Goal: Task Accomplishment & Management: Manage account settings

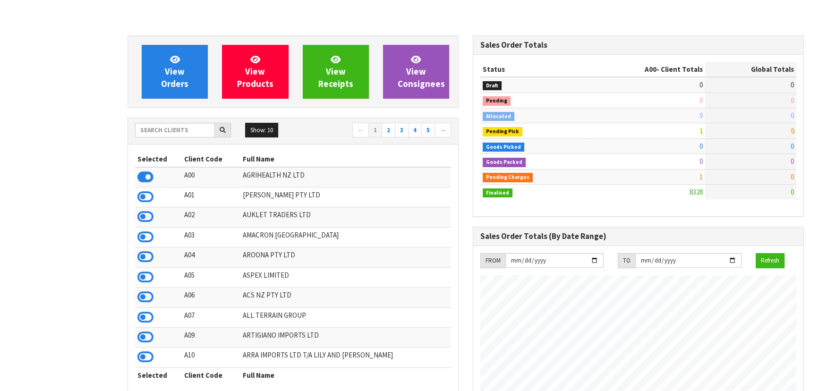
scroll to position [714, 345]
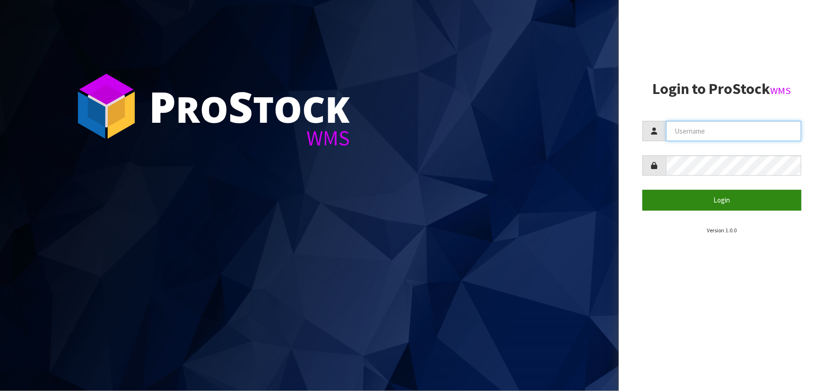
type input "priya"
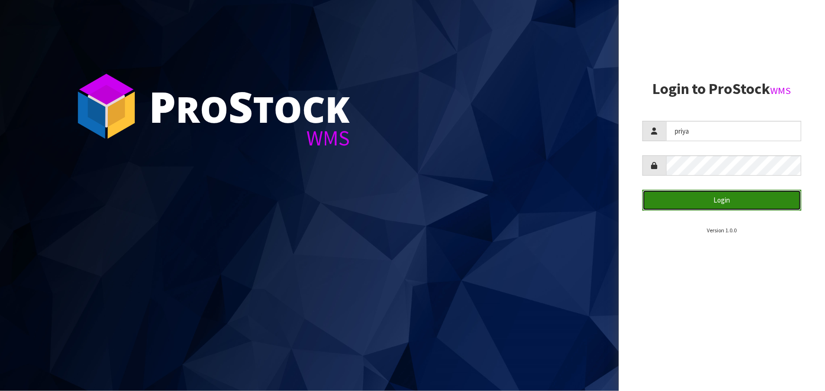
click at [766, 200] on button "Login" at bounding box center [721, 200] width 159 height 20
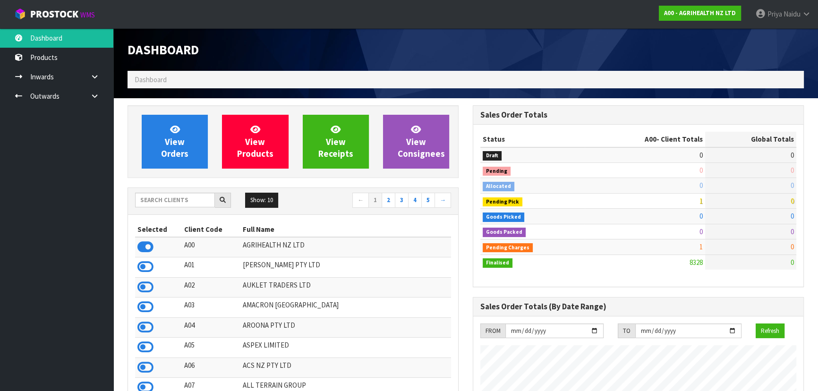
scroll to position [714, 345]
click at [177, 195] on input "text" at bounding box center [175, 200] width 80 height 15
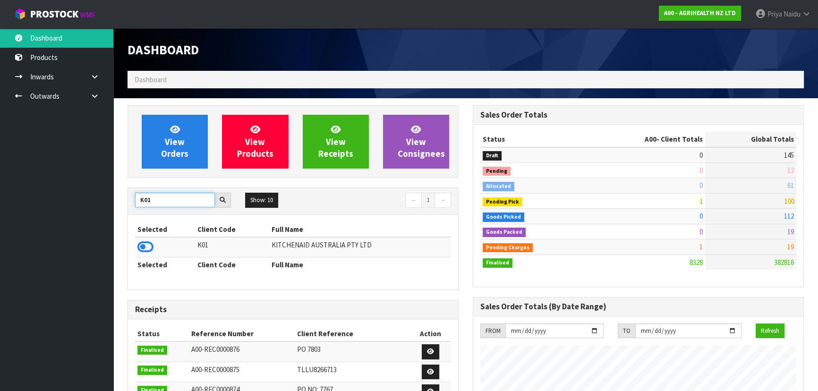
type input "K01"
click at [142, 246] on icon at bounding box center [146, 247] width 16 height 14
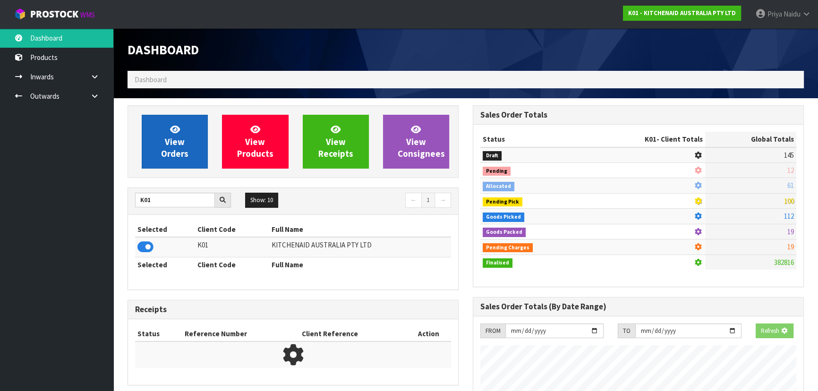
scroll to position [588, 345]
click at [170, 143] on span "View Orders" at bounding box center [174, 141] width 27 height 35
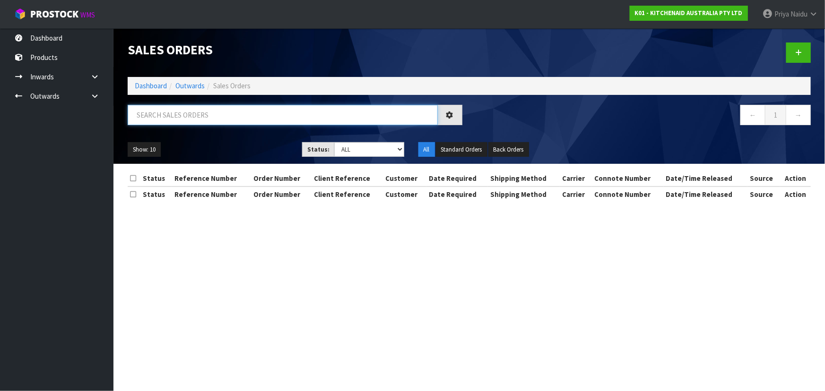
click at [181, 119] on input "text" at bounding box center [283, 115] width 310 height 20
type input "79554"
click at [217, 138] on div "Show: 10 5 10 25 50 Status: Draft Pending Allocated Pending Pick Goods Picked G…" at bounding box center [469, 149] width 697 height 29
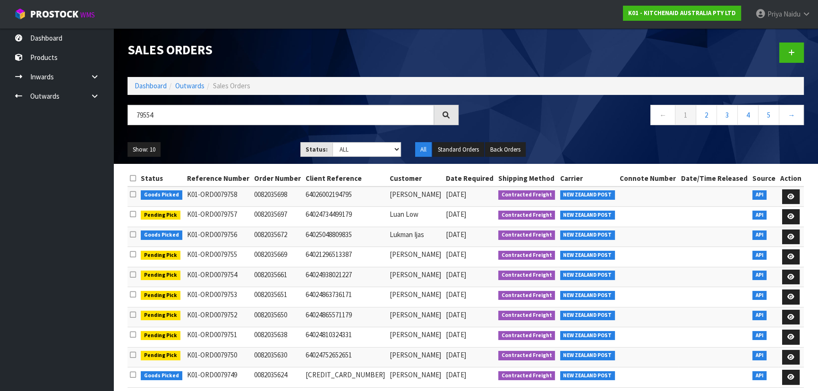
click at [247, 148] on ul "Show: 10 5 10 25 50" at bounding box center [207, 149] width 159 height 15
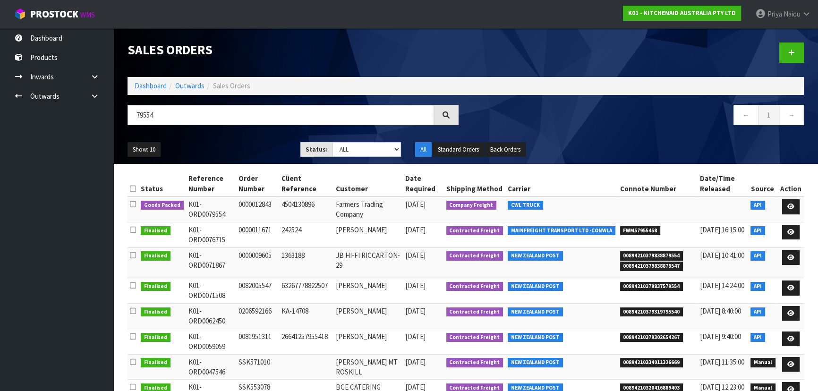
click at [249, 148] on ul "Show: 10 5 10 25 50" at bounding box center [207, 149] width 159 height 15
click at [789, 207] on icon at bounding box center [791, 207] width 7 height 6
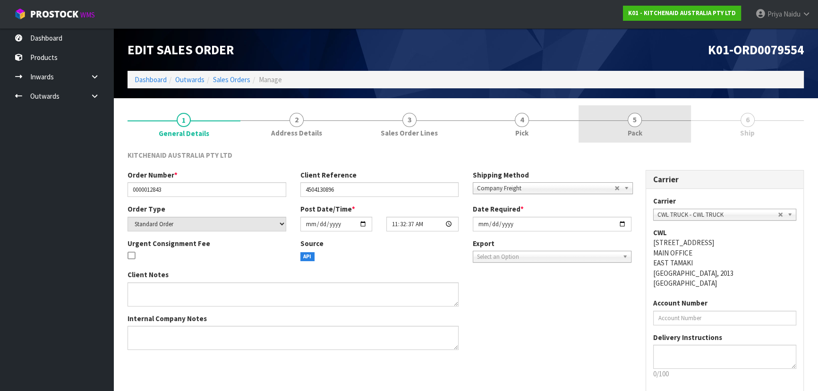
click at [616, 128] on link "5 Pack" at bounding box center [635, 123] width 113 height 37
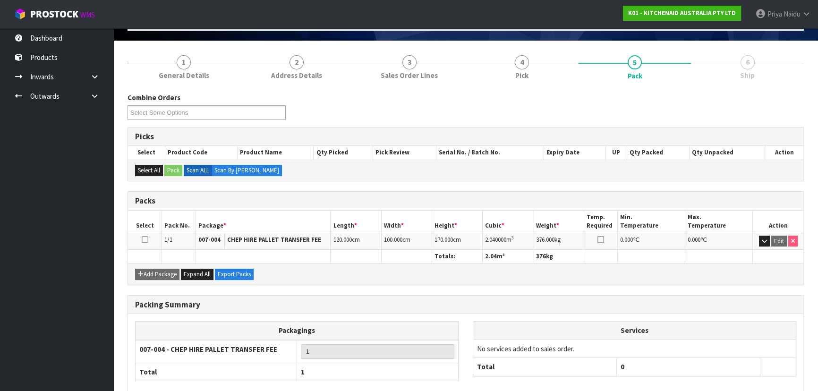
scroll to position [108, 0]
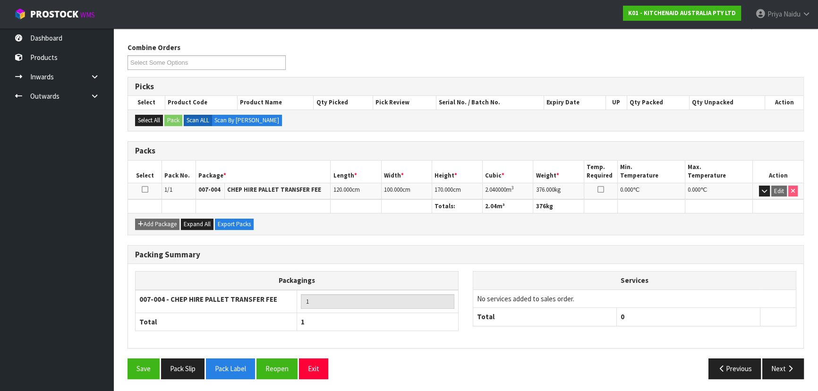
drag, startPoint x: 746, startPoint y: 293, endPoint x: 764, endPoint y: 328, distance: 38.9
drag, startPoint x: 764, startPoint y: 328, endPoint x: 775, endPoint y: 366, distance: 39.7
click at [775, 366] on button "Next" at bounding box center [784, 369] width 42 height 20
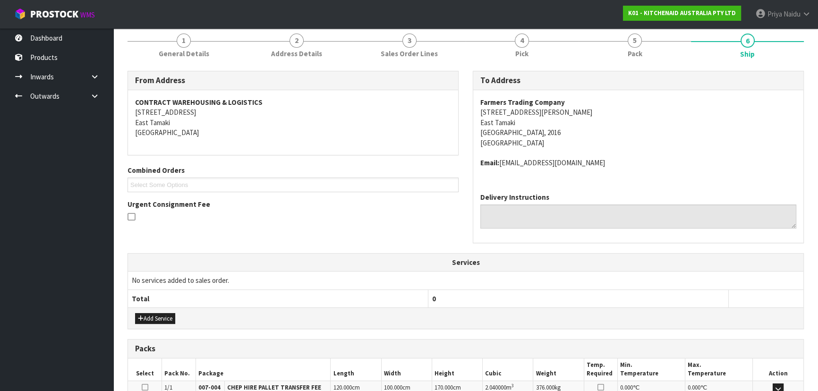
scroll to position [207, 0]
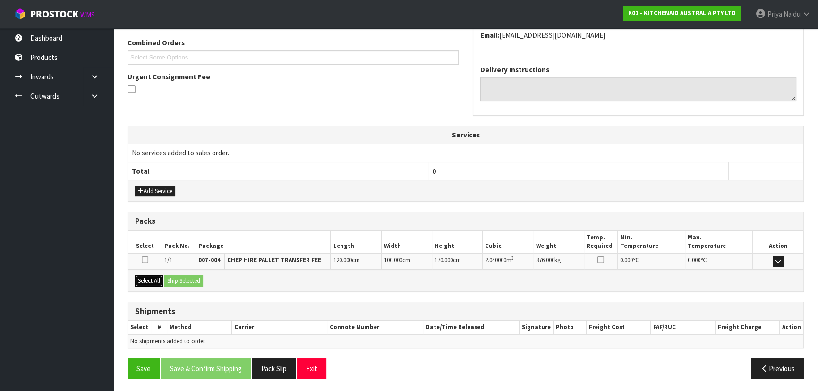
click at [157, 283] on button "Select All" at bounding box center [149, 280] width 28 height 11
click at [182, 283] on button "Ship Selected" at bounding box center [183, 280] width 39 height 11
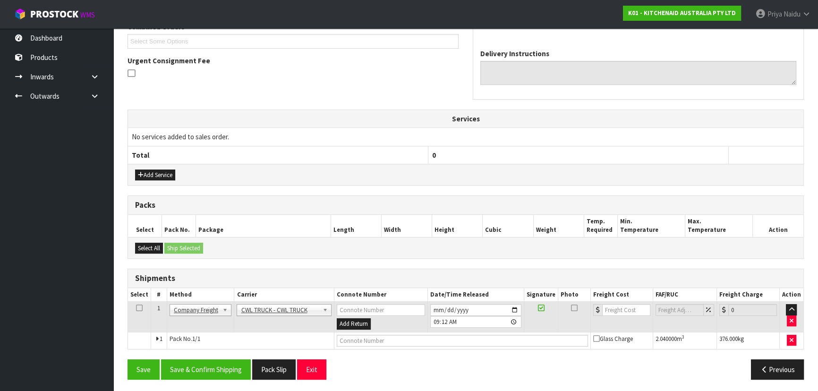
scroll to position [224, 0]
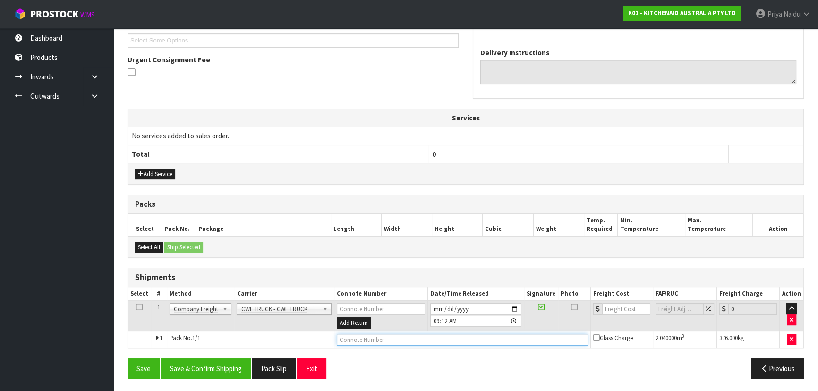
click at [360, 338] on input "text" at bounding box center [462, 340] width 251 height 12
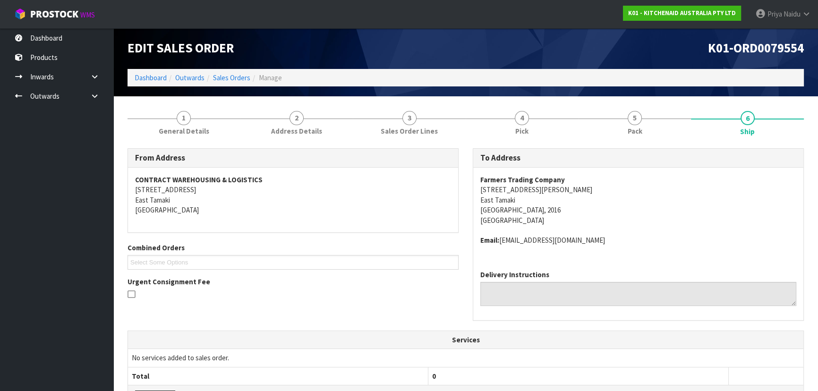
scroll to position [0, 0]
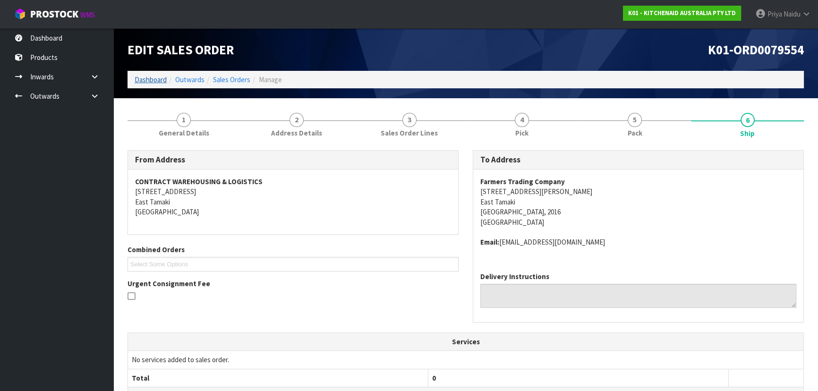
type input "CWL TRUCK DELIVERY"
click at [165, 78] on link "Dashboard" at bounding box center [151, 79] width 32 height 9
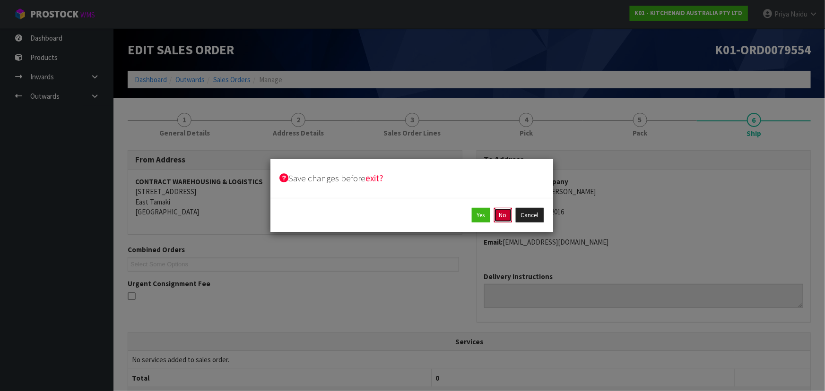
click at [505, 212] on button "No" at bounding box center [503, 215] width 18 height 15
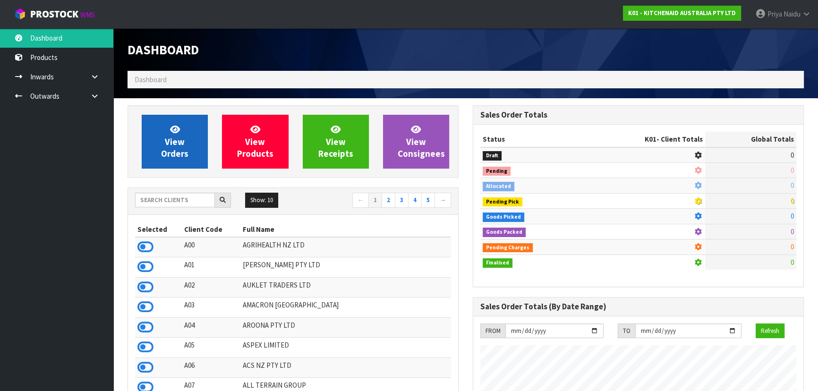
scroll to position [588, 345]
click at [174, 133] on icon at bounding box center [175, 129] width 10 height 9
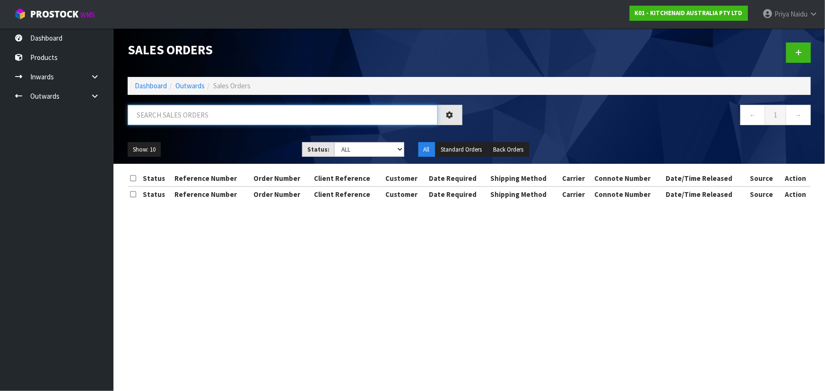
click at [190, 117] on input "text" at bounding box center [283, 115] width 310 height 20
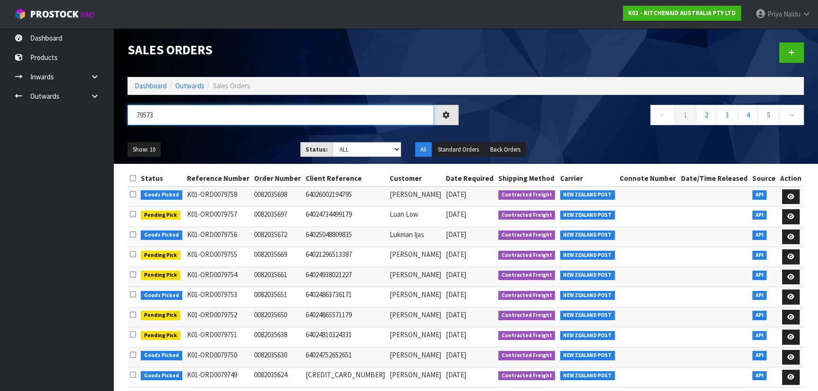
type input "79573"
click at [350, 149] on select "Draft Pending Allocated Pending Pick Goods Picked Goods Packed Pending Charges …" at bounding box center [367, 149] width 69 height 15
click at [333, 142] on select "Draft Pending Allocated Pending Pick Goods Picked Goods Packed Pending Charges …" at bounding box center [367, 149] width 69 height 15
click at [245, 137] on div "Show: 10 5 10 25 50 Status: Draft Pending Allocated Pending Pick Goods Picked G…" at bounding box center [466, 149] width 691 height 29
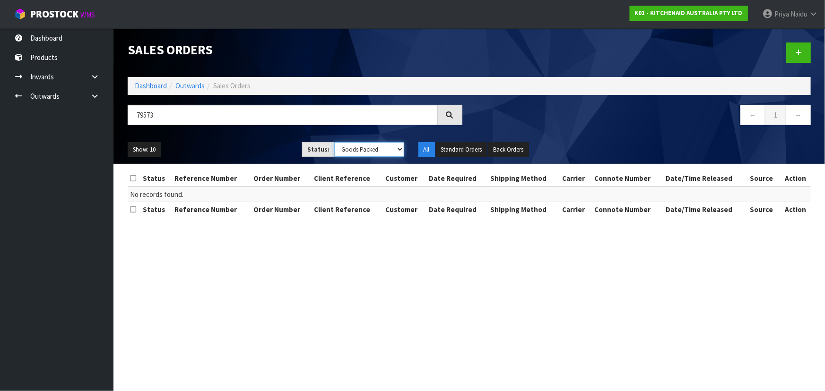
click at [387, 150] on select "Draft Pending Allocated Pending Pick Goods Picked Goods Packed Pending Charges …" at bounding box center [369, 149] width 70 height 15
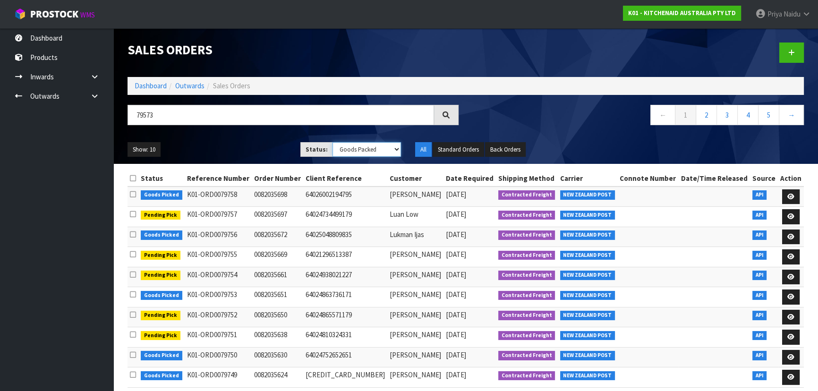
select select "string:6"
click at [333, 142] on select "Draft Pending Allocated Pending Pick Goods Picked Goods Packed Pending Charges …" at bounding box center [367, 149] width 69 height 15
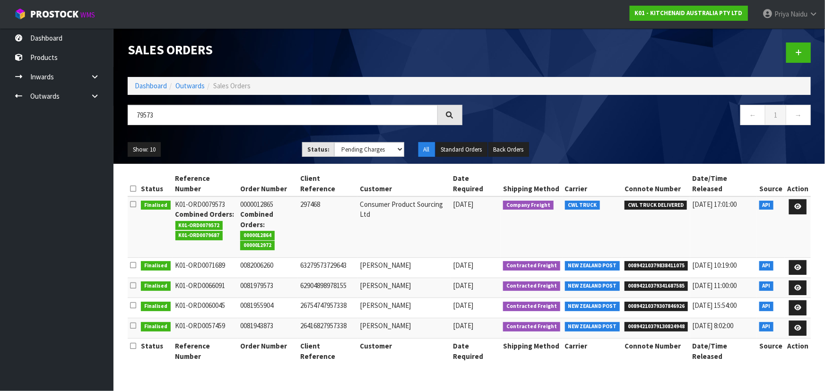
click at [254, 140] on div "Show: 10 5 10 25 50 Status: Draft Pending Allocated Pending Pick Goods Picked G…" at bounding box center [469, 149] width 697 height 29
click at [800, 204] on icon at bounding box center [797, 207] width 7 height 6
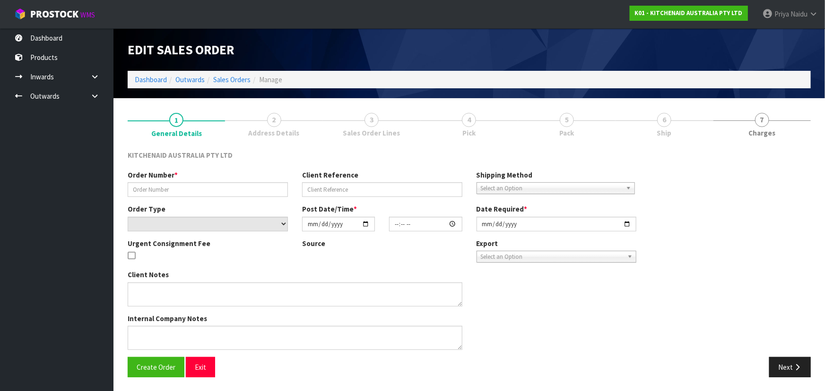
type input "0000012865"
type input "297468"
select select "number:0"
type input "2025-09-23"
type input "11:33:28.000"
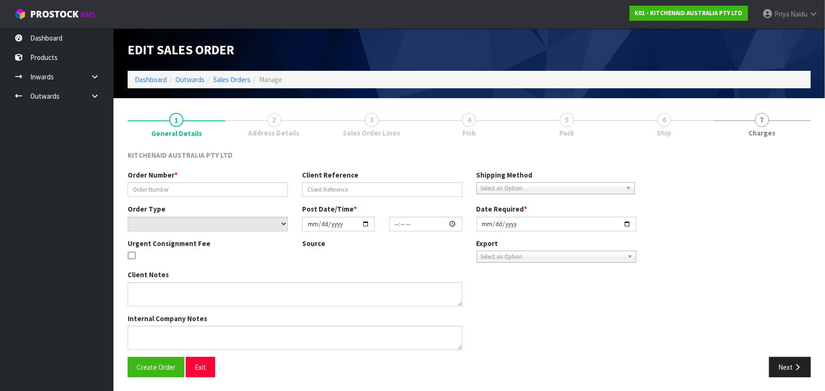
type input "2025-09-23"
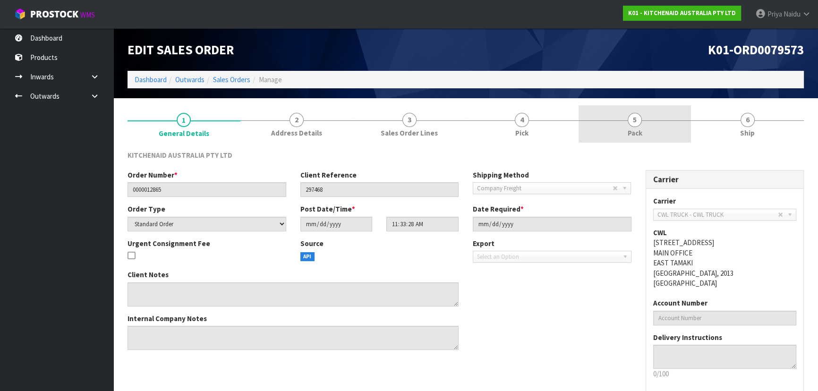
click at [653, 136] on link "5 Pack" at bounding box center [635, 123] width 113 height 37
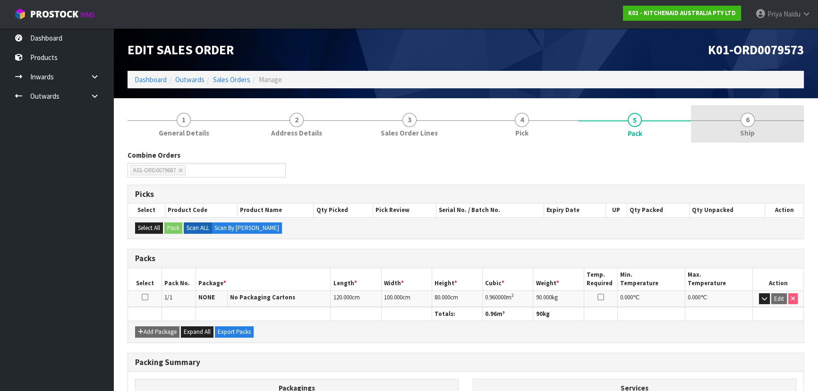
click at [735, 125] on link "6 Ship" at bounding box center [747, 123] width 113 height 37
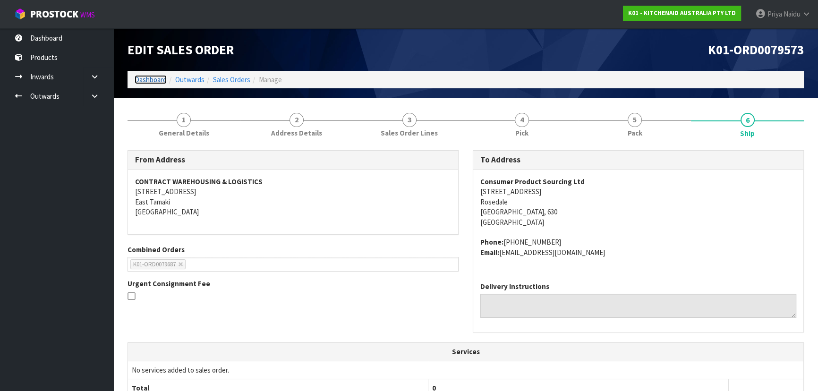
click at [151, 80] on link "Dashboard" at bounding box center [151, 79] width 32 height 9
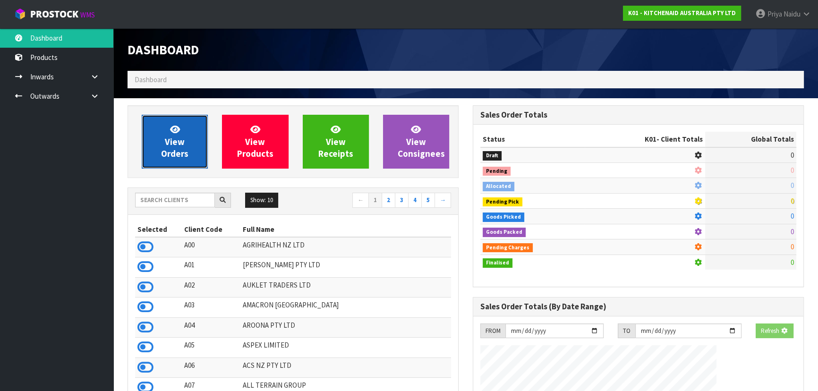
click at [189, 140] on link "View Orders" at bounding box center [175, 142] width 66 height 54
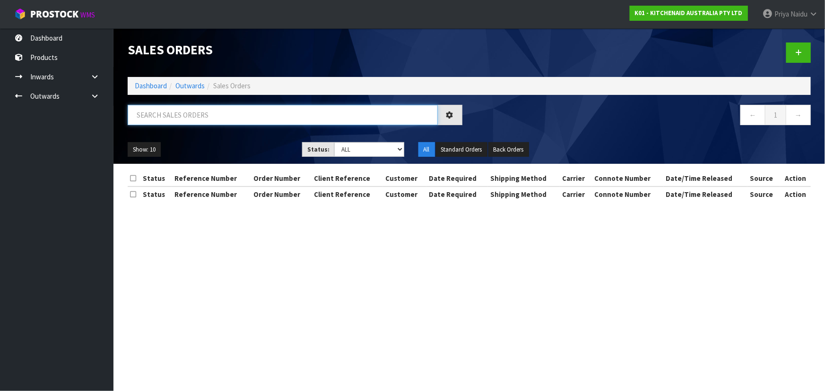
click at [212, 118] on input "text" at bounding box center [283, 115] width 310 height 20
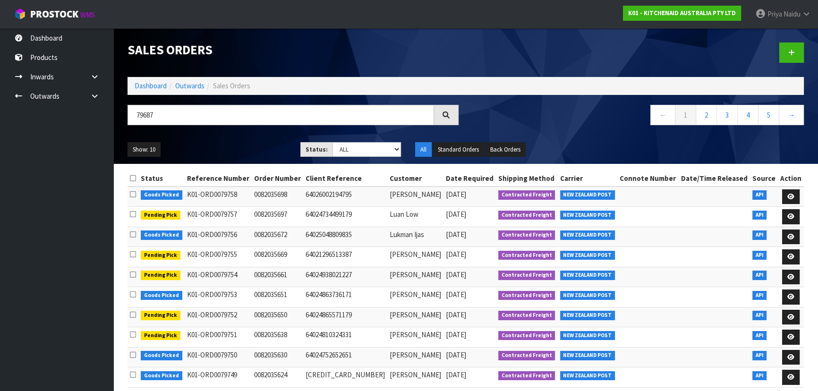
click at [222, 132] on div "79687" at bounding box center [293, 118] width 345 height 27
click at [237, 131] on div "79687" at bounding box center [293, 118] width 345 height 27
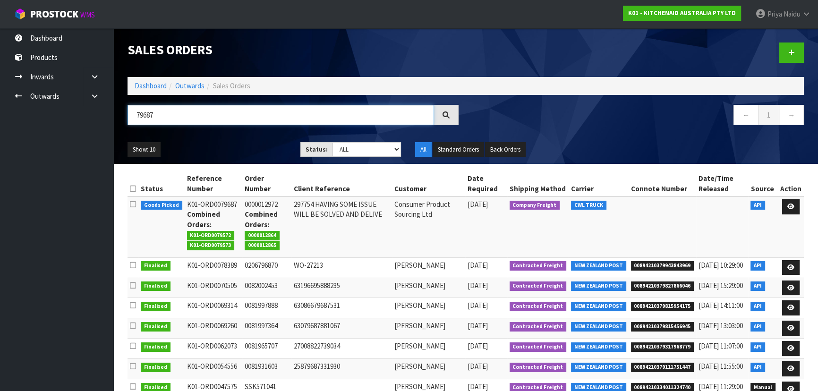
click at [161, 115] on input "79687" at bounding box center [281, 115] width 307 height 20
type input "79554"
click at [195, 128] on div "79554" at bounding box center [293, 118] width 345 height 27
click at [192, 139] on div "Show: 10 5 10 25 50 Status: Draft Pending Allocated Pending Pick Goods Picked G…" at bounding box center [466, 149] width 691 height 29
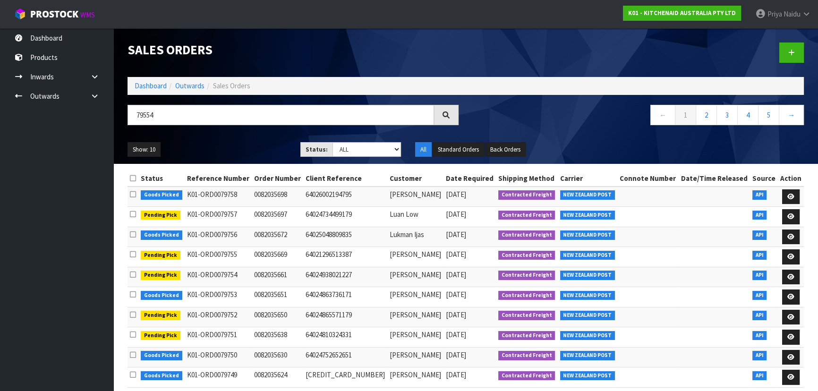
click at [200, 148] on ul "Show: 10 5 10 25 50" at bounding box center [207, 149] width 159 height 15
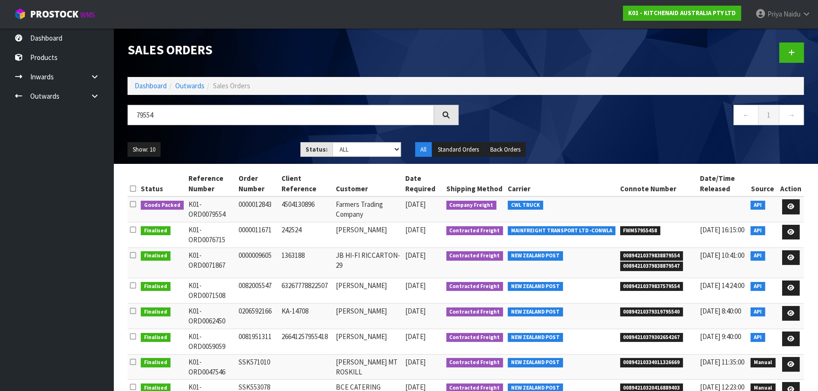
click at [200, 148] on ul "Show: 10 5 10 25 50" at bounding box center [207, 149] width 159 height 15
click at [790, 207] on icon at bounding box center [791, 207] width 7 height 6
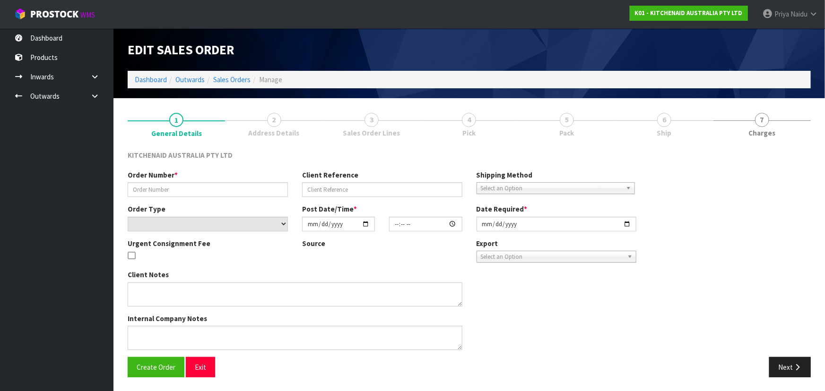
type input "0000012843"
type input "4504130896"
select select "number:0"
type input "2025-09-23"
type input "11:32:37.000"
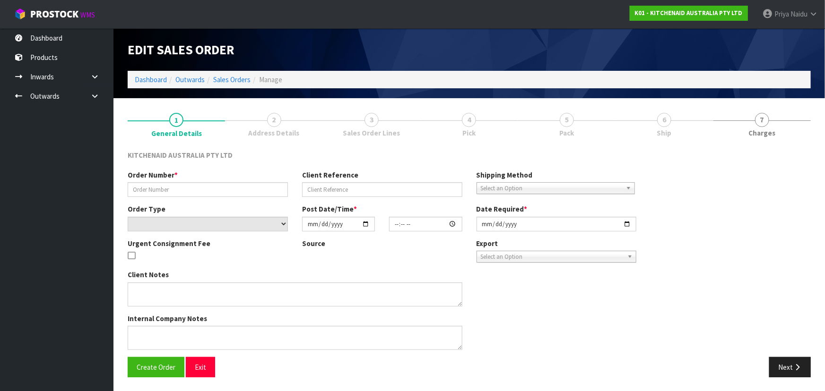
type input "2025-09-23"
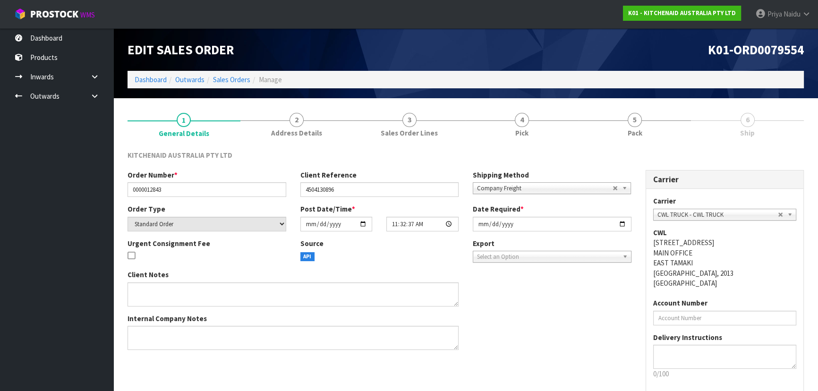
click at [645, 138] on link "5 Pack" at bounding box center [635, 123] width 113 height 37
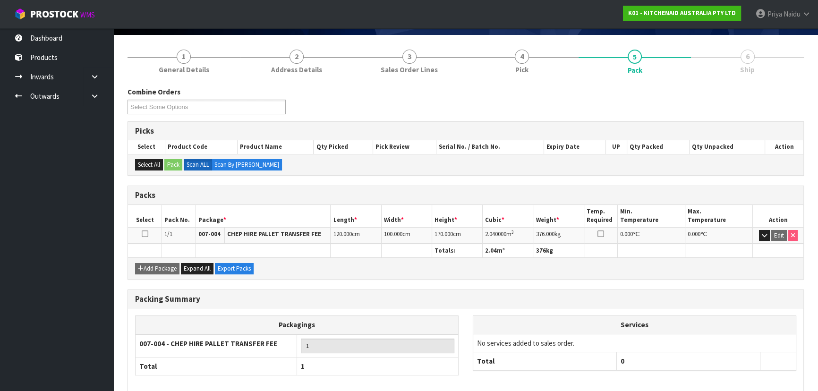
scroll to position [108, 0]
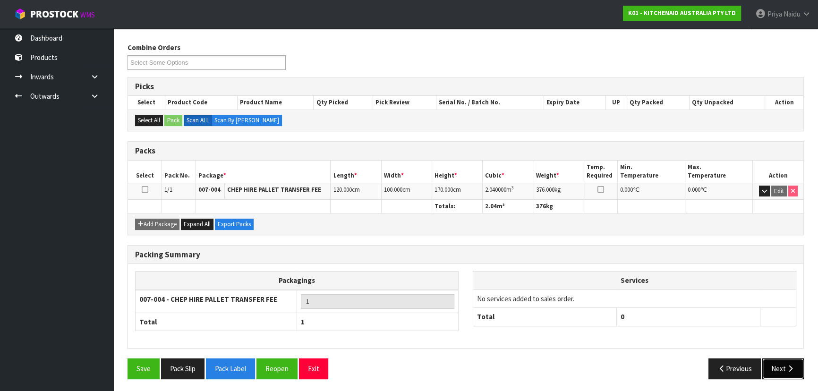
click at [772, 369] on button "Next" at bounding box center [784, 369] width 42 height 20
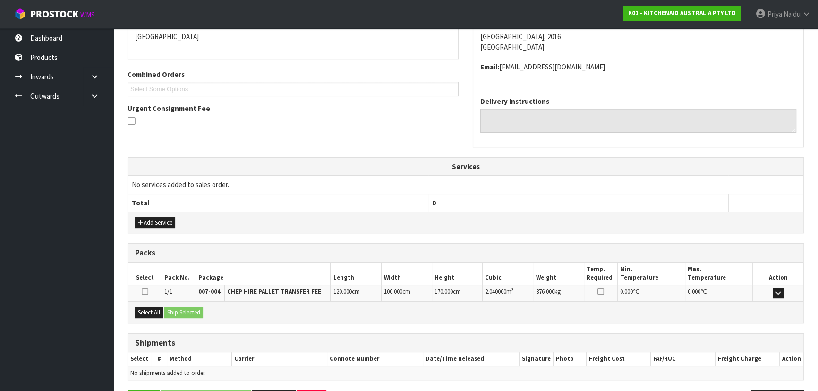
scroll to position [207, 0]
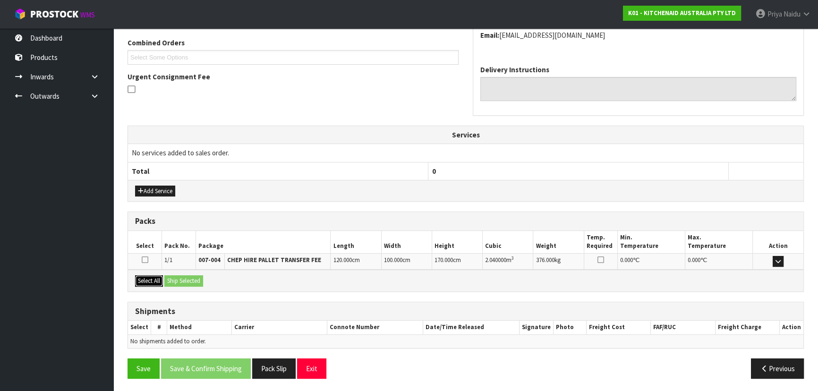
click at [150, 279] on button "Select All" at bounding box center [149, 280] width 28 height 11
click at [170, 278] on button "Ship Selected" at bounding box center [183, 280] width 39 height 11
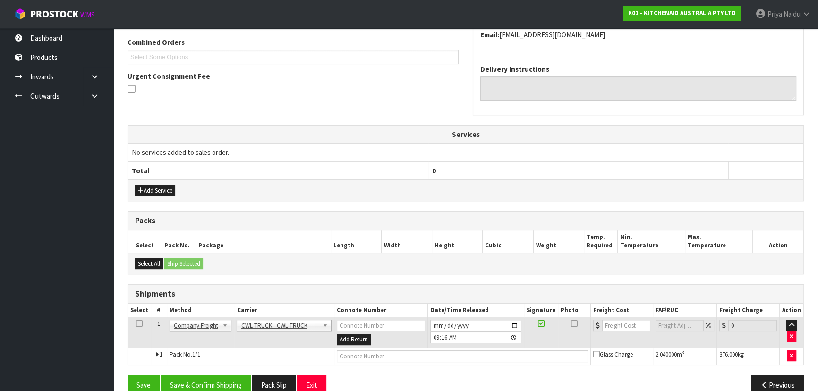
scroll to position [224, 0]
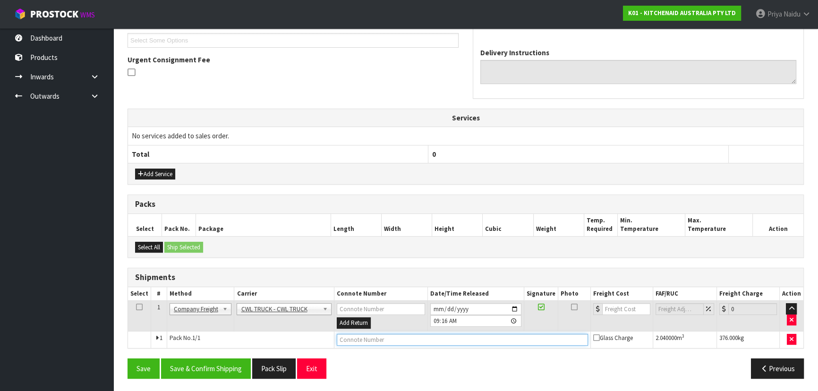
click at [356, 337] on input "text" at bounding box center [462, 340] width 251 height 12
type input "CWL TRUCK DELIVERY"
click at [514, 307] on input "[DATE]" at bounding box center [475, 309] width 91 height 12
click at [212, 369] on button "Save & Confirm Shipping" at bounding box center [206, 369] width 90 height 20
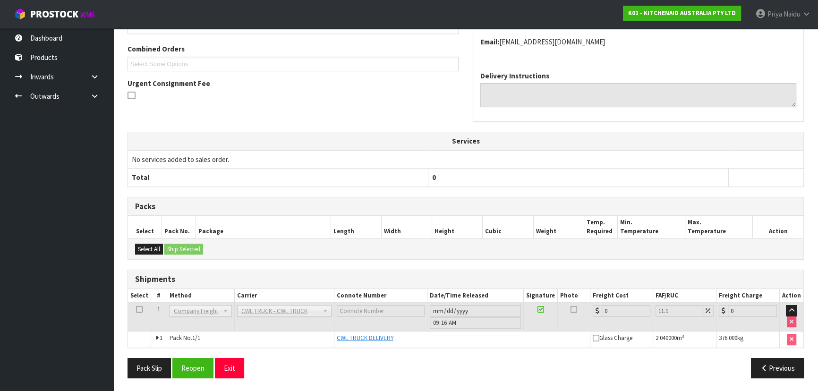
scroll to position [0, 0]
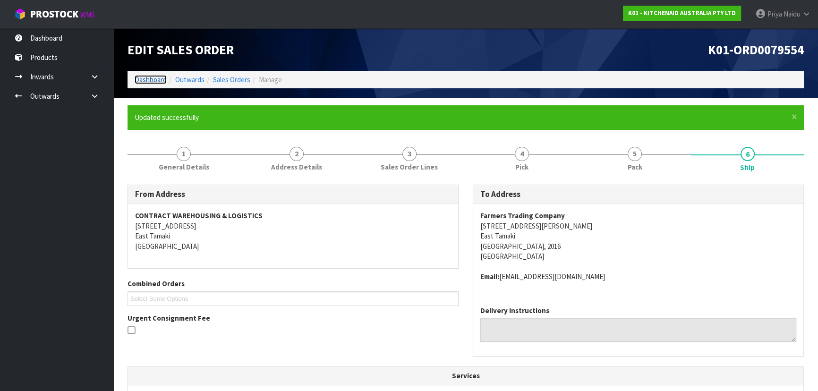
click at [152, 78] on link "Dashboard" at bounding box center [151, 79] width 32 height 9
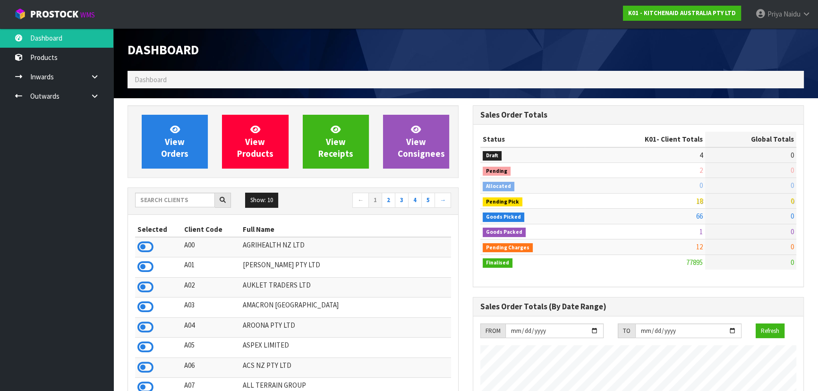
scroll to position [714, 345]
click at [155, 203] on input "text" at bounding box center [175, 200] width 80 height 15
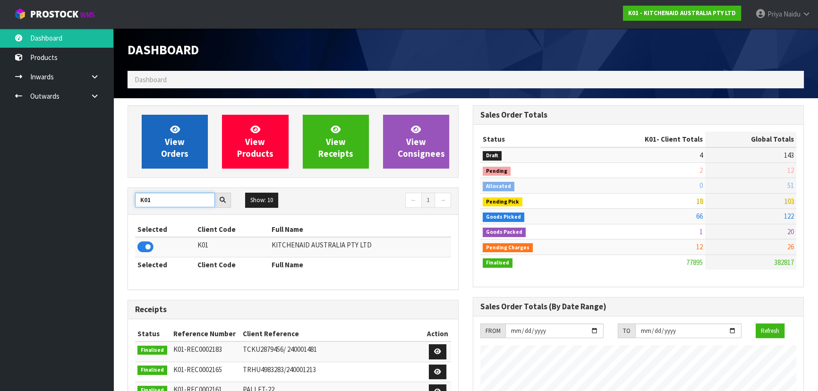
type input "K01"
click at [176, 138] on span "View Orders" at bounding box center [174, 141] width 27 height 35
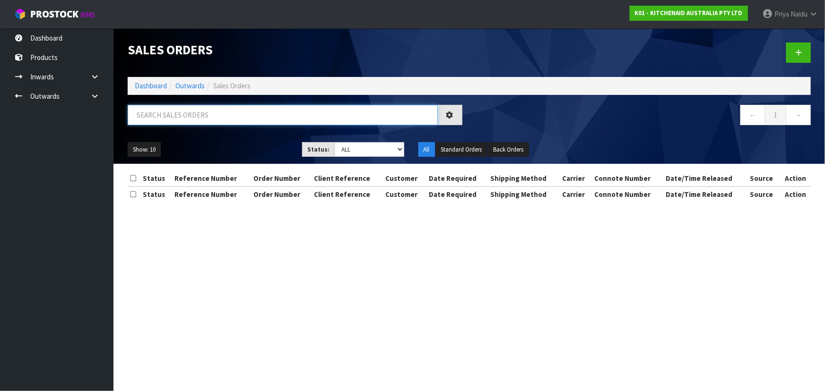
click at [209, 113] on input "text" at bounding box center [283, 115] width 310 height 20
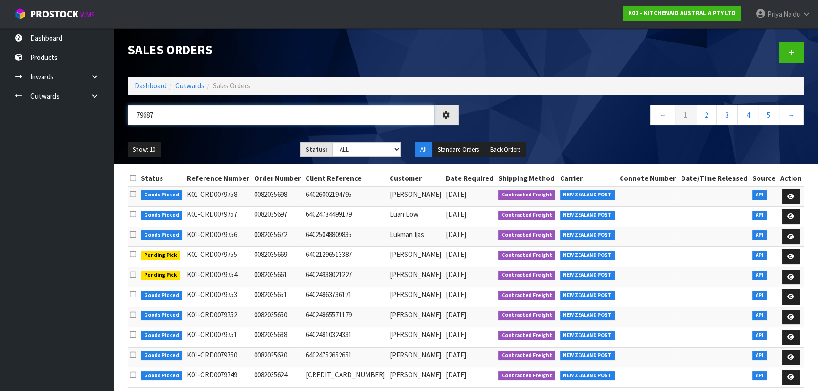
type input "79687"
click at [230, 133] on div "79687 ← 1 2 3 4 5 →" at bounding box center [466, 120] width 691 height 30
click at [247, 141] on div "Show: 10 5 10 25 50 Status: Draft Pending Allocated Pending Pick Goods Picked G…" at bounding box center [466, 149] width 691 height 29
click at [248, 141] on div "Show: 10 5 10 25 50 Status: Draft Pending Allocated Pending Pick Goods Picked G…" at bounding box center [466, 149] width 691 height 29
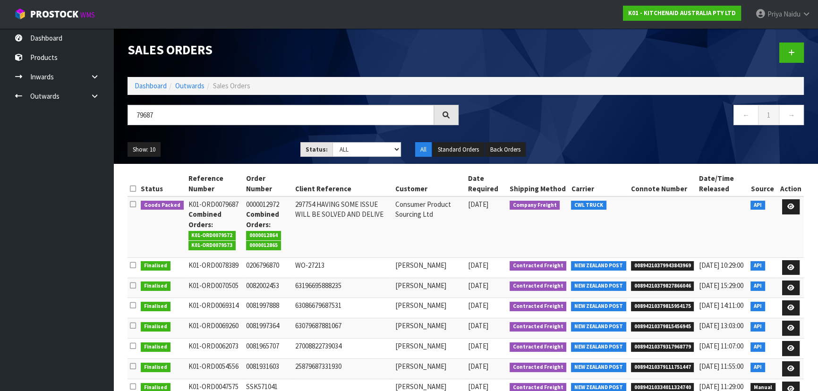
click at [248, 140] on div "Show: 10 5 10 25 50 Status: Draft Pending Allocated Pending Pick Goods Picked G…" at bounding box center [466, 149] width 691 height 29
click at [788, 205] on icon at bounding box center [791, 207] width 7 height 6
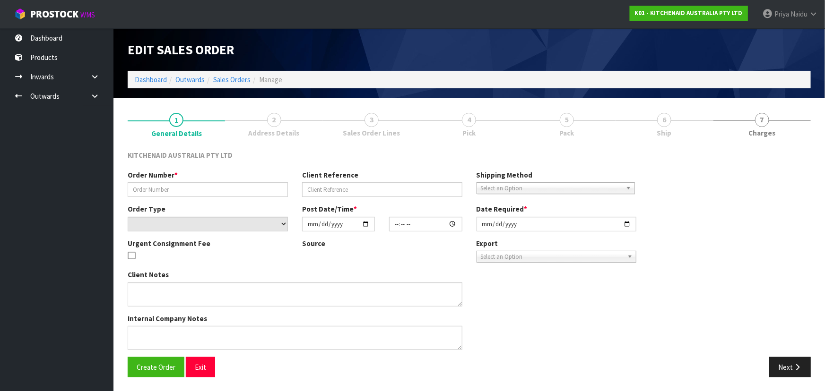
type input "0000012972"
type input "297754 HAVING SOME ISSUE WILL BE SOLVED AND DELIVE"
select select "number:0"
type input "2025-09-23"
type input "17:35:37.000"
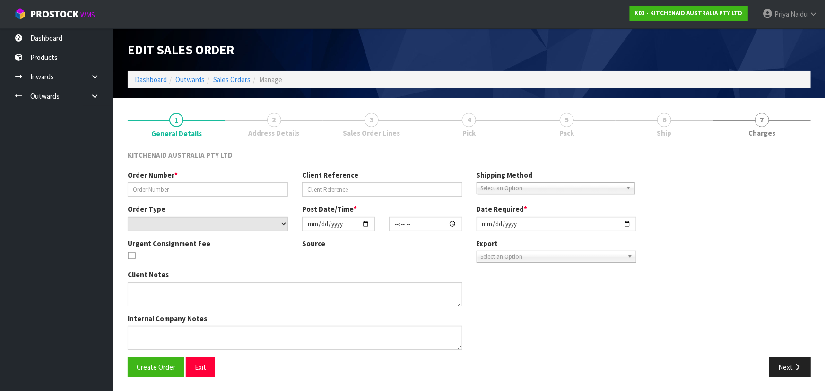
type input "2025-09-23"
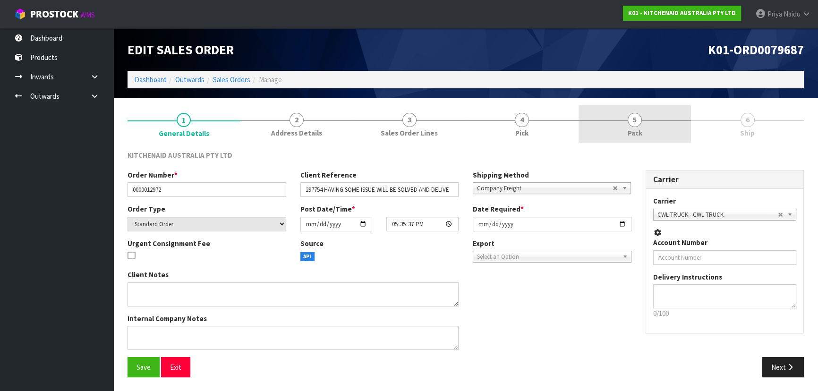
click at [628, 118] on link "5 Pack" at bounding box center [635, 123] width 113 height 37
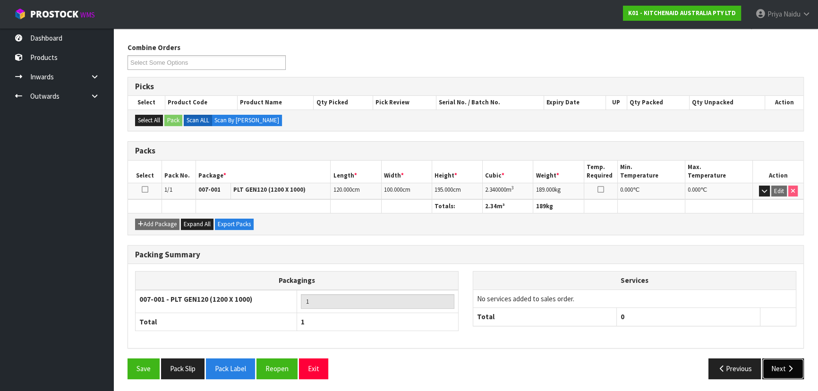
click at [775, 365] on button "Next" at bounding box center [784, 369] width 42 height 20
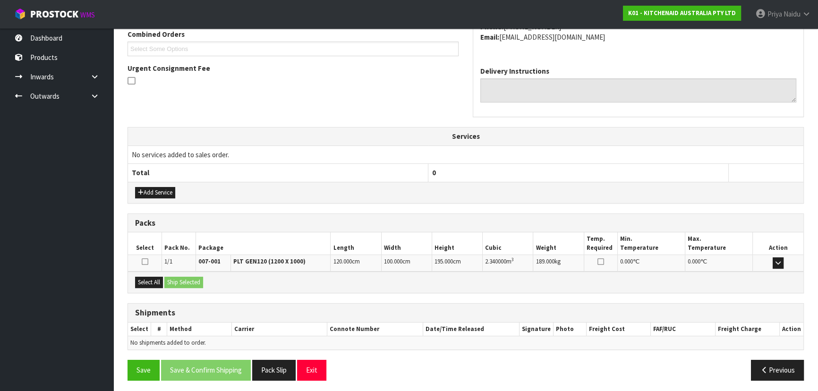
scroll to position [217, 0]
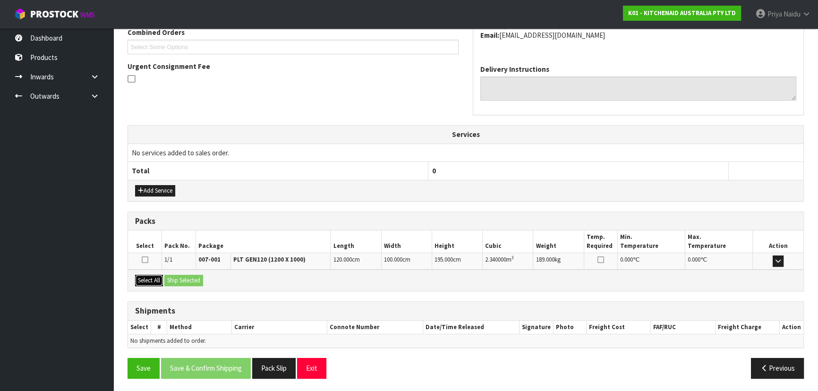
drag, startPoint x: 150, startPoint y: 279, endPoint x: 190, endPoint y: 279, distance: 40.2
click at [151, 279] on button "Select All" at bounding box center [149, 280] width 28 height 11
click at [190, 279] on button "Ship Selected" at bounding box center [183, 280] width 39 height 11
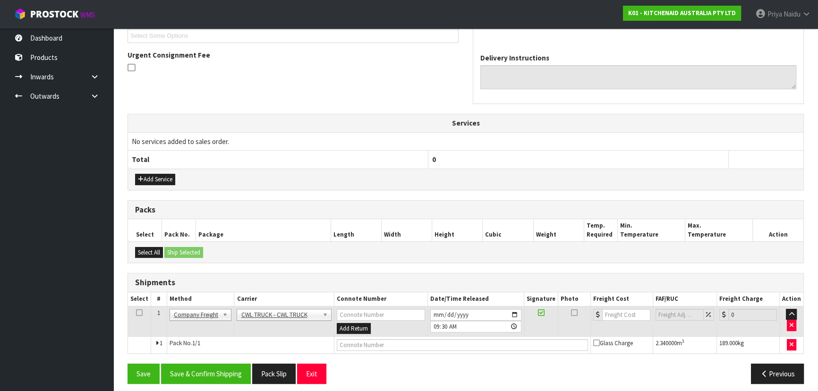
scroll to position [234, 0]
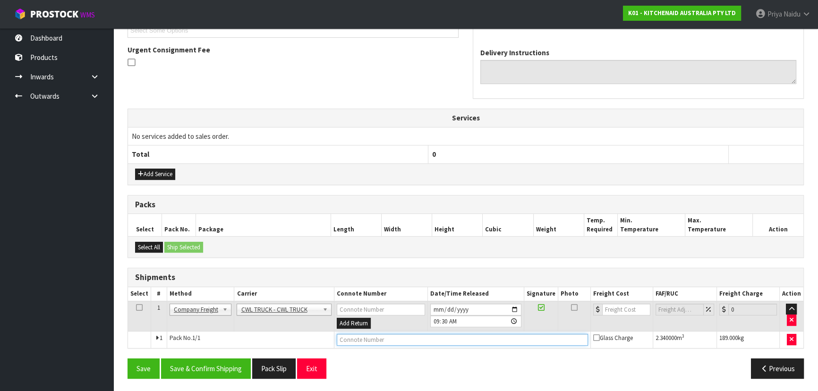
click at [350, 340] on input "text" at bounding box center [462, 340] width 251 height 12
type input "CWL TRUCK DELIVERY"
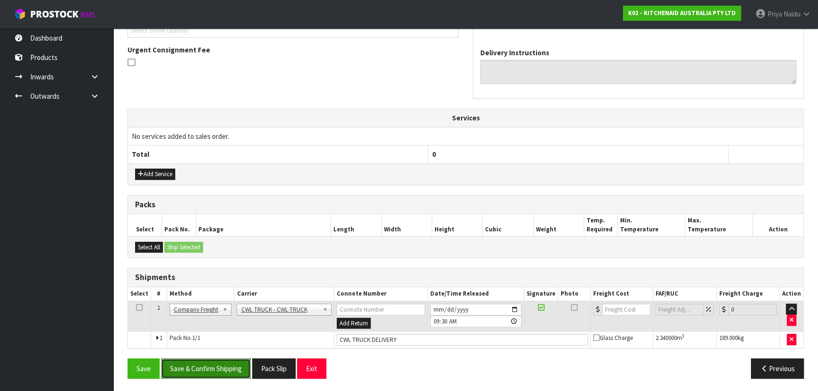
click at [201, 360] on button "Save & Confirm Shipping" at bounding box center [206, 369] width 90 height 20
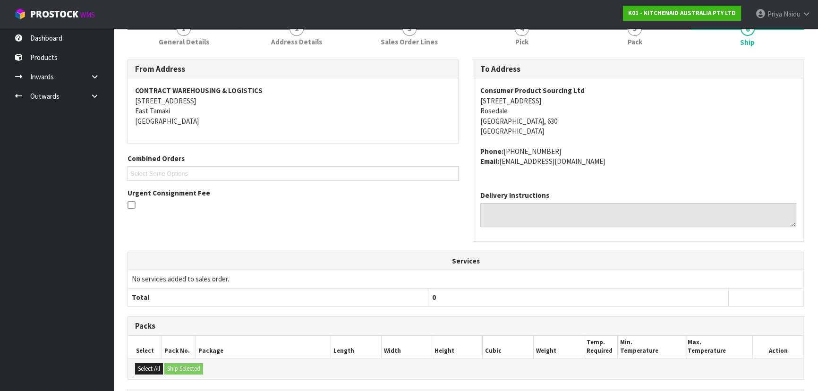
scroll to position [0, 0]
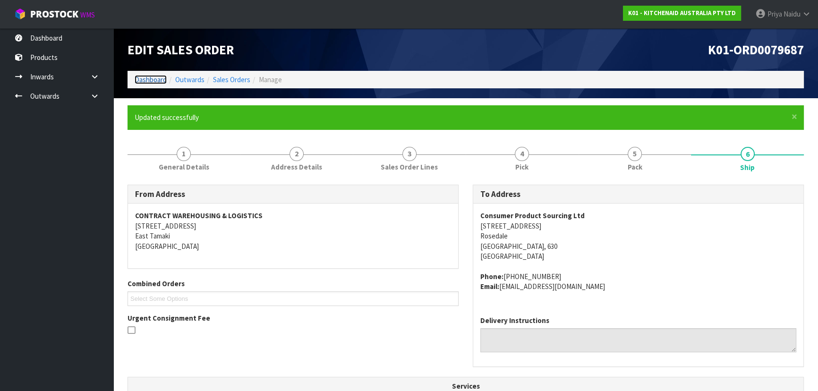
click at [148, 78] on link "Dashboard" at bounding box center [151, 79] width 32 height 9
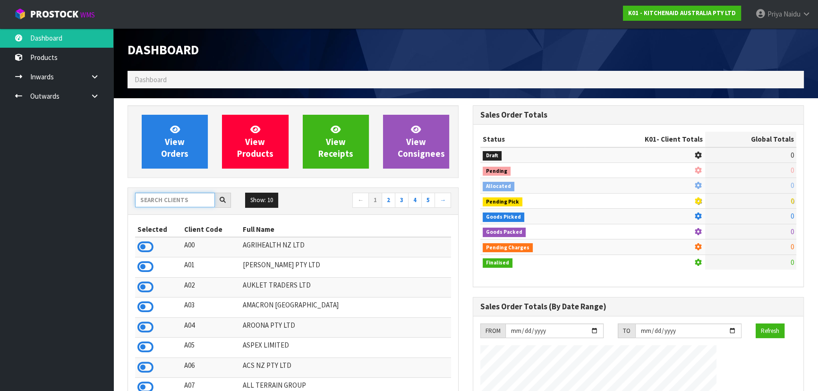
click at [179, 204] on input "text" at bounding box center [175, 200] width 80 height 15
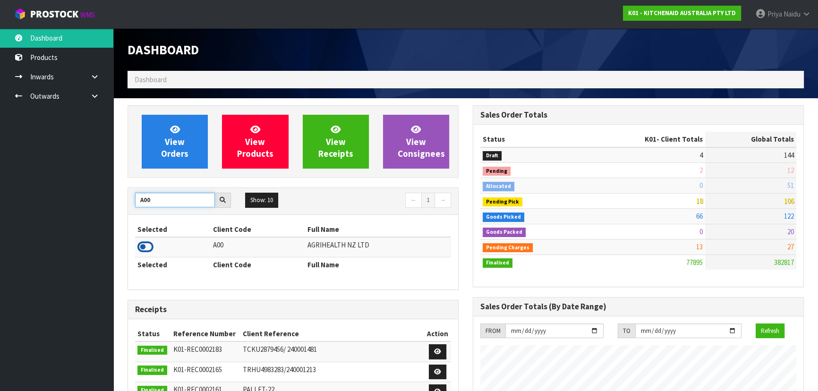
type input "A00"
click at [149, 247] on icon at bounding box center [146, 247] width 16 height 14
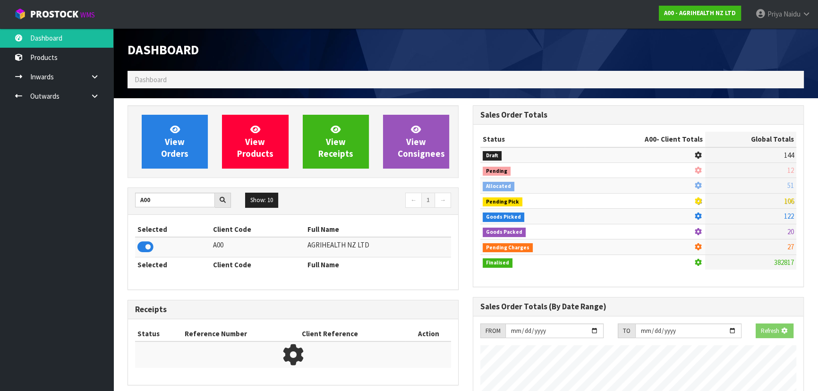
scroll to position [588, 345]
click at [177, 174] on div "View Orders View Products View Receipts View Consignees" at bounding box center [293, 141] width 331 height 73
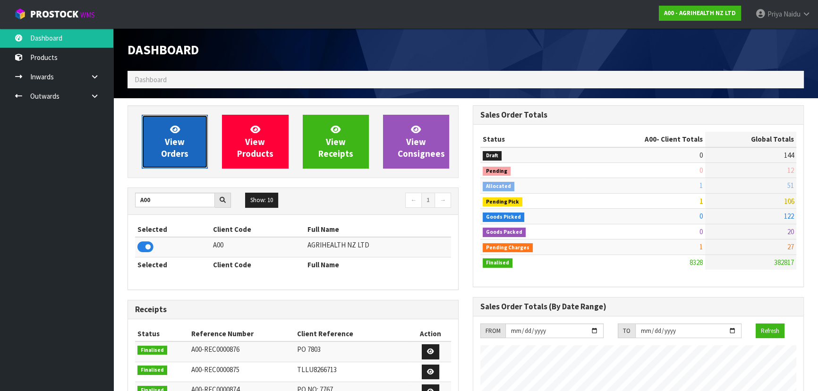
click at [183, 154] on span "View Orders" at bounding box center [174, 141] width 27 height 35
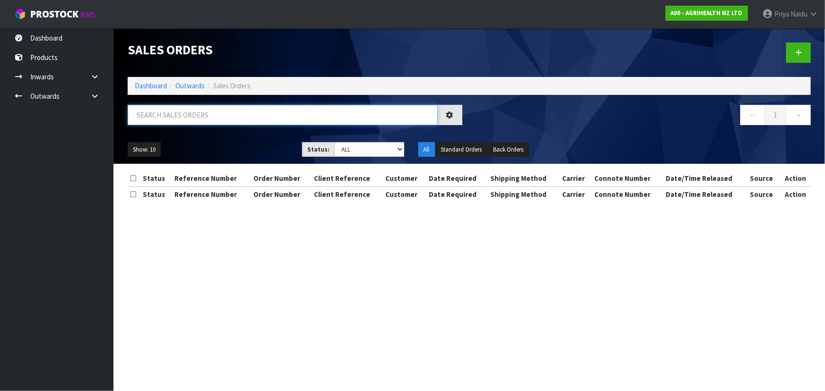
click at [201, 125] on input "text" at bounding box center [283, 115] width 310 height 20
click at [207, 116] on input "text" at bounding box center [283, 115] width 310 height 20
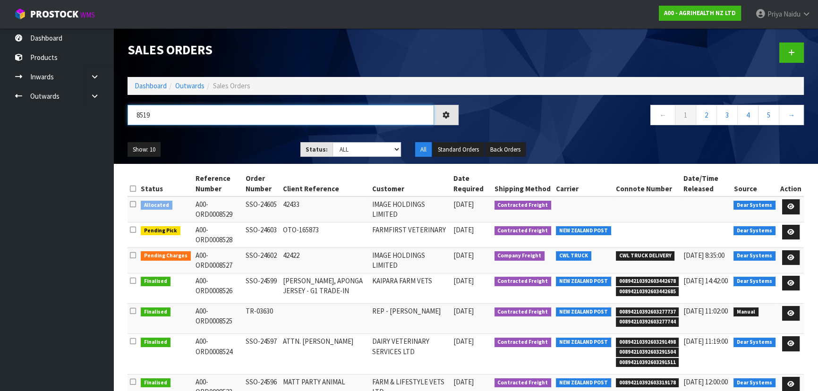
type input "8519"
click at [206, 145] on ul "Show: 10 5 10 25 50" at bounding box center [207, 149] width 159 height 15
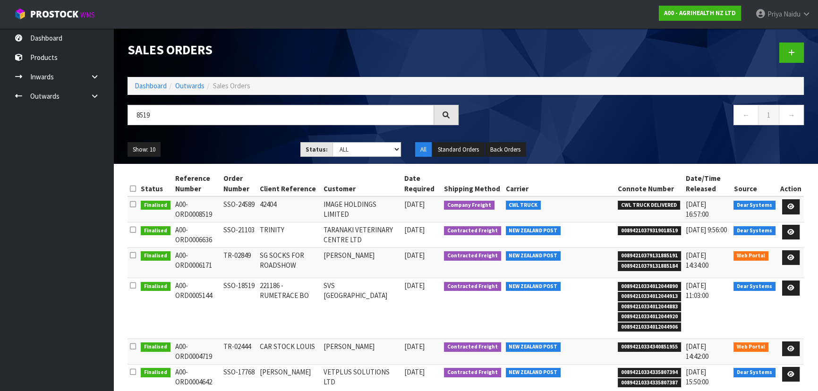
click at [206, 145] on ul "Show: 10 5 10 25 50" at bounding box center [207, 149] width 159 height 15
click at [791, 204] on icon at bounding box center [791, 207] width 7 height 6
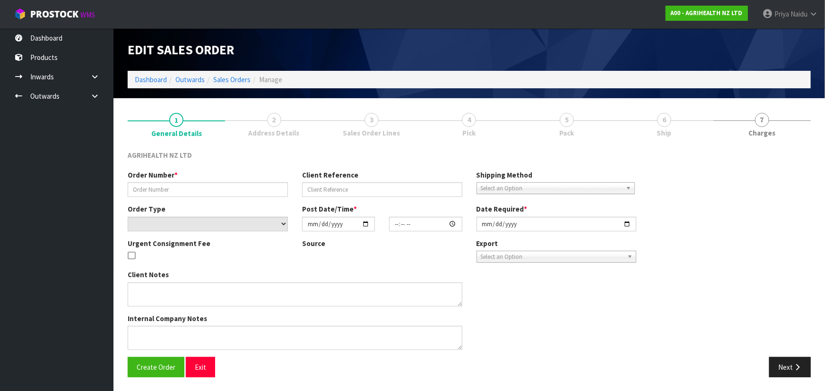
type input "SSO-24589"
type input "42404"
select select "number:0"
type input "2025-09-23"
type input "14:33:32.000"
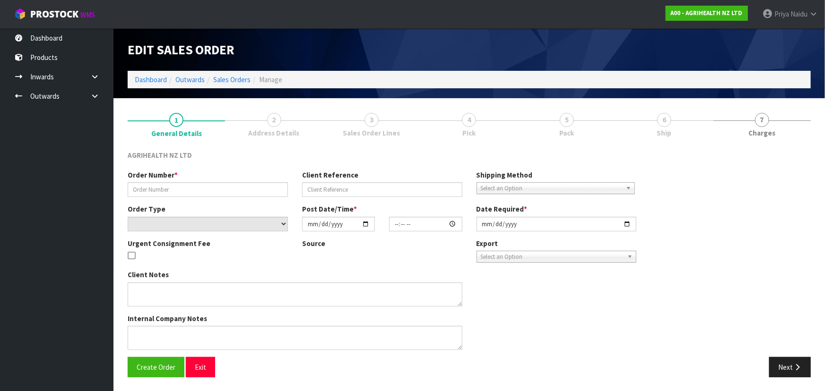
type input "[DATE]"
type textarea "SHIP BY: Freight"
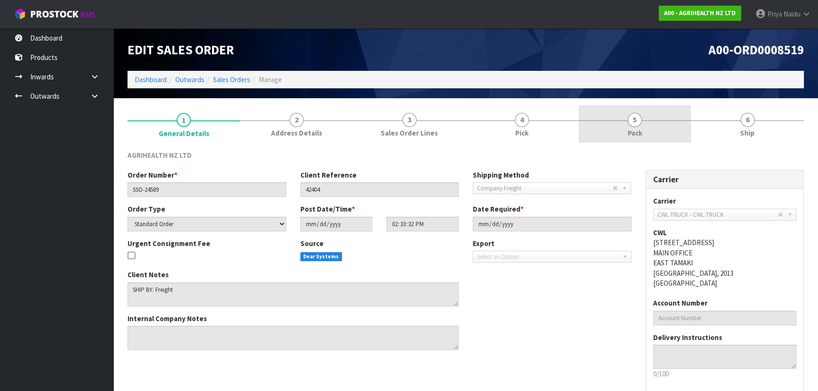
click at [652, 132] on link "5 Pack" at bounding box center [635, 123] width 113 height 37
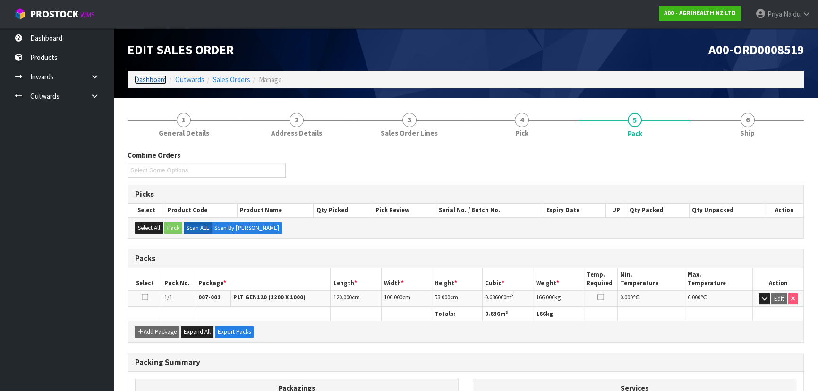
click at [148, 79] on link "Dashboard" at bounding box center [151, 79] width 32 height 9
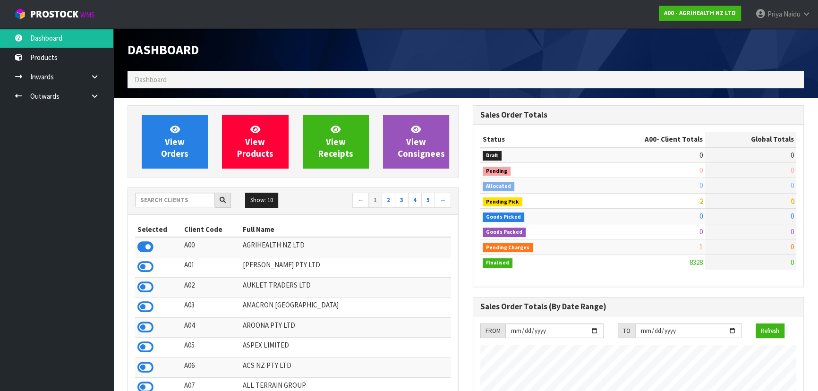
scroll to position [714, 345]
click at [153, 199] on input "text" at bounding box center [175, 200] width 80 height 15
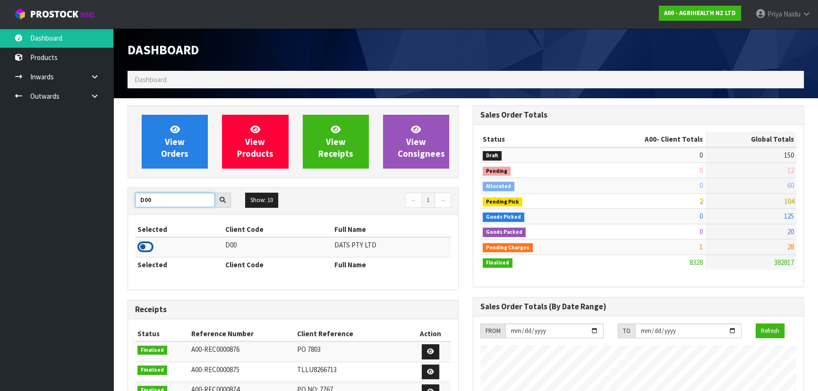
type input "D00"
click at [148, 247] on icon at bounding box center [146, 247] width 16 height 14
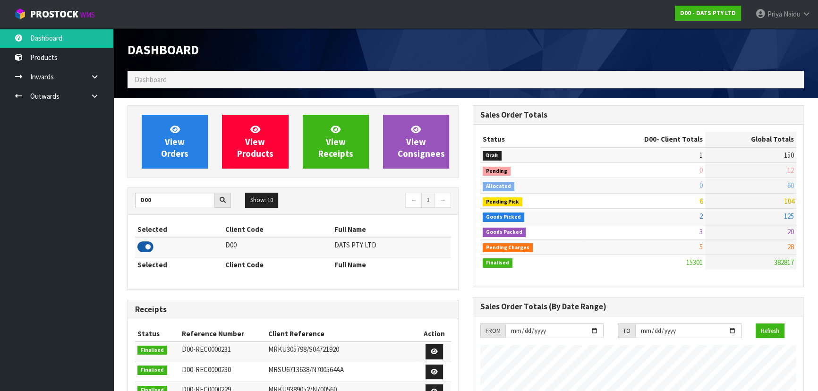
scroll to position [735, 345]
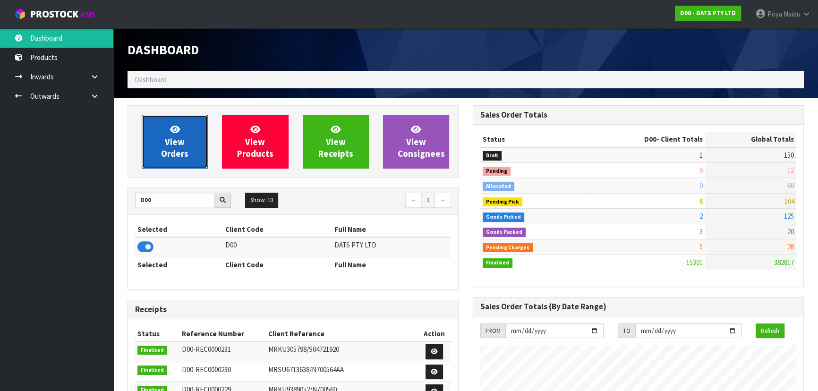
click at [170, 131] on icon at bounding box center [175, 129] width 10 height 9
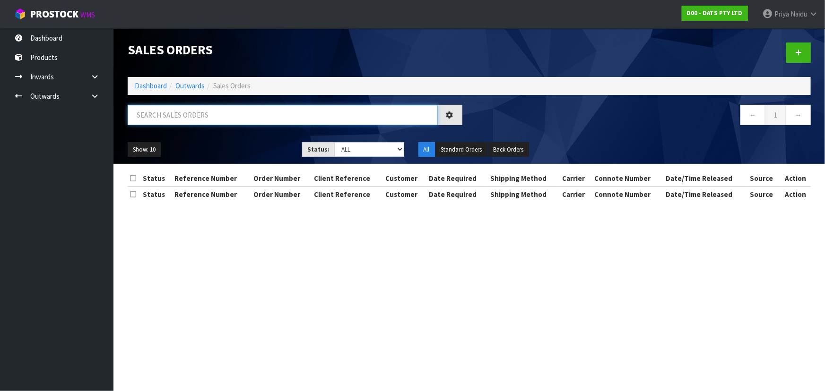
click at [197, 121] on input "text" at bounding box center [283, 115] width 310 height 20
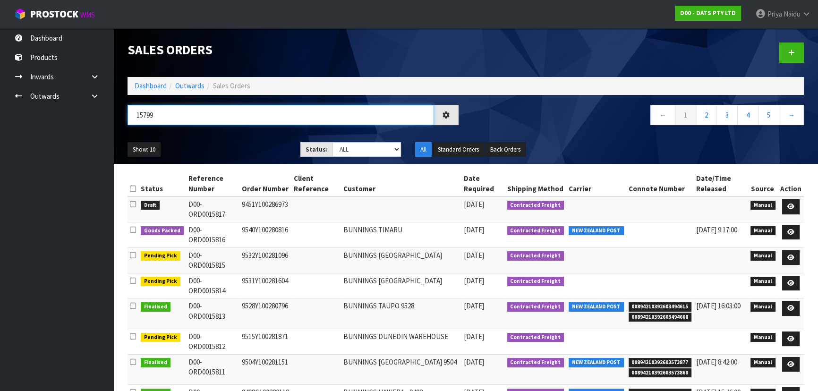
type input "15799"
click at [207, 137] on div "Show: 10 5 10 25 50 Status: Draft Pending Allocated Pending Pick Goods Picked G…" at bounding box center [466, 149] width 691 height 29
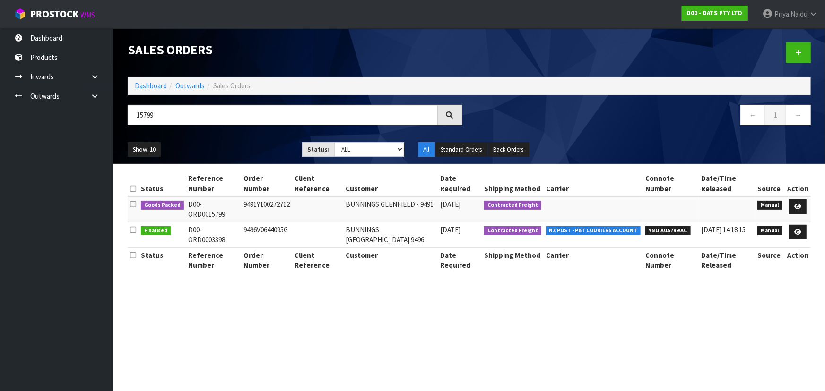
click at [239, 148] on ul "Show: 10 5 10 25 50" at bounding box center [208, 149] width 160 height 15
click at [799, 205] on icon at bounding box center [797, 207] width 7 height 6
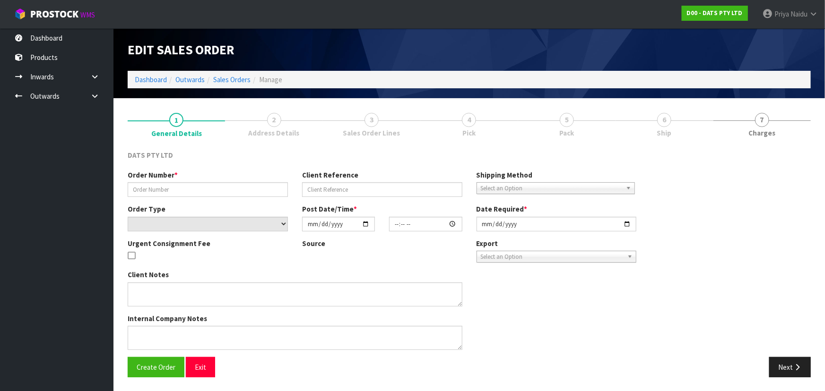
type input "9491Y100272712"
select select "number:0"
type input "2025-09-19"
type input "09:13:00.000"
type input "2025-09-19"
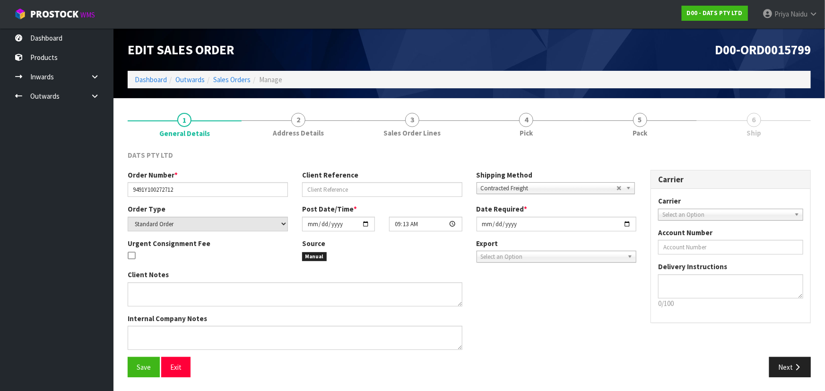
click at [654, 123] on link "5 Pack" at bounding box center [640, 123] width 114 height 37
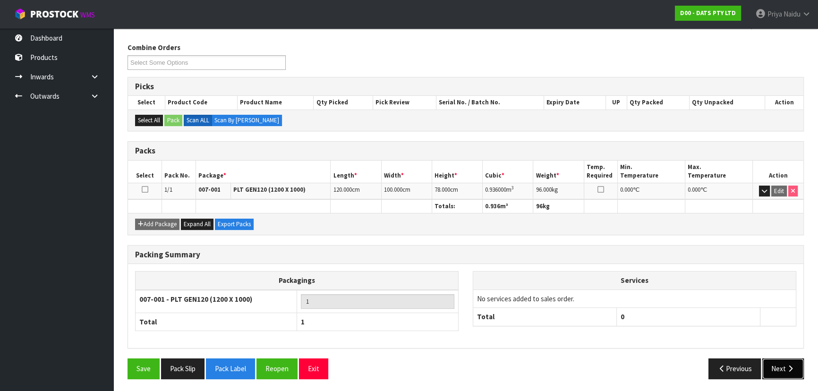
click at [776, 369] on button "Next" at bounding box center [784, 369] width 42 height 20
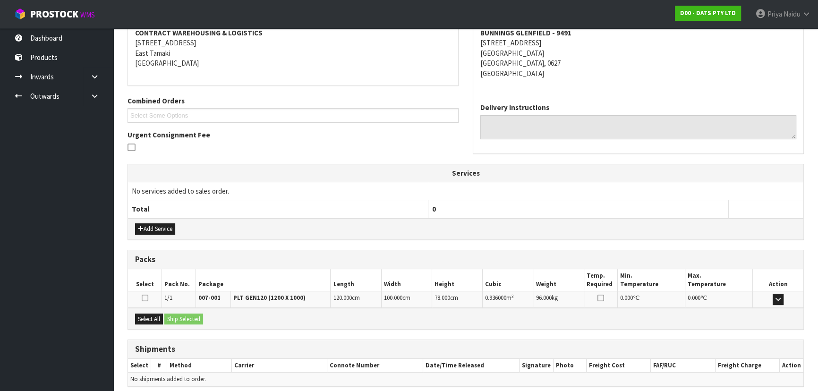
scroll to position [187, 0]
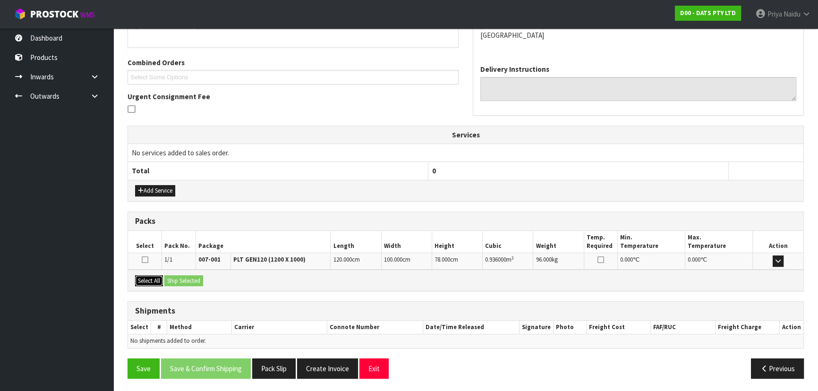
click at [146, 278] on button "Select All" at bounding box center [149, 280] width 28 height 11
click at [189, 279] on button "Ship Selected" at bounding box center [183, 280] width 39 height 11
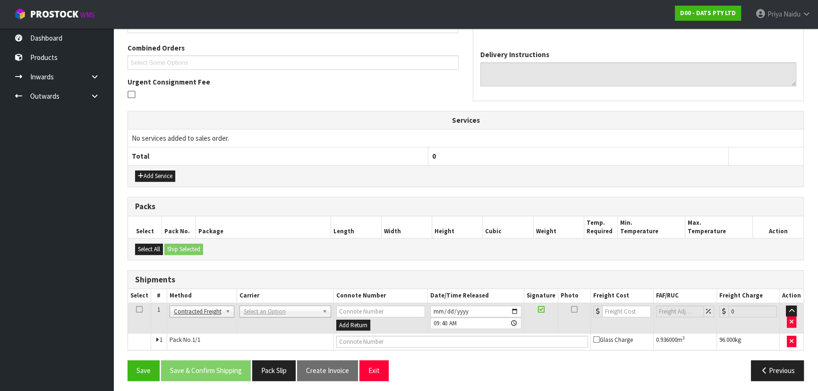
scroll to position [204, 0]
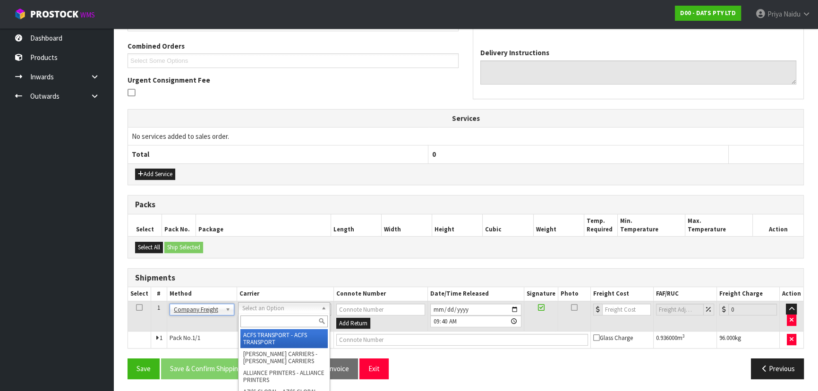
click at [272, 314] on div at bounding box center [284, 322] width 91 height 16
click at [265, 324] on input "text" at bounding box center [284, 322] width 87 height 12
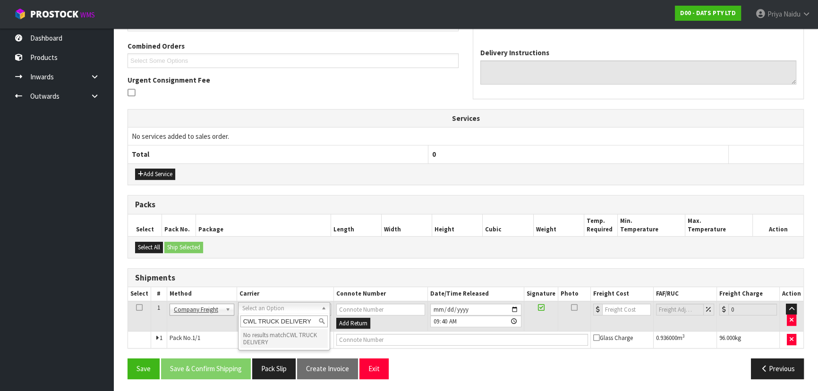
drag, startPoint x: 241, startPoint y: 322, endPoint x: 317, endPoint y: 326, distance: 75.2
click at [317, 326] on input "CWL TRUCK DELIVERY" at bounding box center [284, 322] width 87 height 12
type input "CWL TRUCK DELIVERY"
click at [411, 341] on input "text" at bounding box center [462, 340] width 252 height 12
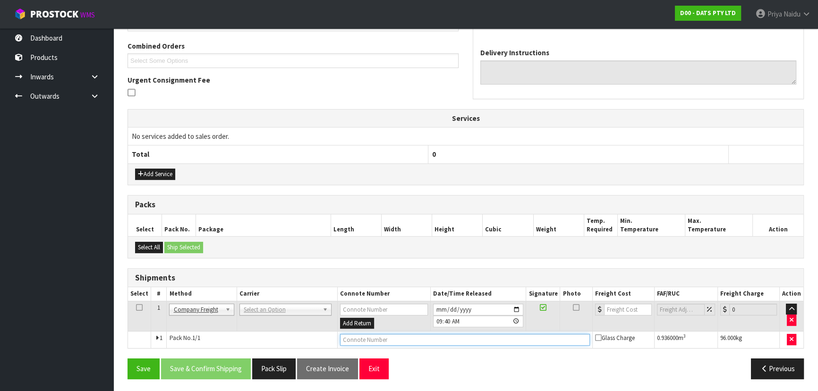
paste input "CWL TRUCK DELIVERY"
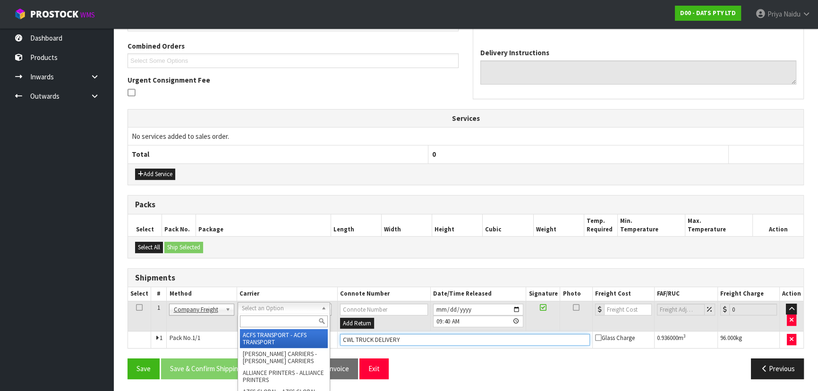
type input "CWL TRUCK DELIVERY"
click at [277, 317] on input "text" at bounding box center [283, 322] width 87 height 12
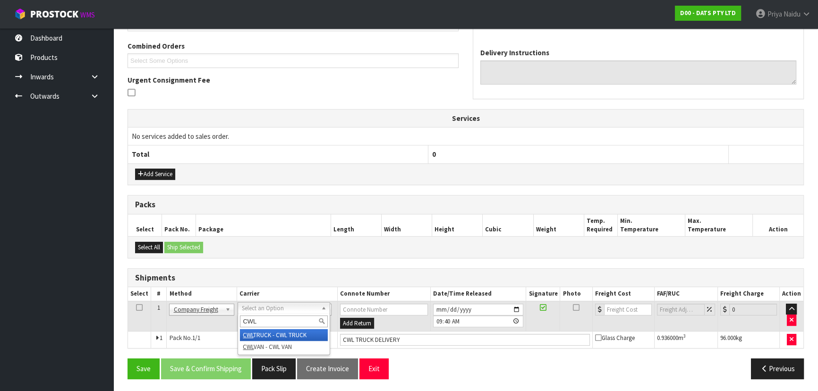
type input "CWL"
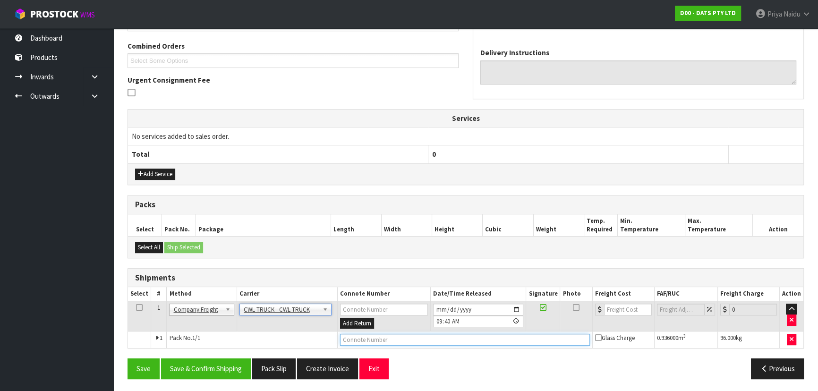
click at [434, 336] on input "text" at bounding box center [465, 340] width 250 height 12
paste input "CWL TRUCK DELIVERY"
type input "CWL TRUCK DELIVERY"
click at [616, 311] on input "number" at bounding box center [628, 310] width 48 height 12
click at [213, 364] on button "Save & Confirm Shipping" at bounding box center [206, 369] width 90 height 20
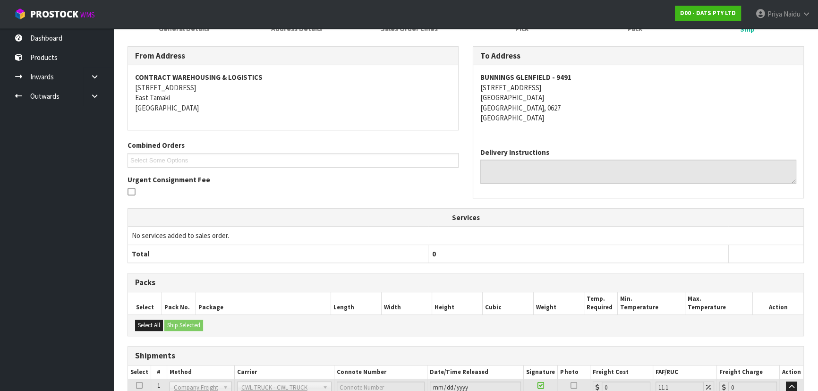
scroll to position [215, 0]
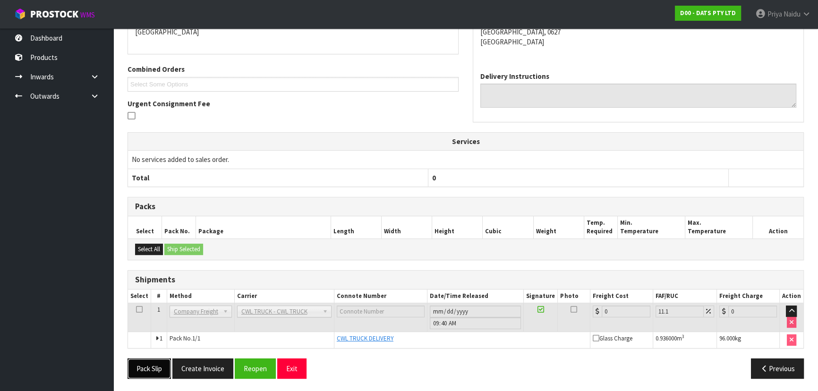
click at [143, 365] on button "Pack Slip" at bounding box center [149, 369] width 43 height 20
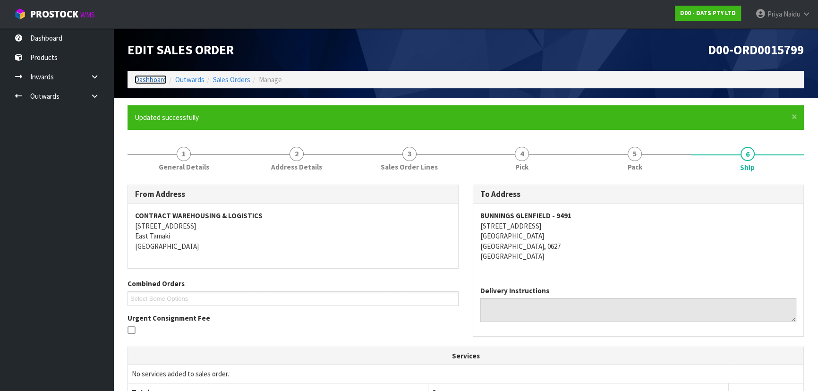
click at [154, 77] on link "Dashboard" at bounding box center [151, 79] width 32 height 9
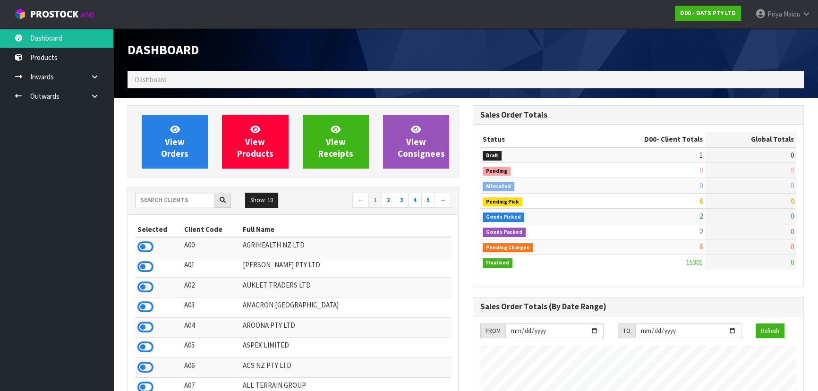
scroll to position [735, 345]
click at [184, 196] on input "text" at bounding box center [175, 200] width 80 height 15
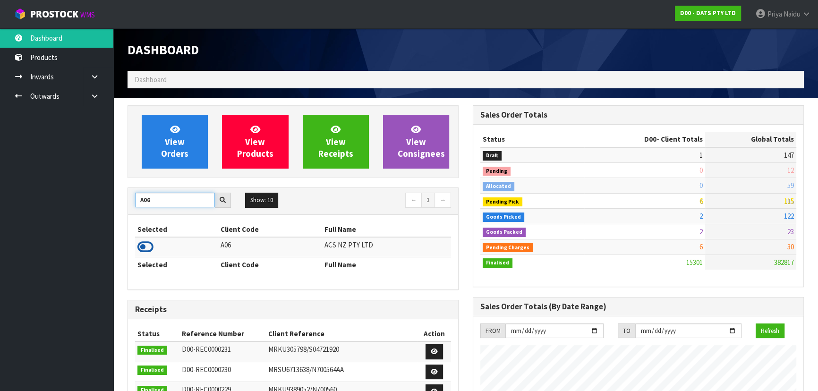
type input "A06"
click at [142, 244] on icon at bounding box center [146, 247] width 16 height 14
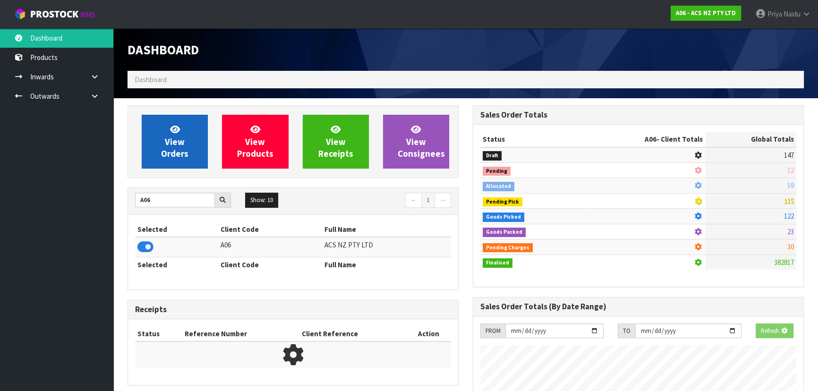
scroll to position [714, 345]
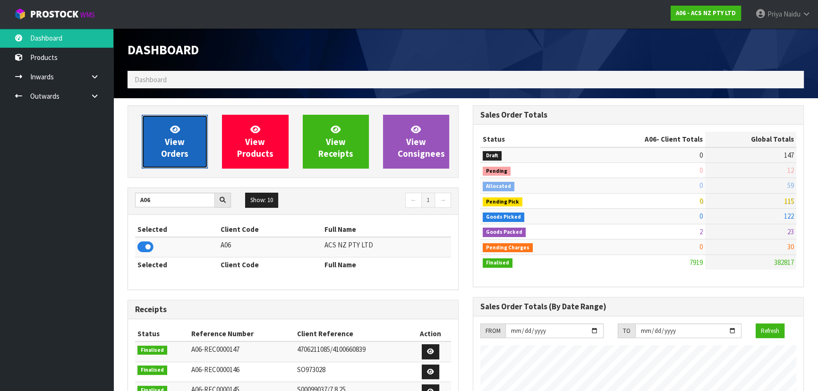
click at [163, 142] on link "View Orders" at bounding box center [175, 142] width 66 height 54
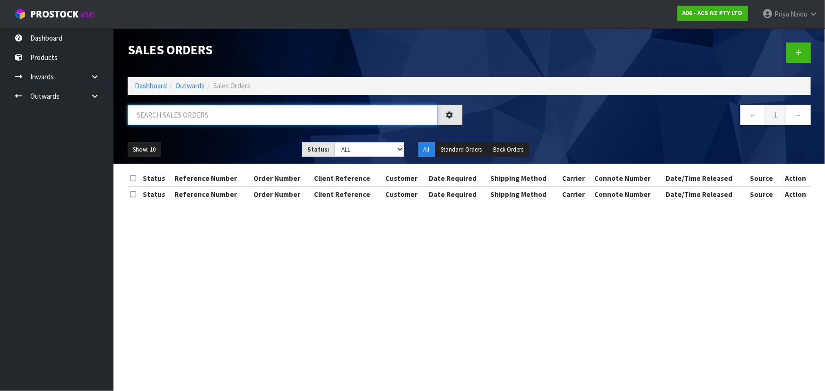
click at [207, 119] on input "text" at bounding box center [283, 115] width 310 height 20
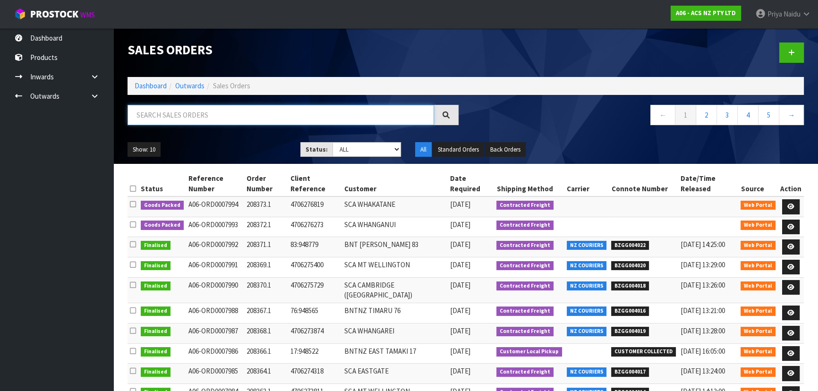
click at [204, 113] on input "text" at bounding box center [281, 115] width 307 height 20
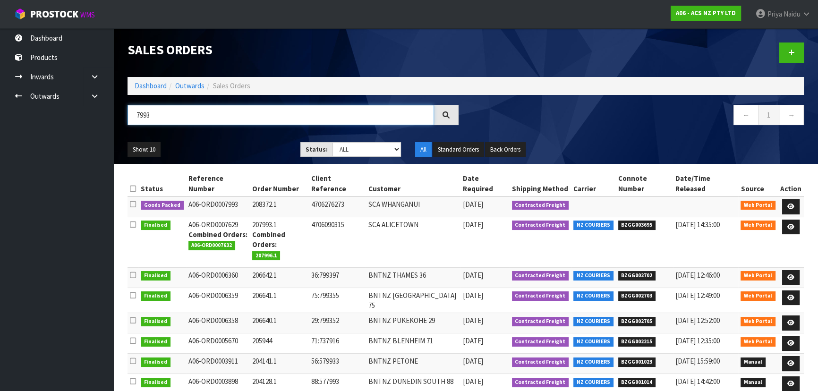
type input "7993"
click at [258, 145] on ul "Show: 10 5 10 25 50" at bounding box center [207, 149] width 159 height 15
click at [258, 142] on ul "Show: 10 5 10 25 50" at bounding box center [207, 149] width 159 height 15
click at [232, 149] on ul "Show: 10 5 10 25 50" at bounding box center [207, 149] width 159 height 15
click at [235, 146] on ul "Show: 10 5 10 25 50" at bounding box center [207, 149] width 159 height 15
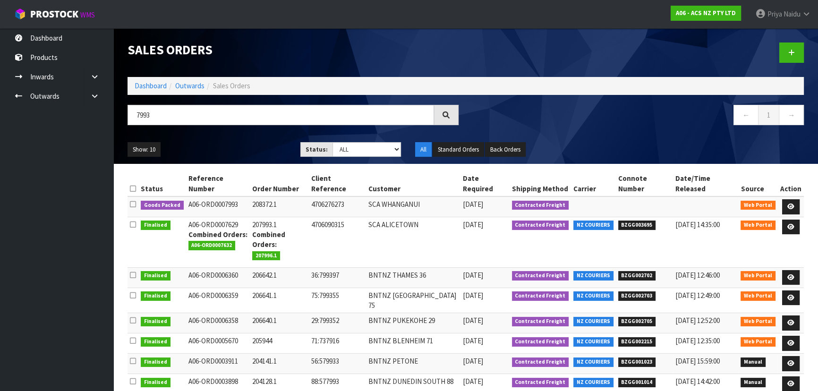
click at [235, 146] on ul "Show: 10 5 10 25 50" at bounding box center [207, 149] width 159 height 15
click at [239, 153] on ul "Show: 10 5 10 25 50" at bounding box center [207, 149] width 159 height 15
click at [239, 145] on ul "Show: 10 5 10 25 50" at bounding box center [207, 149] width 159 height 15
click at [241, 145] on ul "Show: 10 5 10 25 50" at bounding box center [207, 149] width 159 height 15
click at [274, 147] on ul "Show: 10 5 10 25 50" at bounding box center [207, 149] width 159 height 15
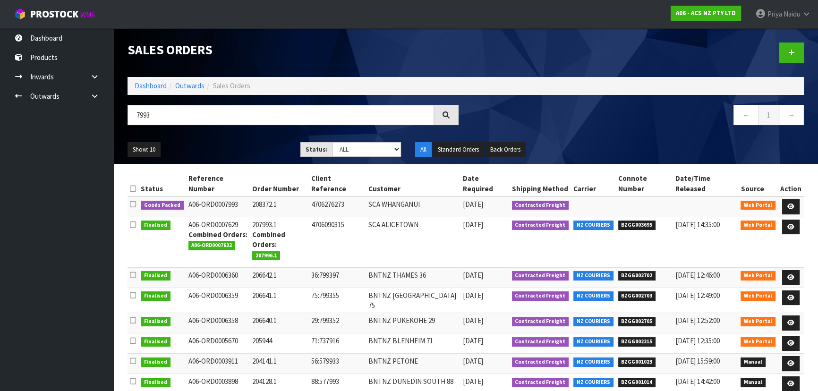
click at [238, 147] on ul "Show: 10 5 10 25 50" at bounding box center [207, 149] width 159 height 15
click at [267, 151] on ul "Show: 10 5 10 25 50" at bounding box center [207, 149] width 159 height 15
click at [791, 204] on icon at bounding box center [791, 207] width 7 height 6
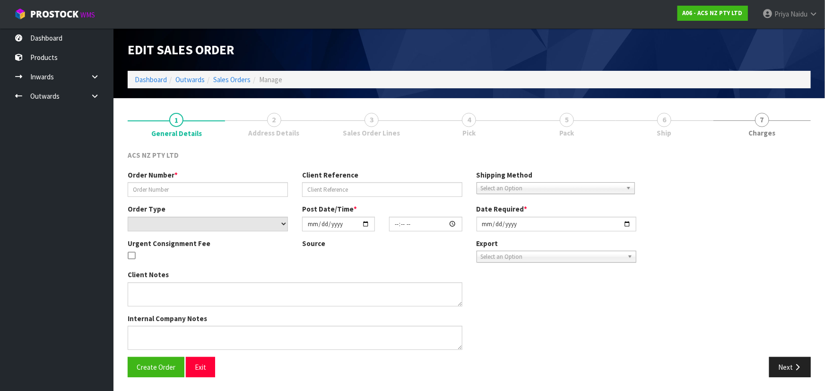
type input "208372.1"
type input "4706276273"
select select "number:0"
type input "[DATE]"
type input "18:38:00.000"
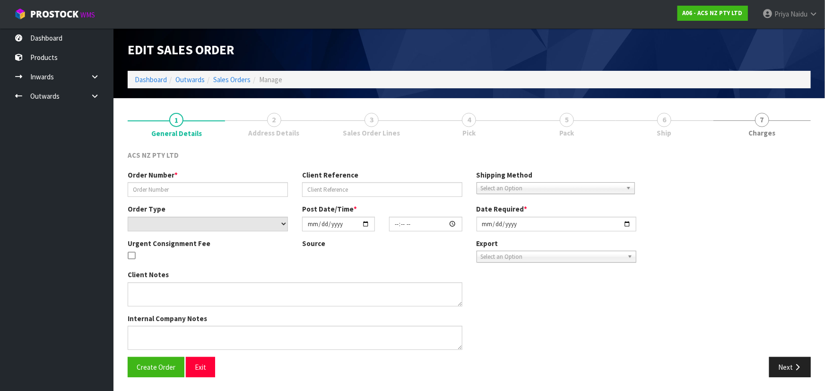
type input "[DATE]"
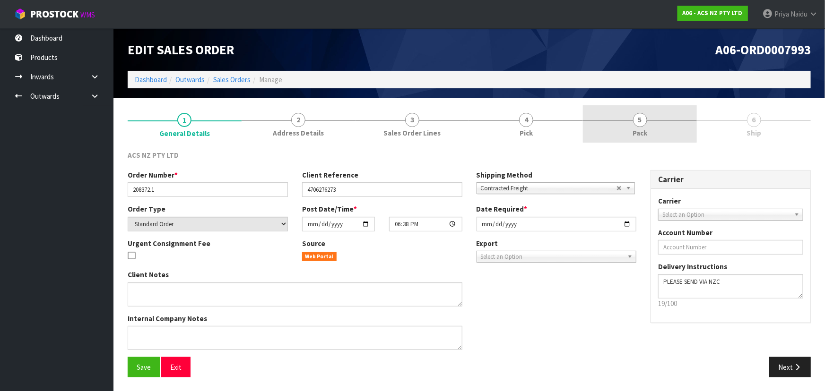
click at [664, 128] on link "5 Pack" at bounding box center [640, 123] width 114 height 37
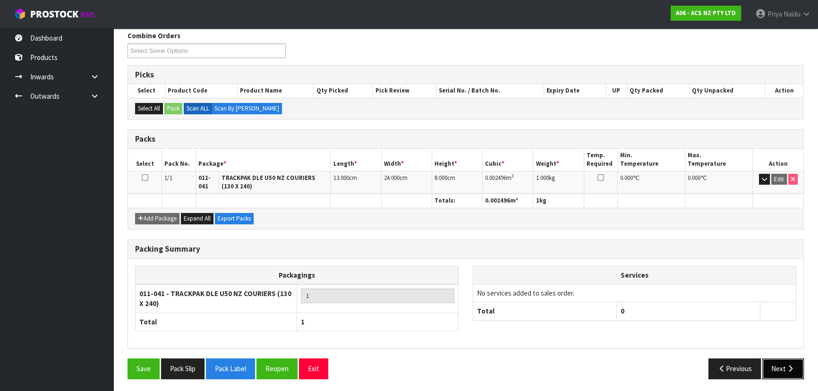
click at [768, 362] on button "Next" at bounding box center [784, 369] width 42 height 20
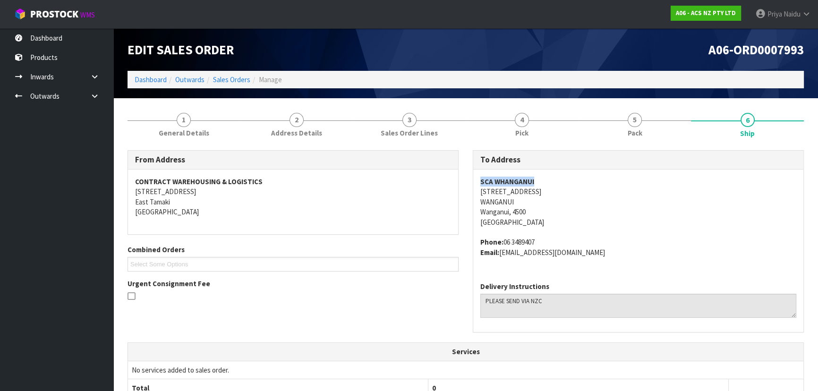
copy strong "SCA WHANGANUI"
drag, startPoint x: 478, startPoint y: 184, endPoint x: 549, endPoint y: 178, distance: 71.7
click at [549, 178] on div "SCA WHANGANUI 449 VICTORIA STREET WANGANUI Wanganui, 4500 New Zealand Phone: 06…" at bounding box center [638, 222] width 330 height 105
copy address "449 VICTORIA STREET"
drag, startPoint x: 477, startPoint y: 192, endPoint x: 551, endPoint y: 195, distance: 74.2
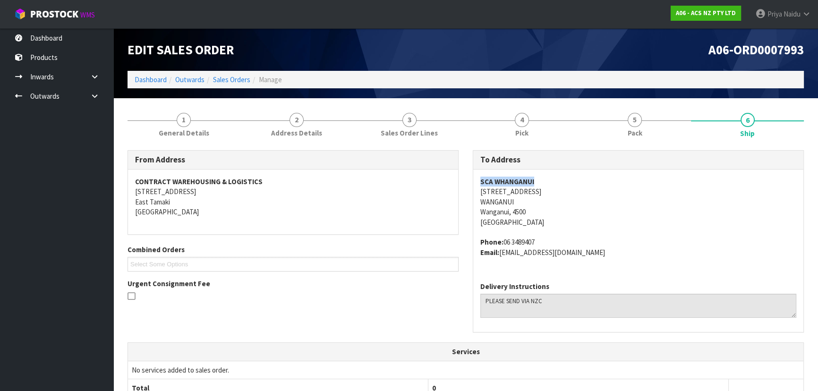
click at [551, 195] on div "SCA WHANGANUI 449 VICTORIA STREET WANGANUI Wanganui, 4500 New Zealand Phone: 06…" at bounding box center [638, 222] width 330 height 105
copy address "WANGANUI"
drag, startPoint x: 477, startPoint y: 203, endPoint x: 519, endPoint y: 203, distance: 42.1
click at [519, 203] on div "SCA WHANGANUI 449 VICTORIA STREET WANGANUI Wanganui, 4500 New Zealand Phone: 06…" at bounding box center [638, 222] width 330 height 105
copy address "06 3489407"
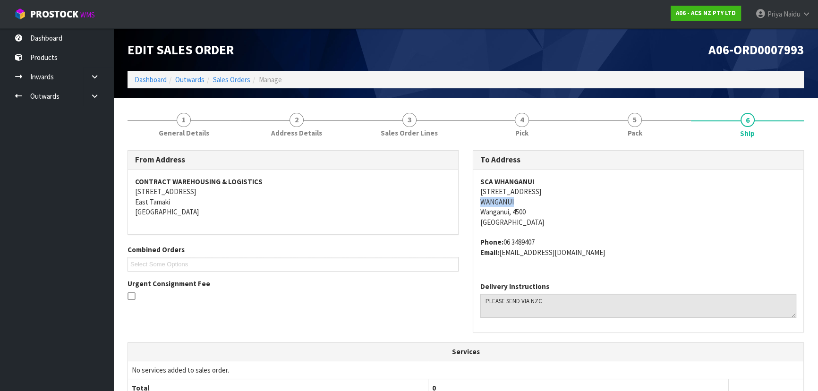
drag, startPoint x: 504, startPoint y: 241, endPoint x: 547, endPoint y: 233, distance: 43.6
click at [547, 233] on span "SCA WHANGANUI 449 VICTORIA STREET WANGANUI Wanganui, 4500 New Zealand Phone: 06…" at bounding box center [639, 217] width 316 height 81
copy address "WANGANUI@supercheapauto.com"
drag, startPoint x: 502, startPoint y: 257, endPoint x: 617, endPoint y: 250, distance: 115.0
click at [617, 250] on address "Phone: 06 3489407 Email: WANGANUI@supercheapauto.com" at bounding box center [639, 247] width 316 height 20
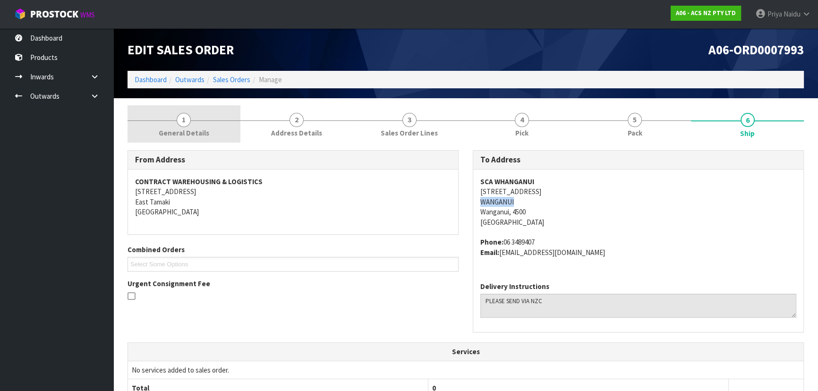
click at [191, 123] on link "1 General Details" at bounding box center [184, 123] width 113 height 37
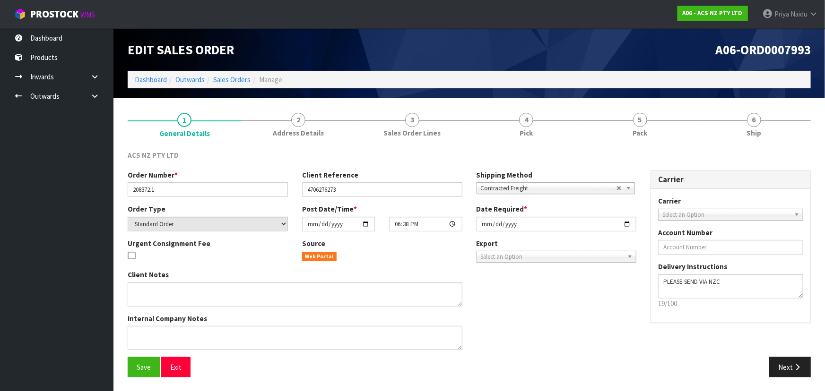
drag, startPoint x: 126, startPoint y: 189, endPoint x: 141, endPoint y: 188, distance: 14.8
click at [141, 188] on div "Order Number * 208372.1" at bounding box center [208, 183] width 174 height 27
drag, startPoint x: 129, startPoint y: 188, endPoint x: 185, endPoint y: 189, distance: 55.3
click at [185, 189] on input "208372.1" at bounding box center [208, 189] width 160 height 15
click at [651, 130] on link "5 Pack" at bounding box center [640, 123] width 114 height 37
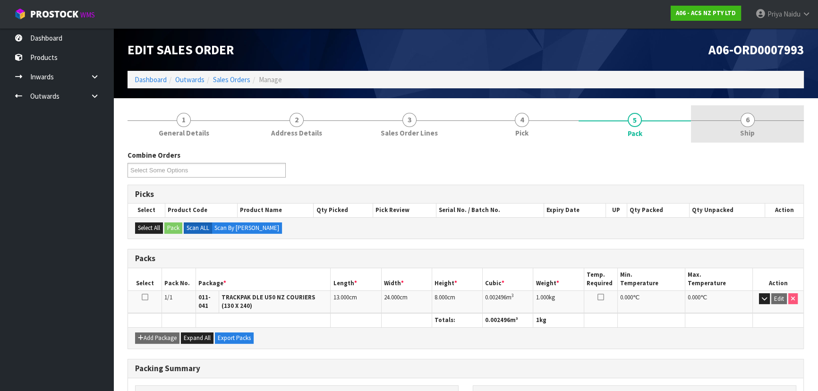
click at [752, 129] on span "Ship" at bounding box center [747, 133] width 15 height 10
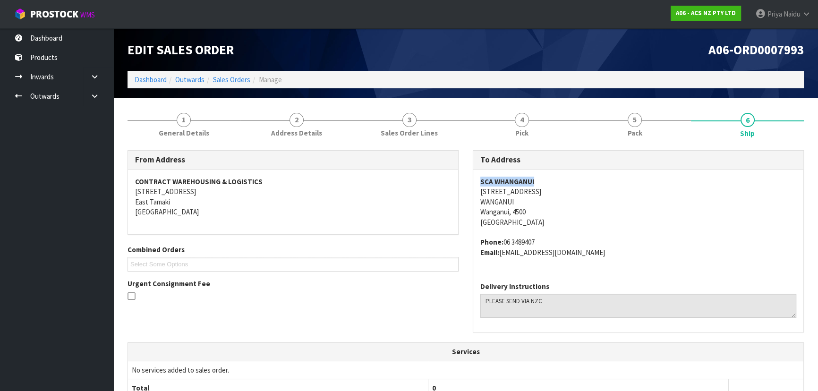
copy strong "SCA WHANGANUI"
drag, startPoint x: 475, startPoint y: 180, endPoint x: 555, endPoint y: 179, distance: 79.4
click at [555, 179] on div "SCA WHANGANUI 449 VICTORIA STREET WANGANUI Wanganui, 4500 New Zealand Phone: 06…" at bounding box center [638, 222] width 330 height 105
click at [601, 191] on address "SCA WHANGANUI 449 VICTORIA STREET WANGANUI Wanganui, 4500 New Zealand" at bounding box center [639, 202] width 316 height 51
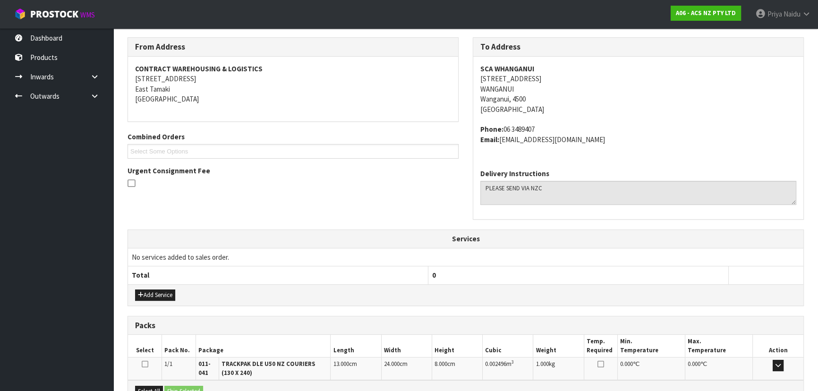
scroll to position [215, 0]
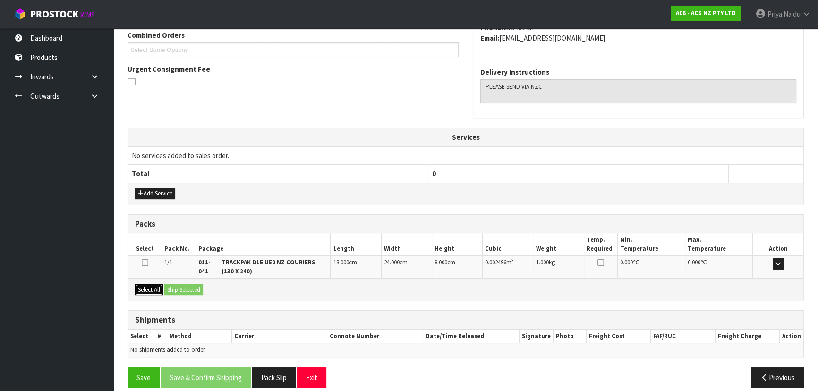
drag, startPoint x: 156, startPoint y: 286, endPoint x: 171, endPoint y: 288, distance: 14.7
click at [158, 288] on button "Select All" at bounding box center [149, 289] width 28 height 11
click at [190, 287] on button "Ship Selected" at bounding box center [183, 289] width 39 height 11
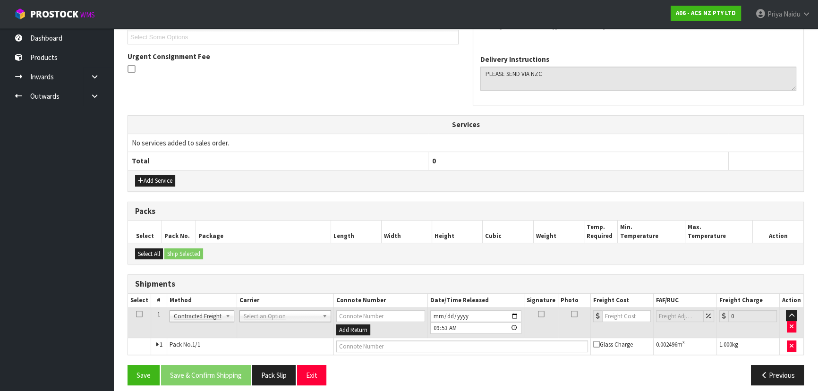
scroll to position [234, 0]
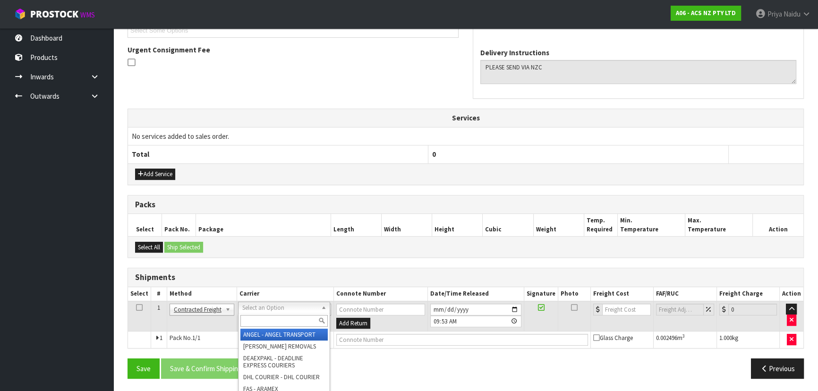
click at [250, 323] on input "text" at bounding box center [284, 321] width 87 height 12
type input "NZC"
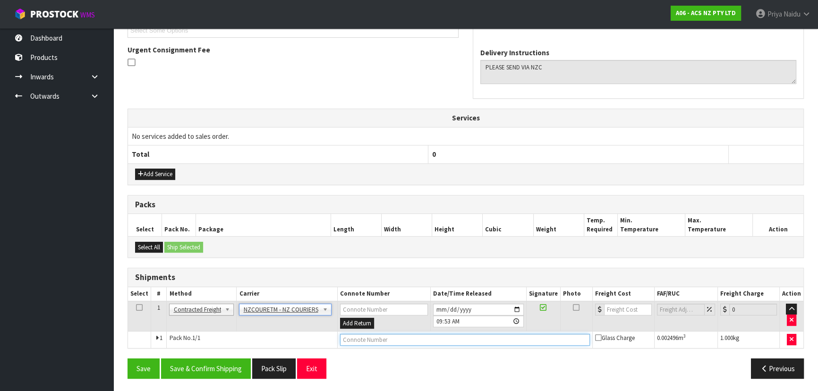
click at [372, 338] on input "text" at bounding box center [465, 340] width 250 height 12
paste input "BZGG004023"
type input "BZGG004023"
click at [626, 307] on input "number" at bounding box center [628, 310] width 48 height 12
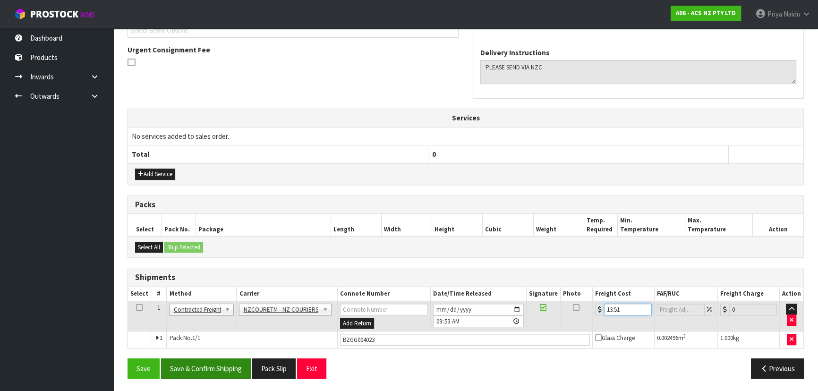
type input "13.51"
click at [221, 368] on button "Save & Confirm Shipping" at bounding box center [206, 369] width 90 height 20
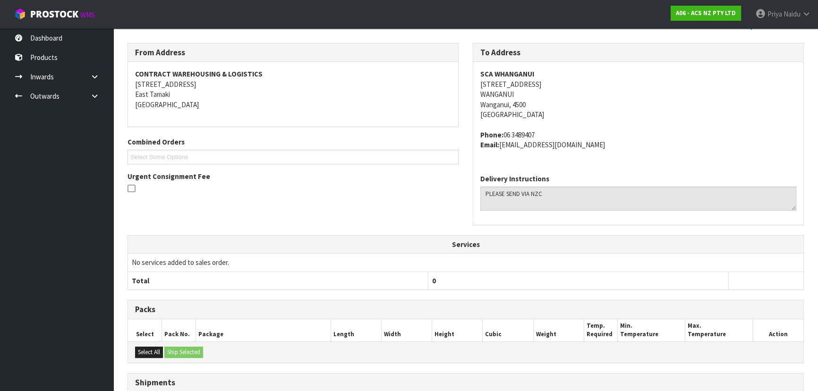
scroll to position [0, 0]
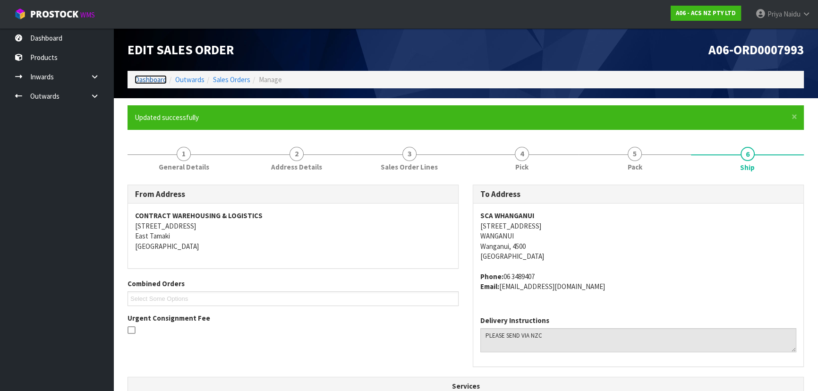
click at [146, 79] on link "Dashboard" at bounding box center [151, 79] width 32 height 9
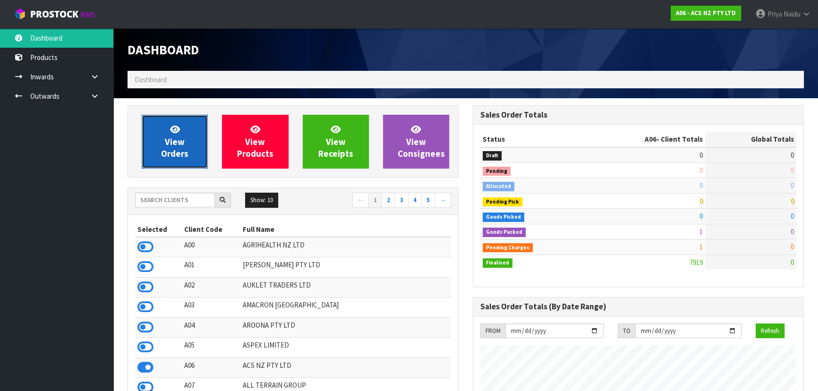
scroll to position [714, 345]
click at [179, 151] on span "View Orders" at bounding box center [174, 141] width 27 height 35
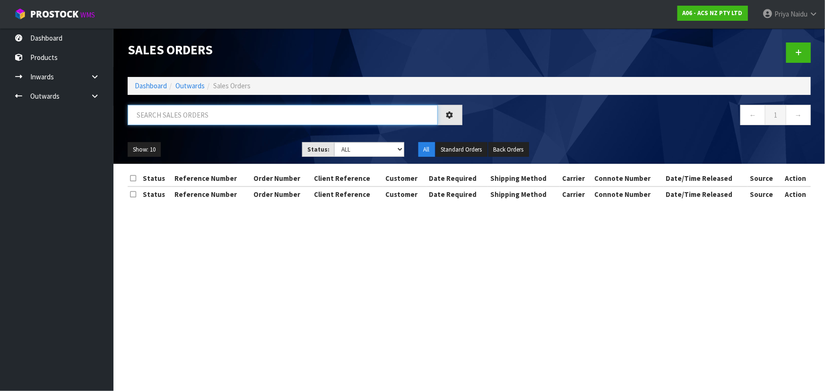
click at [193, 119] on input "text" at bounding box center [283, 115] width 310 height 20
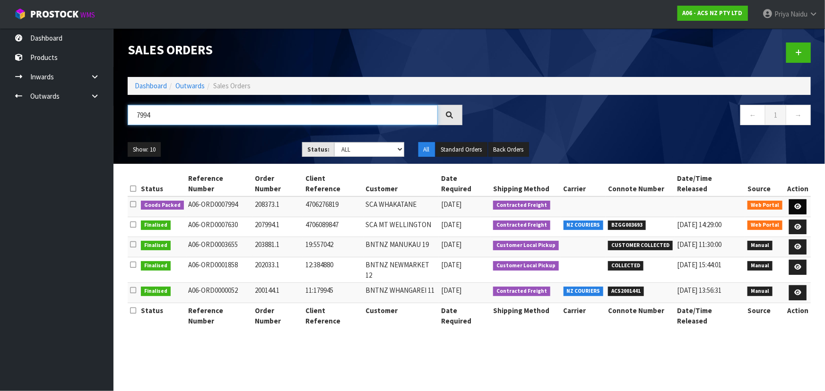
type input "7994"
click at [792, 199] on link at bounding box center [797, 206] width 17 height 15
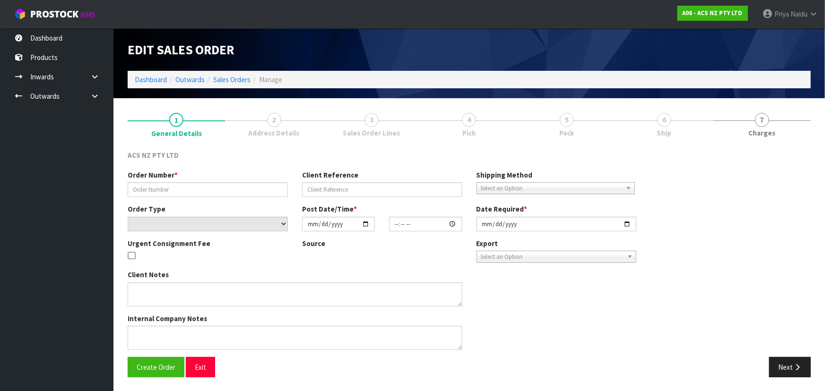
type input "208373.1"
type input "4706276819"
select select "number:0"
type input "[DATE]"
type input "18:39:00.000"
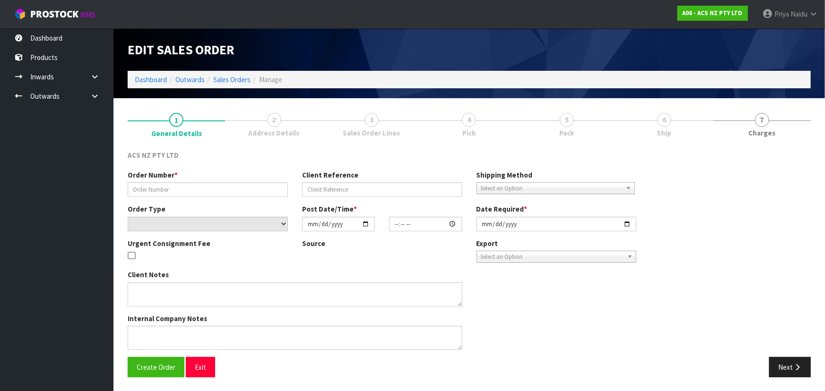
type input "[DATE]"
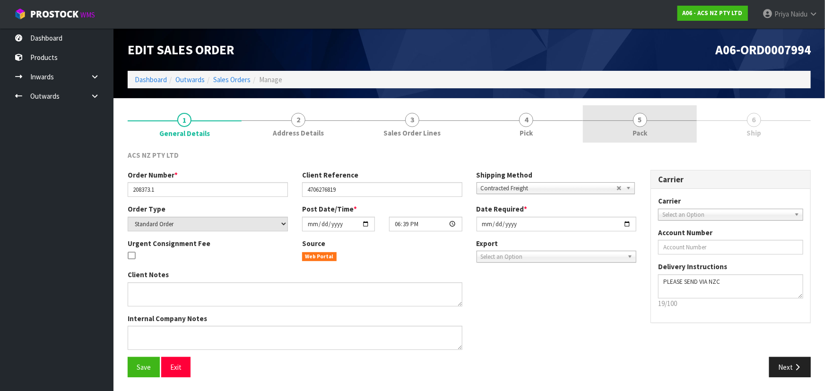
click at [622, 138] on link "5 Pack" at bounding box center [640, 123] width 114 height 37
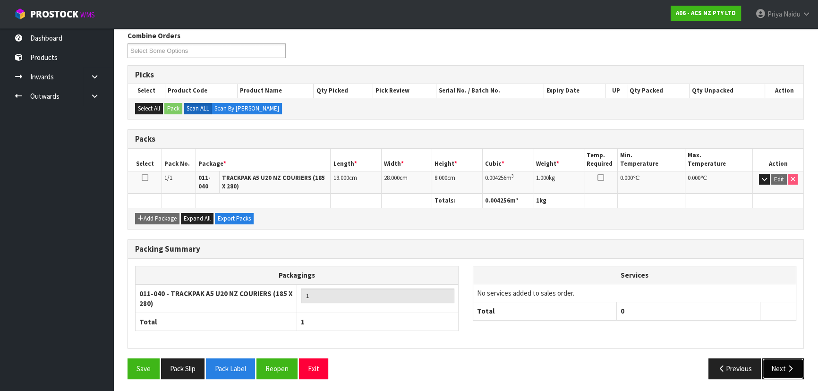
click at [770, 371] on button "Next" at bounding box center [784, 369] width 42 height 20
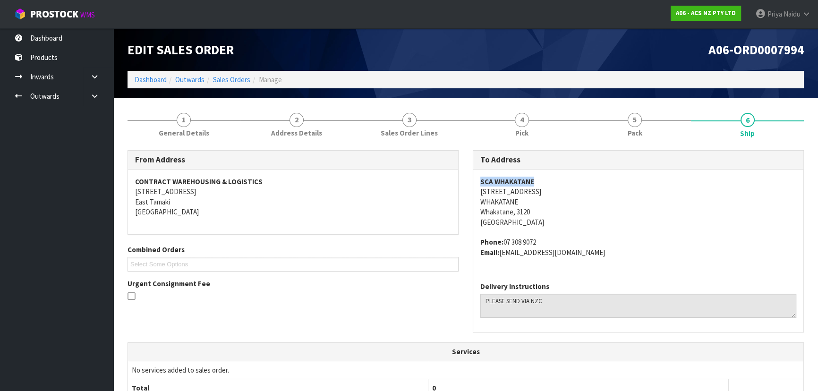
copy strong "SCA WHAKATANE"
drag, startPoint x: 476, startPoint y: 182, endPoint x: 572, endPoint y: 181, distance: 95.5
click at [572, 181] on div "SCA WHAKATANE 30 COMMERCE STREET WHAKATANE Whakatane, 3120 New Zealand Phone: 0…" at bounding box center [638, 222] width 330 height 105
copy address "30 COMMERCE STREET"
drag, startPoint x: 470, startPoint y: 194, endPoint x: 555, endPoint y: 193, distance: 85.1
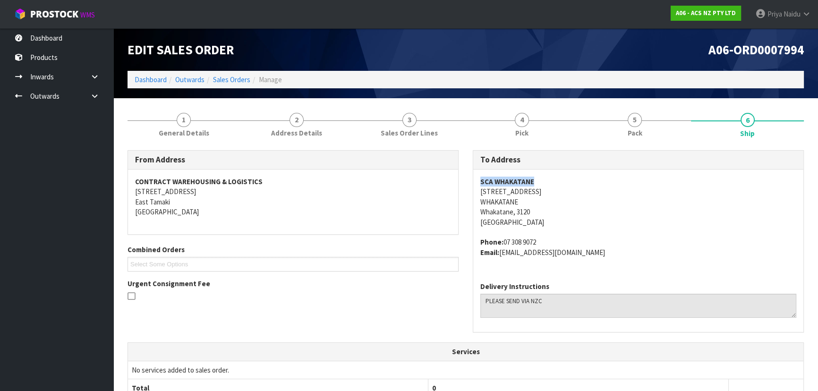
click at [555, 193] on div "To Address SCA WHAKATANE 30 COMMERCE STREET WHAKATANE Whakatane, 3120 New Zeala…" at bounding box center [638, 246] width 345 height 192
drag, startPoint x: 477, startPoint y: 203, endPoint x: 526, endPoint y: 203, distance: 48.7
click at [526, 203] on div "SCA WHAKATANE 30 COMMERCE STREET WHAKATANE Whakatane, 3120 New Zealand Phone: 0…" at bounding box center [638, 222] width 330 height 105
copy address "WHAKATANE"
copy address "07 308 9072"
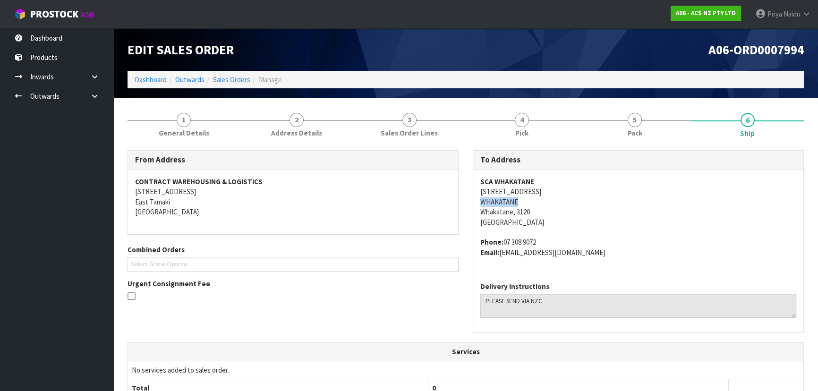
drag, startPoint x: 505, startPoint y: 240, endPoint x: 553, endPoint y: 235, distance: 48.9
click at [553, 235] on span "SCA WHAKATANE 30 COMMERCE STREET WHAKATANE Whakatane, 3120 New Zealand Phone: 0…" at bounding box center [639, 217] width 316 height 81
drag, startPoint x: 501, startPoint y: 251, endPoint x: 629, endPoint y: 255, distance: 128.1
click at [629, 255] on address "Phone: 07 308 9072 Email: WHAKATANE@supercheapauto.com" at bounding box center [639, 247] width 316 height 20
click at [685, 254] on address "Phone: 07 308 9072 Email: WHAKATANE@supercheapauto.com" at bounding box center [639, 247] width 316 height 20
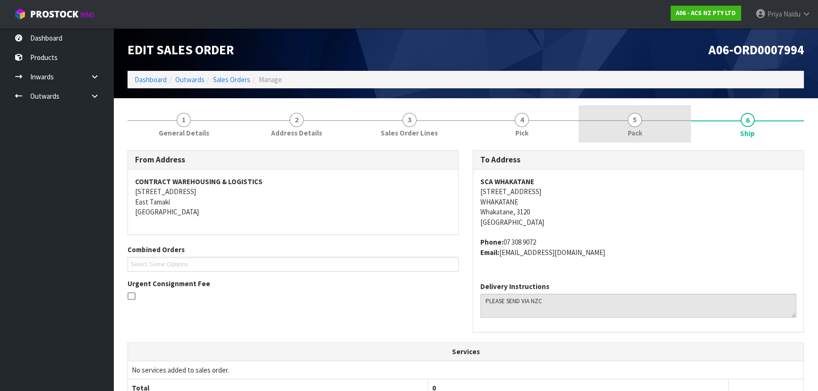
click at [651, 123] on link "5 Pack" at bounding box center [635, 123] width 113 height 37
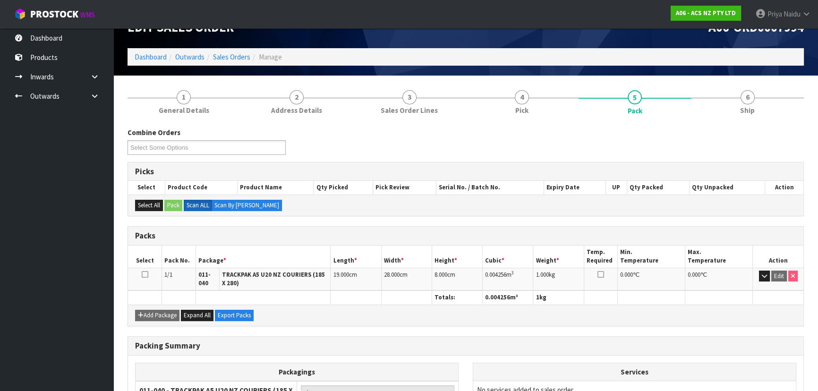
scroll to position [43, 0]
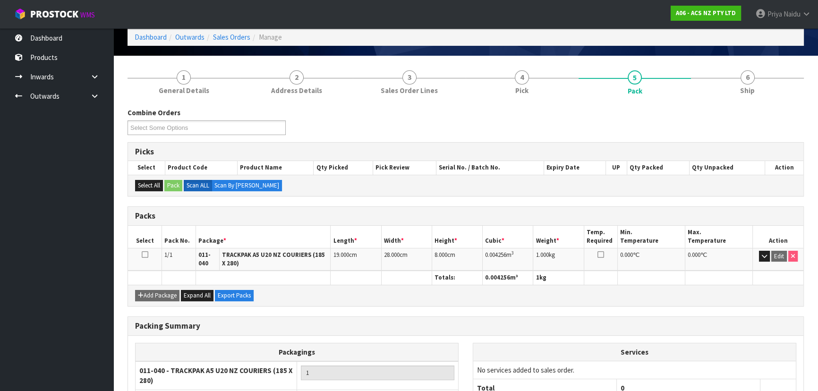
drag, startPoint x: 129, startPoint y: 69, endPoint x: 151, endPoint y: 89, distance: 30.4
click at [129, 69] on link "1 General Details" at bounding box center [184, 81] width 113 height 37
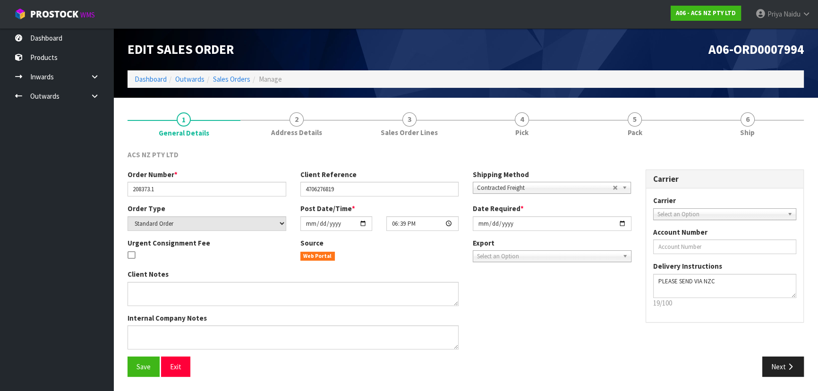
scroll to position [0, 0]
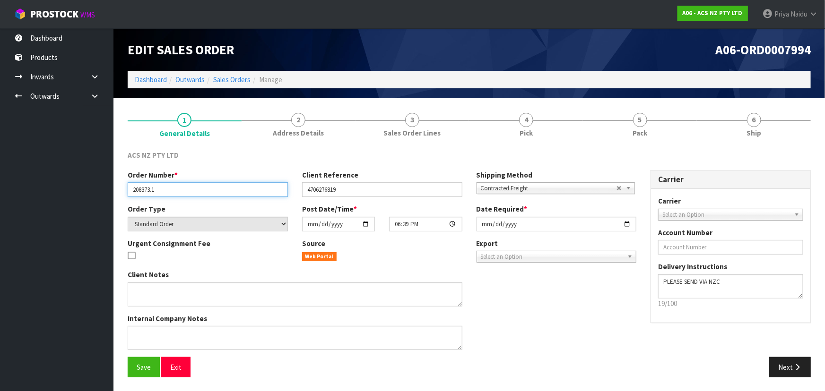
drag, startPoint x: 132, startPoint y: 189, endPoint x: 24, endPoint y: 210, distance: 110.7
click at [170, 191] on input "208373.1" at bounding box center [208, 189] width 160 height 15
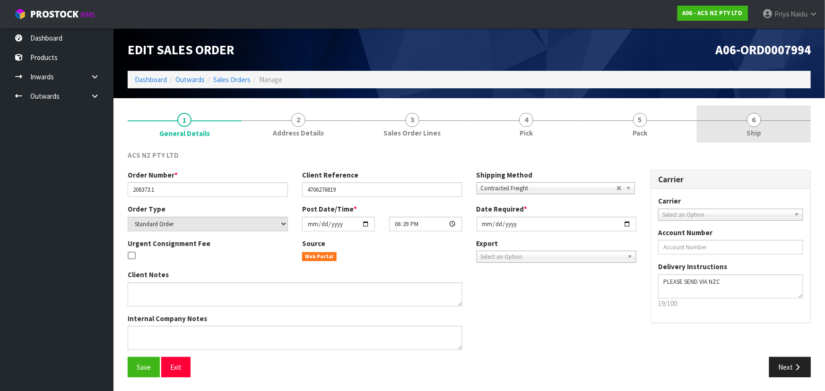
click at [751, 131] on span "Ship" at bounding box center [753, 133] width 15 height 10
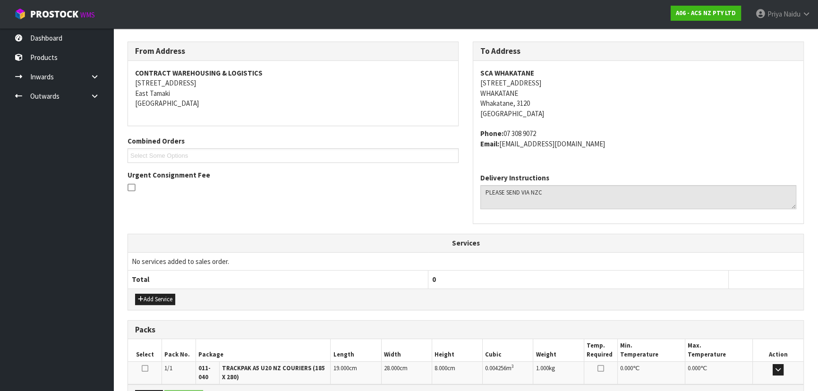
scroll to position [224, 0]
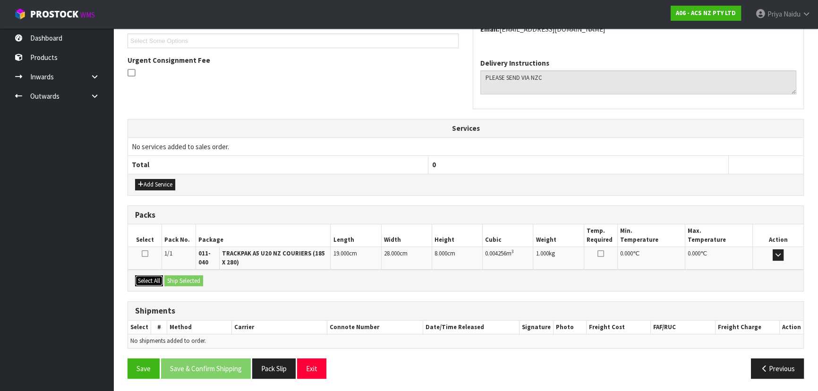
click at [155, 279] on button "Select All" at bounding box center [149, 280] width 28 height 11
click at [189, 282] on button "Ship Selected" at bounding box center [183, 280] width 39 height 11
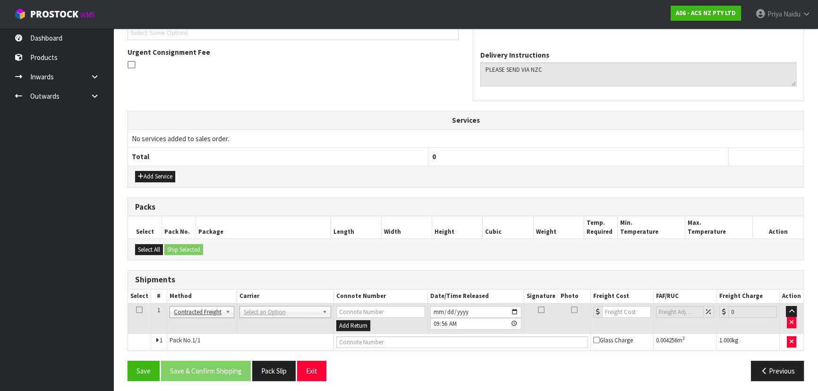
scroll to position [234, 0]
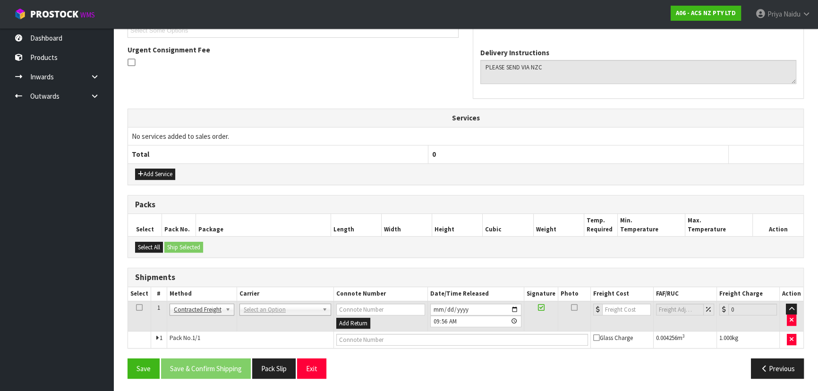
click at [259, 314] on td "ANGEL - ANGEL TRANSPORT CONROY - CONROY REMOVALS DEAEXPAKL - DEADLINE EXPRESS C…" at bounding box center [285, 316] width 97 height 31
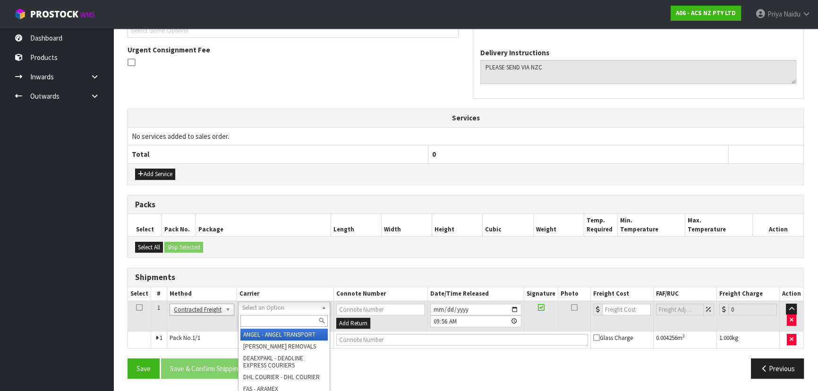
click at [250, 319] on input "text" at bounding box center [284, 321] width 87 height 12
type input "NZC"
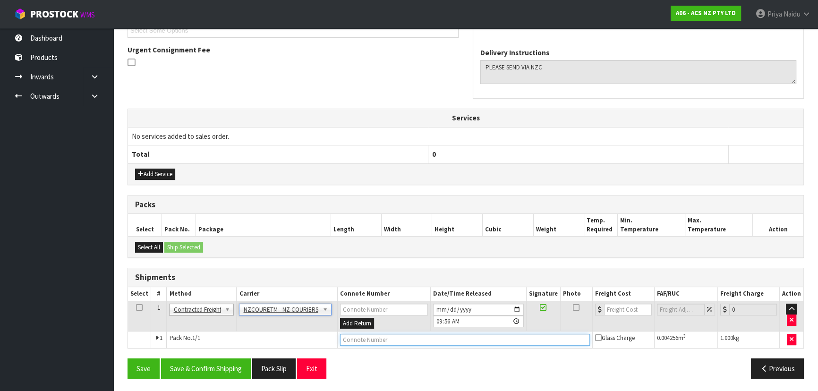
click at [375, 337] on input "text" at bounding box center [465, 340] width 250 height 12
paste input "BZGG004024"
type input "BZGG004024"
click at [615, 310] on input "number" at bounding box center [628, 310] width 48 height 12
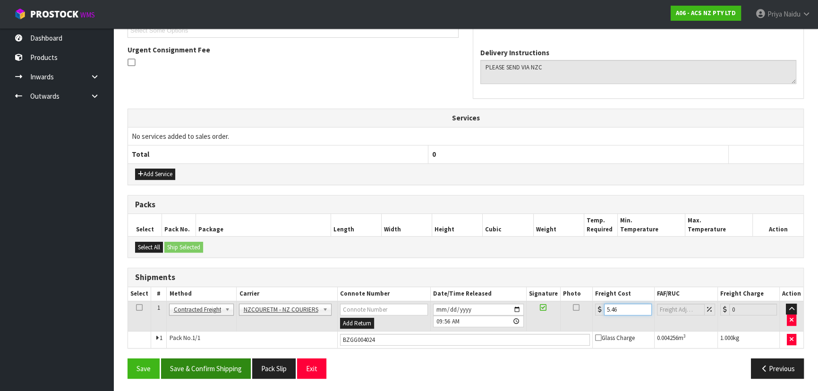
type input "5.46"
click at [237, 362] on button "Save & Confirm Shipping" at bounding box center [206, 369] width 90 height 20
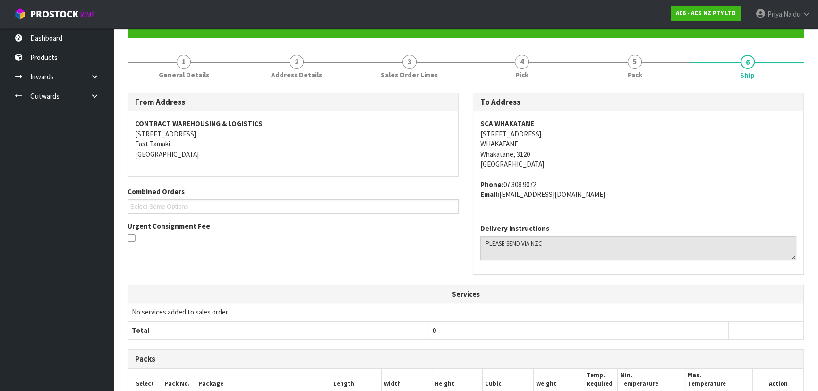
scroll to position [0, 0]
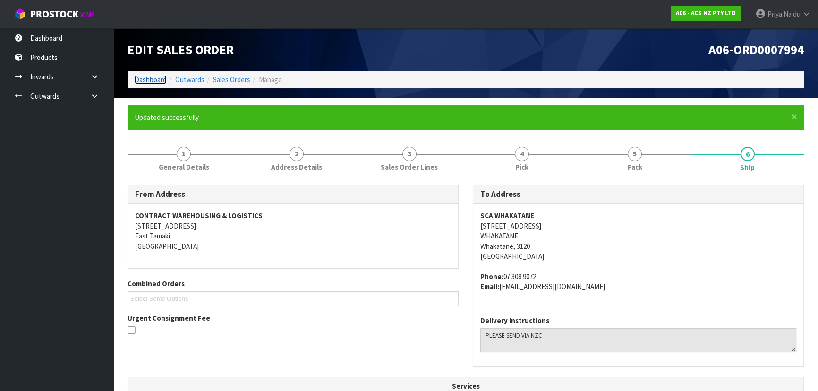
click at [149, 79] on link "Dashboard" at bounding box center [151, 79] width 32 height 9
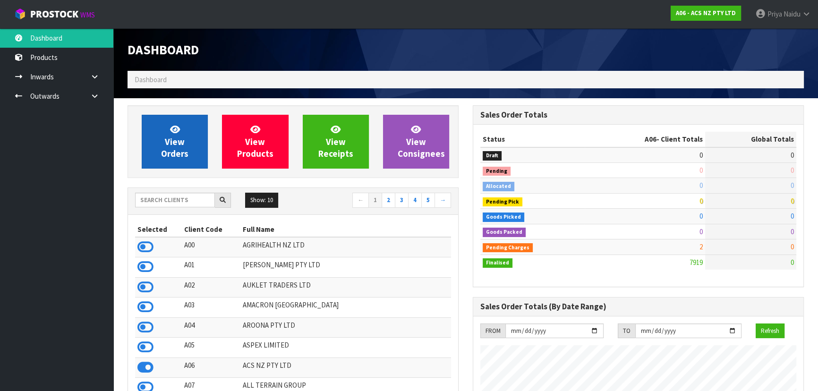
scroll to position [714, 345]
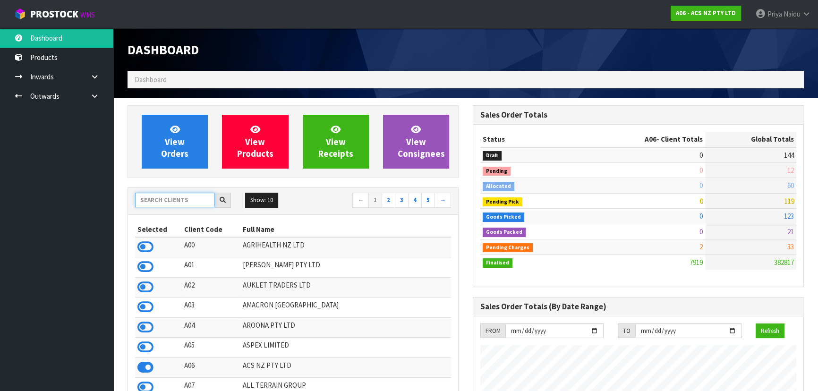
click at [170, 197] on input "text" at bounding box center [175, 200] width 80 height 15
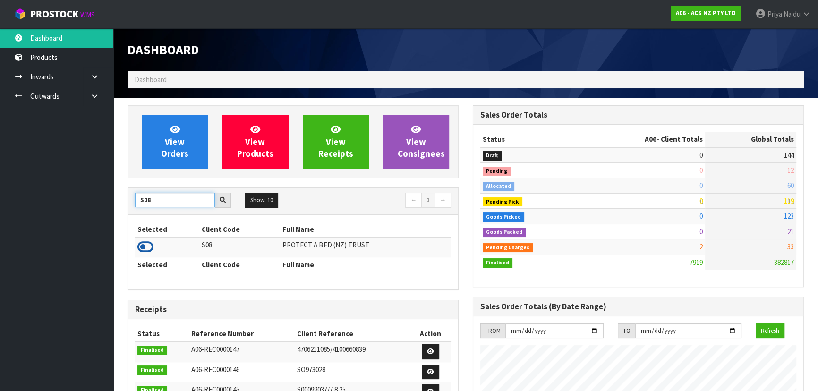
type input "S08"
click at [146, 246] on icon at bounding box center [146, 247] width 16 height 14
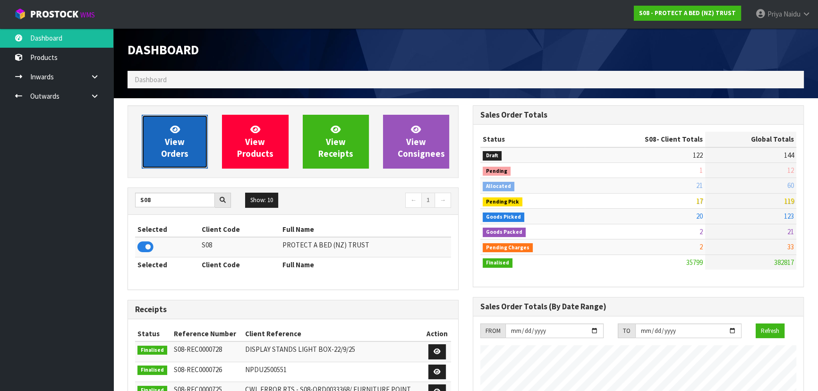
click at [177, 151] on span "View Orders" at bounding box center [174, 141] width 27 height 35
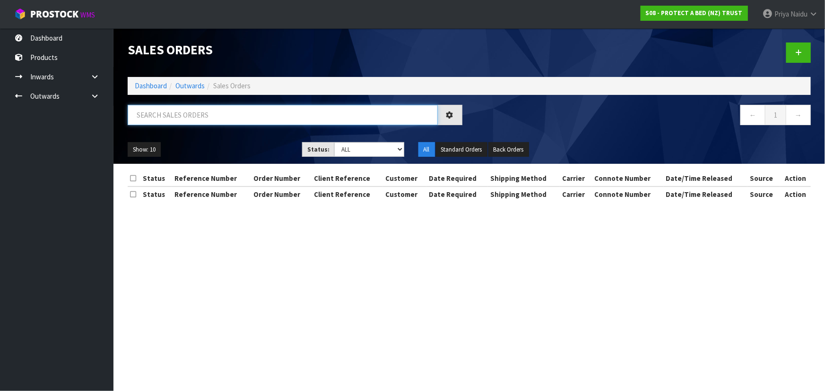
click at [213, 109] on input "text" at bounding box center [283, 115] width 310 height 20
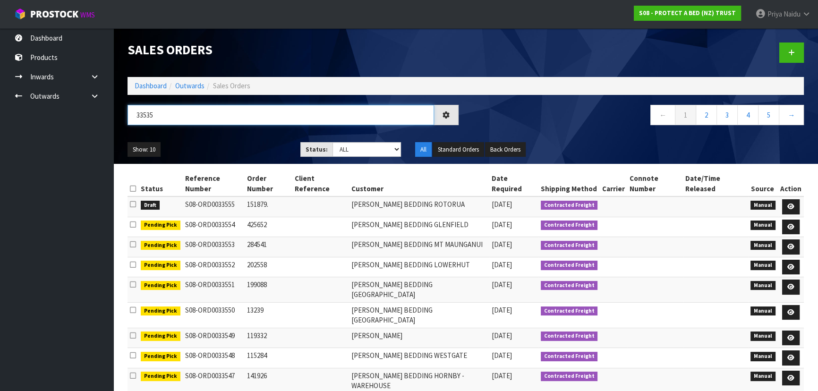
type input "33535"
click at [350, 148] on select "Draft Pending Allocated Pending Pick Goods Picked Goods Packed Pending Charges …" at bounding box center [367, 149] width 69 height 15
select select "string:5"
click at [333, 142] on select "Draft Pending Allocated Pending Pick Goods Picked Goods Packed Pending Charges …" at bounding box center [367, 149] width 69 height 15
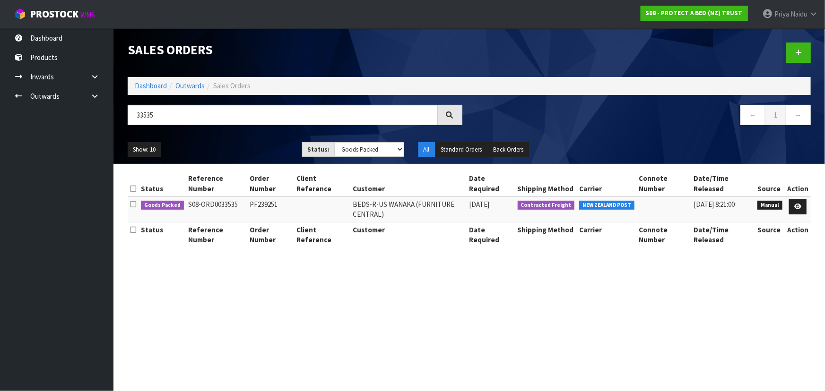
click at [269, 151] on ul "Show: 10 5 10 25 50" at bounding box center [208, 149] width 160 height 15
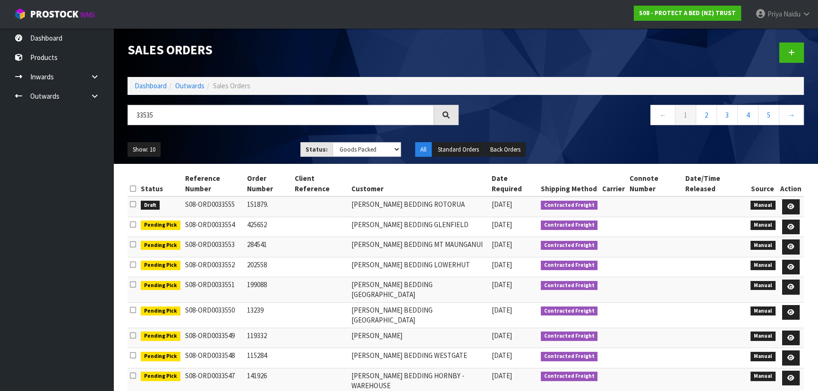
click at [269, 150] on ul "Show: 10 5 10 25 50" at bounding box center [207, 149] width 159 height 15
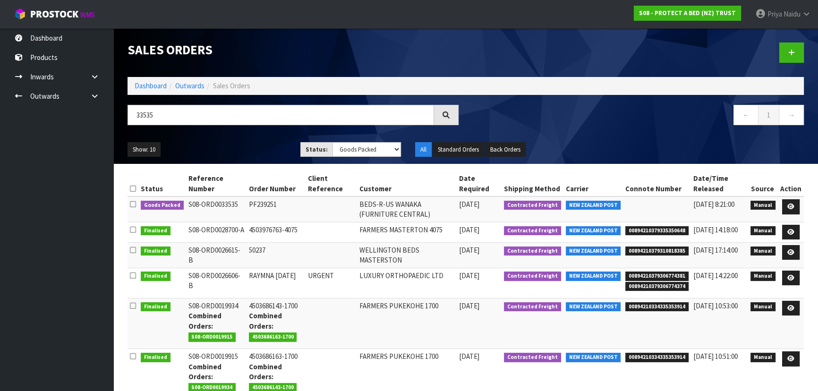
click at [246, 150] on ul "Show: 10 5 10 25 50" at bounding box center [207, 149] width 159 height 15
click at [237, 146] on ul "Show: 10 5 10 25 50" at bounding box center [207, 149] width 159 height 15
click at [237, 147] on ul "Show: 10 5 10 25 50" at bounding box center [207, 149] width 159 height 15
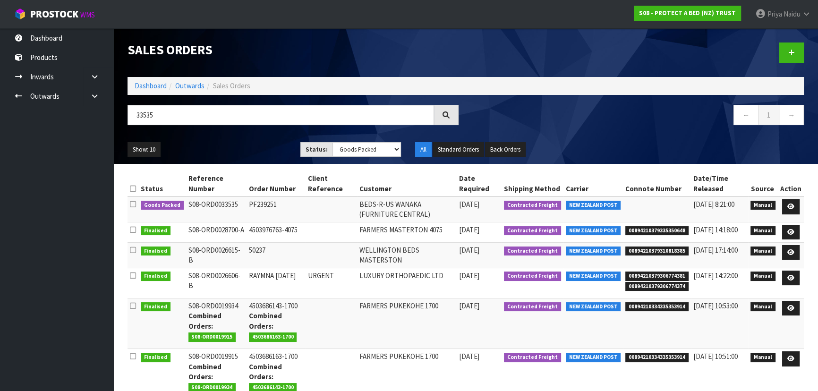
click at [237, 147] on ul "Show: 10 5 10 25 50" at bounding box center [207, 149] width 159 height 15
click at [249, 145] on ul "Show: 10 5 10 25 50" at bounding box center [207, 149] width 159 height 15
click at [236, 151] on ul "Show: 10 5 10 25 50" at bounding box center [207, 149] width 159 height 15
click at [243, 150] on ul "Show: 10 5 10 25 50" at bounding box center [207, 149] width 159 height 15
click at [788, 201] on link at bounding box center [791, 206] width 17 height 15
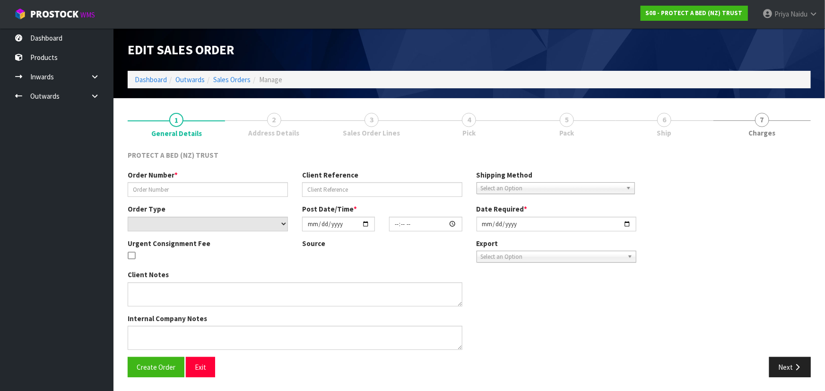
type input "PF239251"
select select "number:0"
type input "[DATE]"
type input "08:06:00.000"
type input "[DATE]"
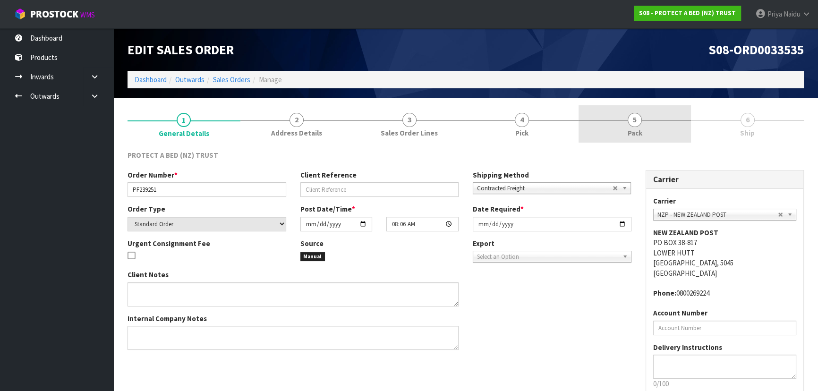
click at [644, 121] on link "5 Pack" at bounding box center [635, 123] width 113 height 37
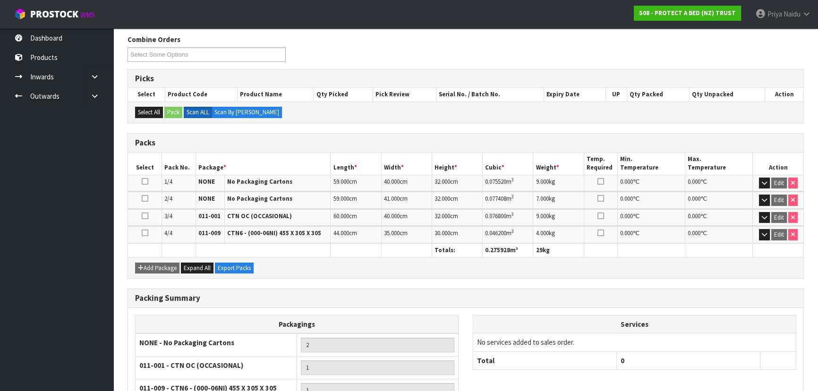
scroll to position [204, 0]
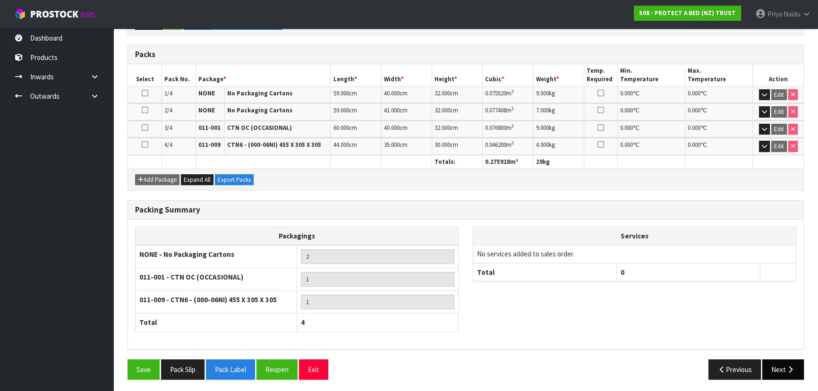
drag, startPoint x: 783, startPoint y: 378, endPoint x: 779, endPoint y: 364, distance: 14.3
click at [784, 378] on div "Save Pack Slip Pack Label Reopen Exit Previous Next" at bounding box center [466, 373] width 691 height 27
click at [776, 361] on button "Next" at bounding box center [784, 370] width 42 height 20
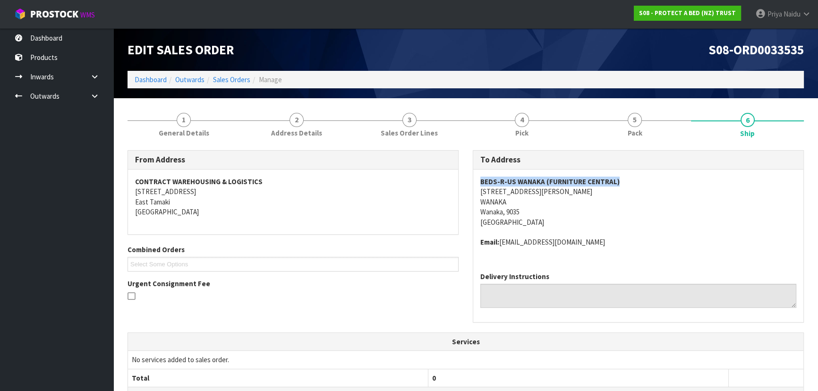
drag, startPoint x: 484, startPoint y: 179, endPoint x: 629, endPoint y: 184, distance: 145.6
click at [629, 184] on div "BEDS-R-US WANAKA (FURNITURE CENTRAL) 91 SIR TIM WALLIS DRIVE WANAKA Wanaka, 903…" at bounding box center [638, 217] width 330 height 95
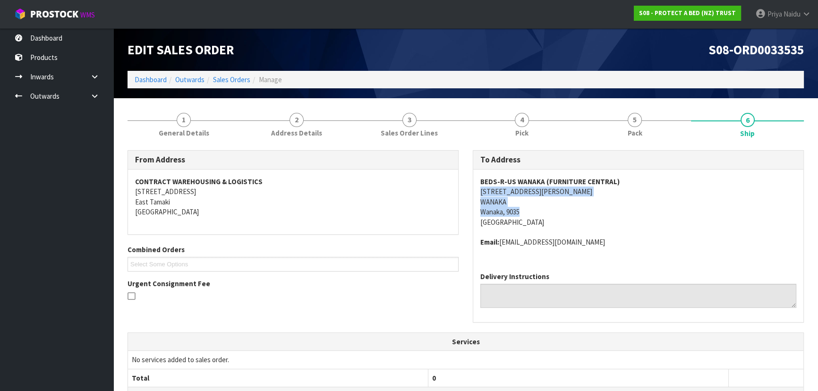
drag, startPoint x: 476, startPoint y: 190, endPoint x: 565, endPoint y: 209, distance: 90.3
click at [565, 209] on div "BEDS-R-US WANAKA (FURNITURE CENTRAL) 91 SIR TIM WALLIS DRIVE WANAKA Wanaka, 903…" at bounding box center [638, 217] width 330 height 95
drag, startPoint x: 565, startPoint y: 215, endPoint x: 558, endPoint y: 210, distance: 9.1
click at [565, 215] on address "BEDS-R-US WANAKA (FURNITURE CENTRAL) 91 SIR TIM WALLIS DRIVE WANAKA Wanaka, 903…" at bounding box center [639, 202] width 316 height 51
drag, startPoint x: 477, startPoint y: 192, endPoint x: 580, endPoint y: 193, distance: 103.0
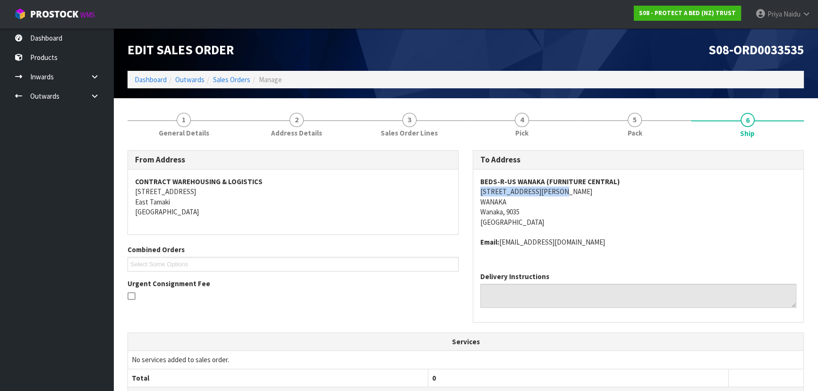
click at [580, 193] on div "BEDS-R-US WANAKA (FURNITURE CENTRAL) 91 SIR TIM WALLIS DRIVE WANAKA Wanaka, 903…" at bounding box center [638, 217] width 330 height 95
drag, startPoint x: 502, startPoint y: 242, endPoint x: 603, endPoint y: 240, distance: 101.6
click at [603, 240] on address "Email: Leigh@furniturecentral.co.nz" at bounding box center [639, 242] width 316 height 10
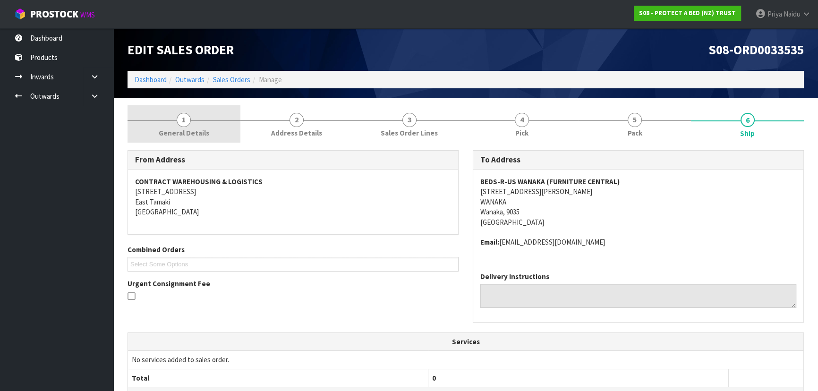
click at [163, 132] on span "General Details" at bounding box center [184, 133] width 51 height 10
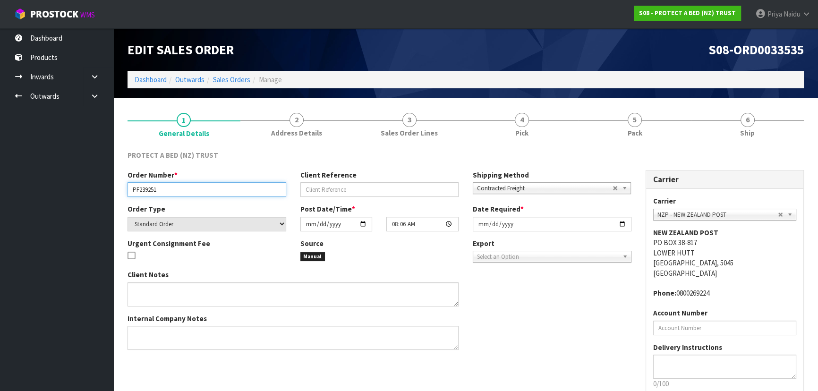
drag, startPoint x: 128, startPoint y: 189, endPoint x: 165, endPoint y: 191, distance: 37.4
click at [165, 191] on input "PF239251" at bounding box center [207, 189] width 159 height 15
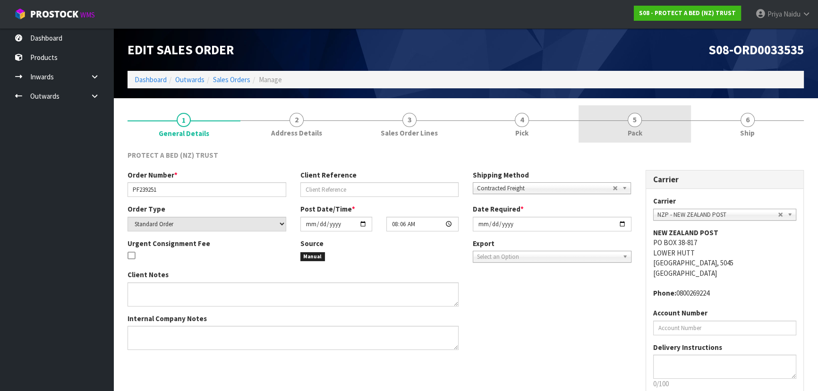
click at [657, 125] on link "5 Pack" at bounding box center [635, 123] width 113 height 37
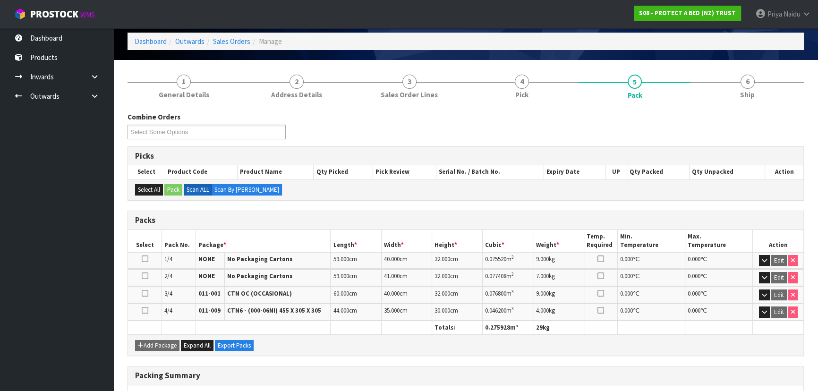
scroll to position [86, 0]
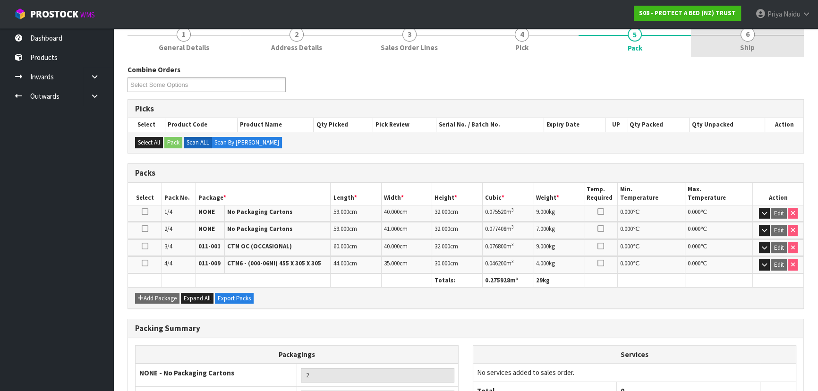
click at [740, 48] on link "6 Ship" at bounding box center [747, 38] width 113 height 37
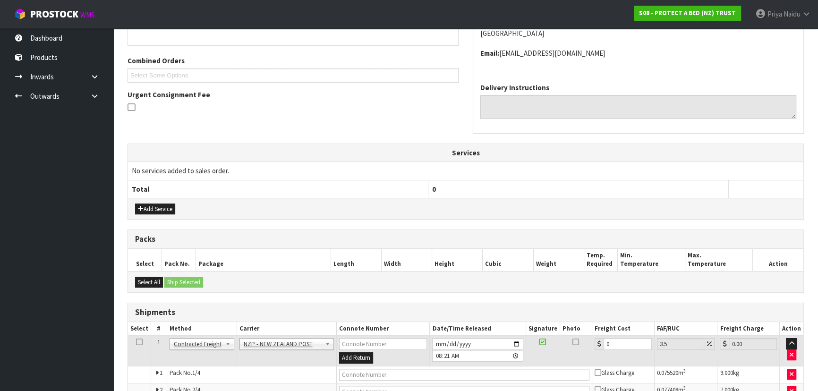
scroll to position [275, 0]
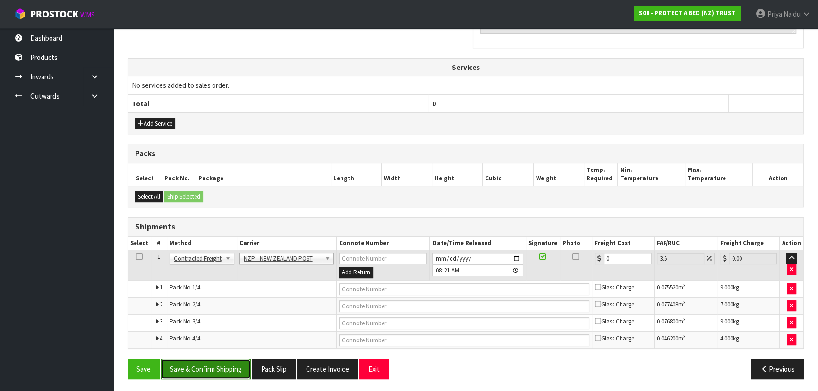
click at [225, 366] on button "Save & Confirm Shipping" at bounding box center [206, 369] width 90 height 20
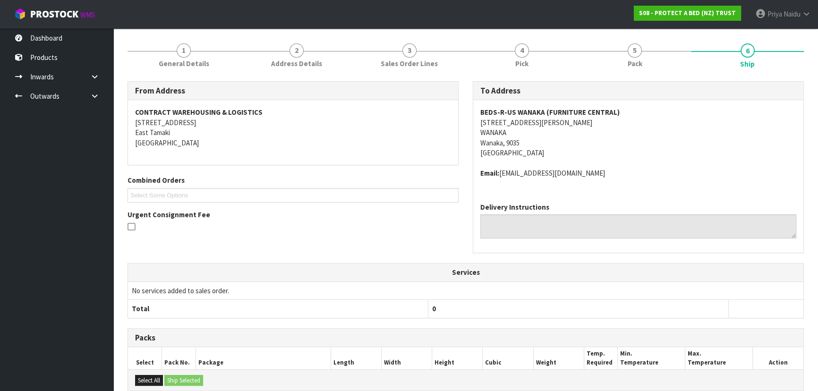
scroll to position [284, 0]
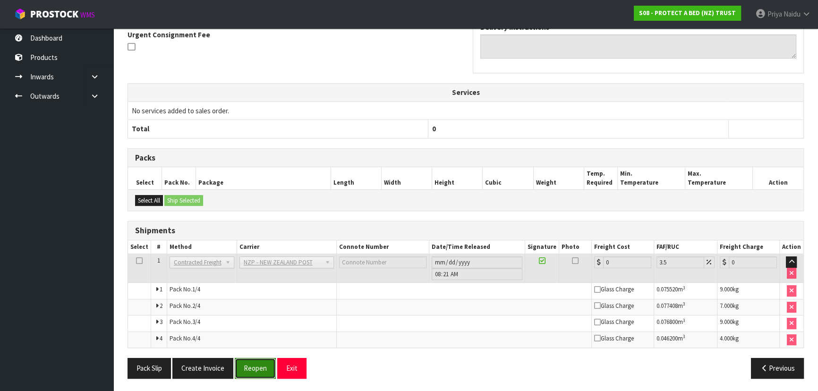
drag, startPoint x: 241, startPoint y: 370, endPoint x: 247, endPoint y: 370, distance: 5.7
click at [241, 370] on button "Reopen" at bounding box center [255, 368] width 41 height 20
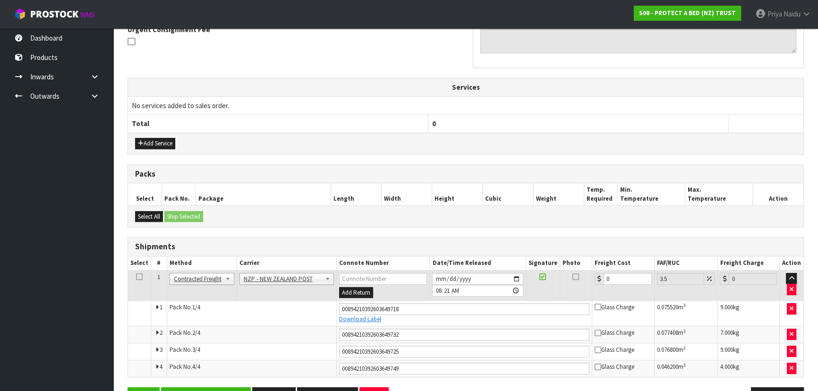
scroll to position [318, 0]
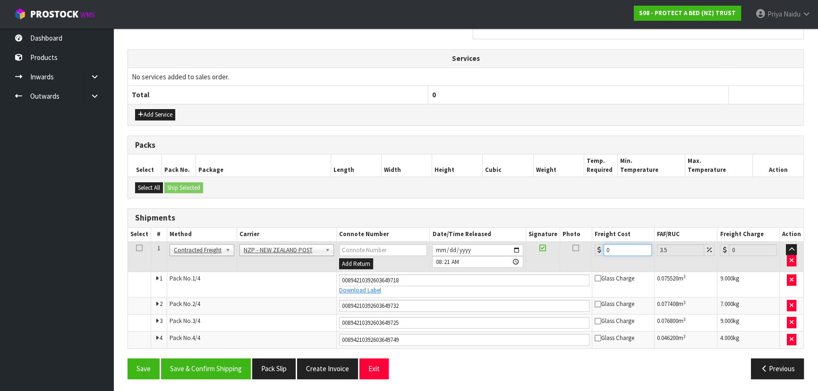
click at [618, 246] on input "0" at bounding box center [628, 250] width 48 height 12
type input "7"
type input "7.24"
type input "76"
type input "78.66"
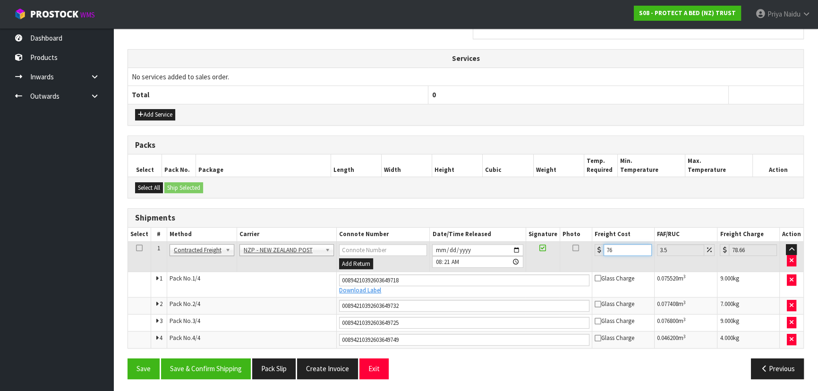
type input "76.4"
type input "79.07"
type input "76.44"
type input "79.12"
type input "76.44"
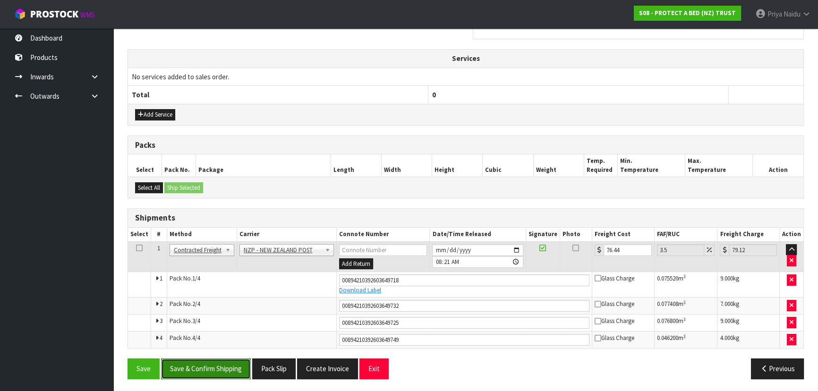
click at [219, 372] on button "Save & Confirm Shipping" at bounding box center [206, 369] width 90 height 20
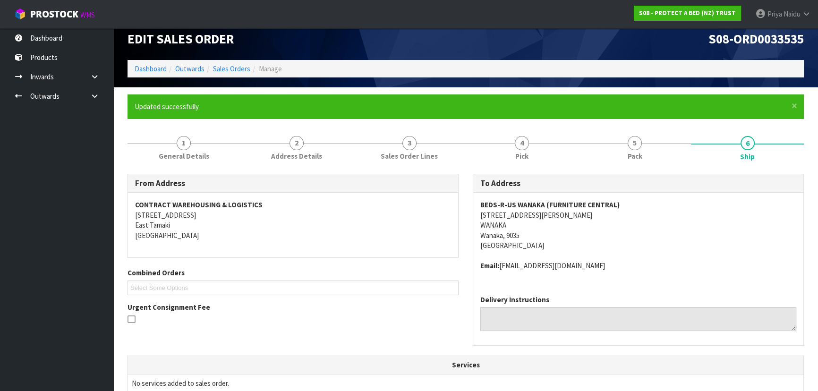
scroll to position [0, 0]
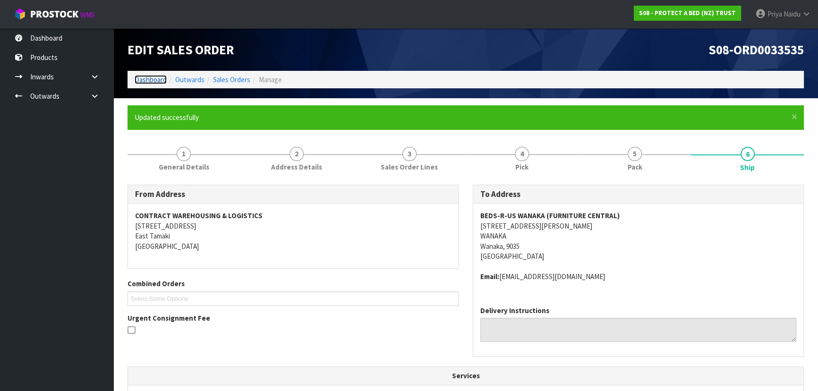
click at [150, 80] on link "Dashboard" at bounding box center [151, 79] width 32 height 9
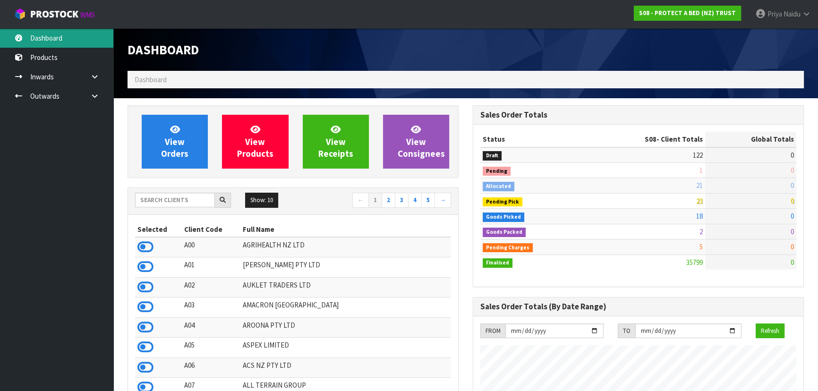
scroll to position [714, 345]
click at [147, 202] on input "text" at bounding box center [175, 200] width 80 height 15
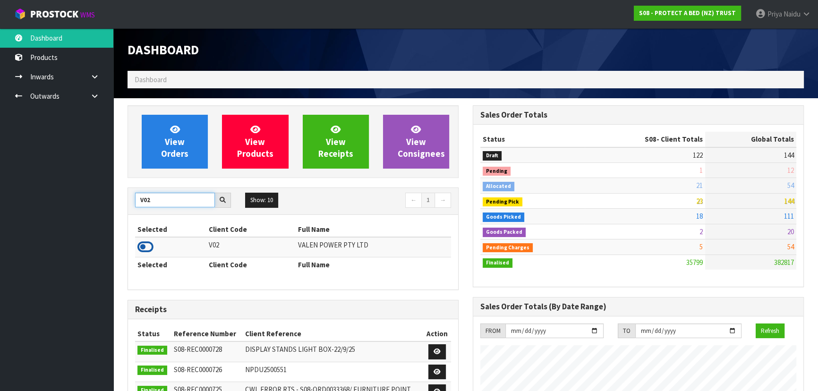
type input "V02"
drag, startPoint x: 143, startPoint y: 250, endPoint x: 158, endPoint y: 224, distance: 29.8
click at [143, 250] on icon at bounding box center [146, 247] width 16 height 14
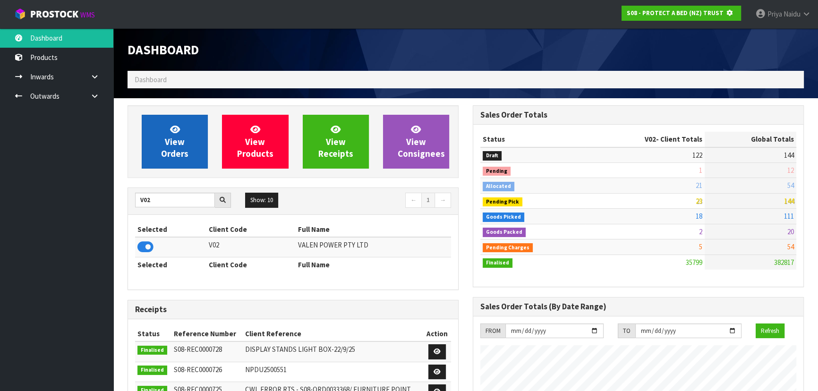
scroll to position [588, 345]
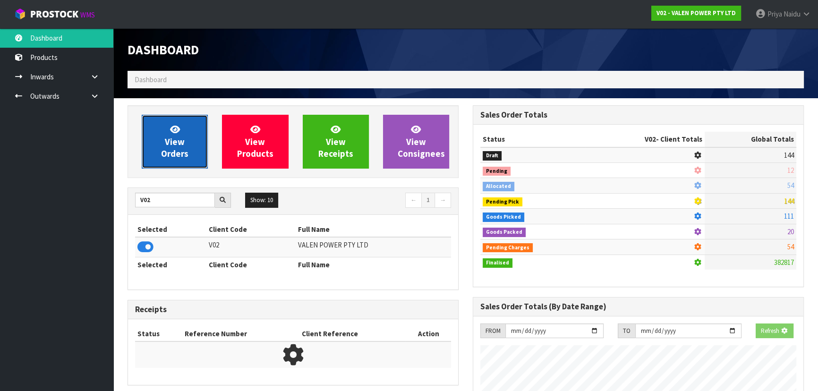
click at [176, 115] on link "View Orders" at bounding box center [175, 142] width 66 height 54
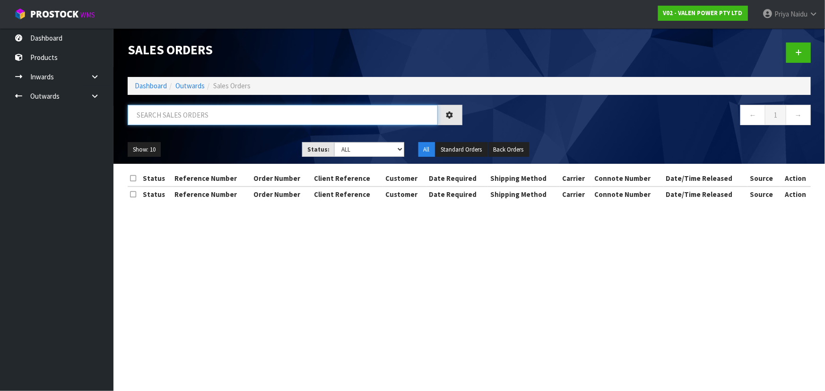
click at [182, 114] on input "text" at bounding box center [283, 115] width 310 height 20
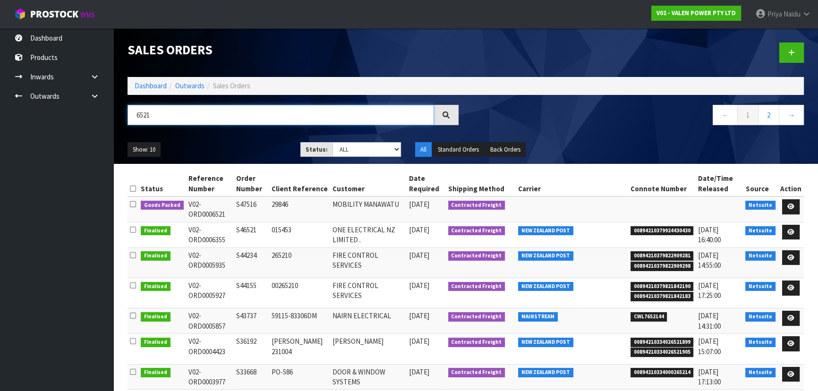
type input "6521"
click at [239, 144] on ul "Show: 10 5 10 25 50" at bounding box center [207, 149] width 159 height 15
click at [257, 144] on ul "Show: 10 5 10 25 50" at bounding box center [207, 149] width 159 height 15
click at [792, 204] on icon at bounding box center [791, 207] width 7 height 6
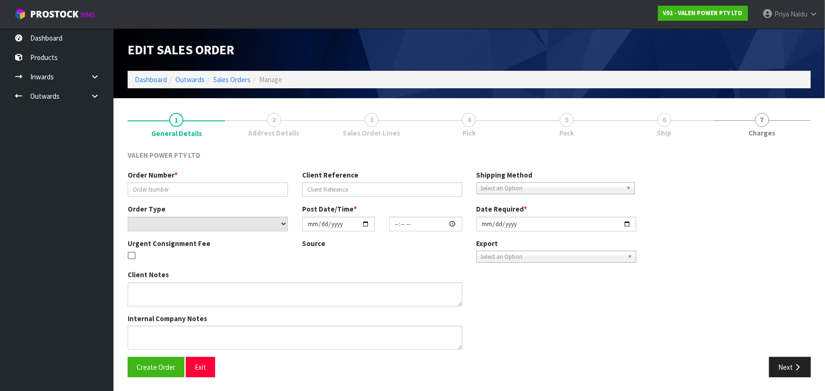
type input "S47516"
type input "29846"
select select "number:0"
type input "2025-09-02"
type input "16:00:07.000"
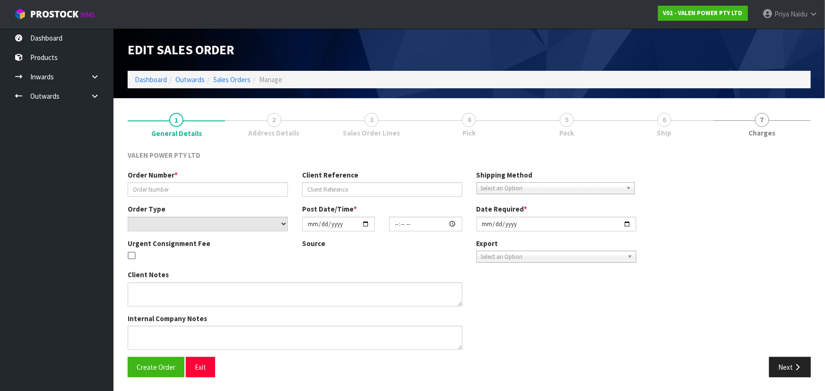
type input "[DATE]"
type textarea "Back ordered 12VF33s"
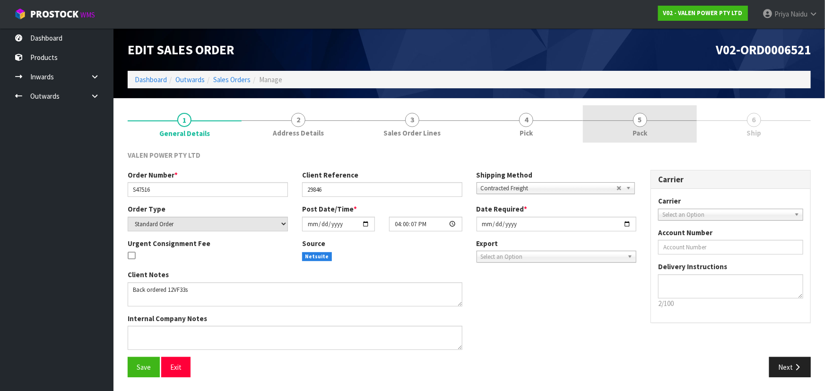
click at [649, 110] on link "5 Pack" at bounding box center [640, 123] width 114 height 37
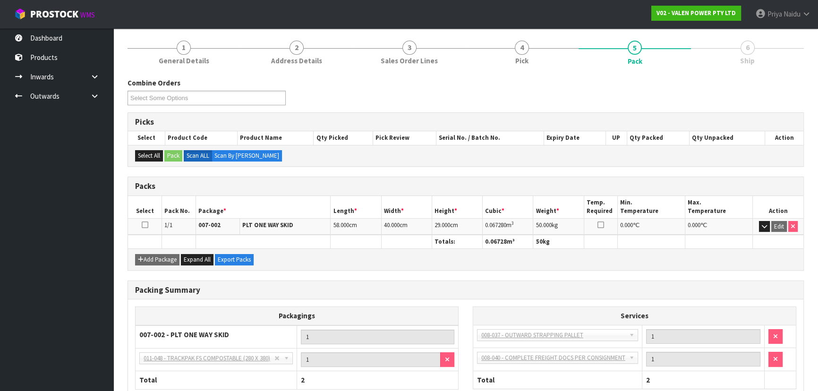
scroll to position [130, 0]
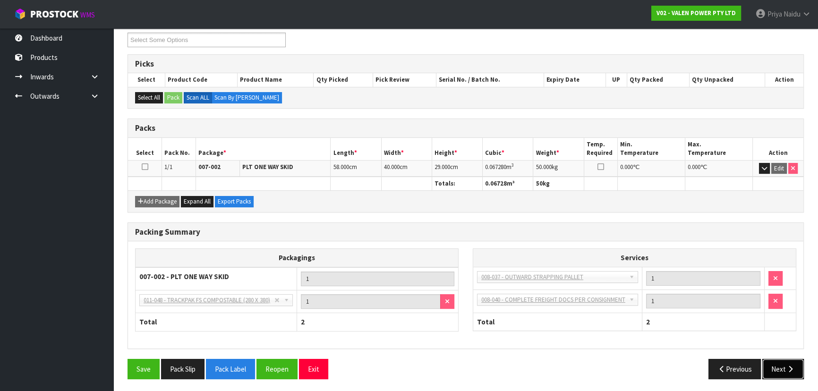
click at [792, 366] on icon "button" at bounding box center [790, 369] width 9 height 7
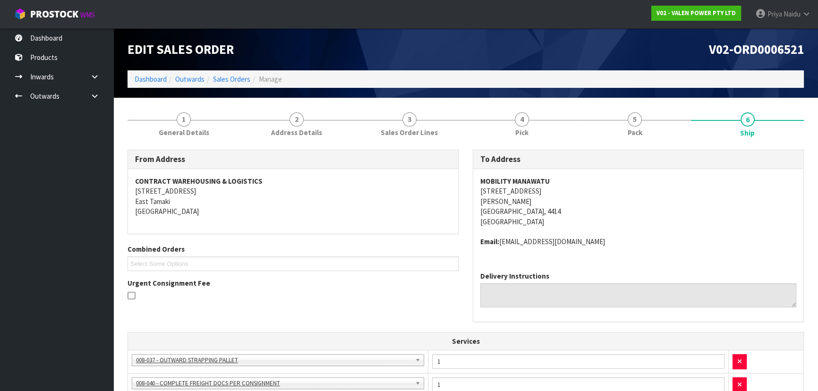
scroll to position [0, 0]
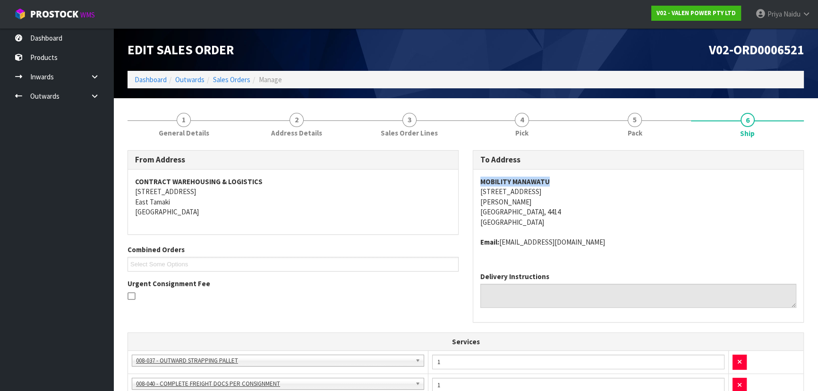
drag, startPoint x: 477, startPoint y: 180, endPoint x: 563, endPoint y: 180, distance: 86.0
click at [563, 180] on div "MOBILITY MANAWATU 222 RUAHINE STREET ROSLYN PALMERSTON NORTH, 4414 New Zealand …" at bounding box center [638, 217] width 330 height 95
drag, startPoint x: 473, startPoint y: 191, endPoint x: 580, endPoint y: 210, distance: 109.3
click at [580, 210] on div "To Address MOBILITY MANAWATU 222 RUAHINE STREET ROSLYN PALMERSTON NORTH, 4414 N…" at bounding box center [638, 236] width 331 height 172
drag, startPoint x: 644, startPoint y: 207, endPoint x: 638, endPoint y: 207, distance: 5.2
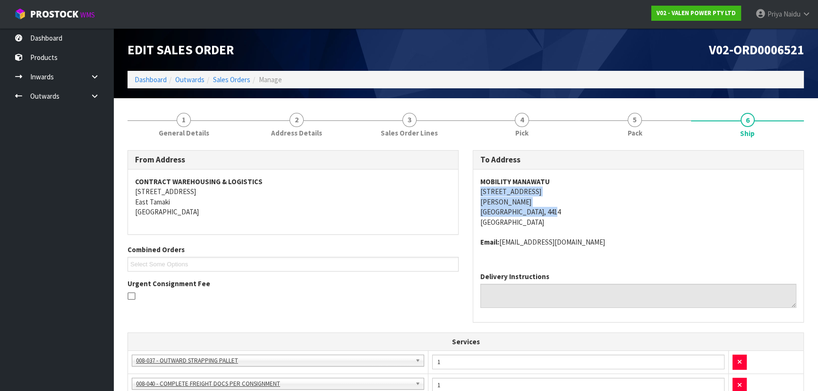
click at [644, 207] on address "MOBILITY MANAWATU 222 RUAHINE STREET ROSLYN PALMERSTON NORTH, 4414 New Zealand" at bounding box center [639, 202] width 316 height 51
drag, startPoint x: 477, startPoint y: 183, endPoint x: 569, endPoint y: 174, distance: 92.5
click at [569, 174] on div "MOBILITY MANAWATU 222 RUAHINE STREET ROSLYN PALMERSTON NORTH, 4414 New Zealand …" at bounding box center [638, 217] width 330 height 95
drag, startPoint x: 475, startPoint y: 241, endPoint x: 659, endPoint y: 253, distance: 184.7
click at [659, 253] on div "MOBILITY MANAWATU 222 RUAHINE STREET ROSLYN PALMERSTON NORTH, 4414 New Zealand …" at bounding box center [638, 217] width 330 height 95
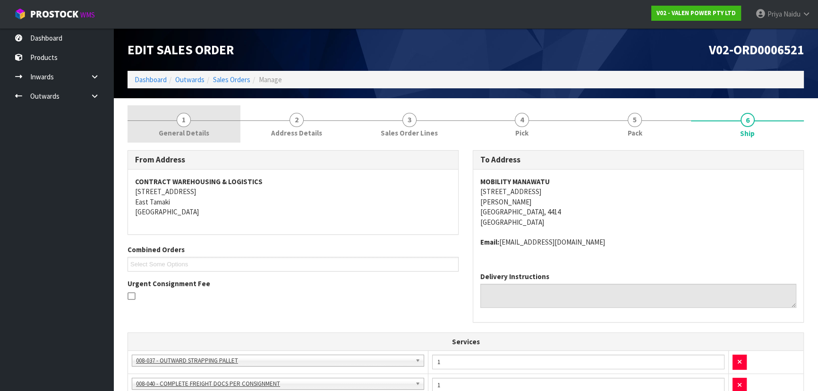
click at [178, 125] on link "1 General Details" at bounding box center [184, 123] width 113 height 37
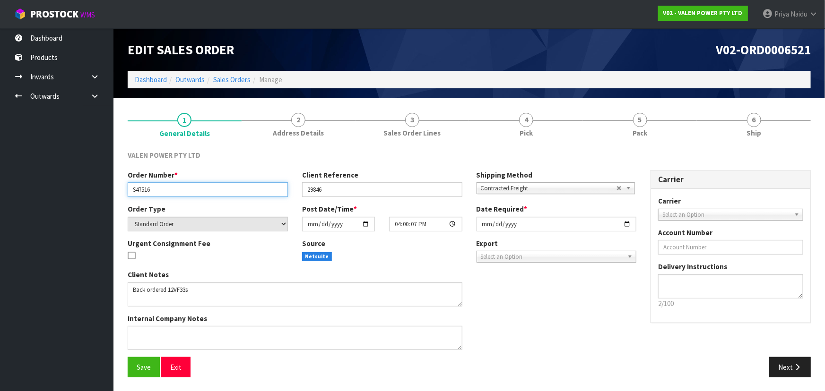
drag, startPoint x: 129, startPoint y: 192, endPoint x: 175, endPoint y: 192, distance: 45.4
click at [175, 192] on input "S47516" at bounding box center [208, 189] width 160 height 15
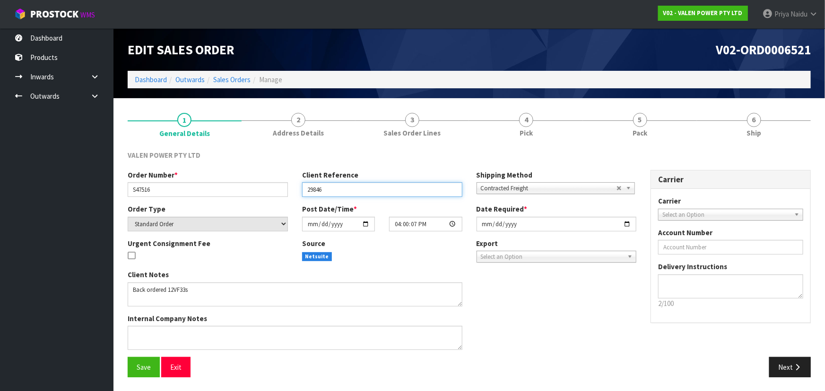
drag, startPoint x: 306, startPoint y: 191, endPoint x: 336, endPoint y: 192, distance: 30.2
click at [336, 192] on input "29846" at bounding box center [382, 189] width 160 height 15
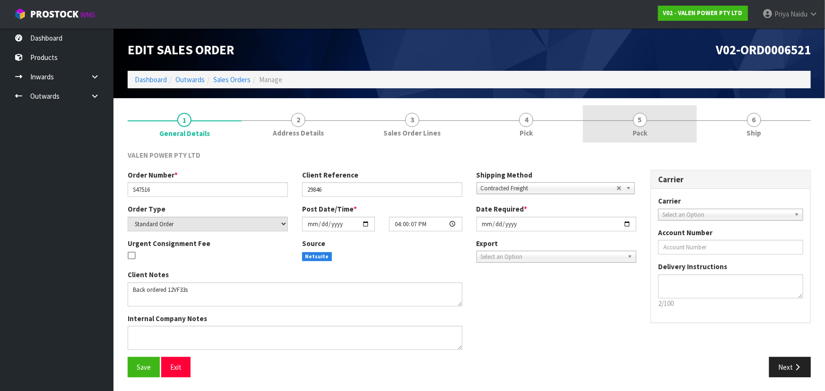
click at [666, 127] on link "5 Pack" at bounding box center [640, 123] width 114 height 37
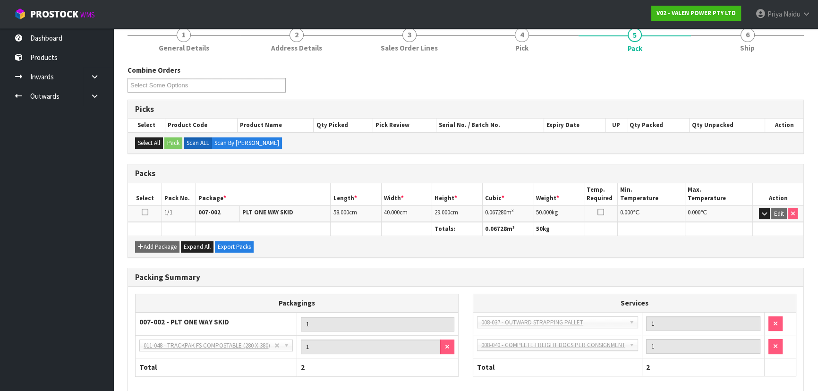
scroll to position [86, 0]
drag, startPoint x: 486, startPoint y: 212, endPoint x: 524, endPoint y: 208, distance: 37.9
click at [524, 208] on td "0.067280 m 3" at bounding box center [508, 213] width 51 height 17
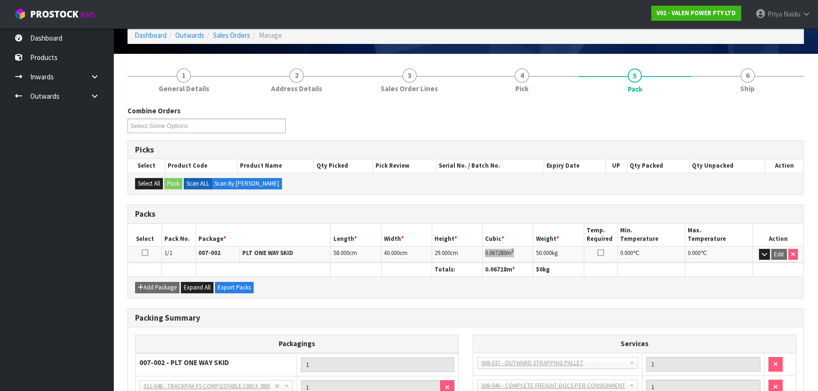
scroll to position [0, 0]
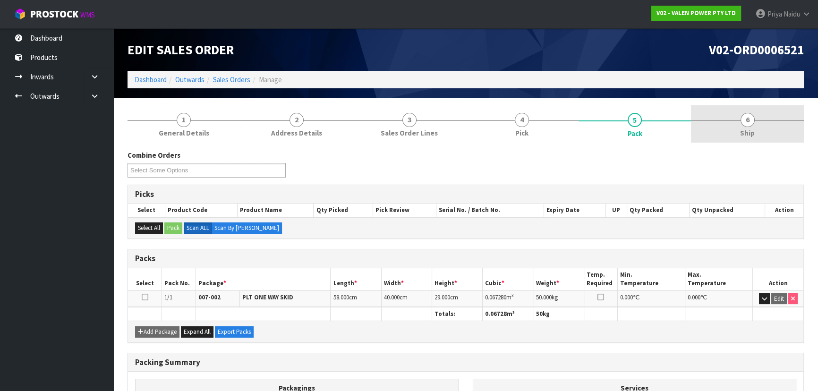
click at [747, 120] on span "6" at bounding box center [748, 120] width 14 height 14
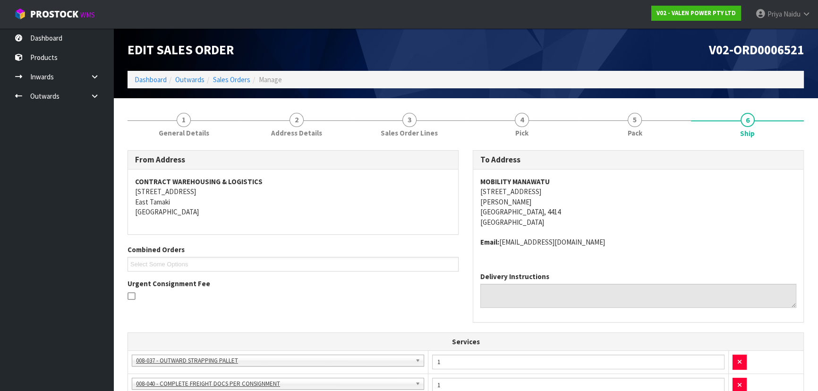
drag, startPoint x: 677, startPoint y: 279, endPoint x: 665, endPoint y: 250, distance: 32.2
click at [665, 250] on div "MOBILITY MANAWATU 222 RUAHINE STREET ROSLYN PALMERSTON NORTH, 4414 New Zealand …" at bounding box center [638, 217] width 330 height 95
click at [607, 135] on link "5 Pack" at bounding box center [635, 123] width 113 height 37
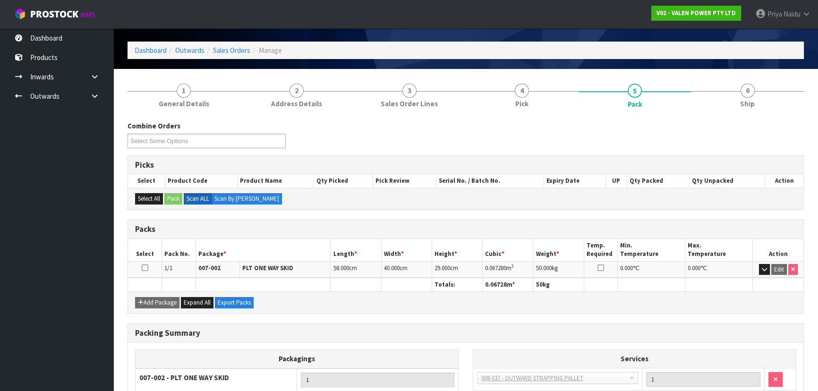
scroll to position [44, 0]
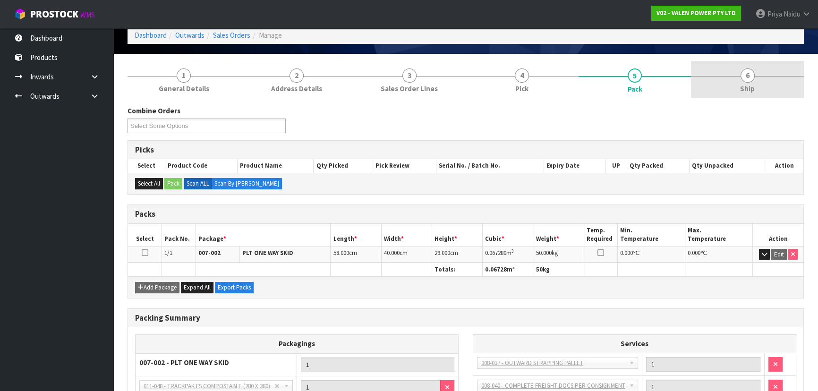
drag, startPoint x: 714, startPoint y: 69, endPoint x: 704, endPoint y: 64, distance: 10.8
click at [714, 69] on link "6 Ship" at bounding box center [747, 79] width 113 height 37
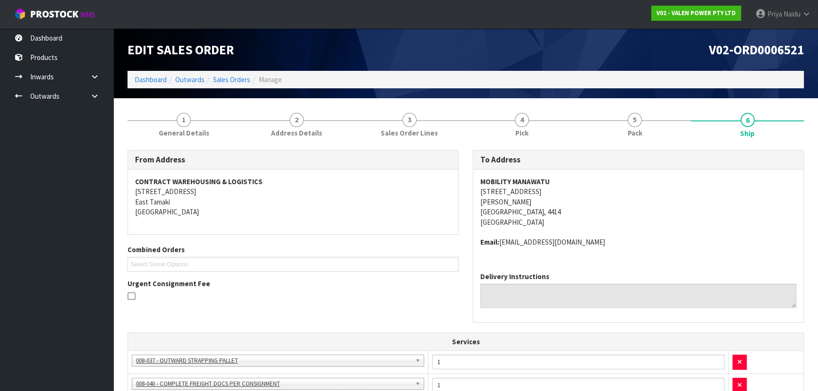
scroll to position [215, 0]
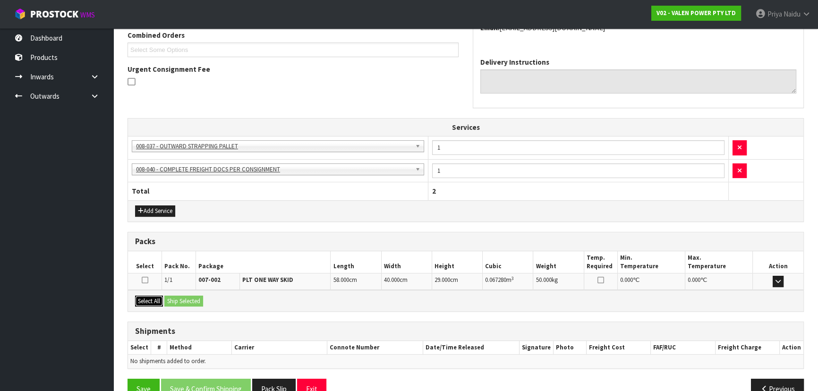
drag, startPoint x: 152, startPoint y: 294, endPoint x: 164, endPoint y: 298, distance: 13.2
click at [153, 296] on button "Select All" at bounding box center [149, 301] width 28 height 11
click at [179, 299] on button "Ship Selected" at bounding box center [183, 301] width 39 height 11
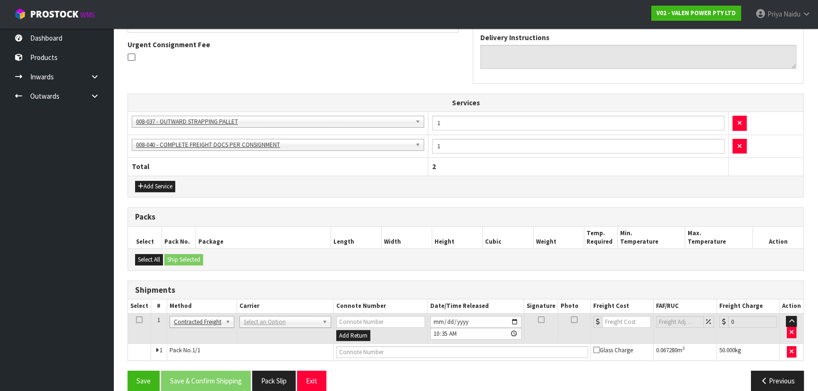
scroll to position [251, 0]
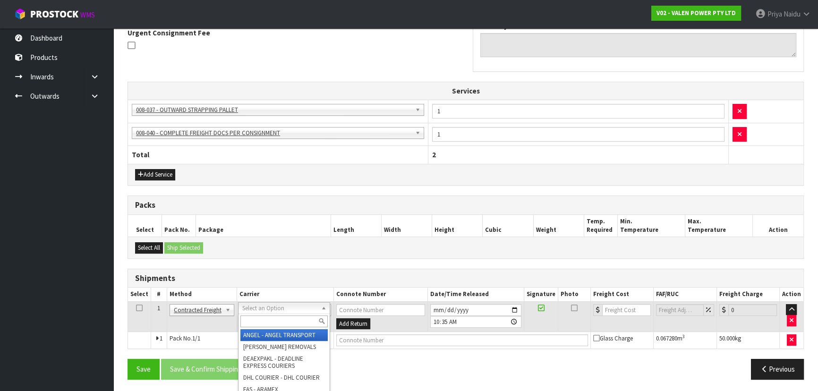
click at [260, 320] on input "text" at bounding box center [284, 322] width 87 height 12
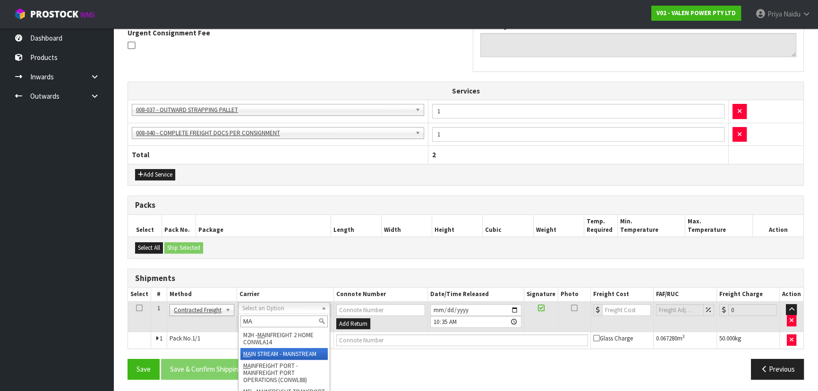
type input "MA"
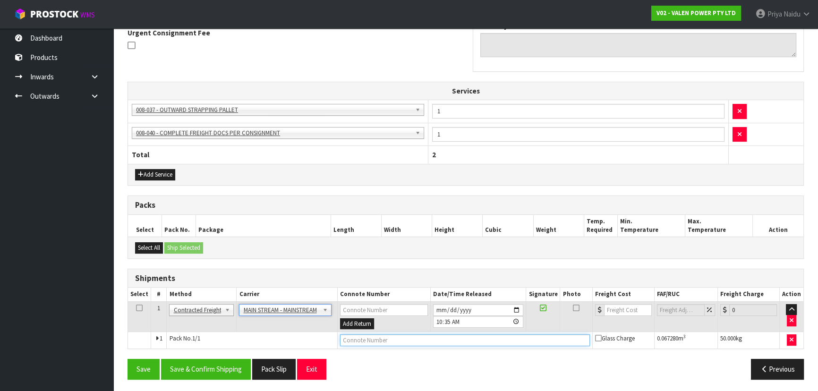
click at [355, 338] on input "text" at bounding box center [465, 341] width 250 height 12
paste input "CWL7727448"
type input "CWL7727448"
click at [301, 197] on div "Packs" at bounding box center [466, 205] width 676 height 19
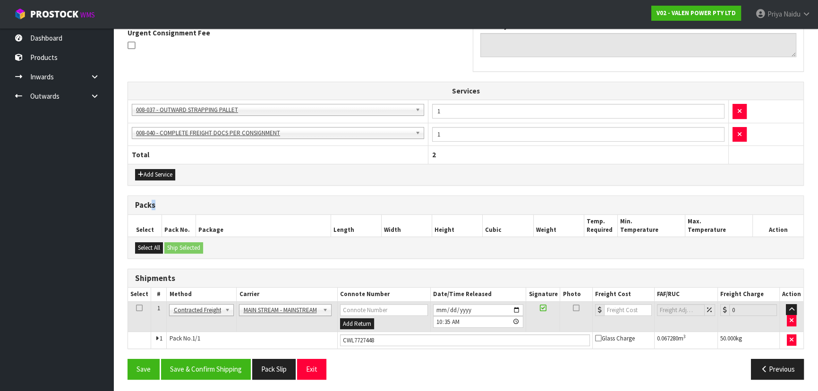
click at [301, 197] on div "Packs" at bounding box center [466, 205] width 676 height 19
click at [619, 313] on input "number" at bounding box center [628, 310] width 48 height 12
type input "37"
click at [213, 362] on button "Save & Confirm Shipping" at bounding box center [206, 369] width 90 height 20
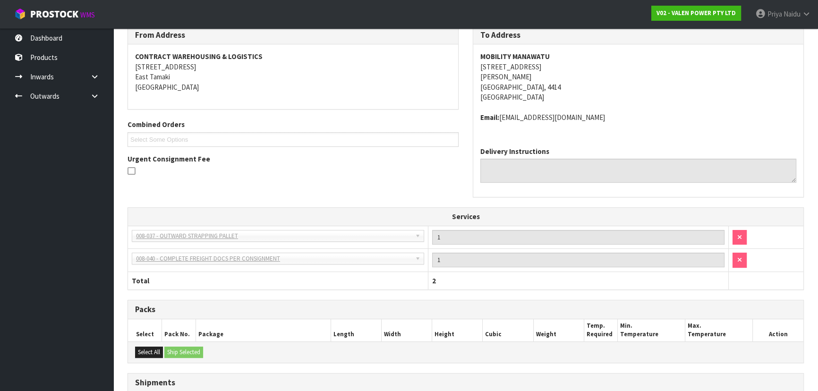
scroll to position [5, 0]
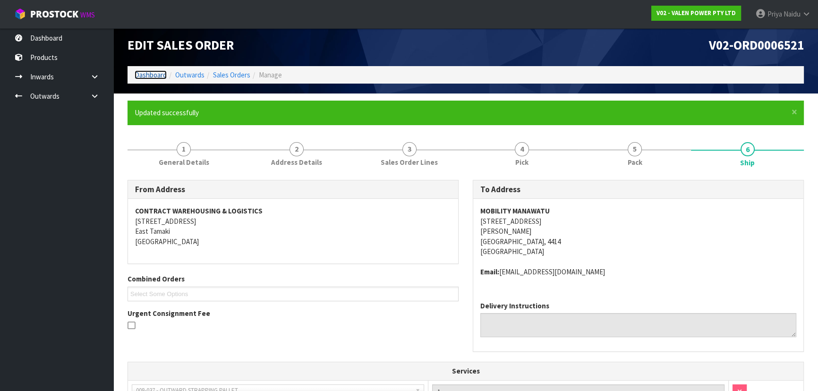
click at [148, 71] on link "Dashboard" at bounding box center [151, 74] width 32 height 9
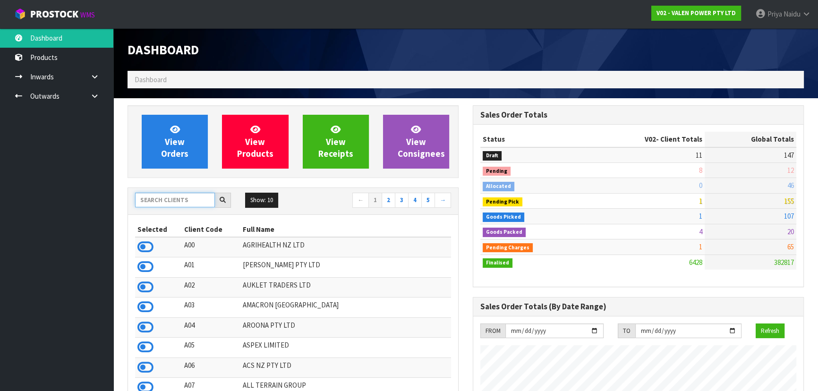
click at [175, 198] on input "text" at bounding box center [175, 200] width 80 height 15
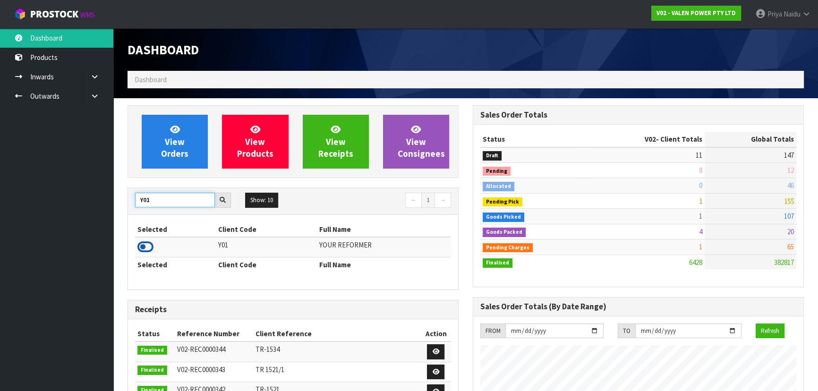
type input "Y01"
click at [151, 246] on icon at bounding box center [146, 247] width 16 height 14
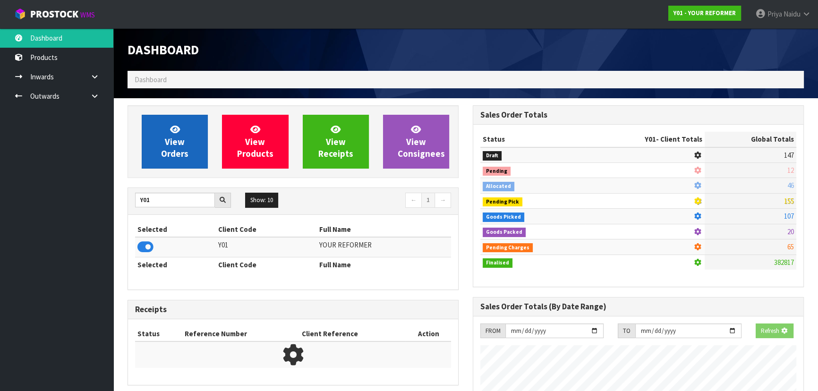
scroll to position [471961, 472204]
click at [195, 140] on link "View Orders" at bounding box center [175, 142] width 66 height 54
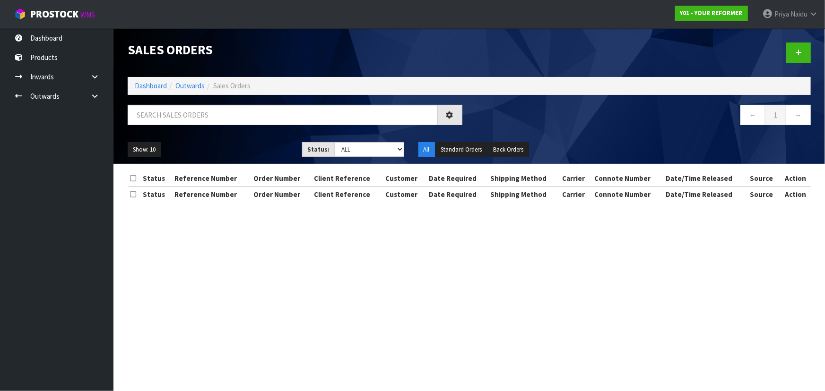
click at [194, 127] on div at bounding box center [295, 118] width 349 height 27
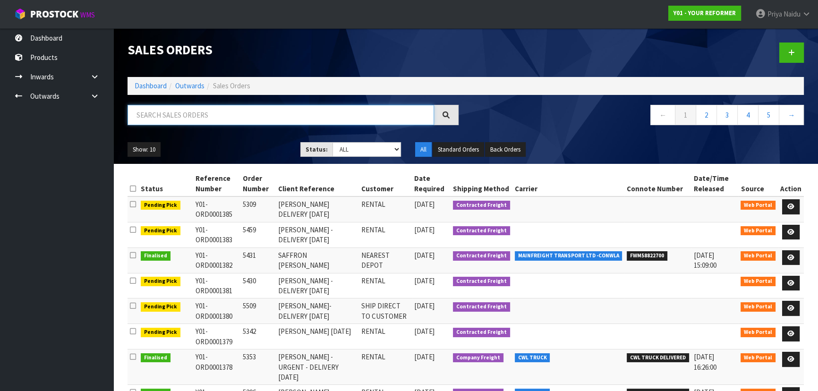
click at [198, 119] on input "text" at bounding box center [281, 115] width 307 height 20
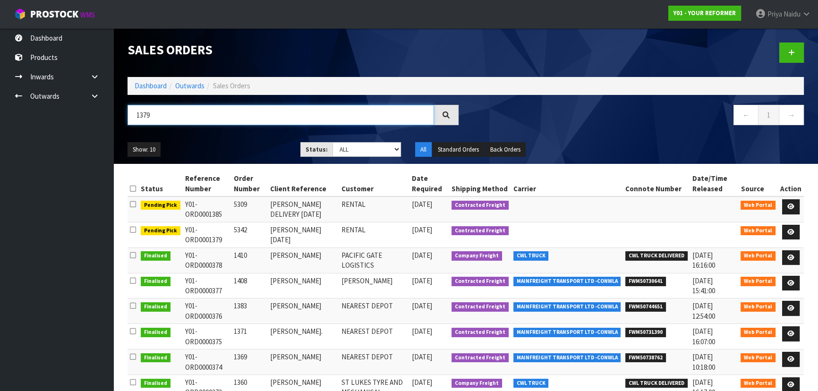
type input "1379"
click at [236, 137] on div "Show: 10 5 10 25 50 Status: Draft Pending Allocated Pending Pick Goods Picked G…" at bounding box center [466, 149] width 691 height 29
click at [239, 136] on div "Show: 10 5 10 25 50 Status: Draft Pending Allocated Pending Pick Goods Picked G…" at bounding box center [466, 149] width 691 height 29
click at [239, 137] on div "Show: 10 5 10 25 50 Status: Draft Pending Allocated Pending Pick Goods Picked G…" at bounding box center [466, 149] width 691 height 29
click at [788, 228] on link at bounding box center [791, 232] width 17 height 15
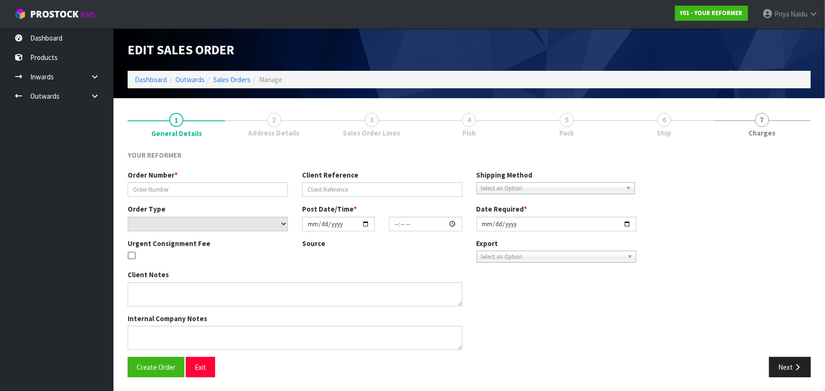
type input "5342"
type input "[PERSON_NAME] [DATE]"
select select "number:0"
type input "2025-09-22"
type input "11:36:00.000"
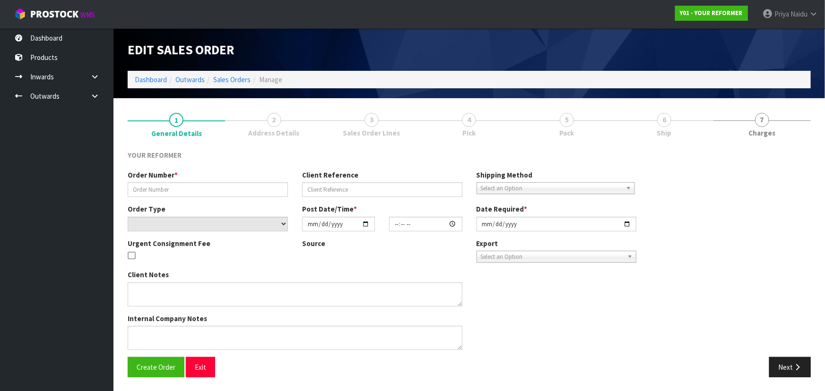
type input "2025-09-22"
type textarea "JOANNE RENNIE 2/30 SIERRA STREET , GLENDOWIE AUK AUCKLAND 1071 NEW ZEALAND +64 …"
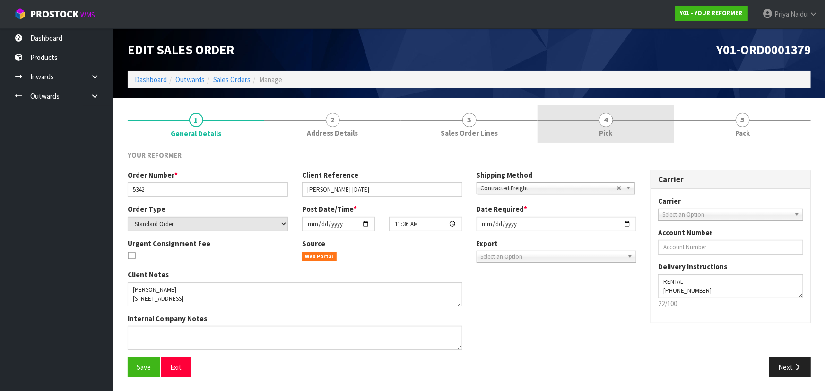
click at [647, 131] on link "4 Pick" at bounding box center [605, 123] width 137 height 37
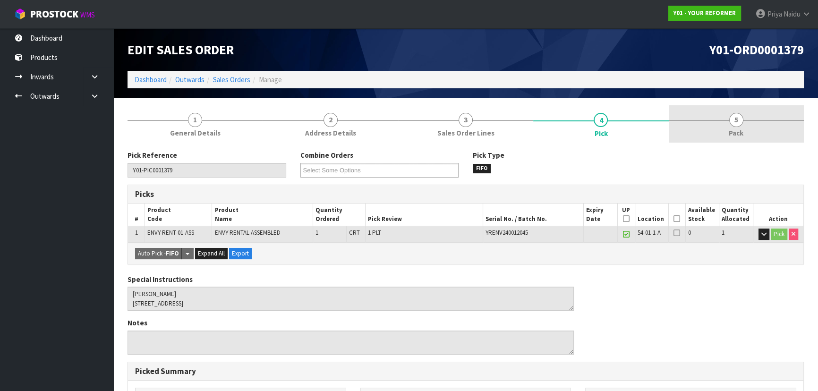
click at [732, 121] on span "5" at bounding box center [737, 120] width 14 height 14
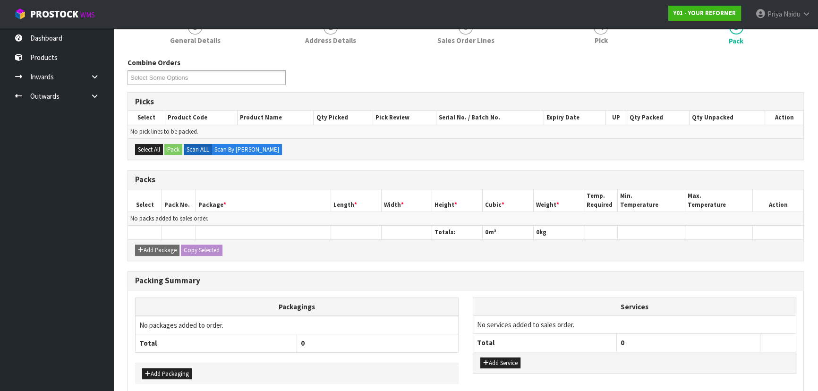
scroll to position [135, 0]
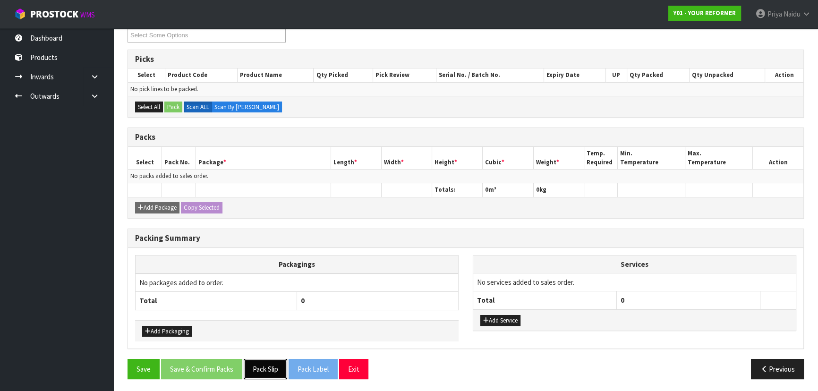
click at [275, 366] on button "Pack Slip" at bounding box center [265, 369] width 43 height 20
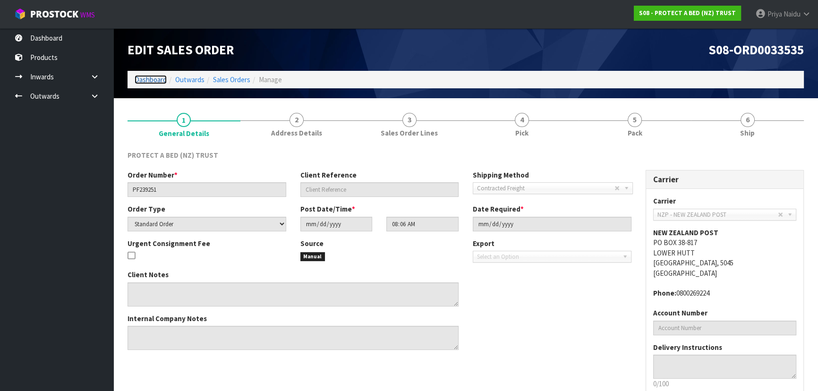
click at [155, 80] on link "Dashboard" at bounding box center [151, 79] width 32 height 9
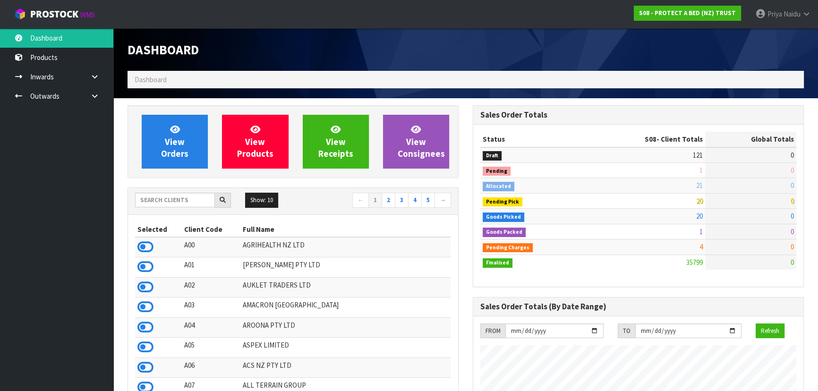
scroll to position [588, 345]
click at [173, 198] on input "text" at bounding box center [175, 200] width 80 height 15
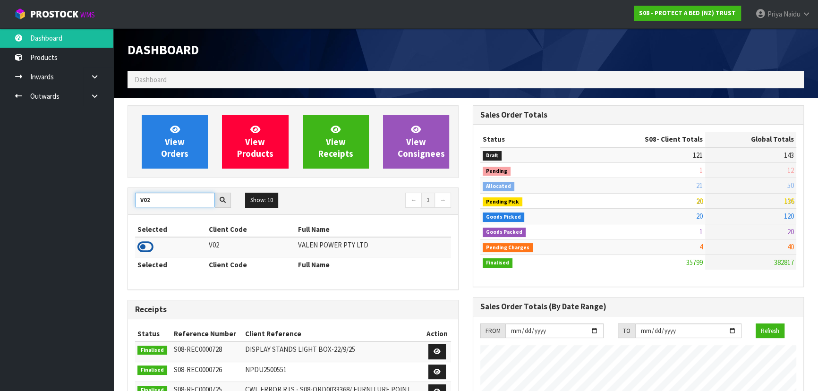
type input "V02"
click at [145, 248] on icon at bounding box center [146, 247] width 16 height 14
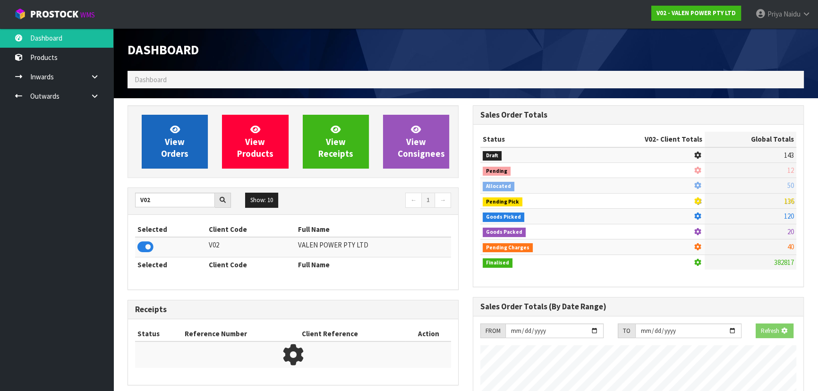
scroll to position [735, 345]
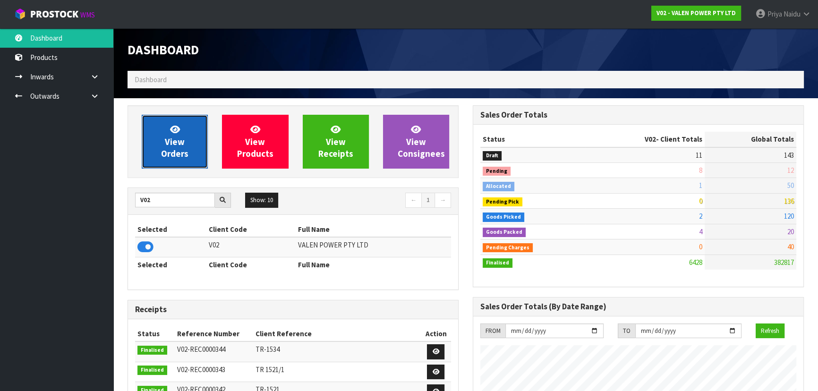
click at [173, 148] on span "View Orders" at bounding box center [174, 141] width 27 height 35
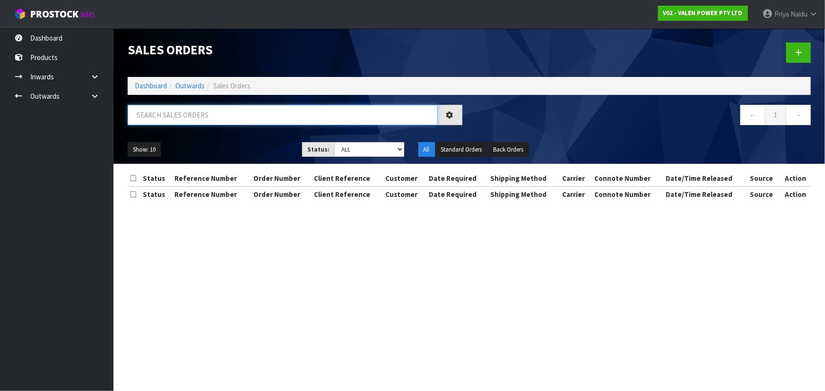
click at [186, 118] on input "text" at bounding box center [283, 115] width 310 height 20
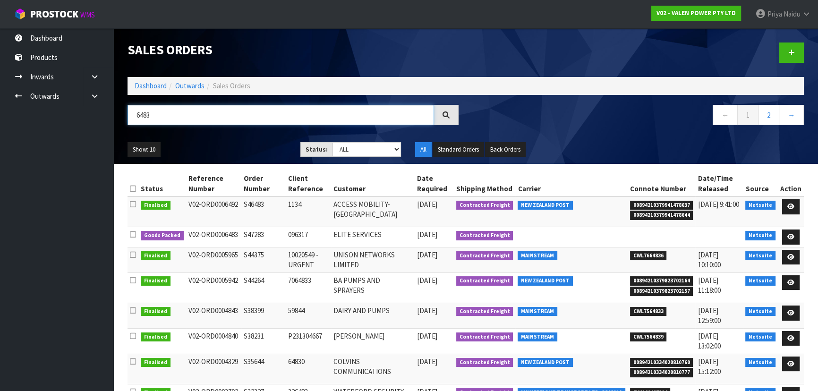
type input "6483"
click at [338, 151] on select "Draft Pending Allocated Pending Pick Goods Picked Goods Packed Pending Charges …" at bounding box center [367, 149] width 69 height 15
select select "string:5"
click at [333, 142] on select "Draft Pending Allocated Pending Pick Goods Picked Goods Packed Pending Charges …" at bounding box center [367, 149] width 69 height 15
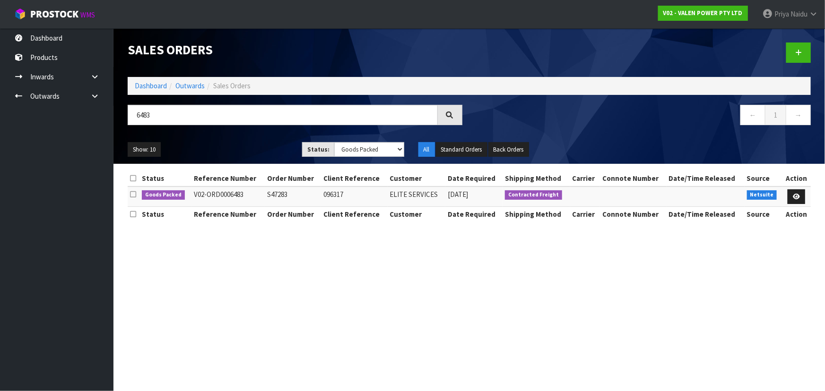
click at [263, 142] on ul "Show: 10 5 10 25 50" at bounding box center [208, 149] width 160 height 15
click at [798, 194] on icon at bounding box center [795, 197] width 7 height 6
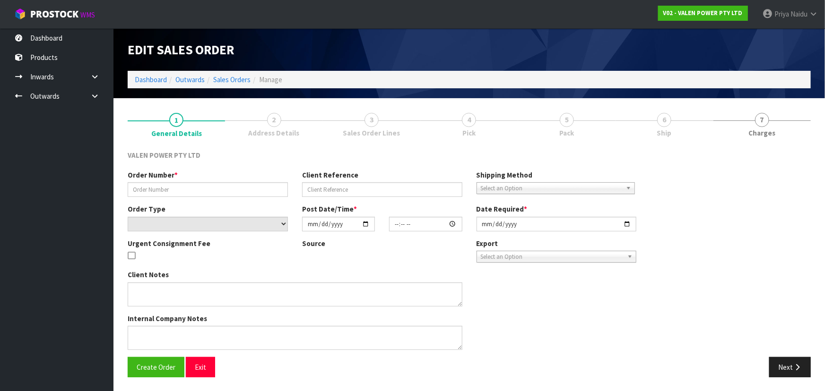
type input "S47283"
type input "096317"
select select "number:0"
type input "[DATE]"
type input "16:00:08.000"
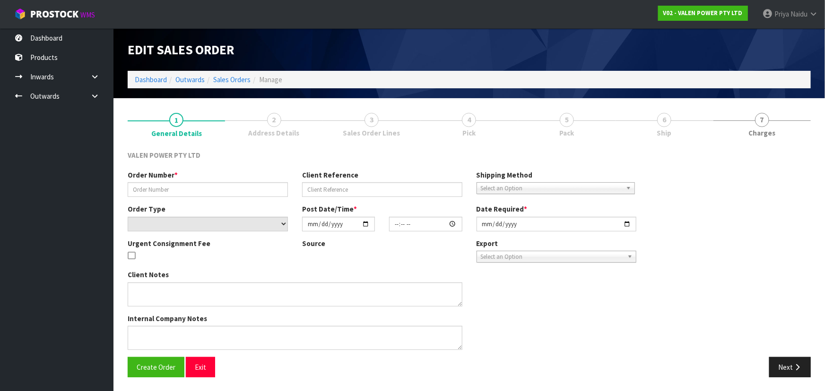
type input "[DATE]"
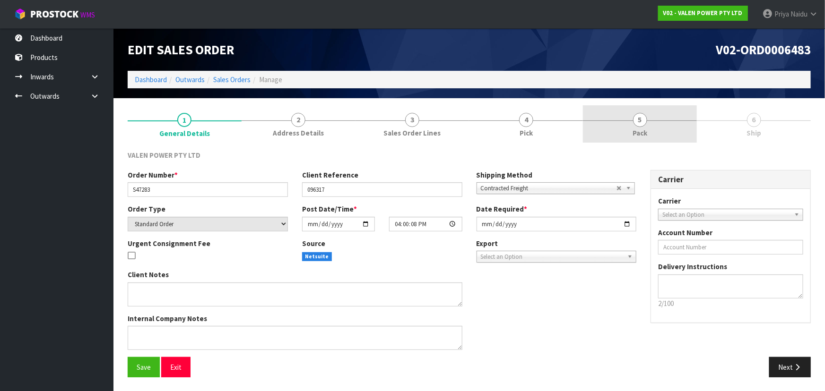
click at [617, 129] on link "5 Pack" at bounding box center [640, 123] width 114 height 37
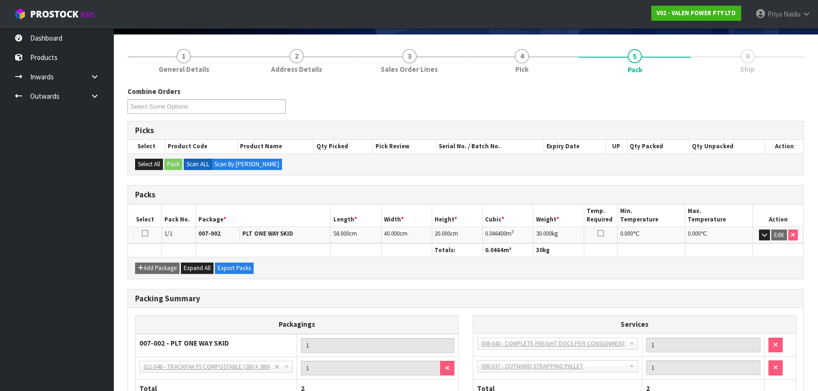
scroll to position [130, 0]
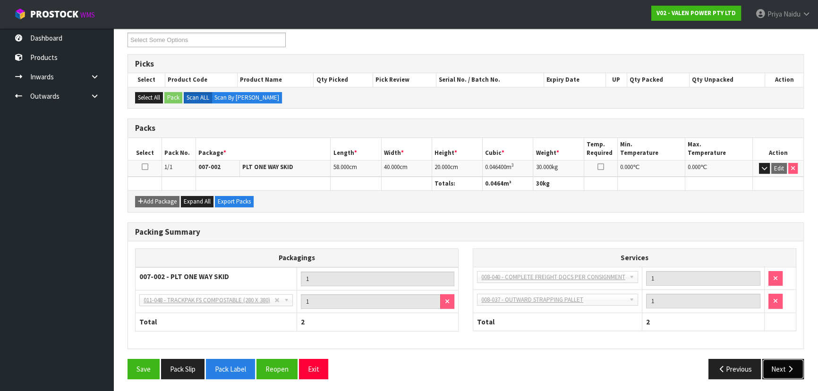
drag, startPoint x: 782, startPoint y: 367, endPoint x: 737, endPoint y: 339, distance: 52.4
click at [781, 366] on button "Next" at bounding box center [784, 369] width 42 height 20
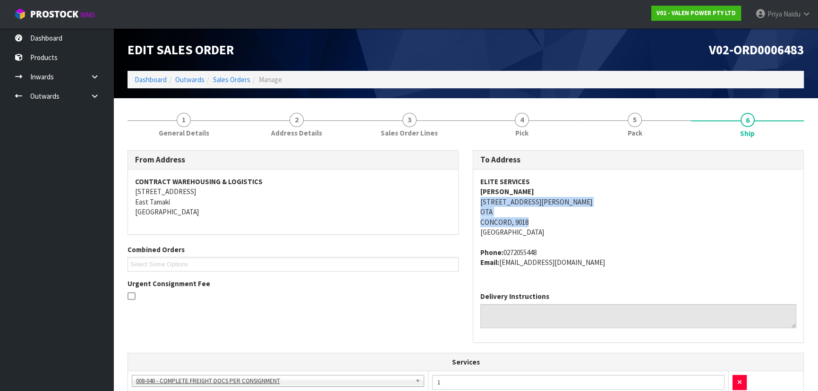
copy address "185 MULFORD STREET OTA CONCORD, 9018"
drag, startPoint x: 477, startPoint y: 203, endPoint x: 565, endPoint y: 219, distance: 89.4
click at [565, 219] on div "ELITE SERVICES MARK SCHOFIELD 185 MULFORD STREET OTA CONCORD, 9018 New Zealand …" at bounding box center [638, 227] width 330 height 115
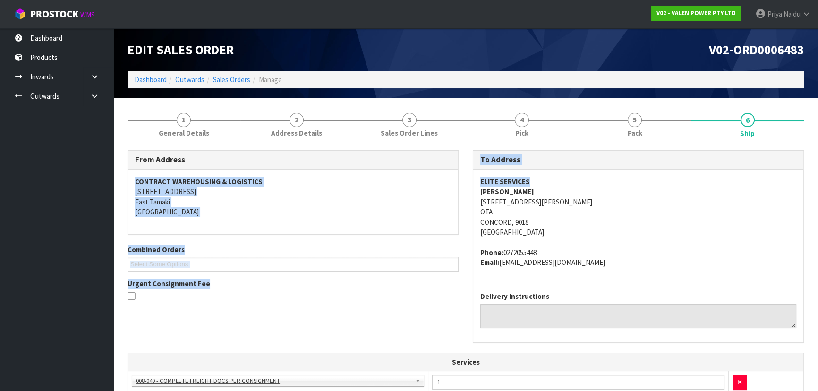
drag, startPoint x: 464, startPoint y: 185, endPoint x: 549, endPoint y: 176, distance: 86.0
click at [549, 176] on div "From Address CONTRACT WAREHOUSING & LOGISTICS 17 Allens Road East Tamaki Auckla…" at bounding box center [466, 251] width 691 height 202
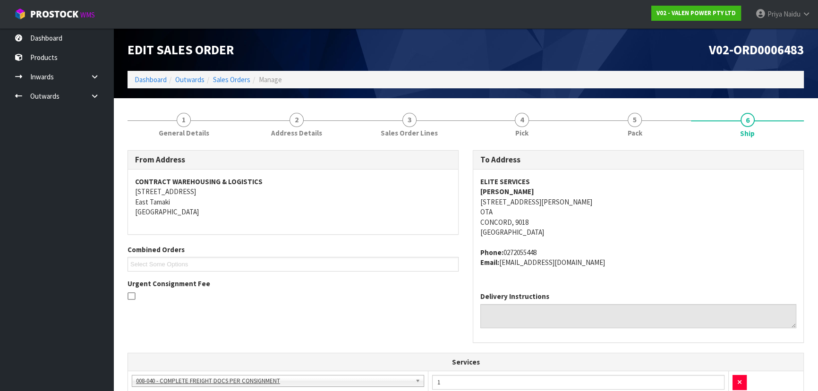
click at [561, 196] on address "ELITE SERVICES MARK SCHOFIELD 185 MULFORD STREET OTA CONCORD, 9018 New Zealand" at bounding box center [639, 207] width 316 height 61
copy strong "ELITE SERVICES"
drag, startPoint x: 476, startPoint y: 178, endPoint x: 543, endPoint y: 170, distance: 67.6
click at [543, 170] on div "ELITE SERVICES MARK SCHOFIELD 185 MULFORD STREET OTA CONCORD, 9018 New Zealand …" at bounding box center [638, 227] width 330 height 115
copy address "185 MULFORD STREET"
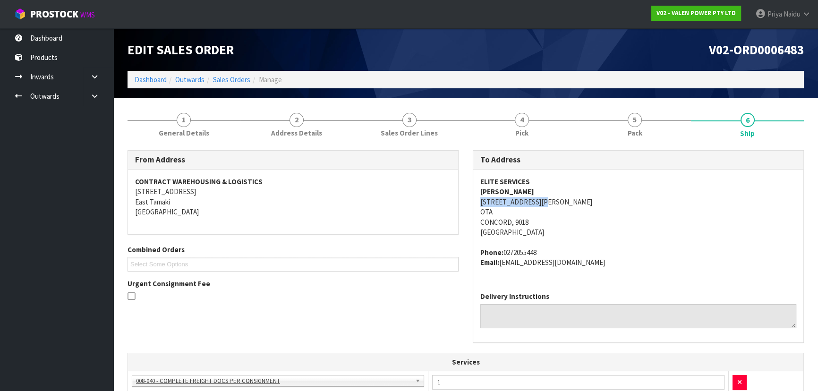
drag, startPoint x: 478, startPoint y: 200, endPoint x: 571, endPoint y: 199, distance: 93.6
click at [571, 199] on div "ELITE SERVICES MARK SCHOFIELD 185 MULFORD STREET OTA CONCORD, 9018 New Zealand …" at bounding box center [638, 227] width 330 height 115
click at [155, 81] on link "Dashboard" at bounding box center [151, 79] width 32 height 9
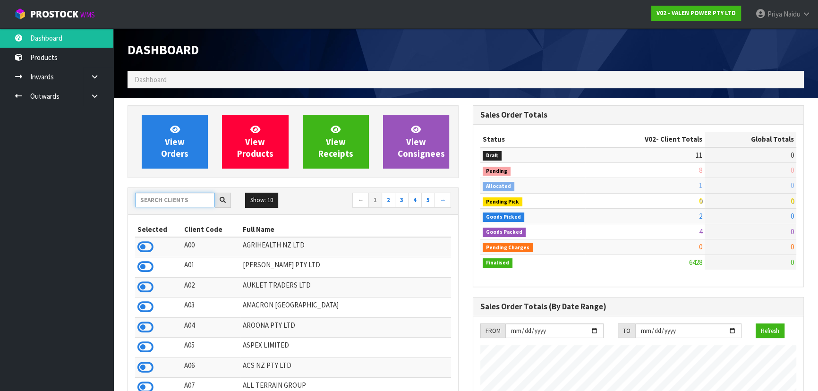
scroll to position [735, 345]
drag, startPoint x: 170, startPoint y: 207, endPoint x: 181, endPoint y: 199, distance: 13.2
click at [170, 207] on input "text" at bounding box center [175, 200] width 80 height 15
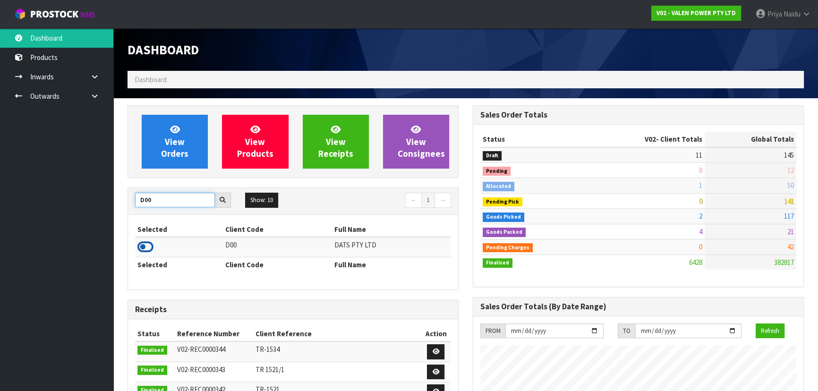
type input "D00"
click at [145, 248] on icon at bounding box center [146, 247] width 16 height 14
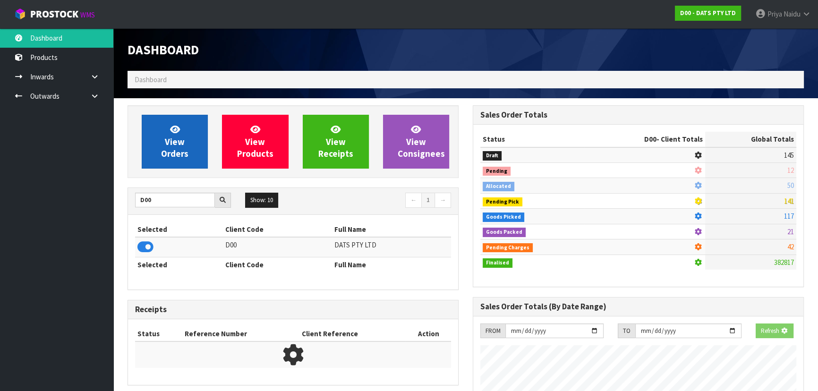
scroll to position [588, 345]
click at [170, 145] on span "View Orders" at bounding box center [174, 141] width 27 height 35
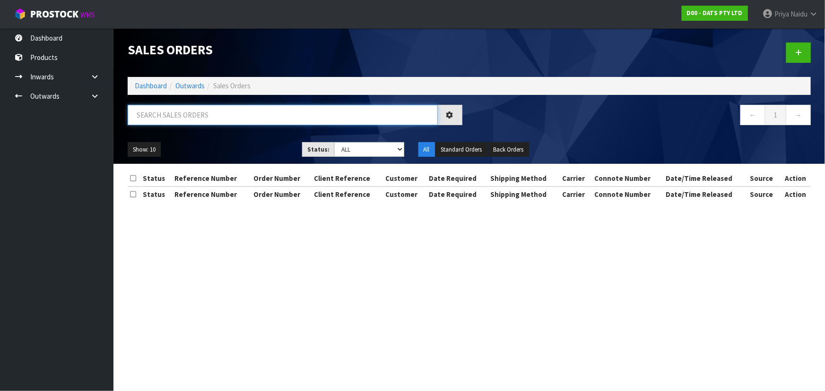
click at [183, 110] on input "text" at bounding box center [283, 115] width 310 height 20
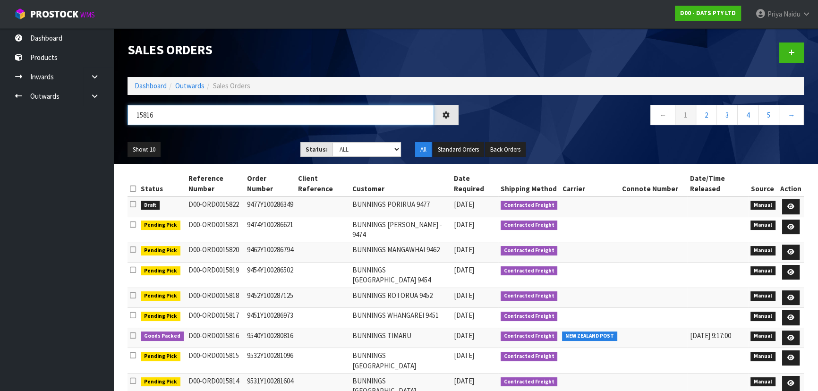
type input "15816"
click at [354, 146] on select "Draft Pending Allocated Pending Pick Goods Picked Goods Packed Pending Charges …" at bounding box center [367, 149] width 69 height 15
select select "string:5"
click at [333, 142] on select "Draft Pending Allocated Pending Pick Goods Picked Goods Packed Pending Charges …" at bounding box center [367, 149] width 69 height 15
click at [259, 153] on ul "Show: 10 5 10 25 50" at bounding box center [207, 149] width 159 height 15
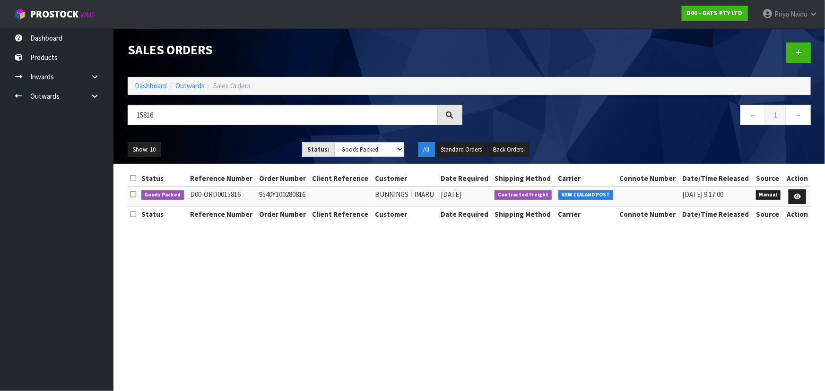
click at [259, 153] on ul "Show: 10 5 10 25 50" at bounding box center [208, 149] width 160 height 15
click at [251, 151] on ul "Show: 10 5 10 25 50" at bounding box center [208, 149] width 160 height 15
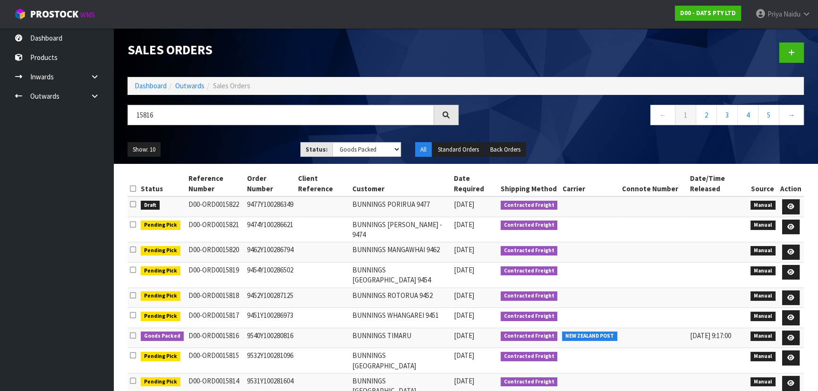
click at [244, 155] on ul "Show: 10 5 10 25 50" at bounding box center [207, 149] width 159 height 15
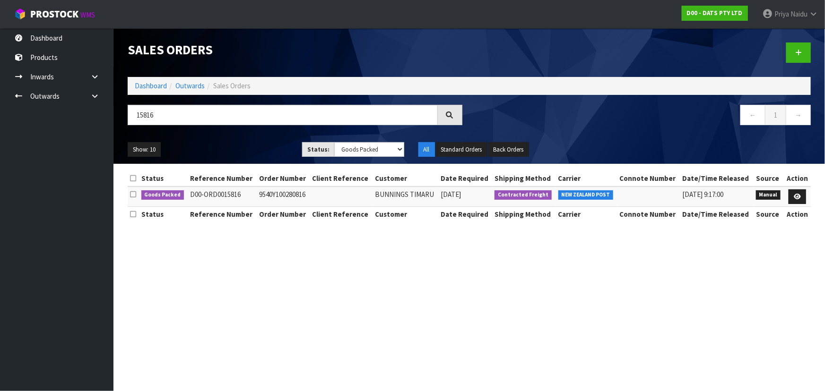
click at [244, 155] on ul "Show: 10 5 10 25 50" at bounding box center [208, 149] width 160 height 15
click at [797, 190] on link at bounding box center [796, 196] width 17 height 15
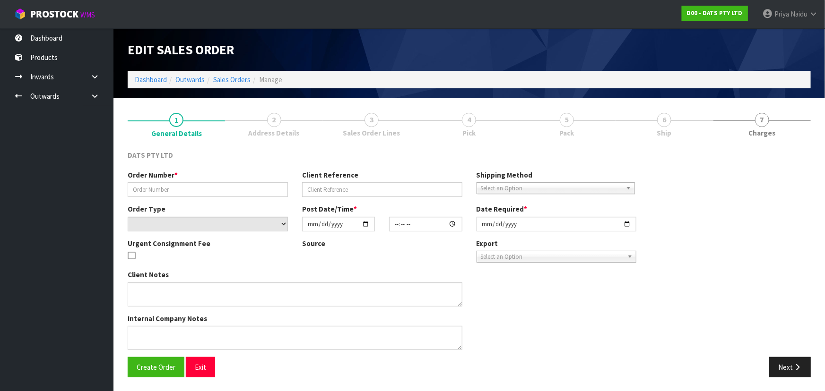
type input "9540Y100280816"
select select "number:0"
type input "2025-09-23"
type input "09:27:00.000"
type input "2025-09-23"
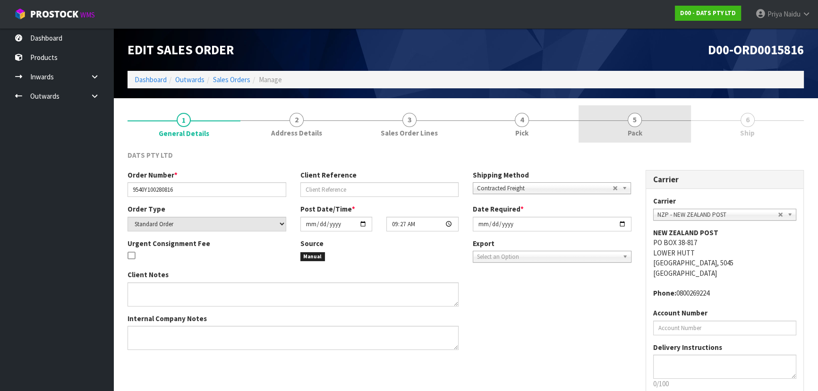
click at [638, 134] on span "Pack" at bounding box center [635, 133] width 15 height 10
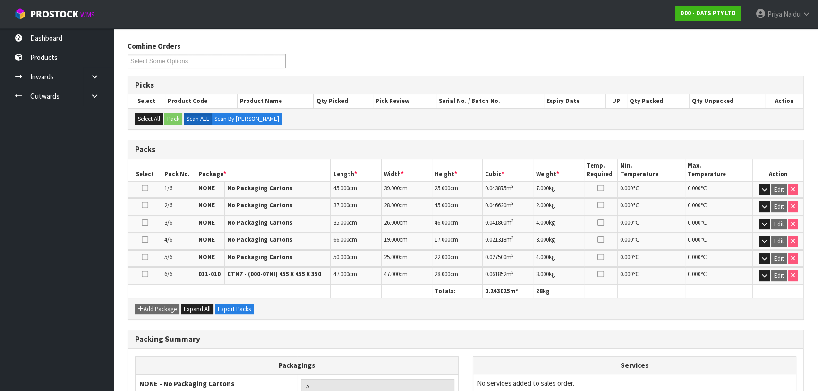
scroll to position [216, 0]
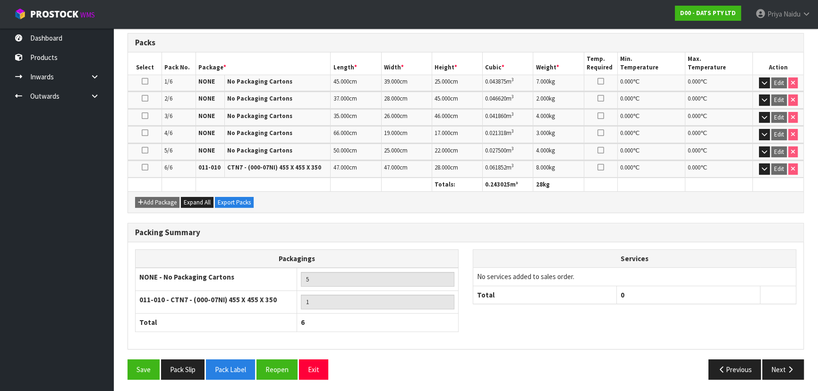
drag, startPoint x: 797, startPoint y: 378, endPoint x: 754, endPoint y: 354, distance: 49.5
click at [797, 378] on div "Save Pack Slip Pack Label Reopen Exit Previous Next" at bounding box center [466, 373] width 691 height 27
click at [767, 369] on button "Next" at bounding box center [784, 370] width 42 height 20
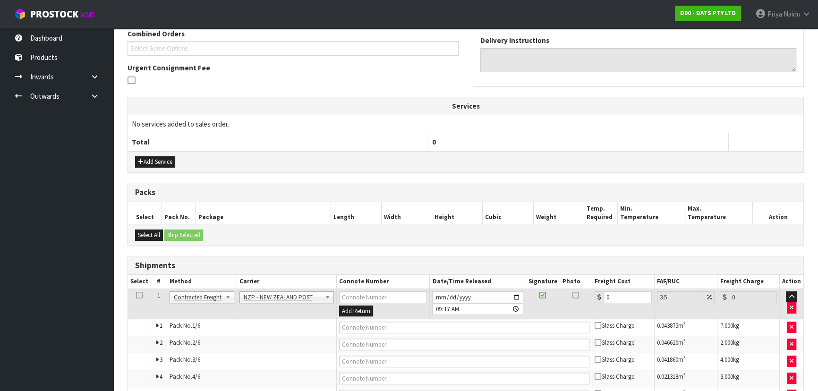
scroll to position [0, 0]
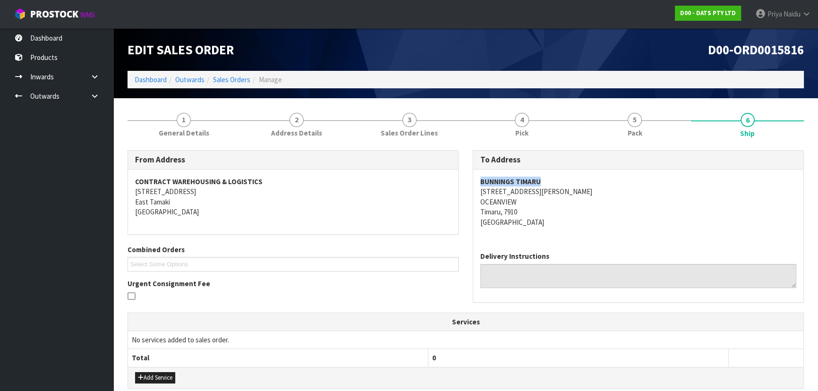
copy strong "BUNNINGS TIMARU"
drag, startPoint x: 471, startPoint y: 178, endPoint x: 575, endPoint y: 176, distance: 104.5
click at [575, 176] on div "To Address BUNNINGS TIMARU 233 EVANS STREET OCEANVIEW Timaru, 7910 New Zealand …" at bounding box center [638, 231] width 345 height 162
copy address "233 EVANS STREET"
drag, startPoint x: 493, startPoint y: 193, endPoint x: 543, endPoint y: 194, distance: 50.6
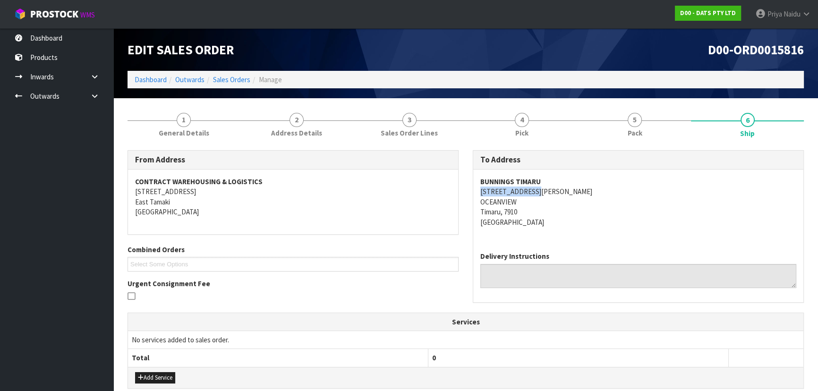
click at [543, 194] on div "BUNNINGS TIMARU 233 EVANS STREET OCEANVIEW Timaru, 7910 New Zealand" at bounding box center [638, 207] width 330 height 75
drag, startPoint x: 187, startPoint y: 129, endPoint x: 185, endPoint y: 142, distance: 12.9
click at [187, 129] on span "General Details" at bounding box center [184, 133] width 51 height 10
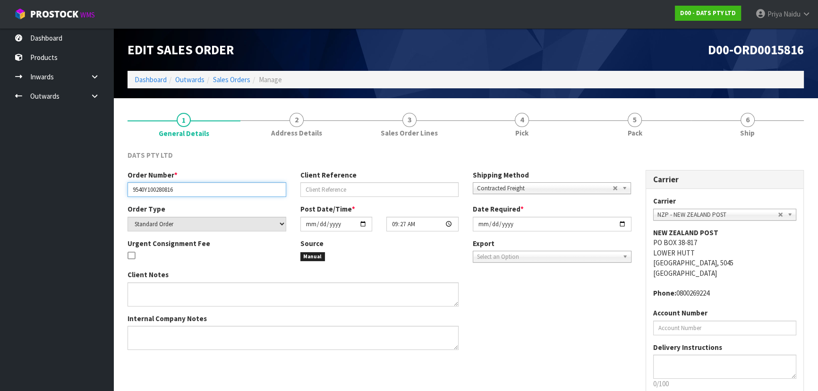
drag, startPoint x: 132, startPoint y: 193, endPoint x: 189, endPoint y: 190, distance: 56.3
click at [189, 190] on input "9540Y100280816" at bounding box center [207, 189] width 159 height 15
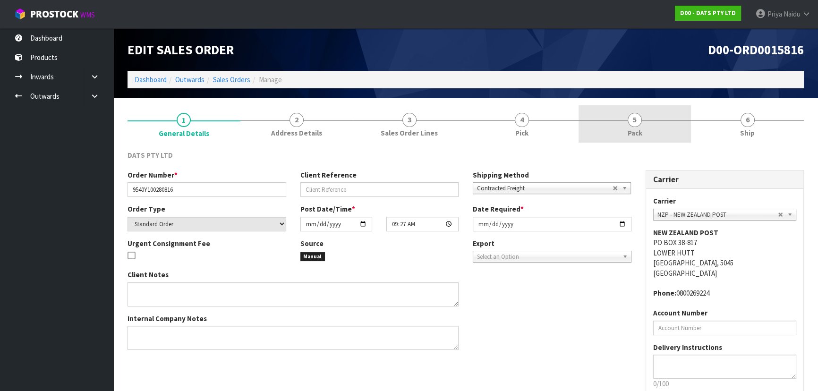
click at [625, 126] on link "5 Pack" at bounding box center [635, 123] width 113 height 37
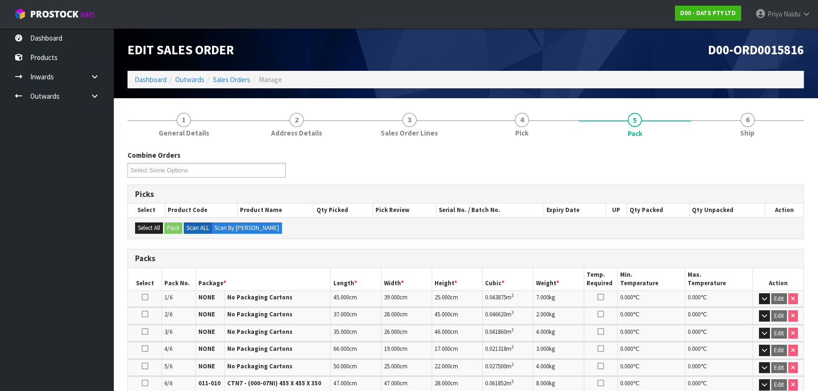
click at [736, 102] on section "1 General Details 2 Address Details 3 Sales Order Lines 4 Pick 5 Pack 6 Ship Co…" at bounding box center [465, 354] width 705 height 512
click at [737, 123] on link "6 Ship" at bounding box center [747, 123] width 113 height 37
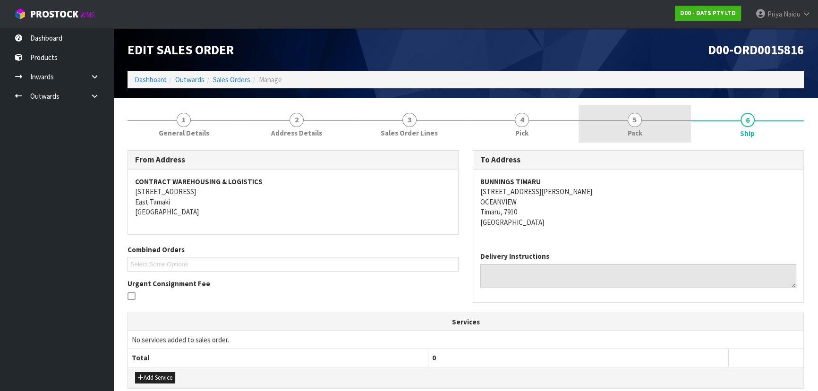
click at [655, 116] on link "5 Pack" at bounding box center [635, 123] width 113 height 37
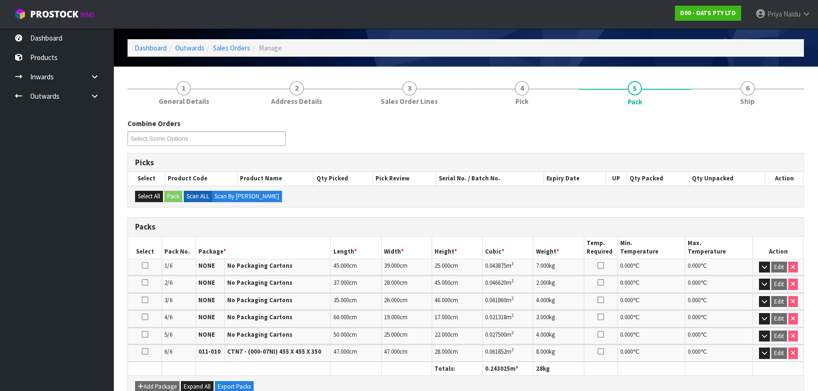
scroll to position [86, 0]
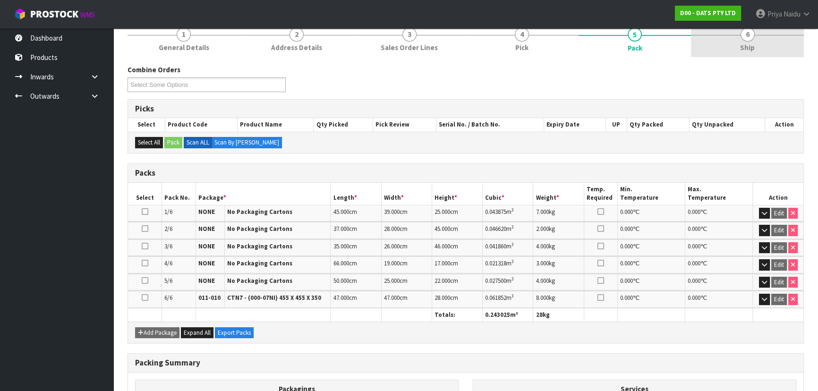
drag, startPoint x: 748, startPoint y: 43, endPoint x: 743, endPoint y: 50, distance: 8.0
click at [748, 43] on span "Ship" at bounding box center [747, 48] width 15 height 10
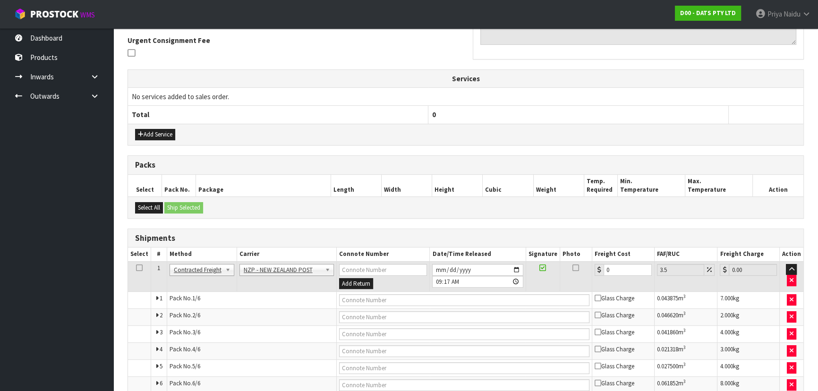
scroll to position [288, 0]
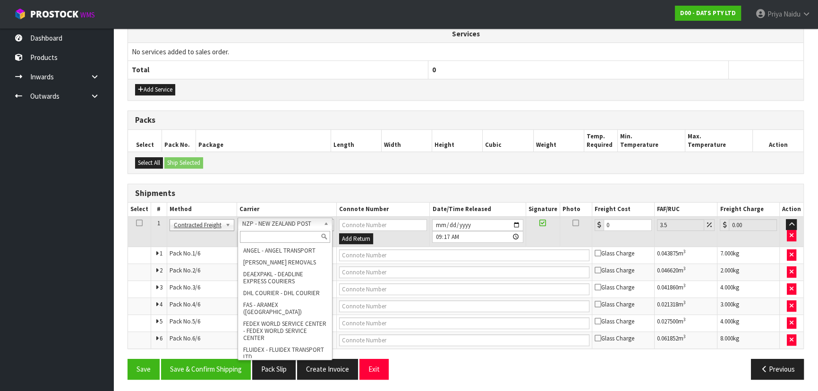
click at [275, 234] on input "text" at bounding box center [285, 237] width 90 height 12
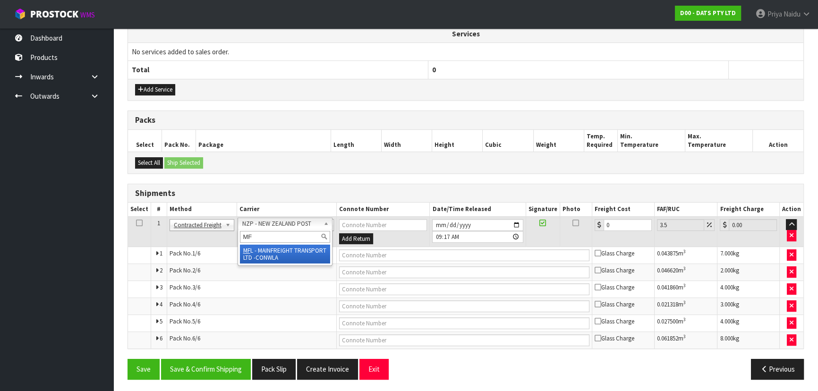
type input "MF"
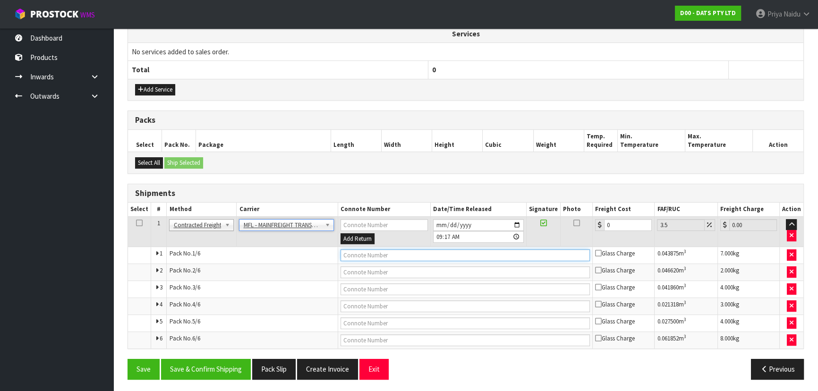
click at [349, 253] on input "text" at bounding box center [466, 256] width 250 height 12
paste input "FWM58831048"
type input "FWM58831048"
click at [626, 222] on input "0" at bounding box center [628, 225] width 48 height 12
type input "0"
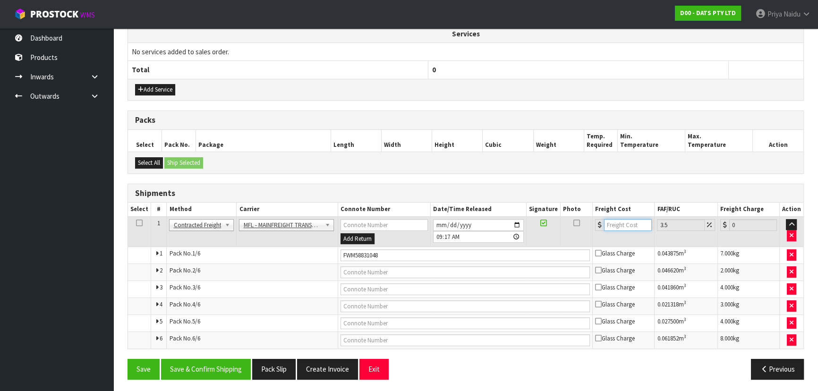
type input "6"
type input "6.21"
type input "61"
type input "63.13"
type input "61"
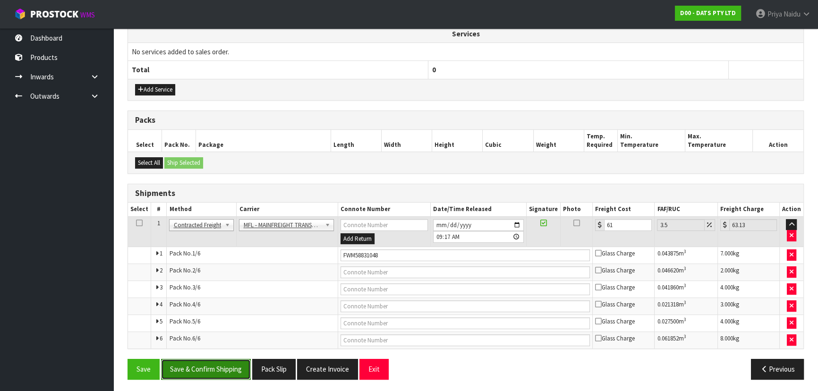
click at [218, 363] on button "Save & Confirm Shipping" at bounding box center [206, 369] width 90 height 20
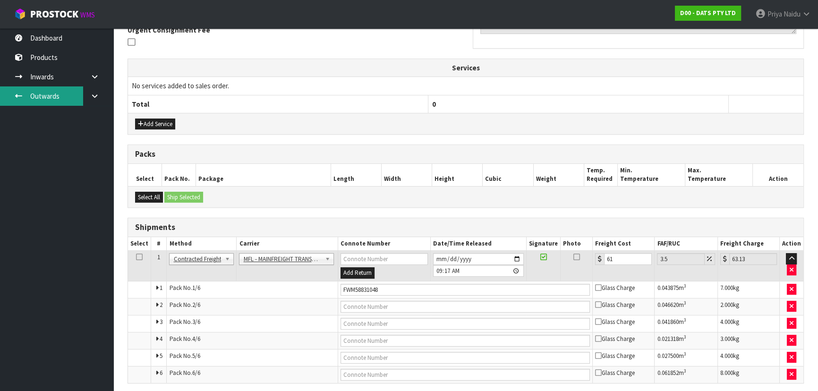
scroll to position [0, 0]
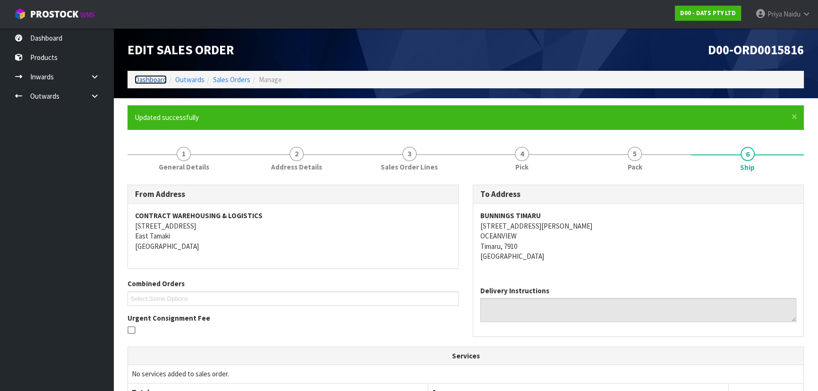
click at [161, 80] on link "Dashboard" at bounding box center [151, 79] width 32 height 9
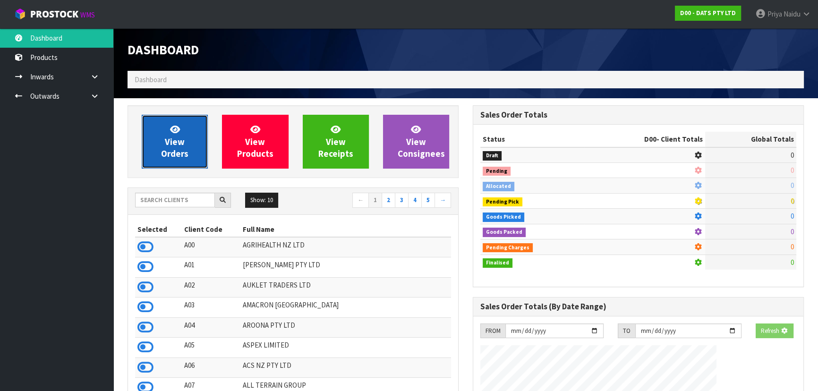
click at [172, 159] on span "View Orders" at bounding box center [174, 141] width 27 height 35
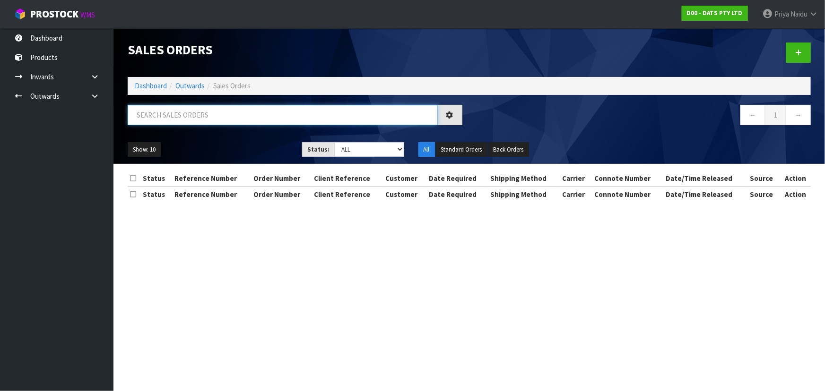
click at [185, 121] on input "text" at bounding box center [283, 115] width 310 height 20
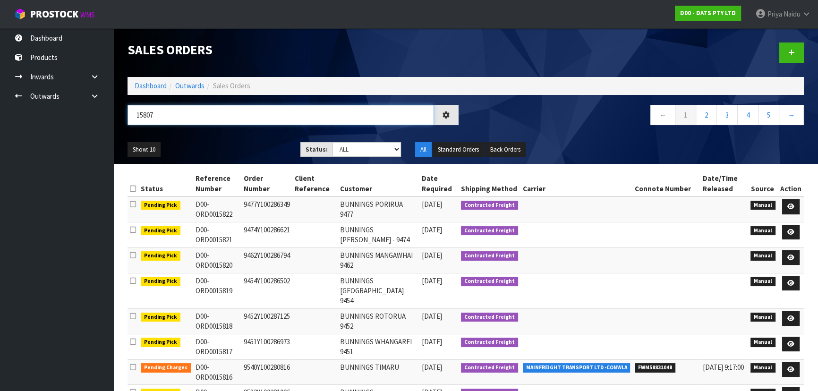
type input "15807"
click at [356, 148] on select "Draft Pending Allocated Pending Pick Goods Picked Goods Packed Pending Charges …" at bounding box center [367, 149] width 69 height 15
select select "string:5"
click at [333, 142] on select "Draft Pending Allocated Pending Pick Goods Picked Goods Packed Pending Charges …" at bounding box center [367, 149] width 69 height 15
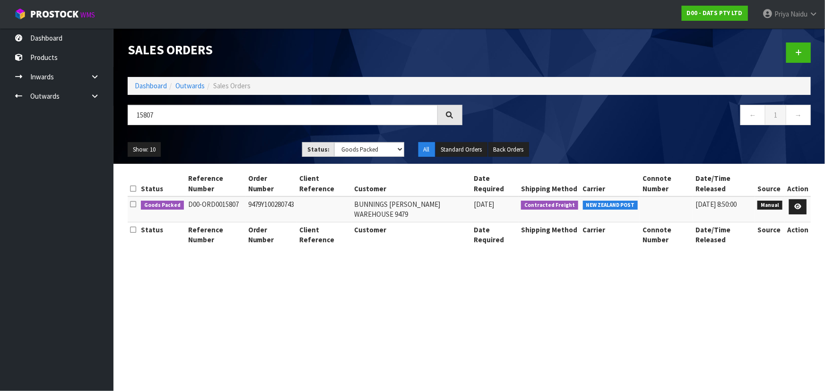
click at [258, 145] on ul "Show: 10 5 10 25 50" at bounding box center [208, 149] width 160 height 15
click at [797, 207] on icon at bounding box center [797, 207] width 7 height 6
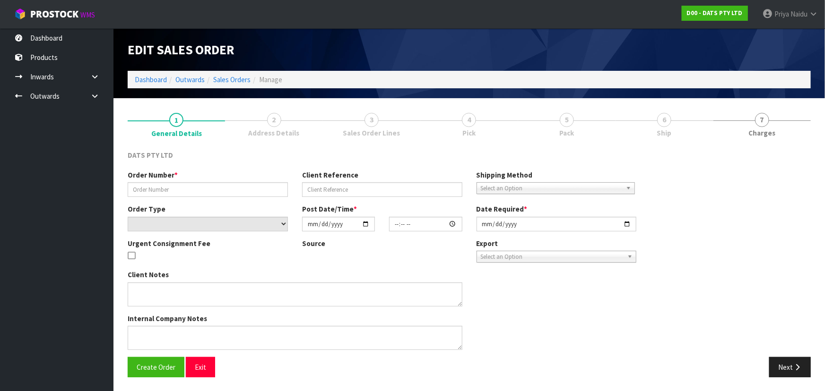
type input "9479Y100280743"
select select "number:0"
type input "2025-09-23"
type input "09:13:00.000"
type input "2025-09-23"
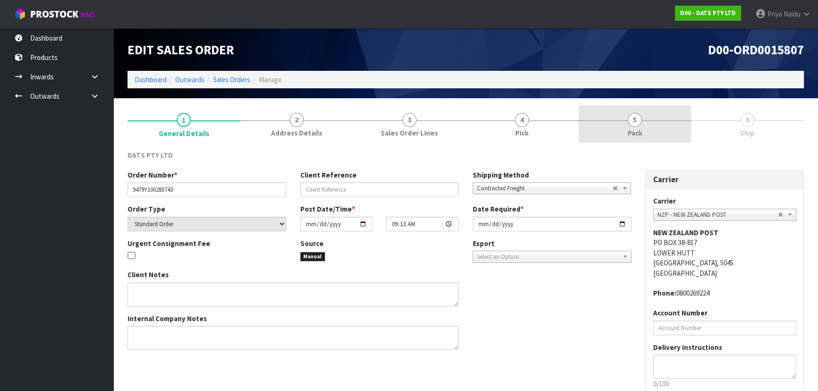
click at [613, 113] on link "5 Pack" at bounding box center [635, 123] width 113 height 37
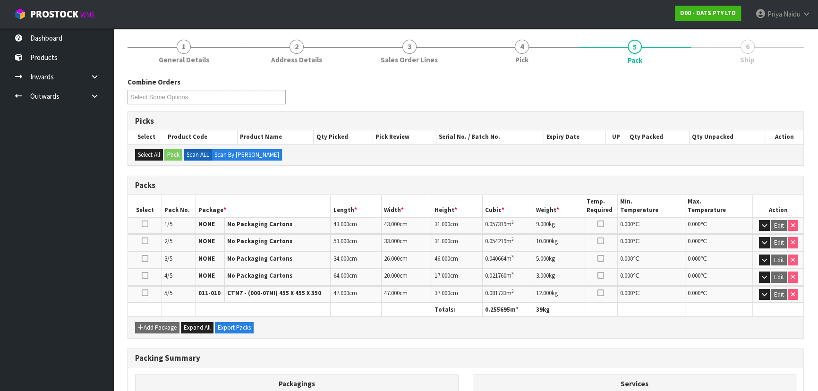
scroll to position [198, 0]
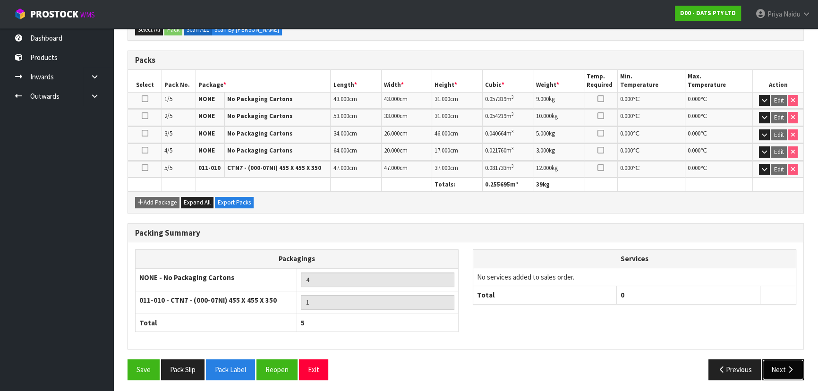
click at [784, 364] on button "Next" at bounding box center [784, 370] width 42 height 20
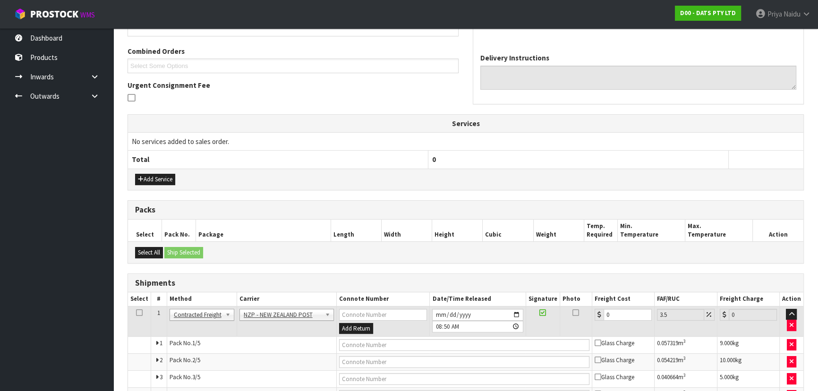
scroll to position [0, 0]
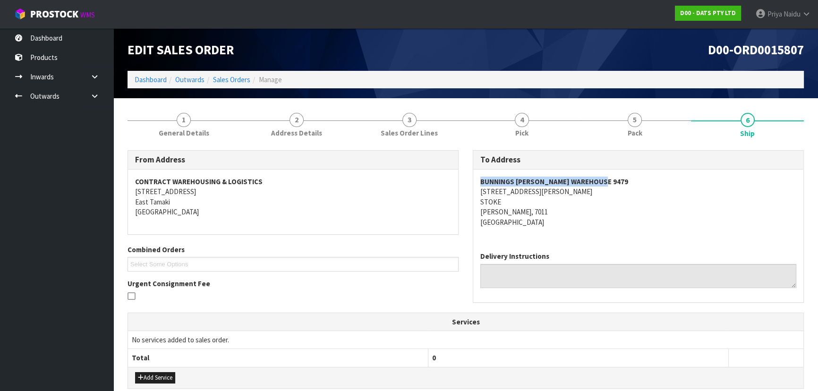
copy strong "BUNNINGS NELSON WAREHOUSE 9479"
drag, startPoint x: 479, startPoint y: 180, endPoint x: 610, endPoint y: 175, distance: 131.0
click at [610, 175] on div "BUNNINGS NELSON WAREHOUSE 9479 76 SAXTON ROAD STOKE NELSON, 7011 New Zealand" at bounding box center [638, 207] width 330 height 75
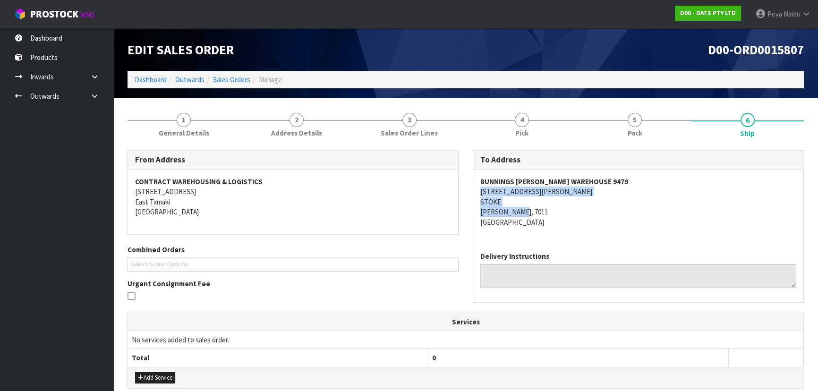
copy address "76 SAXTON ROAD STOKE NELSON, 7011"
drag, startPoint x: 474, startPoint y: 189, endPoint x: 533, endPoint y: 212, distance: 63.3
click at [533, 212] on div "BUNNINGS NELSON WAREHOUSE 9479 76 SAXTON ROAD STOKE NELSON, 7011 New Zealand" at bounding box center [638, 207] width 330 height 75
drag, startPoint x: 647, startPoint y: 226, endPoint x: 624, endPoint y: 221, distance: 23.7
click at [647, 226] on address "BUNNINGS NELSON WAREHOUSE 9479 76 SAXTON ROAD STOKE NELSON, 7011 New Zealand" at bounding box center [639, 202] width 316 height 51
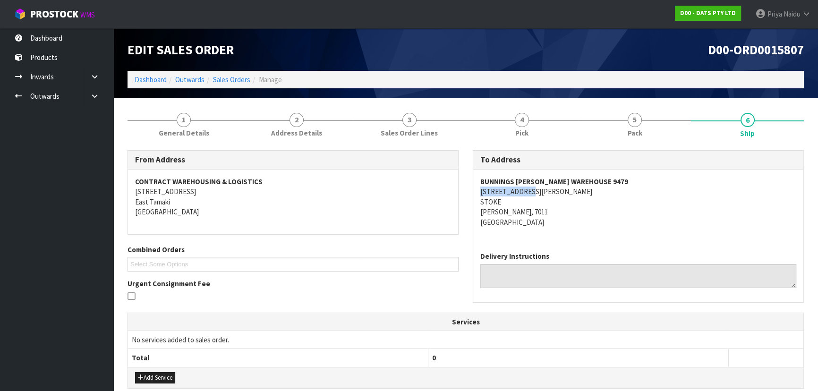
copy address "76 SAXTON ROAD"
drag, startPoint x: 472, startPoint y: 191, endPoint x: 539, endPoint y: 189, distance: 67.1
click at [539, 189] on div "To Address BUNNINGS NELSON WAREHOUSE 9479 76 SAXTON ROAD STOKE NELSON, 7011 New…" at bounding box center [638, 231] width 345 height 162
drag, startPoint x: 154, startPoint y: 111, endPoint x: 160, endPoint y: 127, distance: 17.6
click at [154, 111] on link "1 General Details" at bounding box center [184, 123] width 113 height 37
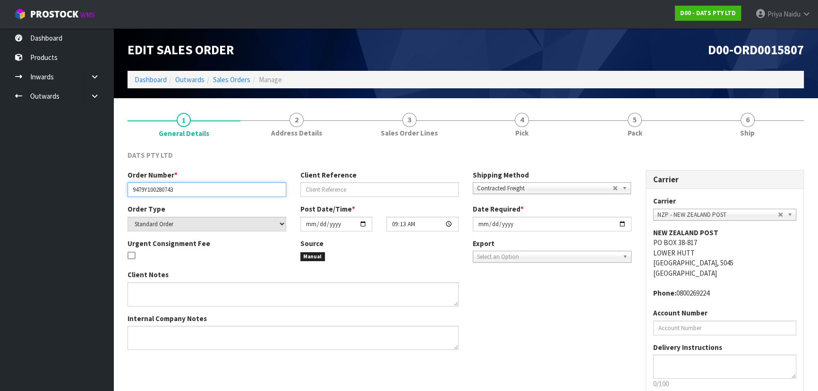
drag, startPoint x: 129, startPoint y: 191, endPoint x: 193, endPoint y: 190, distance: 64.3
click at [193, 190] on input "9479Y100280743" at bounding box center [207, 189] width 159 height 15
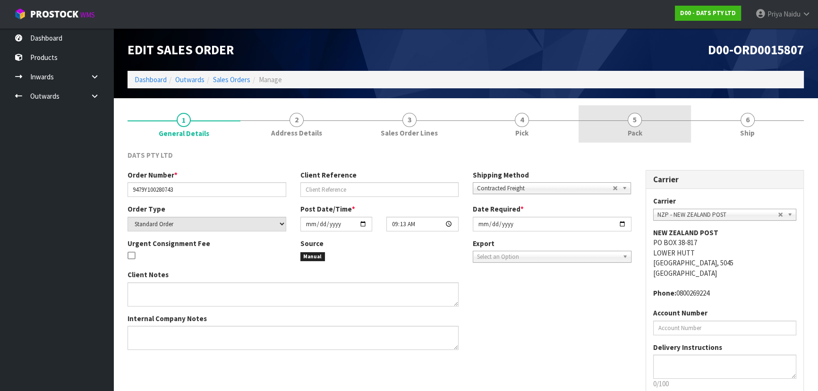
drag, startPoint x: 619, startPoint y: 133, endPoint x: 611, endPoint y: 137, distance: 8.5
click at [619, 133] on link "5 Pack" at bounding box center [635, 123] width 113 height 37
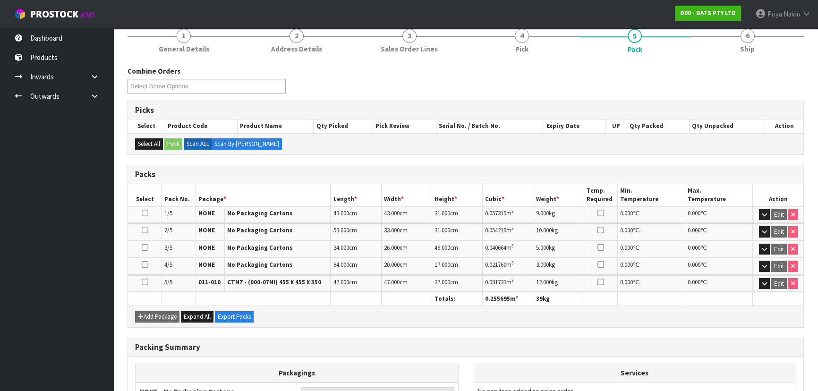
scroll to position [86, 0]
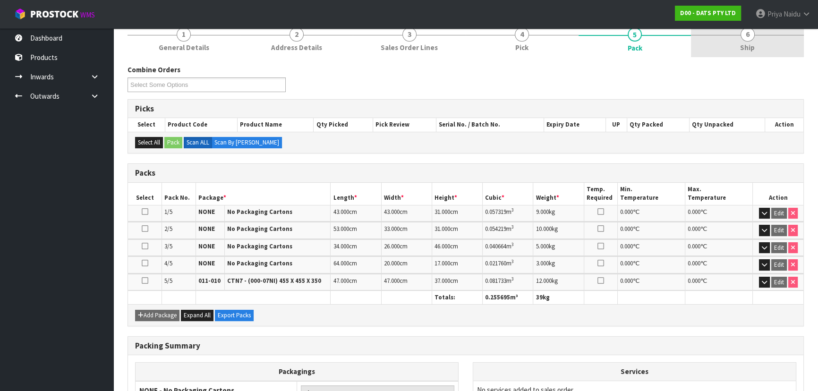
click at [747, 47] on span "Ship" at bounding box center [747, 48] width 15 height 10
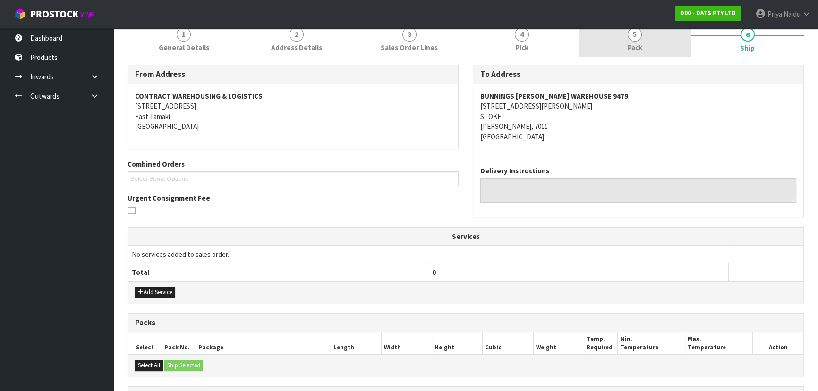
click at [635, 47] on span "Pack" at bounding box center [635, 48] width 15 height 10
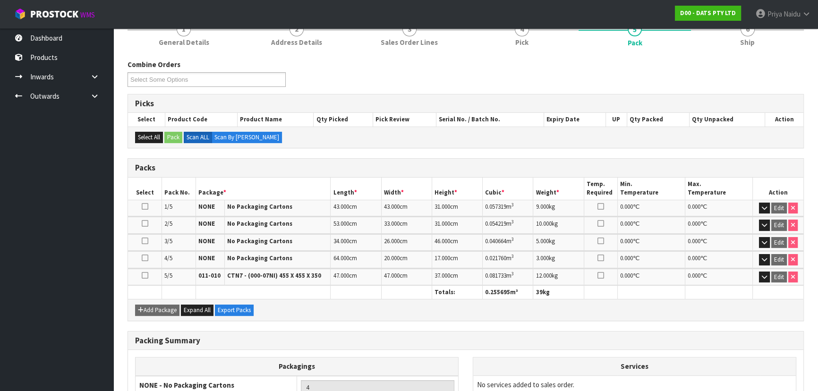
scroll to position [0, 0]
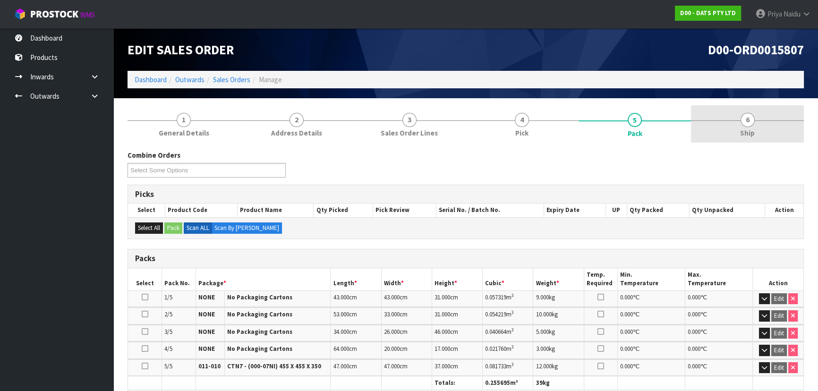
click at [758, 123] on link "6 Ship" at bounding box center [747, 123] width 113 height 37
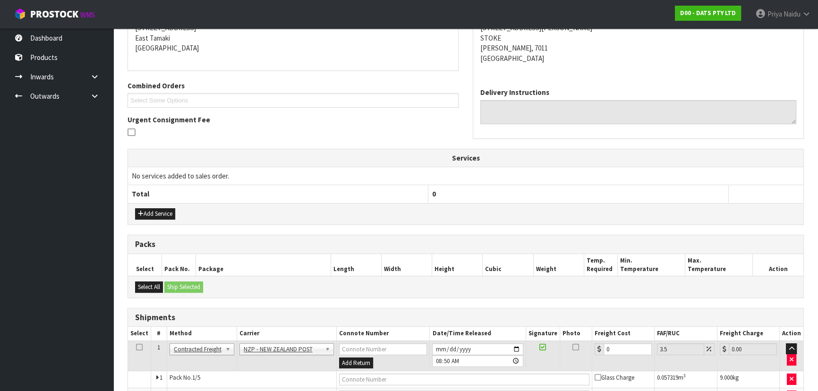
scroll to position [258, 0]
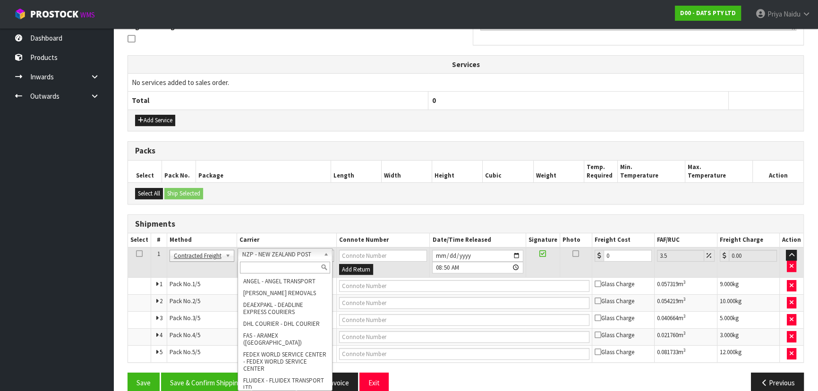
click at [272, 268] on input "text" at bounding box center [285, 268] width 90 height 12
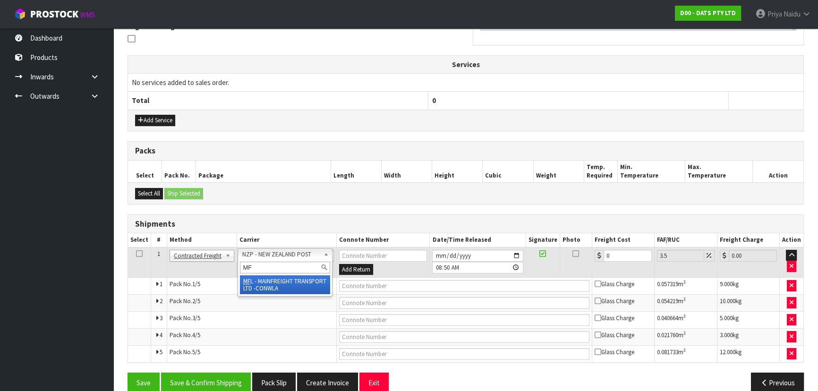
type input "MF"
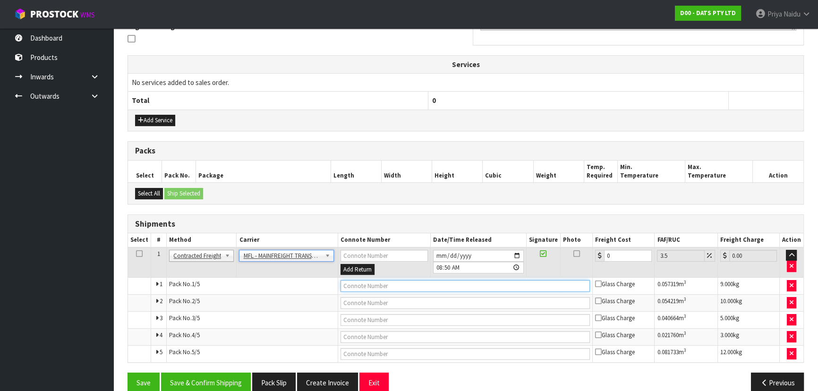
click at [350, 282] on input "text" at bounding box center [466, 286] width 250 height 12
paste input "FWM58831155"
type input "FWM58831155"
click at [617, 257] on input "0" at bounding box center [628, 256] width 48 height 12
type input "0"
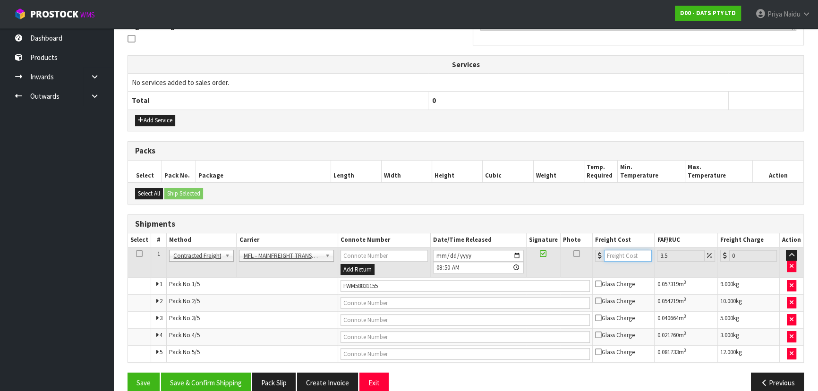
type input "6"
type input "6.21"
type input "61"
type input "63.13"
type input "61"
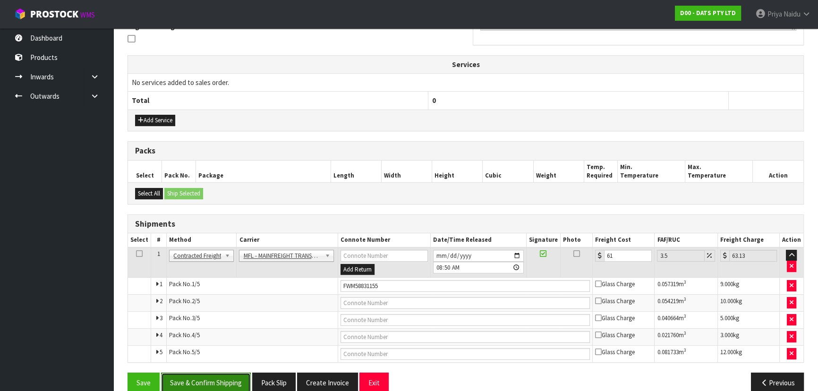
click at [224, 384] on button "Save & Confirm Shipping" at bounding box center [206, 383] width 90 height 20
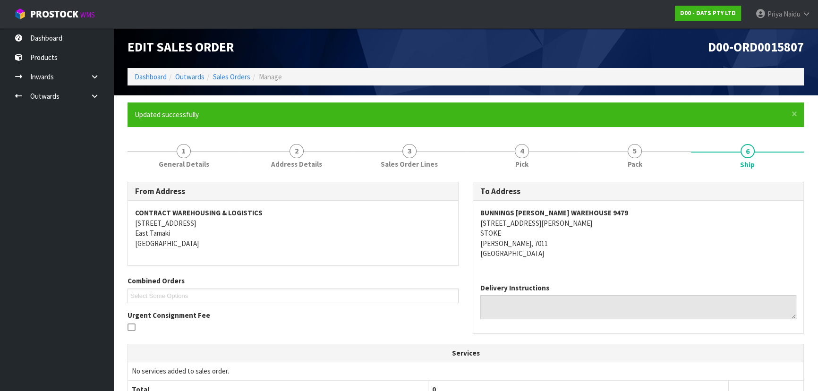
scroll to position [0, 0]
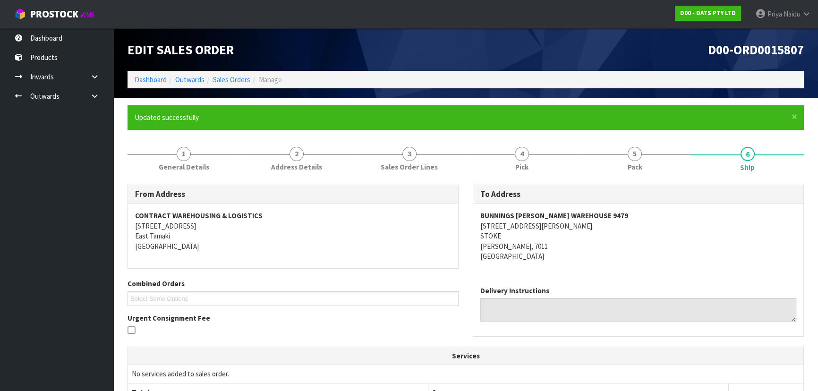
click at [139, 84] on li "Dashboard" at bounding box center [151, 80] width 32 height 10
click at [150, 77] on link "Dashboard" at bounding box center [151, 79] width 32 height 9
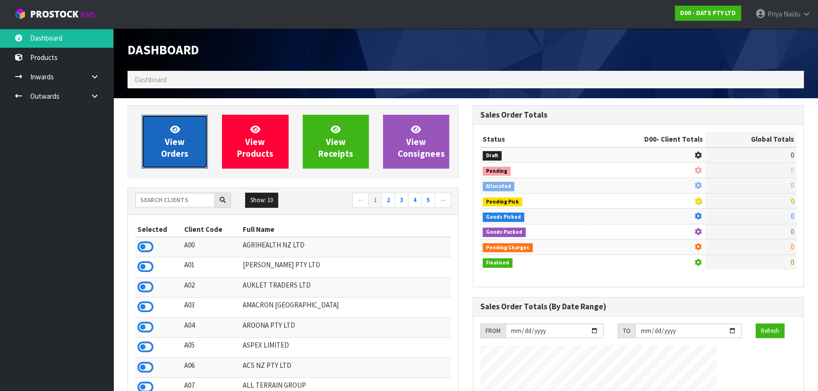
drag, startPoint x: 171, startPoint y: 143, endPoint x: 173, endPoint y: 139, distance: 4.9
click at [171, 143] on span "View Orders" at bounding box center [174, 141] width 27 height 35
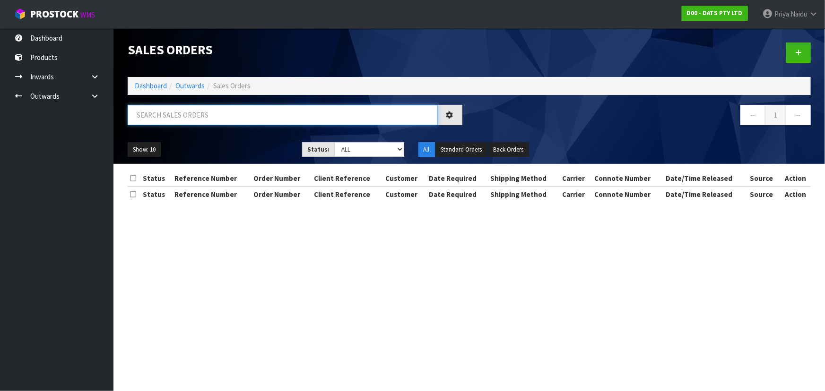
click at [188, 116] on input "text" at bounding box center [283, 115] width 310 height 20
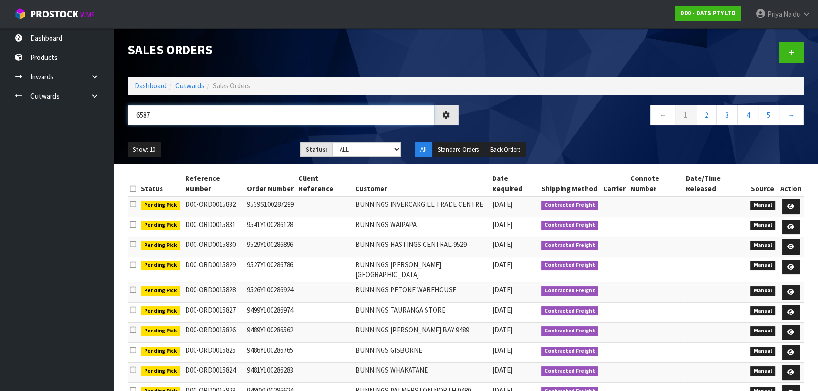
type input "6587"
click at [343, 150] on select "Draft Pending Allocated Pending Pick Goods Picked Goods Packed Pending Charges …" at bounding box center [367, 149] width 69 height 15
select select "string:5"
click at [333, 142] on select "Draft Pending Allocated Pending Pick Goods Picked Goods Packed Pending Charges …" at bounding box center [367, 149] width 69 height 15
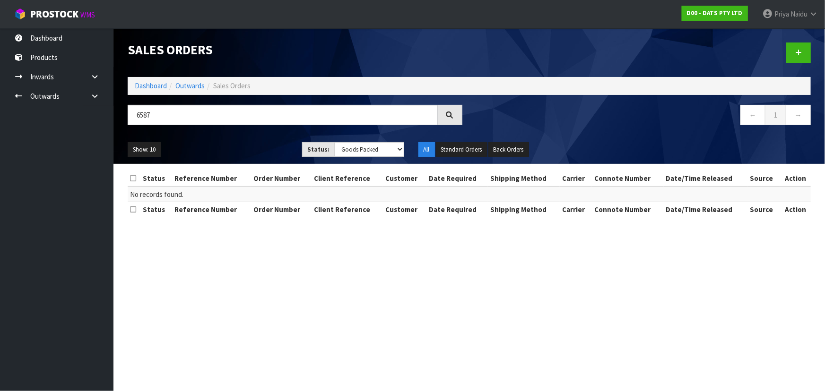
click at [246, 141] on div "Show: 10 5 10 25 50 Status: Draft Pending Allocated Pending Pick Goods Picked G…" at bounding box center [469, 149] width 697 height 29
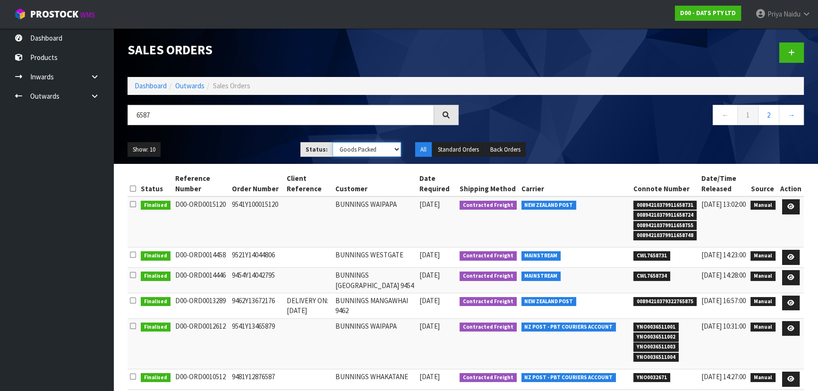
click at [373, 148] on select "Draft Pending Allocated Pending Pick Goods Picked Goods Packed Pending Charges …" at bounding box center [367, 149] width 69 height 15
click at [151, 87] on link "Dashboard" at bounding box center [151, 85] width 32 height 9
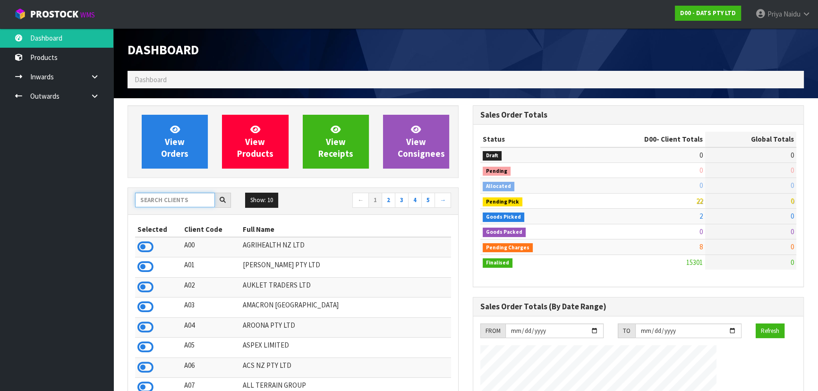
click at [168, 199] on input "text" at bounding box center [175, 200] width 80 height 15
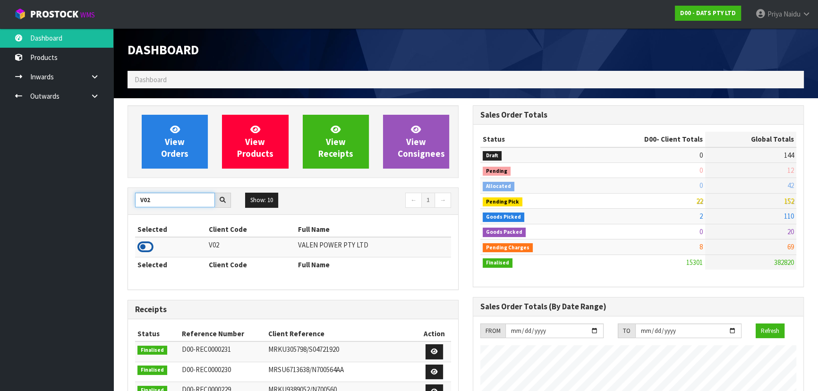
type input "V02"
click at [140, 249] on icon at bounding box center [146, 247] width 16 height 14
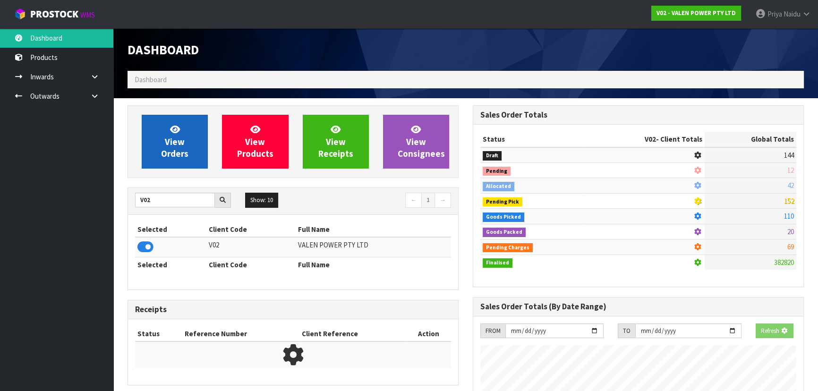
scroll to position [471961, 472204]
click at [165, 150] on span "View Orders" at bounding box center [174, 141] width 27 height 35
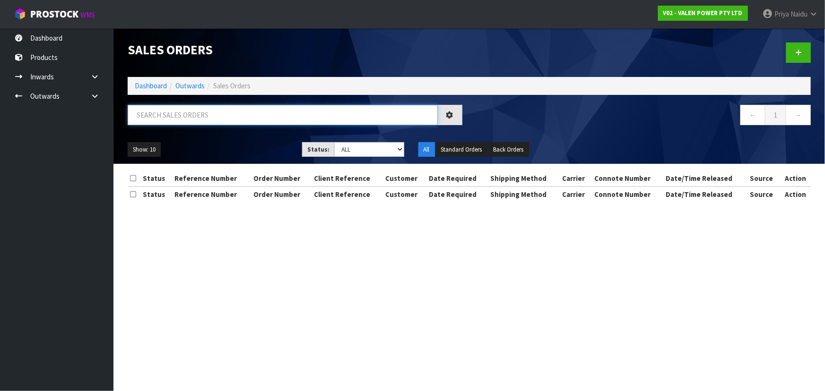
click at [189, 121] on input "text" at bounding box center [283, 115] width 310 height 20
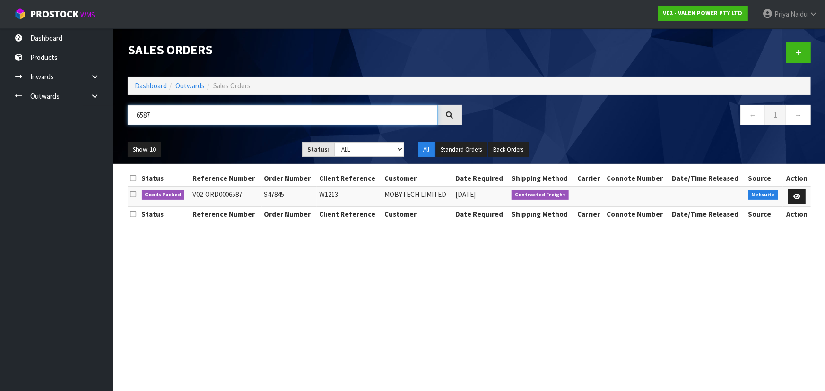
type input "6587"
click at [268, 132] on div "6587" at bounding box center [295, 118] width 349 height 27
click at [264, 147] on ul "Show: 10 5 10 25 50" at bounding box center [208, 149] width 160 height 15
click at [262, 146] on ul "Show: 10 5 10 25 50" at bounding box center [208, 149] width 160 height 15
click at [255, 145] on ul "Show: 10 5 10 25 50" at bounding box center [208, 149] width 160 height 15
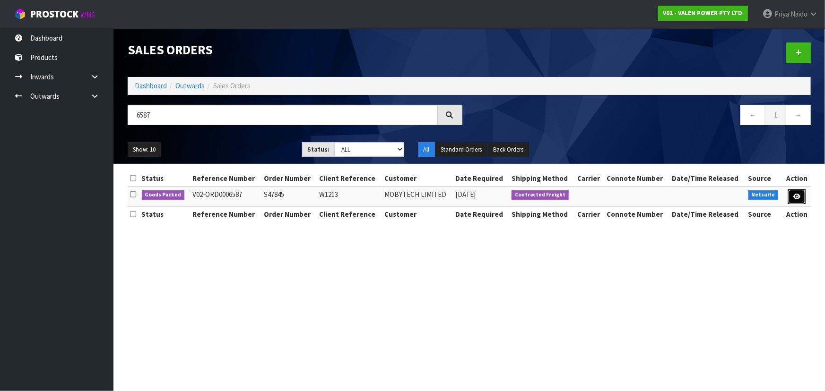
click at [798, 194] on icon at bounding box center [796, 197] width 7 height 6
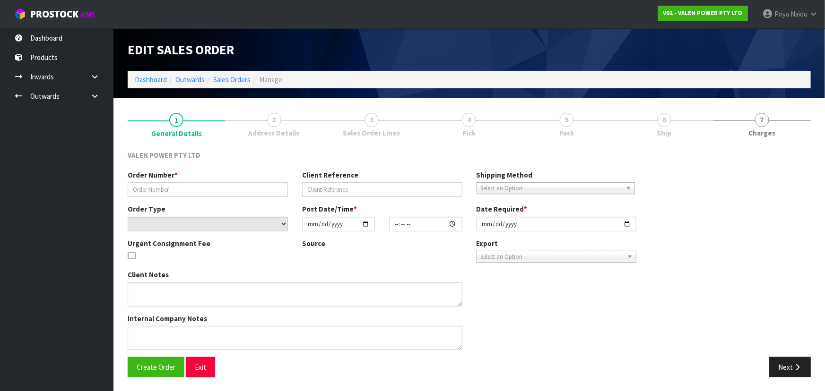
type input "S47845"
type input "W1213"
select select "number:0"
type input "[DATE]"
type input "11:30:08.000"
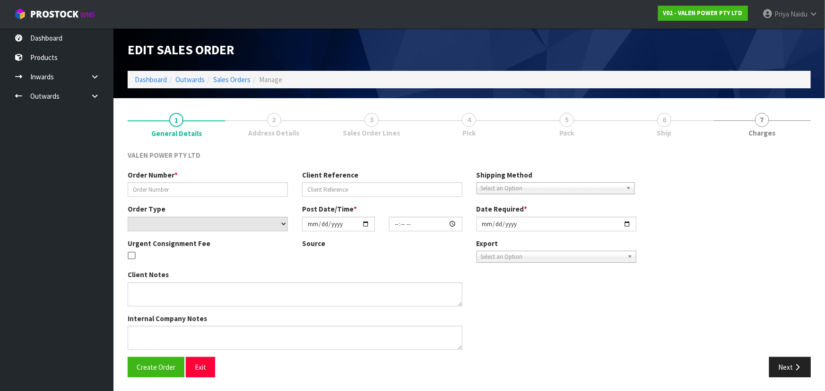
type input "[DATE]"
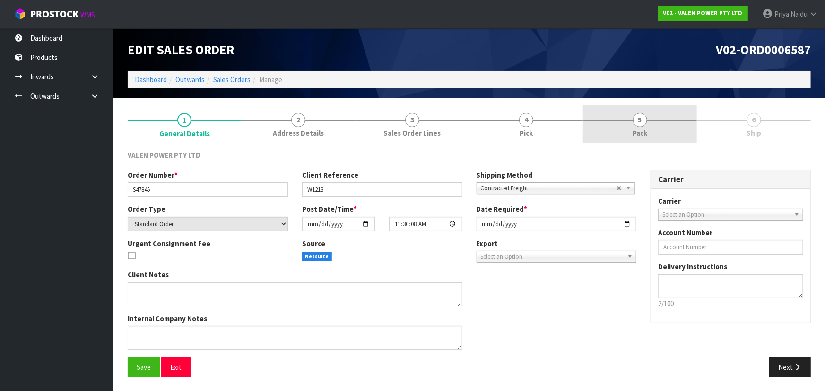
click at [653, 126] on link "5 Pack" at bounding box center [640, 123] width 114 height 37
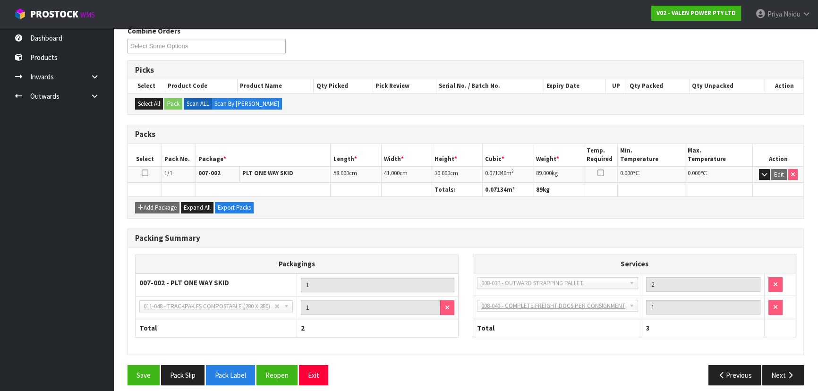
scroll to position [130, 0]
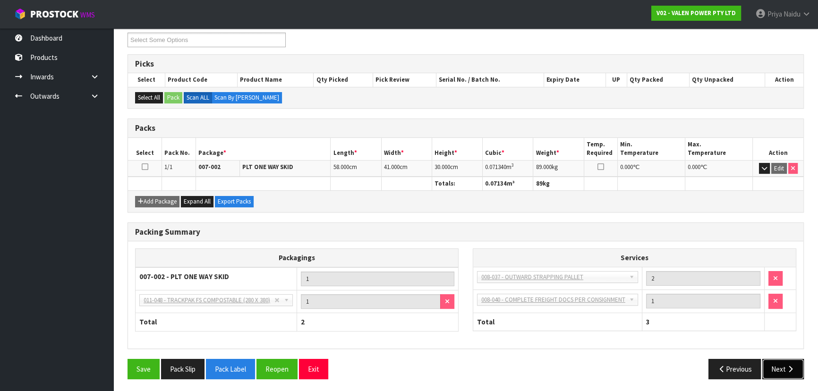
click at [769, 365] on button "Next" at bounding box center [784, 369] width 42 height 20
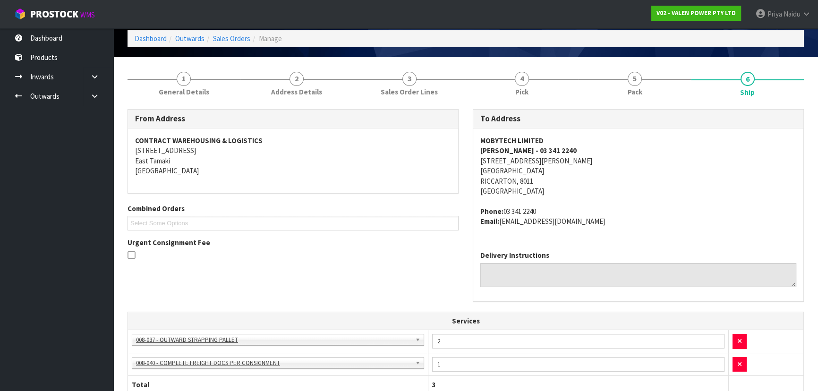
scroll to position [0, 0]
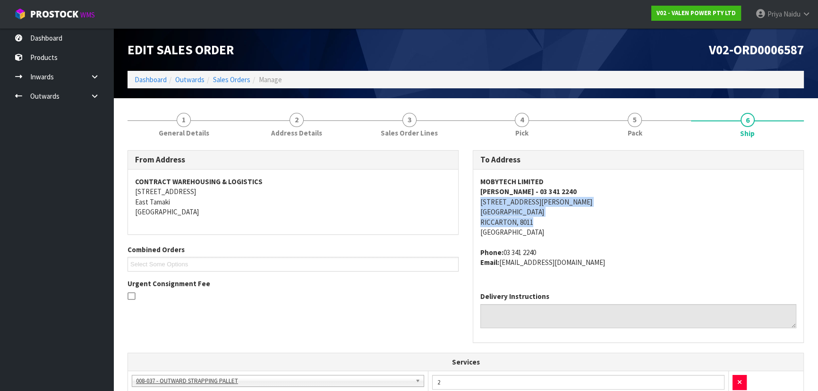
copy address "93/B CLARENCE ST CHRISTCHURCH RICCARTON, 8011"
drag, startPoint x: 477, startPoint y: 205, endPoint x: 157, endPoint y: 230, distance: 320.9
click at [565, 227] on div "MOBYTECH LIMITED JENNIE - 03 341 2240 93/B CLARENCE ST CHRISTCHURCH RICCARTON, …" at bounding box center [638, 227] width 330 height 115
click at [474, 201] on div "MOBYTECH LIMITED JENNIE - 03 341 2240 93/B CLARENCE ST CHRISTCHURCH RICCARTON, …" at bounding box center [638, 227] width 330 height 115
drag, startPoint x: 474, startPoint y: 201, endPoint x: 543, endPoint y: 199, distance: 68.5
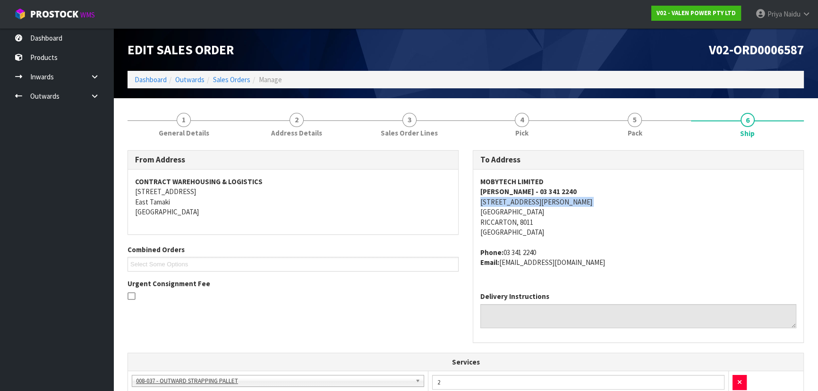
click at [543, 199] on div "MOBYTECH LIMITED JENNIE - 03 341 2240 93/B CLARENCE ST CHRISTCHURCH RICCARTON, …" at bounding box center [638, 227] width 330 height 115
click at [621, 221] on address "MOBYTECH LIMITED JENNIE - 03 341 2240 93/B CLARENCE ST CHRISTCHURCH RICCARTON, …" at bounding box center [639, 207] width 316 height 61
copy strong "MOBYTECH LIMITED"
drag, startPoint x: 479, startPoint y: 182, endPoint x: 553, endPoint y: 183, distance: 74.2
click at [553, 183] on div "MOBYTECH LIMITED JENNIE - 03 341 2240 93/B CLARENCE ST CHRISTCHURCH RICCARTON, …" at bounding box center [638, 227] width 330 height 115
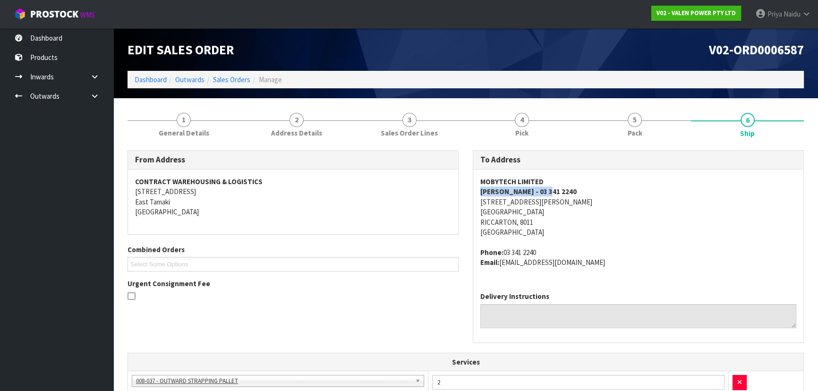
copy strong "JENNIE - 03 341 2240"
drag, startPoint x: 477, startPoint y: 194, endPoint x: 558, endPoint y: 190, distance: 81.4
click at [558, 190] on div "MOBYTECH LIMITED JENNIE - 03 341 2240 93/B CLARENCE ST CHRISTCHURCH RICCARTON, …" at bounding box center [638, 227] width 330 height 115
copy address "Phone: 03 341 2240 Email: accounts@mobytech.co.nz"
drag, startPoint x: 479, startPoint y: 251, endPoint x: 553, endPoint y: 259, distance: 75.1
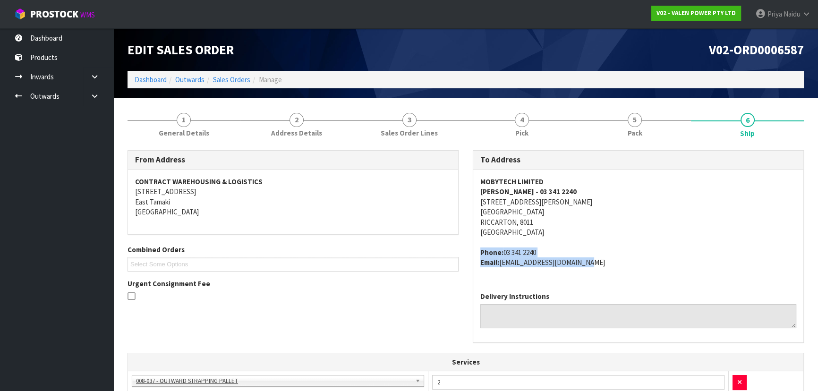
click at [587, 265] on div "MOBYTECH LIMITED JENNIE - 03 341 2240 93/B CLARENCE ST CHRISTCHURCH RICCARTON, …" at bounding box center [638, 227] width 330 height 115
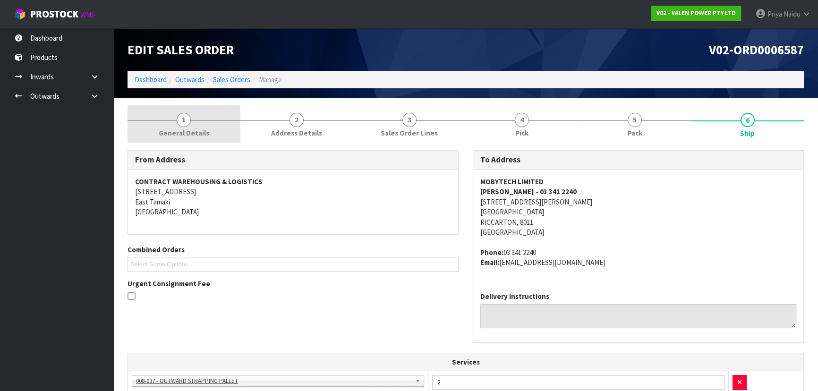
click at [198, 120] on link "1 General Details" at bounding box center [184, 123] width 113 height 37
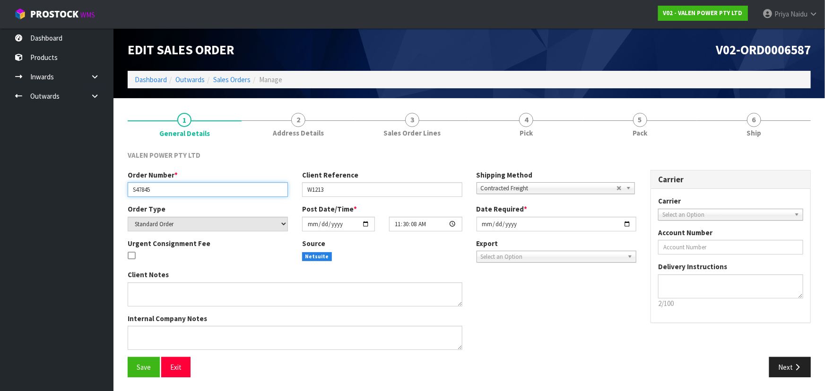
drag, startPoint x: 130, startPoint y: 188, endPoint x: 158, endPoint y: 187, distance: 27.9
click at [158, 187] on input "S47845" at bounding box center [208, 189] width 160 height 15
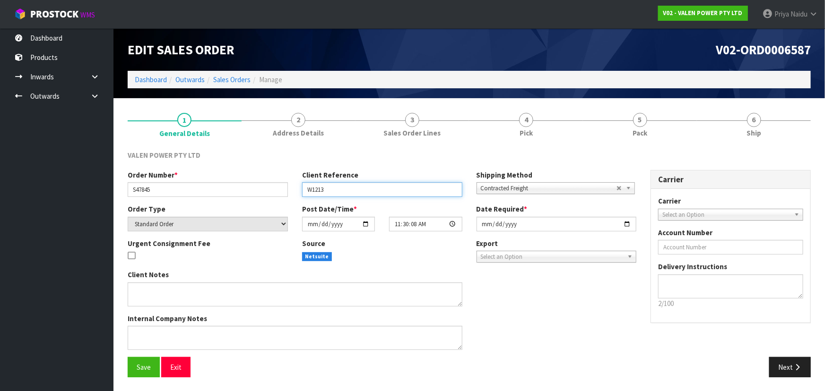
drag, startPoint x: 305, startPoint y: 184, endPoint x: 348, endPoint y: 193, distance: 43.8
click at [348, 193] on input "W1213" at bounding box center [382, 189] width 160 height 15
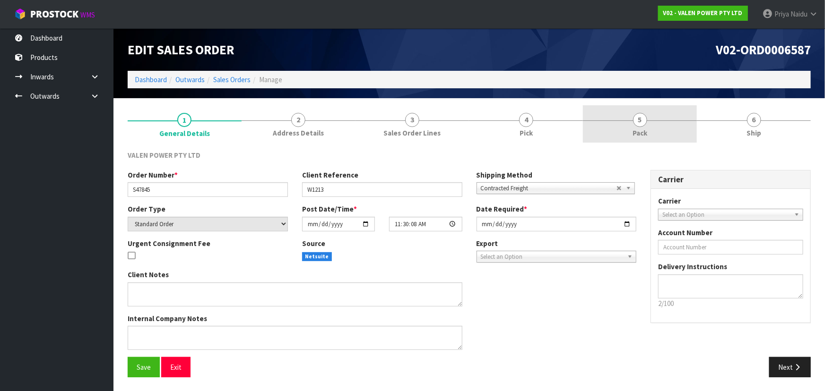
drag, startPoint x: 651, startPoint y: 135, endPoint x: 642, endPoint y: 139, distance: 10.6
click at [651, 135] on link "5 Pack" at bounding box center [640, 123] width 114 height 37
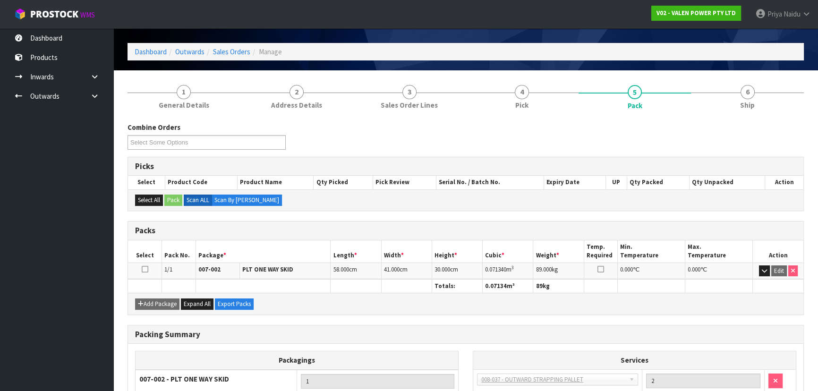
scroll to position [43, 0]
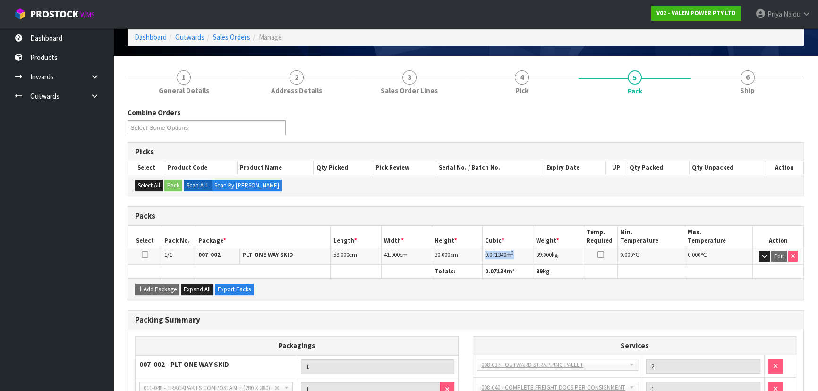
copy td "0.071340 m 3"
drag, startPoint x: 484, startPoint y: 254, endPoint x: 522, endPoint y: 252, distance: 37.8
click at [522, 252] on td "0.071340 m 3" at bounding box center [508, 256] width 51 height 17
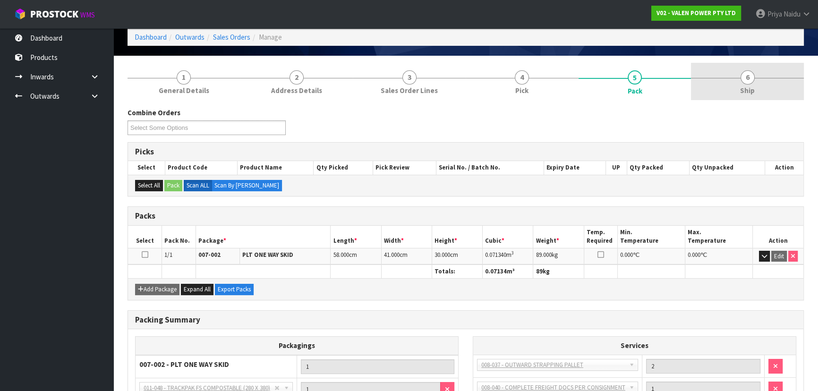
click at [723, 82] on link "6 Ship" at bounding box center [747, 81] width 113 height 37
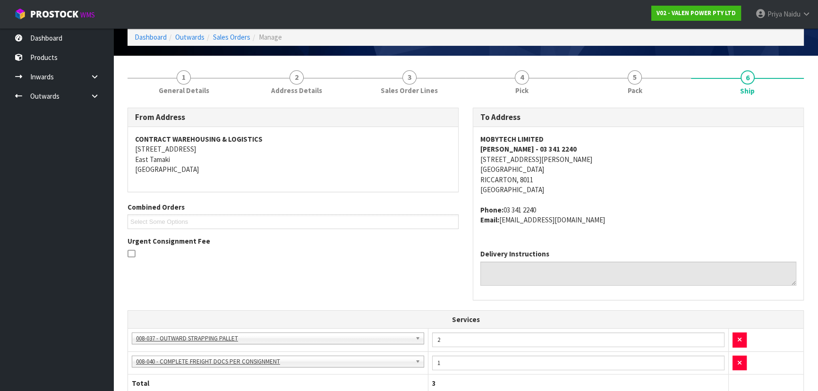
scroll to position [0, 0]
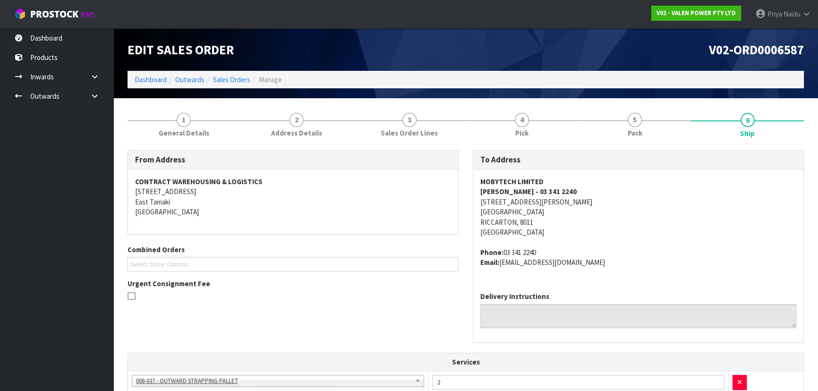
click at [674, 231] on address "MOBYTECH LIMITED JENNIE - 03 341 2240 93/B CLARENCE ST CHRISTCHURCH RICCARTON, …" at bounding box center [639, 207] width 316 height 61
click at [647, 279] on div "MOBYTECH LIMITED JENNIE - 03 341 2240 93/B CLARENCE ST CHRISTCHURCH RICCARTON, …" at bounding box center [638, 227] width 330 height 115
click at [649, 277] on div "MOBYTECH LIMITED JENNIE - 03 341 2240 93/B CLARENCE ST CHRISTCHURCH RICCARTON, …" at bounding box center [638, 227] width 330 height 115
click at [629, 126] on link "5 Pack" at bounding box center [635, 123] width 113 height 37
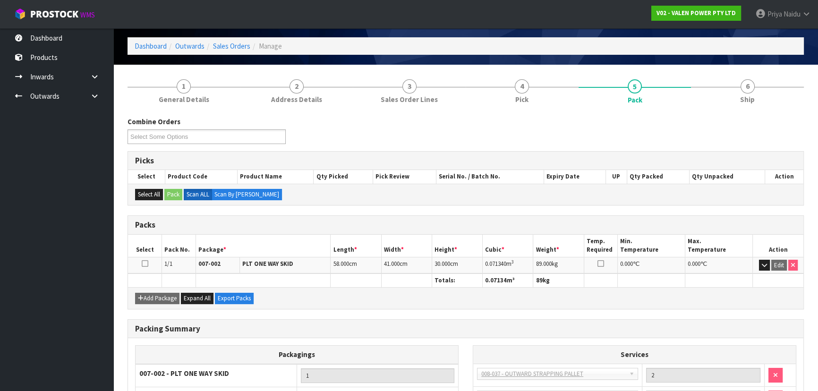
scroll to position [86, 0]
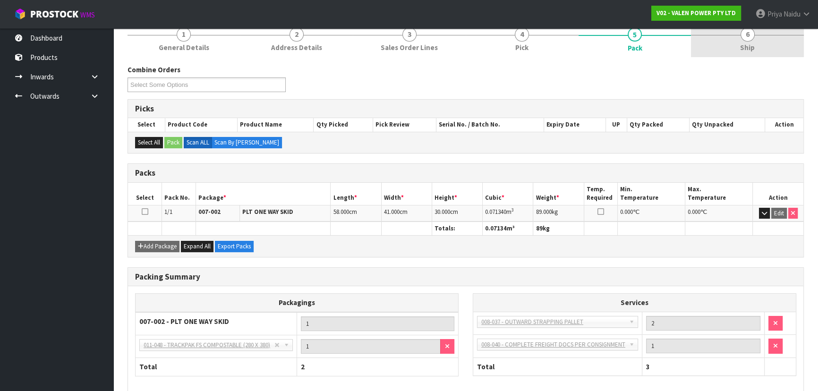
click at [745, 51] on span "Ship" at bounding box center [747, 48] width 15 height 10
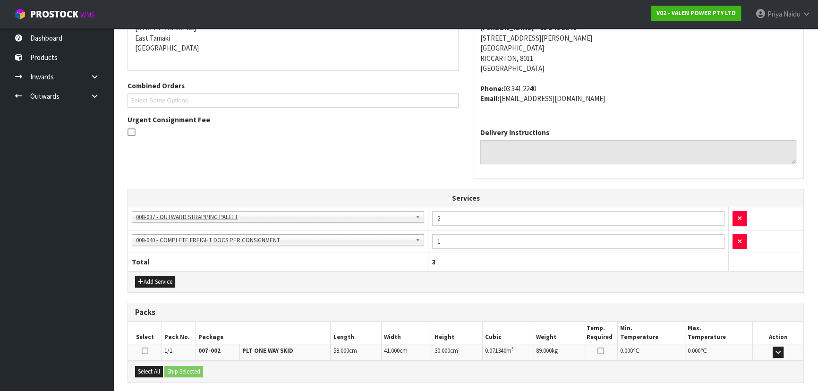
scroll to position [255, 0]
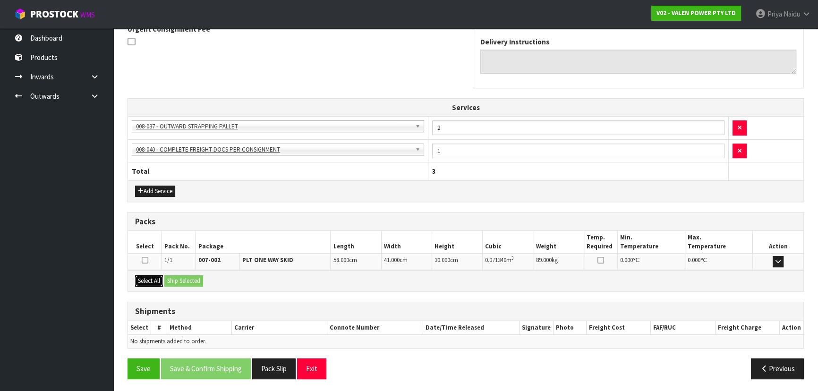
click at [151, 281] on button "Select All" at bounding box center [149, 280] width 28 height 11
drag, startPoint x: 165, startPoint y: 281, endPoint x: 183, endPoint y: 281, distance: 17.5
click at [174, 281] on button "Ship Selected" at bounding box center [183, 280] width 39 height 11
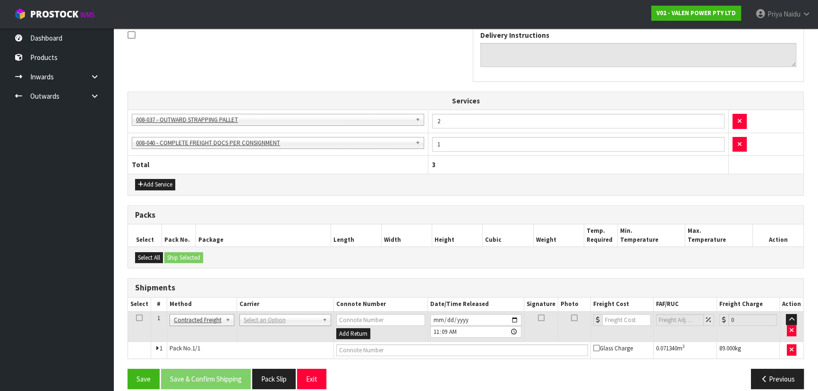
scroll to position [272, 0]
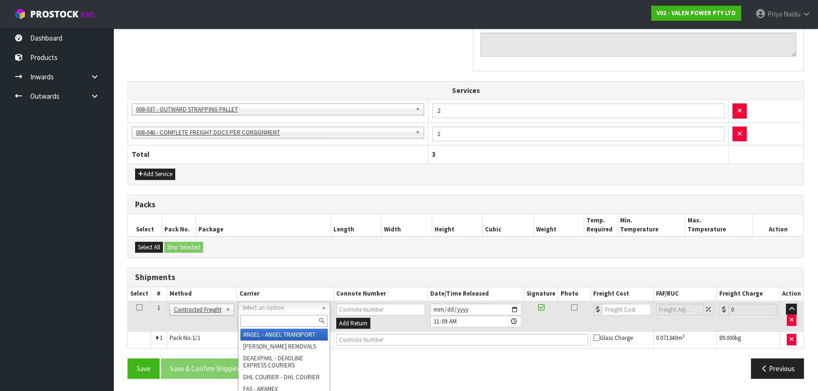
click at [261, 317] on input "text" at bounding box center [284, 321] width 87 height 12
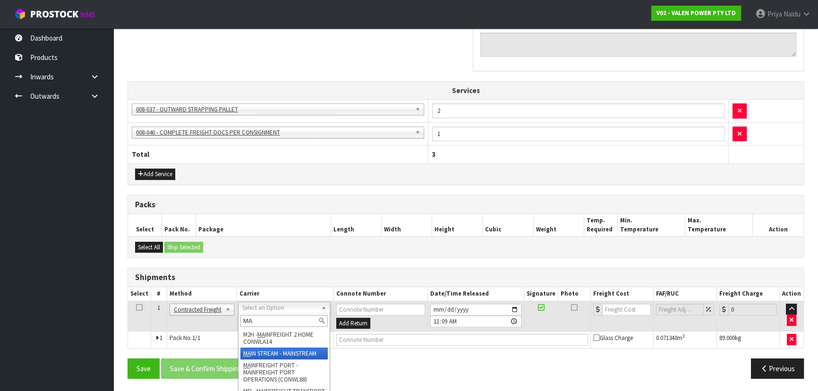
type input "MA"
drag, startPoint x: 293, startPoint y: 352, endPoint x: 348, endPoint y: 346, distance: 55.1
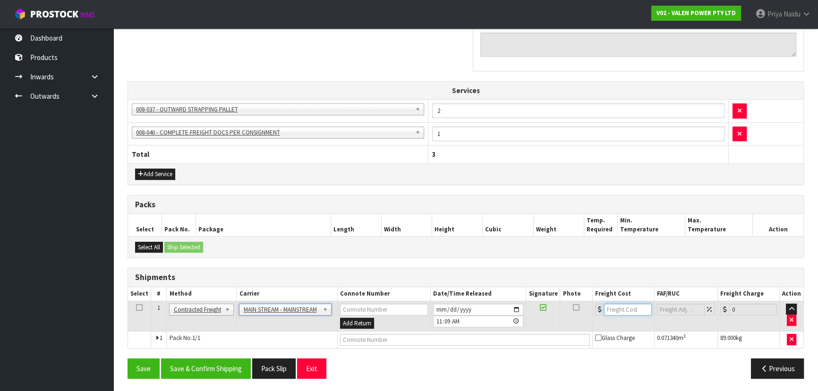
click at [613, 308] on input "number" at bounding box center [628, 310] width 48 height 12
type input "47"
click at [372, 342] on input "text" at bounding box center [465, 340] width 250 height 12
paste input "CWL7727457"
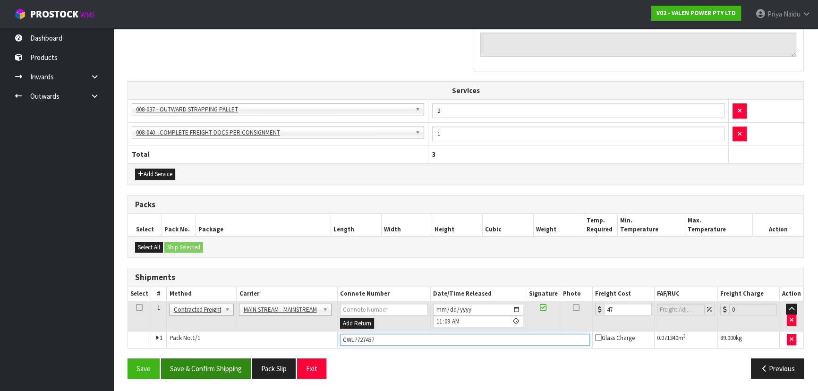
type input "CWL7727457"
click at [208, 367] on button "Save & Confirm Shipping" at bounding box center [206, 369] width 90 height 20
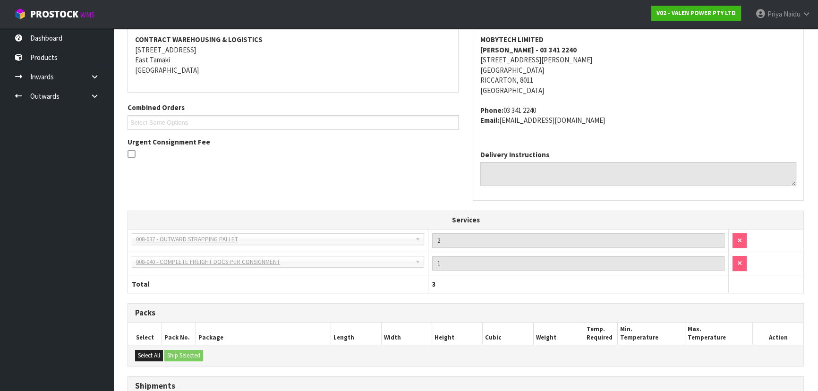
scroll to position [25, 0]
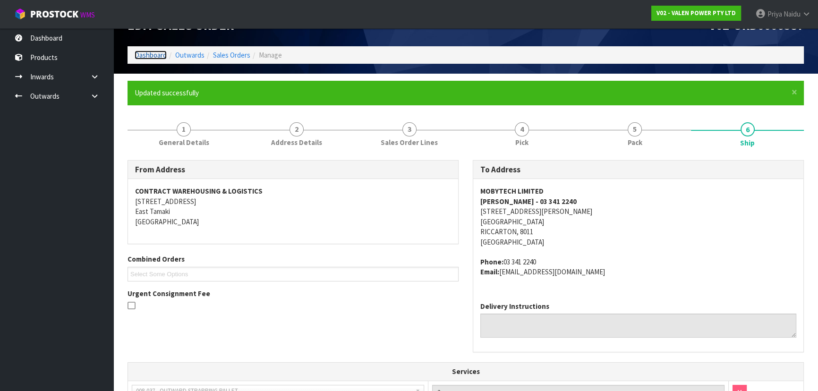
click at [157, 53] on link "Dashboard" at bounding box center [151, 55] width 32 height 9
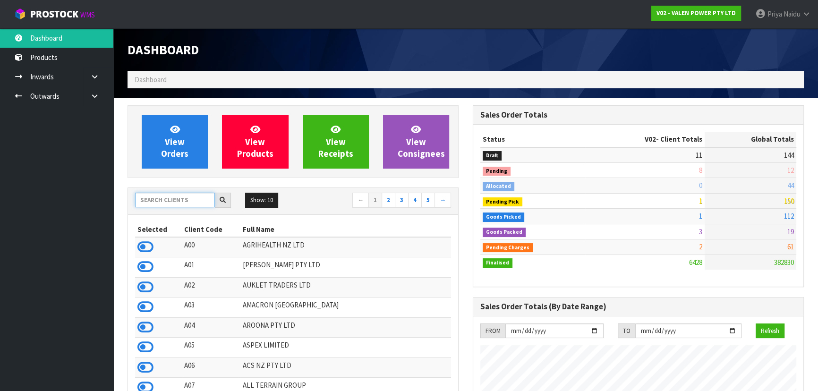
click at [179, 198] on input "text" at bounding box center [175, 200] width 80 height 15
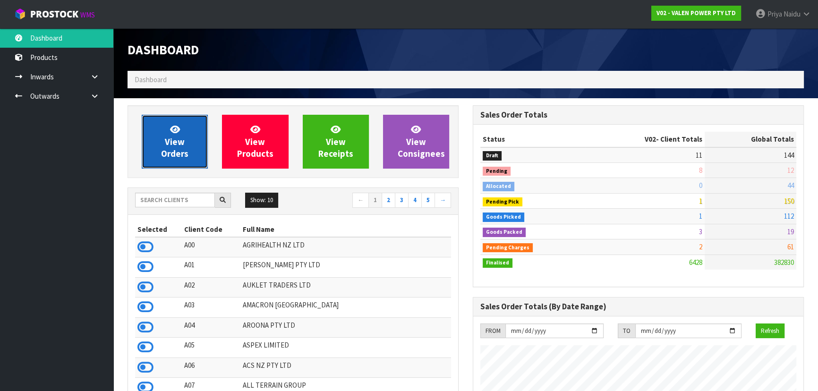
click at [179, 153] on span "View Orders" at bounding box center [174, 141] width 27 height 35
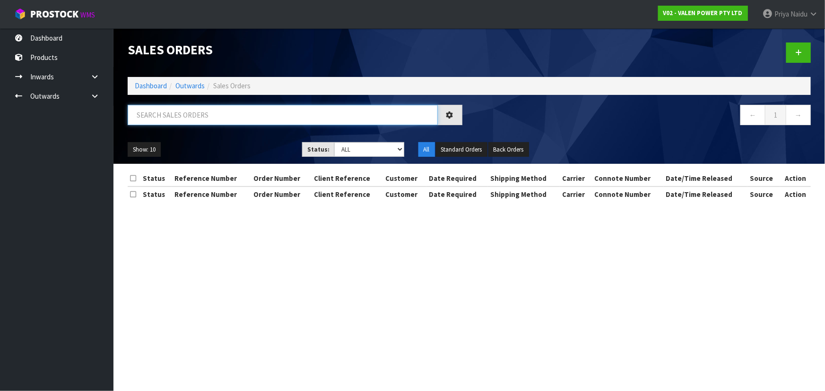
click at [202, 114] on input "text" at bounding box center [283, 115] width 310 height 20
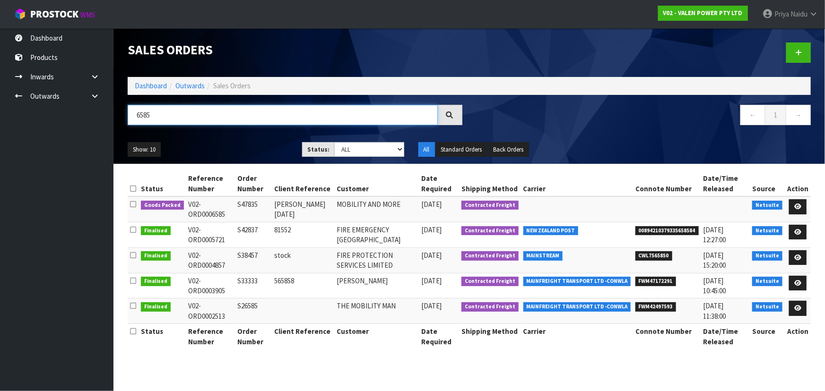
type input "6585"
click at [258, 139] on div "Show: 10 5 10 25 50 Status: Draft Pending Allocated Pending Pick Goods Picked G…" at bounding box center [469, 149] width 697 height 29
click at [239, 153] on ul "Show: 10 5 10 25 50" at bounding box center [208, 149] width 160 height 15
click at [226, 156] on ul "Show: 10 5 10 25 50" at bounding box center [208, 149] width 160 height 15
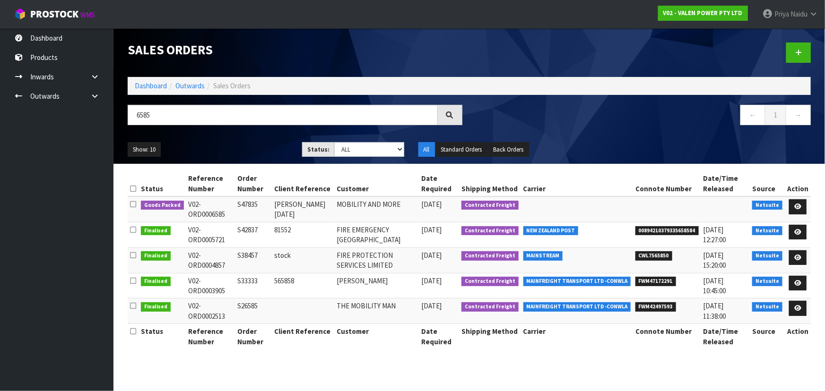
click at [230, 145] on ul "Show: 10 5 10 25 50" at bounding box center [208, 149] width 160 height 15
click at [239, 148] on ul "Show: 10 5 10 25 50" at bounding box center [208, 149] width 160 height 15
click at [800, 200] on link at bounding box center [797, 206] width 17 height 15
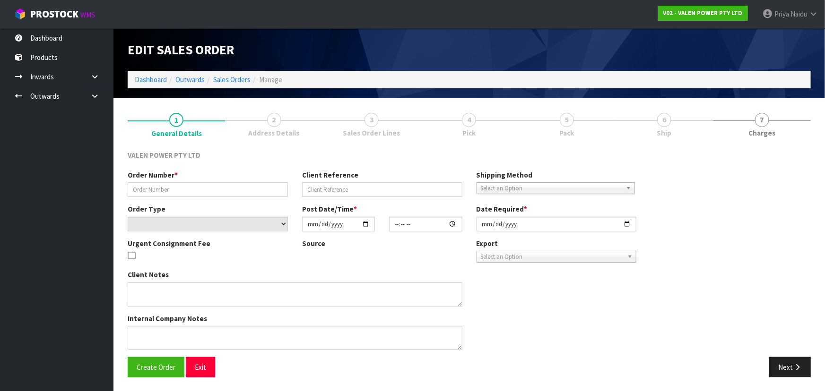
type input "S47835"
type input "[PERSON_NAME] [DATE]"
select select "number:0"
type input "2025-09-23"
type input "16:30:08.000"
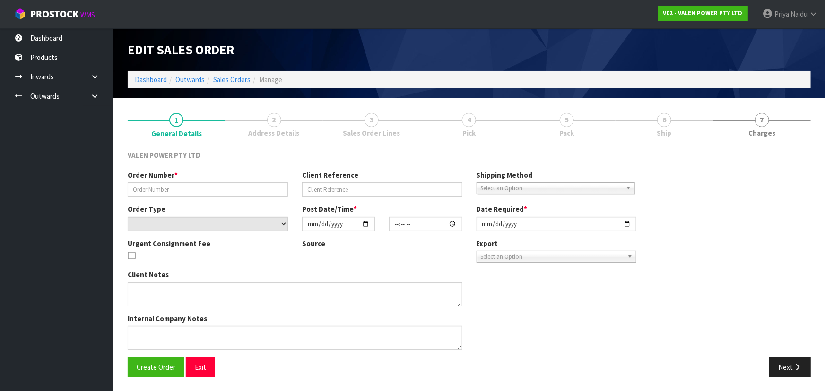
type input "[DATE]"
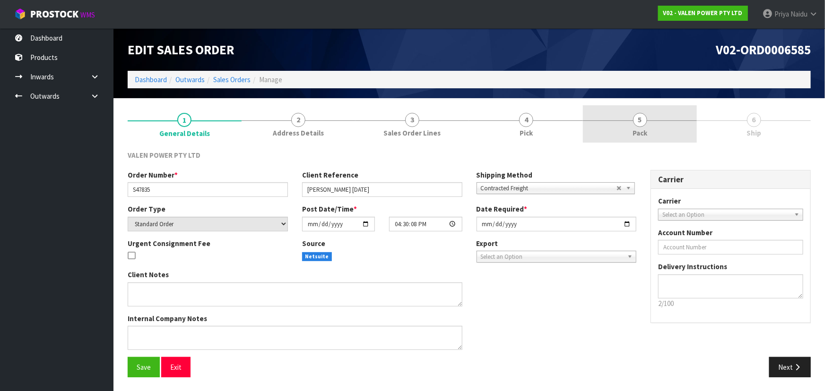
click at [656, 128] on link "5 Pack" at bounding box center [640, 123] width 114 height 37
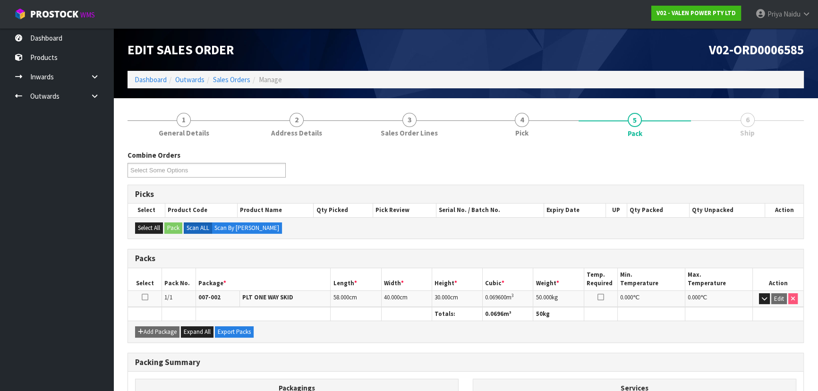
scroll to position [130, 0]
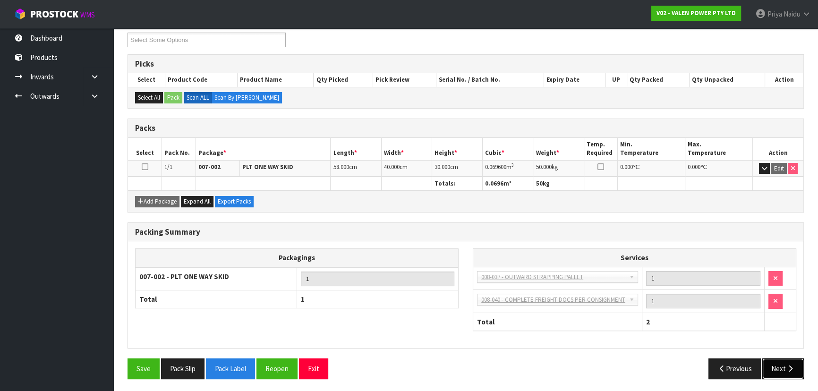
click at [780, 376] on button "Next" at bounding box center [784, 369] width 42 height 20
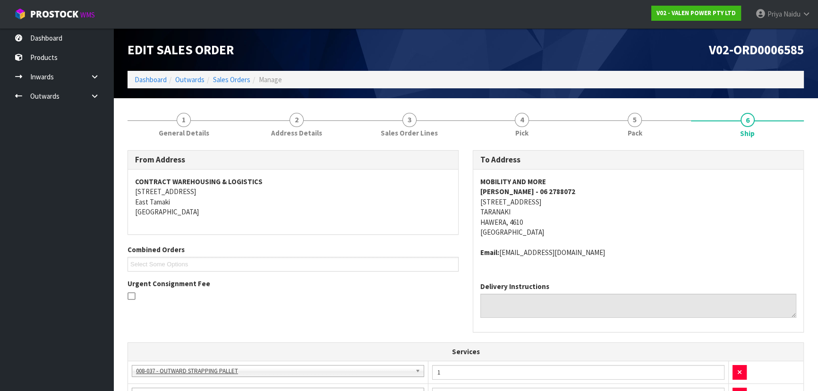
scroll to position [0, 0]
copy address "154 PRINCES STREET TARANAKI HAWERA, 4610"
drag, startPoint x: 473, startPoint y: 200, endPoint x: 491, endPoint y: 225, distance: 31.4
click at [567, 220] on div "To Address MOBILITY AND MORE KEVIN BROMELL - 06 2788072 154 PRINCES STREET TARA…" at bounding box center [638, 241] width 331 height 182
click at [481, 180] on strong "MOBILITY AND MORE" at bounding box center [514, 181] width 66 height 9
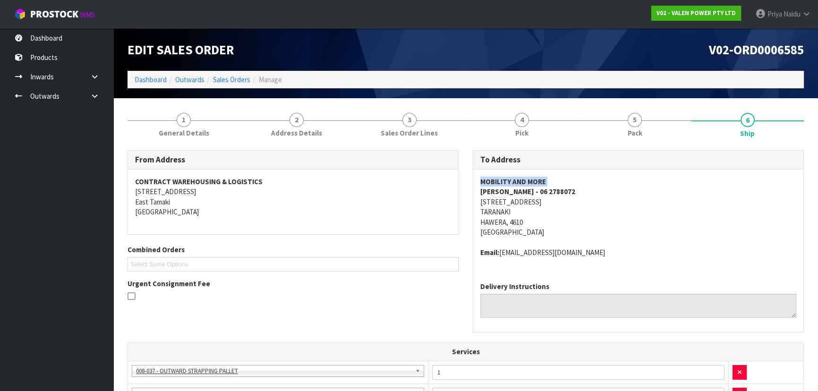
copy strong "MOBILITY AND MORE"
drag, startPoint x: 481, startPoint y: 180, endPoint x: 568, endPoint y: 179, distance: 86.5
click at [568, 179] on address "MOBILITY AND MORE KEVIN BROMELL - 06 2788072 154 PRINCES STREET TARANAKI HAWERA…" at bounding box center [639, 207] width 316 height 61
click at [479, 193] on div "MOBILITY AND MORE KEVIN BROMELL - 06 2788072 154 PRINCES STREET TARANAKI HAWERA…" at bounding box center [638, 222] width 330 height 105
drag, startPoint x: 485, startPoint y: 189, endPoint x: 502, endPoint y: 189, distance: 17.0
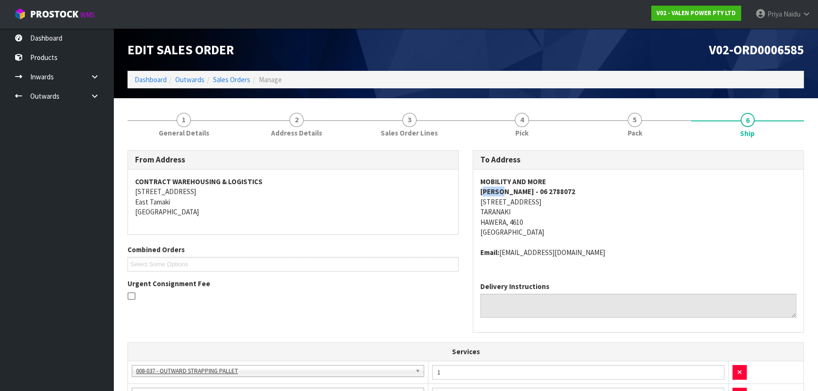
click at [502, 189] on strong "KEVIN BROMELL - 06 2788072" at bounding box center [528, 191] width 95 height 9
click at [482, 187] on strong "KEVIN BROMELL - 06 2788072" at bounding box center [528, 191] width 95 height 9
copy strong "KEVIN BROMELL - 06 2788072"
drag, startPoint x: 482, startPoint y: 189, endPoint x: 595, endPoint y: 189, distance: 113.9
click at [595, 189] on address "MOBILITY AND MORE KEVIN BROMELL - 06 2788072 154 PRINCES STREET TARANAKI HAWERA…" at bounding box center [639, 207] width 316 height 61
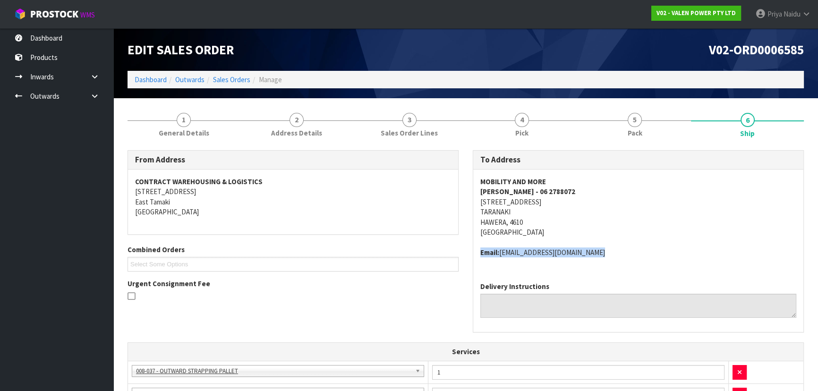
drag, startPoint x: 476, startPoint y: 250, endPoint x: 614, endPoint y: 257, distance: 138.6
click at [614, 257] on div "MOBILITY AND MORE KEVIN BROMELL - 06 2788072 154 PRINCES STREET TARANAKI HAWERA…" at bounding box center [638, 222] width 330 height 105
copy address "Email: mobilityandmore@xtra.co.nz"
click at [215, 124] on link "1 General Details" at bounding box center [184, 123] width 113 height 37
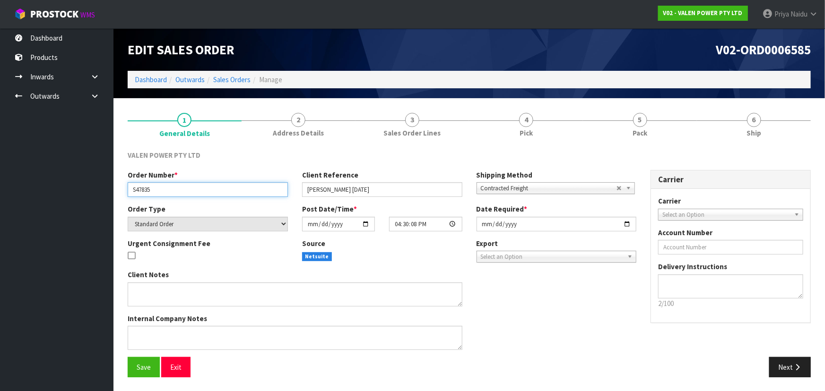
drag, startPoint x: 132, startPoint y: 191, endPoint x: 31, endPoint y: 183, distance: 101.4
click at [180, 192] on input "S47835" at bounding box center [208, 189] width 160 height 15
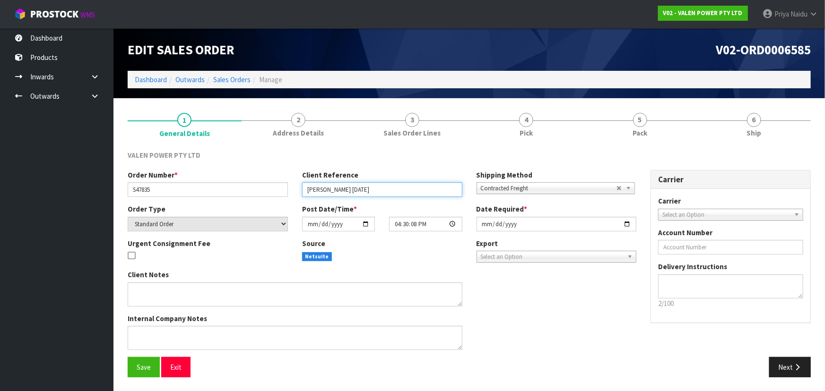
drag, startPoint x: 309, startPoint y: 189, endPoint x: 369, endPoint y: 190, distance: 60.0
click at [369, 190] on input "[PERSON_NAME] [DATE]" at bounding box center [382, 189] width 160 height 15
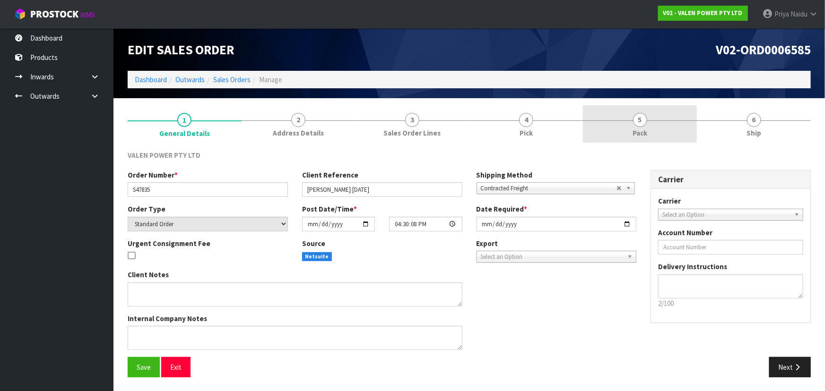
click at [648, 137] on link "5 Pack" at bounding box center [640, 123] width 114 height 37
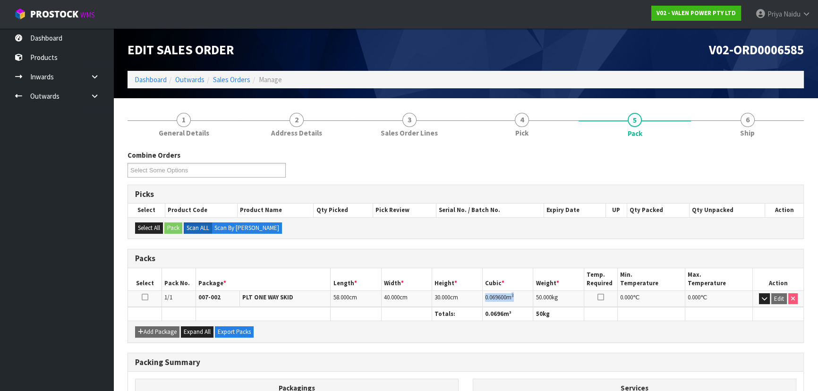
copy td "0.069600 m 3"
drag, startPoint x: 484, startPoint y: 293, endPoint x: 520, endPoint y: 292, distance: 36.4
click at [520, 292] on td "0.069600 m 3" at bounding box center [508, 299] width 51 height 17
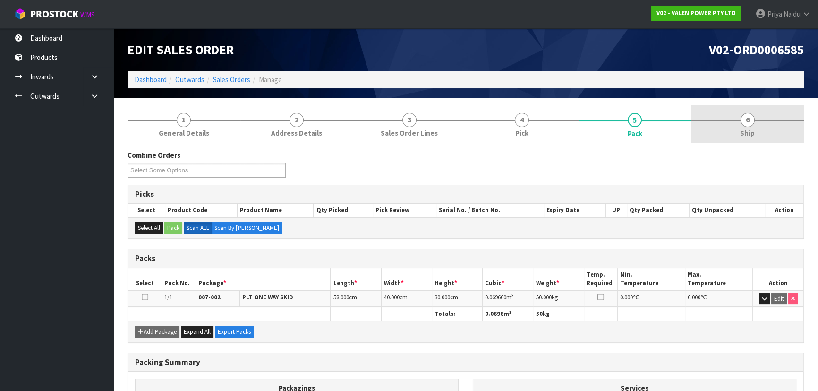
click at [761, 128] on link "6 Ship" at bounding box center [747, 123] width 113 height 37
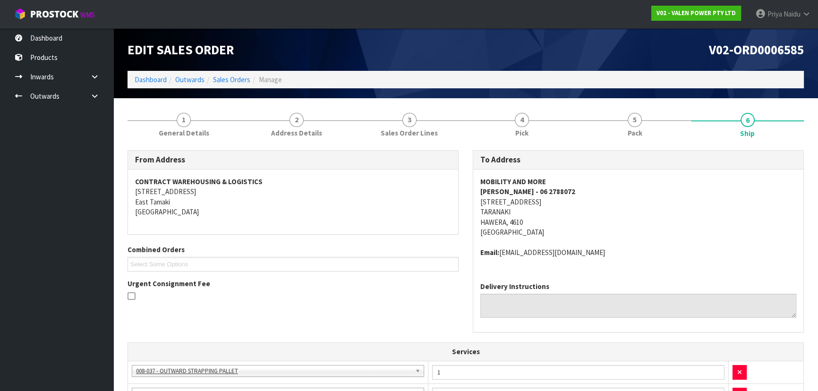
click at [628, 250] on address "Email: mobilityandmore@xtra.co.nz" at bounding box center [639, 253] width 316 height 10
click at [679, 260] on div "MOBILITY AND MORE KEVIN BROMELL - 06 2788072 154 PRINCES STREET TARANAKI HAWERA…" at bounding box center [638, 222] width 330 height 105
click at [645, 132] on link "5 Pack" at bounding box center [635, 123] width 113 height 37
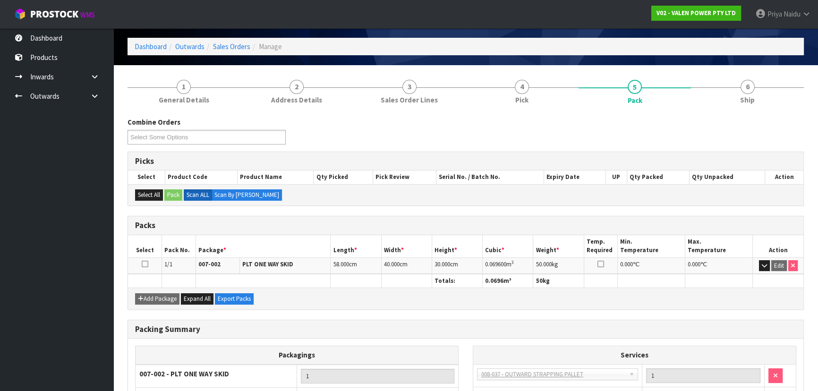
scroll to position [86, 0]
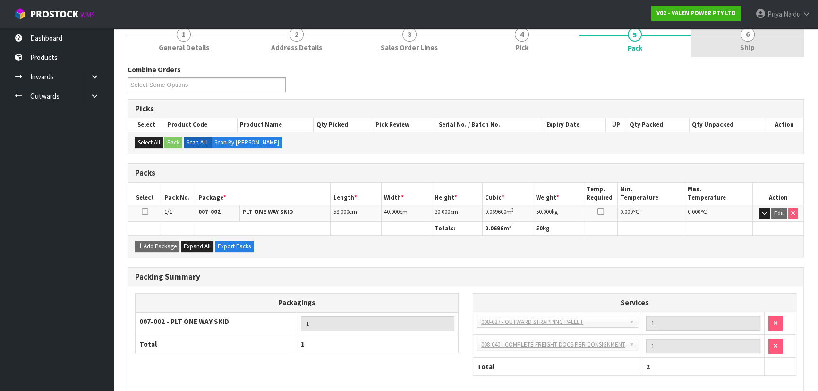
click at [735, 47] on link "6 Ship" at bounding box center [747, 38] width 113 height 37
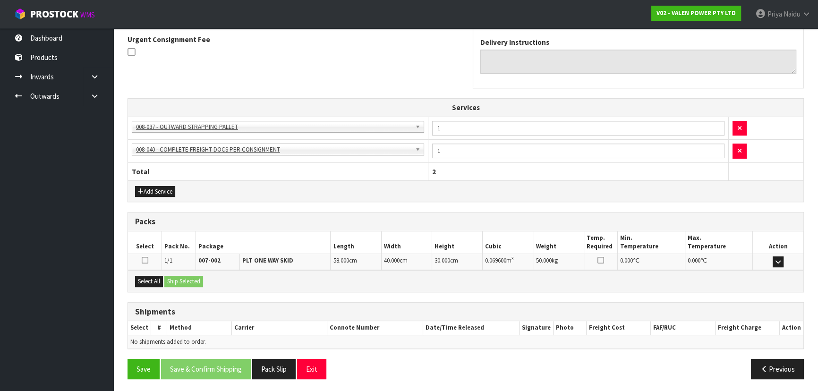
scroll to position [245, 0]
drag, startPoint x: 151, startPoint y: 278, endPoint x: 166, endPoint y: 280, distance: 15.3
click at [151, 279] on button "Select All" at bounding box center [149, 280] width 28 height 11
drag, startPoint x: 170, startPoint y: 282, endPoint x: 183, endPoint y: 282, distance: 12.8
click at [172, 282] on button "Ship Selected" at bounding box center [183, 280] width 39 height 11
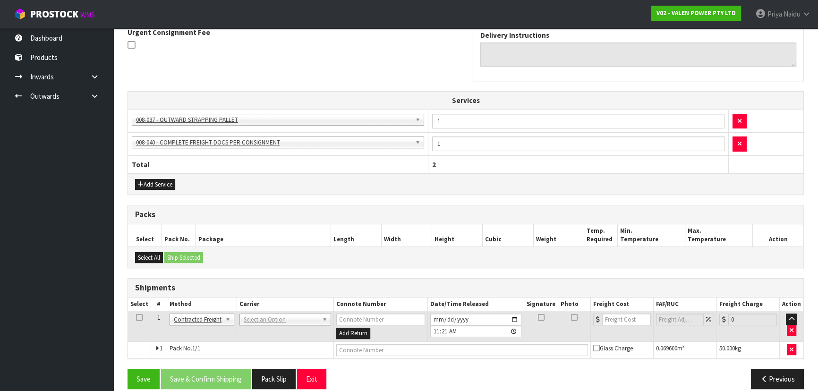
scroll to position [261, 0]
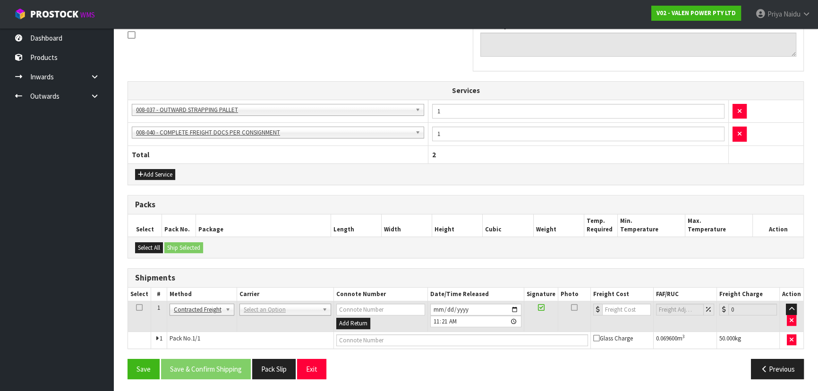
click at [267, 301] on td "ANGEL - ANGEL TRANSPORT CONROY - CONROY REMOVALS DEAEXPAKL - DEADLINE EXPRESS C…" at bounding box center [285, 316] width 97 height 31
drag, startPoint x: 284, startPoint y: 306, endPoint x: 277, endPoint y: 323, distance: 17.8
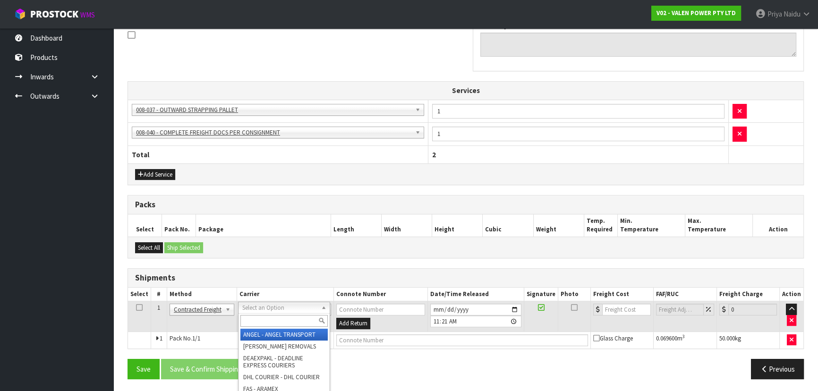
click at [274, 327] on div at bounding box center [284, 321] width 91 height 16
click at [280, 326] on input "text" at bounding box center [284, 321] width 87 height 12
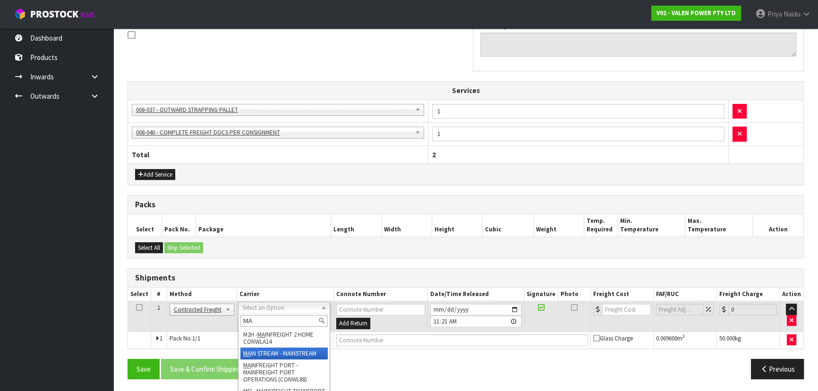
type input "MA"
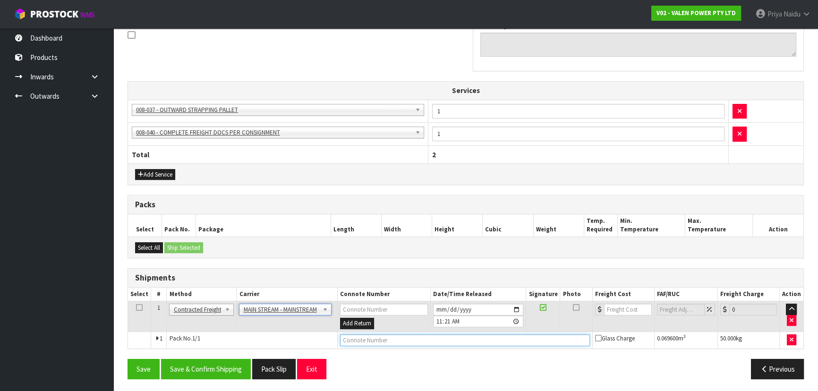
click at [358, 338] on input "text" at bounding box center [465, 341] width 250 height 12
paste input "CWL7727465"
type input "CWL7727465"
click at [620, 305] on input "number" at bounding box center [628, 310] width 48 height 12
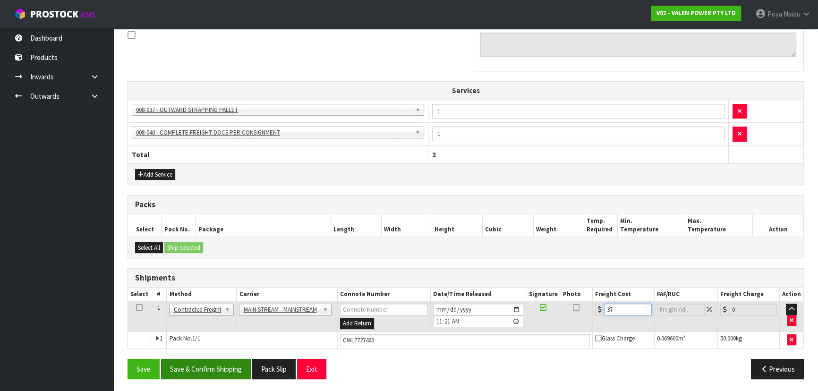
type input "37"
click at [228, 369] on button "Save & Confirm Shipping" at bounding box center [206, 369] width 90 height 20
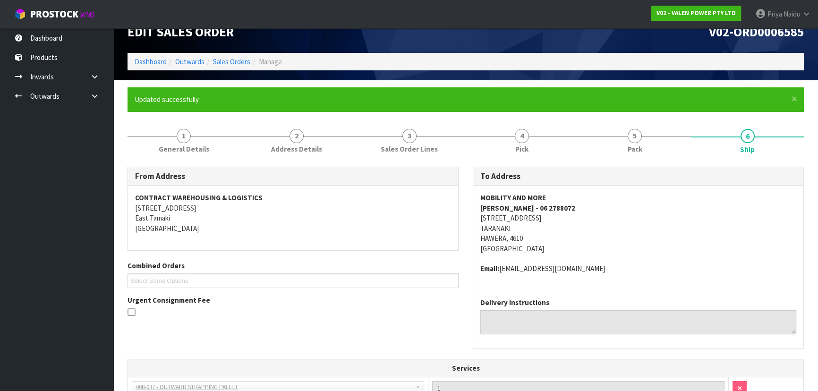
scroll to position [14, 0]
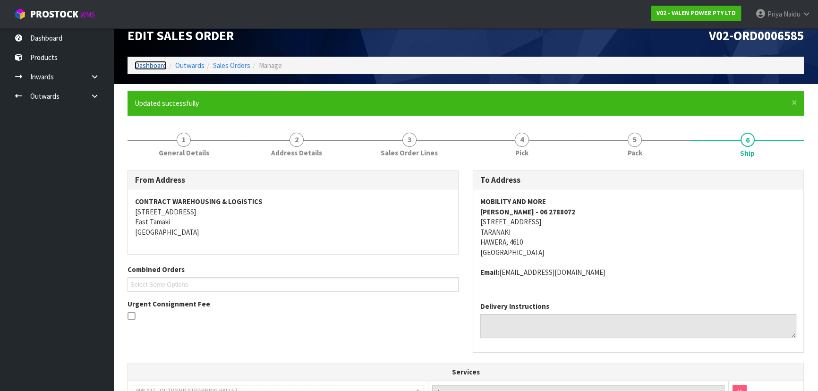
click at [146, 65] on link "Dashboard" at bounding box center [151, 65] width 32 height 9
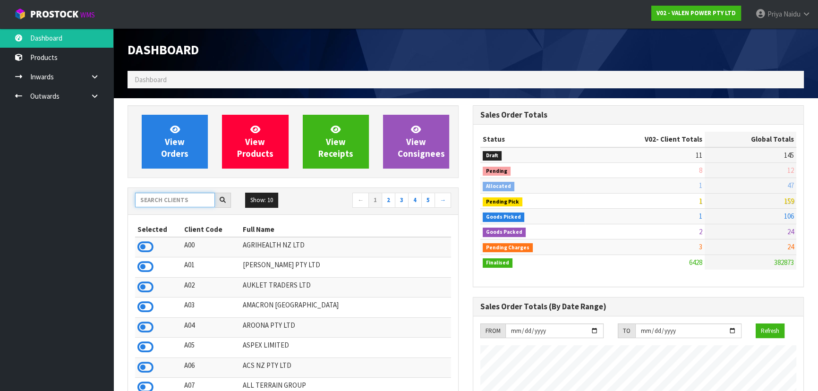
click at [165, 198] on input "text" at bounding box center [175, 200] width 80 height 15
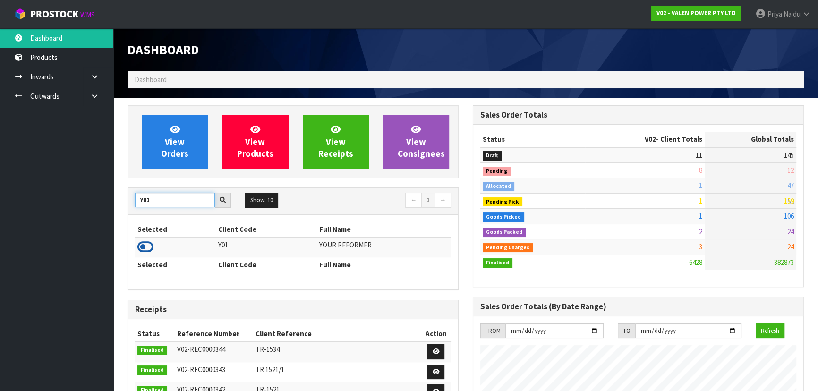
type input "Y01"
click at [144, 247] on icon at bounding box center [146, 247] width 16 height 14
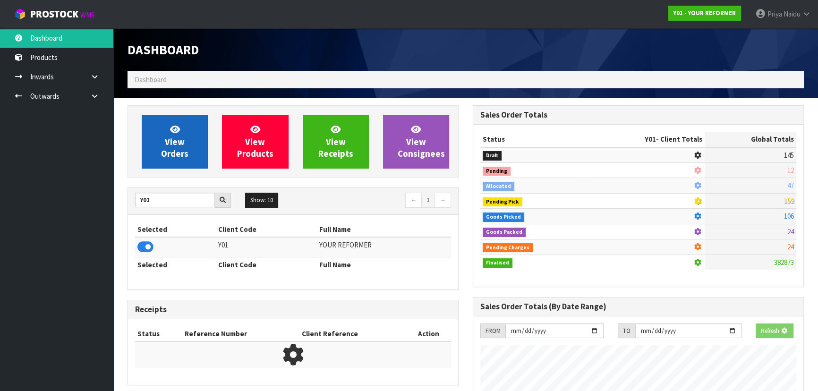
scroll to position [588, 345]
click at [171, 134] on icon at bounding box center [175, 129] width 10 height 9
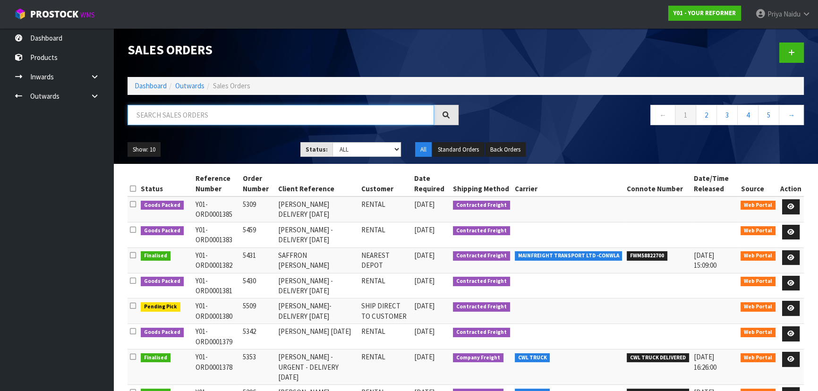
click at [194, 124] on input "text" at bounding box center [281, 115] width 307 height 20
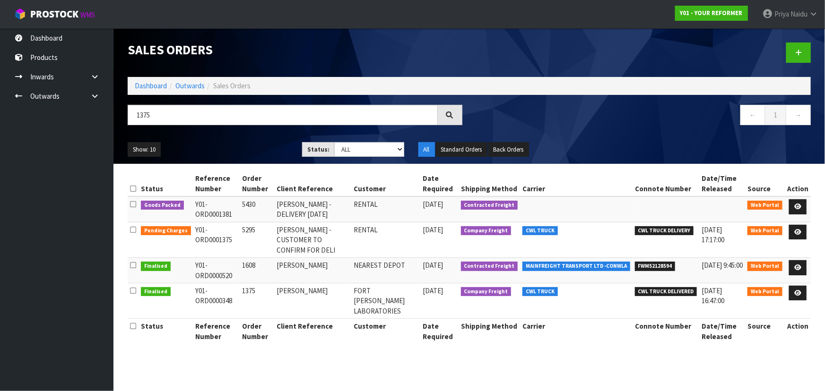
click at [227, 137] on div "Show: 10 5 10 25 50 Status: Draft Pending Allocated Pending Pick Goods Picked G…" at bounding box center [469, 149] width 697 height 29
click at [242, 139] on div "Show: 10 5 10 25 50 Status: Draft Pending Allocated Pending Pick Goods Picked G…" at bounding box center [469, 149] width 697 height 29
click at [669, 232] on span "CWL TRUCK DELIVERY" at bounding box center [664, 230] width 59 height 9
click at [175, 118] on input "1375" at bounding box center [283, 115] width 310 height 20
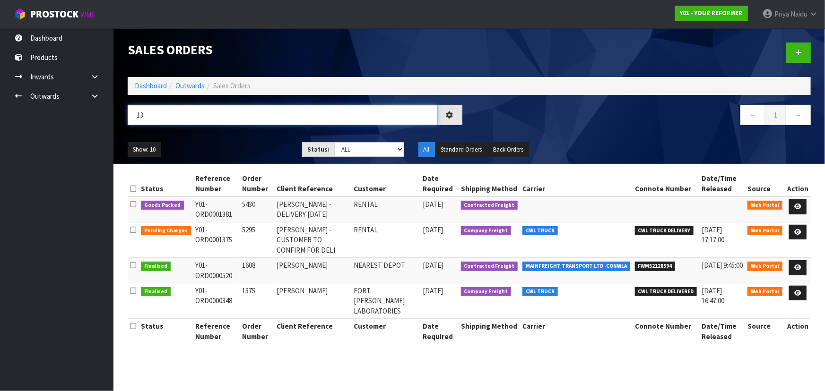
type input "1"
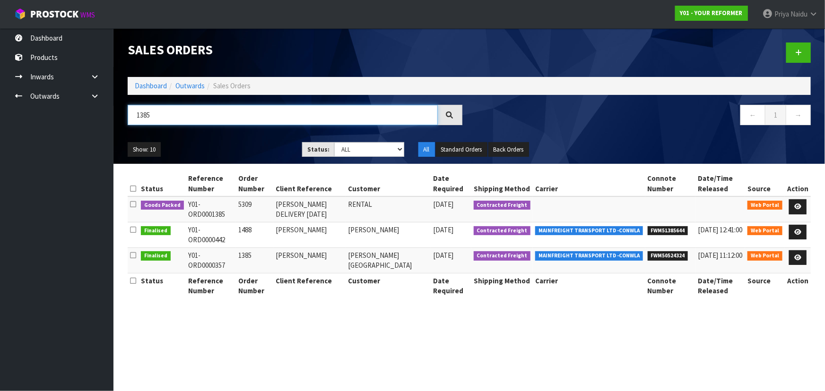
type input "1385"
click at [238, 145] on ul "Show: 10 5 10 25 50" at bounding box center [208, 149] width 160 height 15
click at [803, 207] on link at bounding box center [797, 206] width 17 height 15
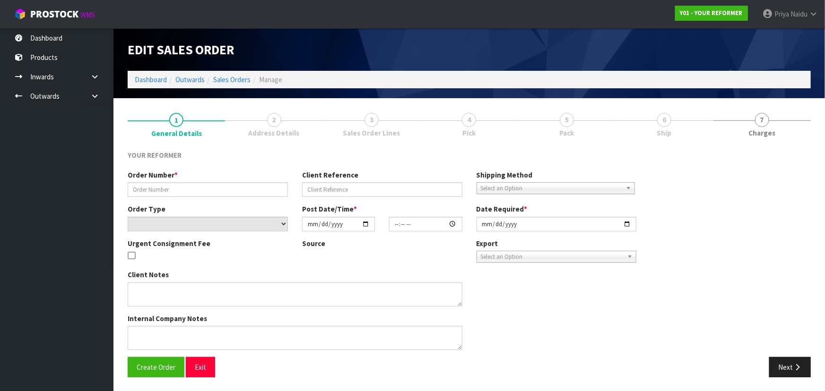
type input "5309"
type input "[PERSON_NAME] DELIVERY [DATE]"
select select "number:0"
type input "2025-09-22"
type input "15:46:00.000"
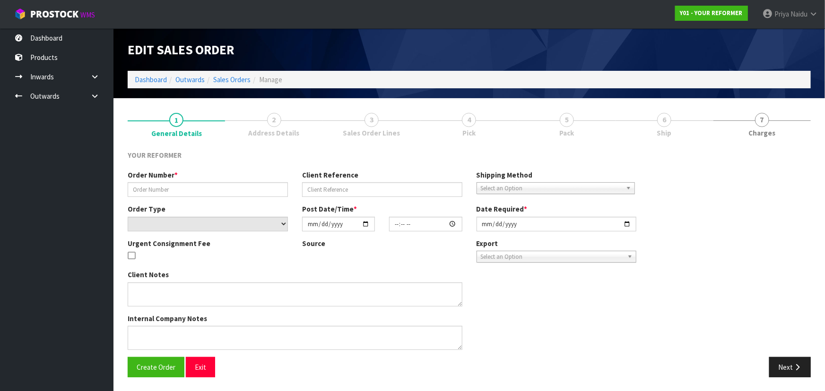
type input "2025-09-23"
type textarea "RIA LINGAD 17 KAPIA STREET AUK PUKEKOHE 2120 NEW ZEALAND +64 274 808 480"
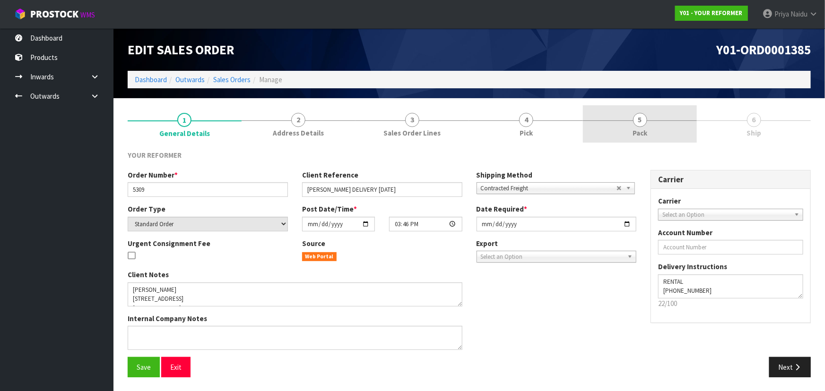
click at [677, 132] on link "5 Pack" at bounding box center [640, 123] width 114 height 37
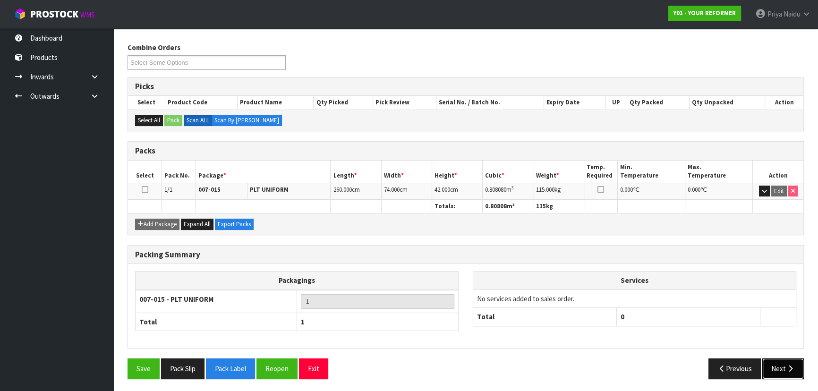
click at [778, 364] on button "Next" at bounding box center [784, 369] width 42 height 20
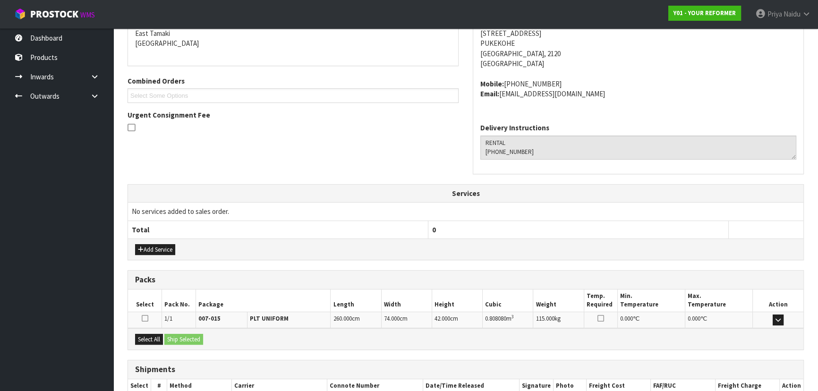
scroll to position [227, 0]
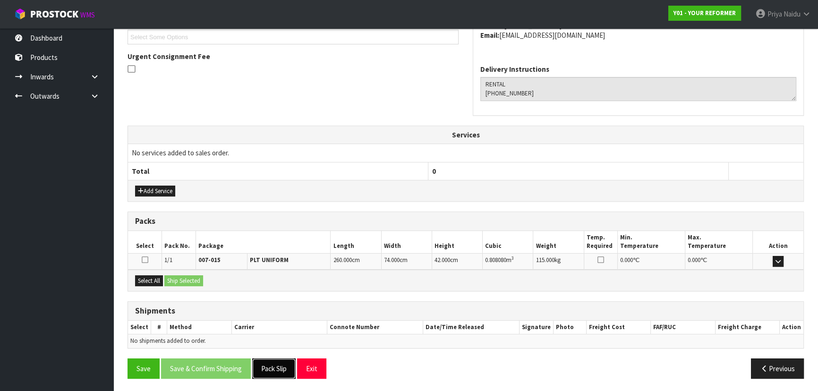
click at [291, 359] on button "Pack Slip" at bounding box center [273, 369] width 43 height 20
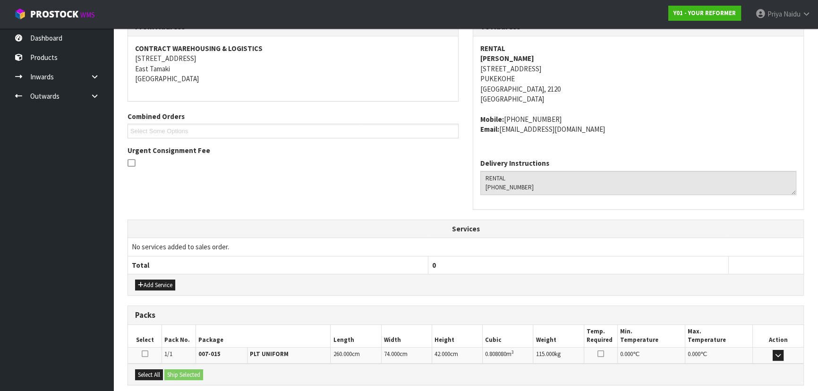
scroll to position [0, 0]
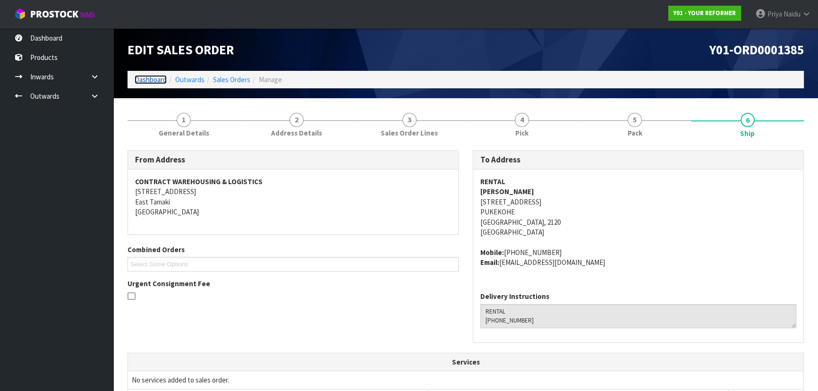
click at [164, 79] on link "Dashboard" at bounding box center [151, 79] width 32 height 9
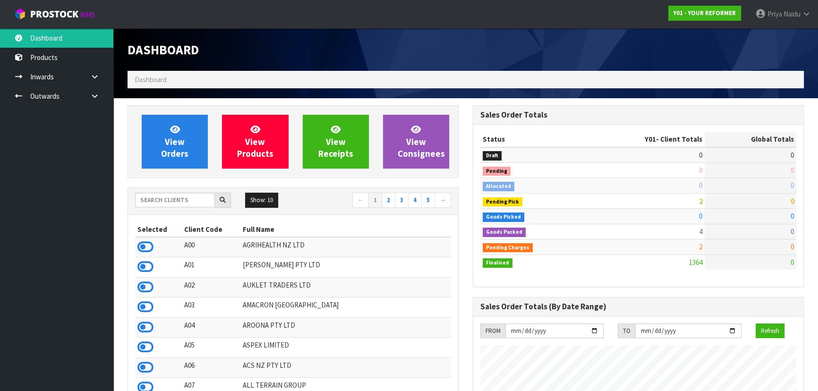
scroll to position [623, 345]
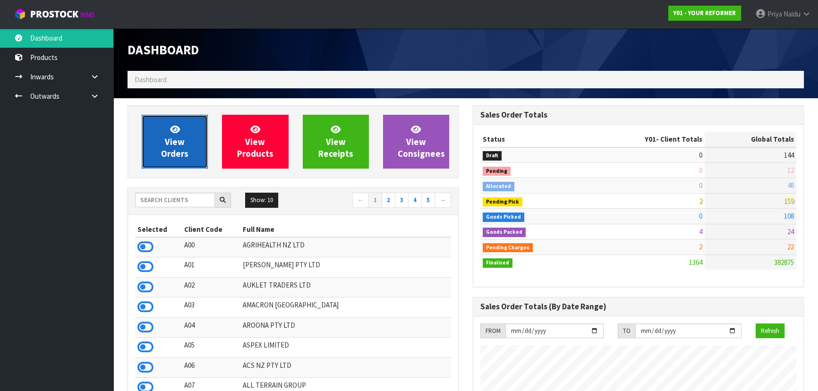
click at [165, 147] on link "View Orders" at bounding box center [175, 142] width 66 height 54
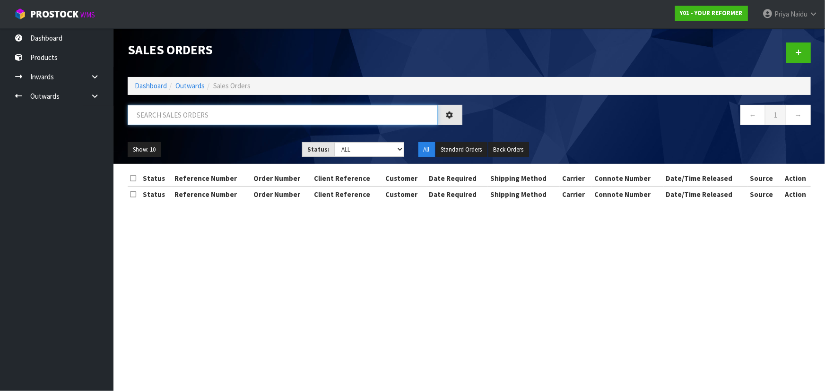
click at [184, 113] on input "text" at bounding box center [283, 115] width 310 height 20
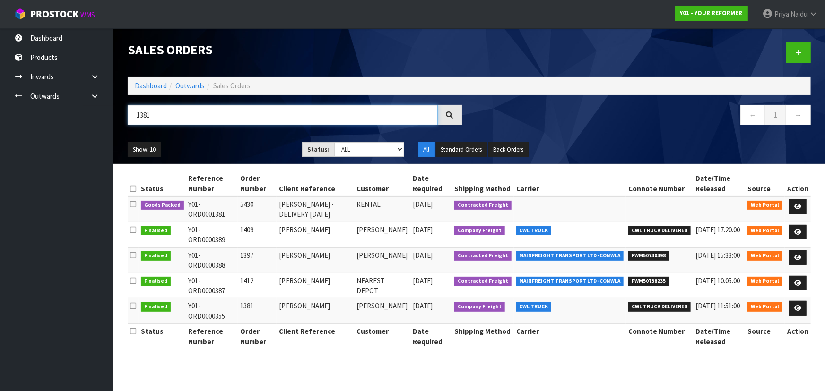
type input "1381"
click at [228, 148] on ul "Show: 10 5 10 25 50" at bounding box center [208, 149] width 160 height 15
click at [800, 205] on icon at bounding box center [797, 207] width 7 height 6
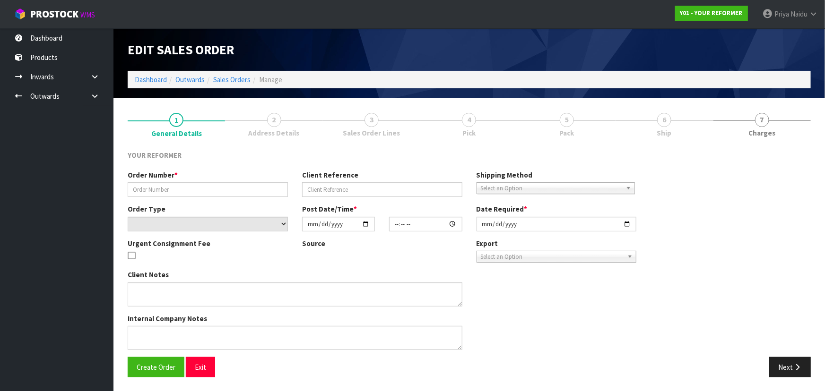
type input "5430"
type input "[PERSON_NAME] -DELIVERY [DATE]"
select select "number:0"
type input "2025-09-22"
type input "14:06:00.000"
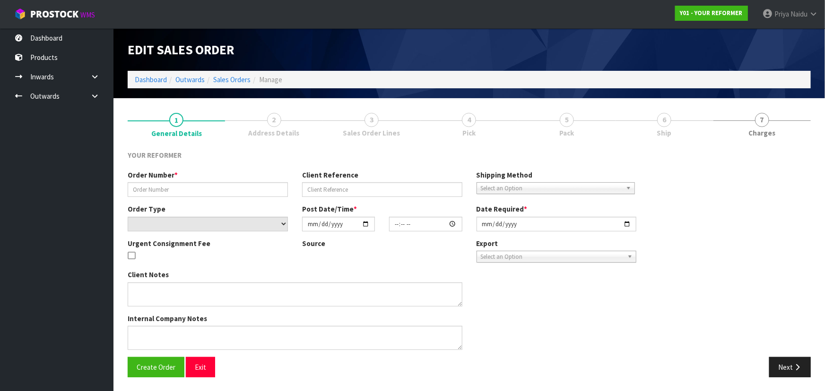
type input "2025-09-23"
type textarea "MONIQUE LEEUW 17 FANTAIL CRESCENT AUK MARAETAI 2018 NEW ZEALAND +64 22 510 0671"
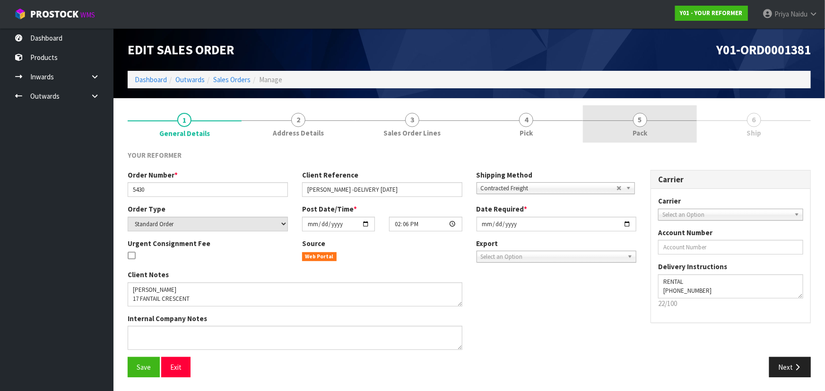
click at [660, 115] on link "5 Pack" at bounding box center [640, 123] width 114 height 37
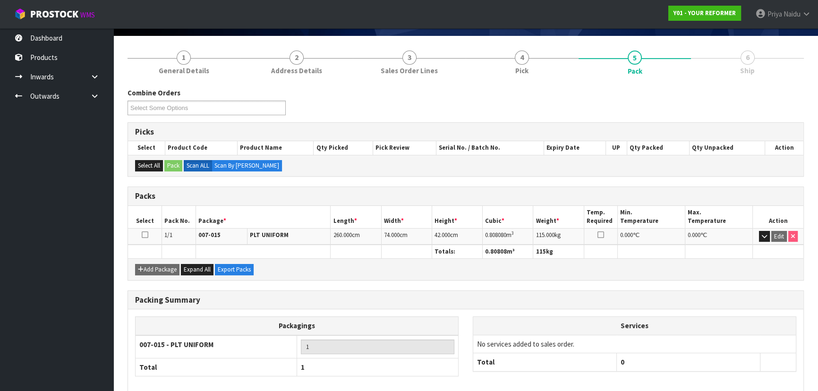
scroll to position [108, 0]
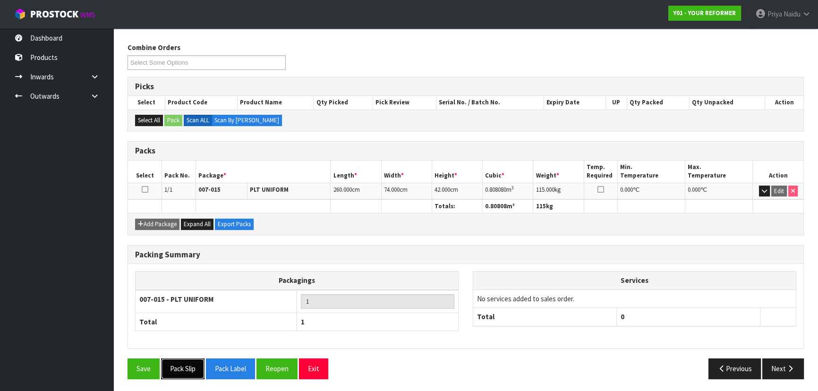
click at [181, 363] on button "Pack Slip" at bounding box center [182, 369] width 43 height 20
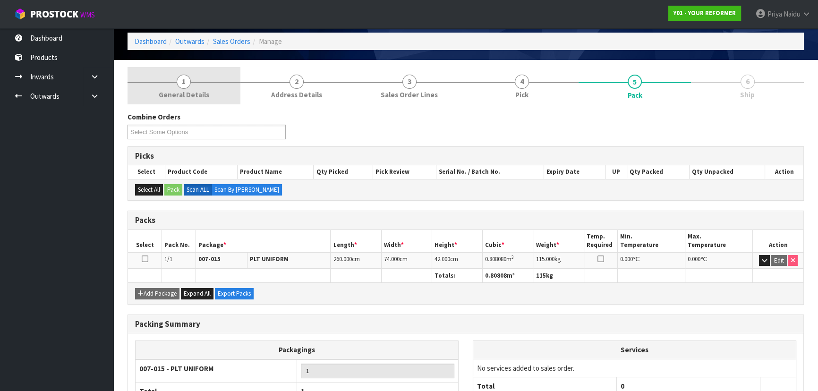
scroll to position [0, 0]
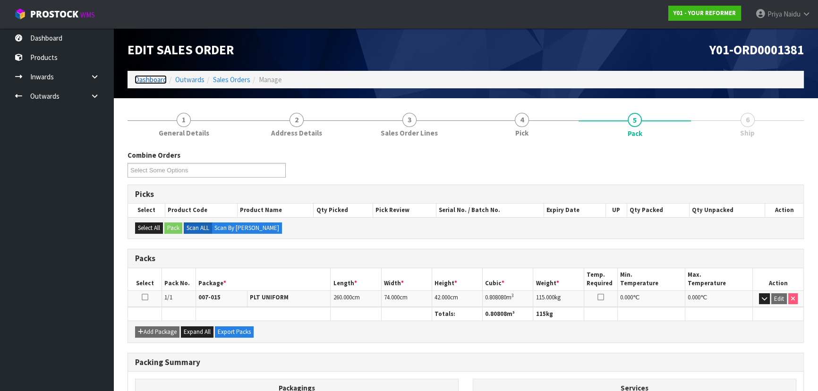
click at [156, 80] on link "Dashboard" at bounding box center [151, 79] width 32 height 9
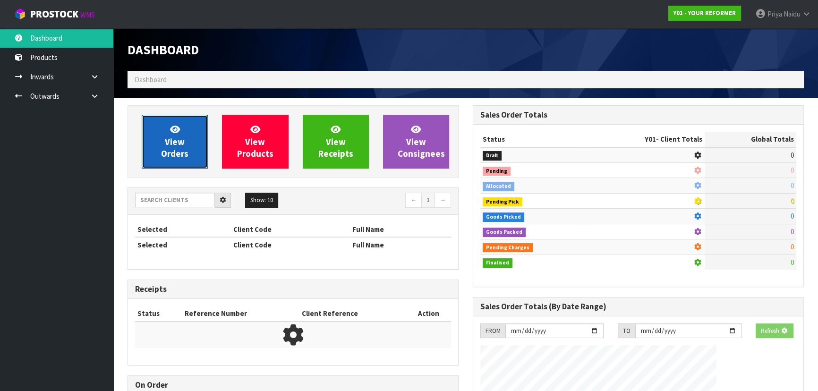
click at [161, 117] on link "View Orders" at bounding box center [175, 142] width 66 height 54
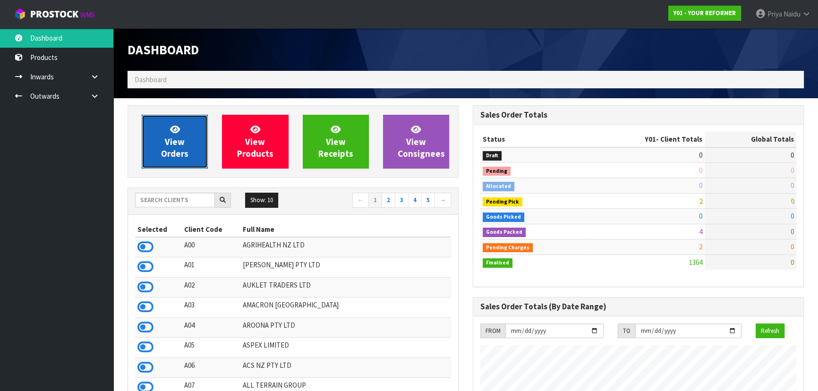
scroll to position [623, 345]
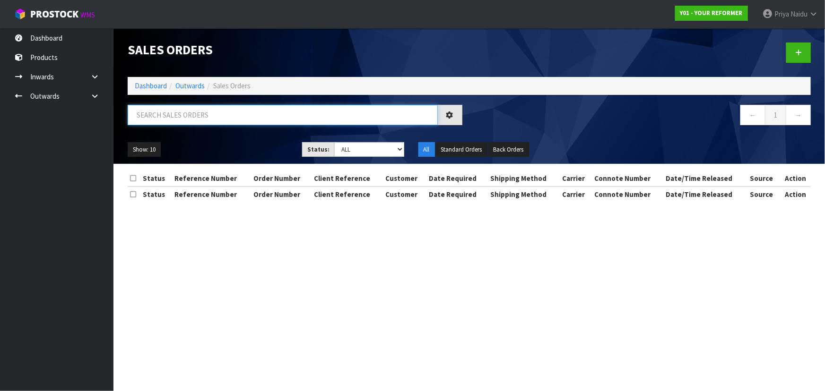
click at [184, 119] on input "text" at bounding box center [283, 115] width 310 height 20
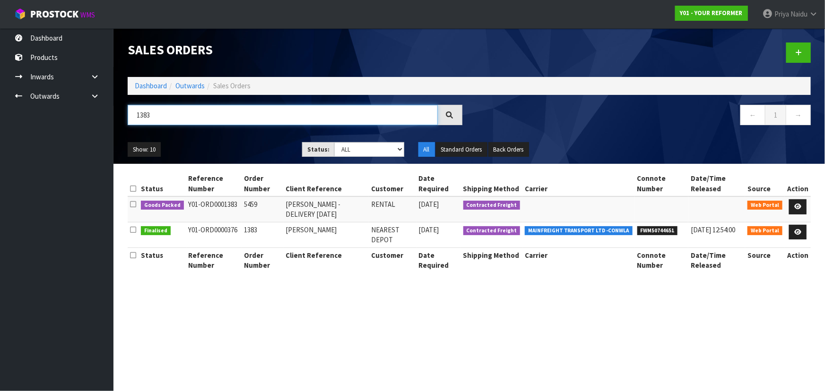
type input "1383"
click at [260, 148] on ul "Show: 10 5 10 25 50" at bounding box center [208, 149] width 160 height 15
click at [800, 204] on icon at bounding box center [797, 207] width 7 height 6
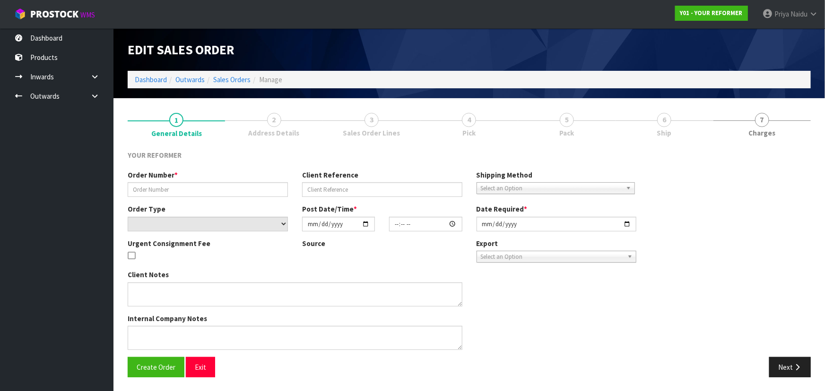
type input "5459"
type input "[PERSON_NAME] -DELIVERY [DATE]"
select select "number:0"
type input "2025-09-22"
type input "14:23:00.000"
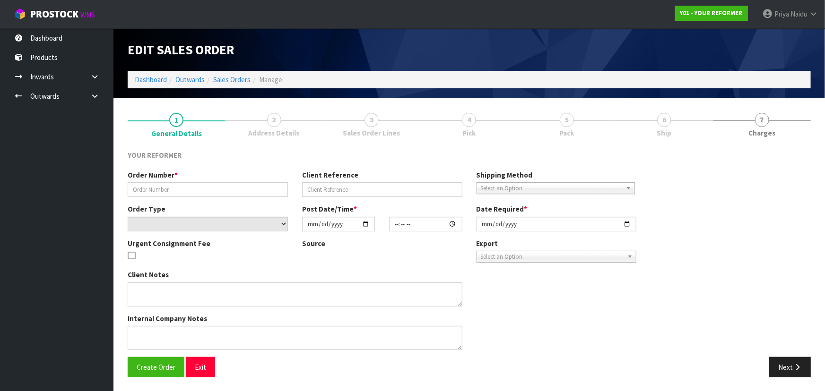
type input "2025-09-23"
type textarea "STACEY HANLEY HAIR COLAB SALON 113 KING STREET PUKEKOHE AUK AUCKLAND 2120 NEW Z…"
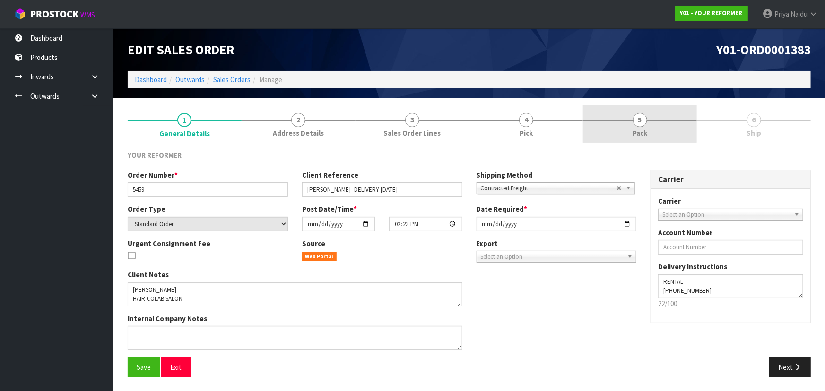
click at [649, 138] on link "5 Pack" at bounding box center [640, 123] width 114 height 37
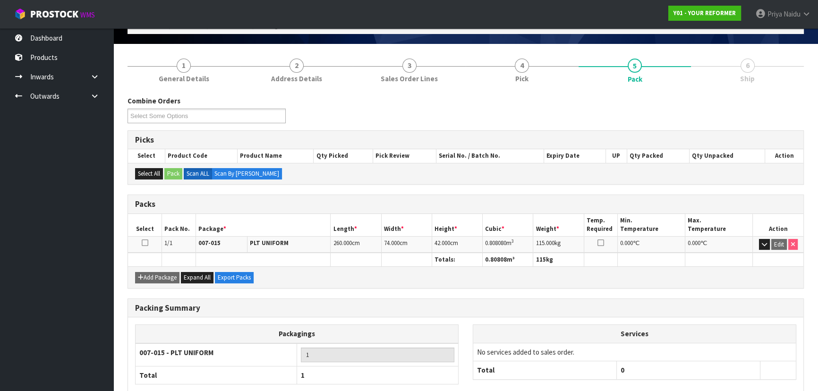
scroll to position [108, 0]
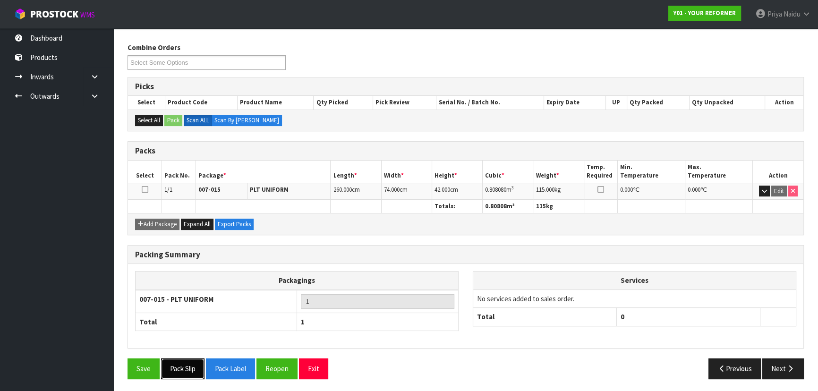
click at [188, 367] on button "Pack Slip" at bounding box center [182, 369] width 43 height 20
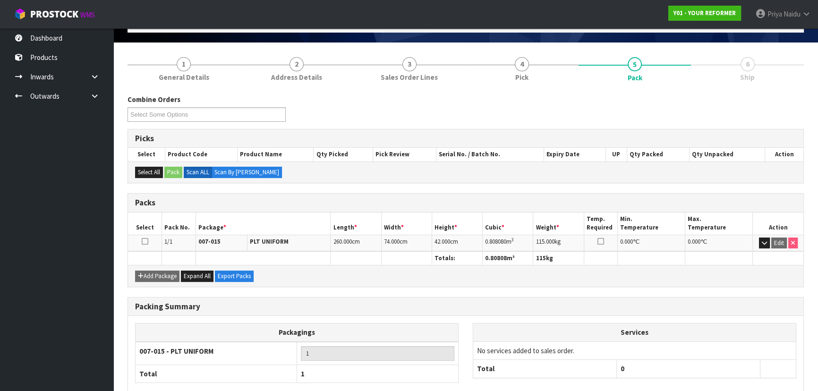
scroll to position [0, 0]
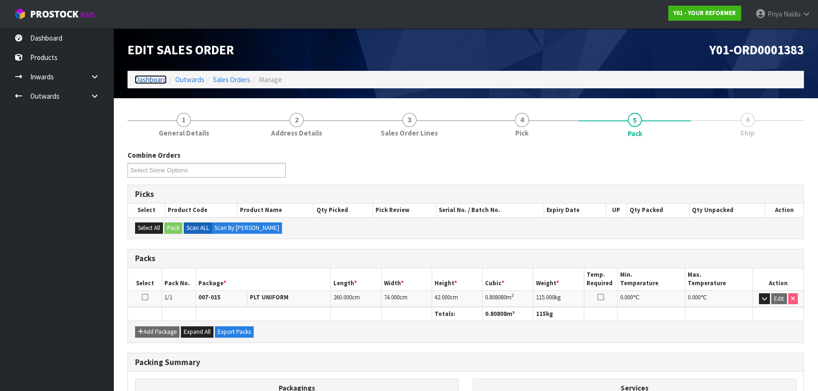
click at [144, 79] on link "Dashboard" at bounding box center [151, 79] width 32 height 9
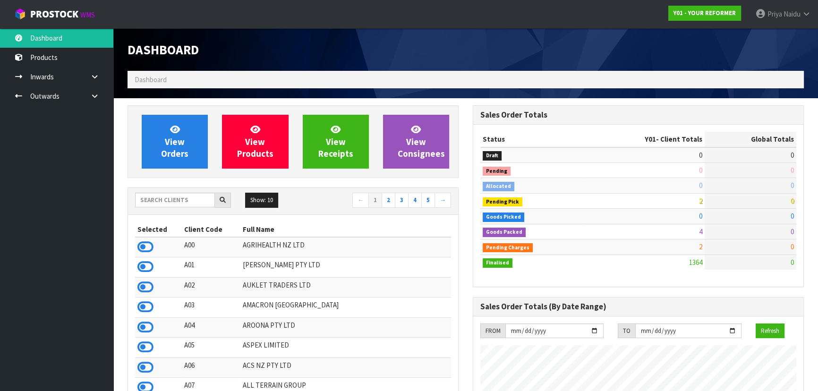
scroll to position [623, 345]
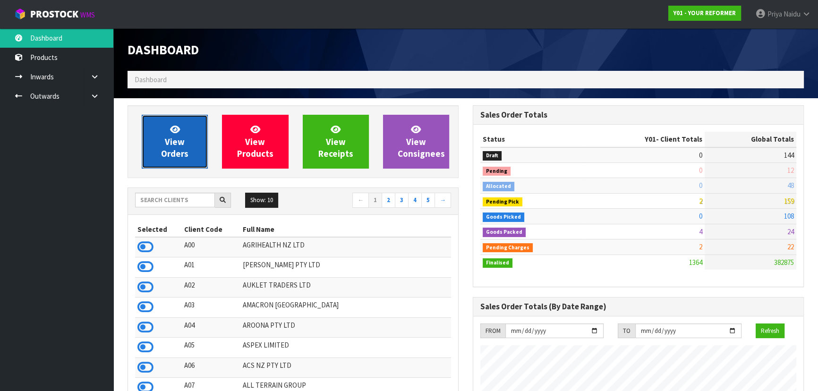
click at [179, 157] on span "View Orders" at bounding box center [174, 141] width 27 height 35
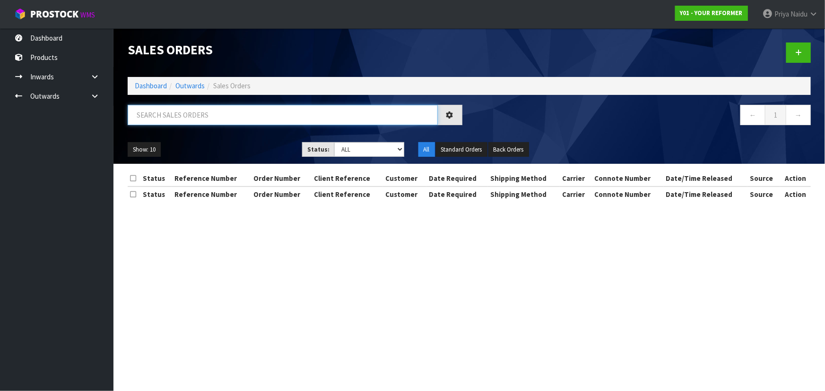
click at [197, 123] on input "text" at bounding box center [283, 115] width 310 height 20
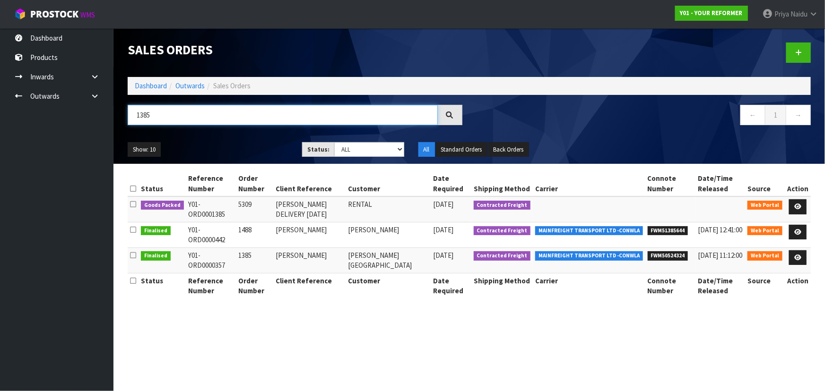
type input "1385"
click at [232, 135] on div "Show: 10 5 10 25 50 Status: Draft Pending Allocated Pending Pick Goods Picked G…" at bounding box center [469, 149] width 697 height 29
click at [797, 204] on icon at bounding box center [797, 207] width 7 height 6
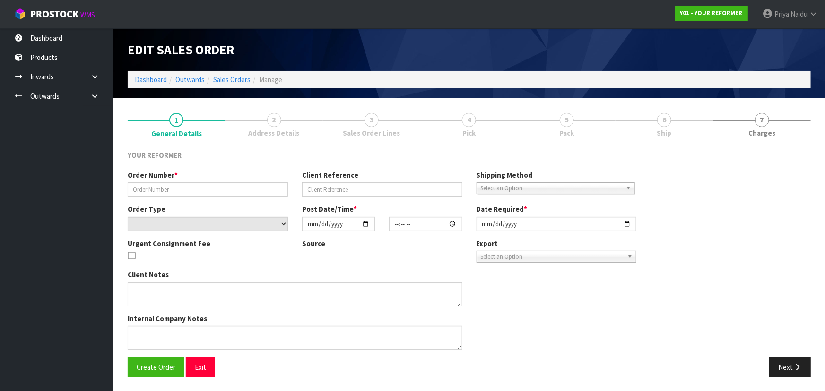
type input "5309"
type input "[PERSON_NAME] DELIVERY [DATE]"
select select "number:0"
type input "2025-09-22"
type input "15:46:00.000"
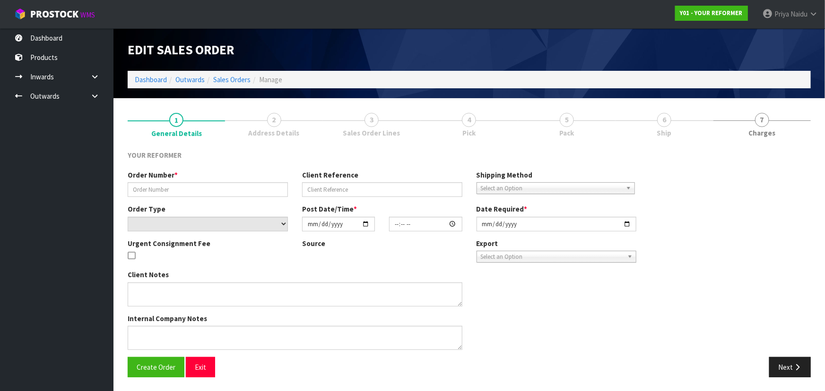
type input "2025-09-23"
type textarea "RIA LINGAD 17 KAPIA STREET AUK PUKEKOHE 2120 NEW ZEALAND +64 274 808 480"
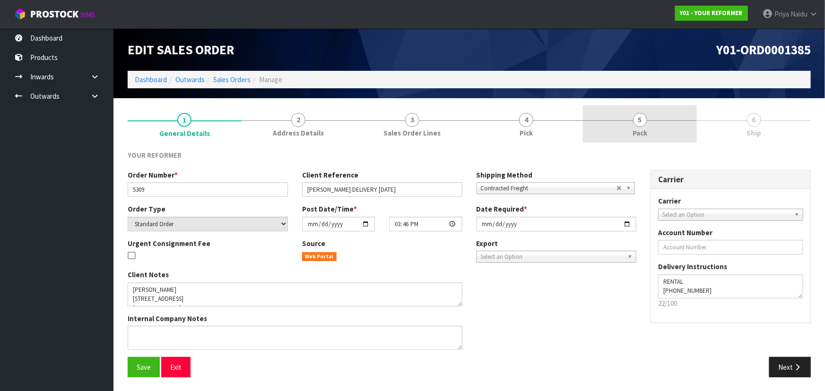
click at [649, 129] on link "5 Pack" at bounding box center [640, 123] width 114 height 37
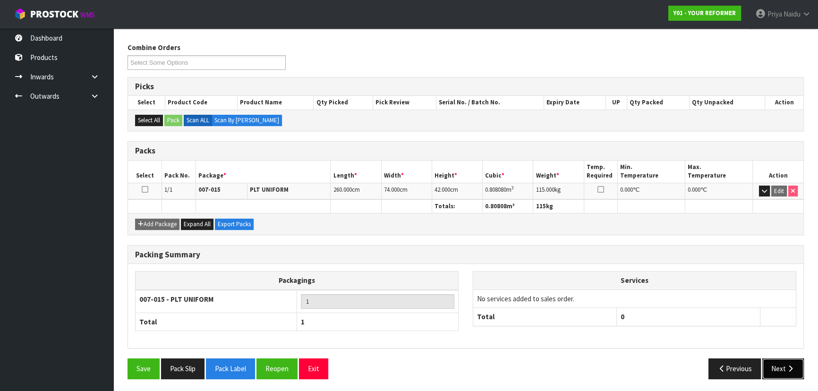
click at [802, 371] on button "Next" at bounding box center [784, 369] width 42 height 20
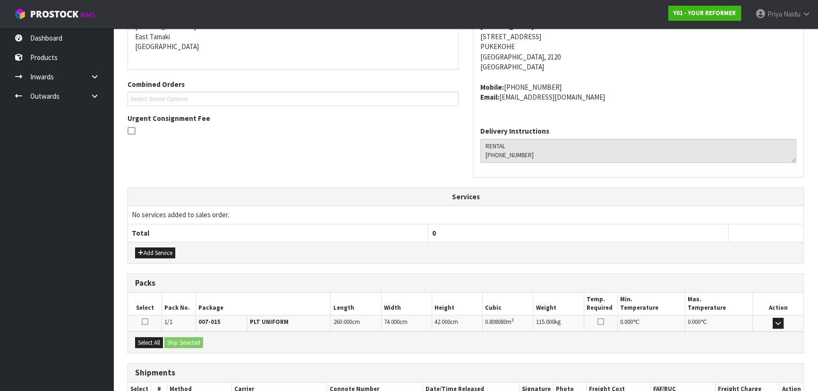
scroll to position [227, 0]
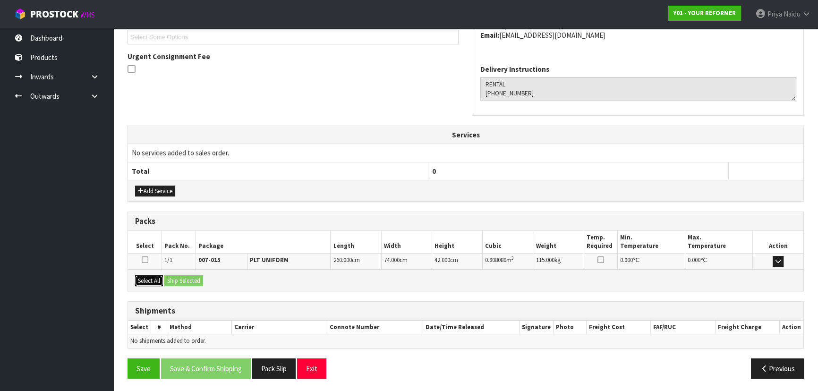
click at [153, 281] on button "Select All" at bounding box center [149, 280] width 28 height 11
drag, startPoint x: 175, startPoint y: 277, endPoint x: 188, endPoint y: 282, distance: 13.2
click at [176, 277] on button "Ship Selected" at bounding box center [183, 280] width 39 height 11
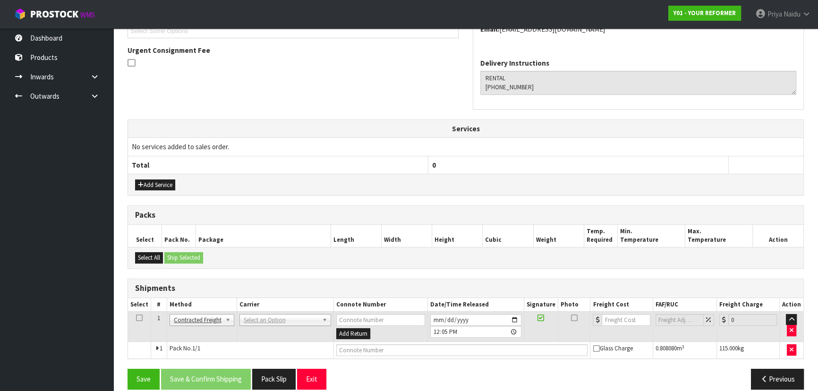
scroll to position [244, 0]
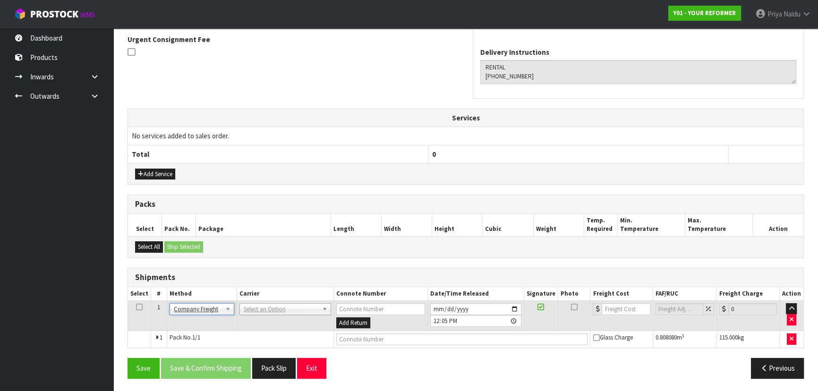
click at [242, 297] on th "Carrier" at bounding box center [285, 294] width 97 height 14
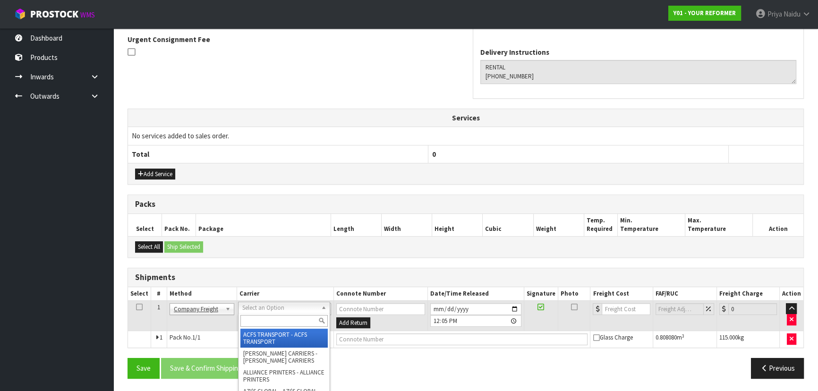
click at [256, 323] on input "text" at bounding box center [284, 321] width 87 height 12
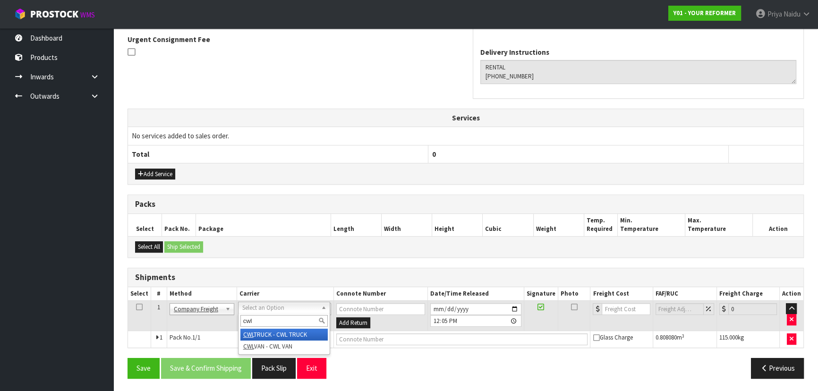
type input "cwl"
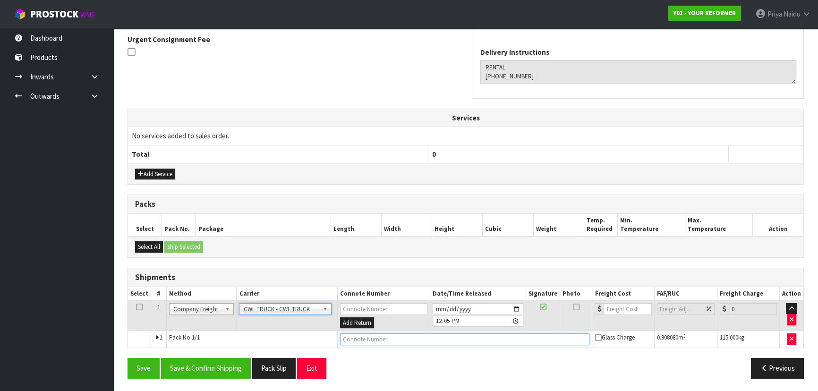
click at [350, 334] on input "text" at bounding box center [465, 340] width 250 height 12
type input "CWL TRUCK DELIVERY"
click at [517, 308] on input "[DATE]" at bounding box center [478, 309] width 91 height 12
type input "2025-09-29"
click at [200, 365] on button "Save & Confirm Shipping" at bounding box center [206, 368] width 90 height 20
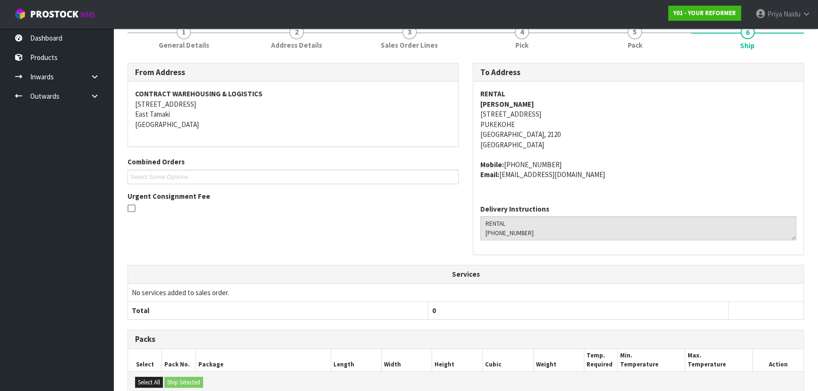
scroll to position [0, 0]
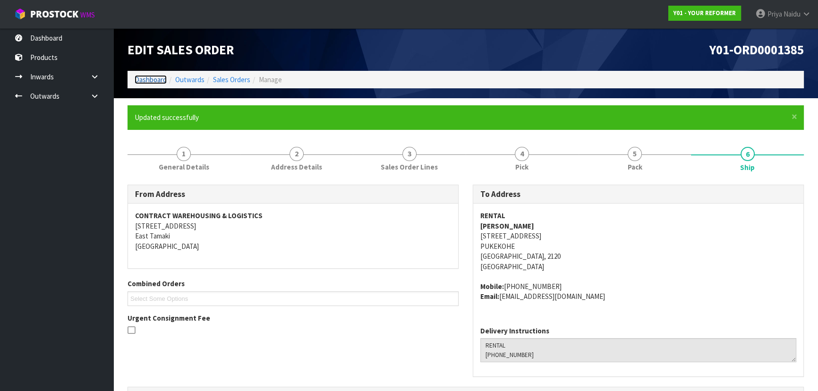
click at [157, 81] on link "Dashboard" at bounding box center [151, 79] width 32 height 9
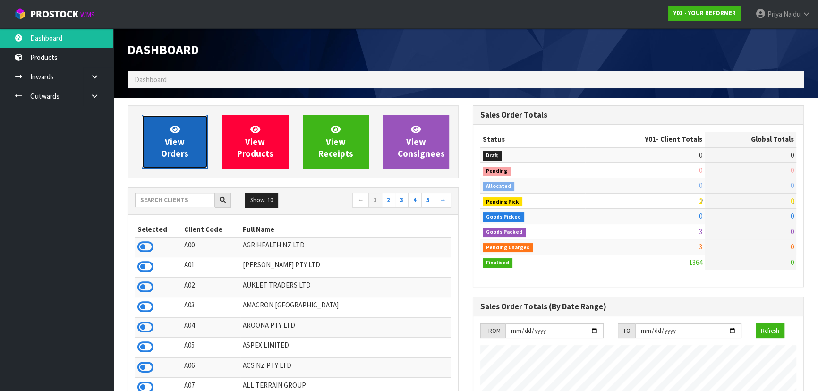
click at [172, 122] on link "View Orders" at bounding box center [175, 142] width 66 height 54
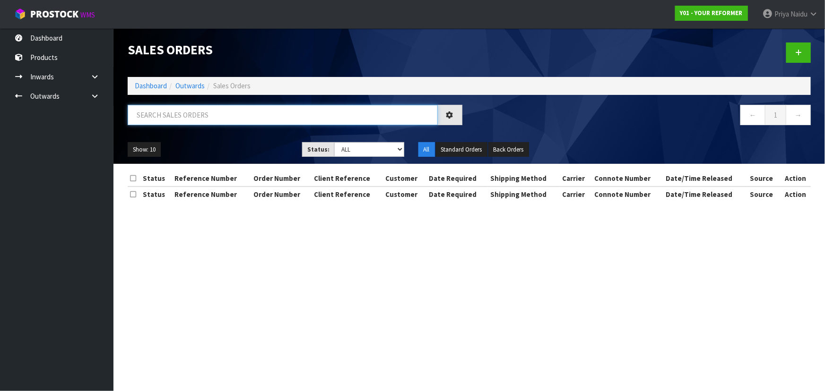
click at [182, 113] on input "text" at bounding box center [283, 115] width 310 height 20
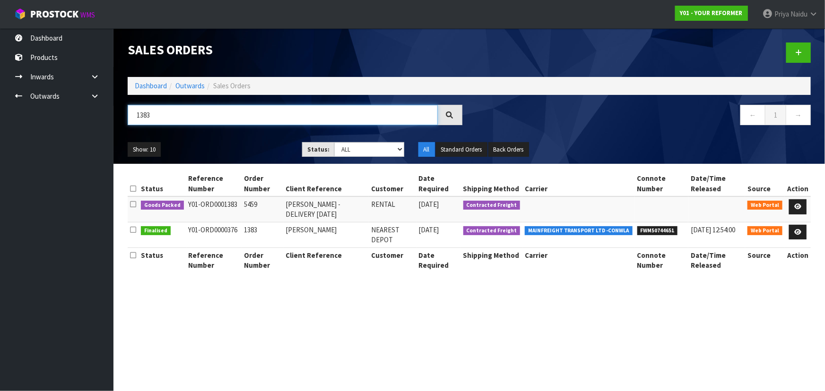
type input "1383"
click at [239, 138] on div "Show: 10 5 10 25 50 Status: Draft Pending Allocated Pending Pick Goods Picked G…" at bounding box center [469, 149] width 697 height 29
click at [810, 204] on td at bounding box center [797, 210] width 26 height 26
click at [801, 205] on icon at bounding box center [797, 207] width 7 height 6
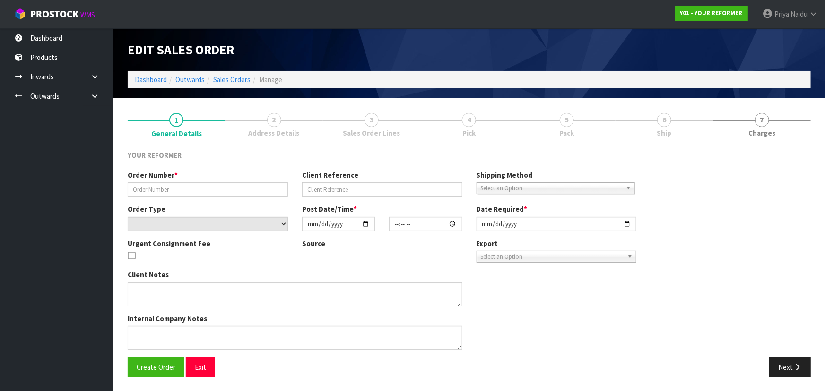
type input "5459"
type input "[PERSON_NAME] -DELIVERY [DATE]"
select select "number:0"
type input "2025-09-22"
type input "14:23:00.000"
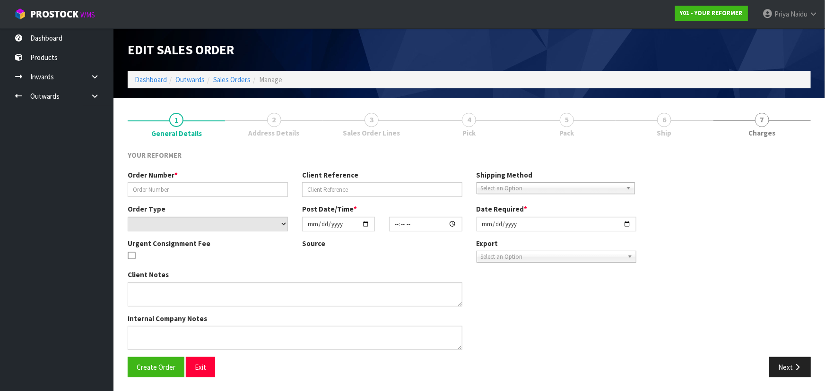
type input "2025-09-23"
type textarea "STACEY HANLEY HAIR COLAB SALON 113 KING STREET PUKEKOHE AUK AUCKLAND 2120 NEW Z…"
click at [647, 125] on ul "1 General Details 2 Address Details 3 Sales Order Lines 4 Pick 5 Pack 6 Ship 7 …" at bounding box center [469, 124] width 683 height 38
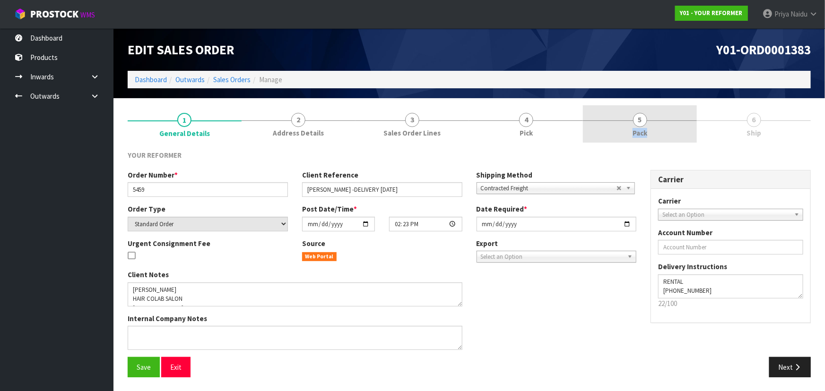
click at [645, 128] on link "5 Pack" at bounding box center [640, 123] width 114 height 37
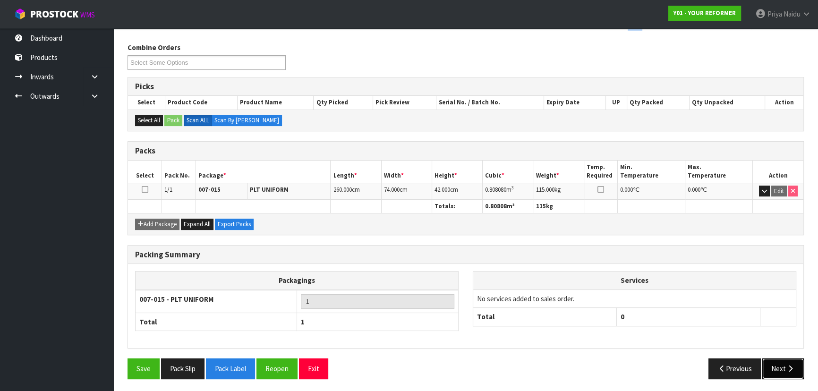
click at [773, 361] on button "Next" at bounding box center [784, 369] width 42 height 20
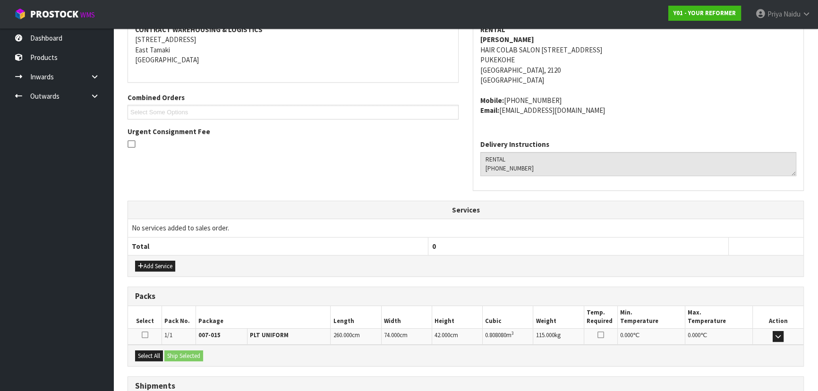
scroll to position [227, 0]
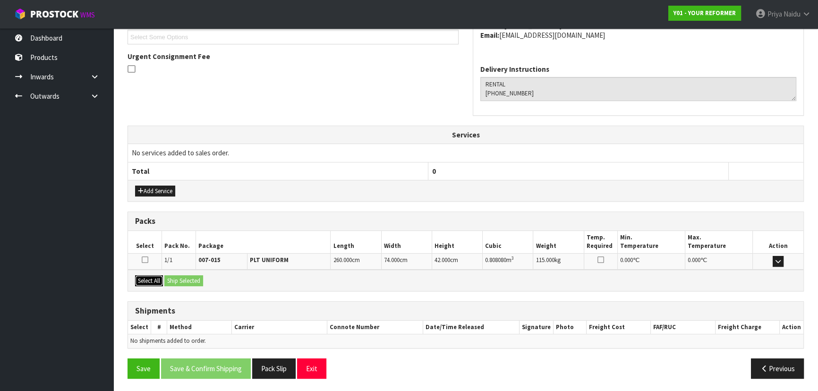
drag, startPoint x: 156, startPoint y: 281, endPoint x: 164, endPoint y: 279, distance: 7.3
click at [159, 281] on button "Select All" at bounding box center [149, 280] width 28 height 11
drag, startPoint x: 172, startPoint y: 279, endPoint x: 177, endPoint y: 279, distance: 5.7
click at [172, 279] on button "Ship Selected" at bounding box center [183, 280] width 39 height 11
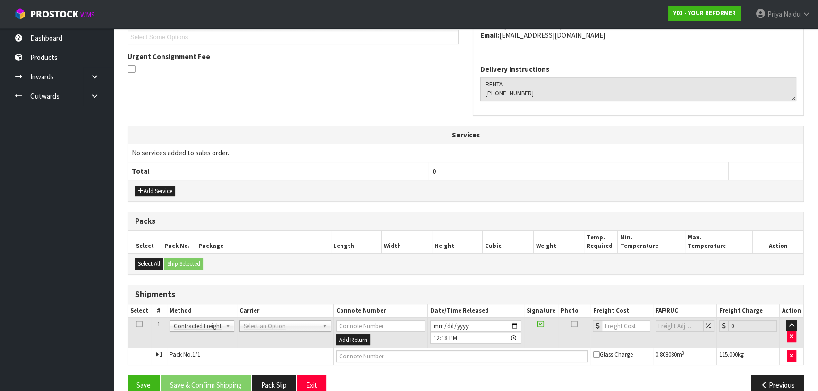
scroll to position [244, 0]
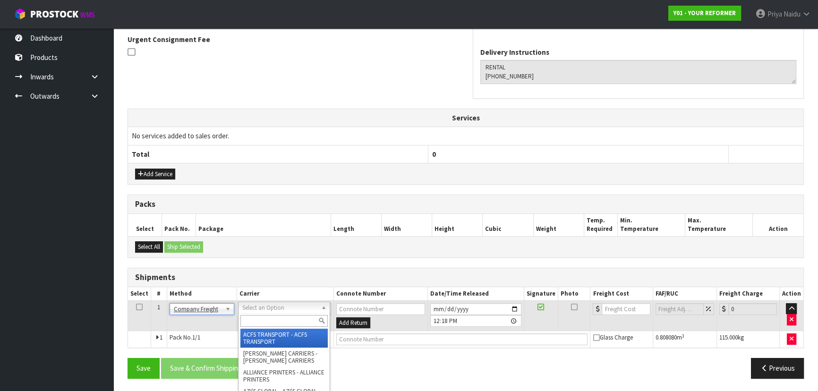
click at [257, 321] on input "text" at bounding box center [284, 321] width 87 height 12
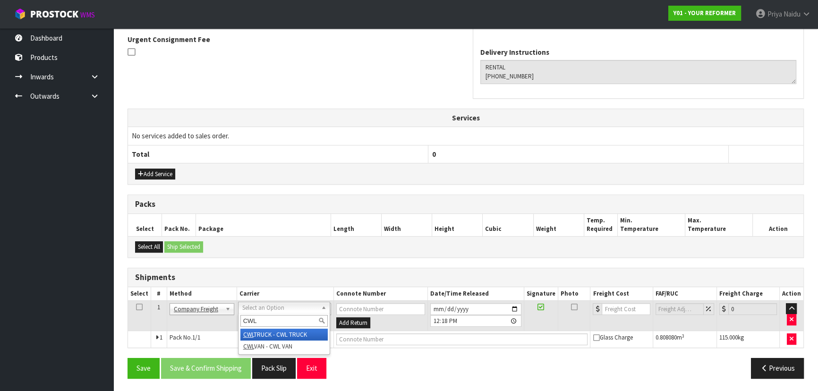
type input "CWL"
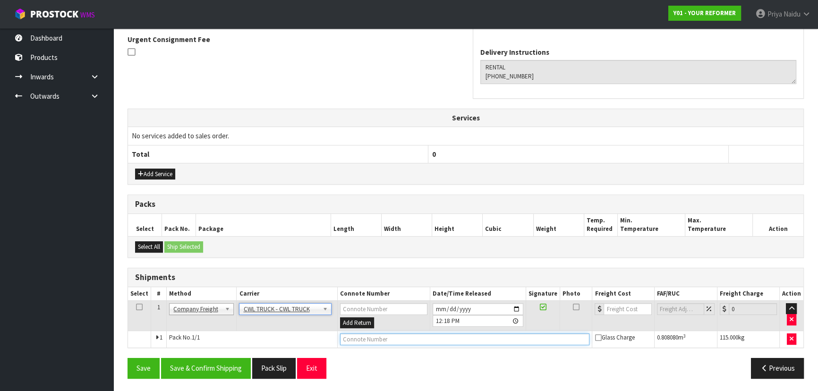
click at [348, 341] on input "text" at bounding box center [465, 340] width 250 height 12
type input "CWL TRUCK DELIVERY"
click at [519, 306] on input "[DATE]" at bounding box center [478, 309] width 91 height 12
type input "2025-09-29"
click at [415, 337] on input "CWL TRUCK DELIVERY" at bounding box center [465, 340] width 250 height 12
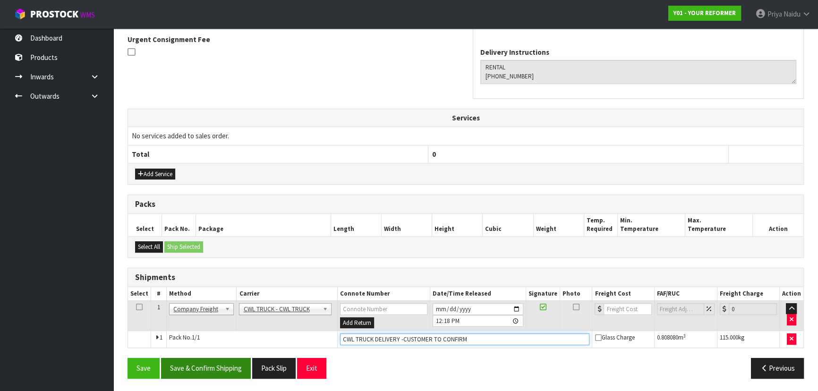
type input "CWL TRUCK DELIVERY -CUSTOMER TO CONFIRM"
click at [210, 366] on button "Save & Confirm Shipping" at bounding box center [206, 368] width 90 height 20
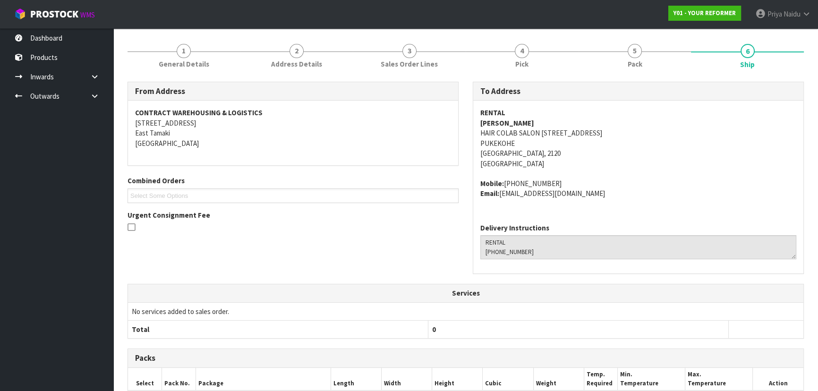
scroll to position [255, 0]
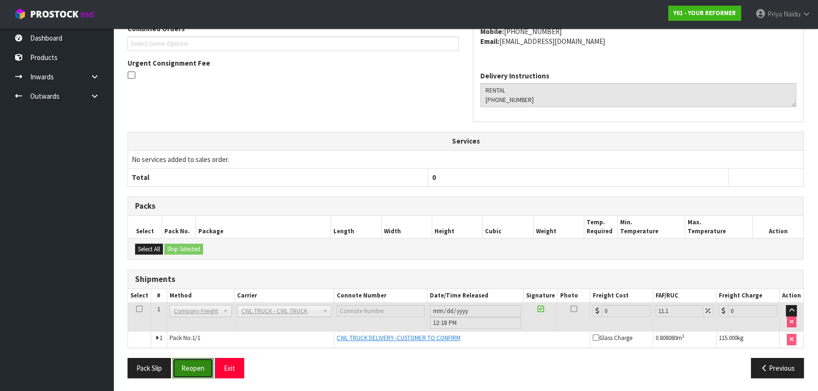
click at [186, 367] on button "Reopen" at bounding box center [192, 368] width 41 height 20
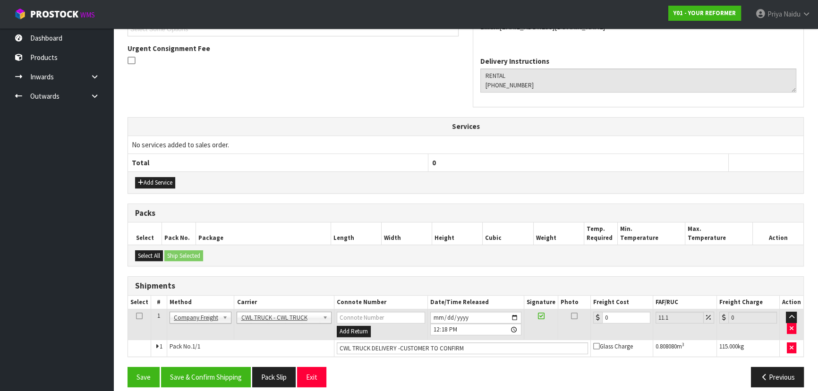
scroll to position [278, 0]
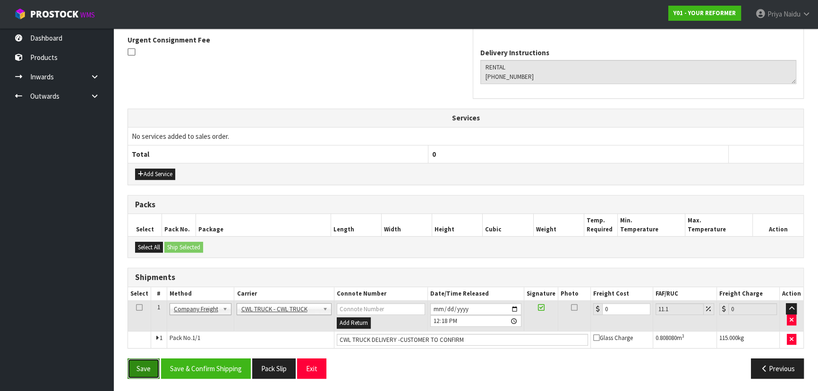
click at [150, 370] on button "Save" at bounding box center [144, 369] width 32 height 20
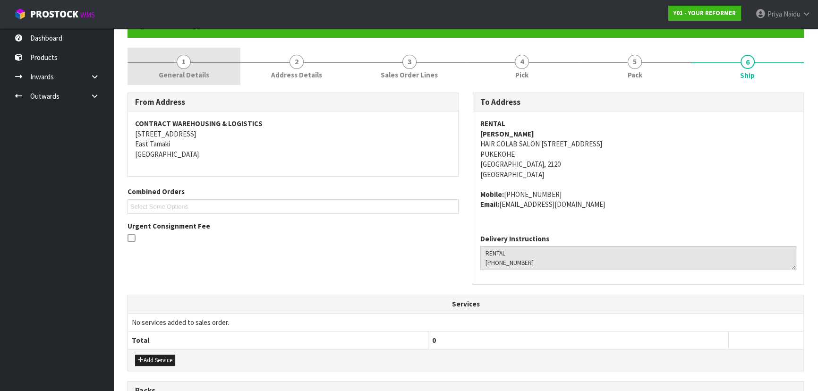
scroll to position [0, 0]
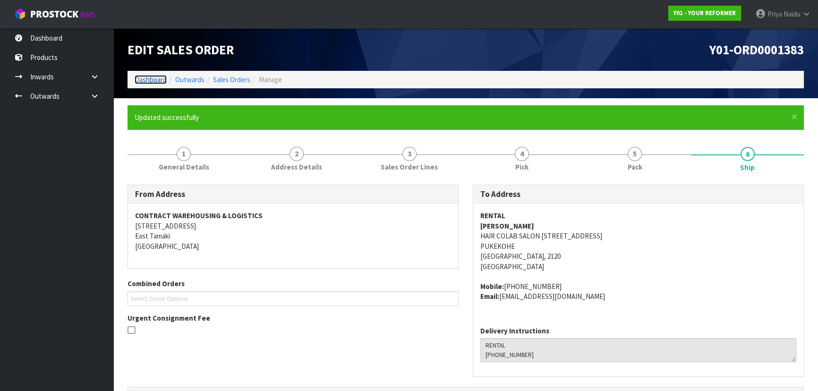
click at [151, 77] on link "Dashboard" at bounding box center [151, 79] width 32 height 9
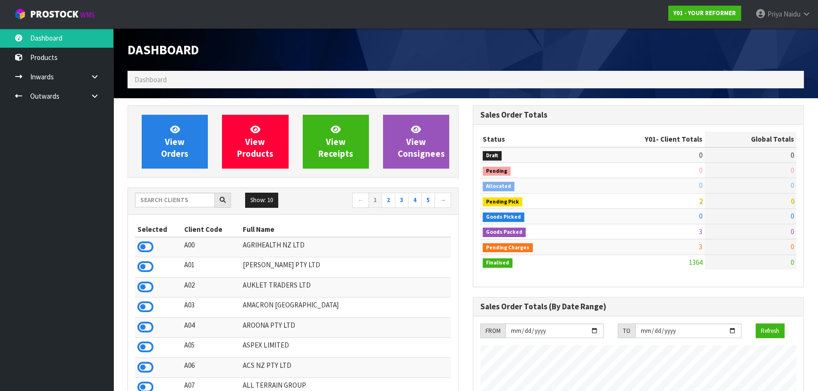
scroll to position [623, 345]
click at [188, 149] on span "View Orders" at bounding box center [174, 141] width 27 height 35
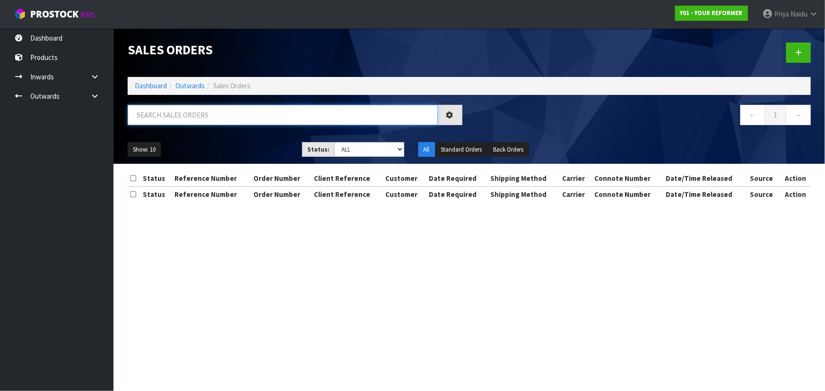
click at [195, 119] on input "text" at bounding box center [283, 115] width 310 height 20
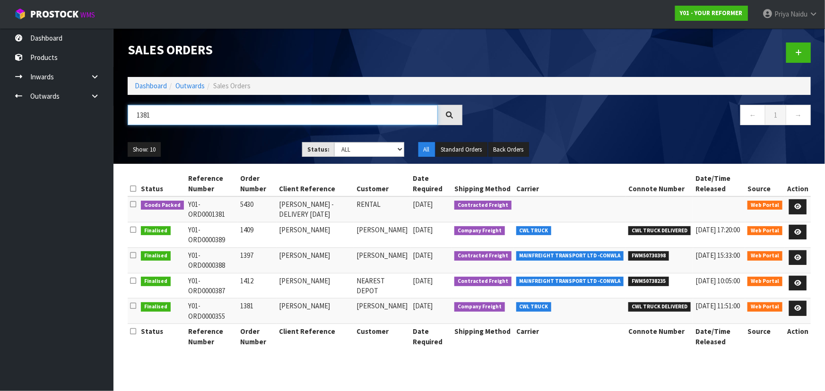
type input "1381"
click at [218, 139] on div "Show: 10 5 10 25 50 Status: Draft Pending Allocated Pending Pick Goods Picked G…" at bounding box center [469, 149] width 697 height 29
click at [802, 204] on link at bounding box center [797, 206] width 17 height 15
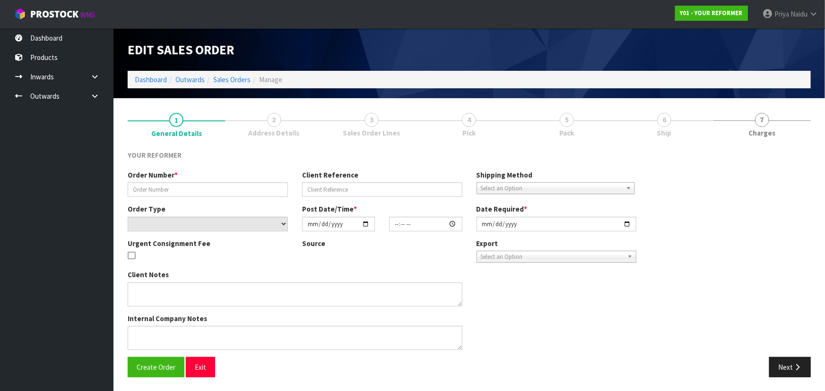
type input "5430"
type input "[PERSON_NAME] -DELIVERY [DATE]"
select select "number:0"
type input "2025-09-22"
type input "14:06:00.000"
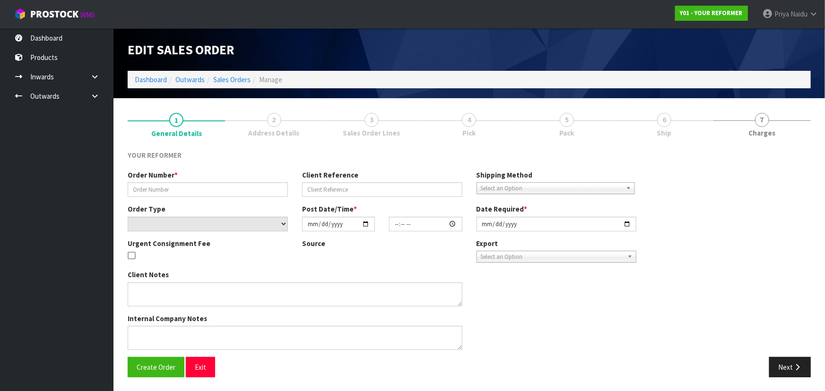
type input "2025-09-23"
type textarea "MONIQUE LEEUW 17 FANTAIL CRESCENT AUK MARAETAI 2018 NEW ZEALAND +64 22 510 0671"
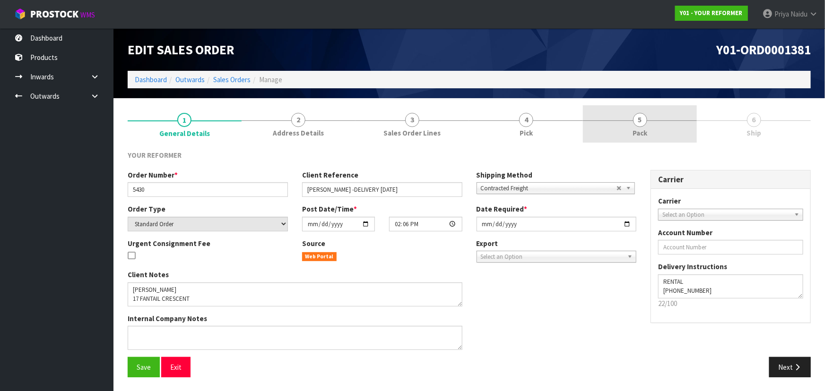
click at [649, 128] on link "5 Pack" at bounding box center [640, 123] width 114 height 37
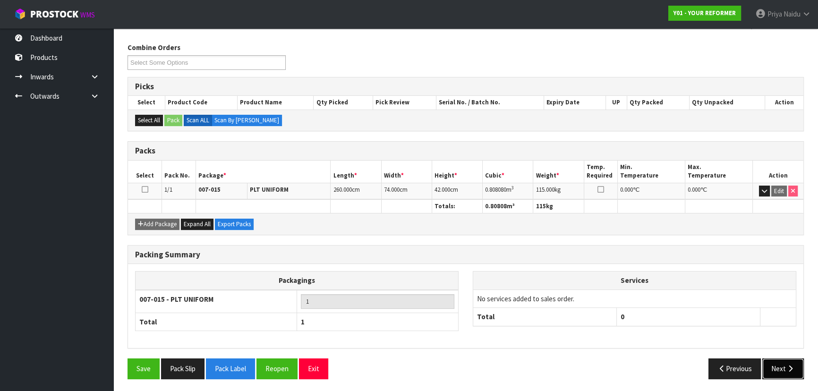
click at [785, 360] on button "Next" at bounding box center [784, 369] width 42 height 20
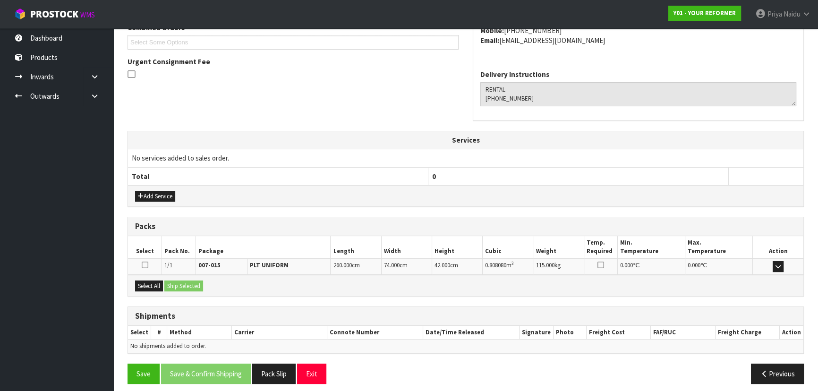
scroll to position [227, 0]
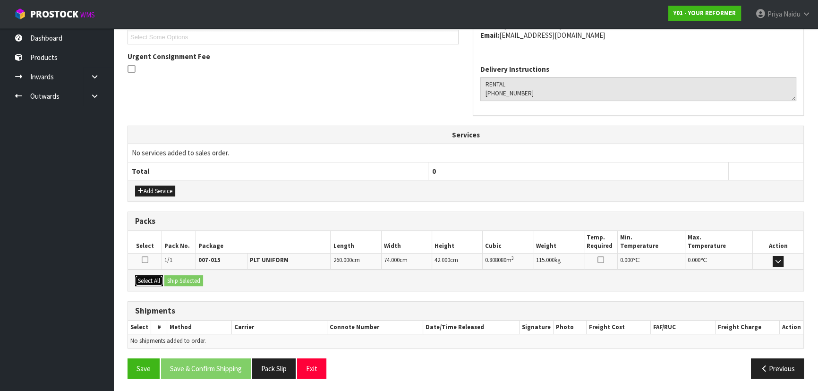
drag, startPoint x: 147, startPoint y: 278, endPoint x: 184, endPoint y: 280, distance: 36.4
click at [149, 278] on button "Select All" at bounding box center [149, 280] width 28 height 11
click at [184, 280] on button "Ship Selected" at bounding box center [183, 280] width 39 height 11
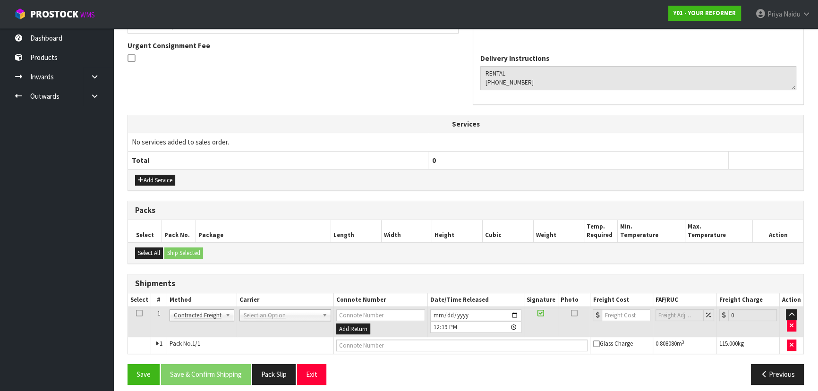
scroll to position [244, 0]
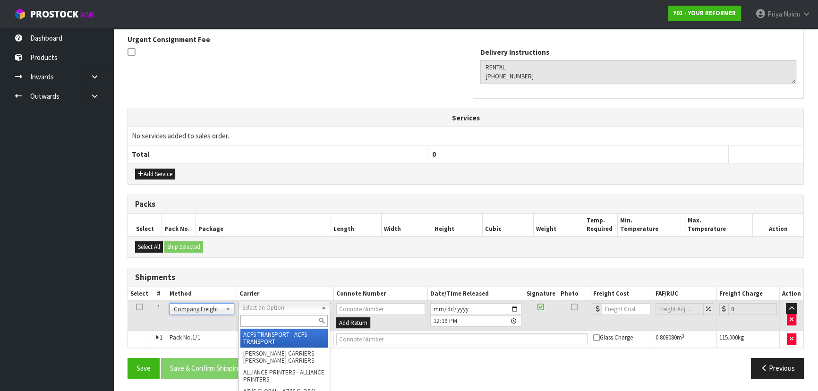
click at [248, 326] on div at bounding box center [284, 321] width 91 height 16
click at [250, 323] on input "text" at bounding box center [284, 321] width 87 height 12
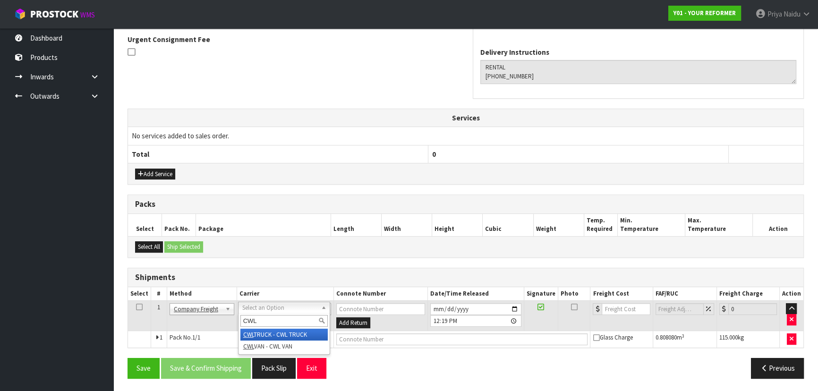
type input "CWL"
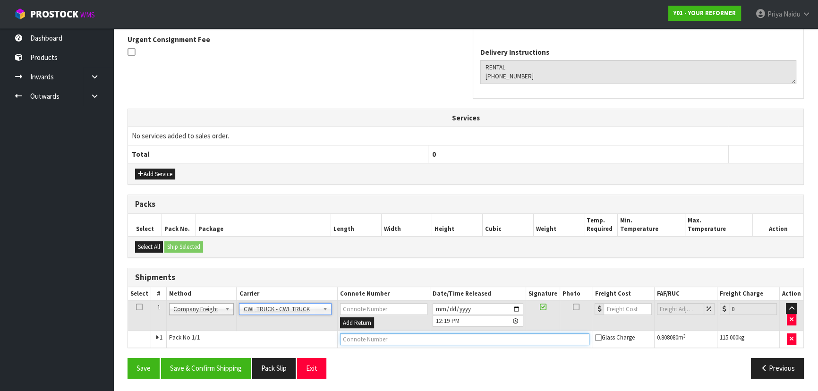
click at [360, 344] on input "text" at bounding box center [465, 340] width 250 height 12
type input "CWL TRUCK DELIVERY"
click at [519, 304] on input "[DATE]" at bounding box center [478, 309] width 91 height 12
type input "2025-09-29"
click at [428, 343] on input "CWL TRUCK DELIVERY" at bounding box center [465, 340] width 250 height 12
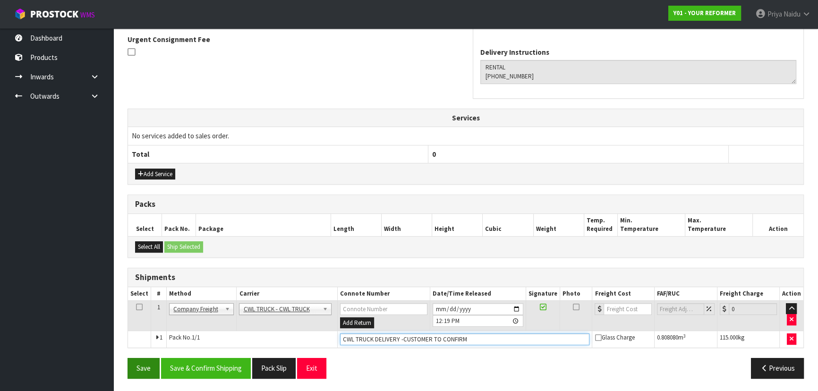
type input "CWL TRUCK DELIVERY -CUSTOMER TO CONFIRM"
click at [136, 373] on button "Save" at bounding box center [144, 368] width 32 height 20
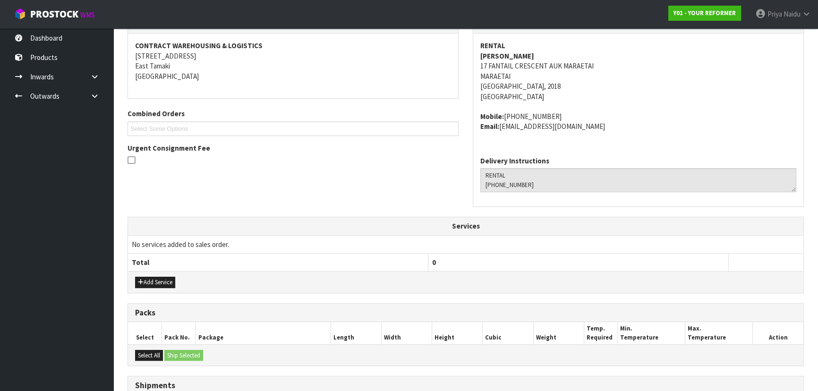
scroll to position [0, 0]
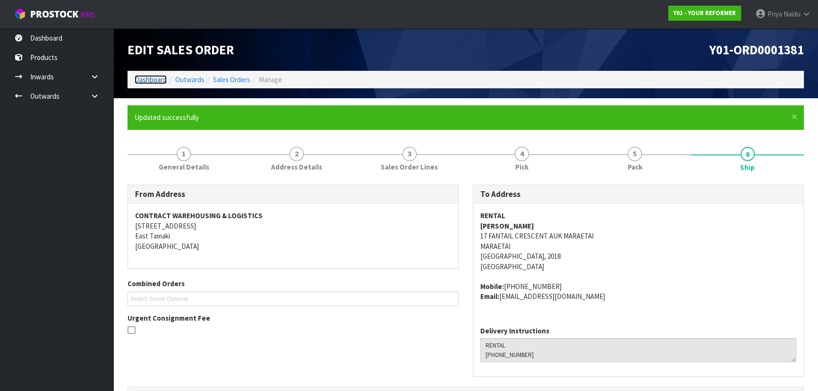
click at [160, 79] on link "Dashboard" at bounding box center [151, 79] width 32 height 9
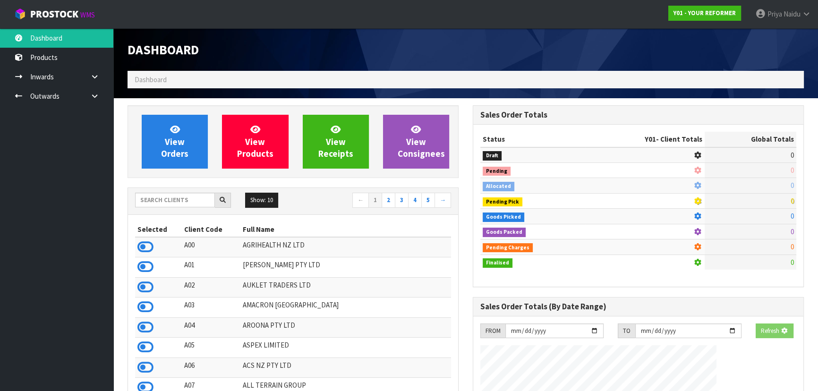
click at [167, 113] on div "View Orders View Products View Receipts View Consignees" at bounding box center [293, 141] width 331 height 73
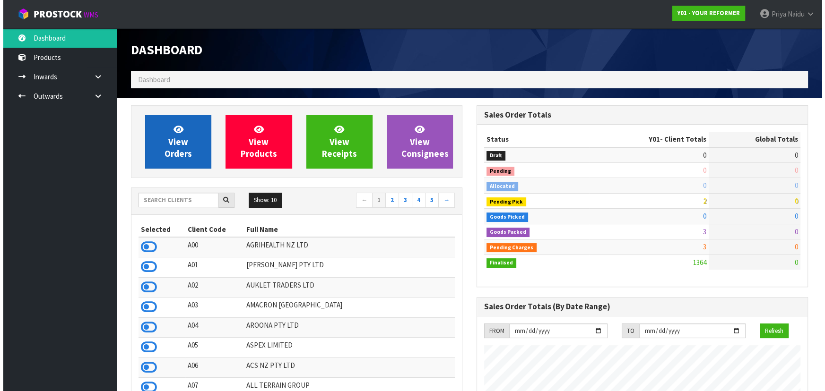
scroll to position [623, 345]
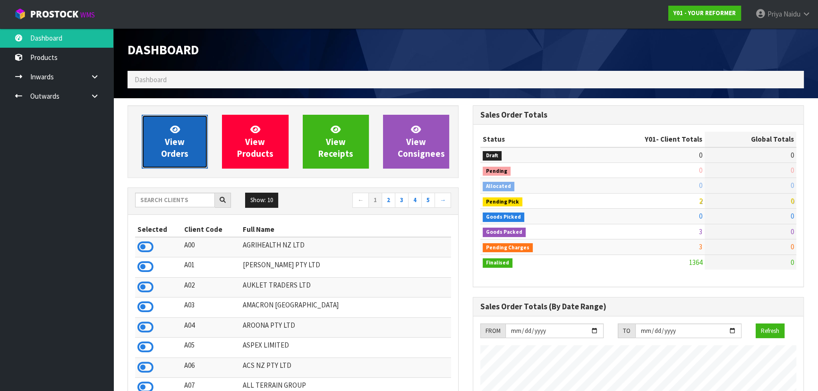
click at [166, 143] on span "View Orders" at bounding box center [174, 141] width 27 height 35
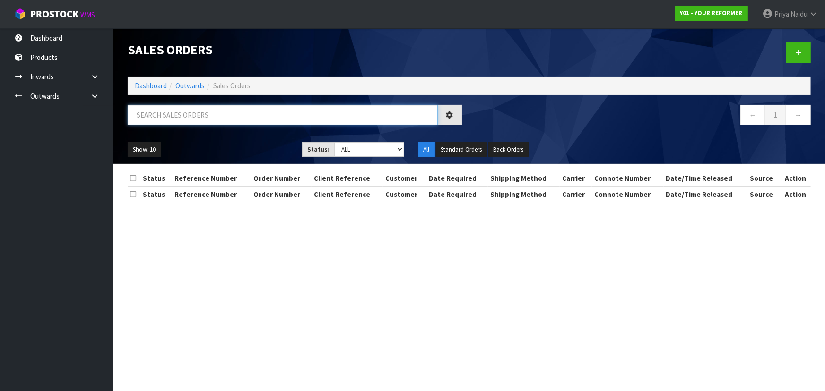
click at [186, 120] on input "text" at bounding box center [283, 115] width 310 height 20
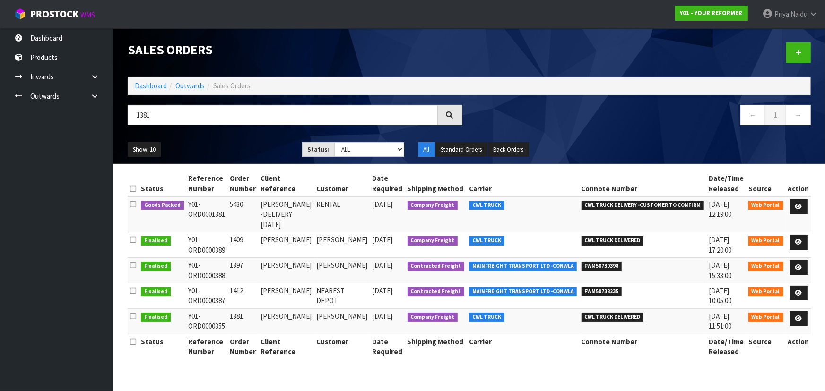
click at [231, 141] on div "Show: 10 5 10 25 50 Status: Draft Pending Allocated Pending Pick Goods Picked G…" at bounding box center [469, 149] width 697 height 29
click at [205, 113] on input "1381" at bounding box center [283, 115] width 310 height 20
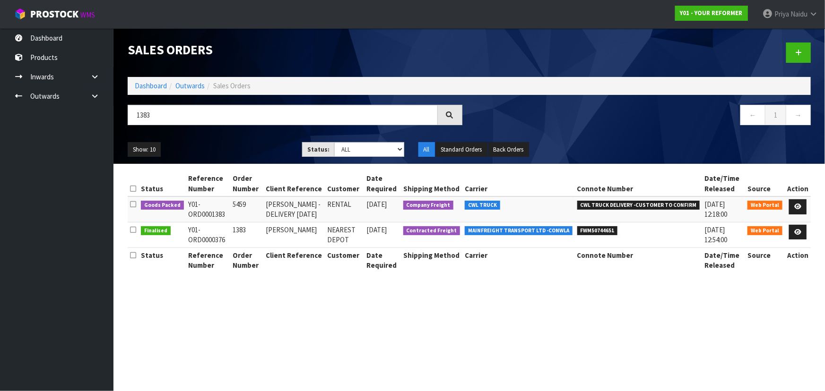
click at [227, 139] on div "Show: 10 5 10 25 50 Status: Draft Pending Allocated Pending Pick Goods Picked G…" at bounding box center [469, 149] width 697 height 29
click at [165, 108] on input "1383" at bounding box center [283, 115] width 310 height 20
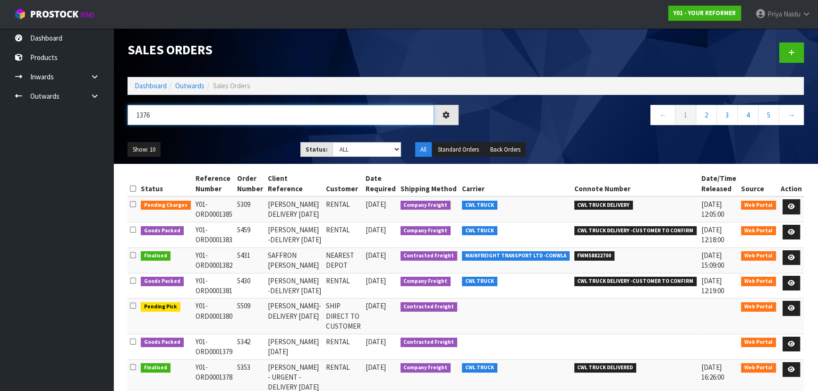
type input "1376"
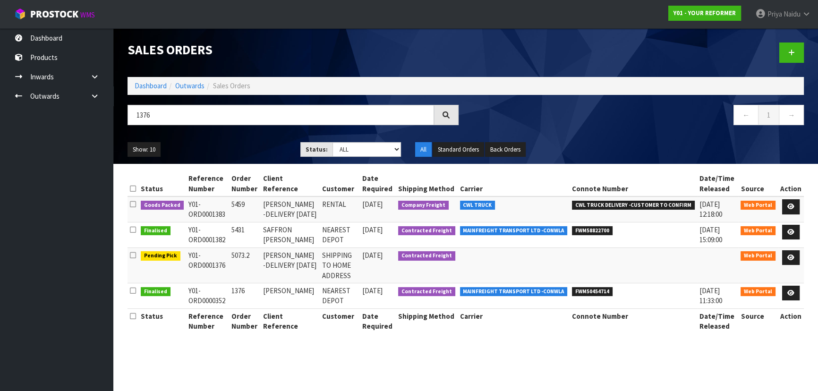
click at [214, 135] on div "Show: 10 5 10 25 50 Status: Draft Pending Allocated Pending Pick Goods Picked G…" at bounding box center [466, 149] width 691 height 29
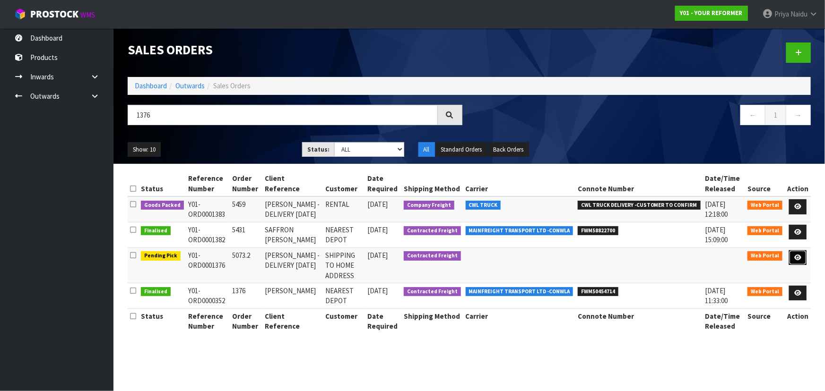
click at [796, 263] on link at bounding box center [797, 257] width 17 height 15
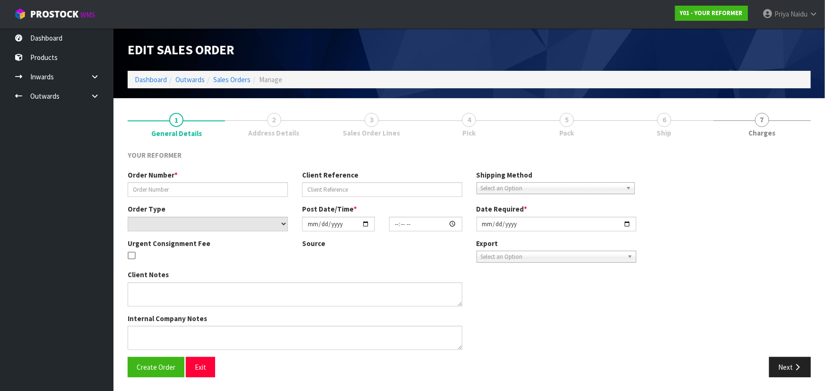
type input "5073.2"
type input "ANTONY ANGELOV -DELIVERY FRIDAY 26/09/25"
select select "number:0"
type input "2025-09-18"
type input "12:55:00.000"
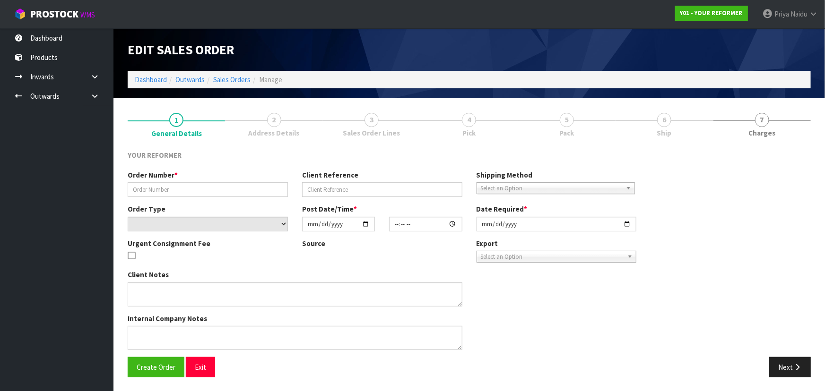
type input "2025-09-19"
type textarea "ANTONY ANGELOV 96B HOLLY ST AUK AVONDALE 1026 NEW ZEALAND +64 21 914 245"
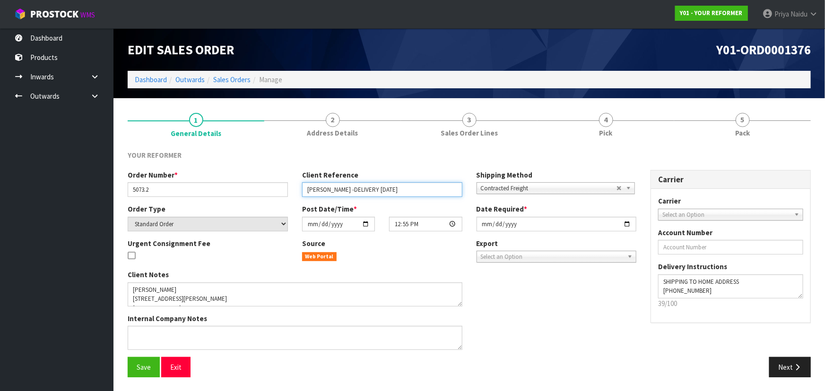
click at [408, 190] on input "ANTONY ANGELOV -DELIVERY FRIDAY 26/09/25" at bounding box center [382, 189] width 160 height 15
click at [417, 190] on input "ANTONY ANGELOV -DELIVERY FRIDAY 03/09/25" at bounding box center [382, 189] width 160 height 15
click at [441, 193] on input "ANTONY ANGELOV -DELIVERY FRIDAY 03/10/25" at bounding box center [382, 189] width 160 height 15
click at [141, 372] on button "Save" at bounding box center [144, 367] width 32 height 20
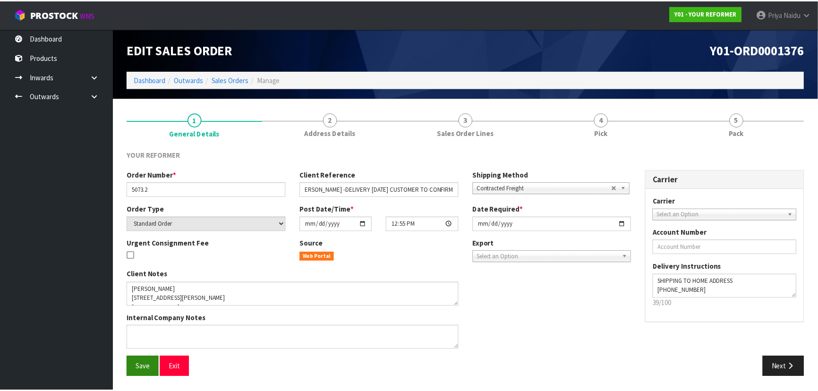
scroll to position [0, 0]
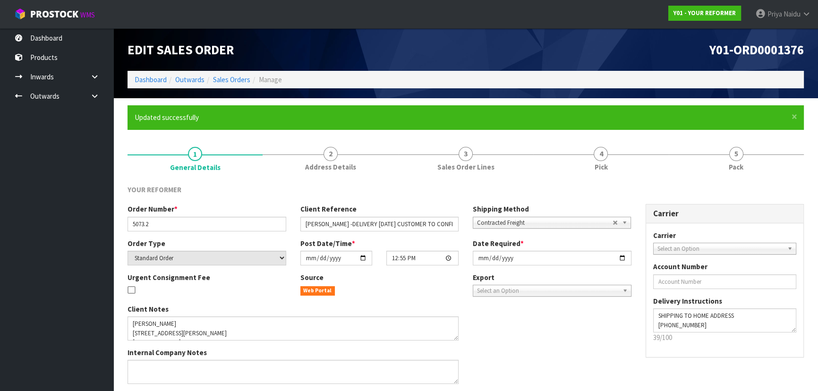
type input "[PERSON_NAME] -DELIVERY [DATE] CUSTOMER"
click at [147, 79] on link "Dashboard" at bounding box center [151, 79] width 32 height 9
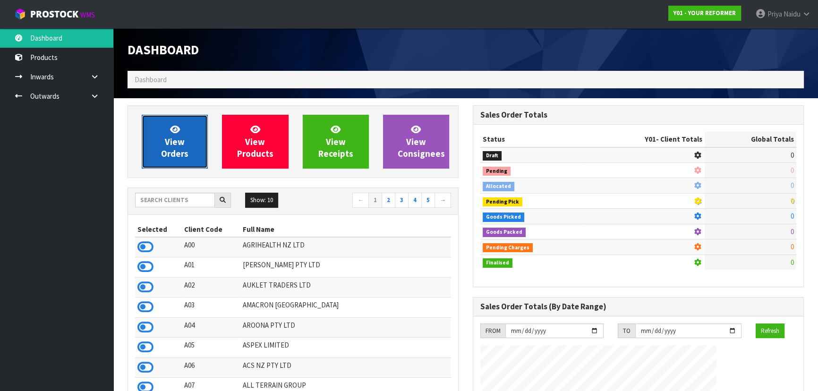
click at [168, 145] on span "View Orders" at bounding box center [174, 141] width 27 height 35
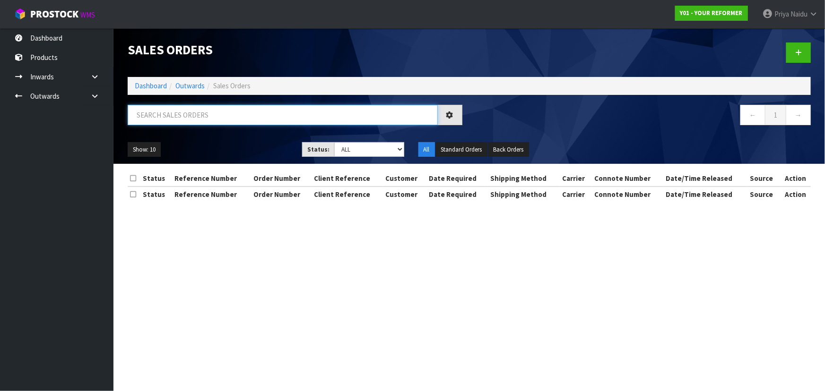
click at [193, 114] on input "text" at bounding box center [283, 115] width 310 height 20
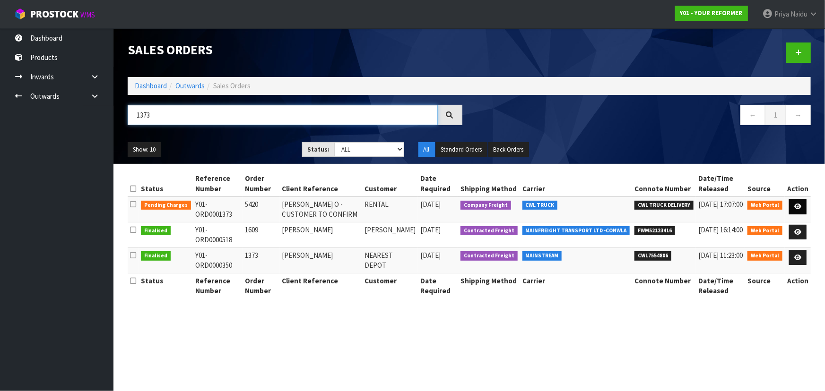
type input "1373"
click at [799, 205] on icon at bounding box center [797, 207] width 7 height 6
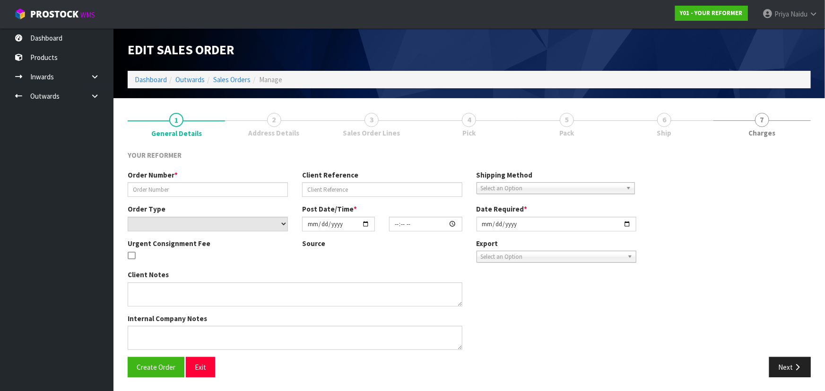
type input "5420"
type input "JUAN DE LA O - CUSTOMER TO CONFIRM"
select select "number:0"
type input "2025-09-17"
type input "10:23:00.000"
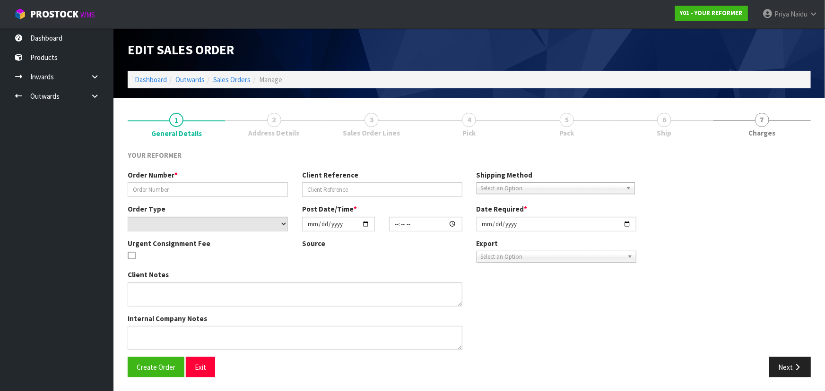
type input "2025-09-17"
type textarea "JUAN DE LA O 57 MAHUHU CRESCENT APARTMENT 107, FRANKLIN BLDG AUK AUCKLAND 1010 …"
click at [574, 125] on span "5" at bounding box center [566, 120] width 14 height 14
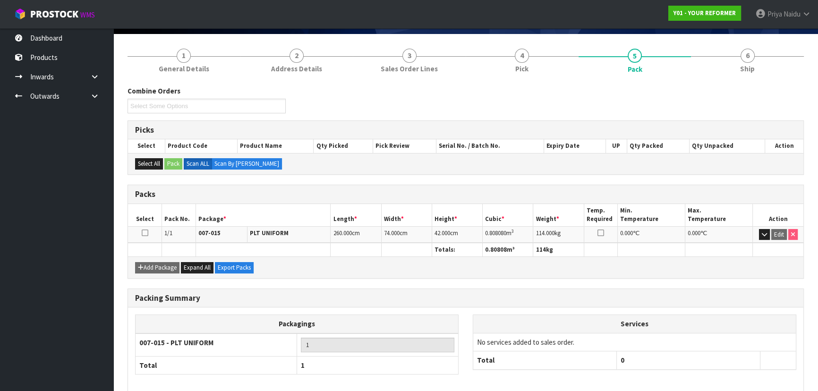
scroll to position [108, 0]
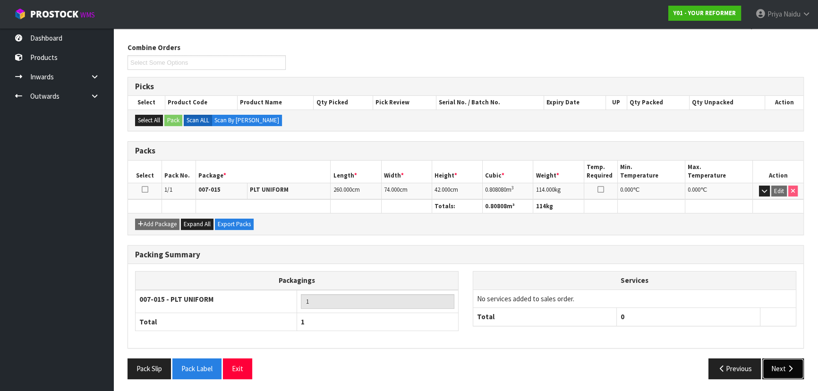
click at [783, 372] on button "Next" at bounding box center [784, 369] width 42 height 20
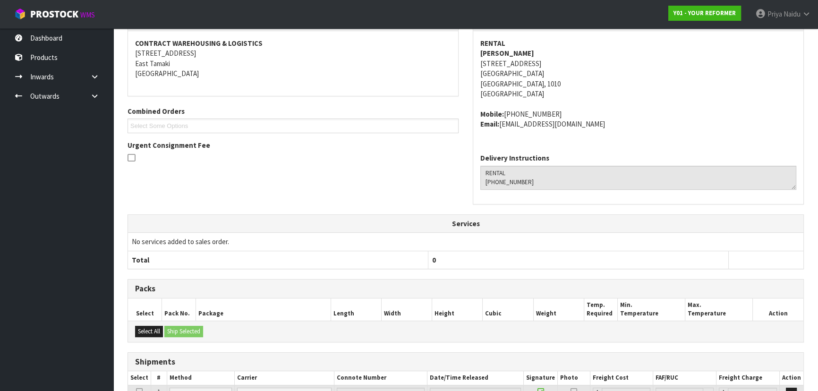
scroll to position [221, 0]
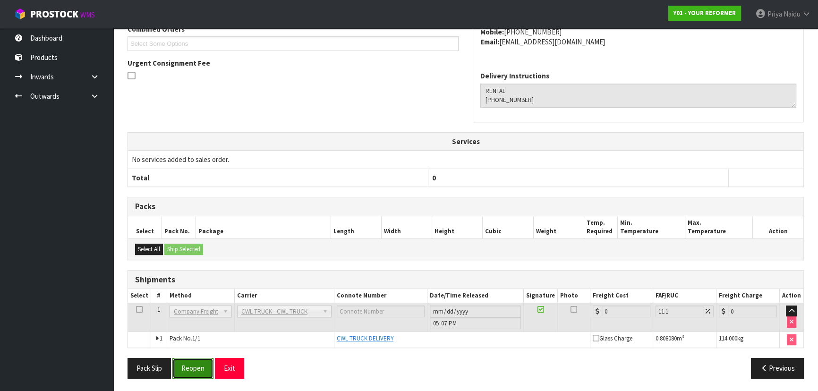
click at [193, 359] on button "Reopen" at bounding box center [192, 368] width 41 height 20
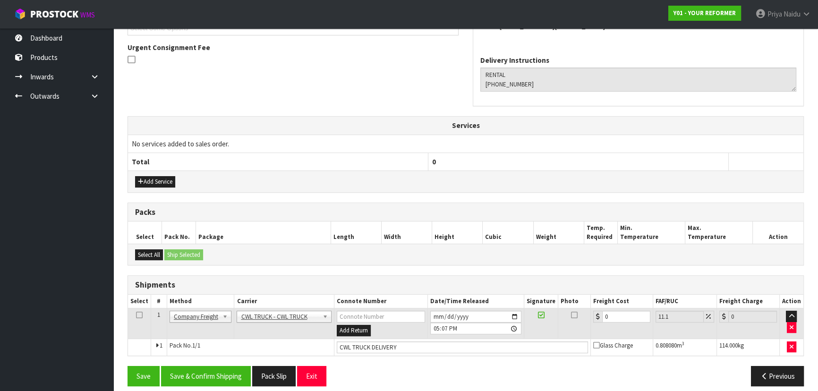
scroll to position [278, 0]
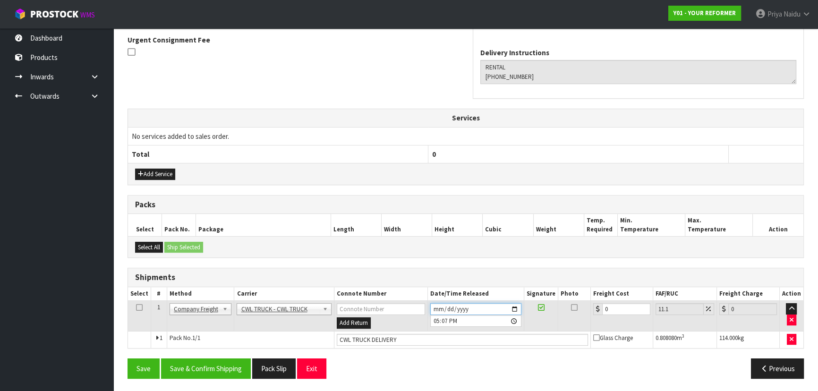
click at [517, 307] on input "2025-09-26" at bounding box center [475, 309] width 91 height 12
click at [513, 307] on input "2025-10-10" at bounding box center [475, 309] width 91 height 12
type input "2025-10-03"
click at [406, 340] on input "CWL TRUCK DELIVERY" at bounding box center [462, 340] width 251 height 12
type input "CWL TRUCK DELIVERY CUSTOMER TO CONFIRM"
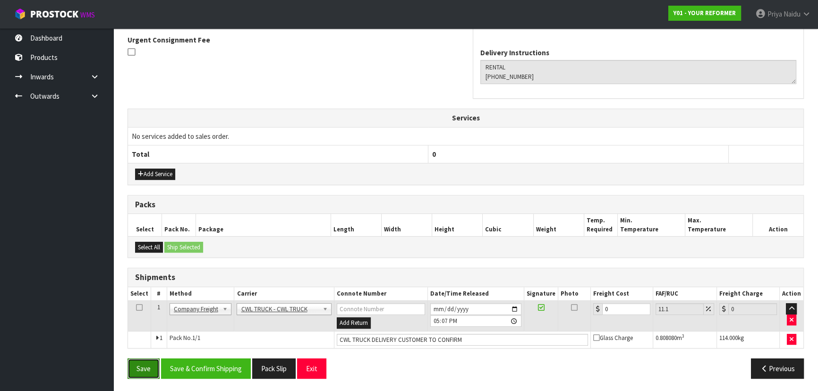
click at [142, 365] on button "Save" at bounding box center [144, 369] width 32 height 20
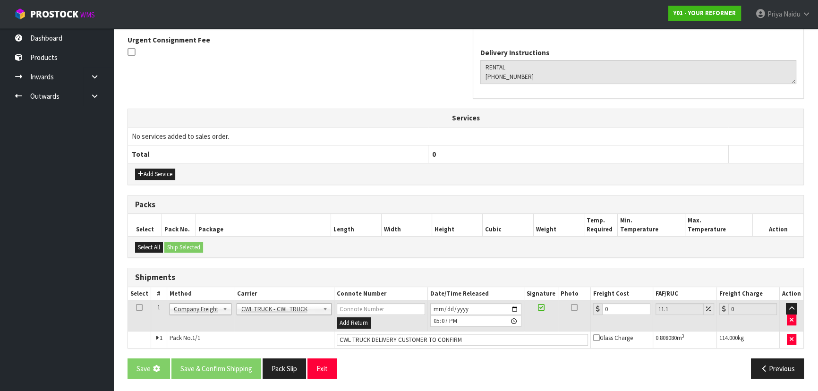
scroll to position [0, 0]
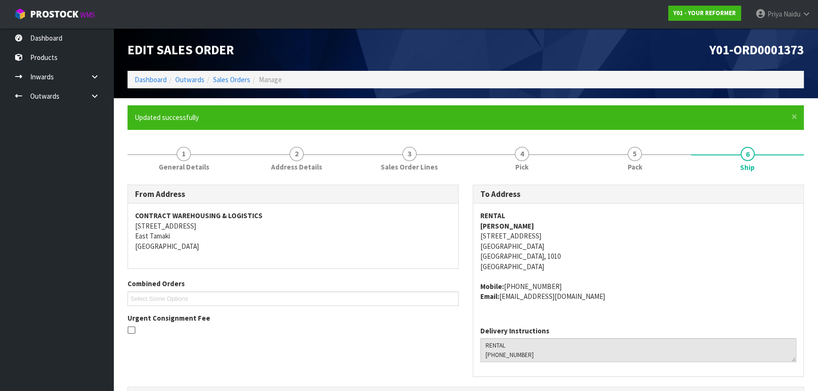
click at [155, 75] on li "Dashboard" at bounding box center [151, 80] width 32 height 10
click at [155, 74] on ol "Dashboard Outwards Sales Orders Manage" at bounding box center [466, 79] width 677 height 17
click at [160, 80] on link "Dashboard" at bounding box center [151, 79] width 32 height 9
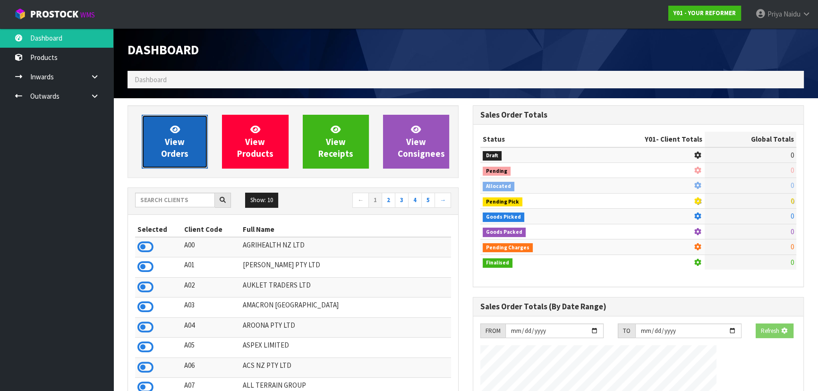
click at [168, 130] on link "View Orders" at bounding box center [175, 142] width 66 height 54
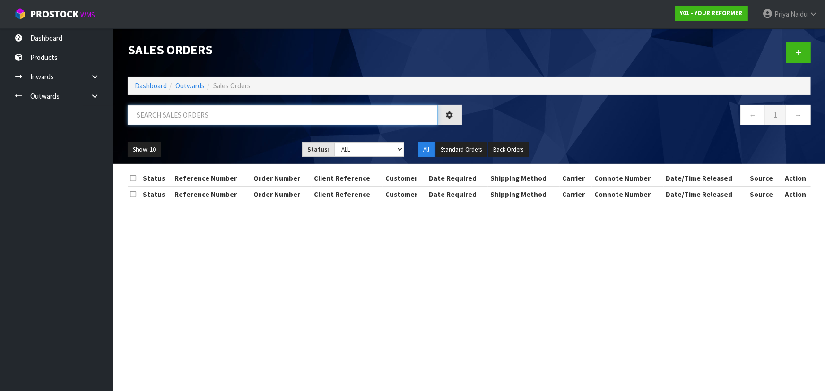
click at [181, 120] on input "text" at bounding box center [283, 115] width 310 height 20
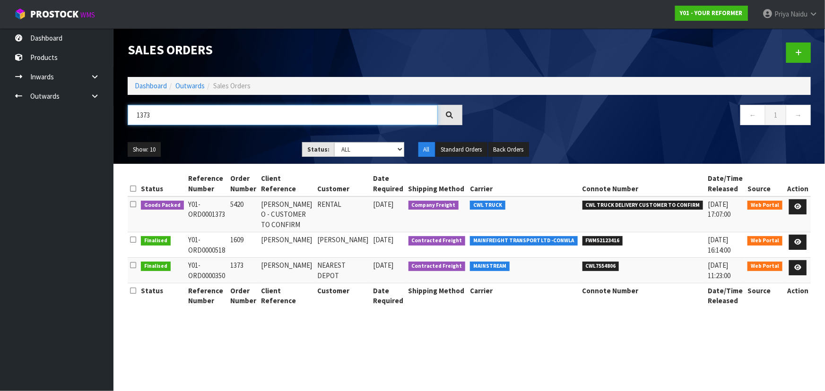
click at [228, 117] on input "1373" at bounding box center [283, 115] width 310 height 20
type input "1"
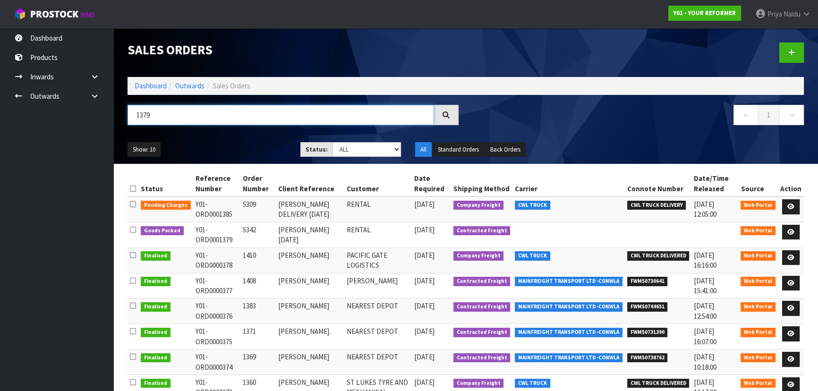
type input "1379"
click at [232, 152] on ul "Show: 10 5 10 25 50" at bounding box center [207, 149] width 159 height 15
click at [792, 231] on icon at bounding box center [791, 232] width 7 height 6
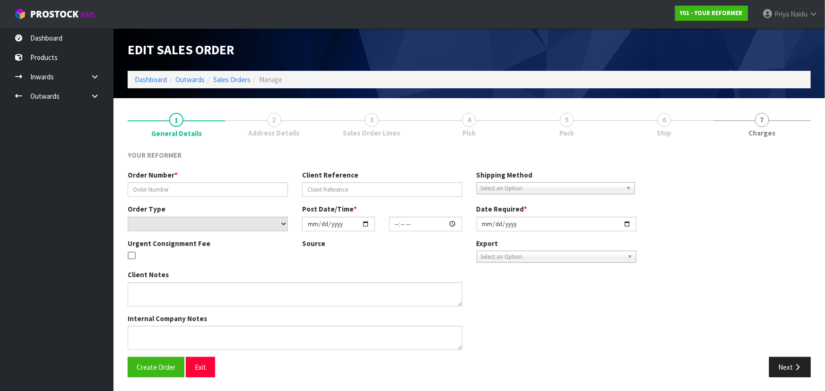
type input "5342"
type input "[PERSON_NAME] [DATE]"
select select "number:0"
type input "2025-09-22"
type input "11:36:00.000"
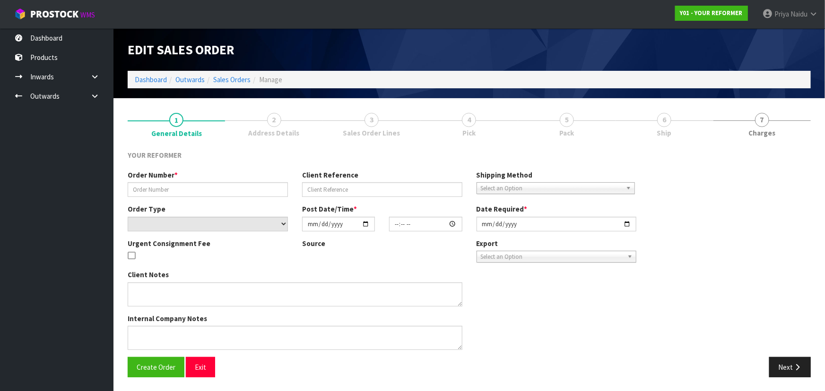
type input "2025-09-22"
type textarea "JOANNE RENNIE 2/30 SIERRA STREET , GLENDOWIE AUK AUCKLAND 1071 NEW ZEALAND +64 …"
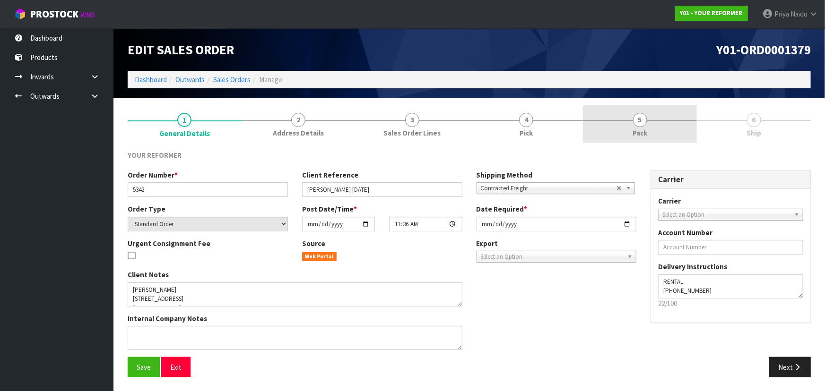
click at [689, 121] on div at bounding box center [640, 121] width 114 height 0
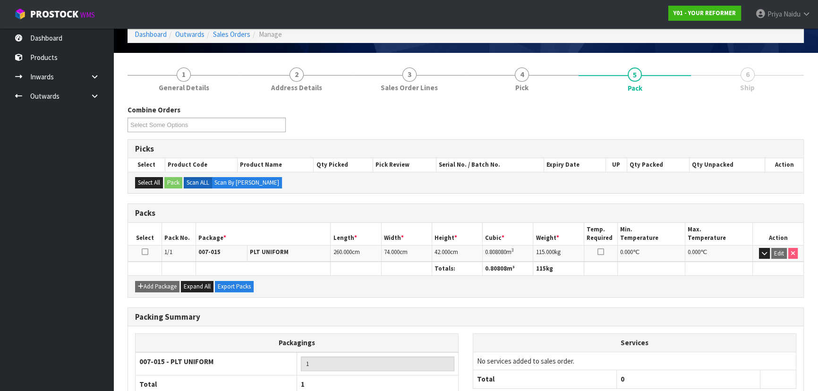
scroll to position [108, 0]
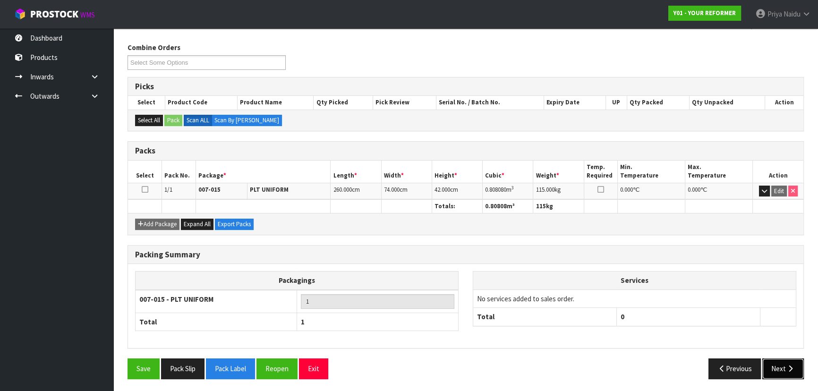
click at [775, 364] on button "Next" at bounding box center [784, 369] width 42 height 20
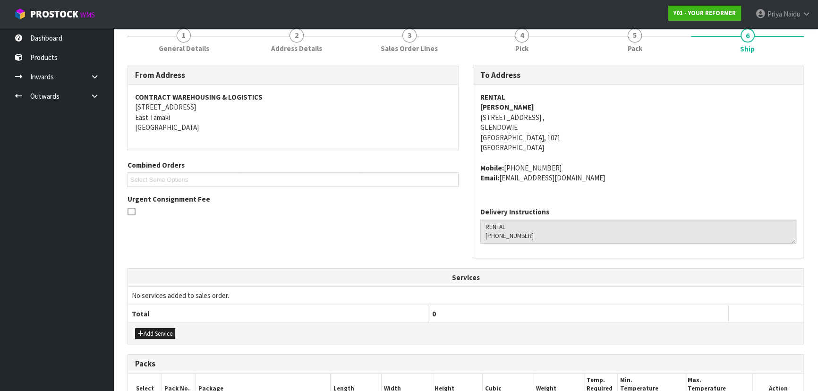
scroll to position [227, 0]
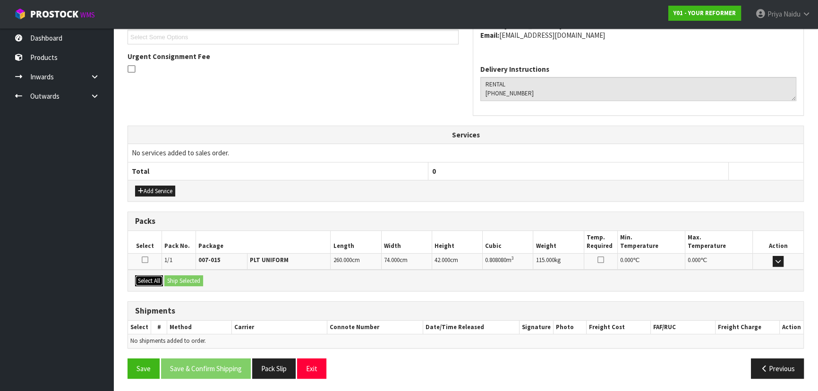
click at [152, 280] on button "Select All" at bounding box center [149, 280] width 28 height 11
click at [190, 280] on button "Ship Selected" at bounding box center [183, 280] width 39 height 11
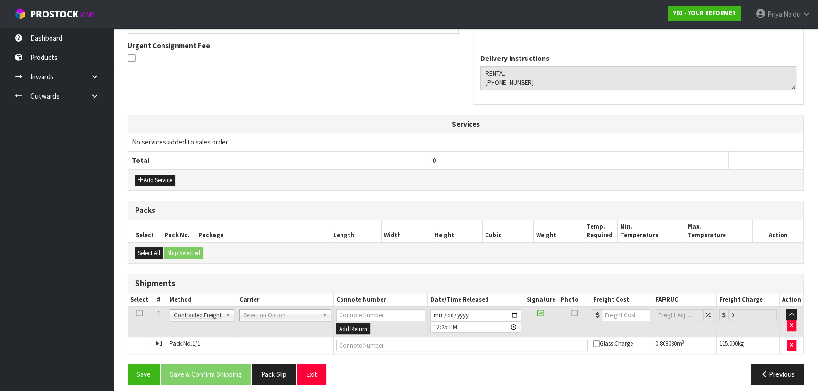
scroll to position [244, 0]
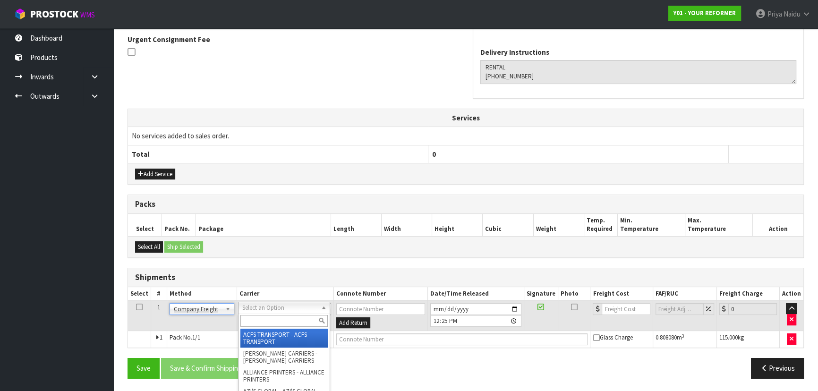
click at [261, 320] on input "text" at bounding box center [284, 321] width 87 height 12
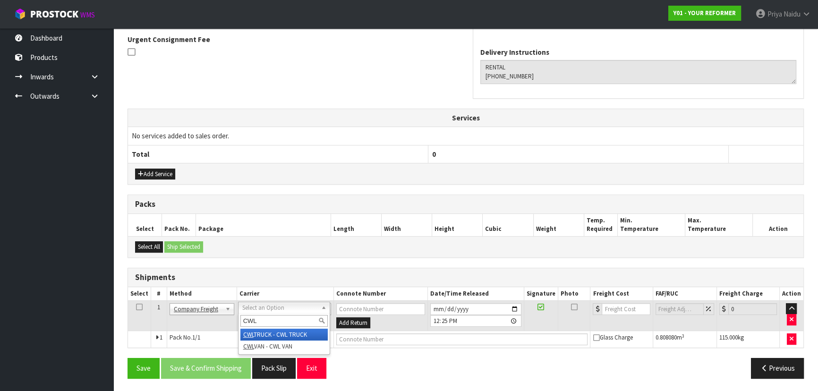
type input "CWL"
drag, startPoint x: 261, startPoint y: 334, endPoint x: 271, endPoint y: 335, distance: 10.5
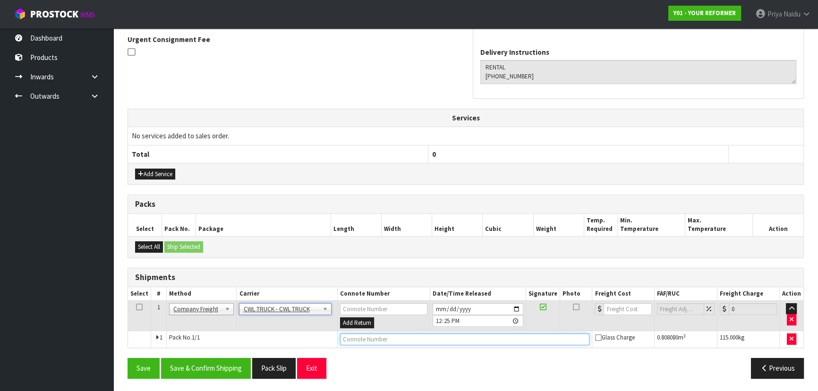
click at [379, 335] on input "text" at bounding box center [465, 340] width 250 height 12
type input "CWL TRUCK DELIVERY"
click at [521, 305] on input "[DATE]" at bounding box center [478, 309] width 91 height 12
click at [517, 309] on input "[DATE]" at bounding box center [478, 309] width 91 height 12
type input "2025-09-29"
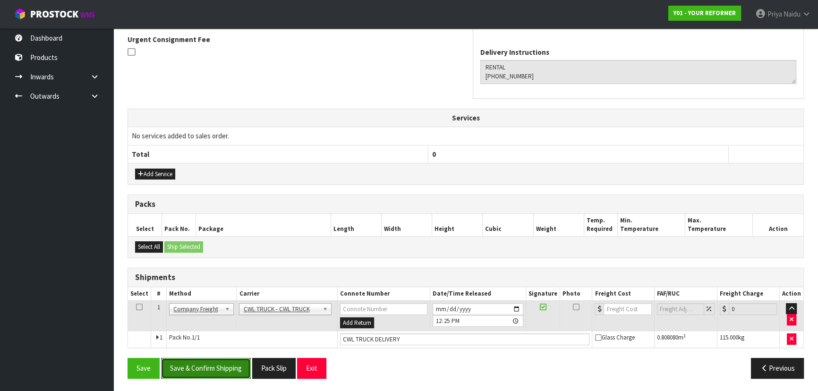
click at [199, 369] on button "Save & Confirm Shipping" at bounding box center [206, 368] width 90 height 20
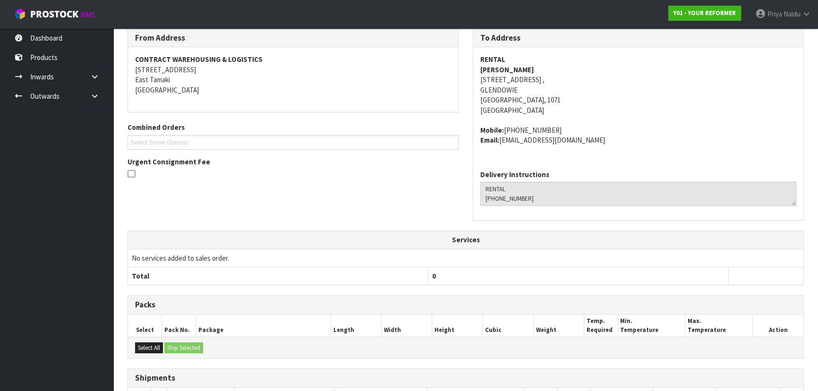
scroll to position [0, 0]
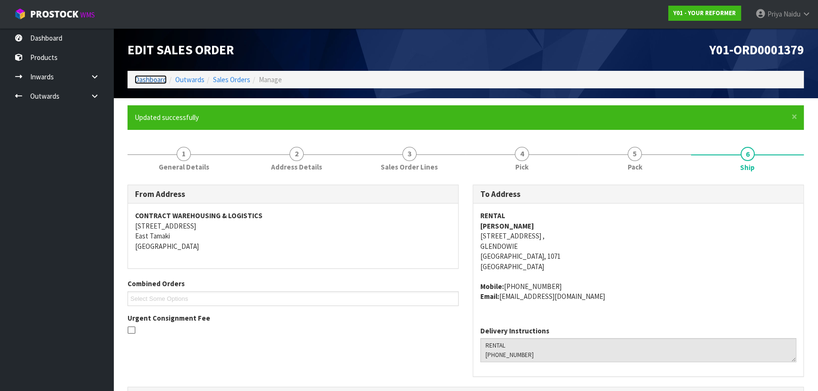
click at [158, 79] on link "Dashboard" at bounding box center [151, 79] width 32 height 9
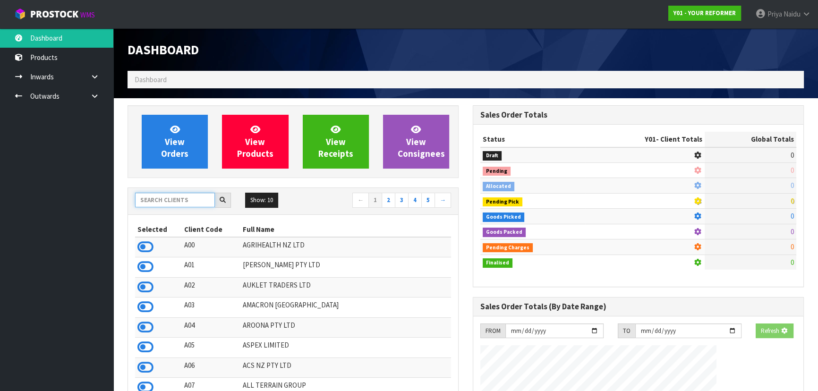
click at [175, 197] on input "text" at bounding box center [175, 200] width 80 height 15
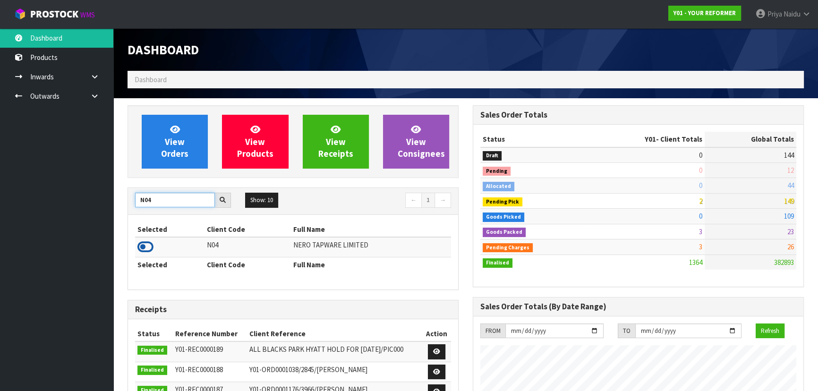
type input "N04"
click at [143, 246] on icon at bounding box center [146, 247] width 16 height 14
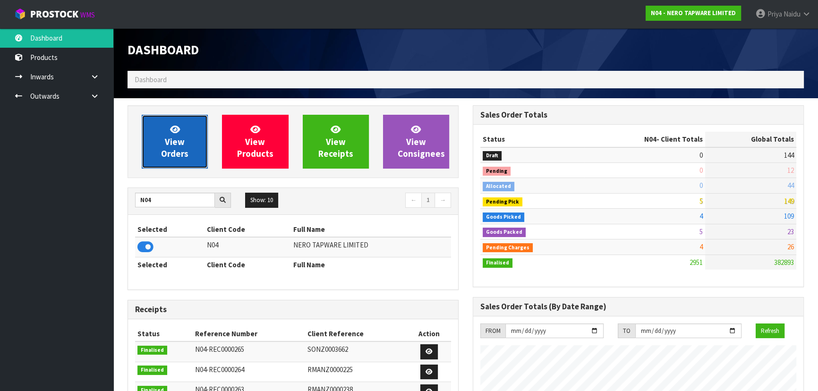
click at [173, 146] on span "View Orders" at bounding box center [174, 141] width 27 height 35
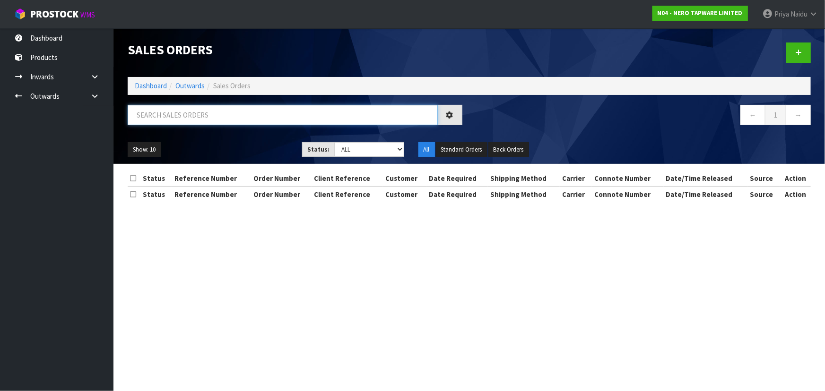
click at [180, 122] on input "text" at bounding box center [283, 115] width 310 height 20
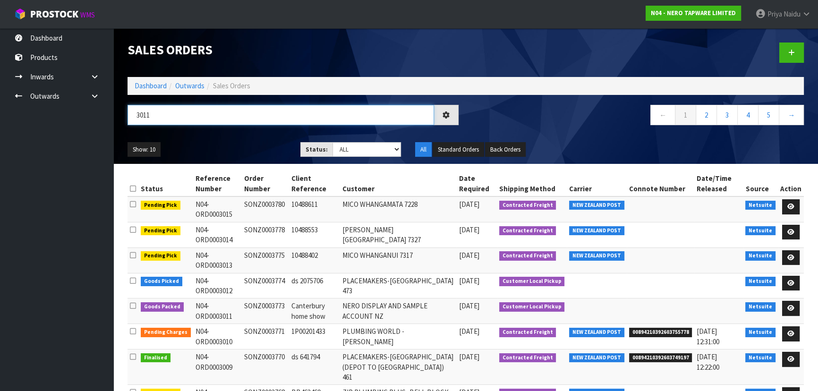
type input "3011"
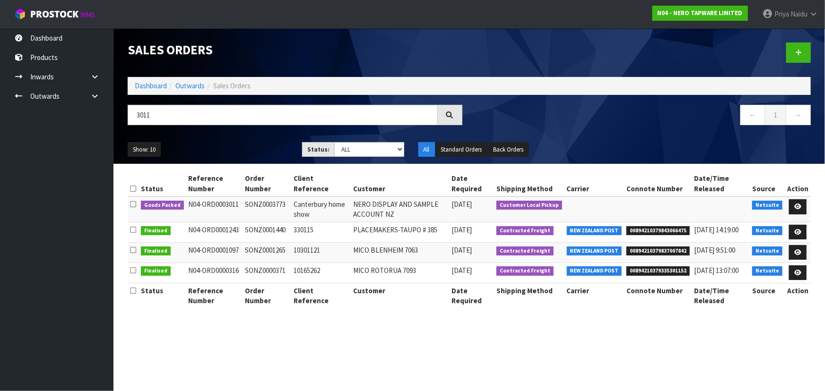
click at [232, 146] on ul "Show: 10 5 10 25 50" at bounding box center [208, 149] width 160 height 15
click at [233, 146] on ul "Show: 10 5 10 25 50" at bounding box center [208, 149] width 160 height 15
click at [239, 146] on ul "Show: 10 5 10 25 50" at bounding box center [208, 149] width 160 height 15
click at [155, 90] on link "Dashboard" at bounding box center [151, 85] width 32 height 9
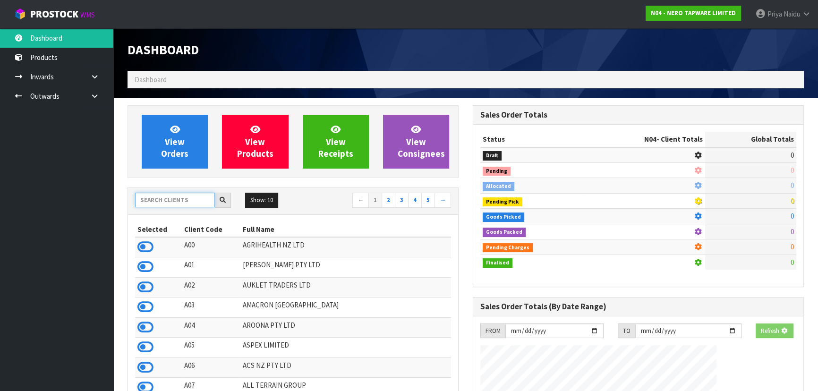
click at [161, 202] on input "text" at bounding box center [175, 200] width 80 height 15
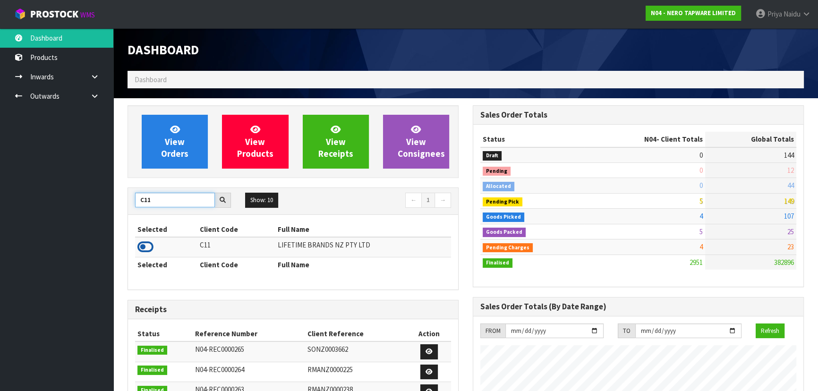
type input "C11"
click at [149, 246] on icon at bounding box center [146, 247] width 16 height 14
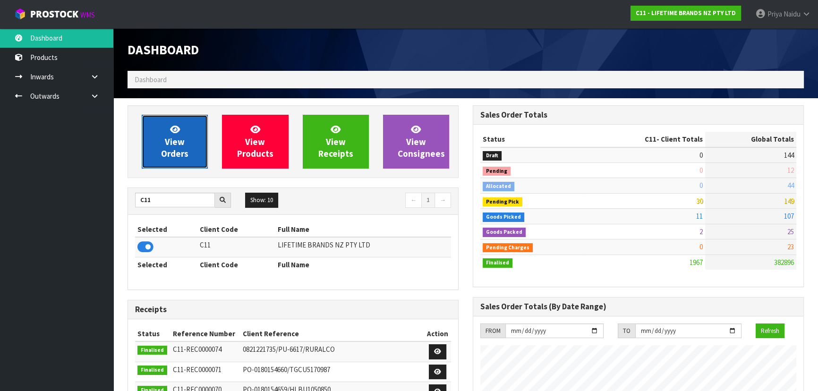
click at [189, 143] on link "View Orders" at bounding box center [175, 142] width 66 height 54
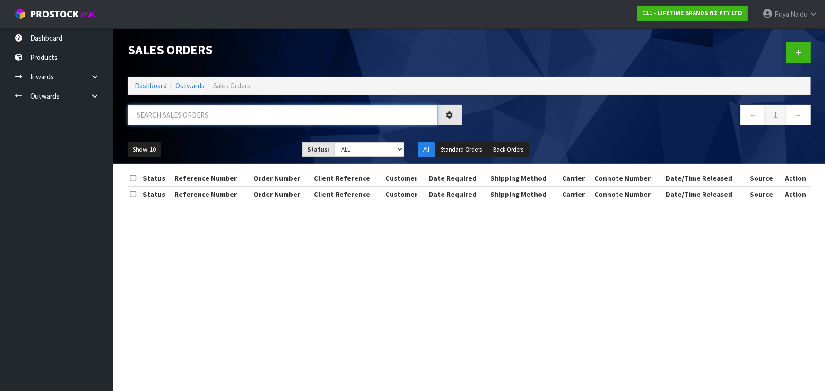
click at [197, 117] on input "text" at bounding box center [283, 115] width 310 height 20
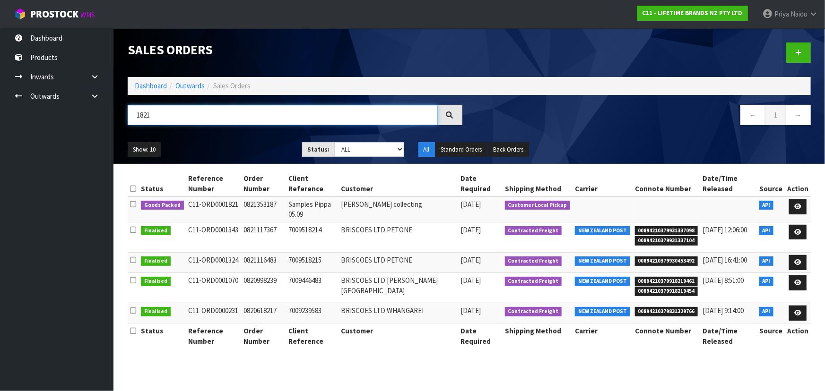
type input "1821"
click at [263, 130] on div "1821" at bounding box center [295, 118] width 349 height 27
click at [241, 143] on ul "Show: 10 5 10 25 50" at bounding box center [208, 149] width 160 height 15
click at [154, 88] on link "Dashboard" at bounding box center [151, 85] width 32 height 9
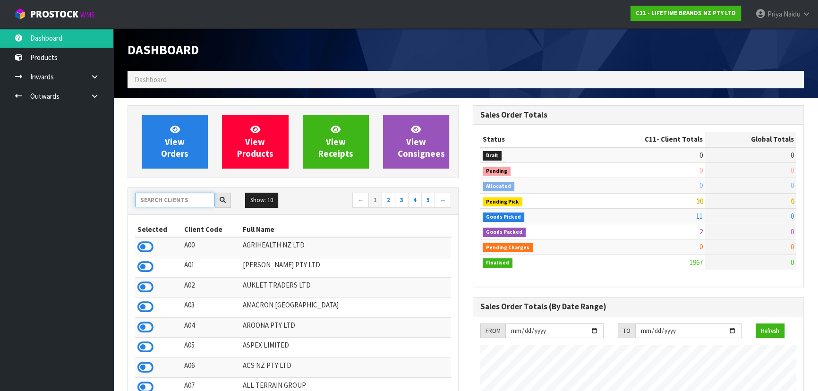
click at [179, 204] on input "text" at bounding box center [175, 200] width 80 height 15
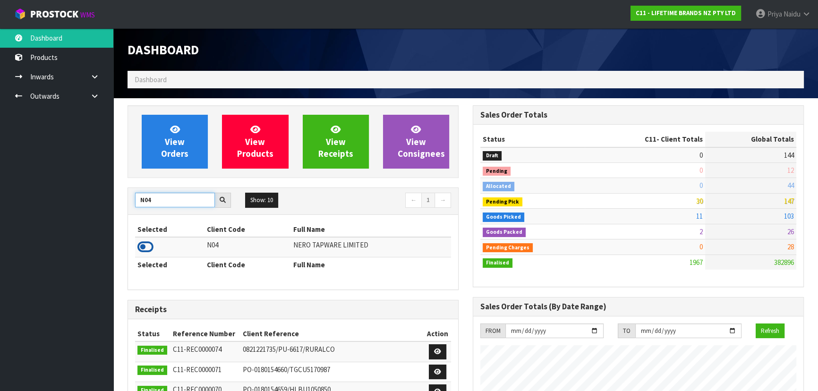
type input "N04"
click at [146, 248] on icon at bounding box center [146, 247] width 16 height 14
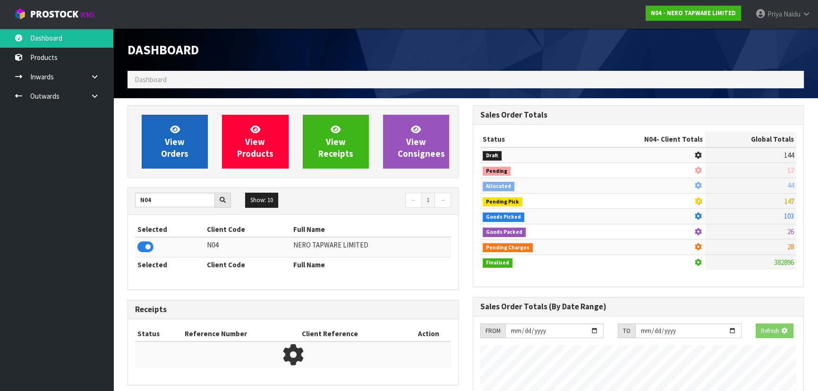
scroll to position [755, 345]
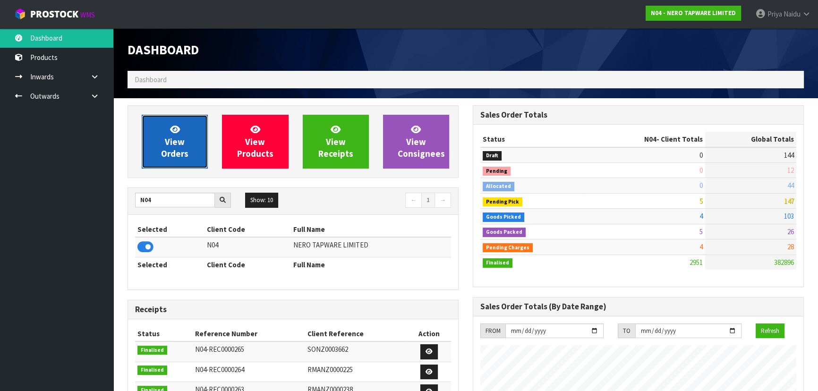
click at [158, 155] on link "View Orders" at bounding box center [175, 142] width 66 height 54
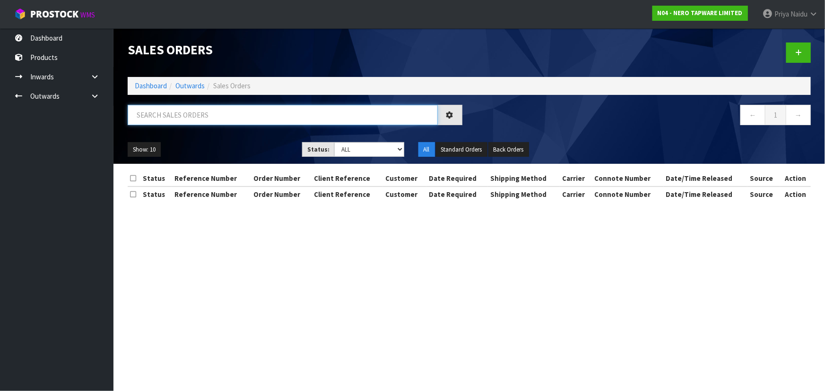
click at [192, 123] on input "text" at bounding box center [283, 115] width 310 height 20
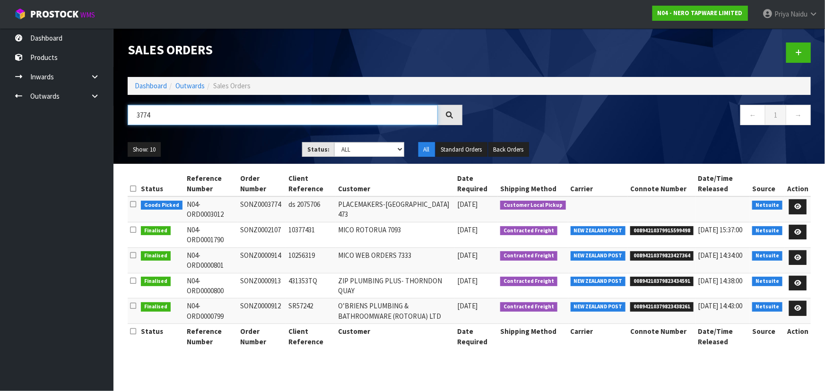
type input "3774"
click at [254, 135] on div "Show: 10 5 10 25 50 Status: Draft Pending Allocated Pending Pick Goods Picked G…" at bounding box center [469, 149] width 697 height 29
click at [796, 206] on icon at bounding box center [797, 207] width 7 height 6
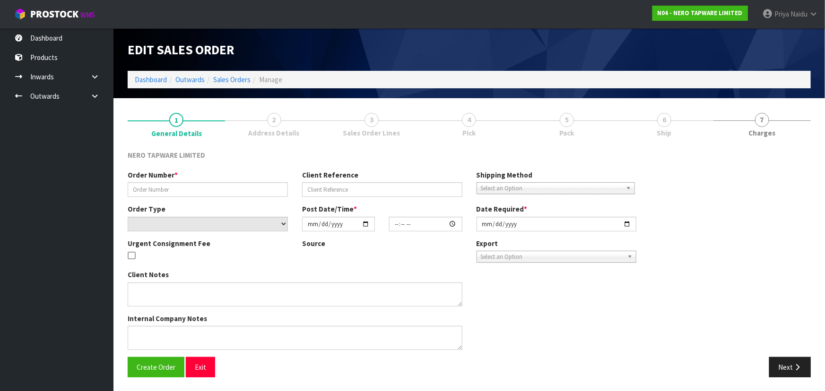
type input "SONZ0003774"
type input "ds 2075706"
select select "number:0"
type input "[DATE]"
type input "11:30:05.000"
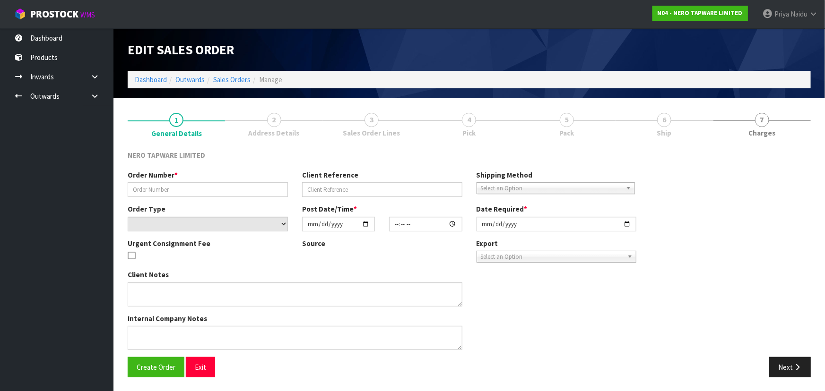
type input "[DATE]"
type textarea "customer pick up 25/09/2025"
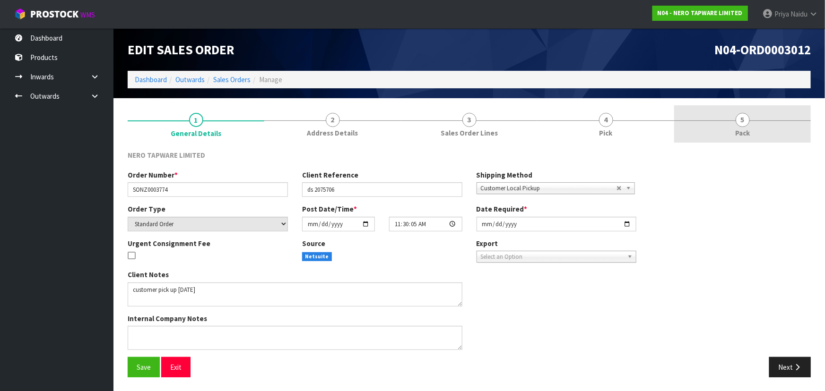
drag, startPoint x: 721, startPoint y: 123, endPoint x: 708, endPoint y: 121, distance: 12.4
click at [720, 122] on link "5 Pack" at bounding box center [742, 123] width 137 height 37
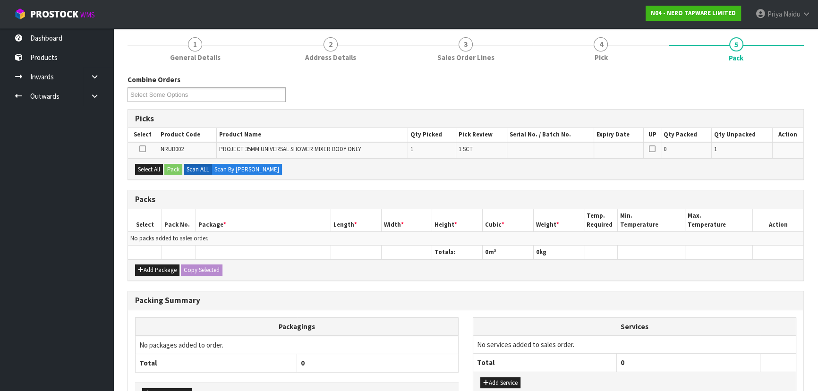
scroll to position [138, 0]
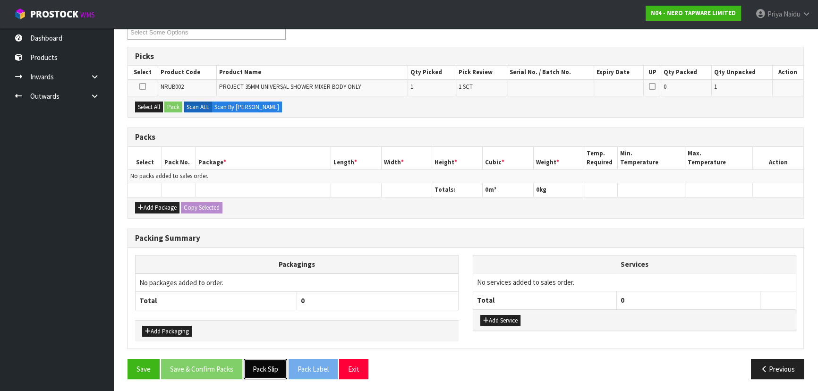
click at [260, 368] on button "Pack Slip" at bounding box center [265, 369] width 43 height 20
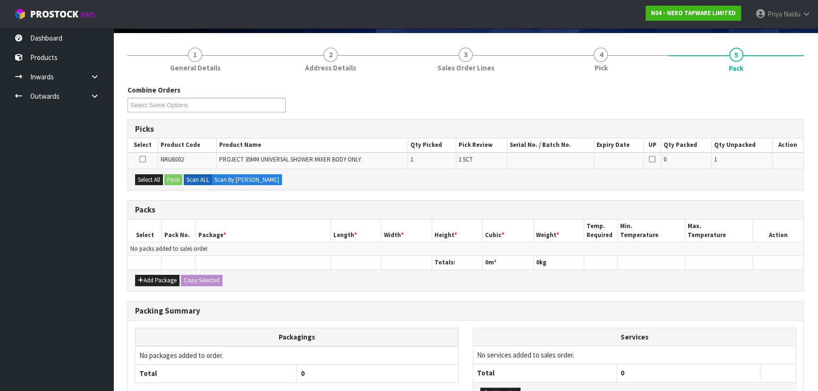
scroll to position [0, 0]
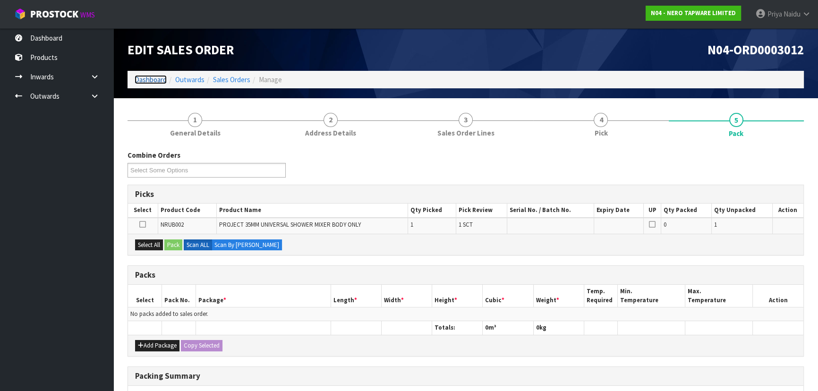
click at [155, 80] on link "Dashboard" at bounding box center [151, 79] width 32 height 9
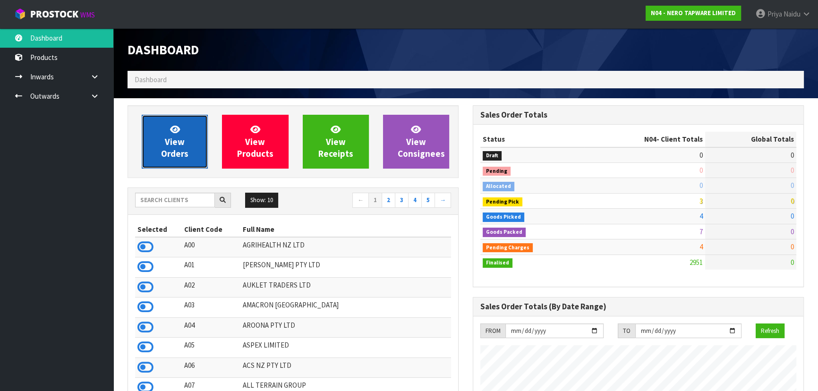
click at [179, 139] on span "View Orders" at bounding box center [174, 141] width 27 height 35
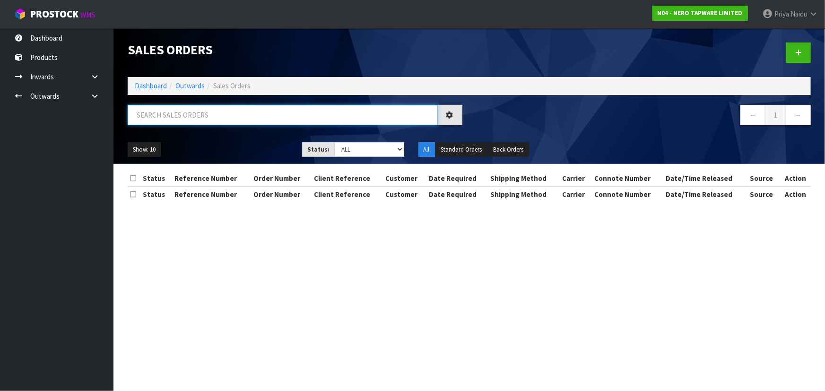
click at [202, 117] on input "text" at bounding box center [283, 115] width 310 height 20
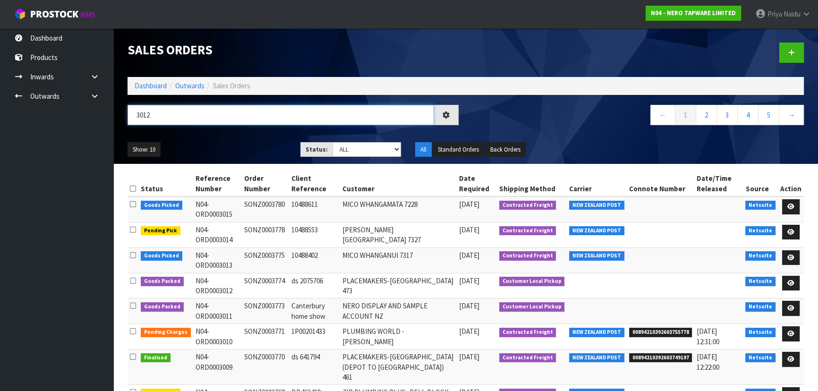
type input "3012"
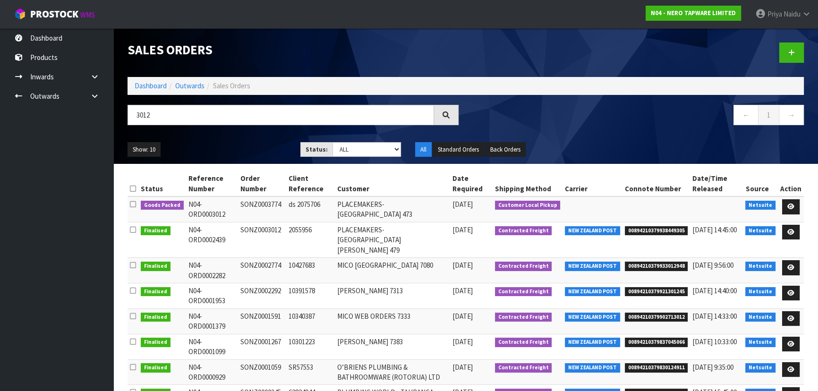
click at [253, 140] on div "Show: 10 5 10 25 50 Status: Draft Pending Allocated Pending Pick Goods Picked G…" at bounding box center [466, 149] width 691 height 29
click at [243, 140] on div "Show: 10 5 10 25 50 Status: Draft Pending Allocated Pending Pick Goods Picked G…" at bounding box center [466, 149] width 691 height 29
click at [246, 155] on ul "Show: 10 5 10 25 50" at bounding box center [207, 149] width 159 height 15
click at [238, 145] on ul "Show: 10 5 10 25 50" at bounding box center [207, 149] width 159 height 15
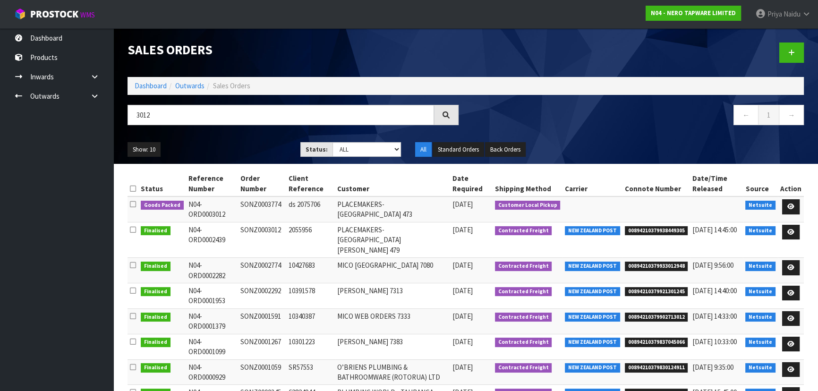
click at [244, 152] on ul "Show: 10 5 10 25 50" at bounding box center [207, 149] width 159 height 15
click at [244, 151] on ul "Show: 10 5 10 25 50" at bounding box center [207, 149] width 159 height 15
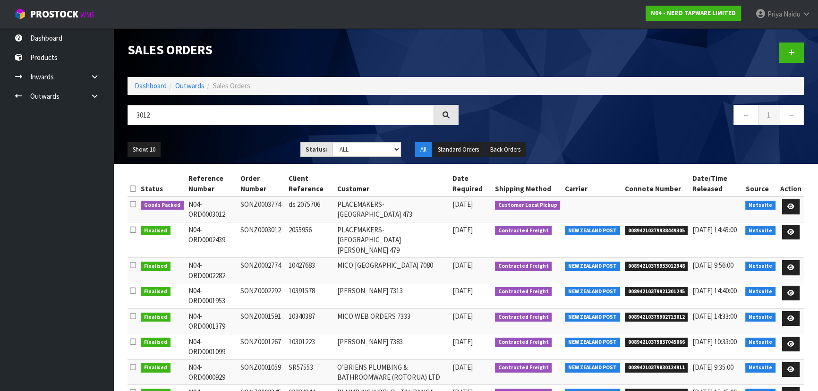
click at [244, 151] on ul "Show: 10 5 10 25 50" at bounding box center [207, 149] width 159 height 15
click at [793, 207] on icon at bounding box center [791, 207] width 7 height 6
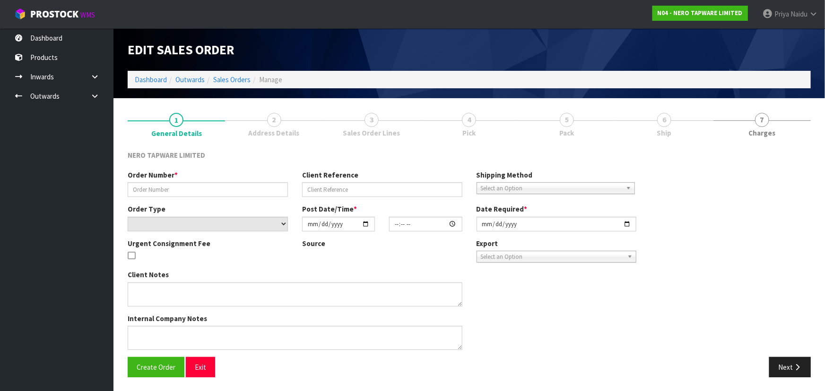
type input "SONZ0003774"
type input "ds 2075706"
select select "number:0"
type input "[DATE]"
type input "11:30:05.000"
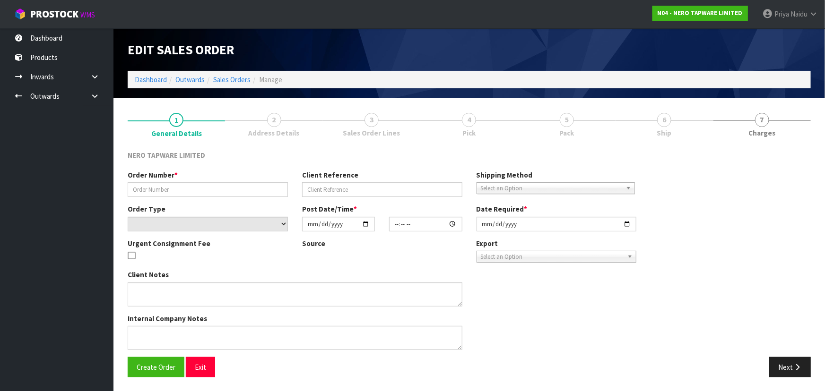
type input "[DATE]"
type textarea "customer pick up 25/09/2025"
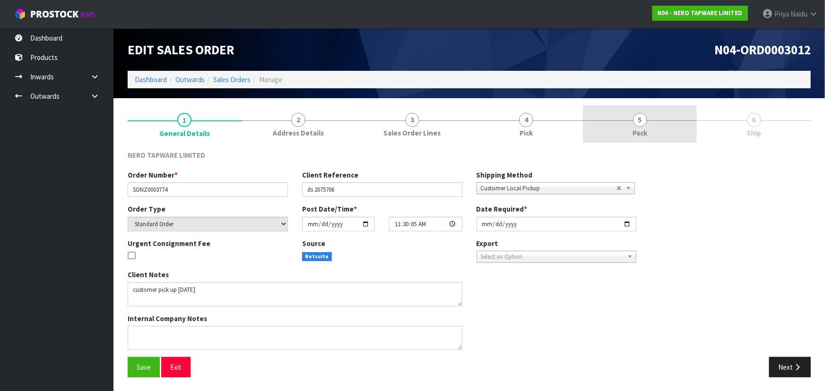
click at [638, 132] on span "Pack" at bounding box center [639, 133] width 15 height 10
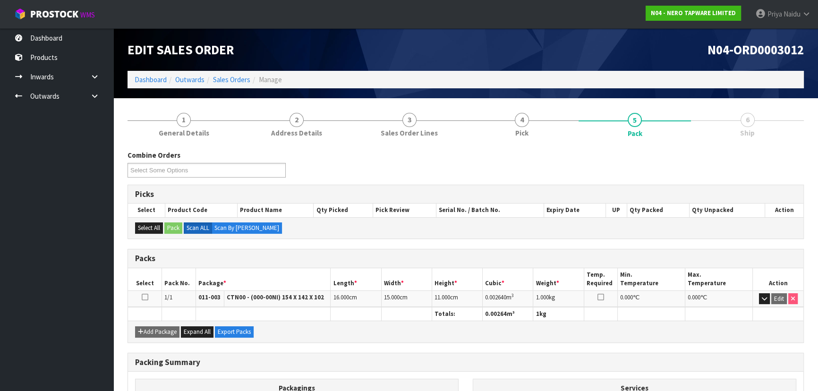
scroll to position [108, 0]
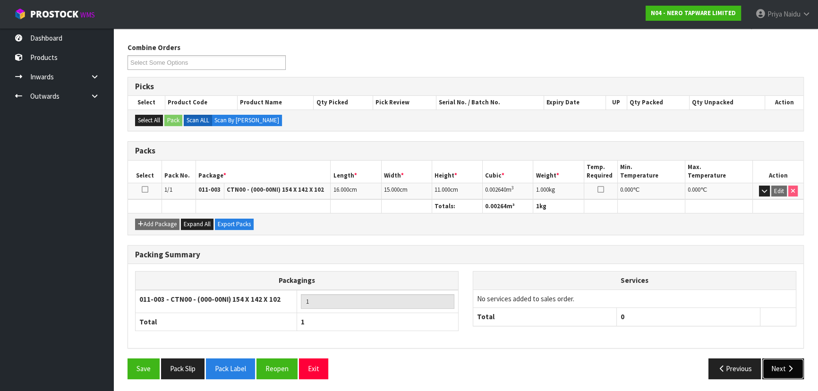
click at [791, 362] on button "Next" at bounding box center [784, 369] width 42 height 20
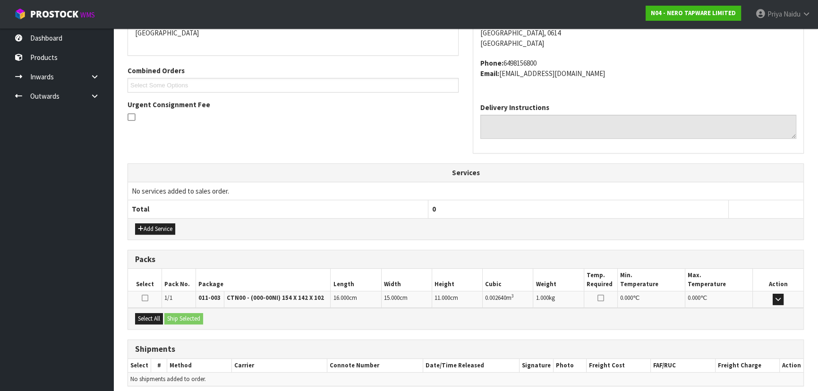
scroll to position [217, 0]
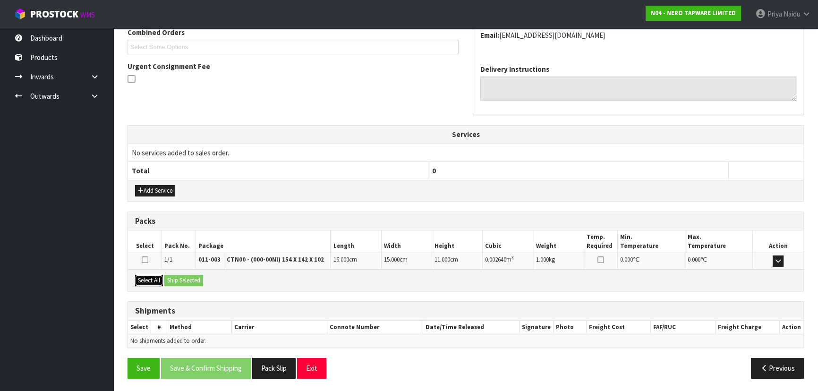
click at [158, 283] on button "Select All" at bounding box center [149, 280] width 28 height 11
click at [184, 284] on button "Ship Selected" at bounding box center [183, 280] width 39 height 11
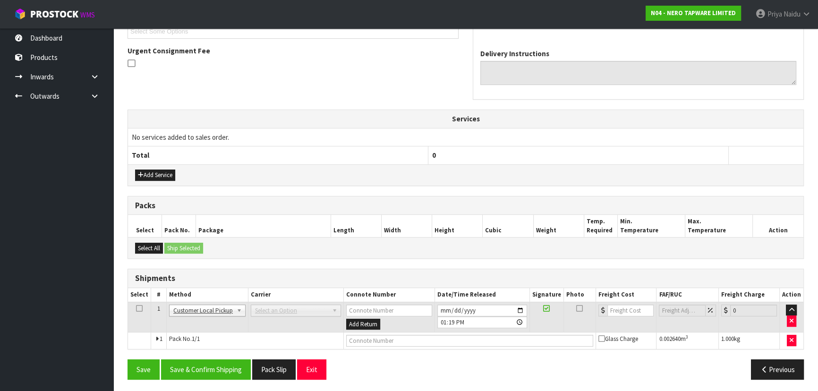
scroll to position [234, 0]
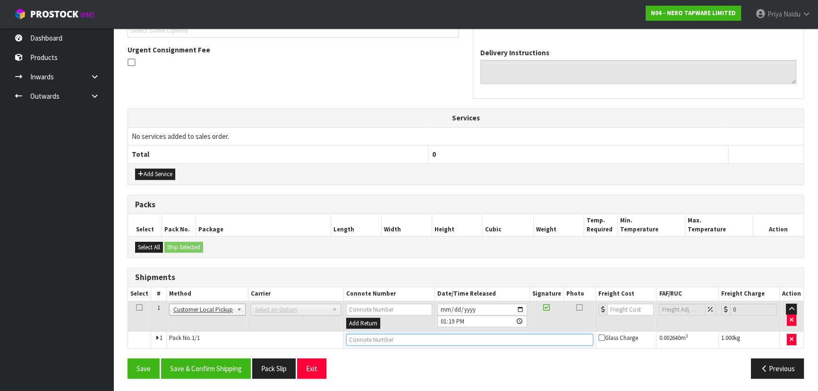
click at [367, 338] on input "text" at bounding box center [469, 340] width 247 height 12
type input "CUSTOMER COLLECTED"
click at [215, 360] on button "Save & Confirm Shipping" at bounding box center [206, 369] width 90 height 20
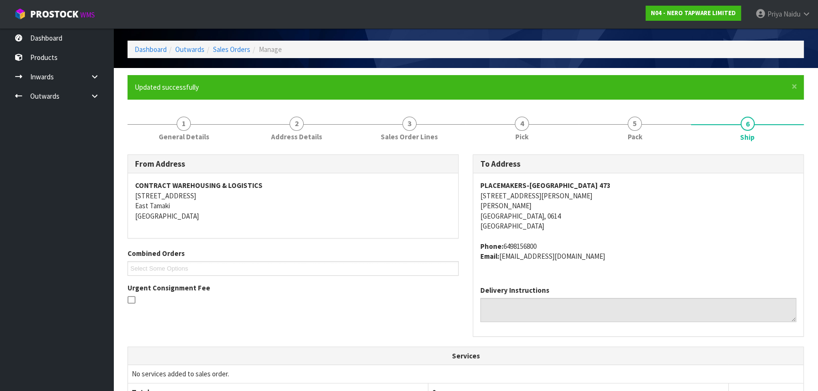
scroll to position [0, 0]
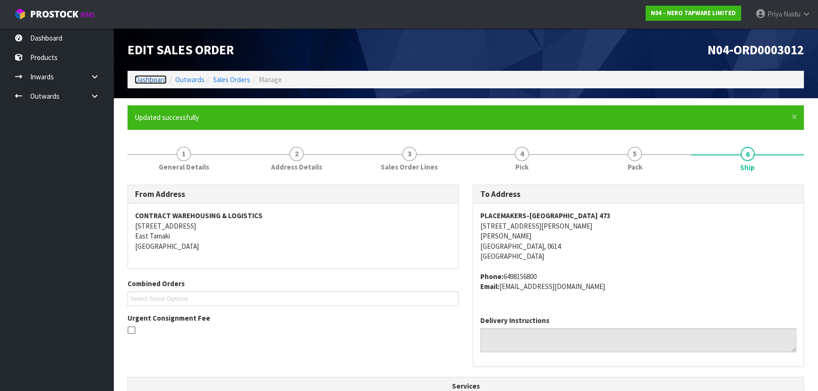
click at [147, 78] on link "Dashboard" at bounding box center [151, 79] width 32 height 9
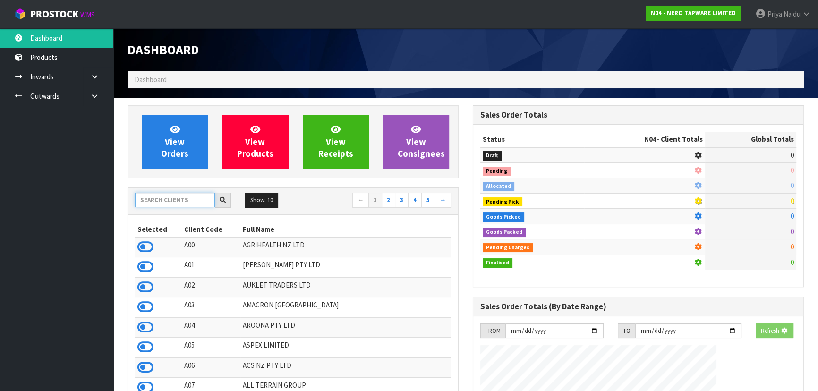
click at [174, 194] on input "text" at bounding box center [175, 200] width 80 height 15
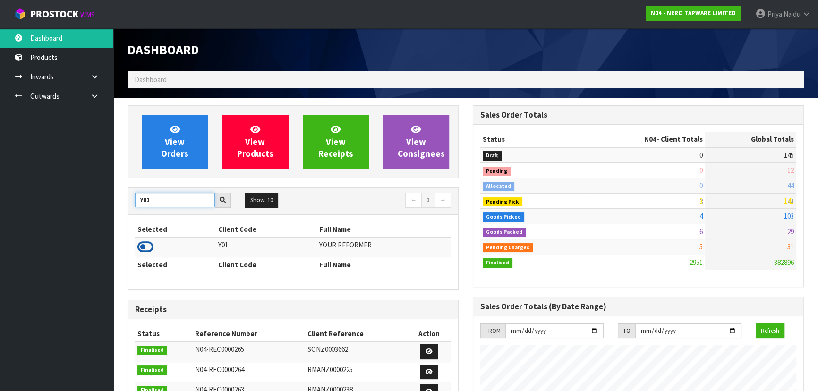
type input "Y01"
click at [147, 247] on icon at bounding box center [146, 247] width 16 height 14
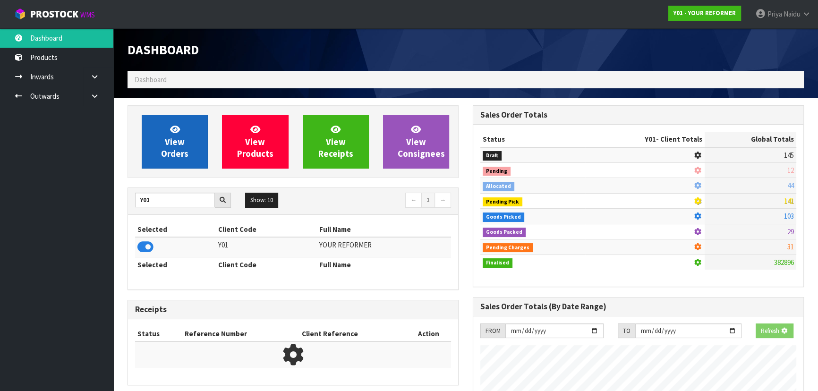
scroll to position [588, 345]
click at [177, 130] on icon at bounding box center [175, 129] width 10 height 9
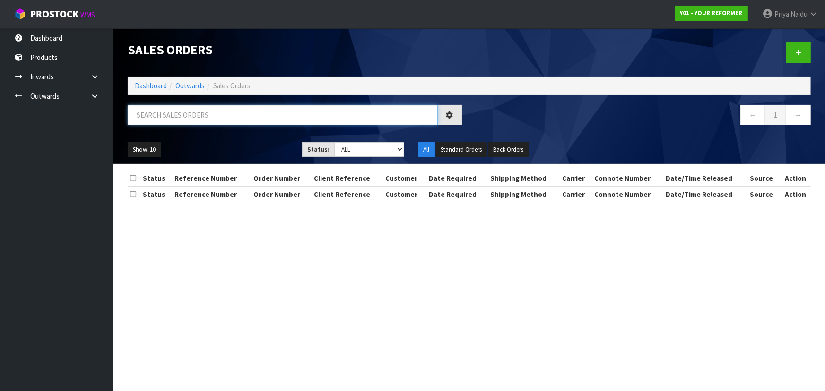
click at [182, 117] on input "text" at bounding box center [283, 115] width 310 height 20
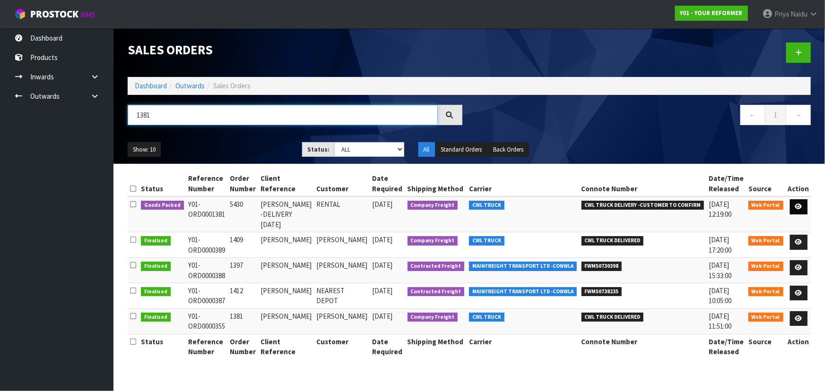
type input "1381"
click at [796, 207] on icon at bounding box center [798, 207] width 7 height 6
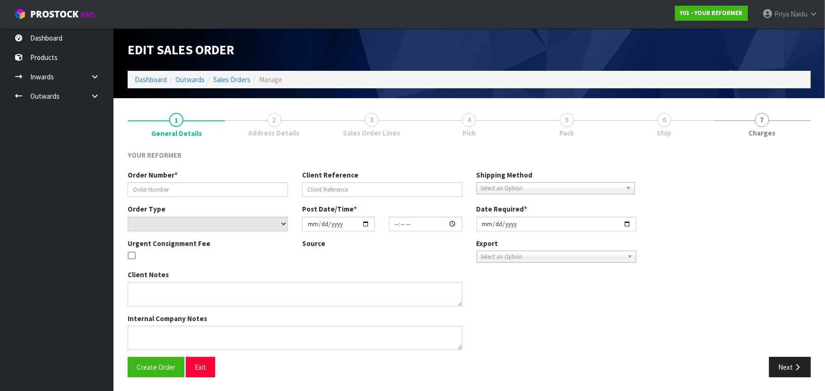
type input "5430"
type input "MONIQUE LEEUW -DELIVERY MONDAY 29/09/25"
select select "number:0"
type input "2025-09-22"
type input "14:06:00.000"
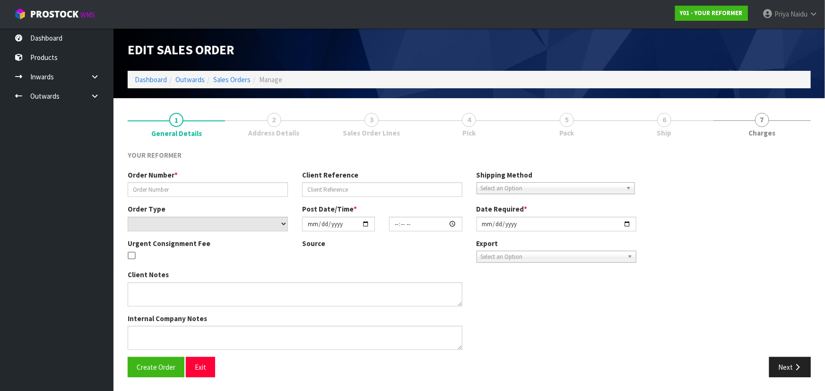
type input "2025-09-23"
type textarea "MONIQUE LEEUW 17 FANTAIL CRESCENT AUK MARAETAI 2018 NEW ZEALAND +64 22 510 0671"
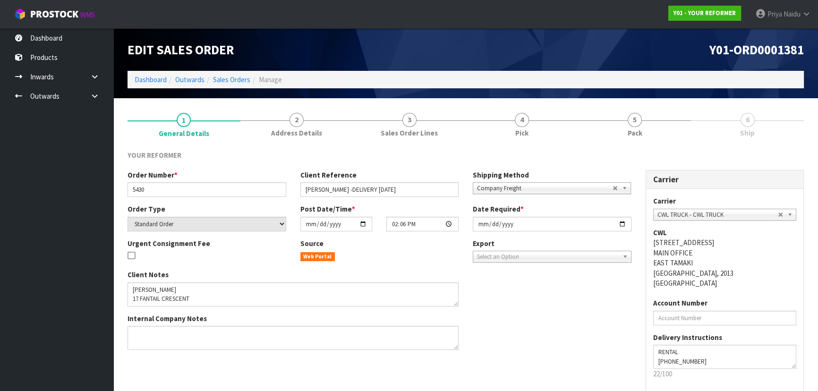
click at [740, 123] on link "6 Ship" at bounding box center [747, 123] width 113 height 37
click at [642, 125] on link "5 Pack" at bounding box center [635, 123] width 113 height 37
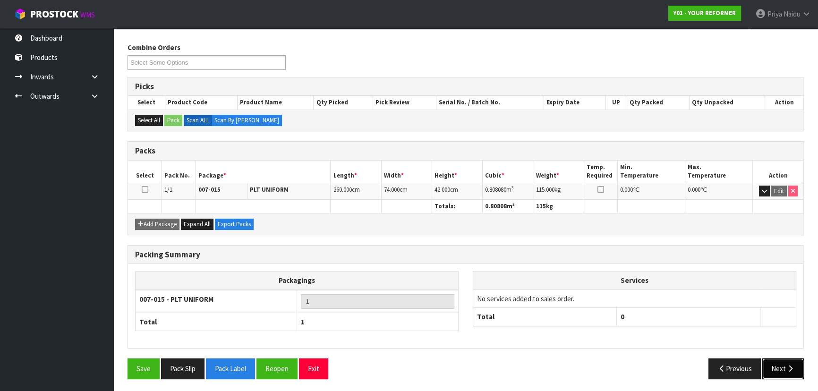
click at [774, 360] on button "Next" at bounding box center [784, 369] width 42 height 20
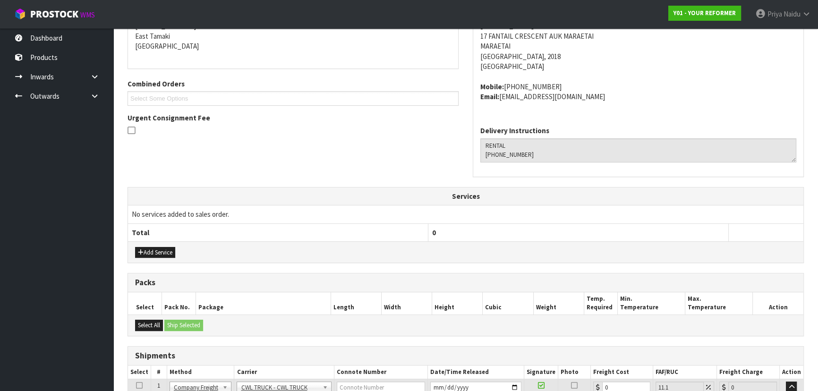
scroll to position [244, 0]
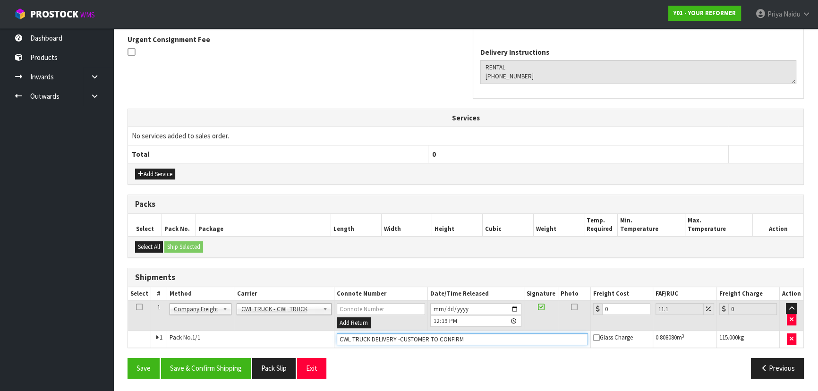
click at [482, 336] on input "CWL TRUCK DELIVERY -CUSTOMER TO CONFIRM" at bounding box center [462, 340] width 251 height 12
type input "CWL TRUCK DELIVERY"
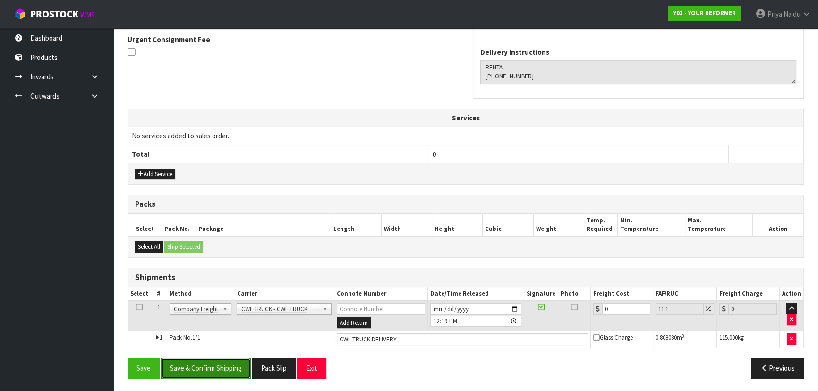
click at [210, 362] on button "Save & Confirm Shipping" at bounding box center [206, 368] width 90 height 20
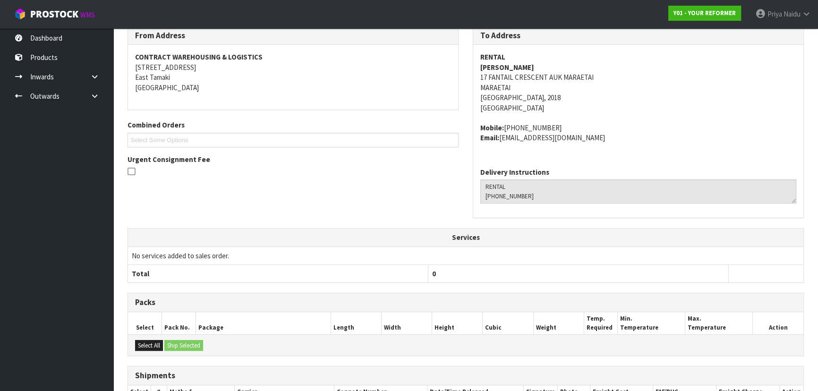
scroll to position [0, 0]
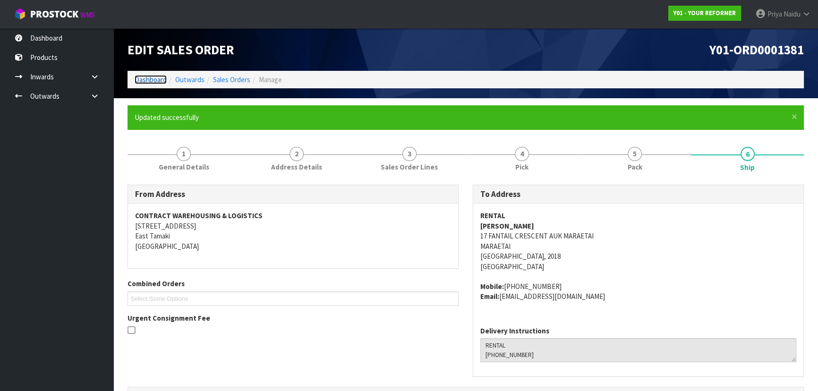
click at [144, 76] on link "Dashboard" at bounding box center [151, 79] width 32 height 9
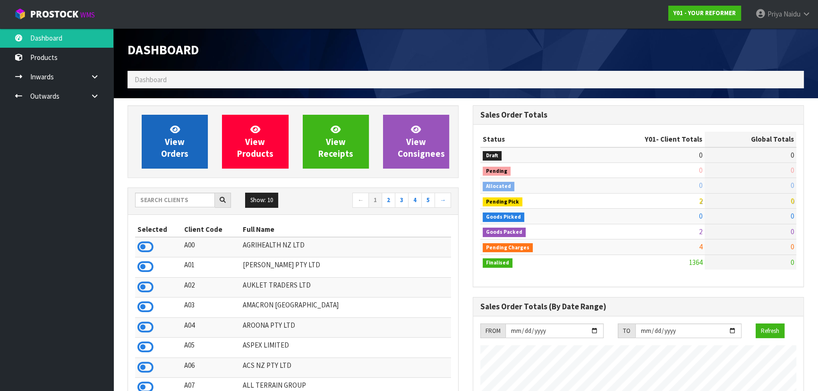
scroll to position [623, 345]
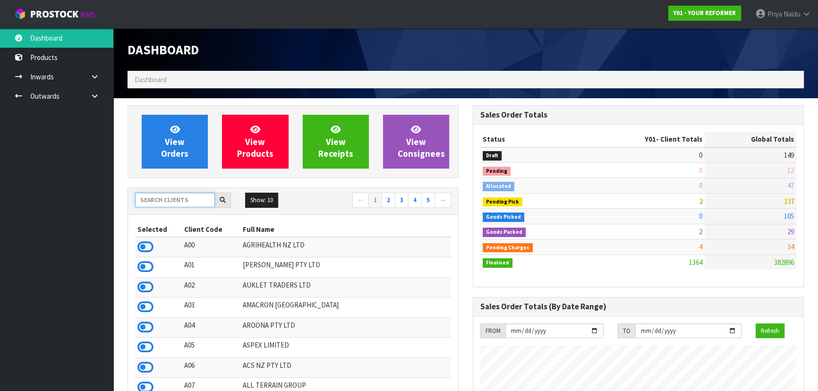
click at [180, 200] on input "text" at bounding box center [175, 200] width 80 height 15
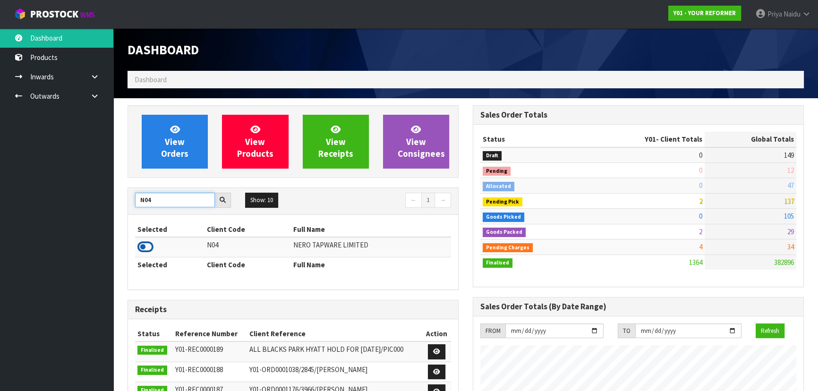
type input "N04"
click at [147, 243] on icon at bounding box center [146, 247] width 16 height 14
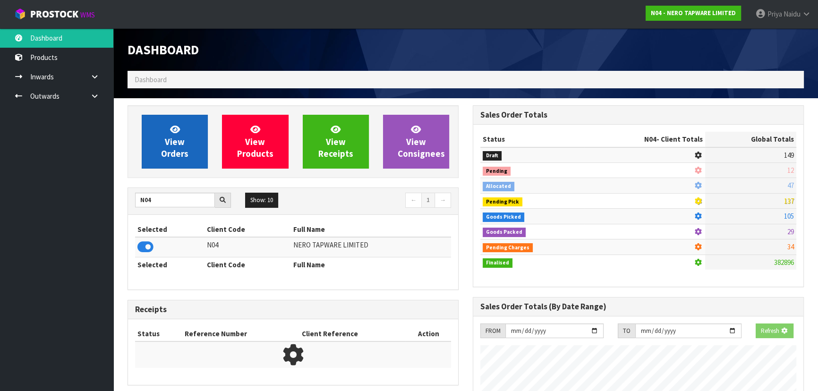
scroll to position [755, 345]
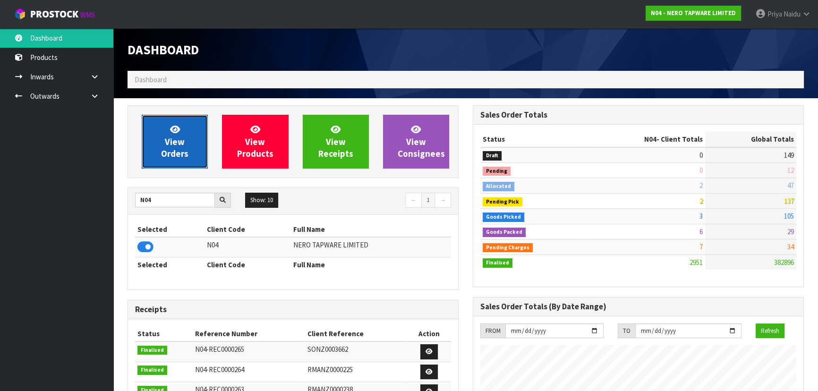
click at [170, 150] on span "View Orders" at bounding box center [174, 141] width 27 height 35
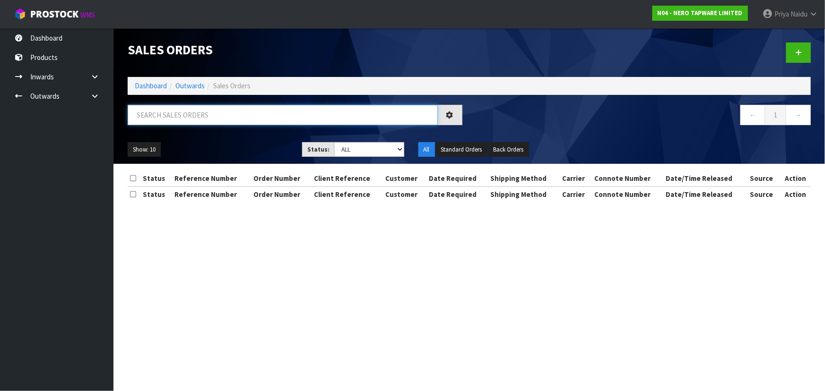
click at [185, 116] on input "text" at bounding box center [283, 115] width 310 height 20
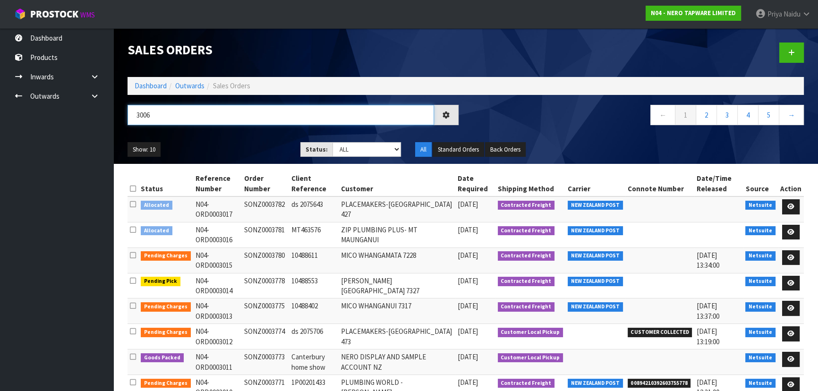
type input "3006"
click at [208, 137] on div "Show: 10 5 10 25 50 Status: Draft Pending Allocated Pending Pick Goods Picked G…" at bounding box center [466, 149] width 691 height 29
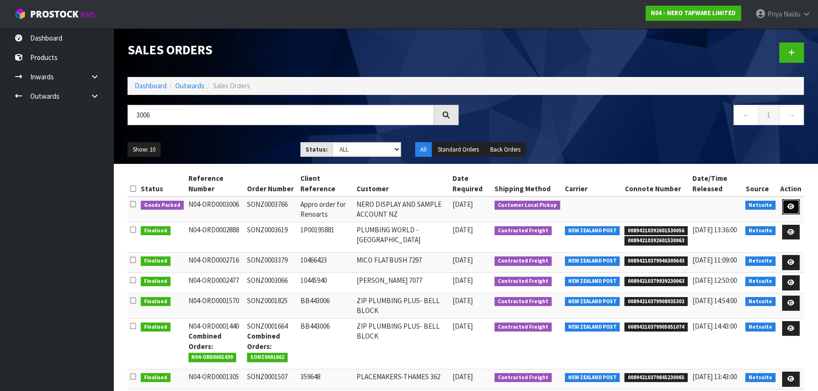
click at [790, 205] on icon at bounding box center [791, 207] width 7 height 6
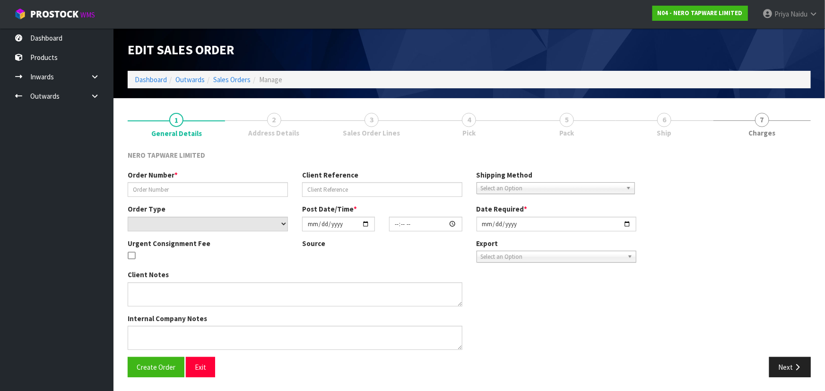
type input "SONZ0003766"
type input "Appro order for Renoarts"
select select "number:0"
type input "[DATE]"
type input "08:45:14.000"
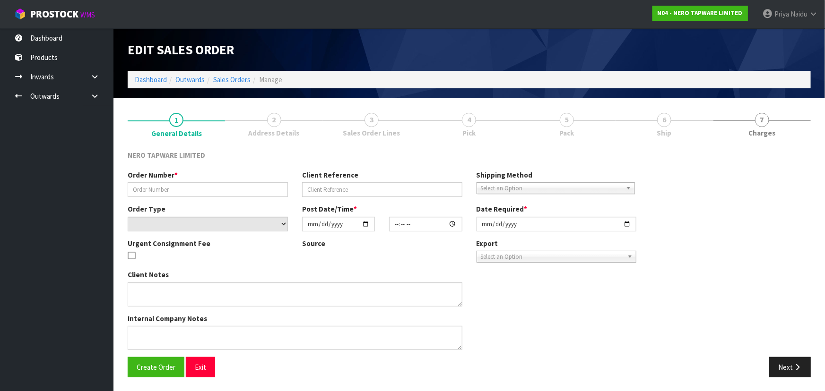
type input "[DATE]"
type textarea "Tony pick up 25/09/2025"
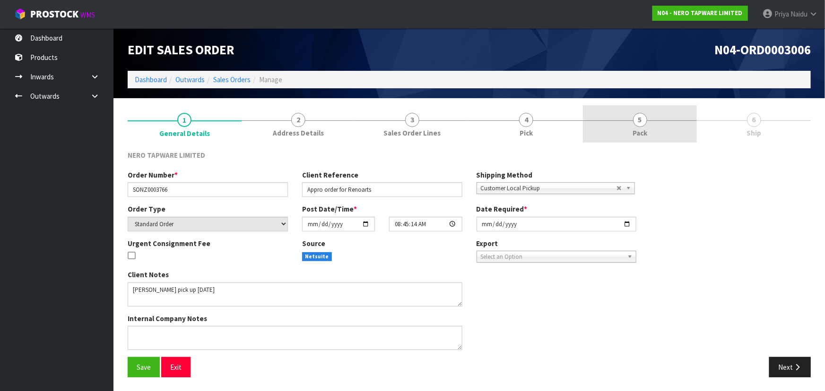
click at [649, 123] on link "5 Pack" at bounding box center [640, 123] width 114 height 37
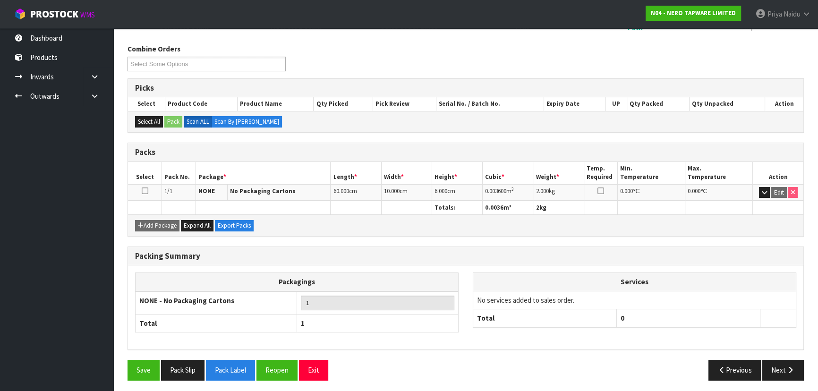
scroll to position [108, 0]
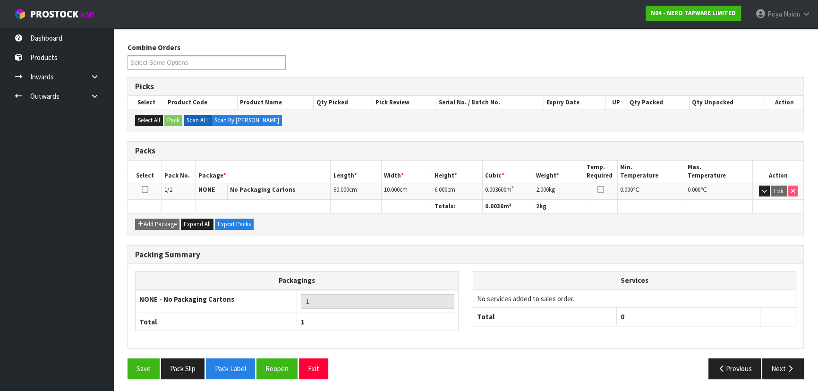
click at [782, 378] on div "Save Pack Slip Pack Label Reopen Exit Previous Next" at bounding box center [466, 372] width 691 height 27
drag, startPoint x: 761, startPoint y: 366, endPoint x: 768, endPoint y: 368, distance: 7.5
click at [761, 365] on button "Previous" at bounding box center [735, 369] width 53 height 20
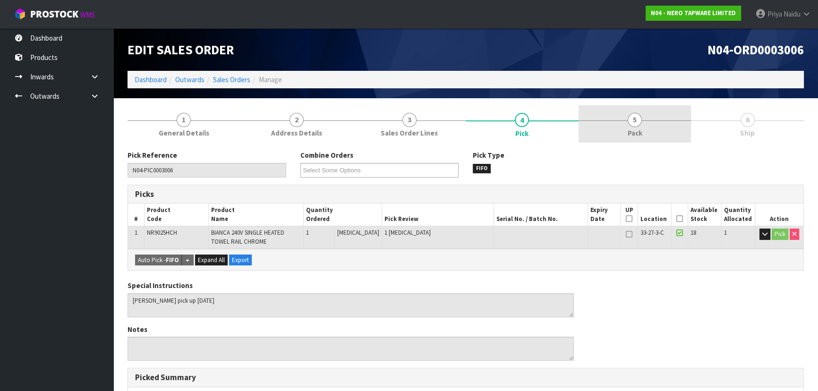
click at [637, 129] on span "Pack" at bounding box center [635, 133] width 15 height 10
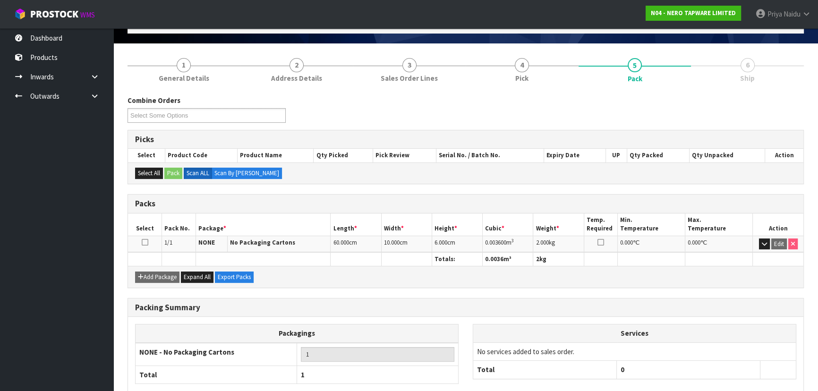
scroll to position [108, 0]
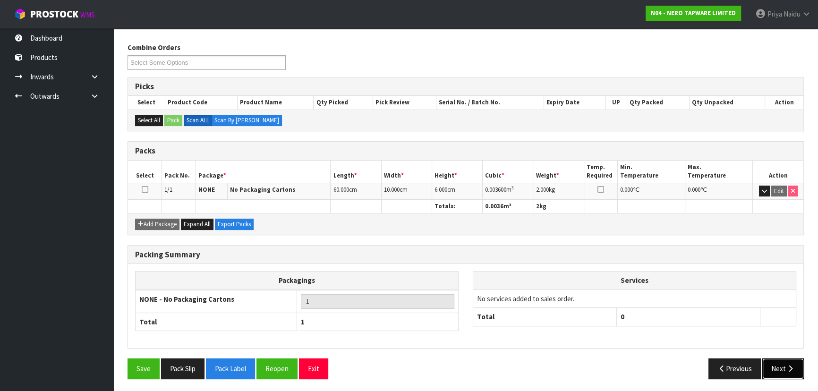
click at [768, 363] on button "Next" at bounding box center [784, 369] width 42 height 20
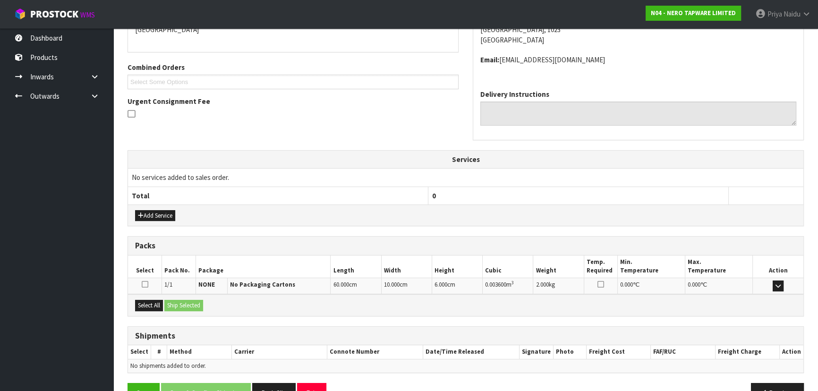
scroll to position [207, 0]
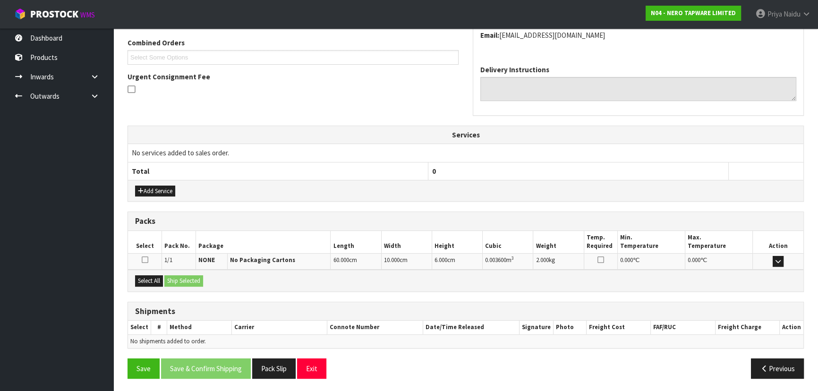
click at [154, 273] on div "Select All Ship Selected" at bounding box center [466, 280] width 676 height 21
drag, startPoint x: 155, startPoint y: 276, endPoint x: 188, endPoint y: 281, distance: 33.0
click at [158, 277] on button "Select All" at bounding box center [149, 280] width 28 height 11
click at [189, 282] on button "Ship Selected" at bounding box center [183, 280] width 39 height 11
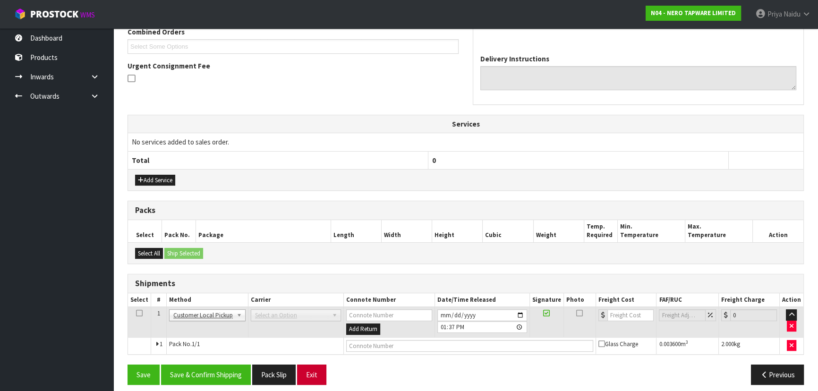
scroll to position [224, 0]
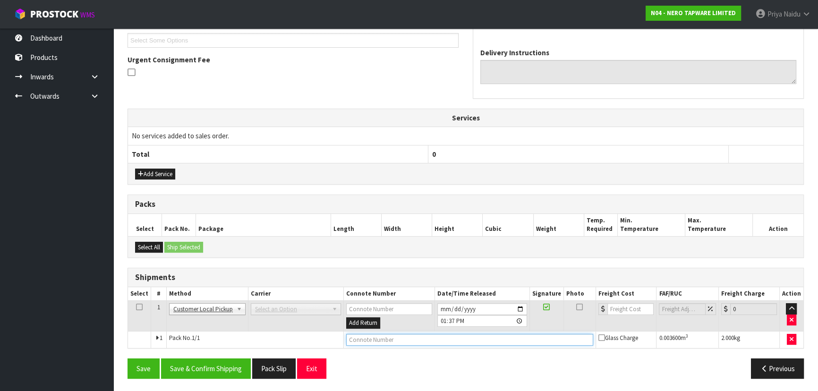
click at [372, 340] on input "text" at bounding box center [469, 340] width 247 height 12
type input "CUSTOMER COLLECTED"
click at [221, 369] on button "Save & Confirm Shipping" at bounding box center [206, 369] width 90 height 20
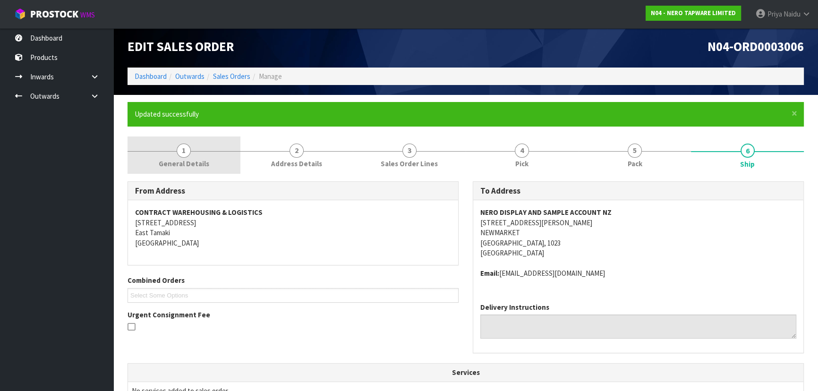
scroll to position [0, 0]
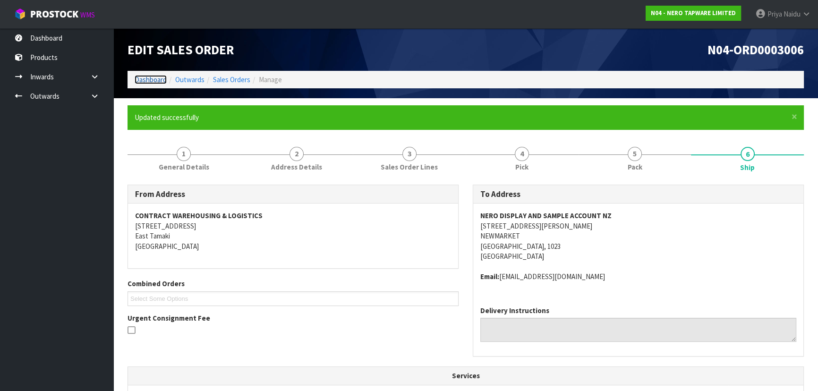
click at [153, 78] on link "Dashboard" at bounding box center [151, 79] width 32 height 9
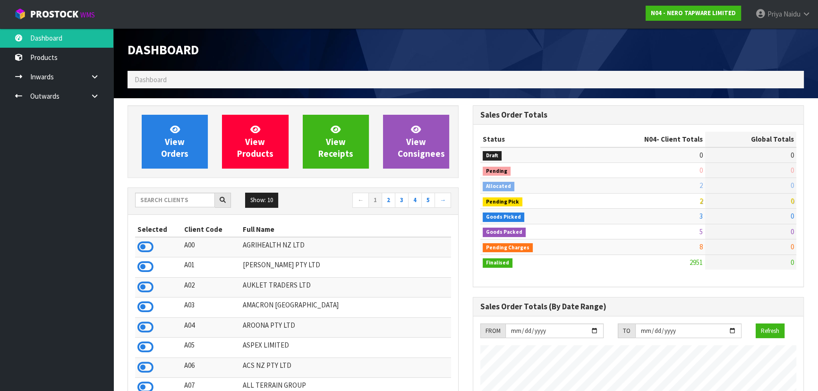
scroll to position [755, 345]
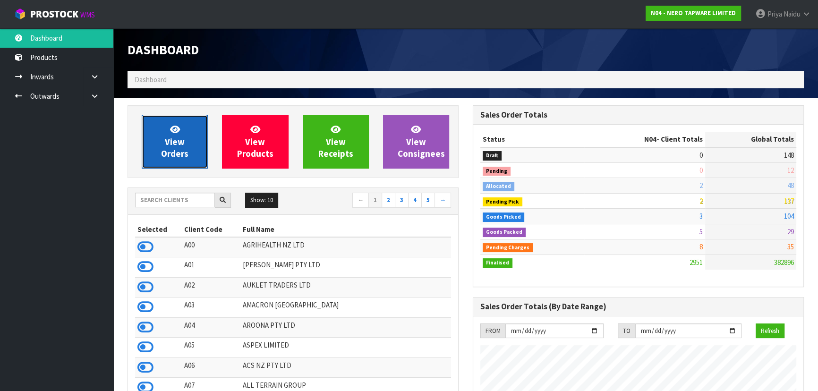
click at [183, 141] on span "View Orders" at bounding box center [174, 141] width 27 height 35
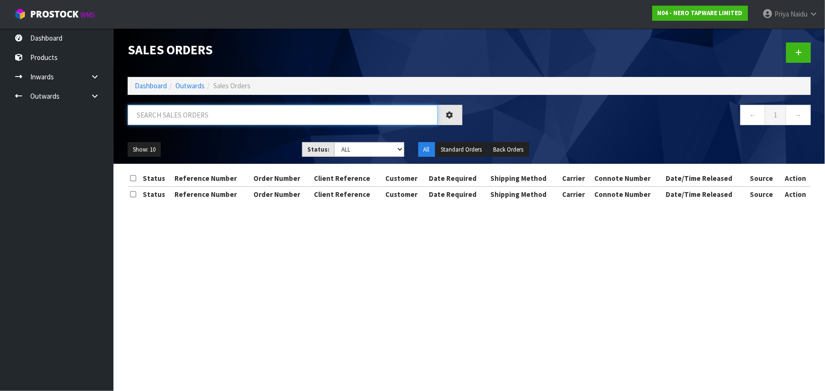
click at [193, 111] on input "text" at bounding box center [283, 115] width 310 height 20
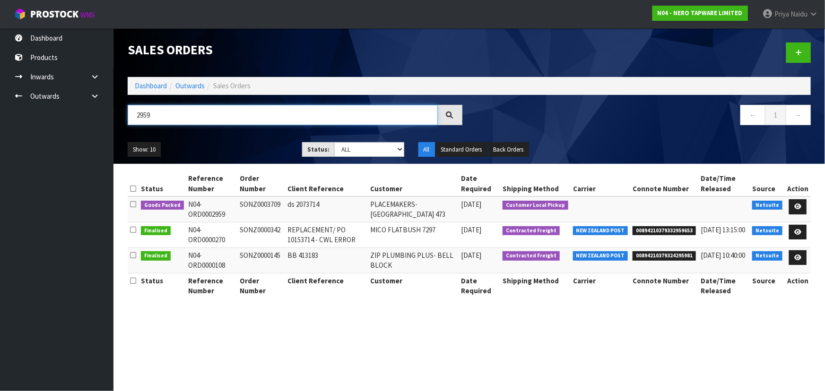
type input "2959"
click at [240, 147] on ul "Show: 10 5 10 25 50" at bounding box center [208, 149] width 160 height 15
click at [243, 144] on ul "Show: 10 5 10 25 50" at bounding box center [208, 149] width 160 height 15
click at [233, 146] on ul "Show: 10 5 10 25 50" at bounding box center [208, 149] width 160 height 15
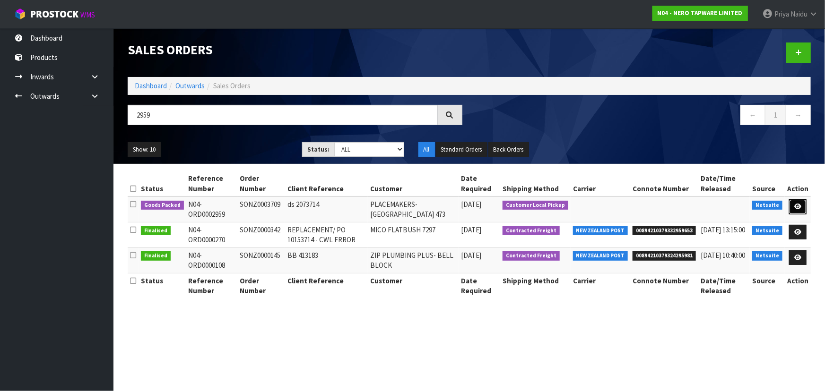
click at [795, 207] on icon at bounding box center [797, 207] width 7 height 6
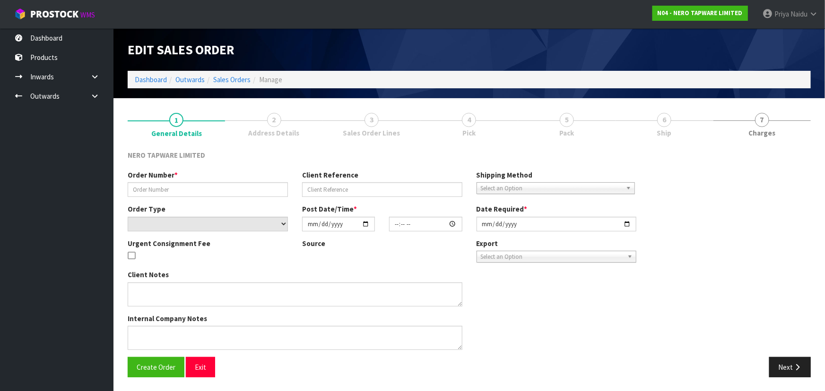
type input "SONZ0003709"
type input "ds 2073714"
select select "number:0"
type input "2025-09-22"
type input "12:15:07.000"
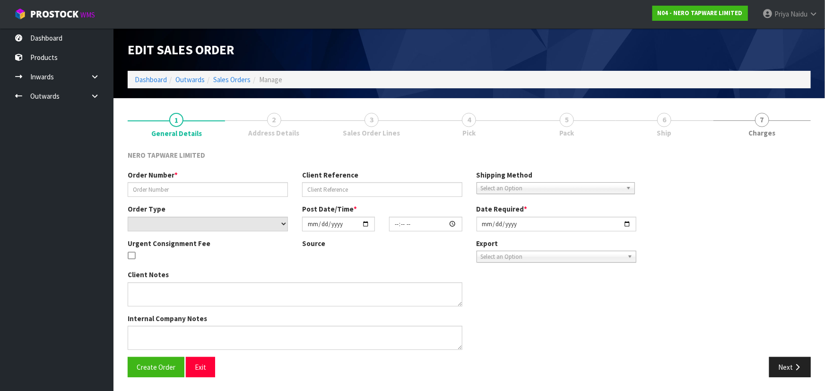
type input "2025-09-22"
type textarea "Tony pick up 26/09/2025"
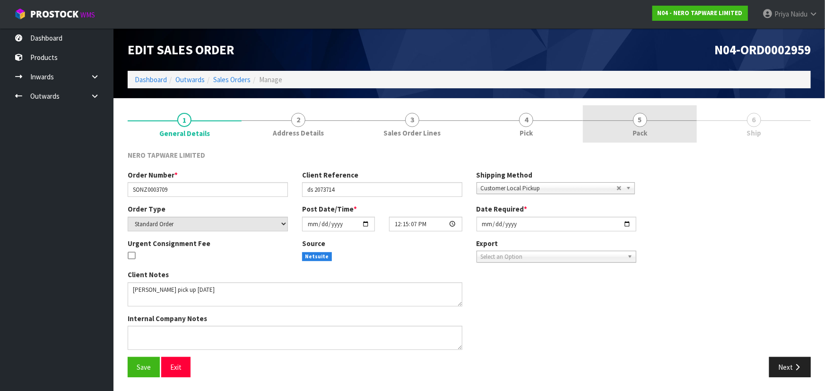
click at [645, 133] on span "Pack" at bounding box center [639, 133] width 15 height 10
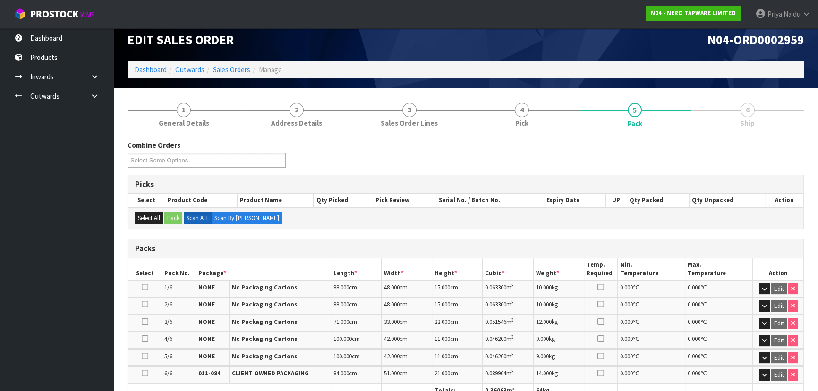
scroll to position [215, 0]
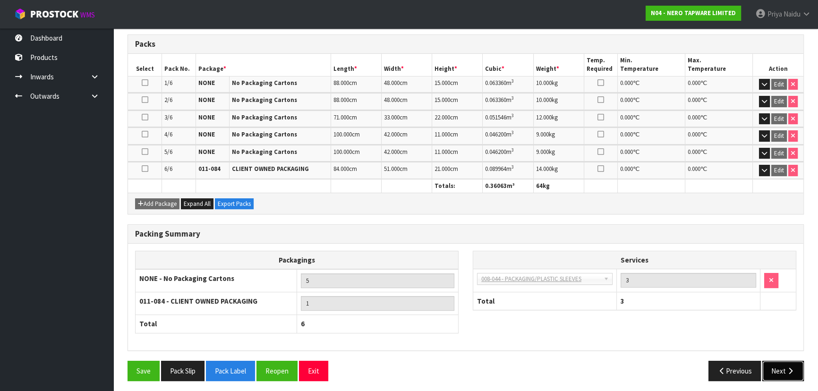
click at [783, 363] on button "Next" at bounding box center [784, 371] width 42 height 20
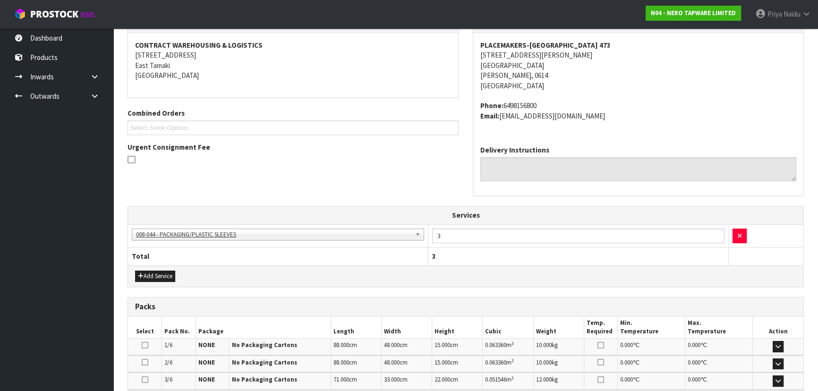
scroll to position [301, 0]
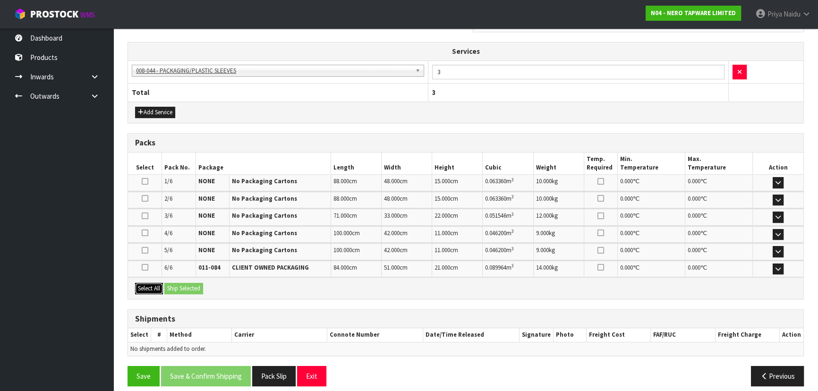
drag, startPoint x: 146, startPoint y: 289, endPoint x: 187, endPoint y: 288, distance: 41.1
click at [149, 288] on button "Select All" at bounding box center [149, 288] width 28 height 11
click at [188, 288] on button "Ship Selected" at bounding box center [183, 288] width 39 height 11
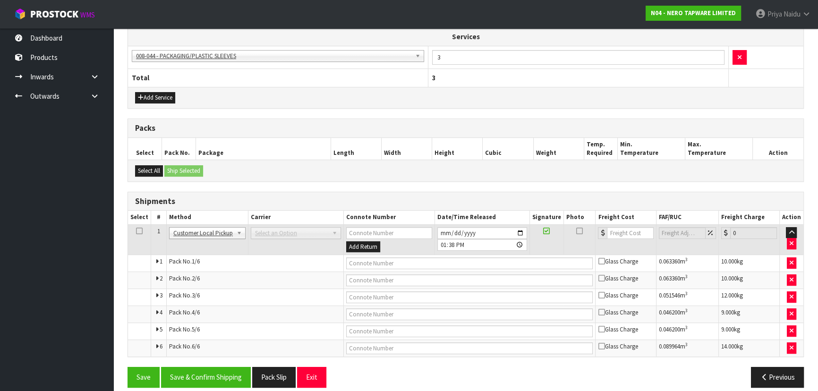
scroll to position [323, 0]
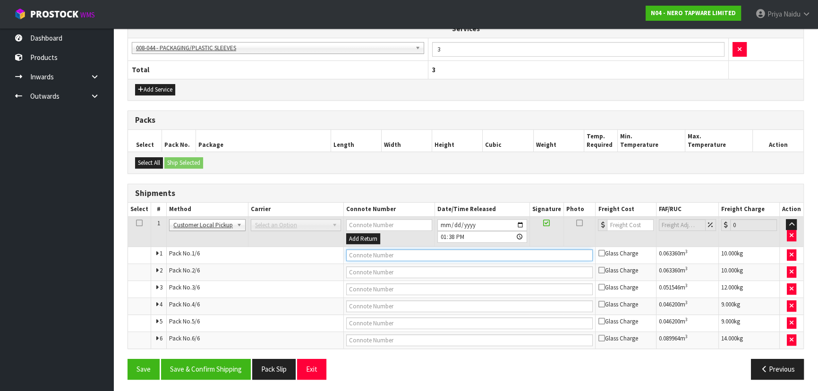
click at [368, 258] on input "text" at bounding box center [469, 256] width 247 height 12
type input "CUSTOMER COLLECTED"
click at [212, 364] on button "Save & Confirm Shipping" at bounding box center [206, 369] width 90 height 20
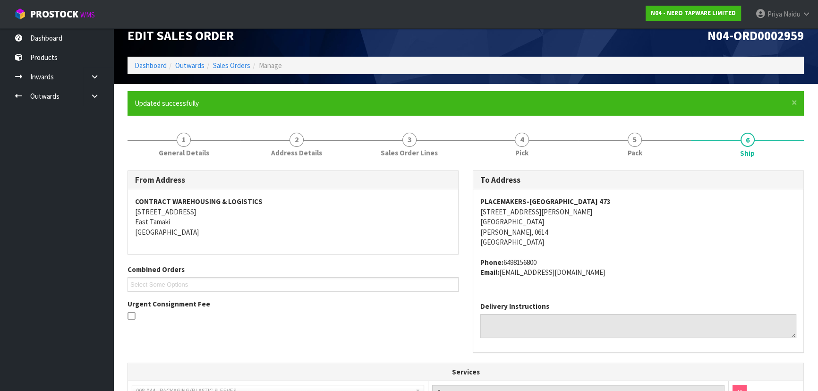
scroll to position [0, 0]
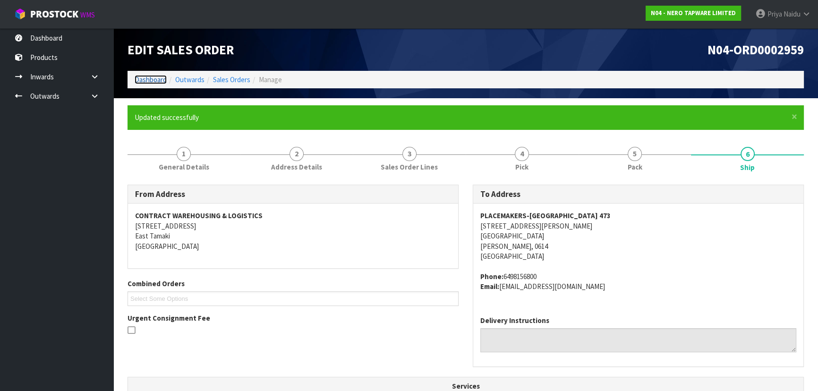
click at [160, 76] on link "Dashboard" at bounding box center [151, 79] width 32 height 9
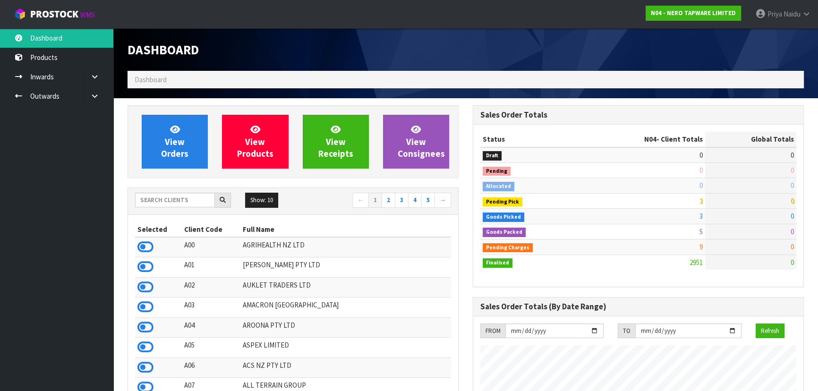
scroll to position [755, 345]
click at [163, 201] on input "text" at bounding box center [175, 200] width 80 height 15
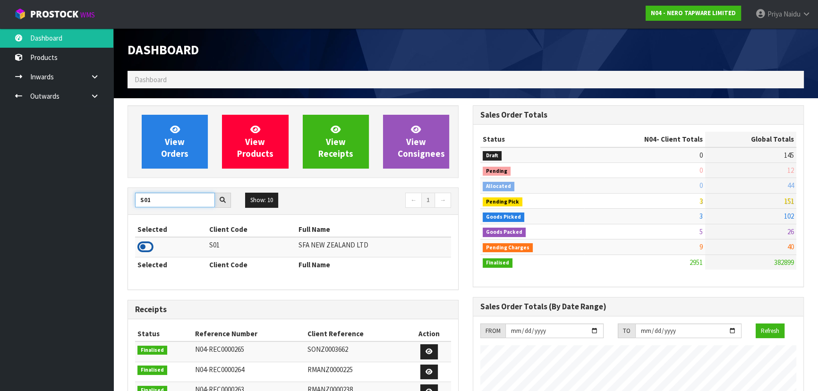
type input "S01"
click at [145, 244] on icon at bounding box center [146, 247] width 16 height 14
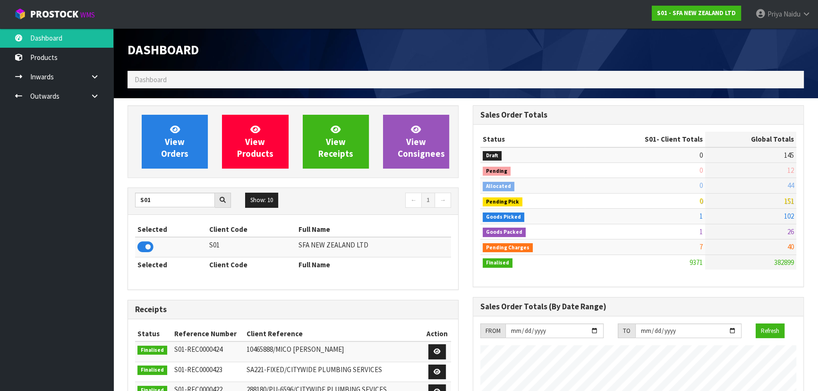
scroll to position [714, 345]
click at [175, 146] on span "View Orders" at bounding box center [174, 141] width 27 height 35
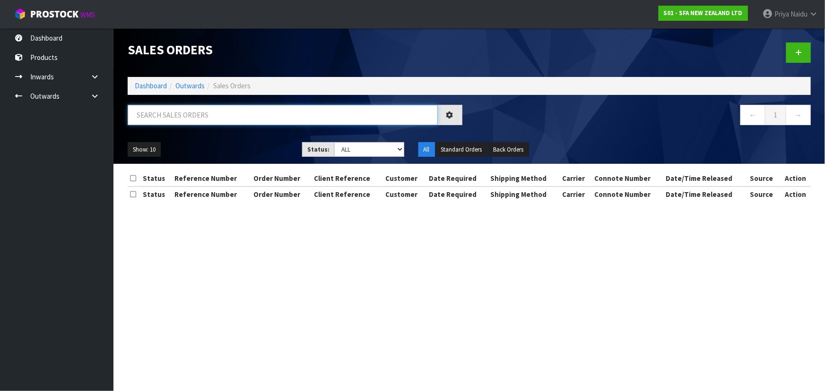
click at [188, 122] on input "text" at bounding box center [283, 115] width 310 height 20
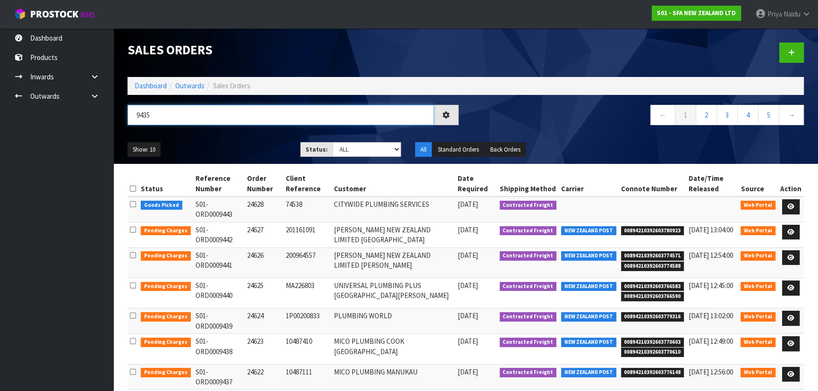
type input "9435"
click at [213, 140] on div "Show: 10 5 10 25 50 Status: Draft Pending Allocated Pending Pick Goods Picked G…" at bounding box center [466, 149] width 691 height 29
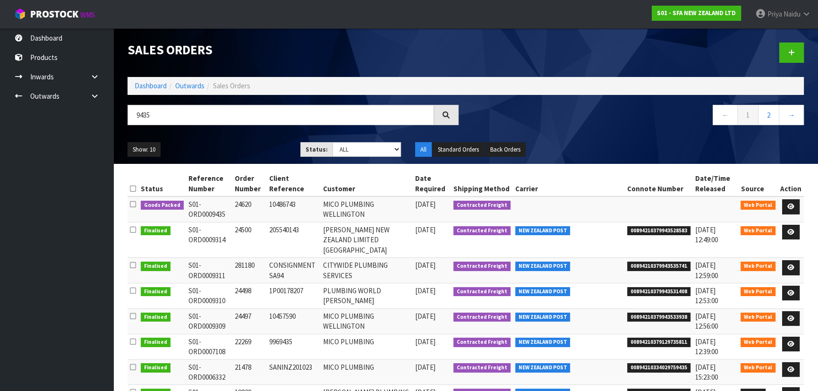
click at [214, 140] on div "Show: 10 5 10 25 50 Status: Draft Pending Allocated Pending Pick Goods Picked G…" at bounding box center [466, 149] width 691 height 29
click at [225, 146] on ul "Show: 10 5 10 25 50" at bounding box center [207, 149] width 159 height 15
click at [222, 146] on ul "Show: 10 5 10 25 50" at bounding box center [207, 149] width 159 height 15
click at [241, 146] on ul "Show: 10 5 10 25 50" at bounding box center [207, 149] width 159 height 15
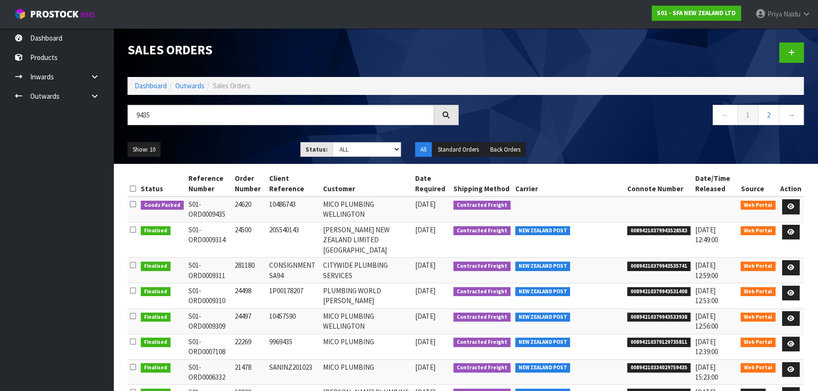
click at [220, 144] on ul "Show: 10 5 10 25 50" at bounding box center [207, 149] width 159 height 15
click at [219, 148] on ul "Show: 10 5 10 25 50" at bounding box center [207, 149] width 159 height 15
click at [234, 147] on ul "Show: 10 5 10 25 50" at bounding box center [207, 149] width 159 height 15
click at [245, 150] on ul "Show: 10 5 10 25 50" at bounding box center [207, 149] width 159 height 15
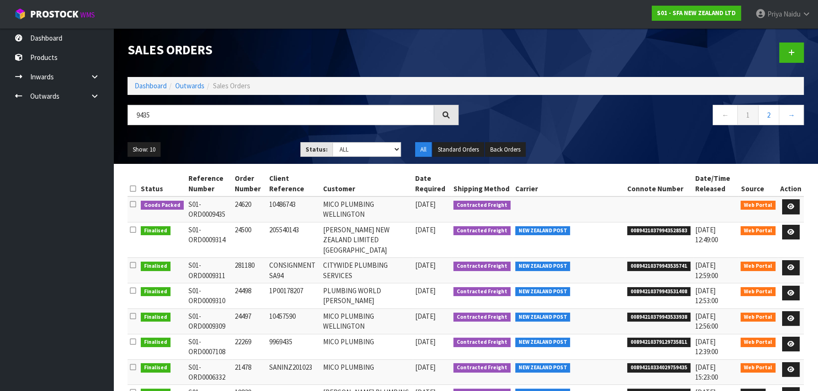
click at [245, 149] on ul "Show: 10 5 10 25 50" at bounding box center [207, 149] width 159 height 15
click at [242, 155] on ul "Show: 10 5 10 25 50" at bounding box center [207, 149] width 159 height 15
click at [227, 140] on div "Show: 10 5 10 25 50 Status: Draft Pending Allocated Pending Pick Goods Picked G…" at bounding box center [466, 149] width 691 height 29
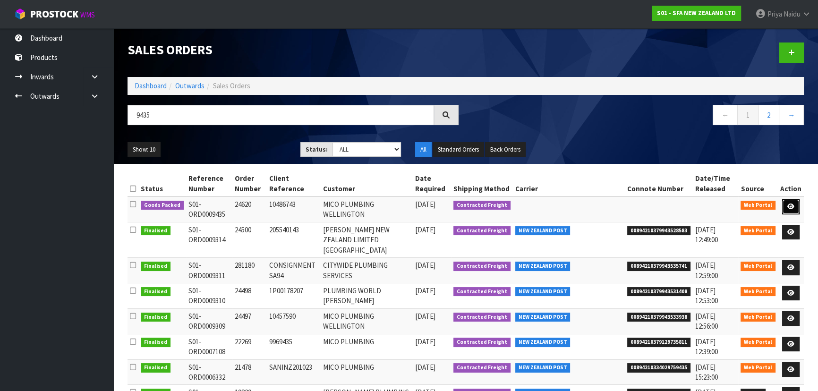
click at [789, 202] on link at bounding box center [791, 206] width 17 height 15
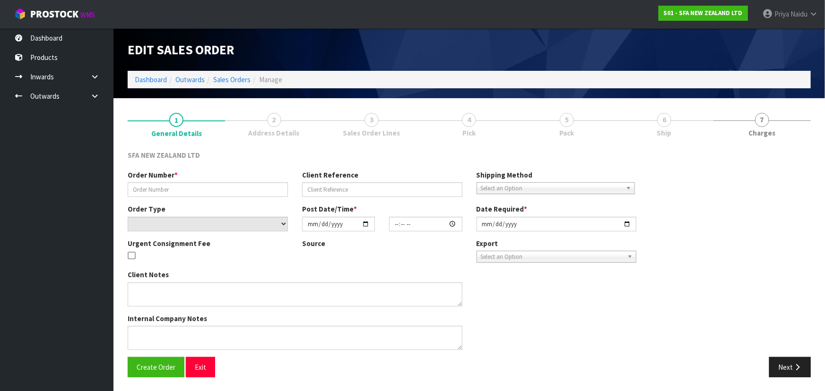
type input "24620"
type input "10486743"
select select "number:0"
type input "[DATE]"
type input "09:34:00.000"
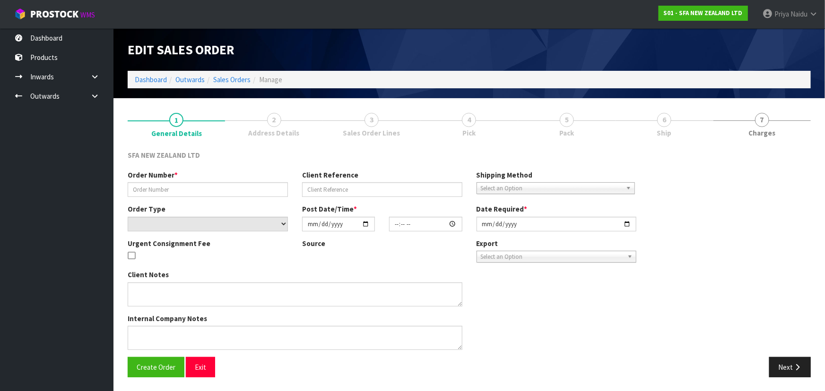
type input "[DATE]"
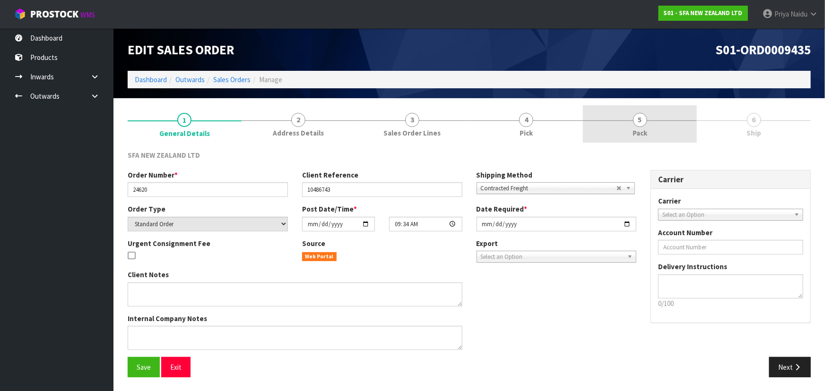
click at [623, 139] on link "5 Pack" at bounding box center [640, 123] width 114 height 37
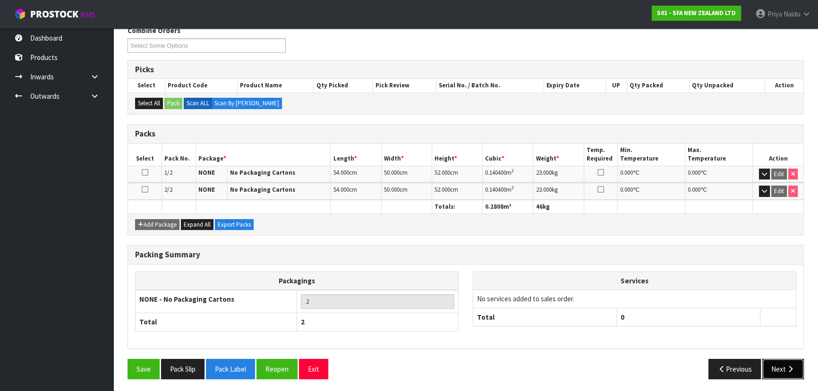
click at [788, 368] on icon "button" at bounding box center [790, 369] width 9 height 7
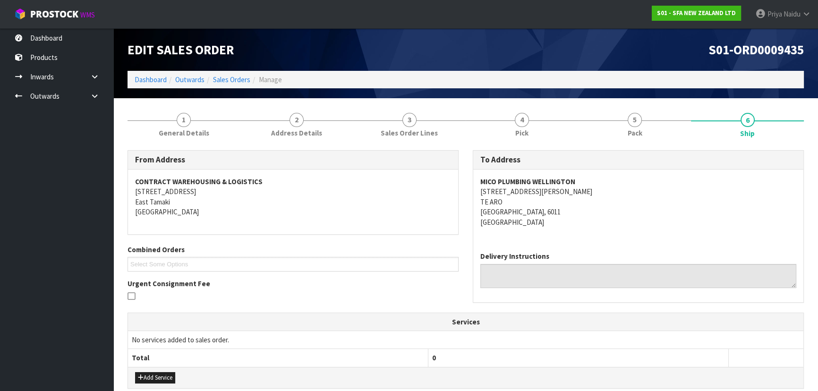
drag, startPoint x: 328, startPoint y: 271, endPoint x: 268, endPoint y: 220, distance: 78.8
click at [268, 220] on div "CONTRACT WAREHOUSING & LOGISTICS 17 Allens Road East Tamaki Auckland" at bounding box center [293, 202] width 330 height 65
drag, startPoint x: 474, startPoint y: 181, endPoint x: 598, endPoint y: 178, distance: 124.3
click at [598, 178] on div "MICO PLUMBING WELLINGTON 18 WALTER STREET TE ARO WELLINGTON, 6011 New Zealand" at bounding box center [638, 207] width 330 height 75
drag, startPoint x: 477, startPoint y: 190, endPoint x: 567, endPoint y: 208, distance: 92.0
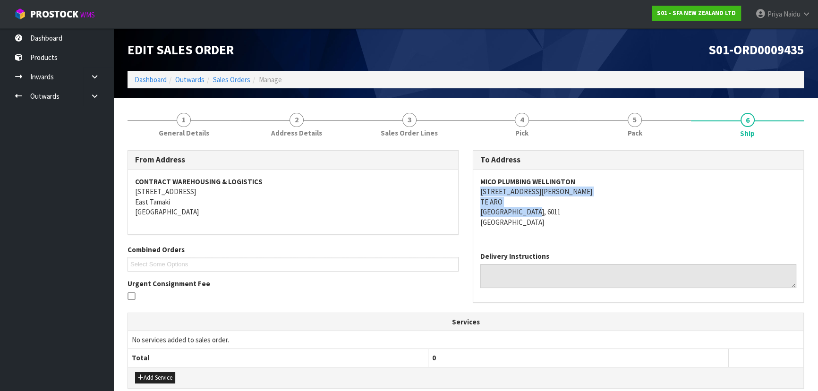
click at [567, 208] on div "MICO PLUMBING WELLINGTON 18 WALTER STREET TE ARO WELLINGTON, 6011 New Zealand" at bounding box center [638, 207] width 330 height 75
click at [613, 232] on div "MICO PLUMBING WELLINGTON 18 WALTER STREET TE ARO WELLINGTON, 6011 New Zealand" at bounding box center [638, 207] width 330 height 75
drag, startPoint x: 474, startPoint y: 193, endPoint x: 555, endPoint y: 192, distance: 81.3
click at [555, 192] on div "MICO PLUMBING WELLINGTON 18 WALTER STREET TE ARO WELLINGTON, 6011 New Zealand" at bounding box center [638, 207] width 330 height 75
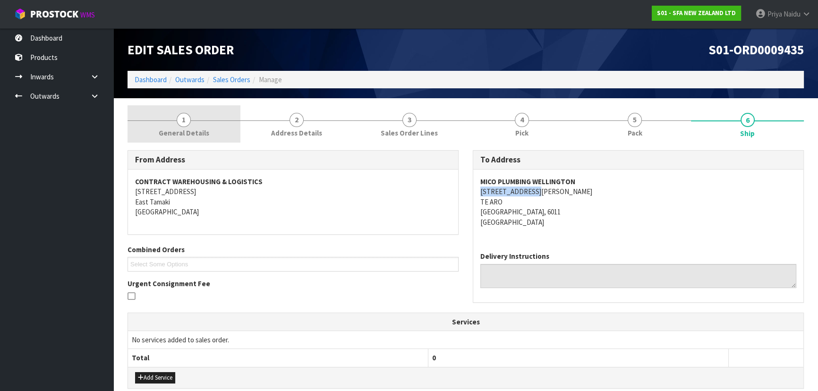
click at [203, 138] on link "1 General Details" at bounding box center [184, 123] width 113 height 37
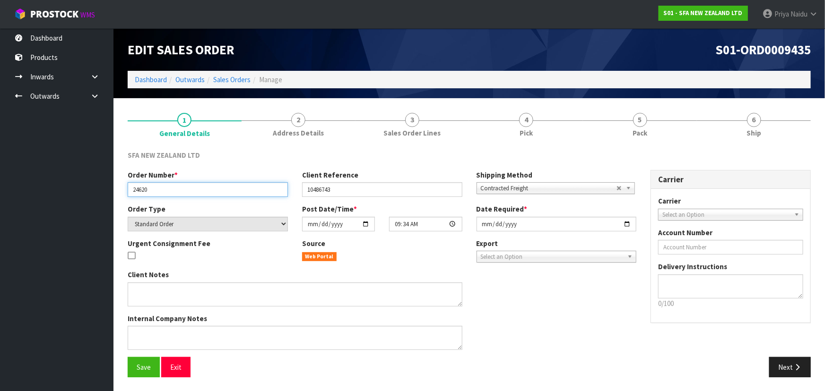
drag, startPoint x: 132, startPoint y: 190, endPoint x: 19, endPoint y: 205, distance: 113.9
click at [161, 190] on input "24620" at bounding box center [208, 189] width 160 height 15
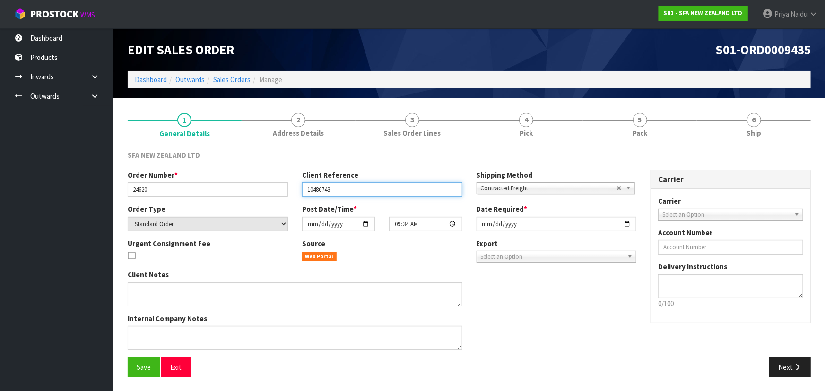
drag, startPoint x: 302, startPoint y: 190, endPoint x: 344, endPoint y: 187, distance: 41.2
click at [344, 187] on input "10486743" at bounding box center [382, 189] width 160 height 15
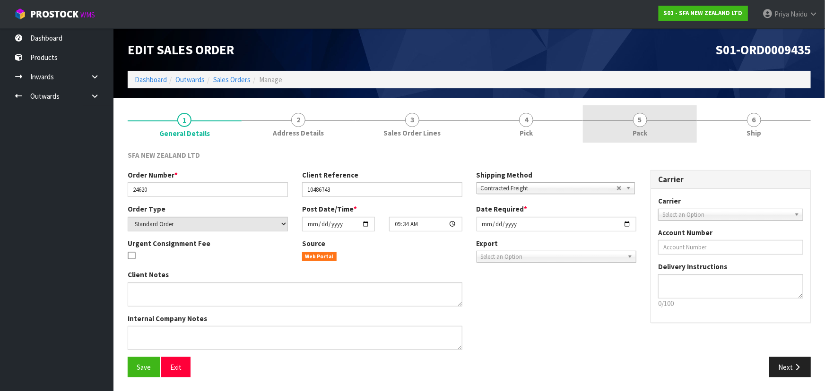
click at [651, 132] on link "5 Pack" at bounding box center [640, 123] width 114 height 37
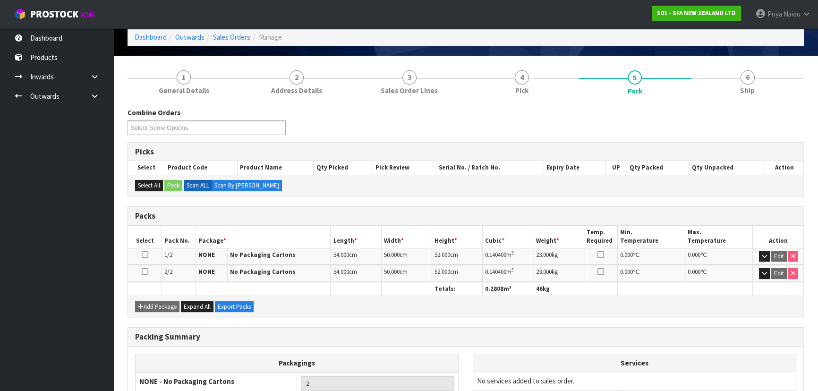
scroll to position [43, 0]
click at [771, 73] on link "6 Ship" at bounding box center [747, 81] width 113 height 37
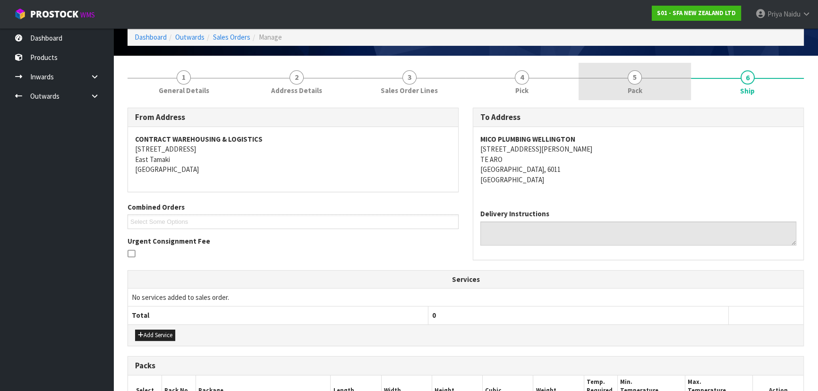
click at [639, 84] on link "5 Pack" at bounding box center [635, 81] width 113 height 37
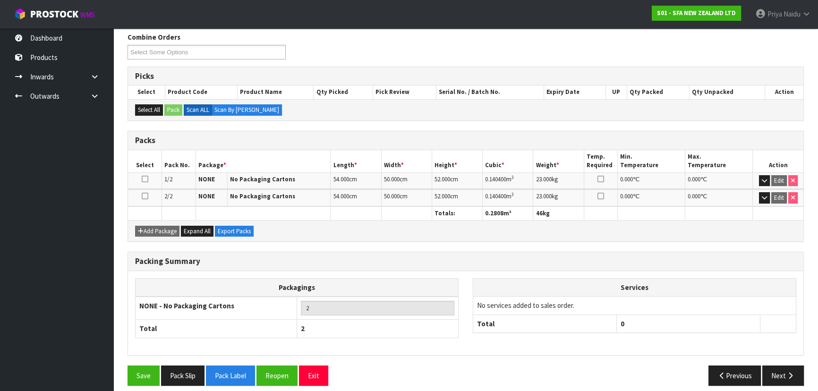
scroll to position [0, 0]
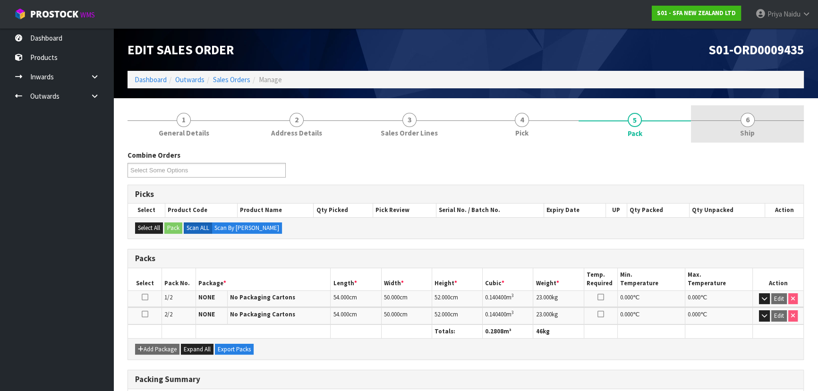
drag, startPoint x: 762, startPoint y: 123, endPoint x: 722, endPoint y: 142, distance: 44.4
click at [762, 123] on link "6 Ship" at bounding box center [747, 123] width 113 height 37
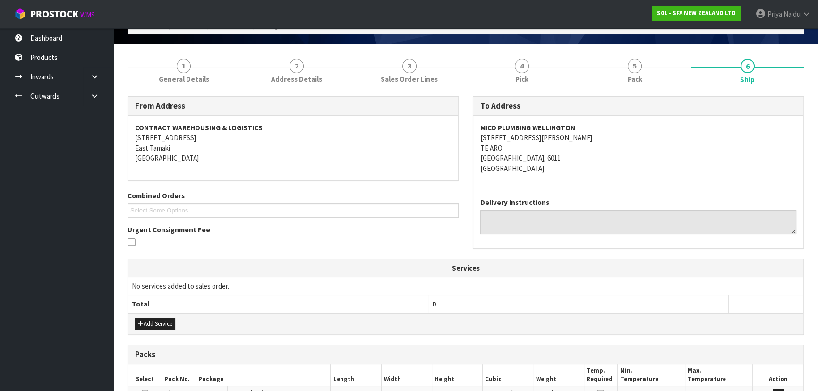
scroll to position [204, 0]
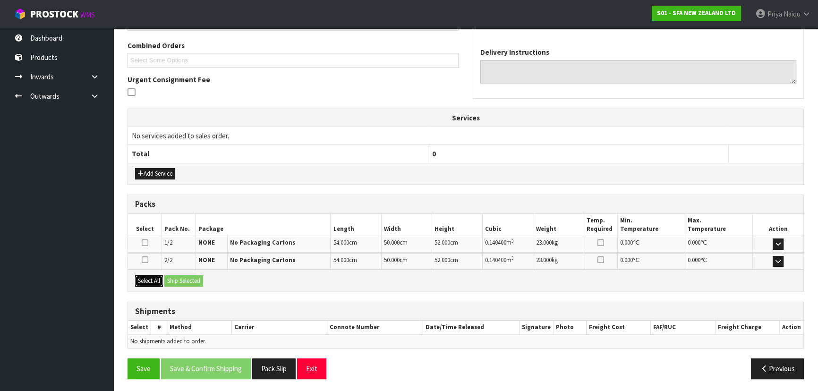
click at [154, 278] on button "Select All" at bounding box center [149, 280] width 28 height 11
drag, startPoint x: 163, startPoint y: 278, endPoint x: 175, endPoint y: 278, distance: 11.8
click at [165, 278] on div "Select All Ship Selected" at bounding box center [466, 280] width 676 height 21
click at [176, 278] on button "Ship Selected" at bounding box center [183, 280] width 39 height 11
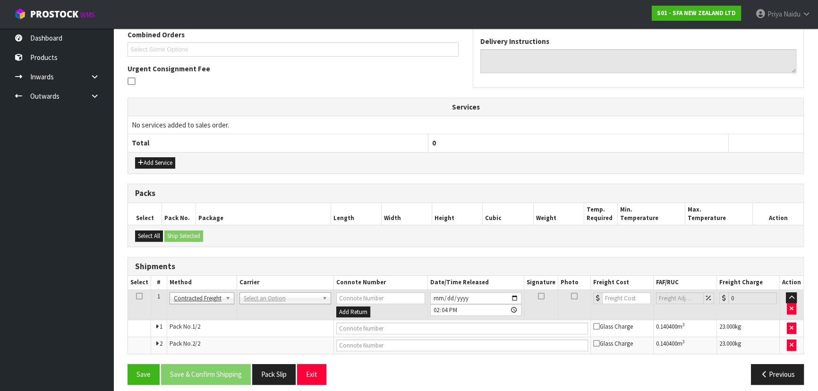
scroll to position [221, 0]
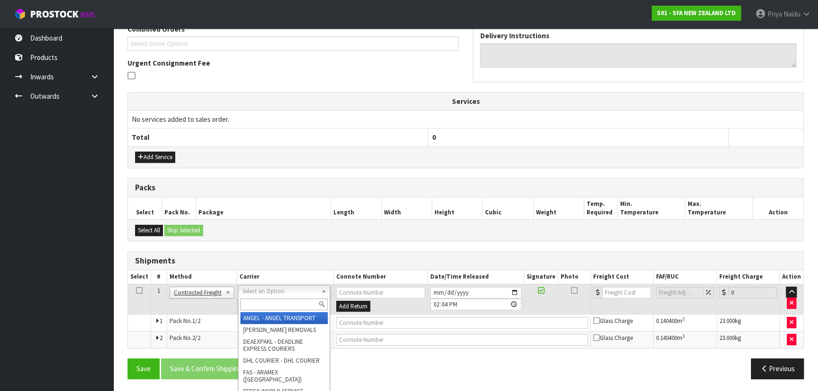
click at [255, 301] on input "text" at bounding box center [284, 305] width 87 height 12
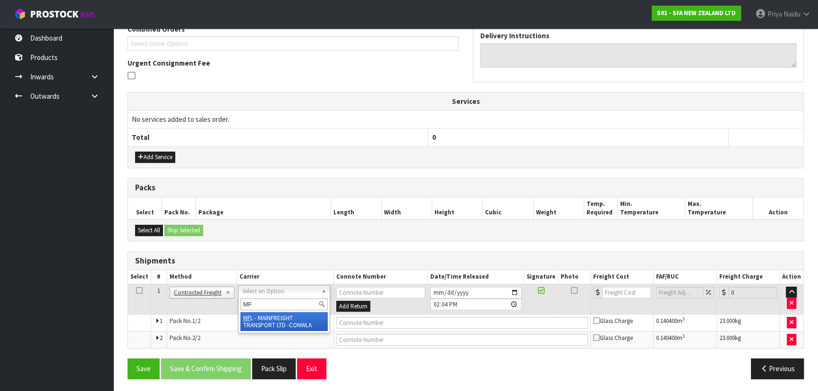
type input "MF"
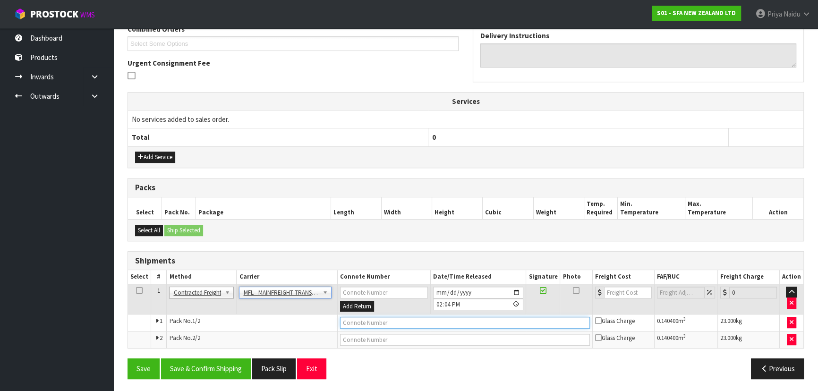
click at [368, 324] on input "text" at bounding box center [465, 323] width 250 height 12
paste input "FWM58839960"
type input "FWM58839960"
click at [618, 289] on input "number" at bounding box center [628, 293] width 48 height 12
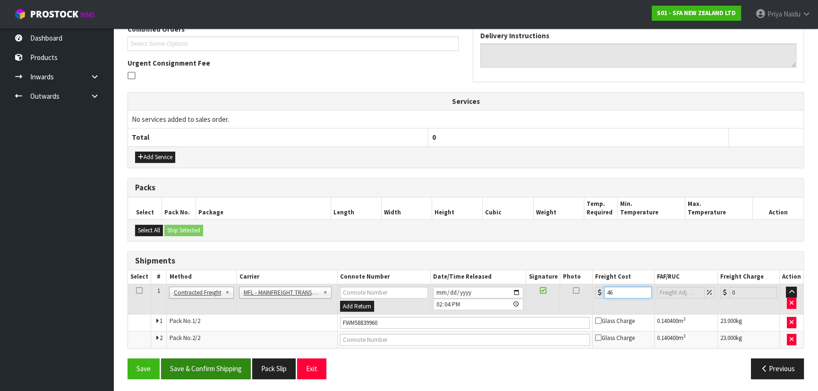
type input "46"
click at [219, 367] on button "Save & Confirm Shipping" at bounding box center [206, 369] width 90 height 20
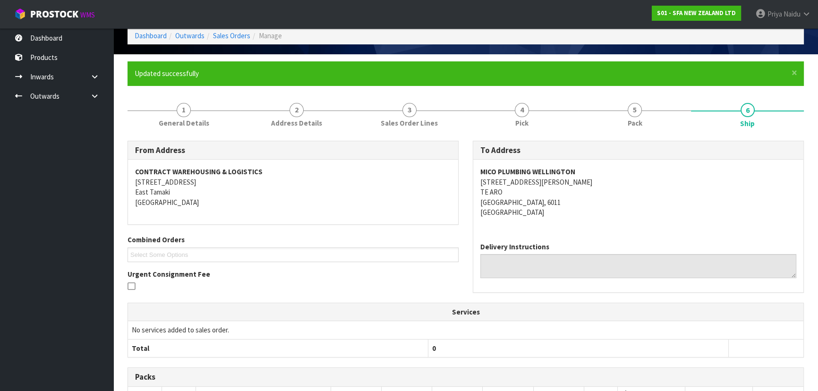
scroll to position [0, 0]
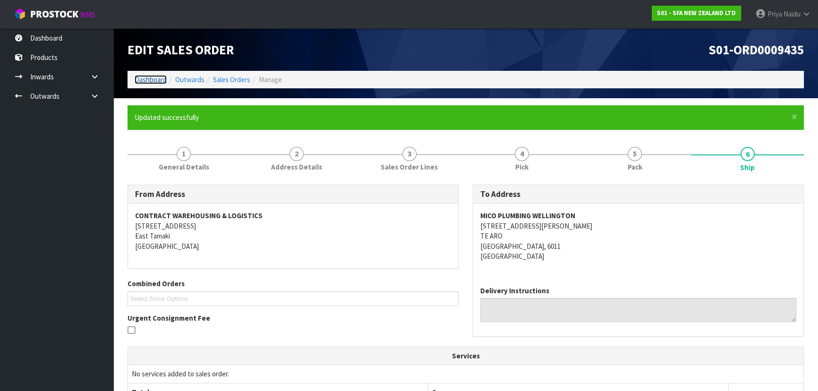
click at [149, 78] on link "Dashboard" at bounding box center [151, 79] width 32 height 9
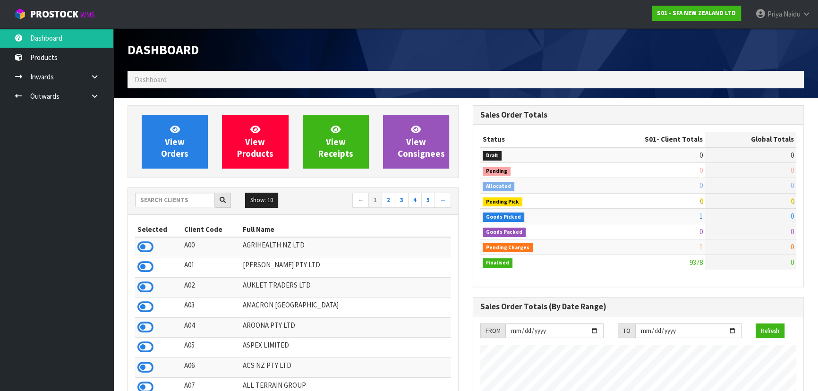
scroll to position [714, 345]
click at [175, 196] on input "text" at bounding box center [175, 200] width 80 height 15
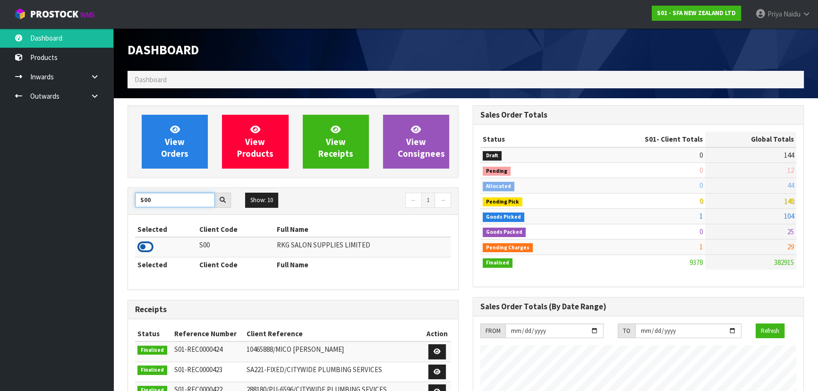
type input "S00"
click at [144, 245] on icon at bounding box center [146, 247] width 16 height 14
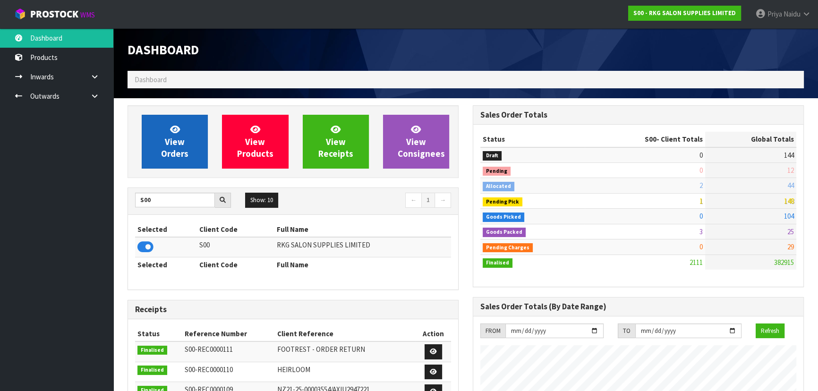
scroll to position [735, 345]
click at [173, 155] on span "View Orders" at bounding box center [174, 141] width 27 height 35
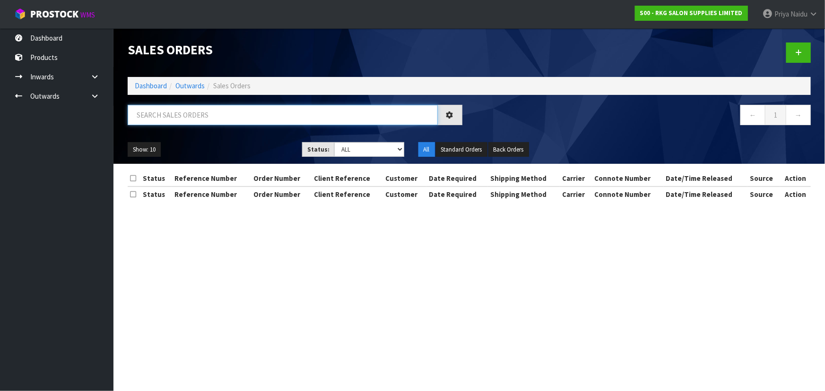
click at [188, 115] on input "text" at bounding box center [283, 115] width 310 height 20
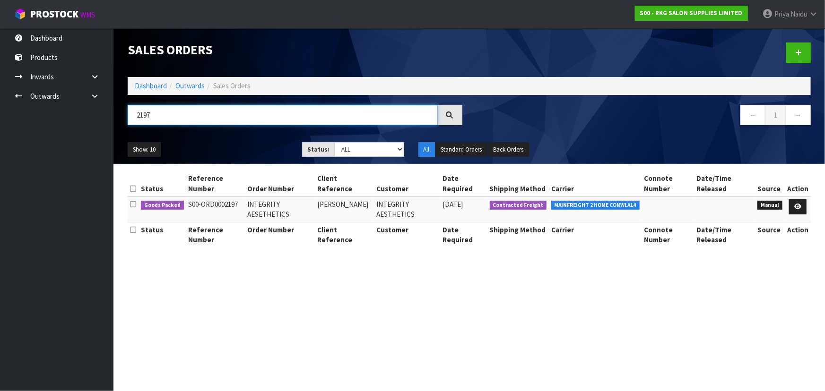
type input "2197"
click at [244, 154] on ul "Show: 10 5 10 25 50" at bounding box center [208, 149] width 160 height 15
click at [799, 207] on icon at bounding box center [797, 207] width 7 height 6
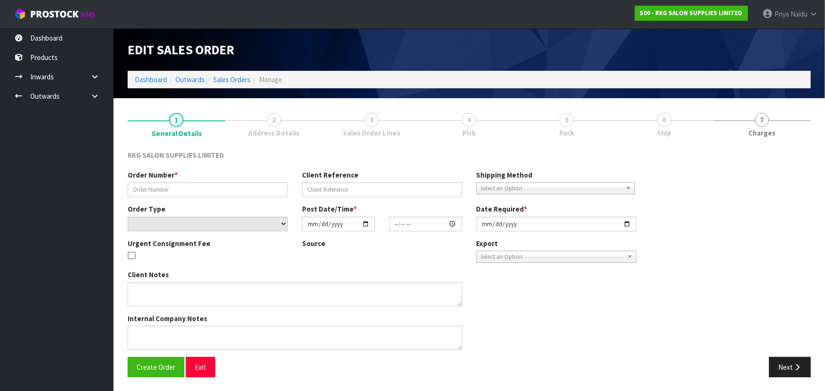
type input "INTEGRITY AESETHETICS"
type input "JESSICA BOYD"
select select "number:0"
type input "[DATE]"
type input "14:15:00.000"
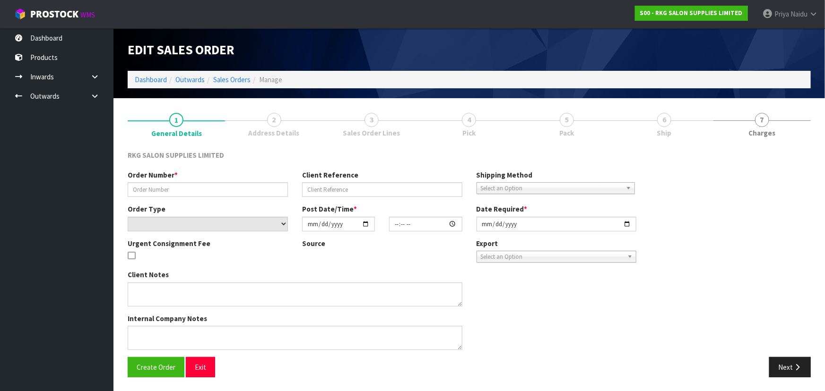
type input "[DATE]"
type textarea "PACK TOGETHER ON PALLET"
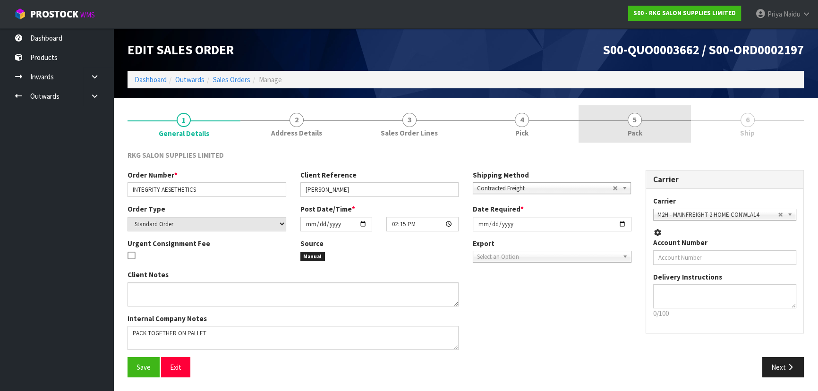
click at [652, 124] on link "5 Pack" at bounding box center [635, 123] width 113 height 37
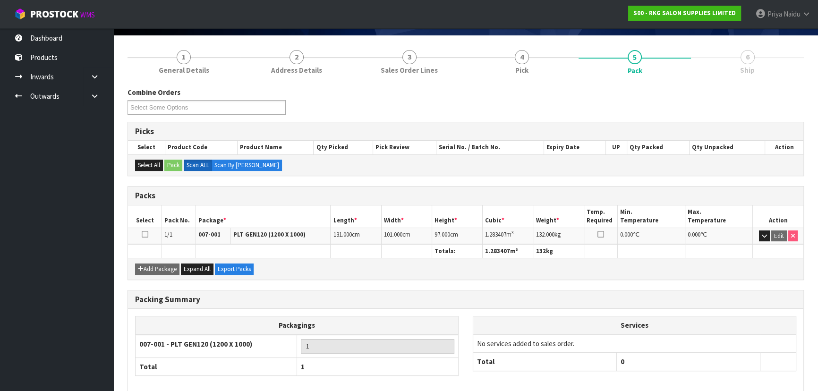
scroll to position [108, 0]
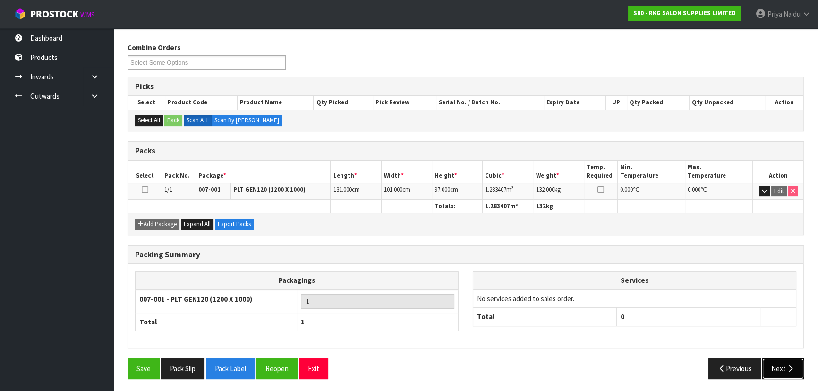
click at [778, 370] on button "Next" at bounding box center [784, 369] width 42 height 20
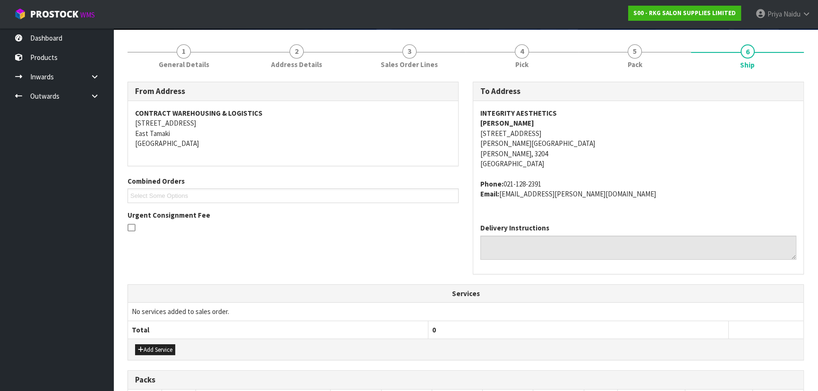
scroll to position [0, 0]
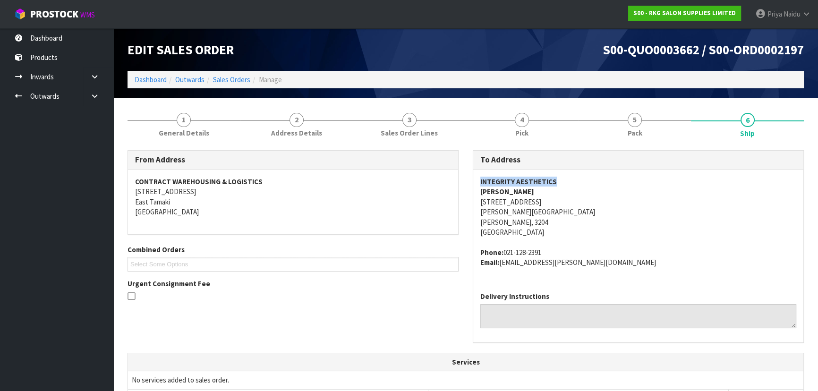
drag, startPoint x: 480, startPoint y: 181, endPoint x: 568, endPoint y: 179, distance: 87.9
click at [568, 179] on div "INTEGRITY AESTHETICS JESSICA BOYD 134A PEMBROKE ST HAMILTON LAKE Hamilton, 3204…" at bounding box center [638, 227] width 330 height 115
drag, startPoint x: 469, startPoint y: 200, endPoint x: 553, endPoint y: 223, distance: 87.2
click at [553, 223] on div "To Address INTEGRITY AESTHETICS JESSICA BOYD 134A PEMBROKE ST HAMILTON LAKE Ham…" at bounding box center [638, 251] width 345 height 202
click at [477, 200] on div "INTEGRITY AESTHETICS JESSICA BOYD 134A PEMBROKE ST HAMILTON LAKE Hamilton, 3204…" at bounding box center [638, 227] width 330 height 115
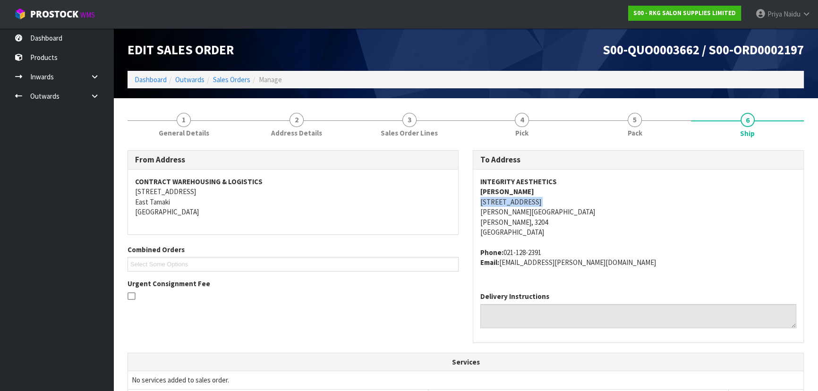
drag, startPoint x: 477, startPoint y: 200, endPoint x: 555, endPoint y: 199, distance: 78.0
click at [555, 199] on div "INTEGRITY AESTHETICS JESSICA BOYD 134A PEMBROKE ST HAMILTON LAKE Hamilton, 3204…" at bounding box center [638, 227] width 330 height 115
drag, startPoint x: 478, startPoint y: 190, endPoint x: 527, endPoint y: 191, distance: 49.1
click at [527, 191] on div "INTEGRITY AESTHETICS JESSICA BOYD 134A PEMBROKE ST HAMILTON LAKE Hamilton, 3204…" at bounding box center [638, 227] width 330 height 115
drag, startPoint x: 505, startPoint y: 251, endPoint x: 574, endPoint y: 240, distance: 69.4
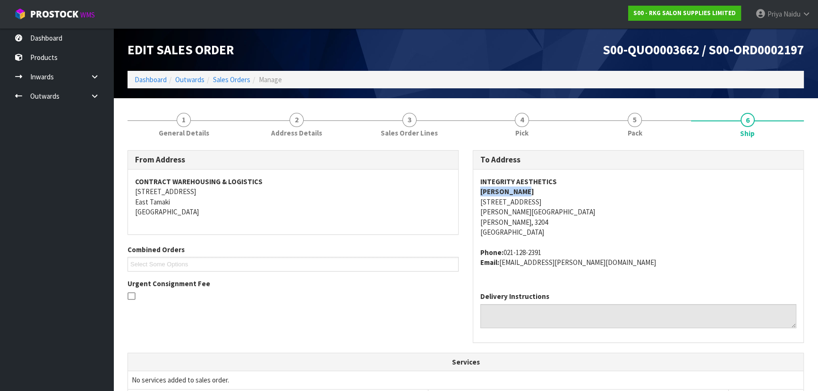
click at [574, 240] on span "INTEGRITY AESTHETICS JESSICA BOYD 134A PEMBROKE ST HAMILTON LAKE Hamilton, 3204…" at bounding box center [639, 222] width 316 height 91
drag, startPoint x: 502, startPoint y: 264, endPoint x: 578, endPoint y: 269, distance: 76.3
click at [578, 269] on div "INTEGRITY AESTHETICS JESSICA BOYD 134A PEMBROKE ST HAMILTON LAKE Hamilton, 3204…" at bounding box center [638, 227] width 330 height 115
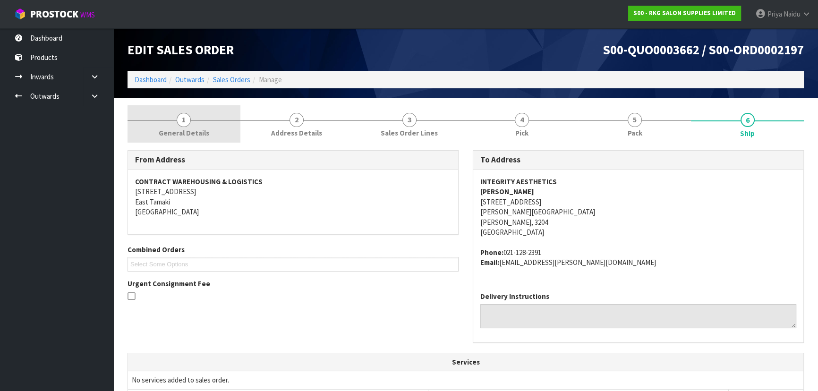
click at [202, 128] on span "General Details" at bounding box center [184, 133] width 51 height 10
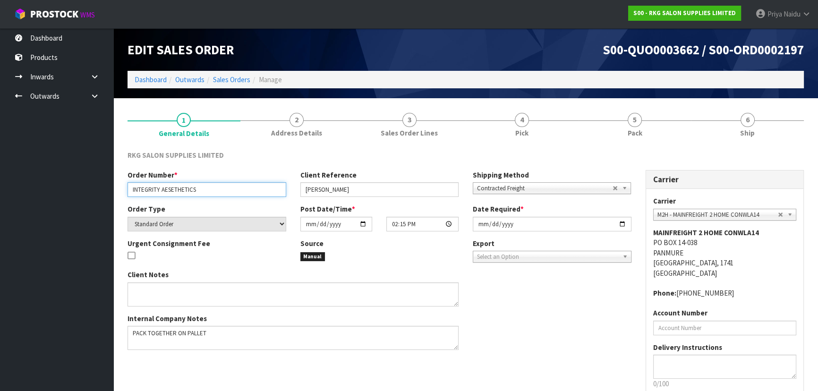
drag, startPoint x: 128, startPoint y: 192, endPoint x: 209, endPoint y: 187, distance: 81.9
click at [209, 187] on input "INTEGRITY AESETHETICS" at bounding box center [207, 189] width 159 height 15
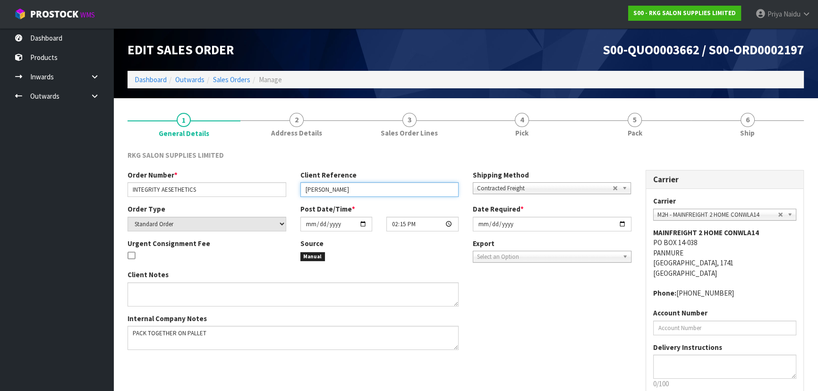
drag, startPoint x: 305, startPoint y: 189, endPoint x: 350, endPoint y: 189, distance: 44.9
click at [350, 189] on input "JESSICA BOYD" at bounding box center [380, 189] width 159 height 15
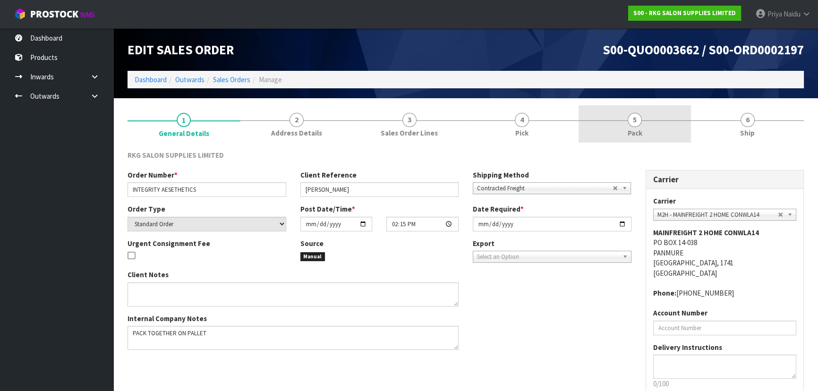
click at [667, 134] on link "5 Pack" at bounding box center [635, 123] width 113 height 37
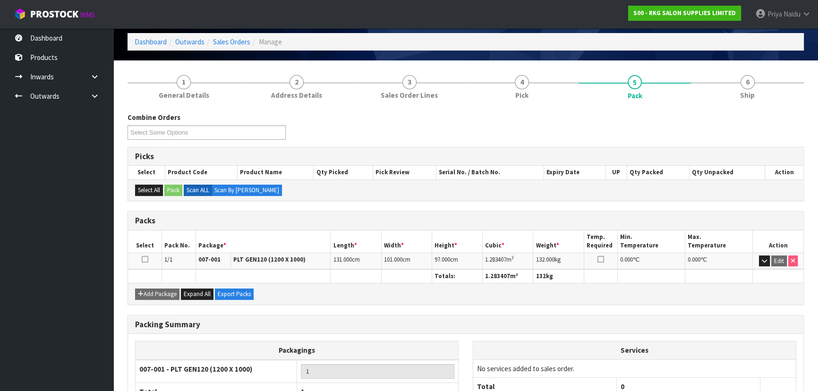
scroll to position [86, 0]
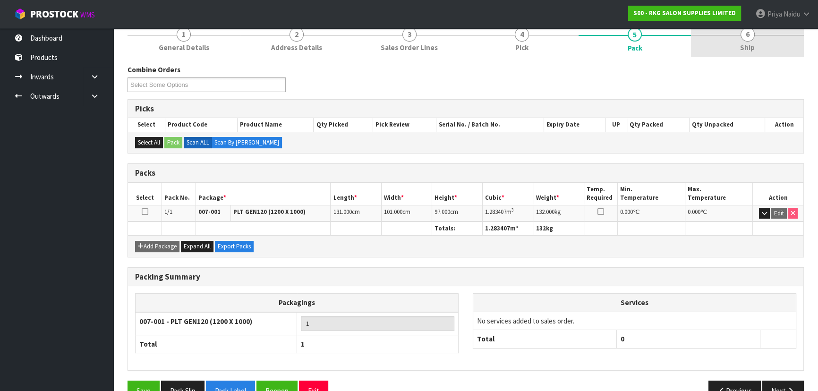
click at [749, 44] on span "Ship" at bounding box center [747, 48] width 15 height 10
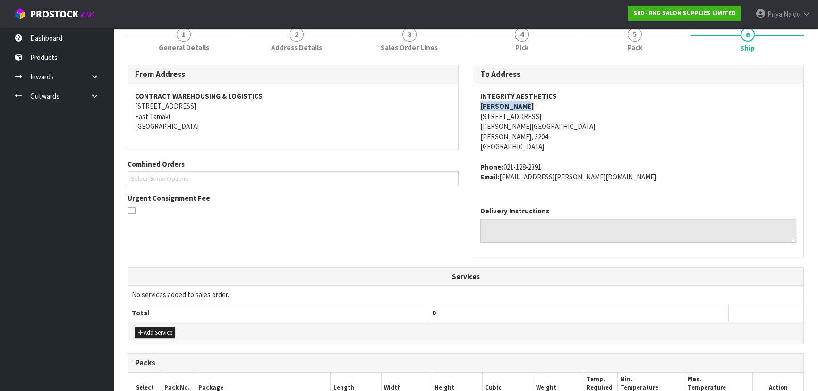
drag, startPoint x: 481, startPoint y: 105, endPoint x: 525, endPoint y: 103, distance: 44.5
click at [525, 103] on address "INTEGRITY AESTHETICS JESSICA BOYD 134A PEMBROKE ST HAMILTON LAKE Hamilton, 3204…" at bounding box center [639, 121] width 316 height 61
drag, startPoint x: 478, startPoint y: 164, endPoint x: 606, endPoint y: 180, distance: 129.4
click at [606, 180] on div "INTEGRITY AESTHETICS JESSICA BOYD 134A PEMBROKE ST HAMILTON LAKE Hamilton, 3204…" at bounding box center [638, 141] width 330 height 115
click at [681, 141] on address "INTEGRITY AESTHETICS JESSICA BOYD 134A PEMBROKE ST HAMILTON LAKE Hamilton, 3204…" at bounding box center [639, 121] width 316 height 61
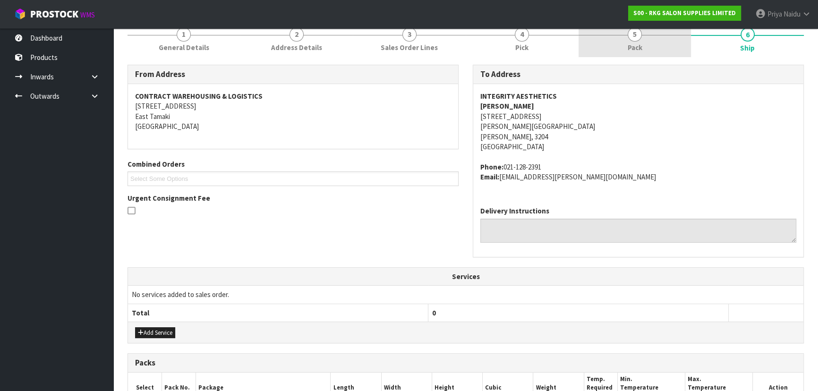
click at [624, 52] on link "5 Pack" at bounding box center [635, 38] width 113 height 37
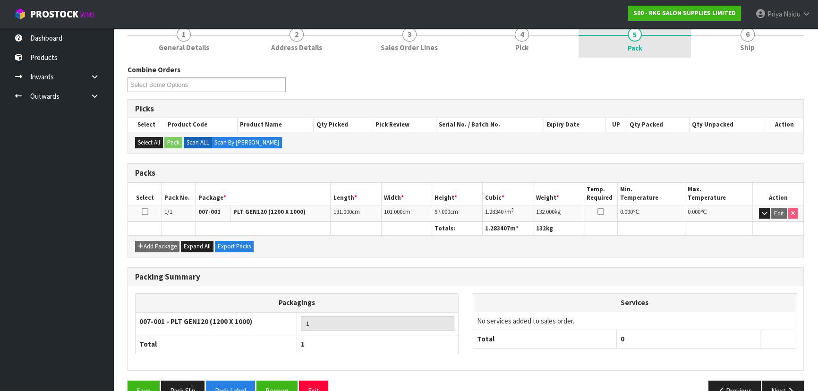
drag, startPoint x: 761, startPoint y: 43, endPoint x: 624, endPoint y: 43, distance: 137.0
click at [761, 43] on link "6 Ship" at bounding box center [747, 38] width 113 height 37
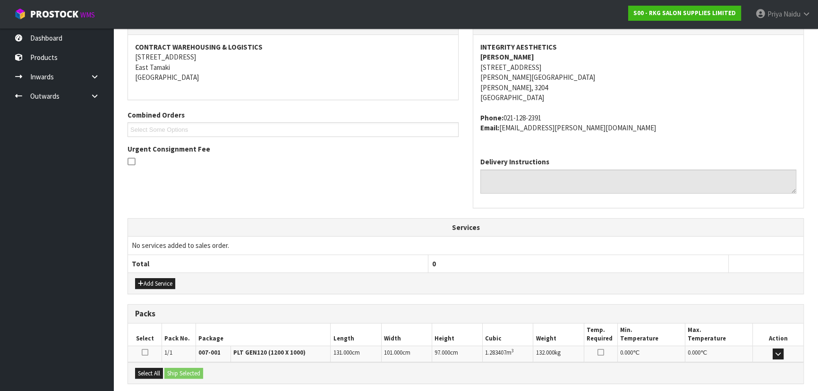
scroll to position [227, 0]
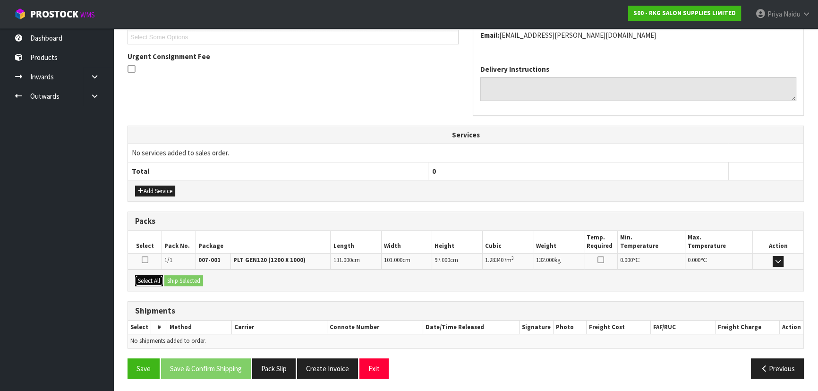
click at [155, 277] on button "Select All" at bounding box center [149, 280] width 28 height 11
click at [176, 280] on button "Ship Selected" at bounding box center [183, 280] width 39 height 11
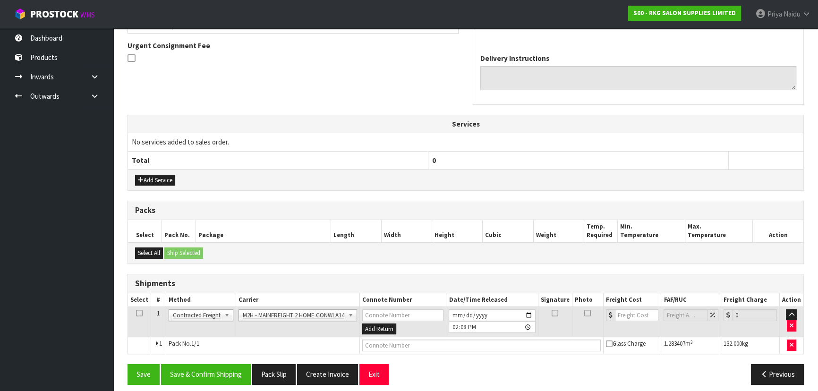
scroll to position [244, 0]
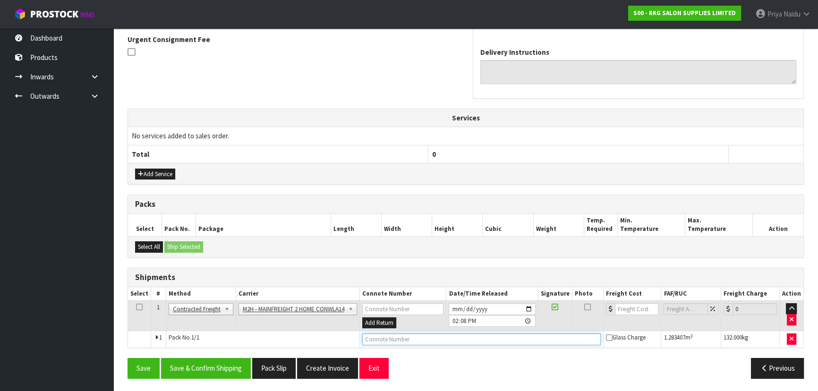
click at [384, 336] on input "text" at bounding box center [481, 340] width 239 height 12
paste input "FWM58840126"
type input "FWM58840126"
click at [637, 303] on input "number" at bounding box center [637, 309] width 44 height 12
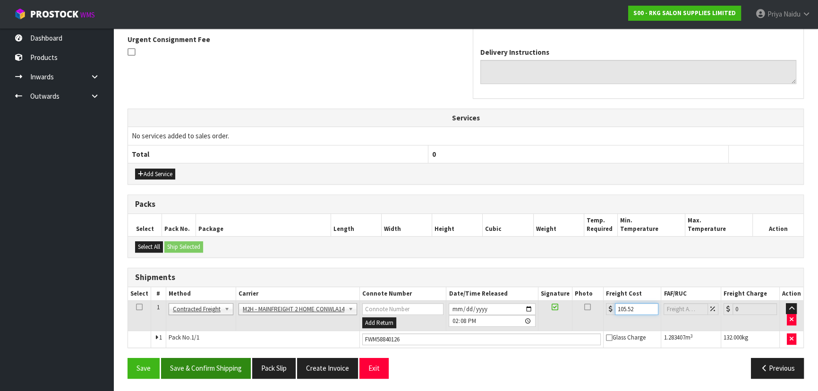
type input "105.52"
click at [207, 363] on button "Save & Confirm Shipping" at bounding box center [206, 368] width 90 height 20
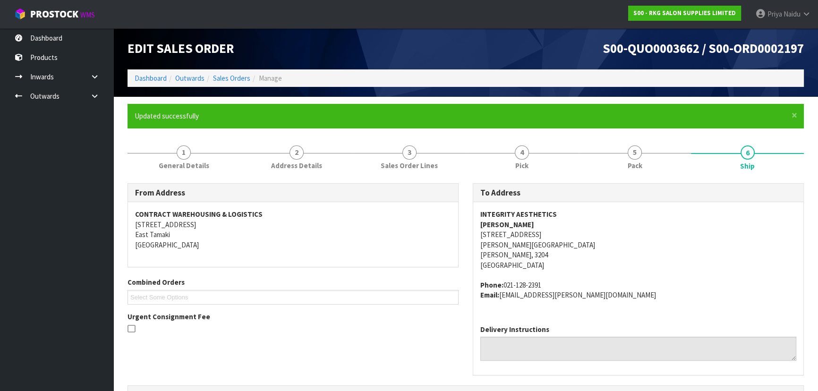
scroll to position [0, 0]
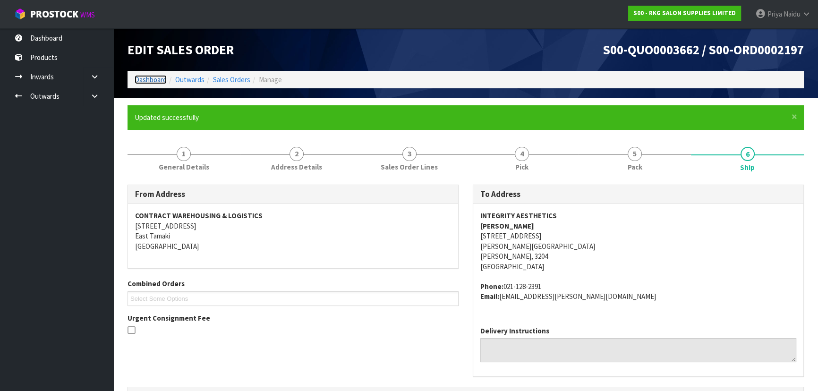
click at [159, 79] on link "Dashboard" at bounding box center [151, 79] width 32 height 9
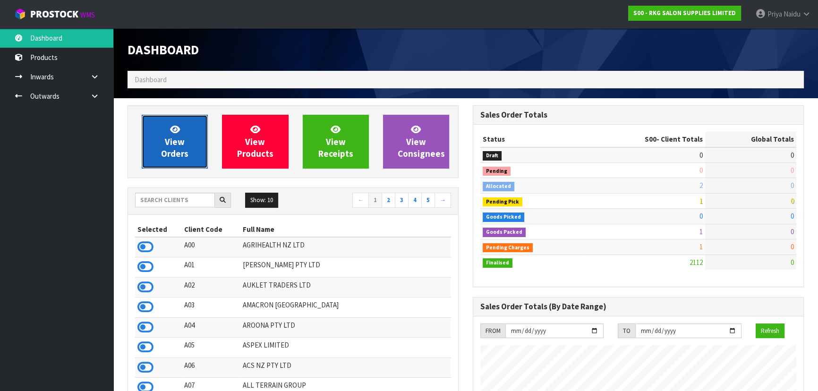
click at [167, 155] on span "View Orders" at bounding box center [174, 141] width 27 height 35
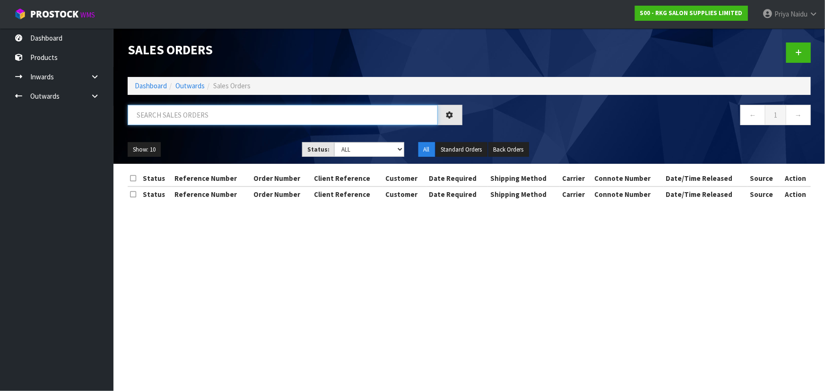
click at [189, 122] on input "text" at bounding box center [283, 115] width 310 height 20
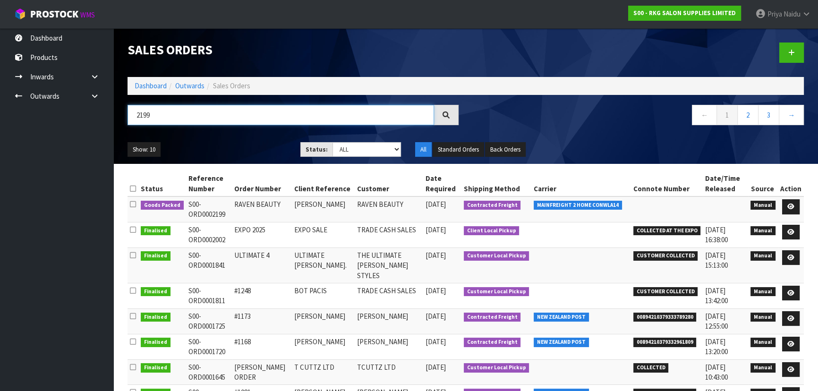
type input "2199"
click at [244, 142] on ul "Show: 10 5 10 25 50" at bounding box center [207, 149] width 159 height 15
click at [244, 141] on div "Show: 10 5 10 25 50 Status: Draft Pending Allocated Pending Pick Goods Picked G…" at bounding box center [466, 149] width 691 height 29
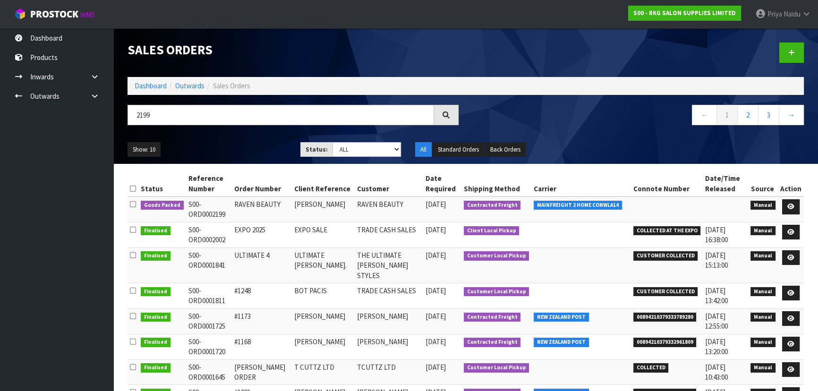
click at [244, 140] on div "Show: 10 5 10 25 50 Status: Draft Pending Allocated Pending Pick Goods Picked G…" at bounding box center [466, 149] width 691 height 29
click at [244, 141] on div "Show: 10 5 10 25 50 Status: Draft Pending Allocated Pending Pick Goods Picked G…" at bounding box center [466, 149] width 691 height 29
click at [784, 204] on link at bounding box center [791, 206] width 17 height 15
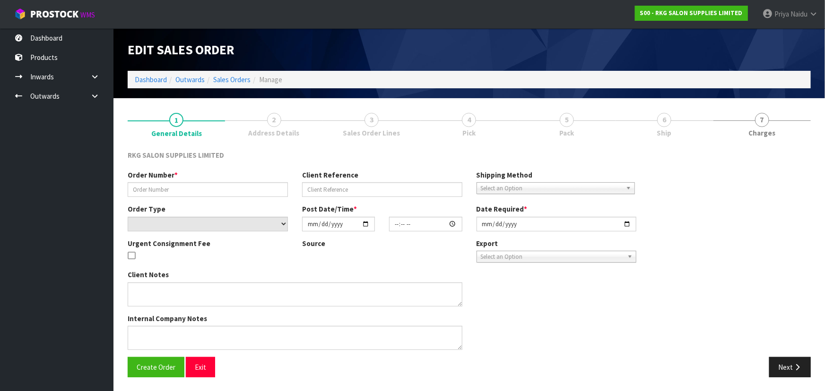
type input "RAVEN BEAUTY"
type input "SARAH GERAGHTY"
select select "number:0"
type input "[DATE]"
type input "09:00:00.000"
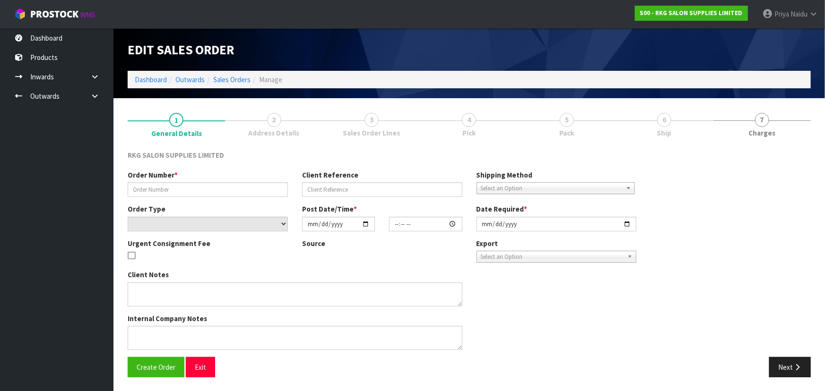
type input "[DATE]"
type textarea "2 MAN DELIVERY"
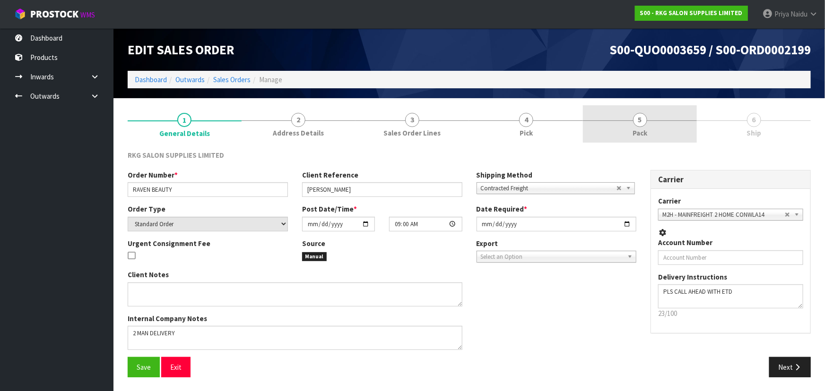
click at [653, 118] on link "5 Pack" at bounding box center [640, 123] width 114 height 37
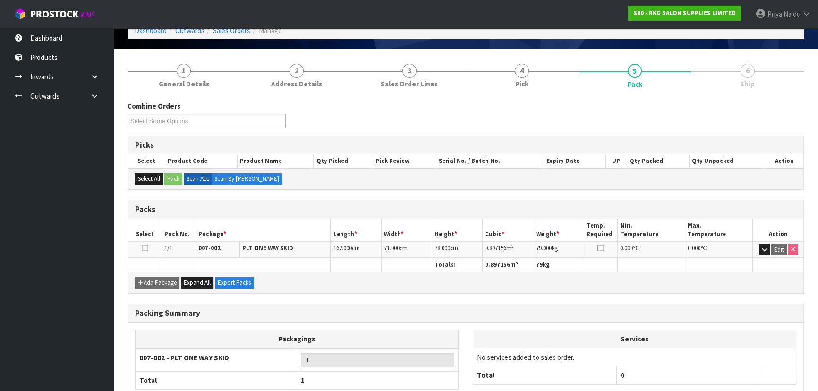
scroll to position [108, 0]
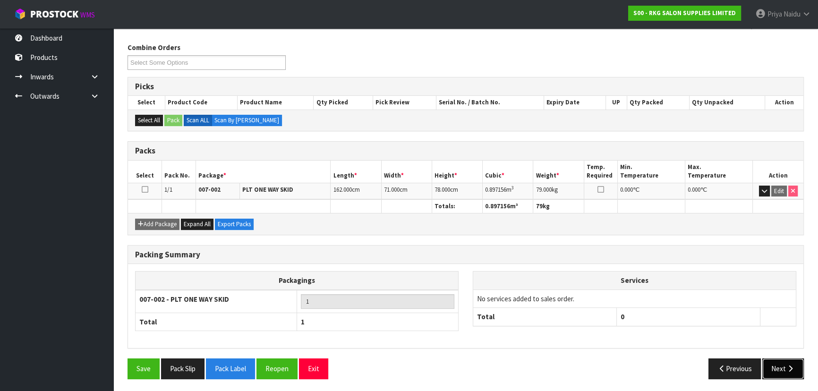
click at [777, 373] on button "Next" at bounding box center [784, 369] width 42 height 20
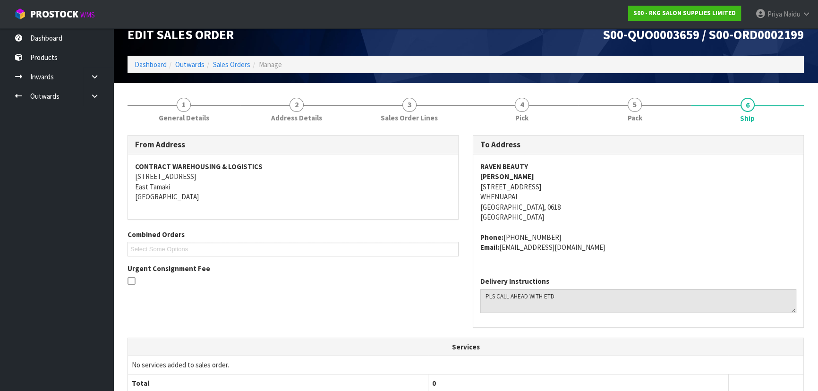
scroll to position [0, 0]
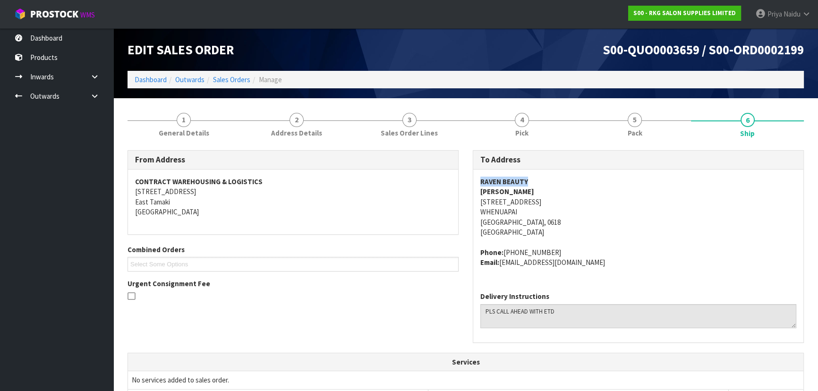
drag, startPoint x: 475, startPoint y: 183, endPoint x: 543, endPoint y: 179, distance: 67.7
click at [543, 179] on div "RAVEN BEAUTY SARAH GERAGHTY 1 WAIMARIE ROAD WHENUAPAI Auckland, 0618 New Zealan…" at bounding box center [638, 227] width 330 height 115
drag, startPoint x: 478, startPoint y: 201, endPoint x: 429, endPoint y: 224, distance: 53.5
click at [557, 224] on div "To Address RAVEN BEAUTY SARAH GERAGHTY 1 WAIMARIE ROAD WHENUAPAI Auckland, 0618…" at bounding box center [638, 251] width 345 height 202
click at [652, 212] on address "RAVEN BEAUTY SARAH GERAGHTY 1 WAIMARIE ROAD WHENUAPAI Auckland, 0618 New Zealand" at bounding box center [639, 207] width 316 height 61
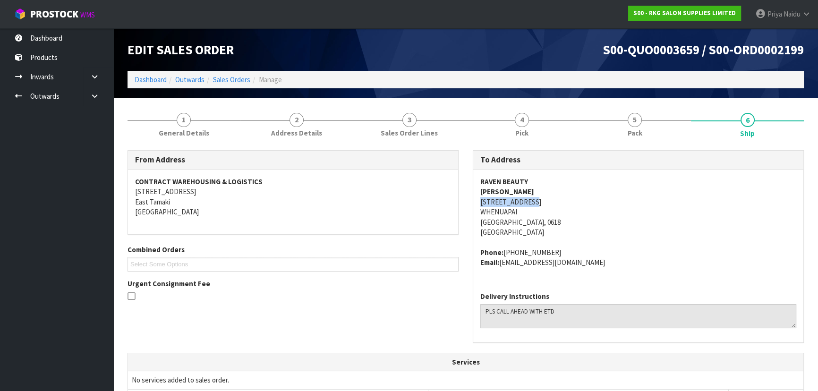
drag, startPoint x: 472, startPoint y: 198, endPoint x: 538, endPoint y: 203, distance: 66.3
click at [538, 203] on div "To Address RAVEN BEAUTY SARAH GERAGHTY 1 WAIMARIE ROAD WHENUAPAI Auckland, 0618…" at bounding box center [638, 251] width 345 height 202
drag, startPoint x: 503, startPoint y: 250, endPoint x: 556, endPoint y: 250, distance: 52.9
click at [556, 250] on address "Phone: 021-479-614 Email: miss_sarah-rose@hotmail.com" at bounding box center [639, 258] width 316 height 20
drag, startPoint x: 501, startPoint y: 264, endPoint x: 619, endPoint y: 268, distance: 117.8
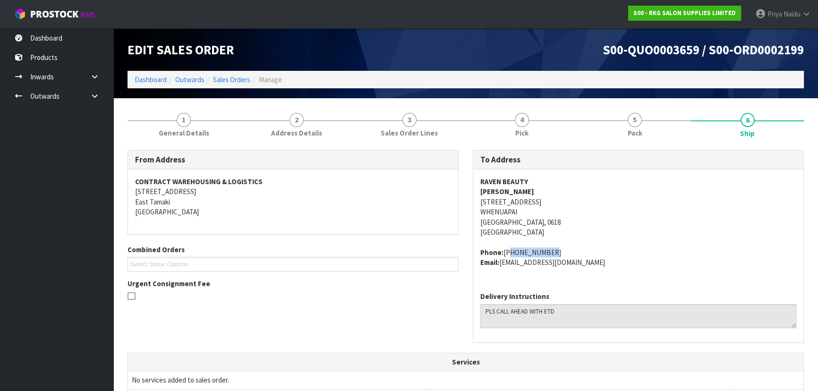
click at [619, 268] on div "RAVEN BEAUTY SARAH GERAGHTY 1 WAIMARIE ROAD WHENUAPAI Auckland, 0618 New Zealan…" at bounding box center [638, 227] width 330 height 115
drag, startPoint x: 477, startPoint y: 194, endPoint x: 550, endPoint y: 191, distance: 72.8
click at [550, 191] on div "RAVEN BEAUTY SARAH GERAGHTY 1 WAIMARIE ROAD WHENUAPAI Auckland, 0618 New Zealan…" at bounding box center [638, 227] width 330 height 115
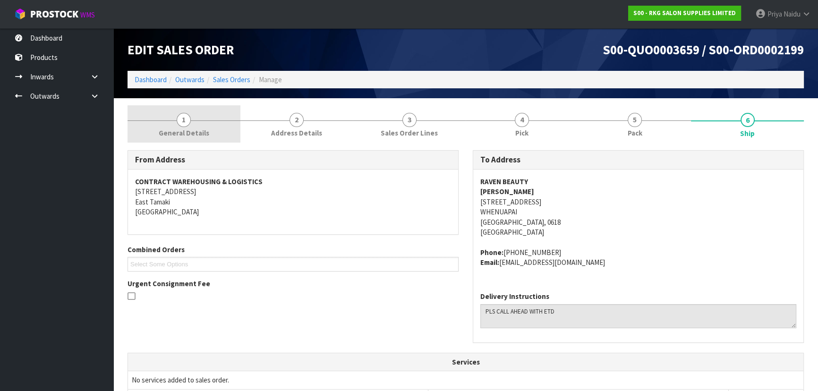
click at [191, 122] on link "1 General Details" at bounding box center [184, 123] width 113 height 37
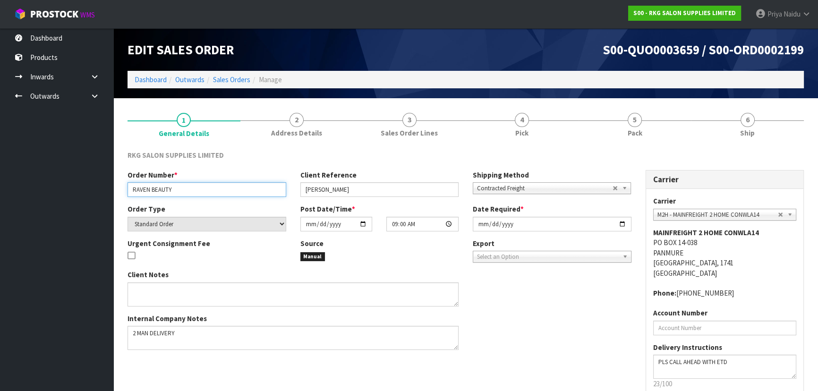
drag, startPoint x: 132, startPoint y: 192, endPoint x: 188, endPoint y: 193, distance: 56.2
click at [188, 193] on input "RAVEN BEAUTY" at bounding box center [207, 189] width 159 height 15
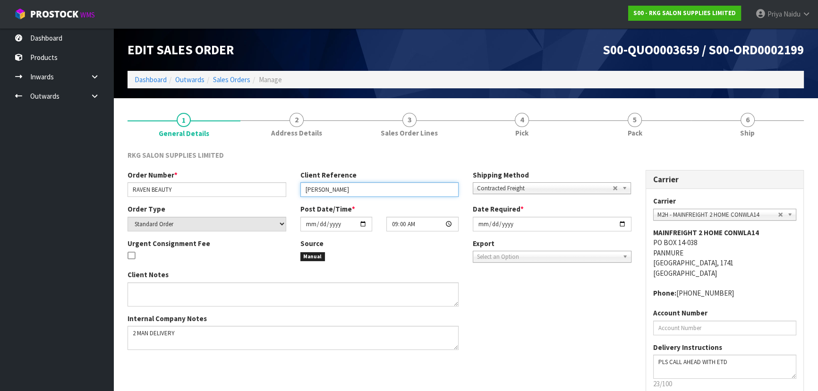
drag, startPoint x: 307, startPoint y: 192, endPoint x: 372, endPoint y: 189, distance: 65.3
click at [372, 189] on input "SARAH GERAGHTY" at bounding box center [380, 189] width 159 height 15
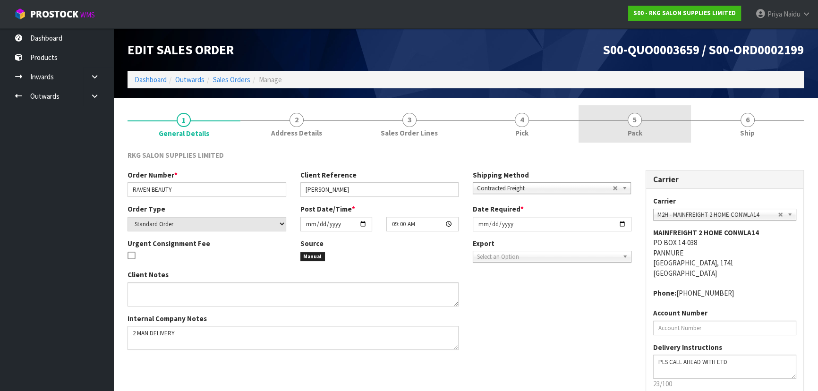
click at [663, 133] on link "5 Pack" at bounding box center [635, 123] width 113 height 37
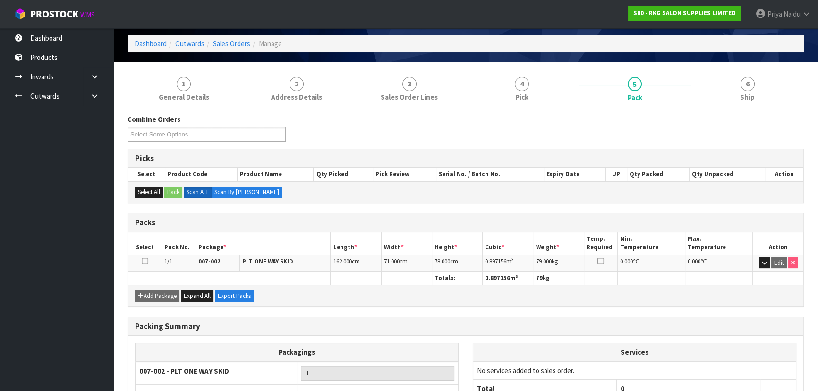
scroll to position [86, 0]
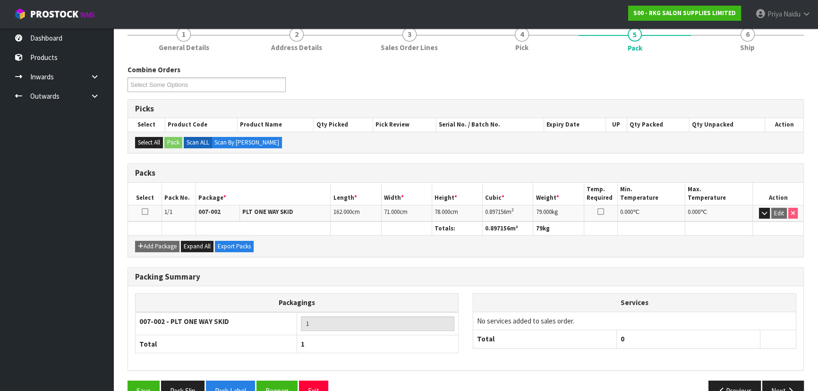
click at [769, 57] on li "6 Ship" at bounding box center [747, 39] width 113 height 38
click at [755, 48] on span "Ship" at bounding box center [747, 48] width 15 height 10
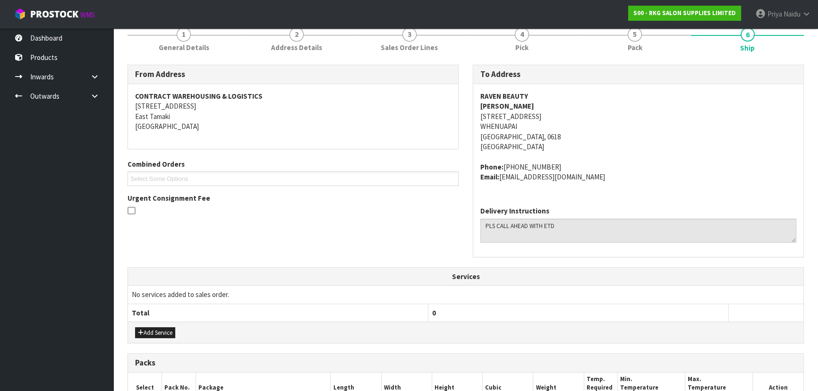
drag, startPoint x: 480, startPoint y: 105, endPoint x: 540, endPoint y: 103, distance: 60.1
click at [540, 103] on div "RAVEN BEAUTY SARAH GERAGHTY 1 WAIMARIE ROAD WHENUAPAI Auckland, 0618 New Zealan…" at bounding box center [638, 141] width 330 height 115
drag, startPoint x: 482, startPoint y: 165, endPoint x: 637, endPoint y: 182, distance: 156.9
click at [637, 182] on div "RAVEN BEAUTY SARAH GERAGHTY 1 WAIMARIE ROAD WHENUAPAI Auckland, 0618 New Zealan…" at bounding box center [638, 141] width 330 height 115
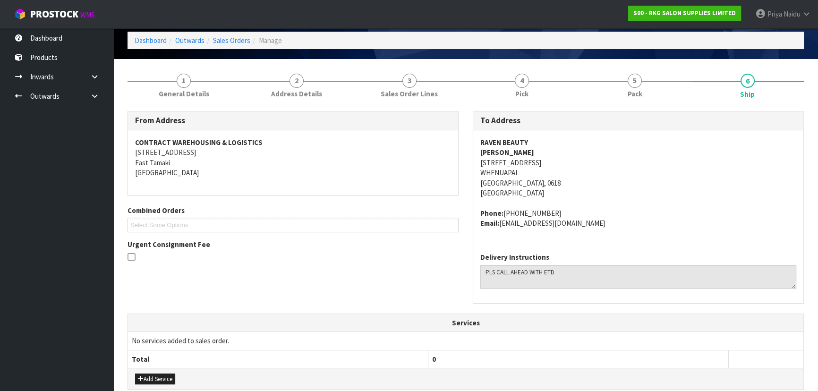
scroll to position [0, 0]
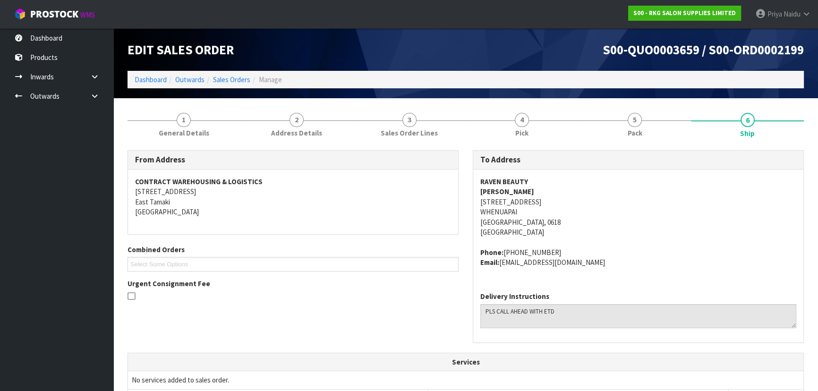
click at [614, 233] on address "RAVEN BEAUTY SARAH GERAGHTY 1 WAIMARIE ROAD WHENUAPAI Auckland, 0618 New Zealand" at bounding box center [639, 207] width 316 height 61
click at [671, 118] on link "5 Pack" at bounding box center [635, 123] width 113 height 37
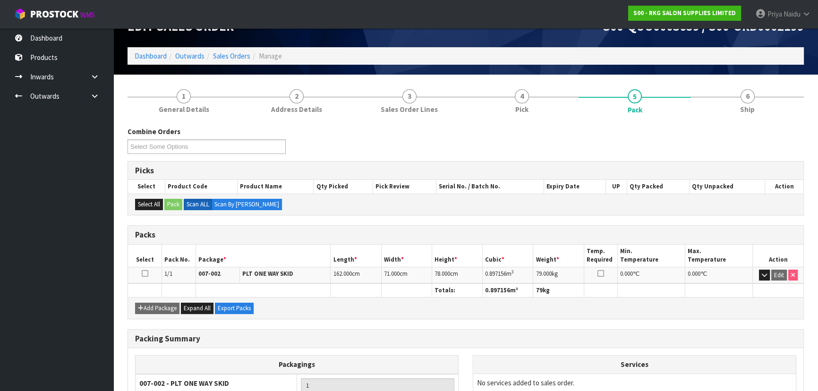
scroll to position [43, 0]
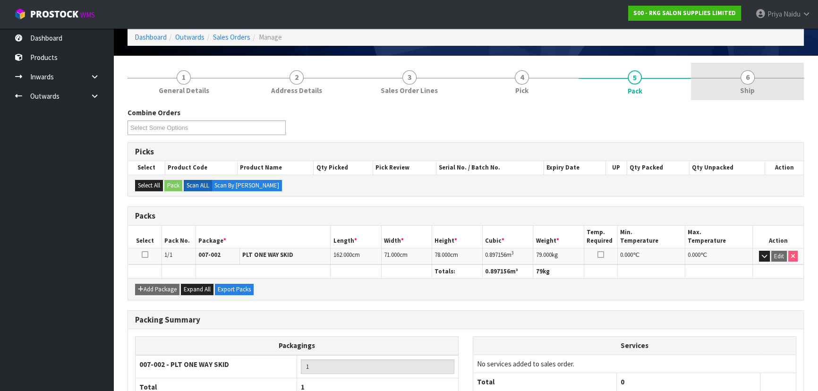
click at [749, 88] on span "Ship" at bounding box center [747, 91] width 15 height 10
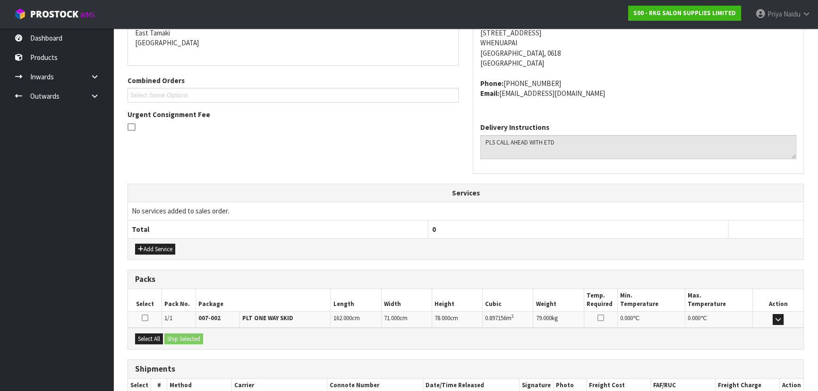
scroll to position [227, 0]
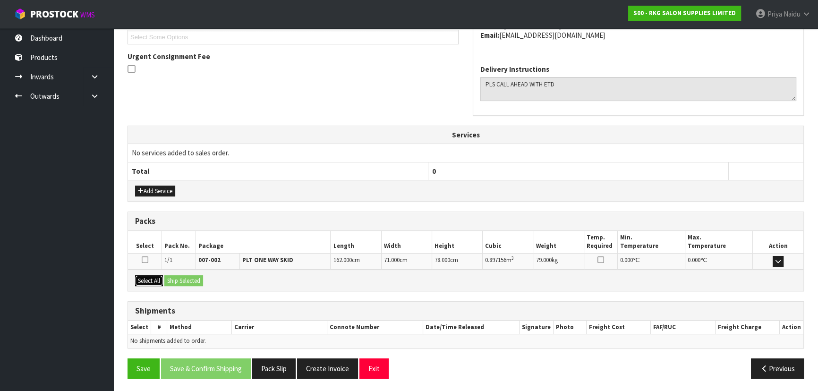
click at [160, 279] on button "Select All" at bounding box center [149, 280] width 28 height 11
click at [173, 277] on button "Ship Selected" at bounding box center [183, 280] width 39 height 11
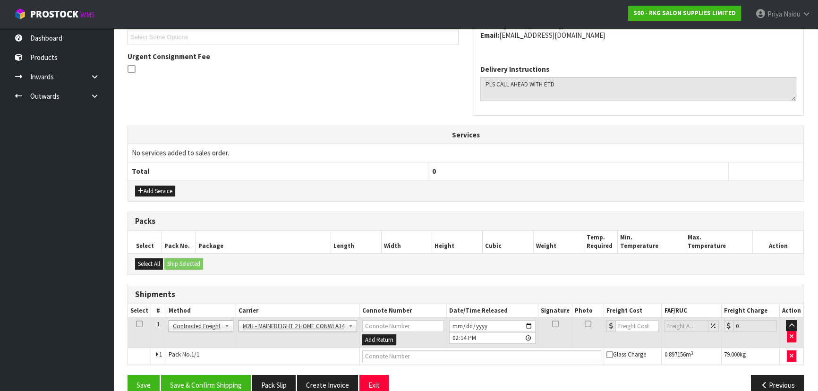
scroll to position [244, 0]
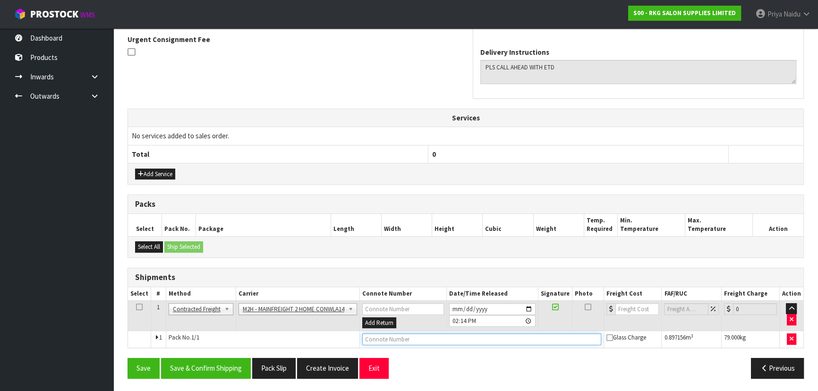
click at [379, 340] on input "text" at bounding box center [481, 340] width 239 height 12
paste input "FWM58840294"
type input "FWM58840294"
click at [627, 305] on input "number" at bounding box center [638, 309] width 44 height 12
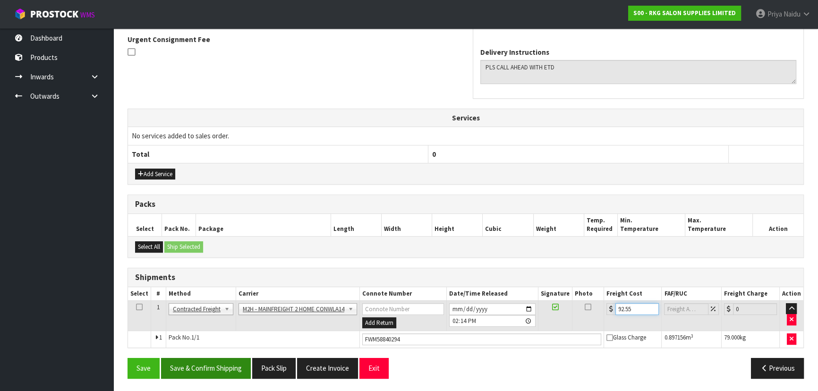
type input "92.55"
click at [227, 367] on button "Save & Confirm Shipping" at bounding box center [206, 368] width 90 height 20
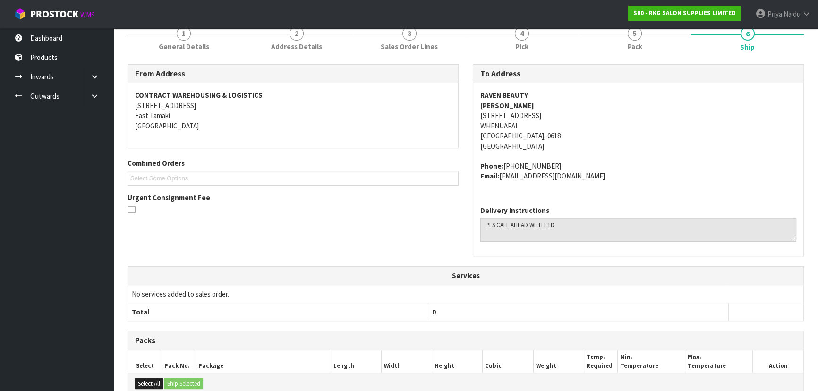
scroll to position [0, 0]
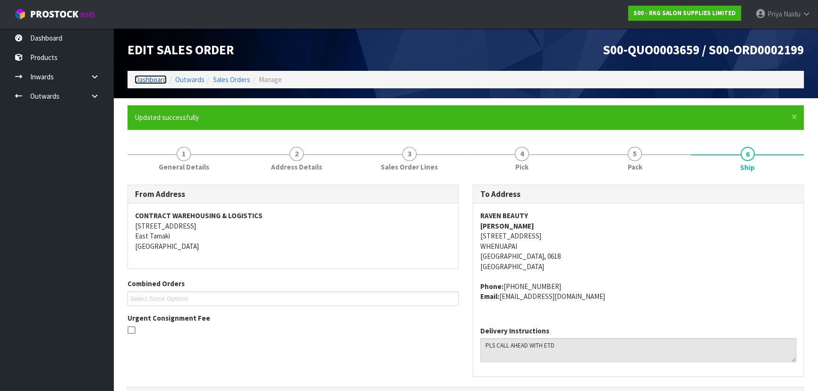
click at [147, 79] on link "Dashboard" at bounding box center [151, 79] width 32 height 9
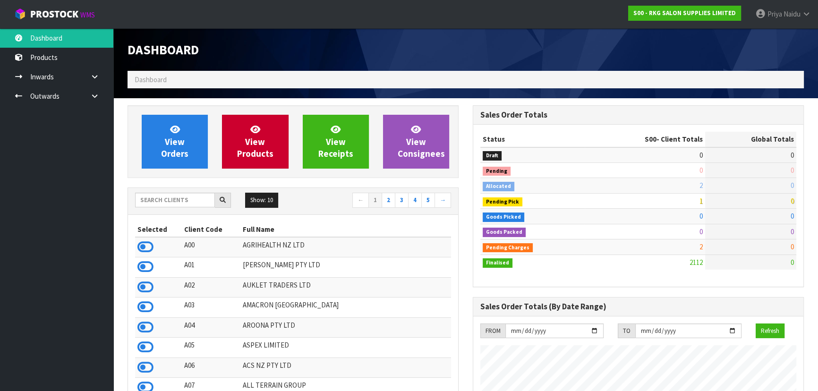
scroll to position [714, 345]
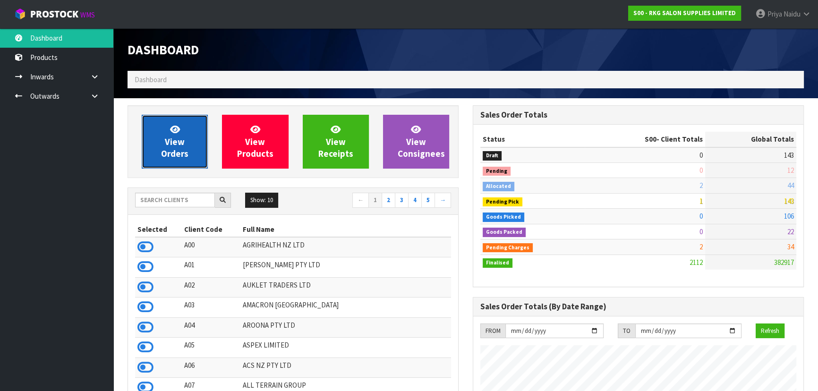
click at [170, 152] on span "View Orders" at bounding box center [174, 141] width 27 height 35
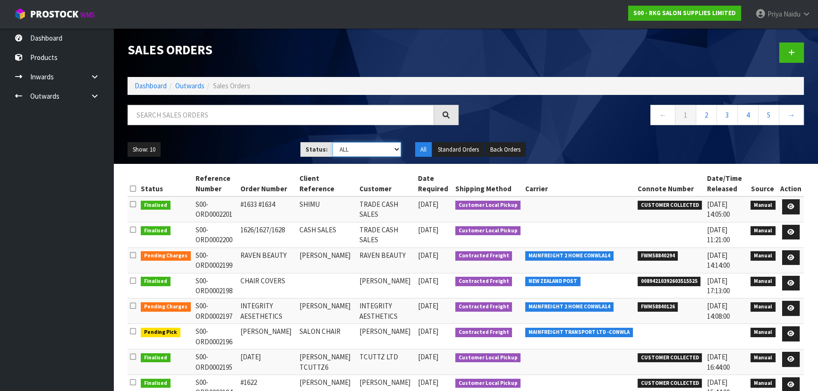
click at [337, 143] on select "Draft Pending Allocated Pending Pick Goods Picked Goods Packed Pending Charges …" at bounding box center [367, 149] width 69 height 15
select select "string:3"
click at [333, 142] on select "Draft Pending Allocated Pending Pick Goods Picked Goods Packed Pending Charges …" at bounding box center [367, 149] width 69 height 15
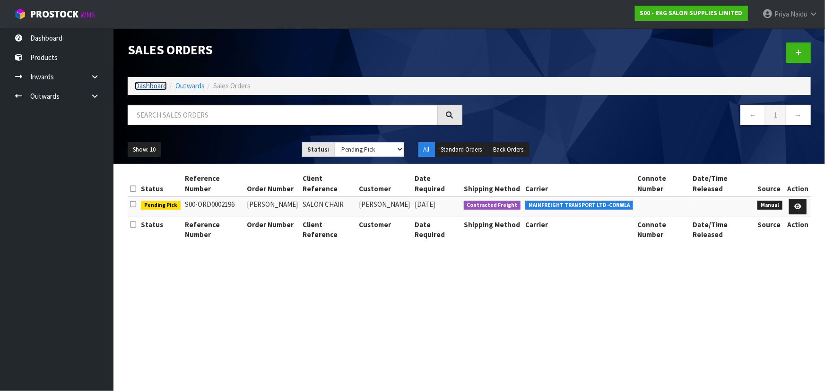
click at [141, 85] on link "Dashboard" at bounding box center [151, 85] width 32 height 9
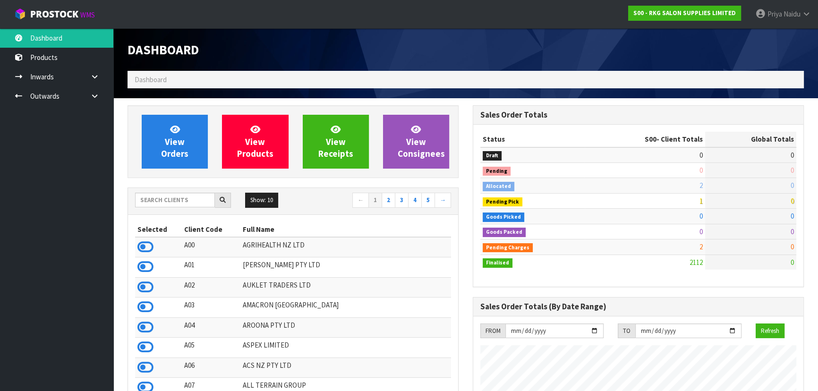
scroll to position [714, 345]
click at [161, 199] on input "text" at bounding box center [175, 200] width 80 height 15
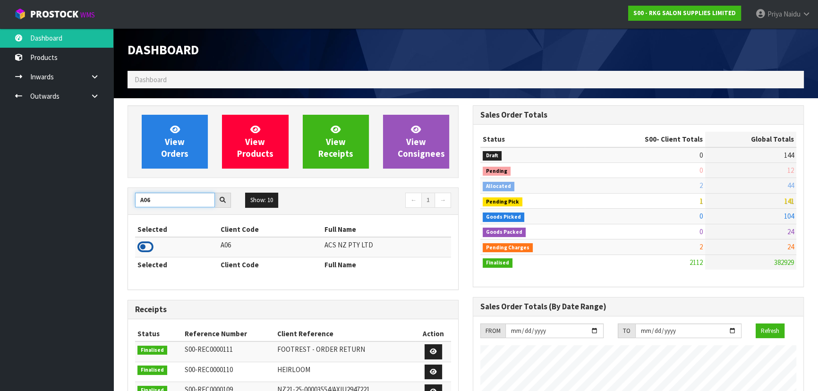
type input "A06"
click at [142, 249] on icon at bounding box center [146, 247] width 16 height 14
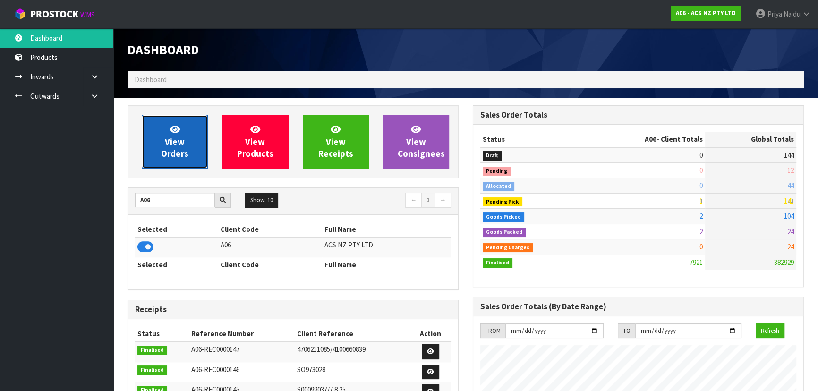
click at [159, 146] on link "View Orders" at bounding box center [175, 142] width 66 height 54
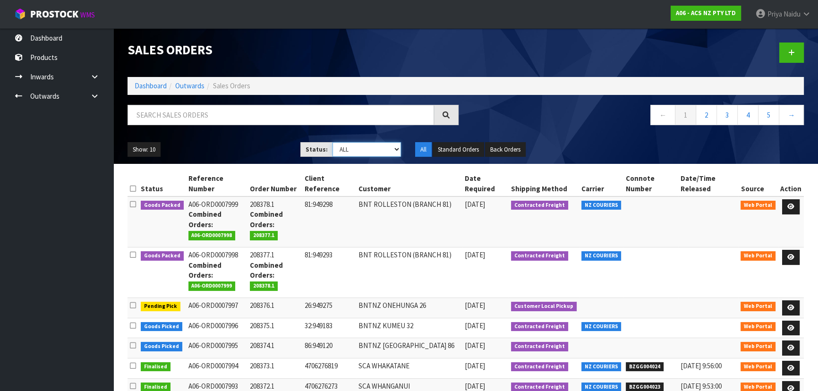
click at [373, 149] on select "Draft Pending Allocated Pending Pick Goods Picked Goods Packed Pending Charges …" at bounding box center [367, 149] width 69 height 15
click at [333, 142] on select "Draft Pending Allocated Pending Pick Goods Picked Goods Packed Pending Charges …" at bounding box center [367, 149] width 69 height 15
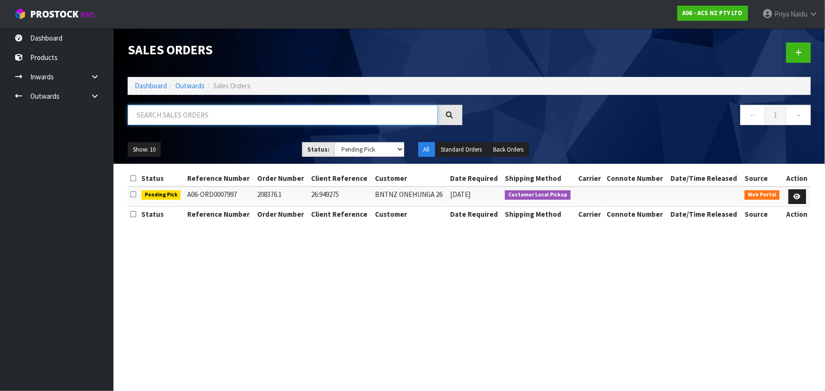
click at [155, 112] on input "text" at bounding box center [283, 115] width 310 height 20
click at [356, 152] on select "Draft Pending Allocated Pending Pick Goods Picked Goods Packed Pending Charges …" at bounding box center [369, 149] width 70 height 15
click at [334, 142] on select "Draft Pending Allocated Pending Pick Goods Picked Goods Packed Pending Charges …" at bounding box center [369, 149] width 70 height 15
click at [178, 113] on input "text" at bounding box center [283, 115] width 310 height 20
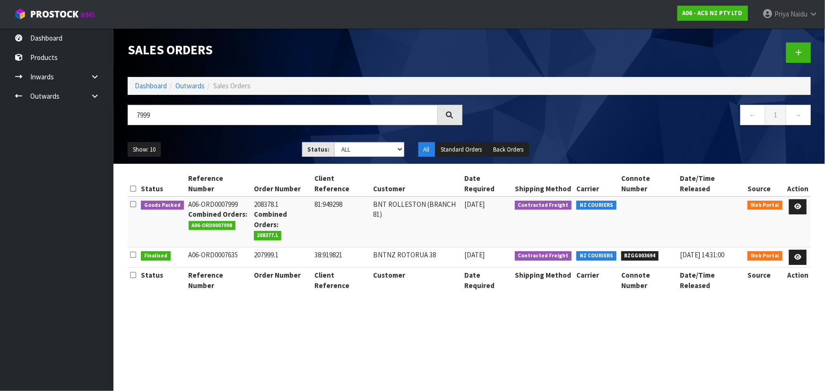
click at [241, 143] on ul "Show: 10 5 10 25 50" at bounding box center [208, 149] width 160 height 15
click at [799, 204] on icon at bounding box center [797, 207] width 7 height 6
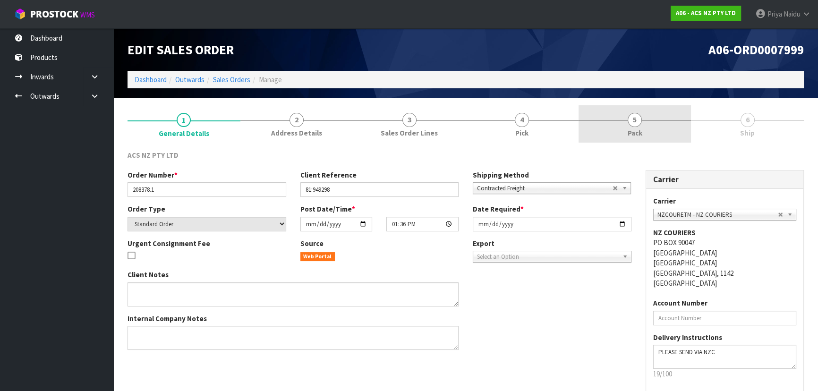
click at [644, 122] on link "5 Pack" at bounding box center [635, 123] width 113 height 37
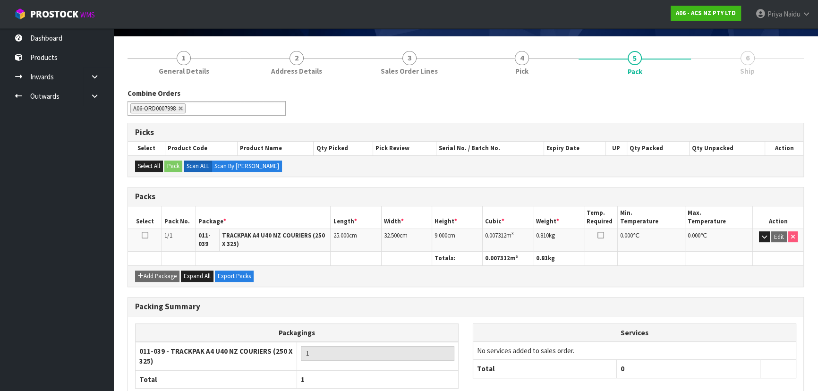
scroll to position [120, 0]
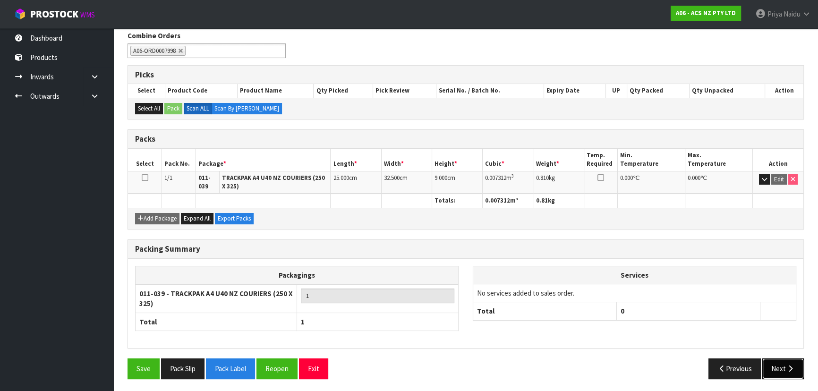
click at [782, 364] on button "Next" at bounding box center [784, 369] width 42 height 20
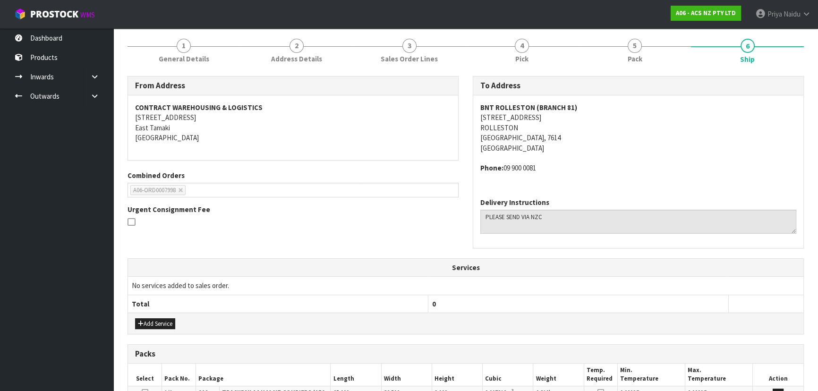
scroll to position [0, 0]
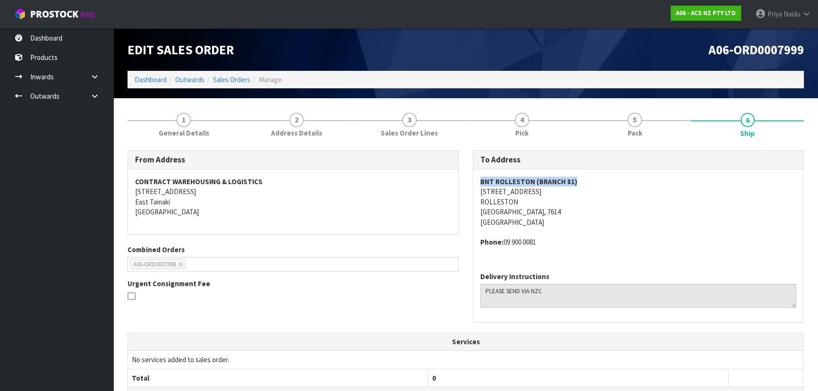
drag, startPoint x: 476, startPoint y: 178, endPoint x: 589, endPoint y: 178, distance: 112.9
click at [589, 178] on div "BNT ROLLESTON (BRANCH 81) UNIT 1, 6 CENTRUM LANE ROLLESTON Canterbury, 7614 New…" at bounding box center [638, 217] width 330 height 95
drag, startPoint x: 498, startPoint y: 195, endPoint x: 587, endPoint y: 196, distance: 89.3
click at [587, 196] on div "To Address BNT ROLLESTON (BRANCH 81) UNIT 1, 6 CENTRUM LANE ROLLESTON Canterbur…" at bounding box center [638, 241] width 345 height 182
drag, startPoint x: 472, startPoint y: 208, endPoint x: 475, endPoint y: 199, distance: 9.9
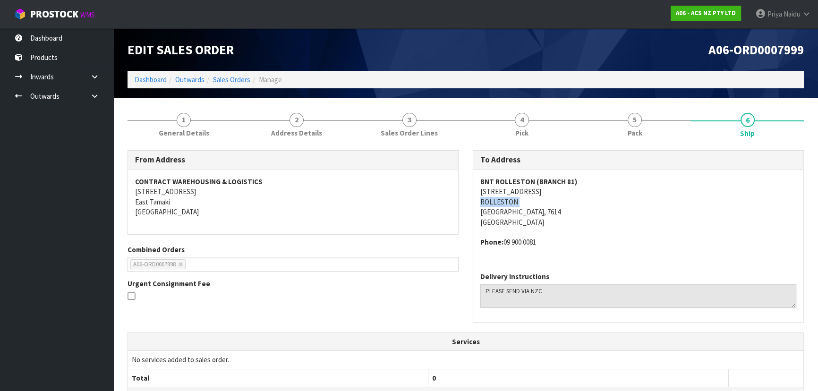
click at [475, 199] on div "To Address BNT ROLLESTON (BRANCH 81) UNIT 1, 6 CENTRUM LANE ROLLESTON Canterbur…" at bounding box center [638, 241] width 345 height 182
drag, startPoint x: 503, startPoint y: 243, endPoint x: 559, endPoint y: 250, distance: 56.2
click at [559, 250] on div "BNT ROLLESTON (BRANCH 81) UNIT 1, 6 CENTRUM LANE ROLLESTON Canterbury, 7614 New…" at bounding box center [638, 217] width 330 height 95
click at [193, 126] on link "1 General Details" at bounding box center [184, 123] width 113 height 37
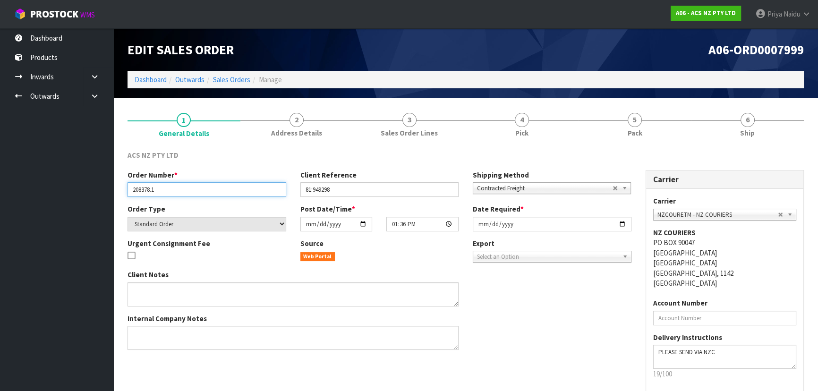
drag, startPoint x: 132, startPoint y: 189, endPoint x: 171, endPoint y: 189, distance: 38.3
click at [171, 189] on input "208378.1" at bounding box center [207, 189] width 159 height 15
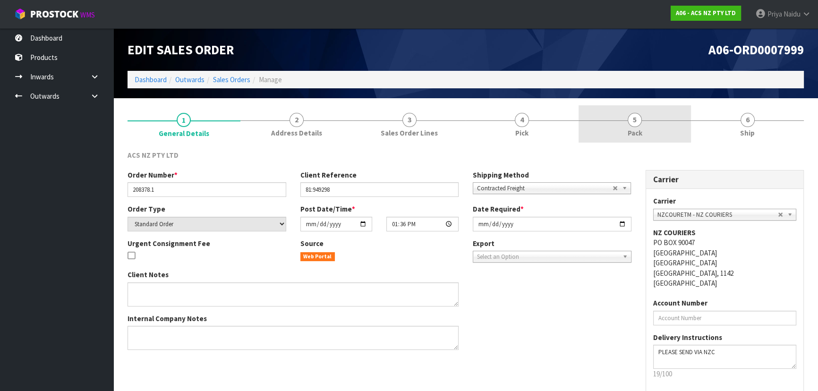
click at [645, 130] on link "5 Pack" at bounding box center [635, 123] width 113 height 37
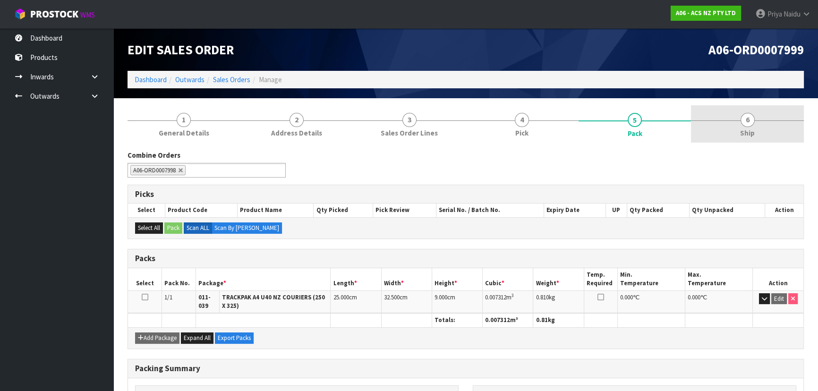
click at [749, 110] on link "6 Ship" at bounding box center [747, 123] width 113 height 37
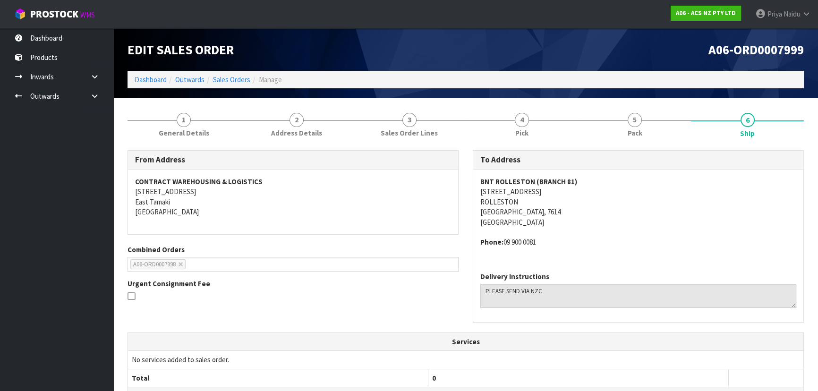
click at [601, 191] on address "BNT ROLLESTON (BRANCH 81) UNIT 1, 6 CENTRUM LANE ROLLESTON Canterbury, 7614 New…" at bounding box center [639, 202] width 316 height 51
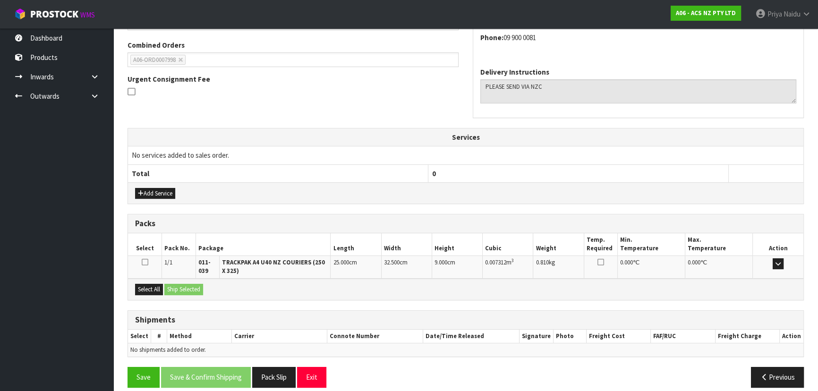
scroll to position [213, 0]
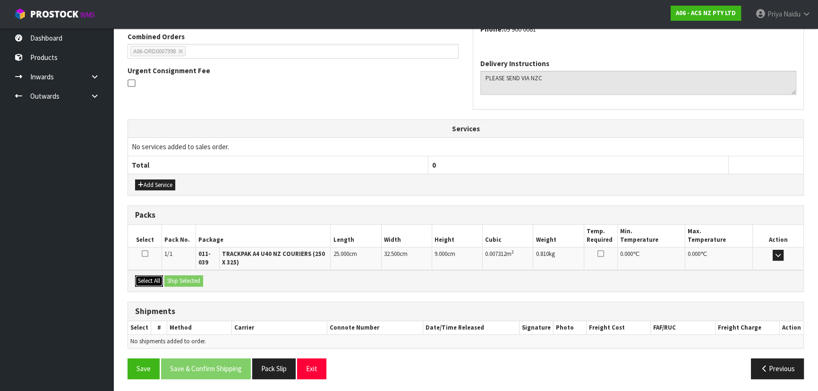
drag, startPoint x: 146, startPoint y: 278, endPoint x: 172, endPoint y: 276, distance: 25.2
click at [147, 278] on button "Select All" at bounding box center [149, 280] width 28 height 11
click at [190, 279] on button "Ship Selected" at bounding box center [183, 280] width 39 height 11
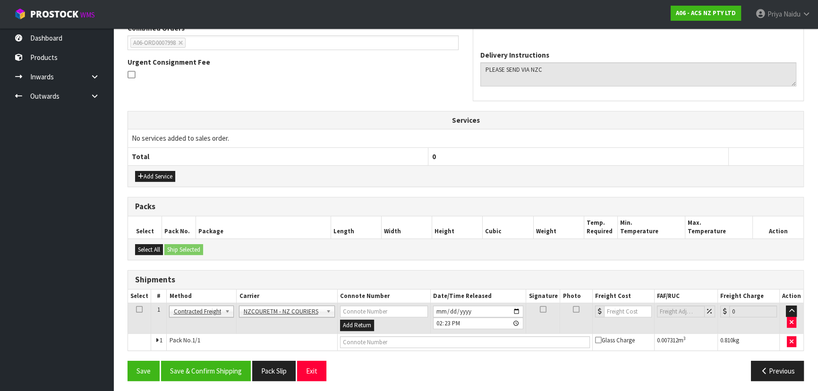
scroll to position [224, 0]
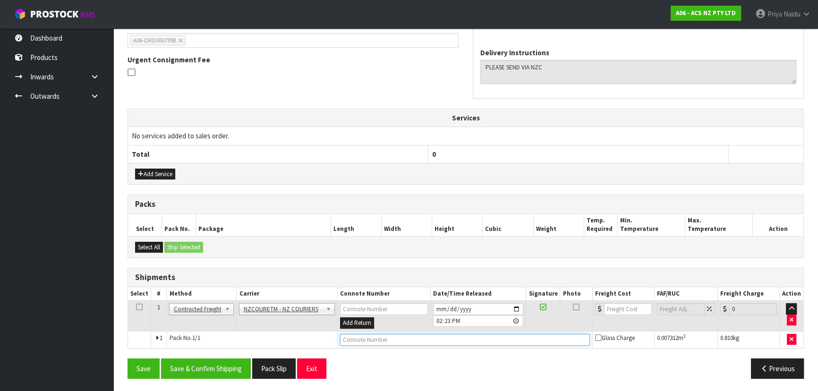
click at [356, 341] on input "text" at bounding box center [465, 340] width 250 height 12
paste input "BZGG004025"
click at [613, 310] on input "number" at bounding box center [628, 309] width 48 height 12
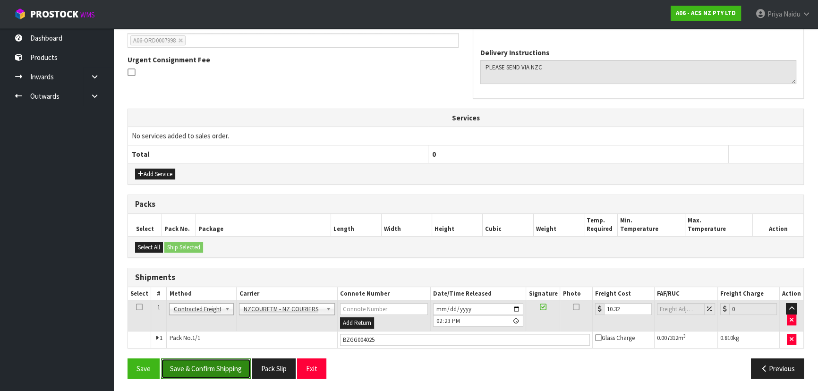
click at [215, 361] on button "Save & Confirm Shipping" at bounding box center [206, 369] width 90 height 20
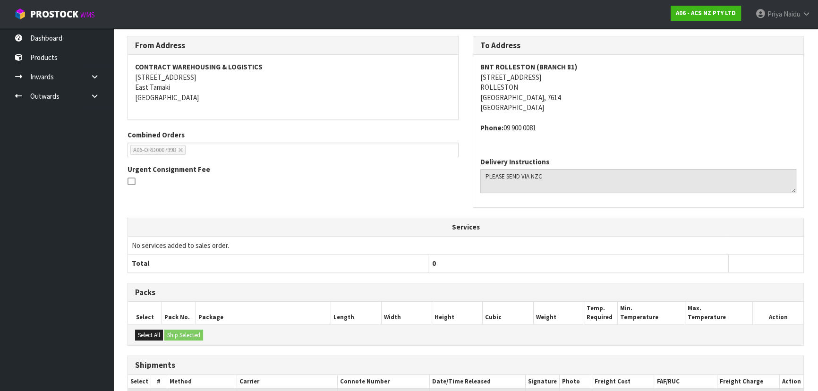
scroll to position [0, 0]
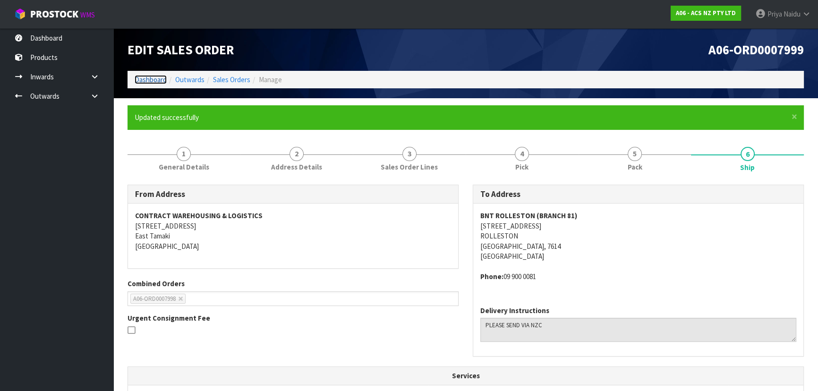
click at [147, 81] on link "Dashboard" at bounding box center [151, 79] width 32 height 9
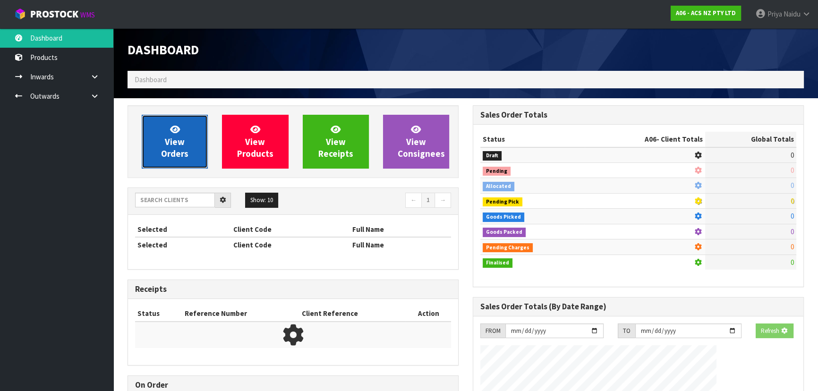
click at [183, 146] on span "View Orders" at bounding box center [174, 141] width 27 height 35
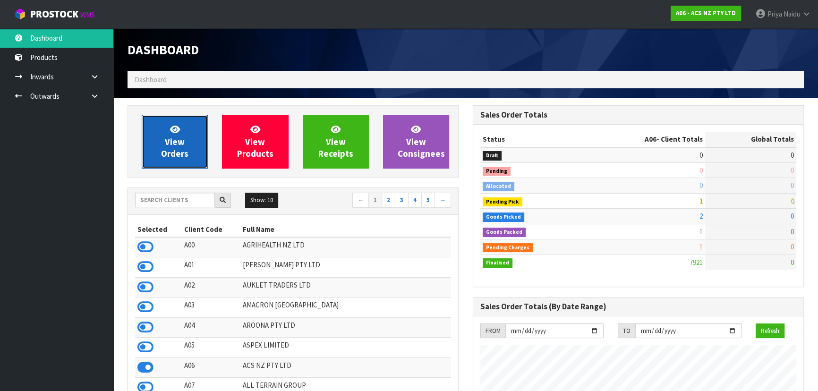
scroll to position [714, 345]
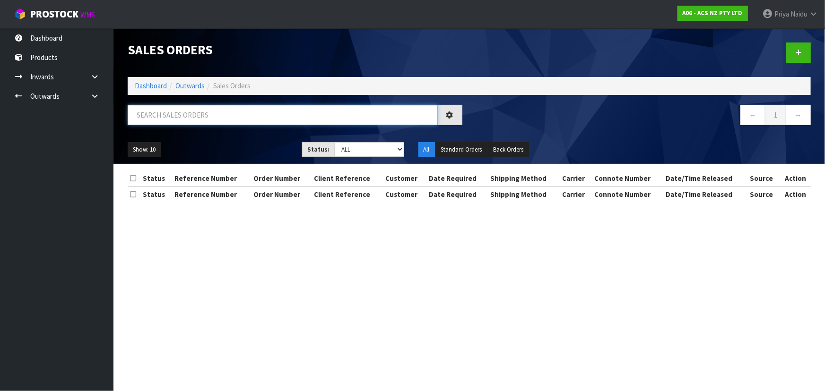
click at [202, 113] on input "text" at bounding box center [283, 115] width 310 height 20
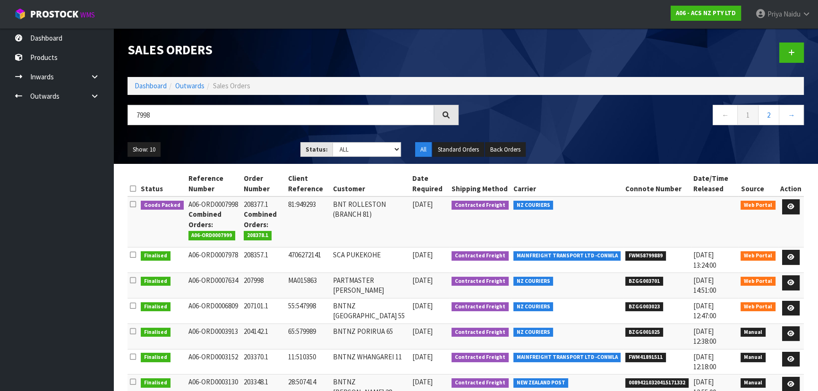
click at [235, 150] on ul "Show: 10 5 10 25 50" at bounding box center [207, 149] width 159 height 15
click at [795, 204] on link at bounding box center [791, 206] width 17 height 15
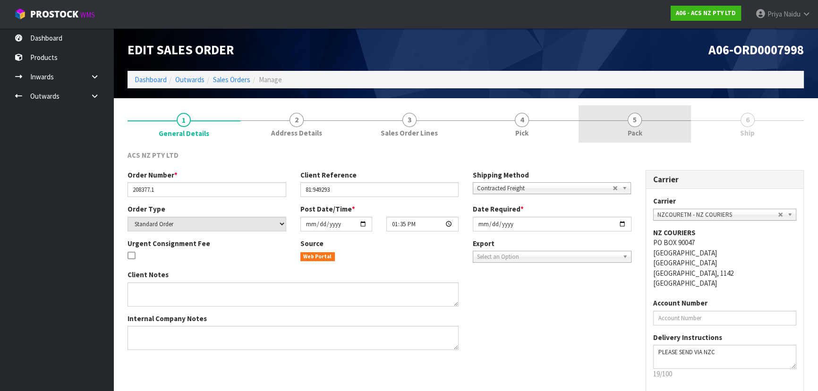
click at [654, 134] on link "5 Pack" at bounding box center [635, 123] width 113 height 37
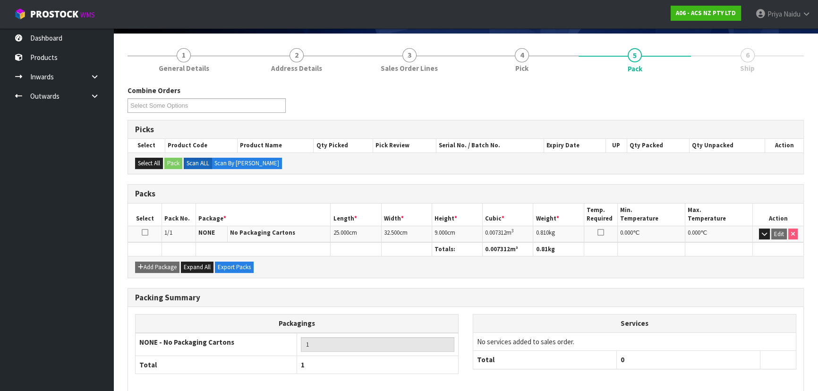
scroll to position [108, 0]
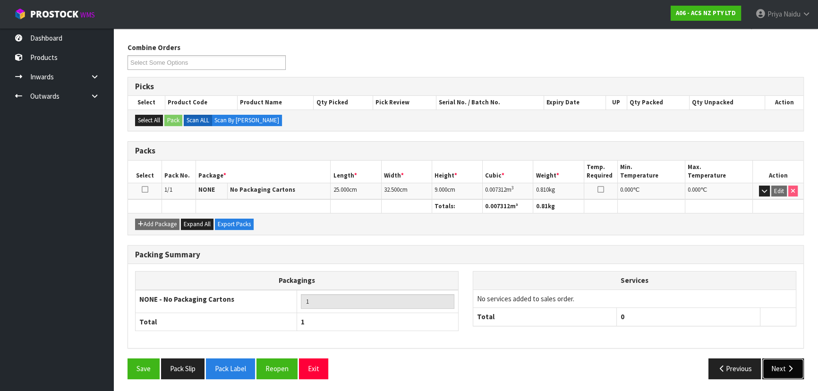
click at [790, 367] on icon "button" at bounding box center [790, 368] width 9 height 7
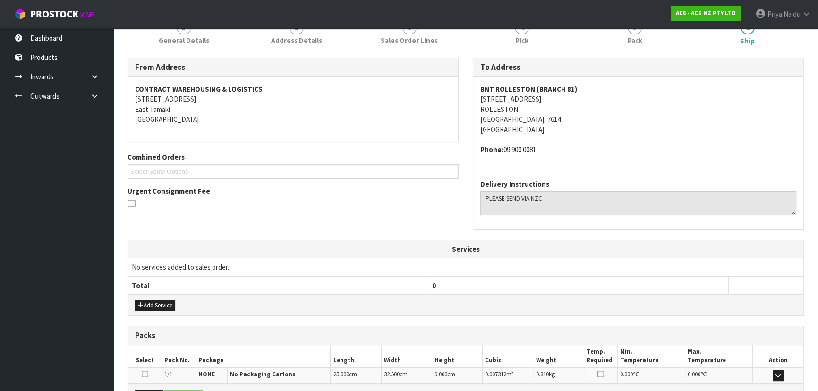
scroll to position [207, 0]
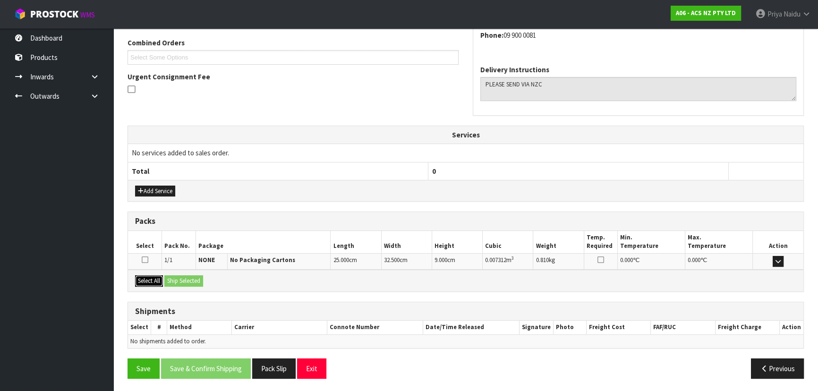
drag, startPoint x: 156, startPoint y: 281, endPoint x: 172, endPoint y: 281, distance: 16.1
click at [157, 281] on button "Select All" at bounding box center [149, 280] width 28 height 11
drag, startPoint x: 189, startPoint y: 281, endPoint x: 194, endPoint y: 281, distance: 5.2
click at [189, 281] on button "Ship Selected" at bounding box center [183, 280] width 39 height 11
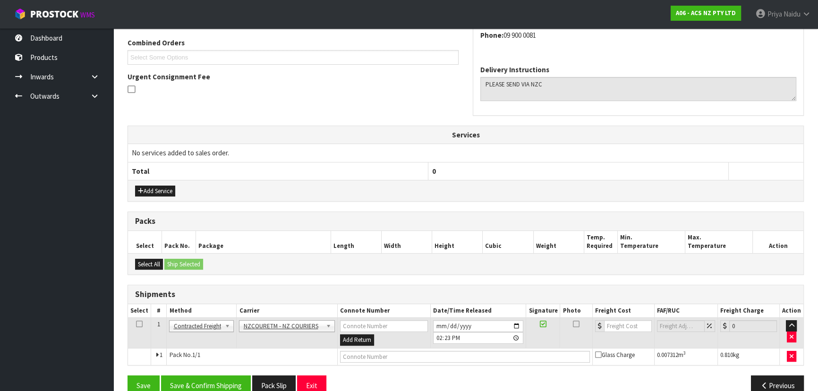
scroll to position [224, 0]
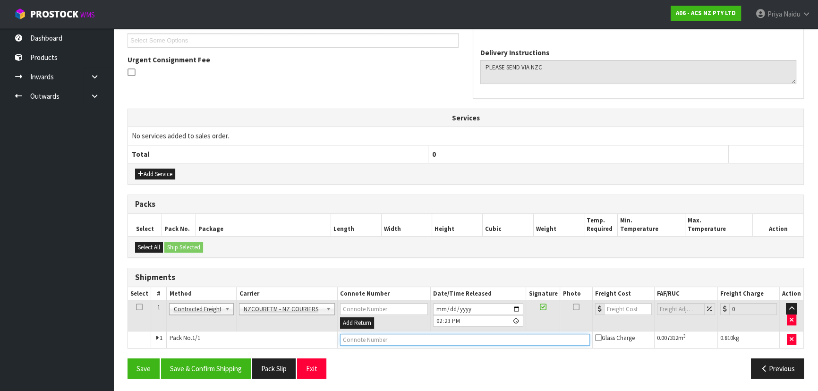
click at [360, 341] on input "text" at bounding box center [465, 340] width 250 height 12
paste input "BZGG004025"
click at [618, 305] on input "number" at bounding box center [628, 309] width 48 height 12
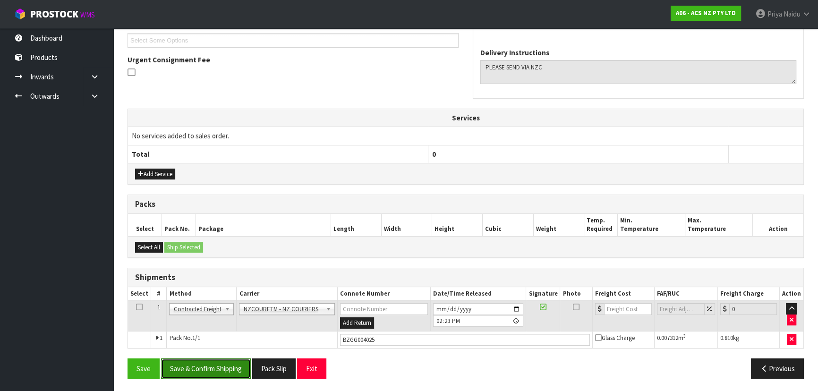
click at [194, 361] on button "Save & Confirm Shipping" at bounding box center [206, 369] width 90 height 20
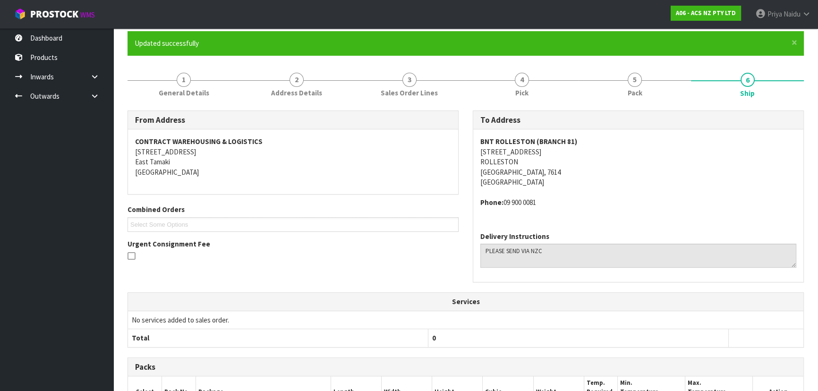
scroll to position [0, 0]
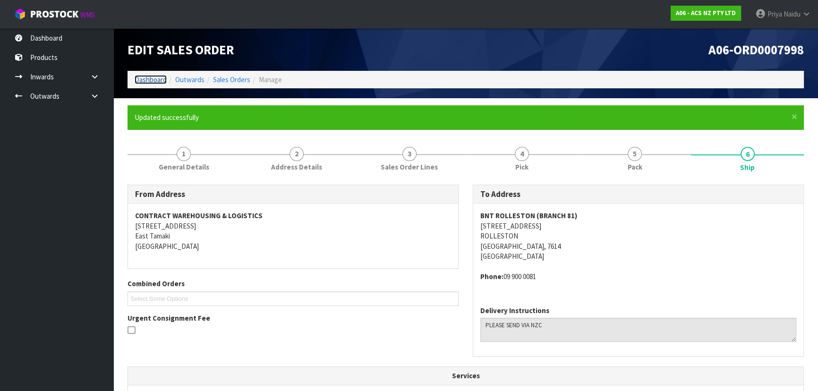
click at [146, 78] on link "Dashboard" at bounding box center [151, 79] width 32 height 9
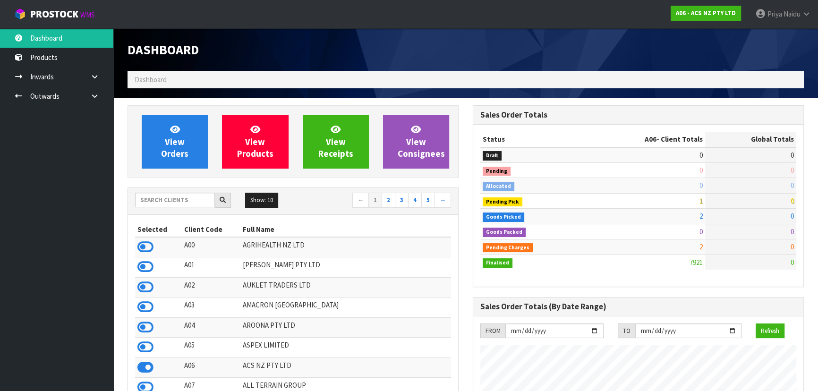
scroll to position [714, 345]
click at [197, 200] on input "text" at bounding box center [175, 200] width 80 height 15
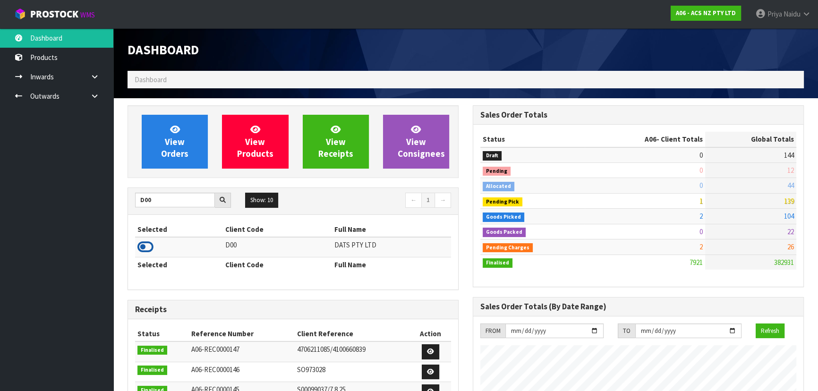
click at [145, 247] on icon at bounding box center [146, 247] width 16 height 14
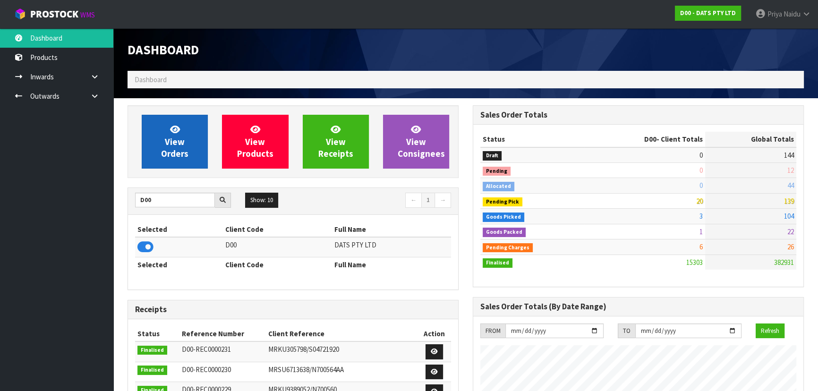
scroll to position [735, 345]
click at [187, 142] on link "View Orders" at bounding box center [175, 142] width 66 height 54
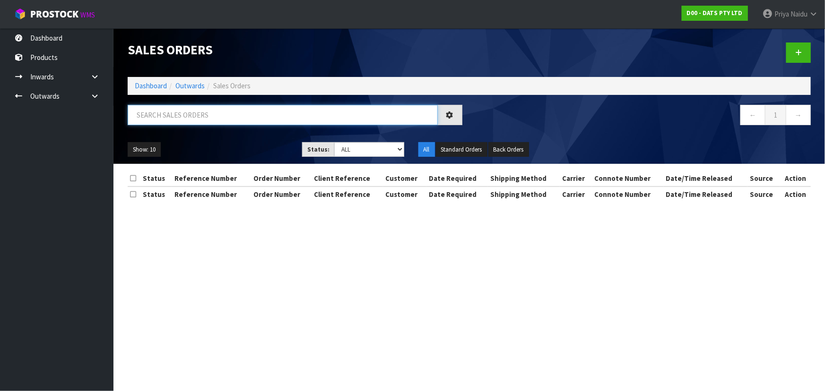
click at [203, 120] on input "text" at bounding box center [283, 115] width 310 height 20
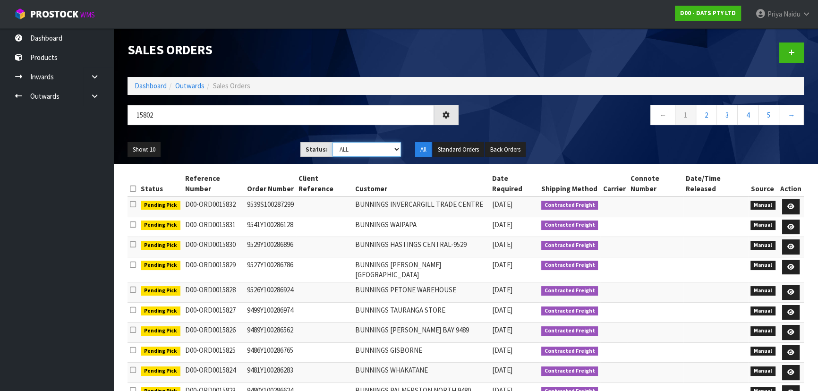
click at [348, 155] on select "Draft Pending Allocated Pending Pick Goods Picked Goods Packed Pending Charges …" at bounding box center [367, 149] width 69 height 15
click at [333, 142] on select "Draft Pending Allocated Pending Pick Goods Picked Goods Packed Pending Charges …" at bounding box center [367, 149] width 69 height 15
click at [261, 144] on ul "Show: 10 5 10 25 50" at bounding box center [207, 149] width 159 height 15
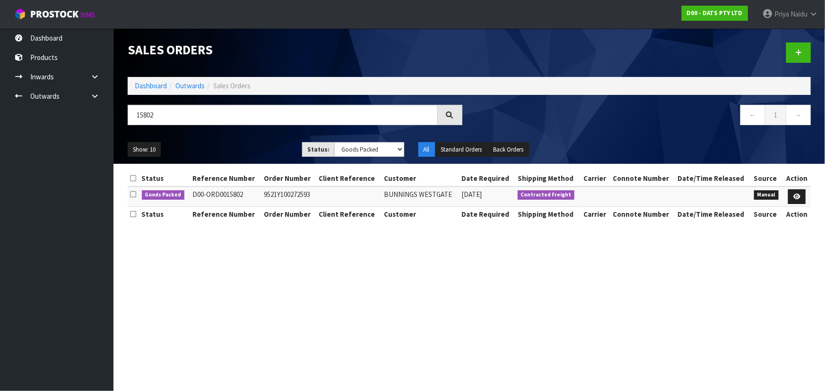
click at [243, 153] on ul "Show: 10 5 10 25 50" at bounding box center [208, 149] width 160 height 15
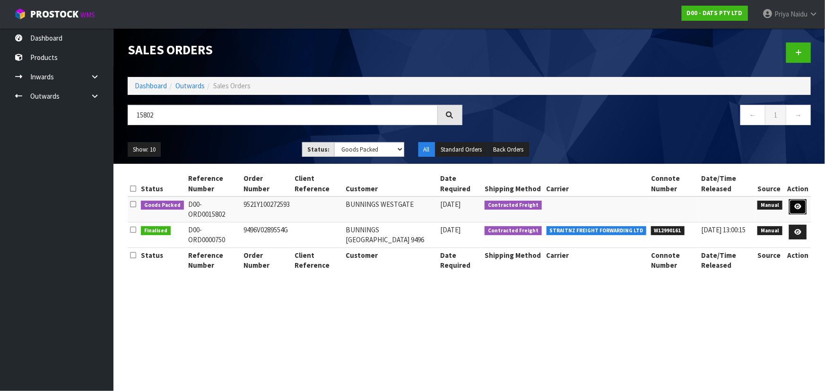
click at [795, 202] on link at bounding box center [797, 206] width 17 height 15
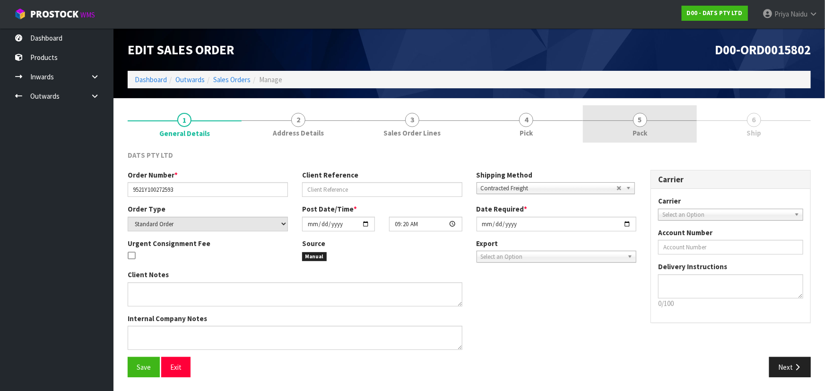
click at [650, 124] on link "5 Pack" at bounding box center [640, 123] width 114 height 37
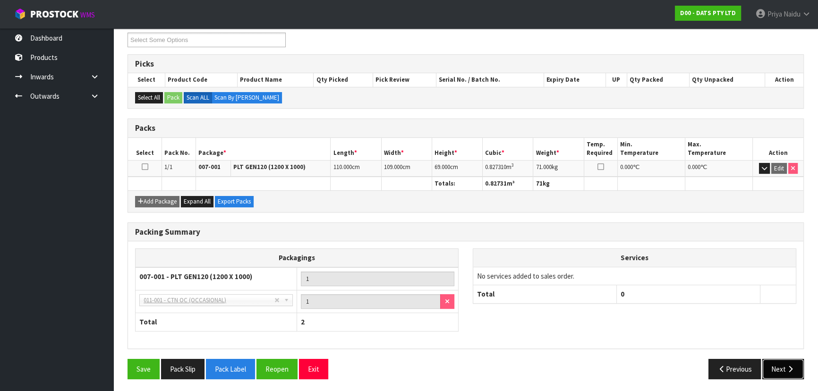
click at [783, 371] on button "Next" at bounding box center [784, 369] width 42 height 20
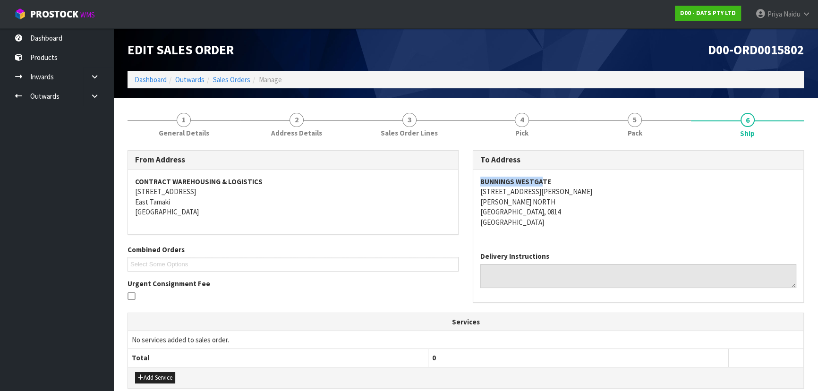
drag, startPoint x: 472, startPoint y: 180, endPoint x: 542, endPoint y: 180, distance: 70.9
click at [542, 180] on div "To Address BUNNINGS WESTGATE 21 FRED TAYLOR DRIVE MASSEY NORTH AUCKLAND, 0814 N…" at bounding box center [638, 231] width 345 height 162
drag, startPoint x: 479, startPoint y: 193, endPoint x: 579, endPoint y: 210, distance: 101.7
click at [579, 210] on div "BUNNINGS WESTGATE 21 FRED TAYLOR DRIVE MASSEY NORTH AUCKLAND, 0814 New Zealand" at bounding box center [638, 207] width 330 height 75
click at [580, 215] on address "BUNNINGS WESTGATE 21 FRED TAYLOR DRIVE MASSEY NORTH AUCKLAND, 0814 New Zealand" at bounding box center [639, 202] width 316 height 51
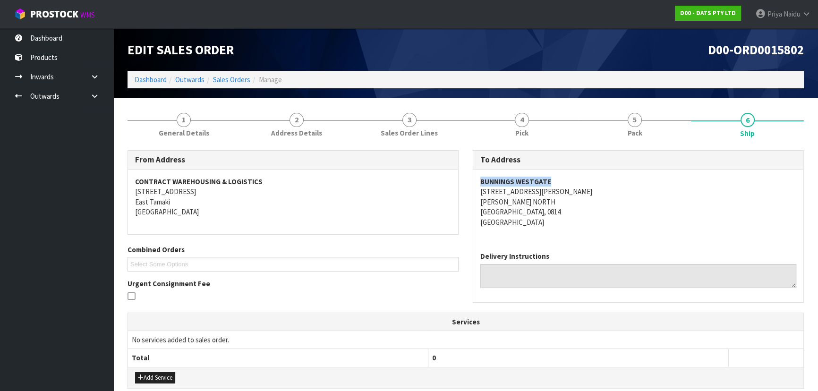
drag, startPoint x: 475, startPoint y: 181, endPoint x: 574, endPoint y: 182, distance: 98.3
click at [574, 182] on div "BUNNINGS WESTGATE 21 FRED TAYLOR DRIVE MASSEY NORTH AUCKLAND, 0814 New Zealand" at bounding box center [638, 207] width 330 height 75
click at [184, 133] on span "General Details" at bounding box center [184, 133] width 51 height 10
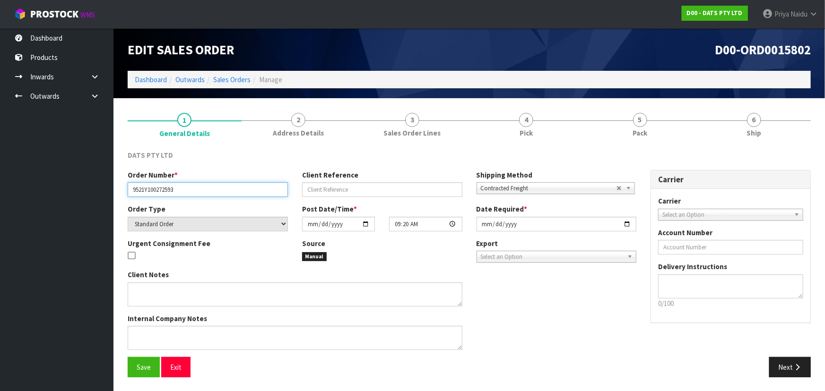
drag, startPoint x: 138, startPoint y: 189, endPoint x: 181, endPoint y: 190, distance: 43.0
click at [181, 190] on input "9521Y100272593" at bounding box center [208, 189] width 160 height 15
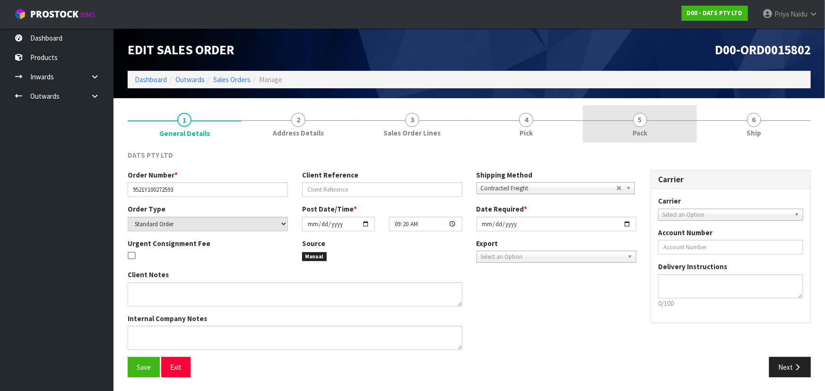
click at [652, 130] on link "5 Pack" at bounding box center [640, 123] width 114 height 37
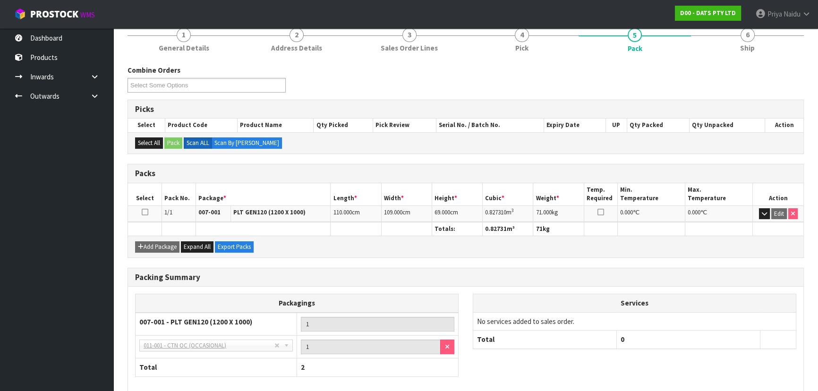
scroll to position [86, 0]
drag, startPoint x: 484, startPoint y: 211, endPoint x: 524, endPoint y: 210, distance: 39.2
click at [524, 210] on td "0.827310 m 3" at bounding box center [508, 213] width 51 height 17
click at [756, 42] on link "6 Ship" at bounding box center [747, 38] width 113 height 37
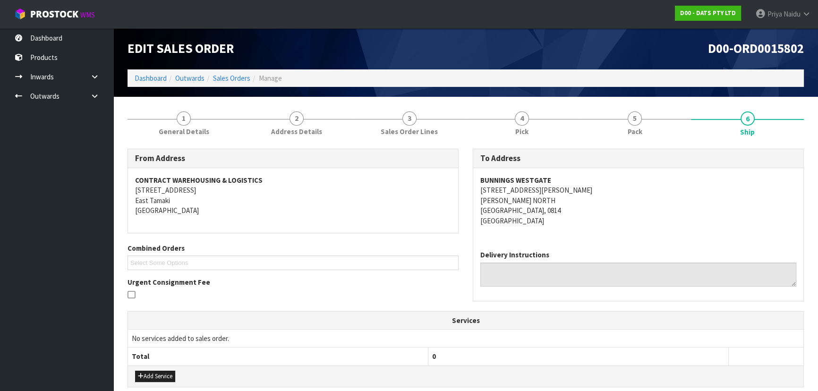
scroll to position [0, 0]
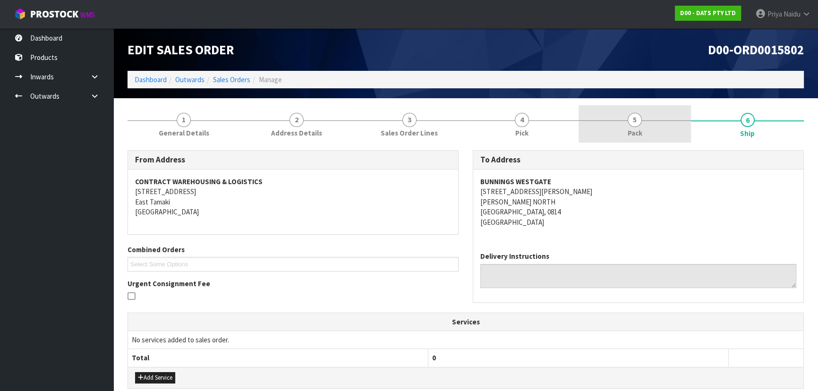
click at [629, 109] on link "5 Pack" at bounding box center [635, 123] width 113 height 37
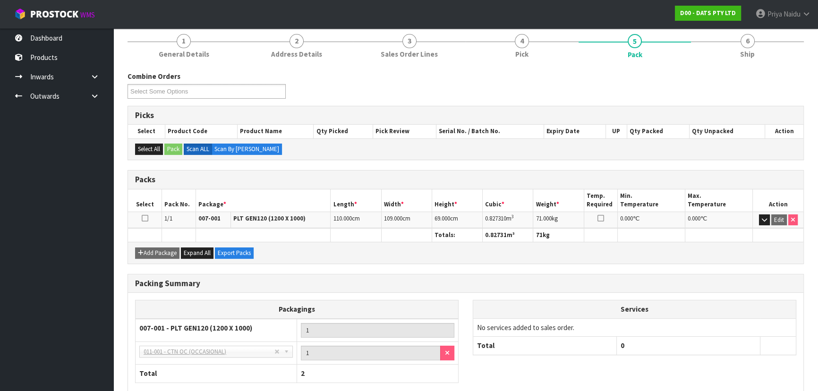
scroll to position [86, 0]
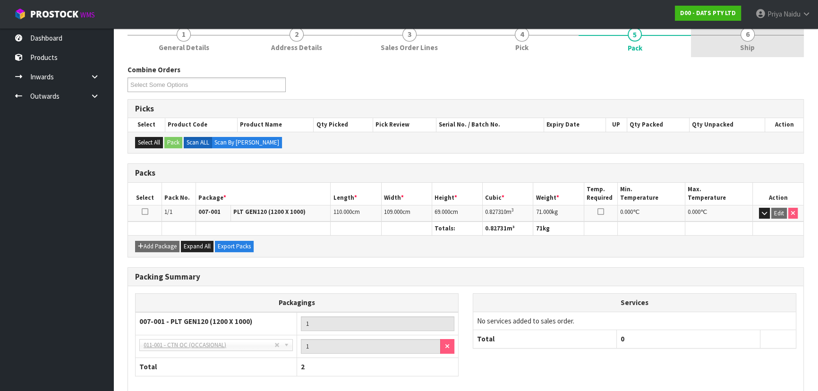
drag, startPoint x: 765, startPoint y: 51, endPoint x: 756, endPoint y: 55, distance: 10.1
click at [764, 50] on link "6 Ship" at bounding box center [747, 38] width 113 height 37
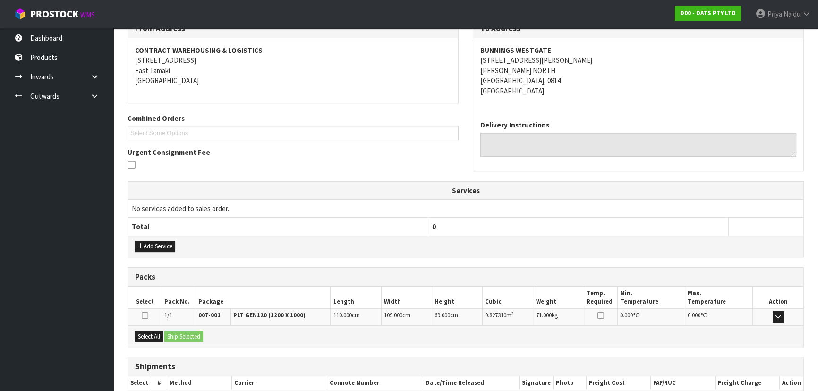
scroll to position [187, 0]
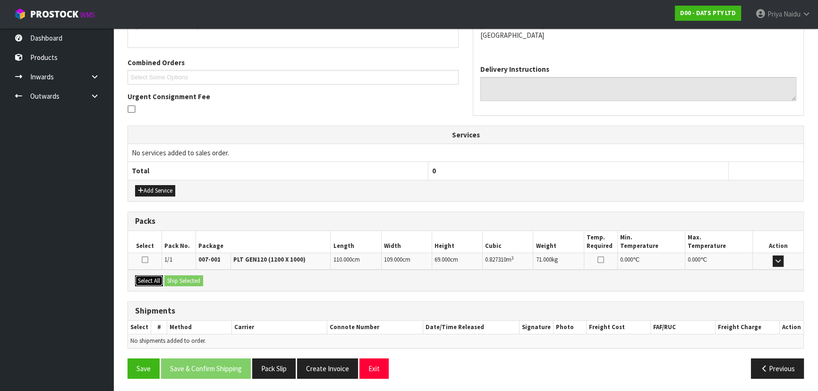
click at [155, 280] on button "Select All" at bounding box center [149, 280] width 28 height 11
click at [195, 282] on button "Ship Selected" at bounding box center [183, 280] width 39 height 11
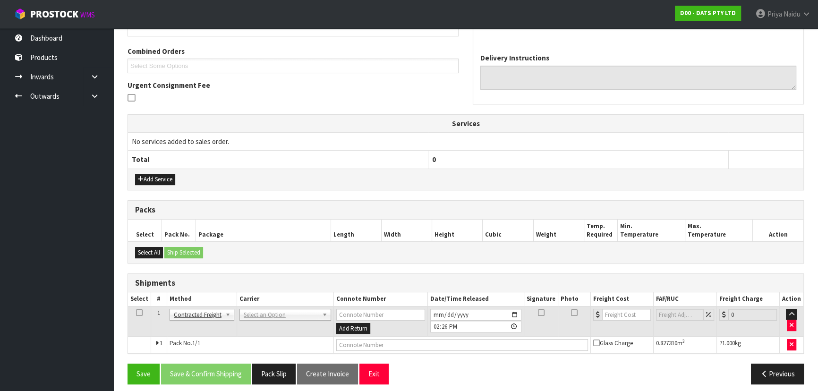
scroll to position [204, 0]
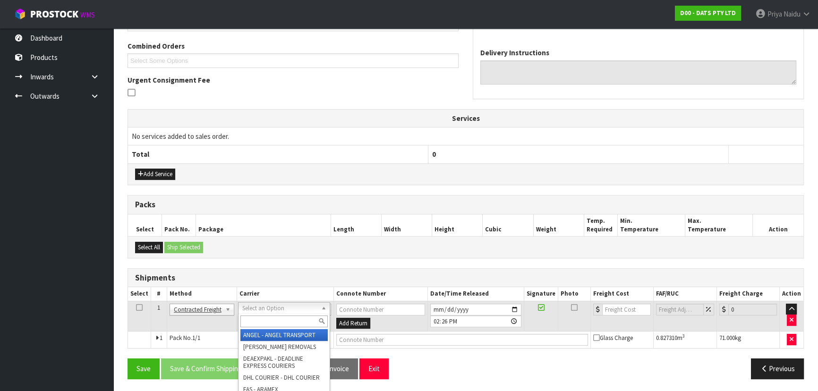
click at [259, 322] on input "text" at bounding box center [284, 322] width 87 height 12
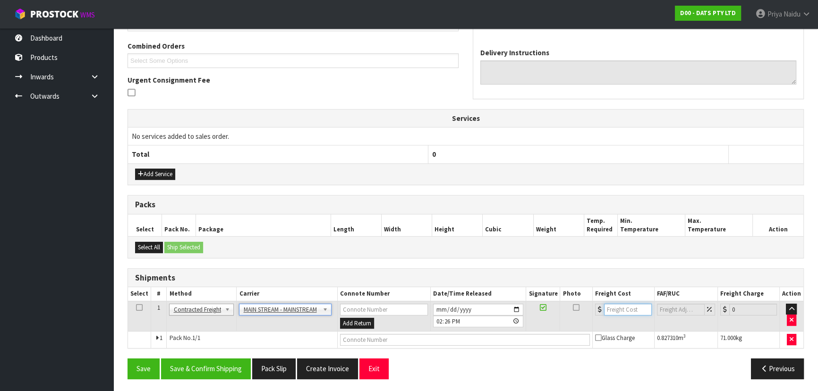
drag, startPoint x: 626, startPoint y: 309, endPoint x: 624, endPoint y: 301, distance: 7.9
click at [627, 308] on input "number" at bounding box center [628, 310] width 48 height 12
click at [387, 332] on td at bounding box center [464, 340] width 255 height 17
click at [388, 336] on input "text" at bounding box center [465, 340] width 250 height 12
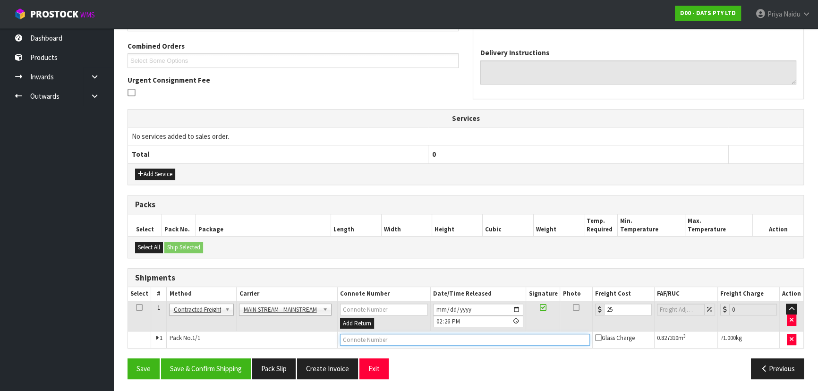
paste input "CWL7727654"
click at [185, 357] on div "From Address CONTRACT WAREHOUSING & LOGISTICS 17 Allens Road East Tamaki Auckla…" at bounding box center [466, 166] width 677 height 439
click at [194, 364] on button "Save & Confirm Shipping" at bounding box center [206, 369] width 90 height 20
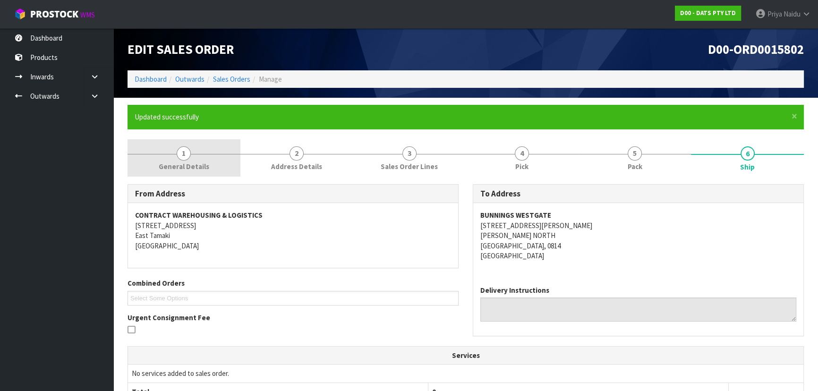
scroll to position [0, 0]
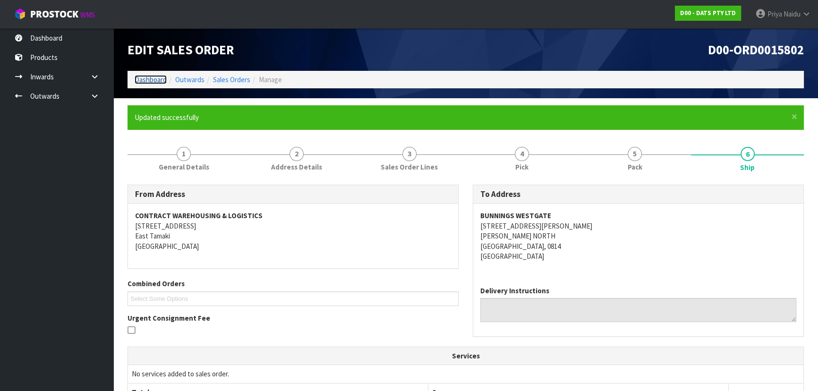
click at [145, 77] on link "Dashboard" at bounding box center [151, 79] width 32 height 9
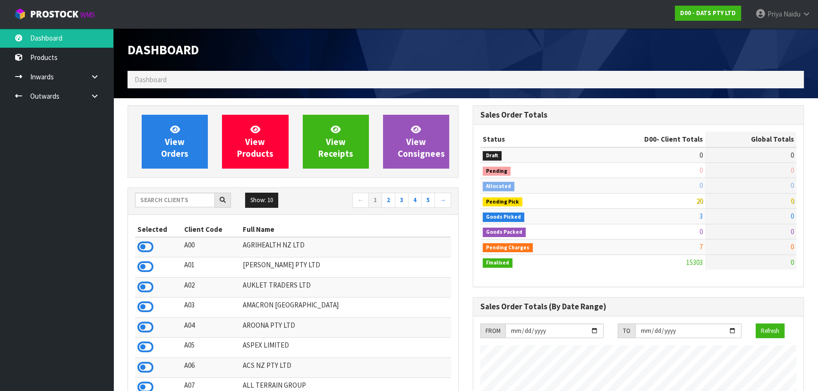
scroll to position [735, 345]
click at [174, 203] on input "text" at bounding box center [175, 200] width 80 height 15
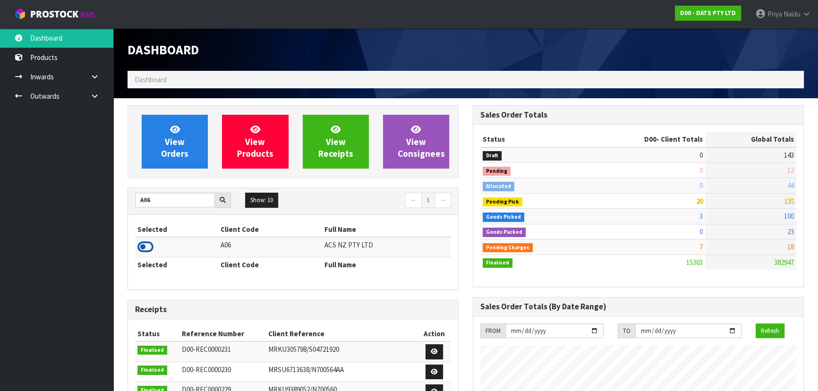
click at [149, 248] on icon at bounding box center [146, 247] width 16 height 14
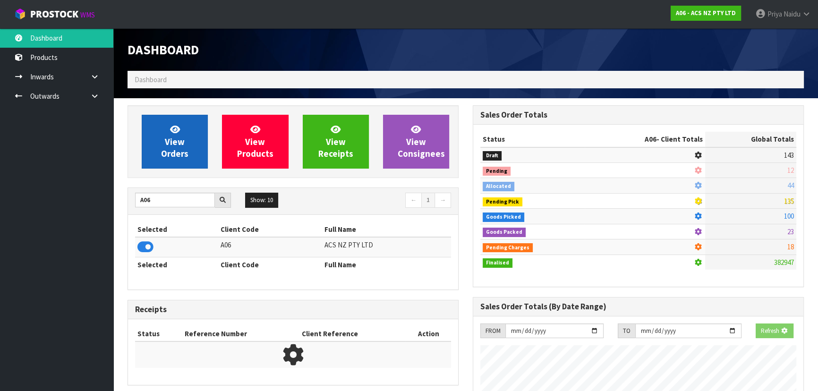
scroll to position [588, 345]
click at [180, 150] on span "View Orders" at bounding box center [174, 141] width 27 height 35
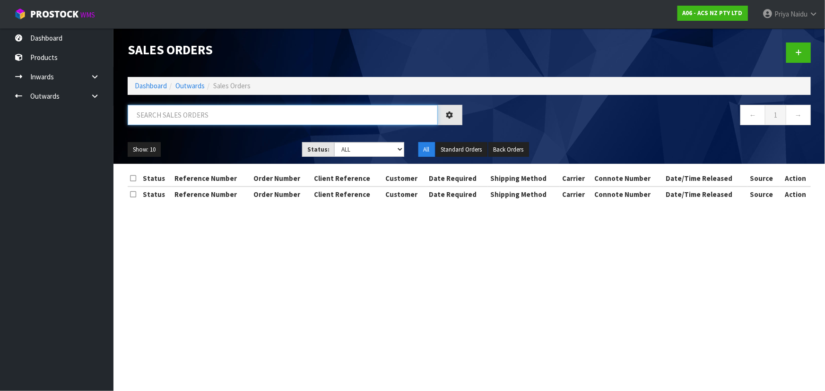
click at [202, 111] on input "text" at bounding box center [283, 115] width 310 height 20
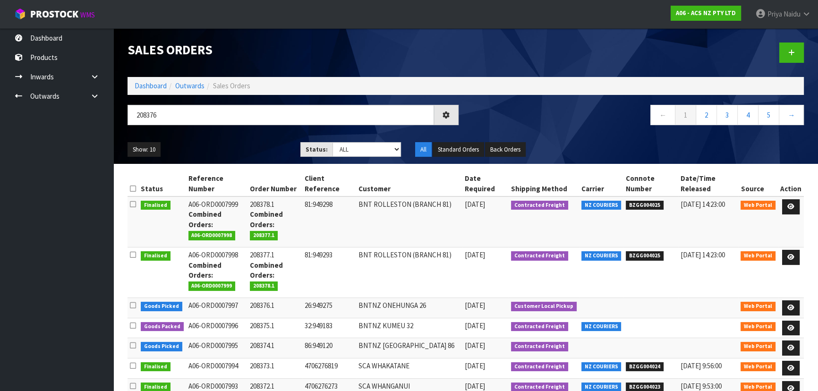
click at [235, 142] on ul "Show: 10 5 10 25 50" at bounding box center [207, 149] width 159 height 15
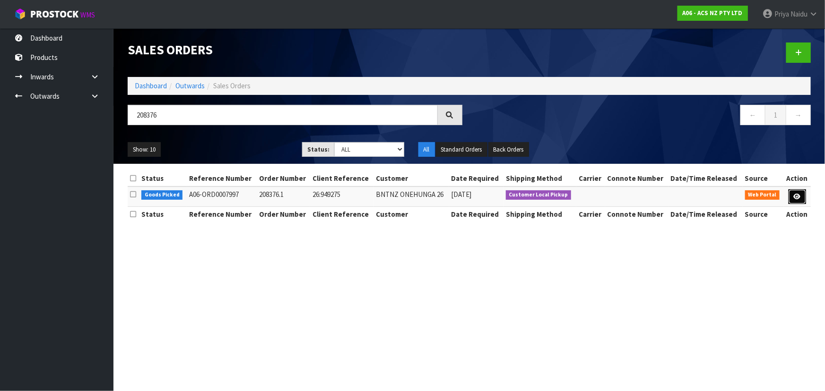
click at [794, 197] on icon at bounding box center [796, 197] width 7 height 6
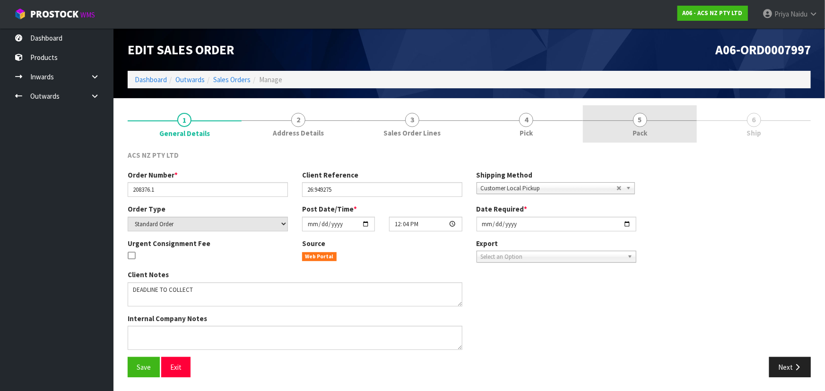
click at [642, 123] on span "5" at bounding box center [640, 120] width 14 height 14
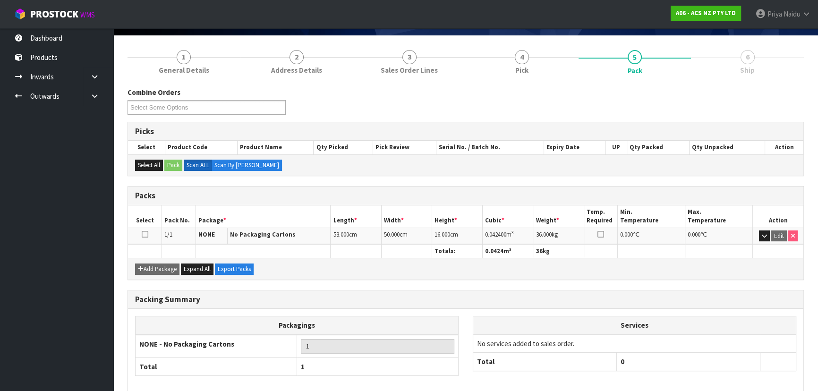
scroll to position [108, 0]
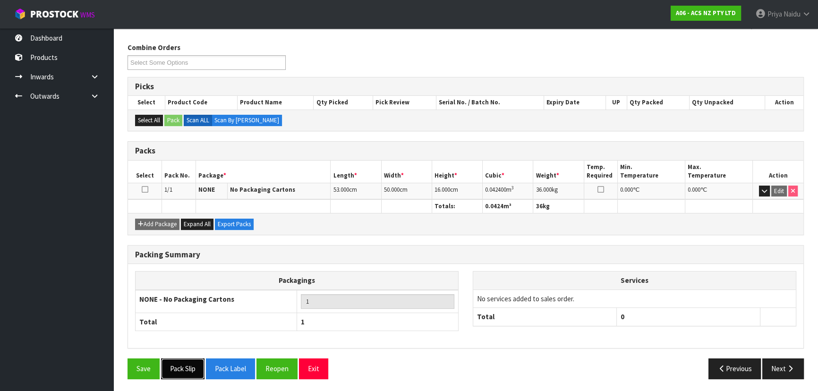
click at [190, 369] on button "Pack Slip" at bounding box center [182, 369] width 43 height 20
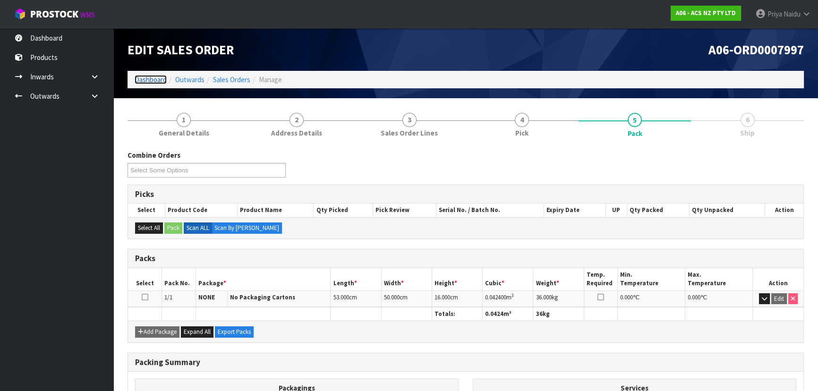
click at [148, 79] on link "Dashboard" at bounding box center [151, 79] width 32 height 9
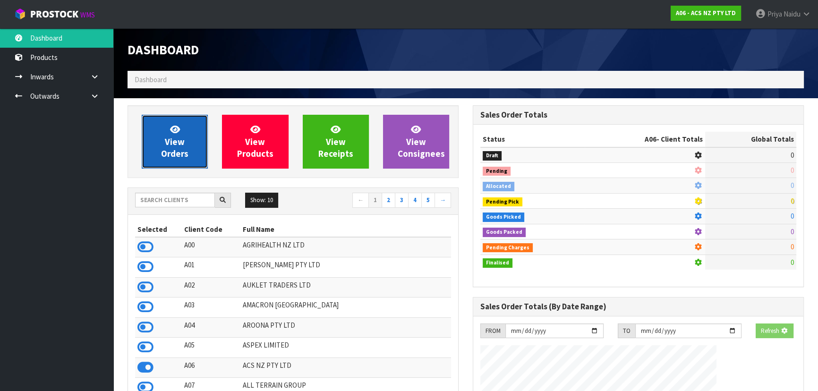
click at [171, 145] on span "View Orders" at bounding box center [174, 141] width 27 height 35
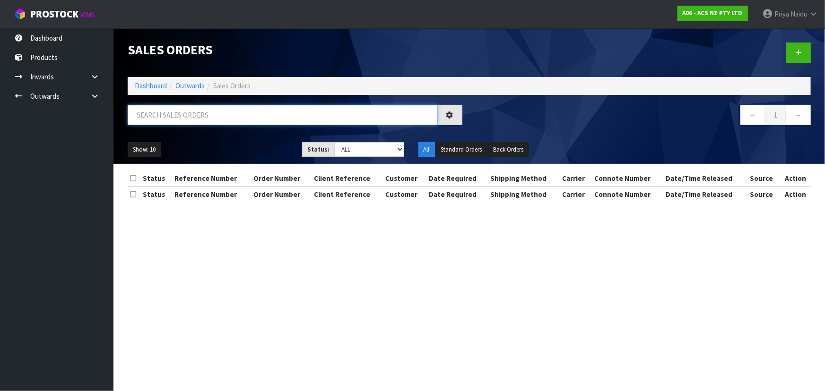
click at [198, 111] on input "text" at bounding box center [283, 115] width 310 height 20
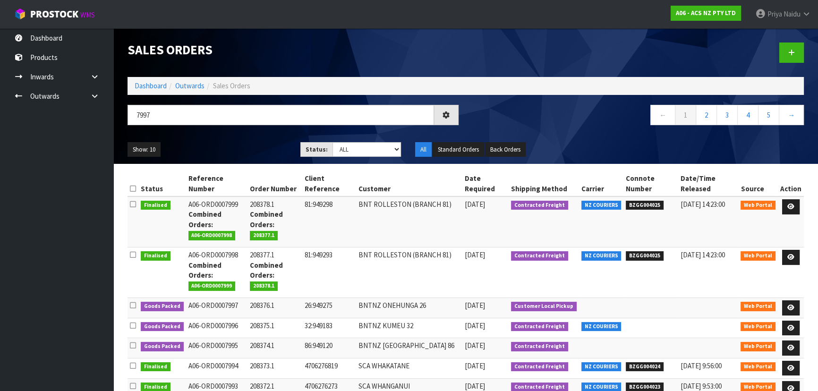
click at [237, 140] on div "Show: 10 5 10 25 50 Status: Draft Pending Allocated Pending Pick Goods Picked G…" at bounding box center [466, 149] width 691 height 29
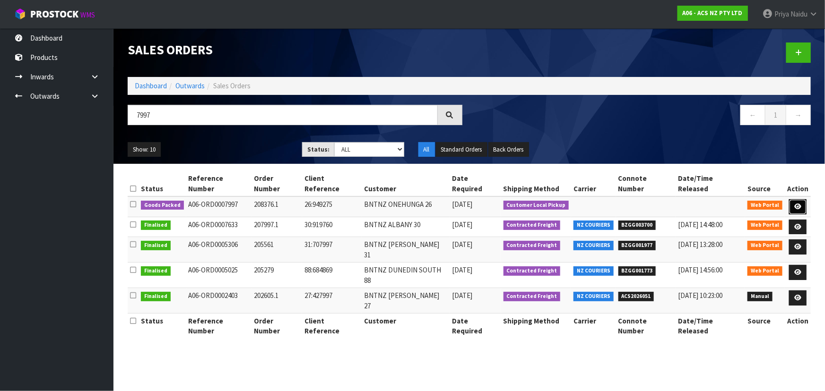
click at [798, 204] on icon at bounding box center [797, 207] width 7 height 6
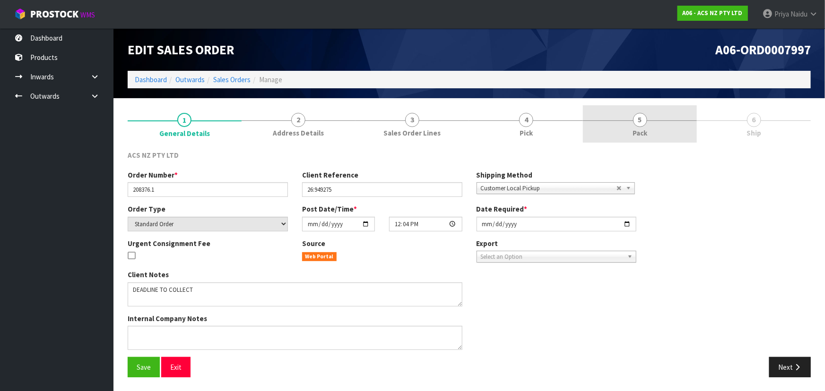
drag, startPoint x: 662, startPoint y: 124, endPoint x: 659, endPoint y: 140, distance: 16.3
click at [662, 124] on link "5 Pack" at bounding box center [640, 123] width 114 height 37
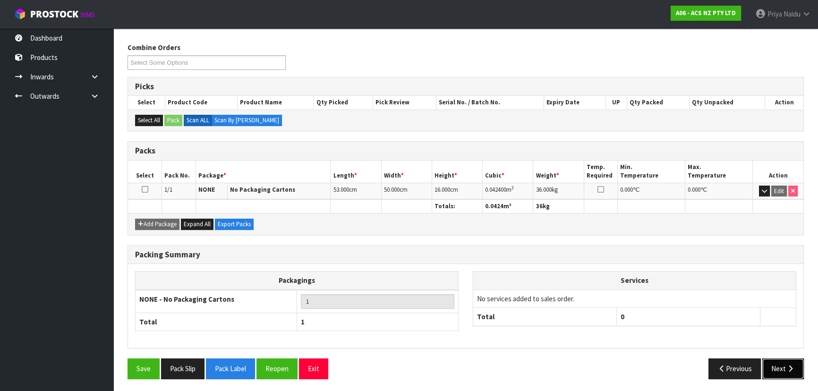
click at [784, 370] on button "Next" at bounding box center [784, 369] width 42 height 20
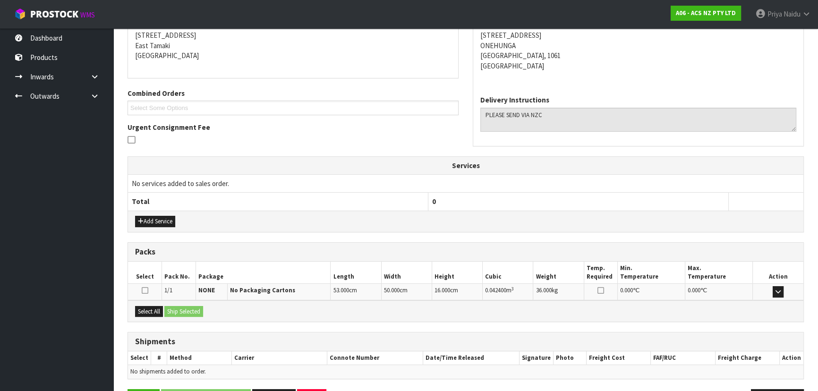
scroll to position [187, 0]
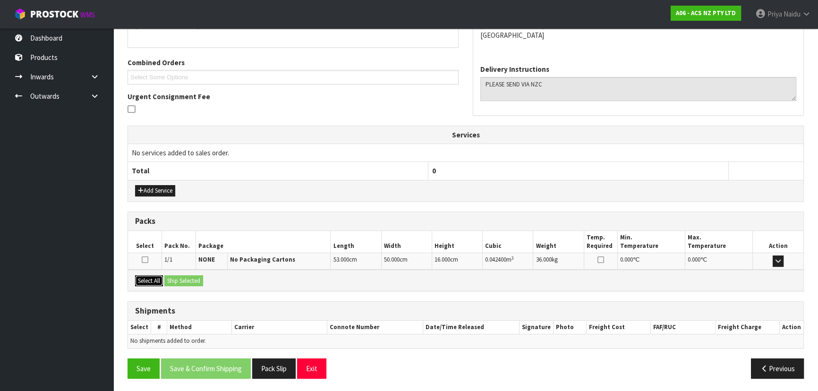
click at [154, 280] on button "Select All" at bounding box center [149, 280] width 28 height 11
drag, startPoint x: 162, startPoint y: 278, endPoint x: 168, endPoint y: 278, distance: 6.1
click at [163, 278] on button "Select All" at bounding box center [149, 280] width 28 height 11
drag, startPoint x: 176, startPoint y: 277, endPoint x: 192, endPoint y: 282, distance: 16.7
click at [177, 277] on button "Ship Selected" at bounding box center [183, 280] width 39 height 11
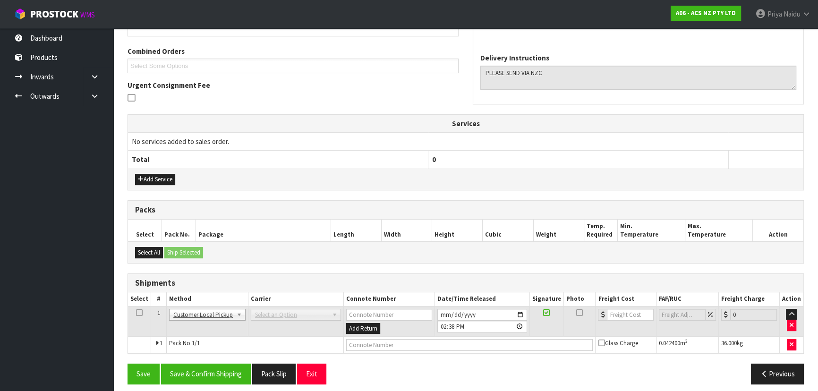
scroll to position [204, 0]
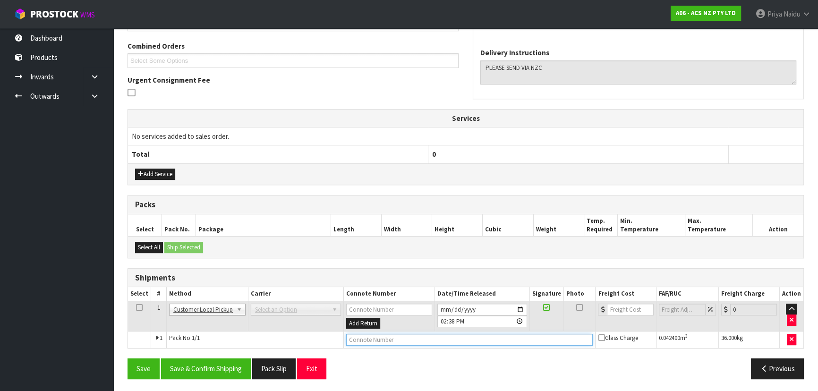
click at [370, 340] on input "text" at bounding box center [469, 340] width 247 height 12
click at [211, 368] on button "Save & Confirm Shipping" at bounding box center [206, 369] width 90 height 20
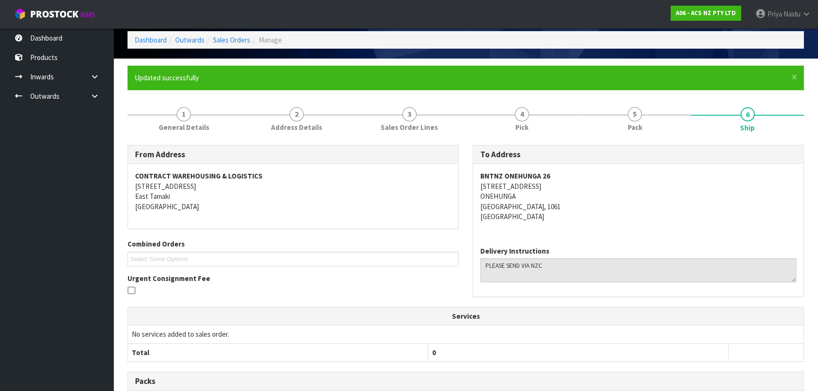
scroll to position [0, 0]
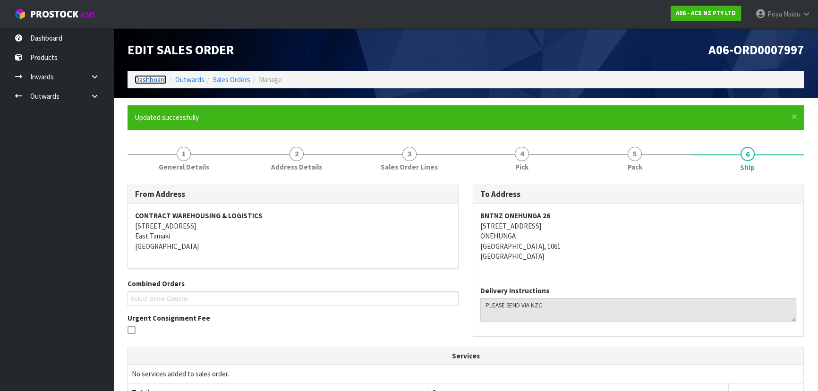
click at [151, 82] on link "Dashboard" at bounding box center [151, 79] width 32 height 9
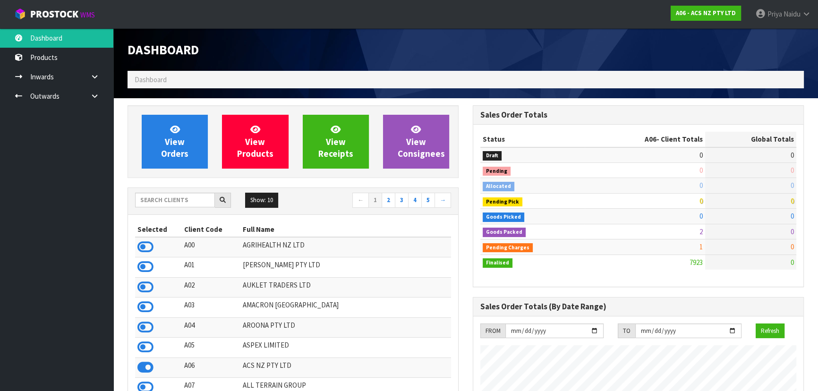
scroll to position [714, 345]
click at [185, 197] on input "text" at bounding box center [175, 200] width 80 height 15
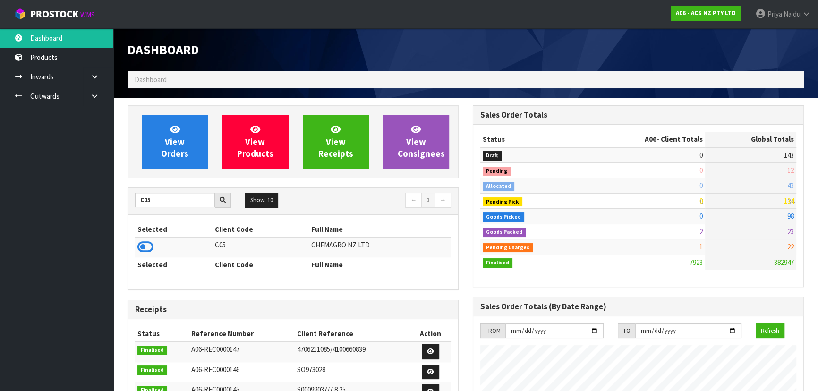
drag, startPoint x: 143, startPoint y: 246, endPoint x: 170, endPoint y: 186, distance: 65.4
click at [144, 245] on icon at bounding box center [146, 247] width 16 height 14
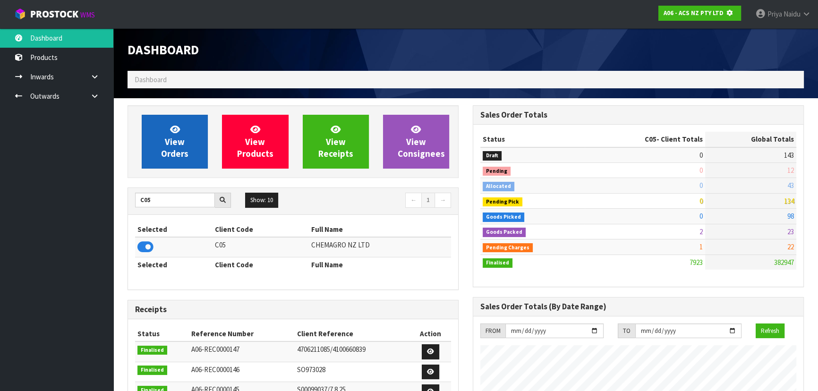
scroll to position [471961, 472204]
click at [178, 137] on span "View Orders" at bounding box center [174, 141] width 27 height 35
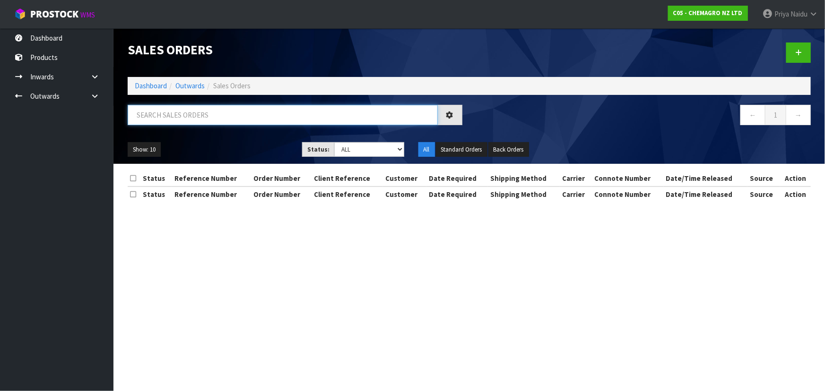
click at [191, 123] on input "text" at bounding box center [283, 115] width 310 height 20
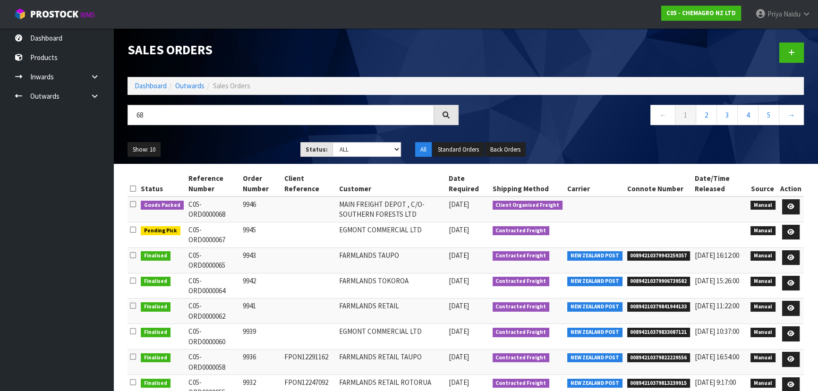
click at [234, 139] on div "Show: 10 5 10 25 50 Status: Draft Pending Allocated Pending Pick Goods Picked G…" at bounding box center [466, 149] width 691 height 29
click at [791, 207] on icon at bounding box center [791, 207] width 7 height 6
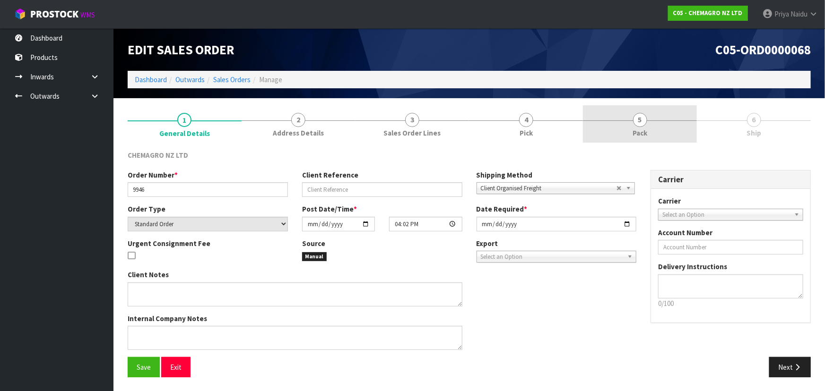
click at [657, 115] on link "5 Pack" at bounding box center [640, 123] width 114 height 37
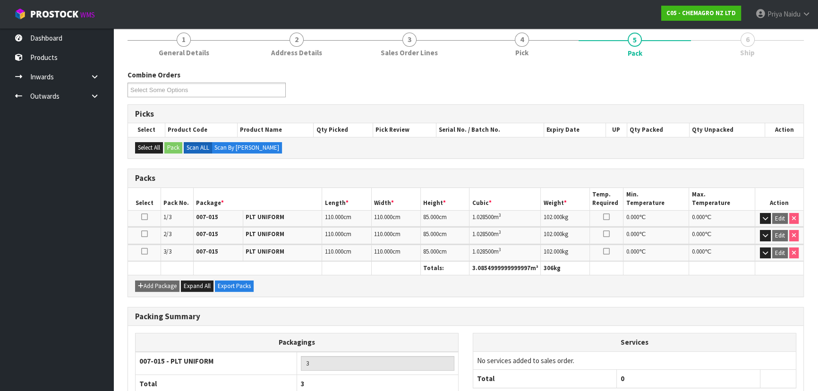
scroll to position [142, 0]
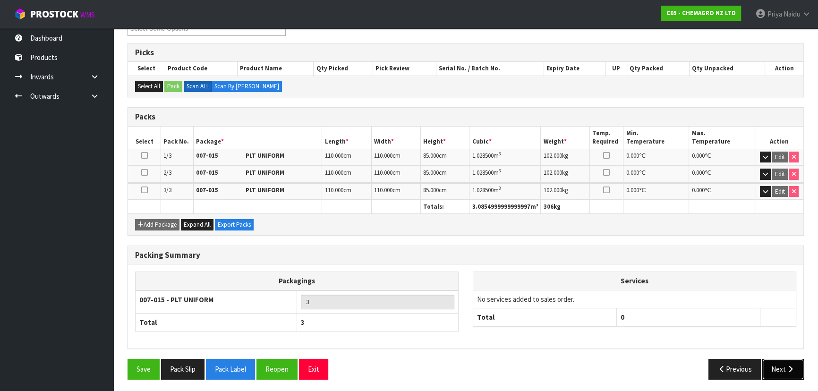
click at [783, 368] on button "Next" at bounding box center [784, 369] width 42 height 20
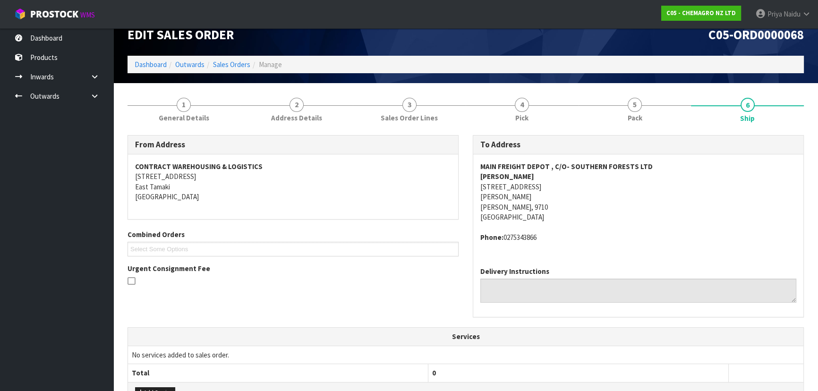
scroll to position [0, 0]
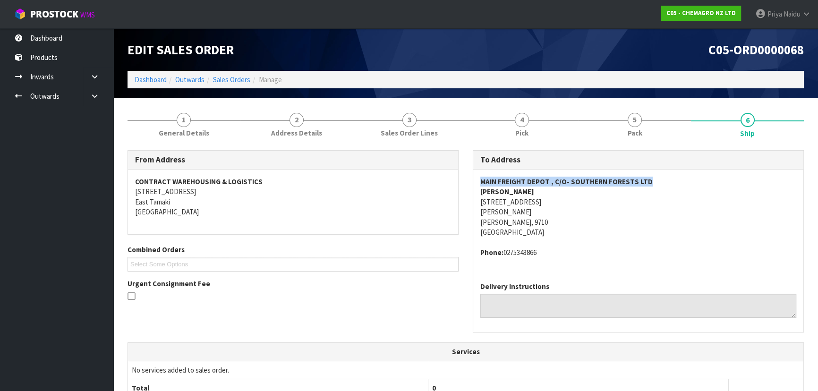
drag, startPoint x: 473, startPoint y: 181, endPoint x: 670, endPoint y: 179, distance: 196.6
click at [670, 179] on div "MAIN FREIGHT DEPOT , C/O- SOUTHERN FORESTS LTD MR. JOSU CARINS 20 OLDHAM ST GOR…" at bounding box center [638, 222] width 330 height 105
click at [567, 182] on strong "MAIN FREIGHT DEPOT , C/O- SOUTHERN FORESTS LTD" at bounding box center [567, 181] width 172 height 9
drag, startPoint x: 567, startPoint y: 182, endPoint x: 647, endPoint y: 182, distance: 79.9
click at [647, 182] on address "MAIN FREIGHT DEPOT , C/O- SOUTHERN FORESTS LTD MR. JOSU CARINS 20 OLDHAM ST GOR…" at bounding box center [639, 207] width 316 height 61
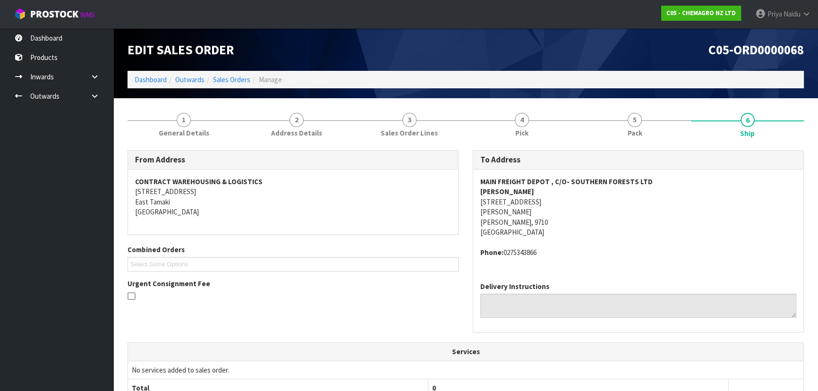
click at [671, 222] on address "MAIN FREIGHT DEPOT , C/O- SOUTHERN FORESTS LTD MR. JOSU CARINS 20 OLDHAM ST GOR…" at bounding box center [639, 207] width 316 height 61
drag, startPoint x: 472, startPoint y: 198, endPoint x: 546, endPoint y: 222, distance: 77.3
click at [546, 222] on div "To Address MAIN FREIGHT DEPOT , C/O- SOUTHERN FORESTS LTD MR. JOSU CARINS 20 OL…" at bounding box center [638, 246] width 345 height 192
click at [479, 201] on div "MAIN FREIGHT DEPOT , C/O- SOUTHERN FORESTS LTD MR. JOSU CARINS 20 OLDHAM ST GOR…" at bounding box center [638, 222] width 330 height 105
drag, startPoint x: 479, startPoint y: 201, endPoint x: 537, endPoint y: 201, distance: 57.7
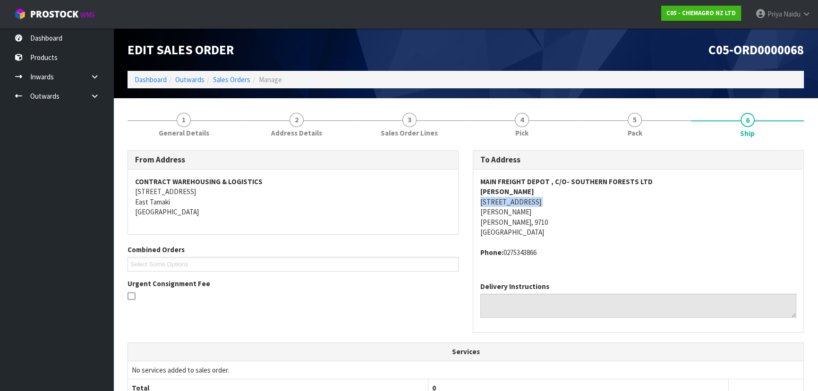
click at [537, 201] on div "MAIN FREIGHT DEPOT , C/O- SOUTHERN FORESTS LTD MR. JOSU CARINS 20 OLDHAM ST GOR…" at bounding box center [638, 222] width 330 height 105
drag, startPoint x: 505, startPoint y: 251, endPoint x: 550, endPoint y: 251, distance: 44.9
click at [550, 251] on address "Phone: 0275343866" at bounding box center [639, 253] width 316 height 10
drag, startPoint x: 479, startPoint y: 190, endPoint x: 371, endPoint y: 215, distance: 110.5
click at [557, 191] on div "MAIN FREIGHT DEPOT , C/O- SOUTHERN FORESTS LTD MR. JOSU CARINS 20 OLDHAM ST GOR…" at bounding box center [638, 222] width 330 height 105
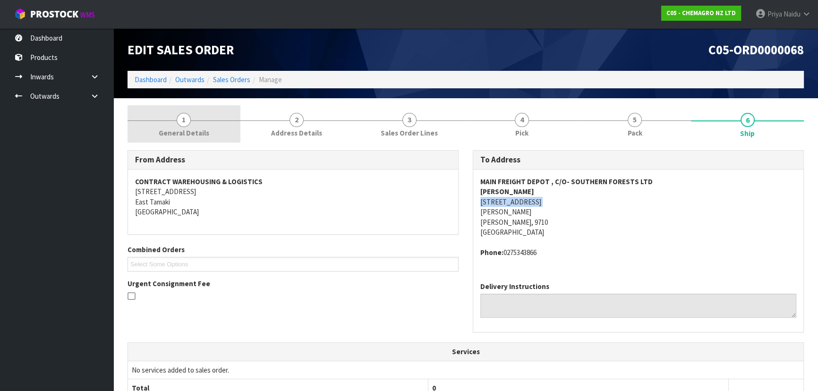
drag, startPoint x: 198, startPoint y: 108, endPoint x: 189, endPoint y: 122, distance: 17.3
click at [198, 108] on link "1 General Details" at bounding box center [184, 123] width 113 height 37
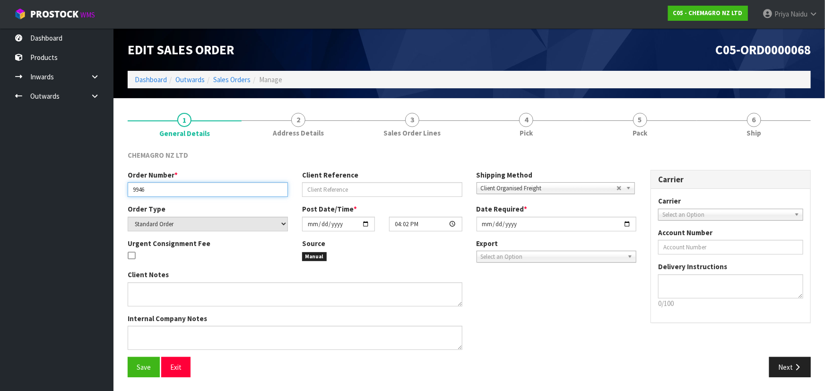
drag, startPoint x: 130, startPoint y: 189, endPoint x: 165, endPoint y: 189, distance: 35.4
click at [165, 189] on input "9946" at bounding box center [208, 189] width 160 height 15
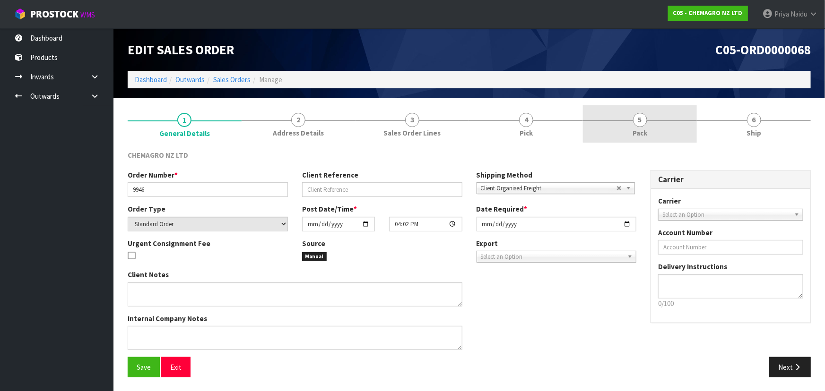
click at [628, 124] on link "5 Pack" at bounding box center [640, 123] width 114 height 37
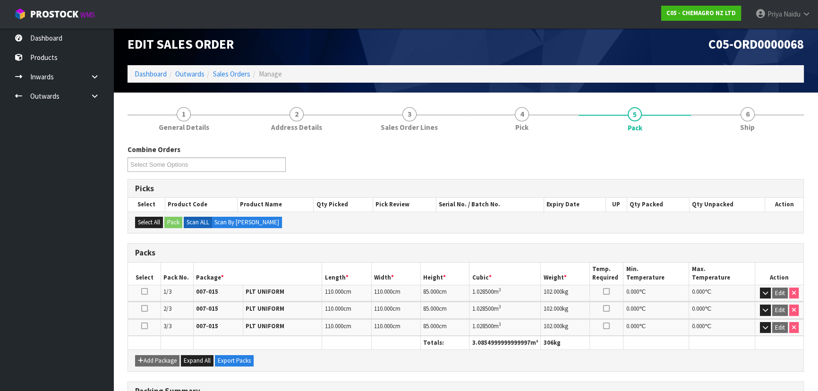
scroll to position [43, 0]
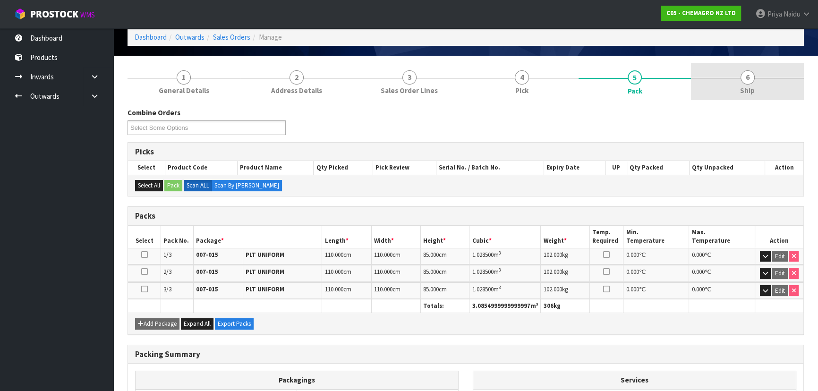
click at [756, 69] on link "6 Ship" at bounding box center [747, 81] width 113 height 37
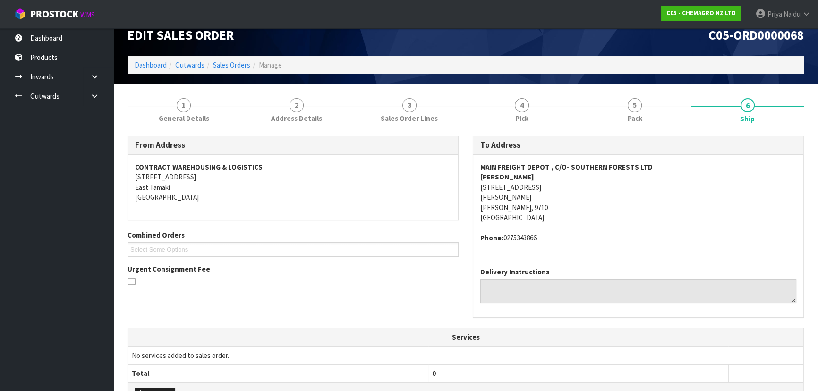
scroll to position [0, 0]
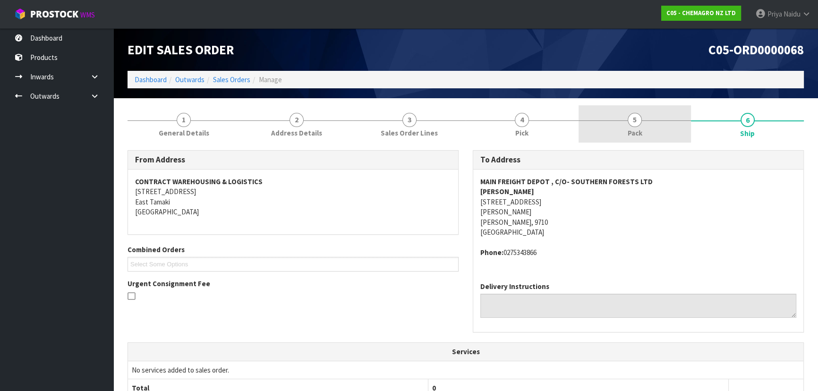
drag, startPoint x: 664, startPoint y: 116, endPoint x: 617, endPoint y: 129, distance: 48.7
click at [663, 116] on link "5 Pack" at bounding box center [635, 123] width 113 height 37
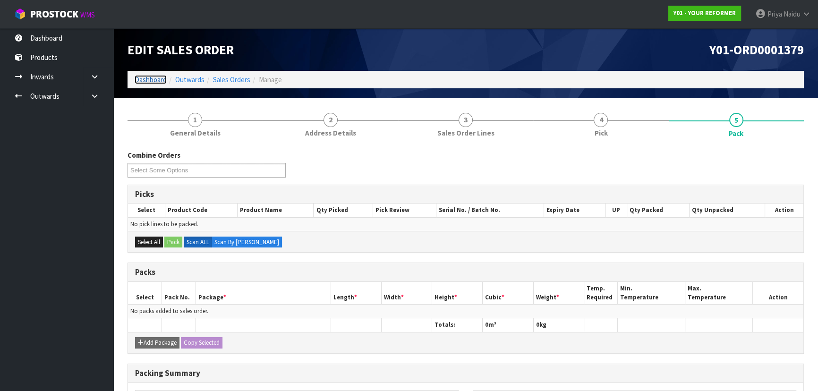
click at [155, 83] on link "Dashboard" at bounding box center [151, 79] width 32 height 9
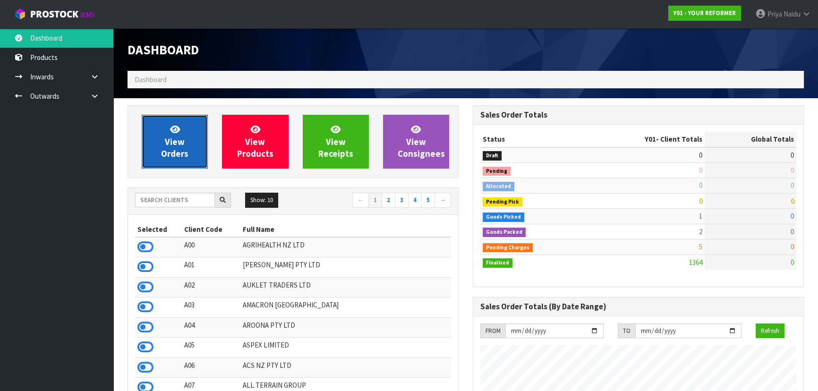
click at [175, 159] on link "View Orders" at bounding box center [175, 142] width 66 height 54
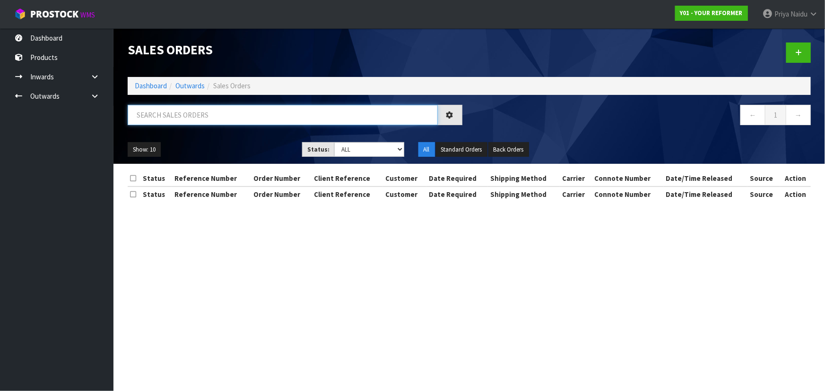
click at [184, 121] on input "text" at bounding box center [283, 115] width 310 height 20
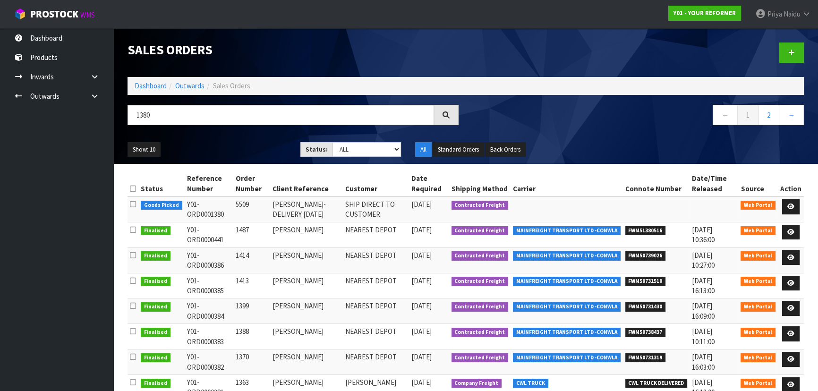
click at [231, 148] on ul "Show: 10 5 10 25 50" at bounding box center [207, 149] width 159 height 15
click at [231, 118] on input "1380" at bounding box center [281, 115] width 307 height 20
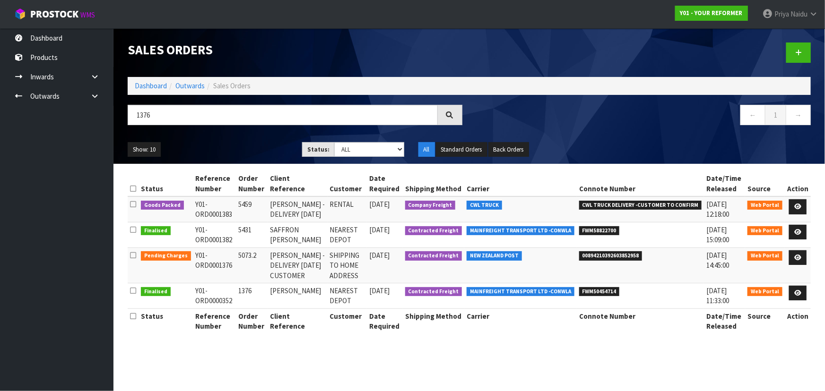
click at [238, 144] on ul "Show: 10 5 10 25 50" at bounding box center [208, 149] width 160 height 15
click at [198, 116] on input "1376" at bounding box center [283, 115] width 310 height 20
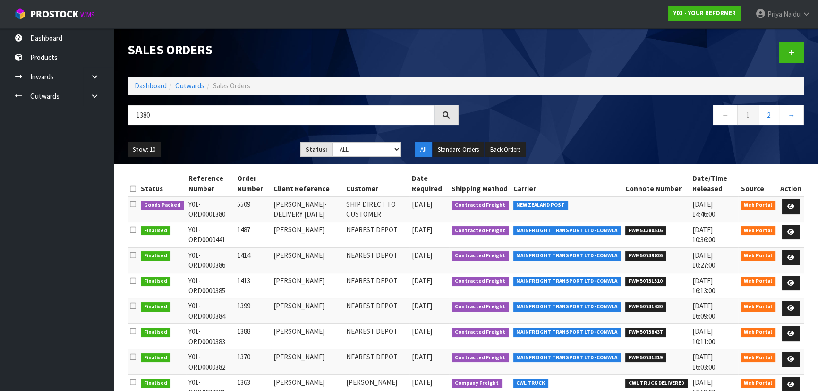
click at [236, 151] on ul "Show: 10 5 10 25 50" at bounding box center [207, 149] width 159 height 15
click at [236, 150] on ul "Show: 10 5 10 25 50" at bounding box center [207, 149] width 159 height 15
click at [234, 151] on ul "Show: 10 5 10 25 50" at bounding box center [207, 149] width 159 height 15
click at [170, 117] on input "1380" at bounding box center [281, 115] width 307 height 20
type input "1"
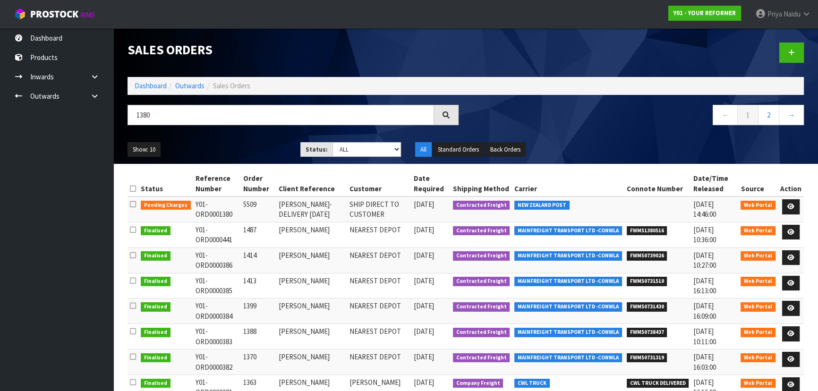
click at [229, 144] on ul "Show: 10 5 10 25 50" at bounding box center [207, 149] width 159 height 15
click at [198, 115] on input "1380" at bounding box center [281, 115] width 307 height 20
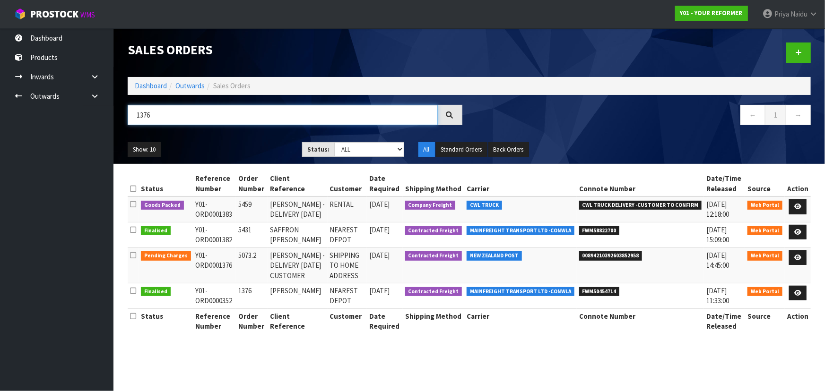
type input "1376"
click at [253, 146] on ul "Show: 10 5 10 25 50" at bounding box center [208, 149] width 160 height 15
click at [220, 146] on ul "Show: 10 5 10 25 50" at bounding box center [208, 149] width 160 height 15
click at [235, 146] on ul "Show: 10 5 10 25 50" at bounding box center [208, 149] width 160 height 15
click at [156, 85] on link "Dashboard" at bounding box center [151, 85] width 32 height 9
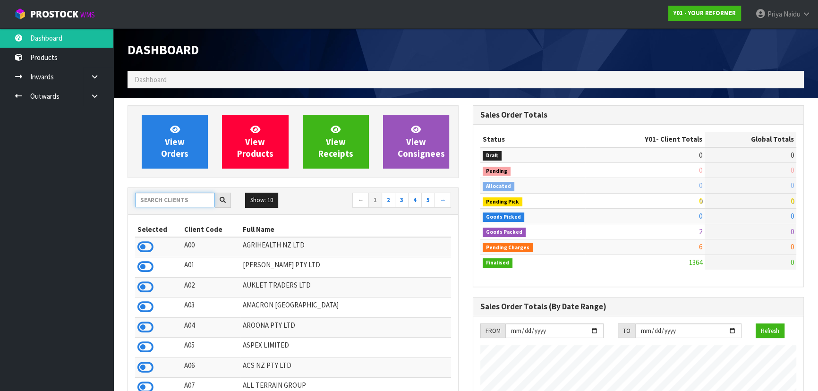
click at [178, 202] on input "text" at bounding box center [175, 200] width 80 height 15
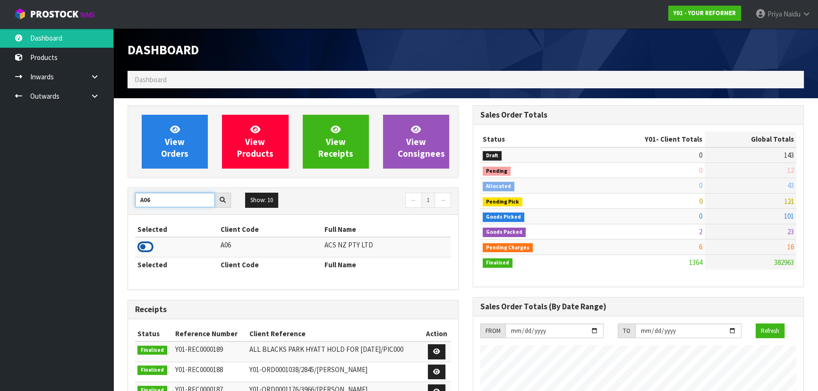
type input "A06"
click at [141, 249] on icon at bounding box center [146, 247] width 16 height 14
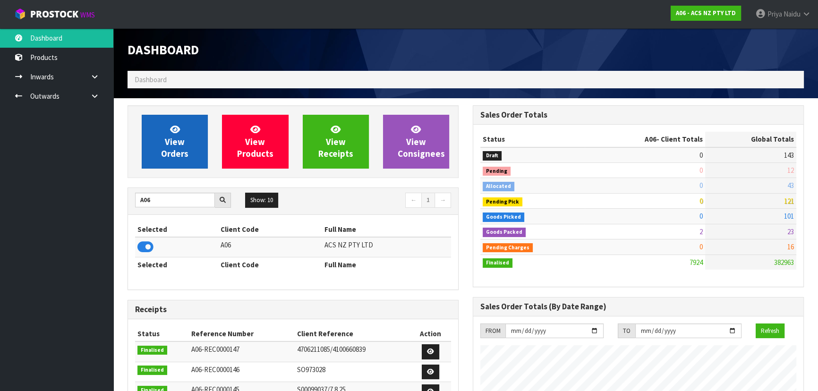
scroll to position [714, 345]
click at [184, 151] on span "View Orders" at bounding box center [174, 141] width 27 height 35
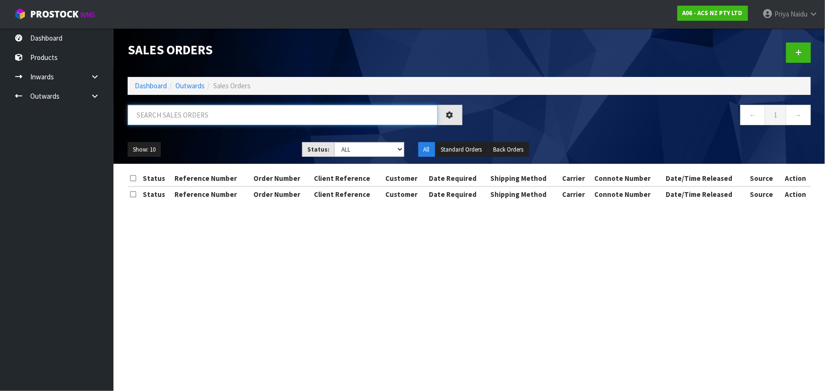
click at [205, 106] on input "text" at bounding box center [283, 115] width 310 height 20
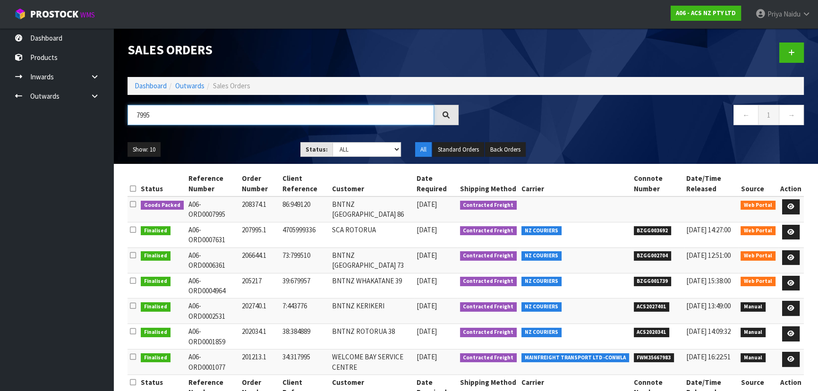
type input "7995"
click at [244, 140] on div "Show: 10 5 10 25 50 Status: Draft Pending Allocated Pending Pick Goods Picked G…" at bounding box center [466, 149] width 691 height 29
click at [789, 205] on icon at bounding box center [791, 207] width 7 height 6
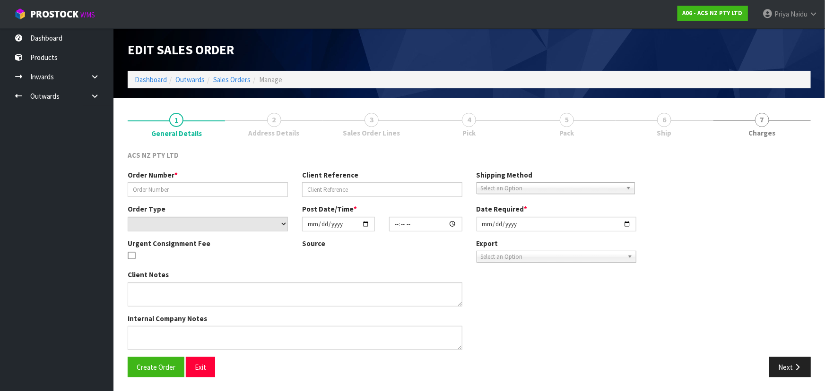
type input "208374.1"
type input "86:949120"
select select "number:0"
type input "[DATE]"
type input "10:10:00.000"
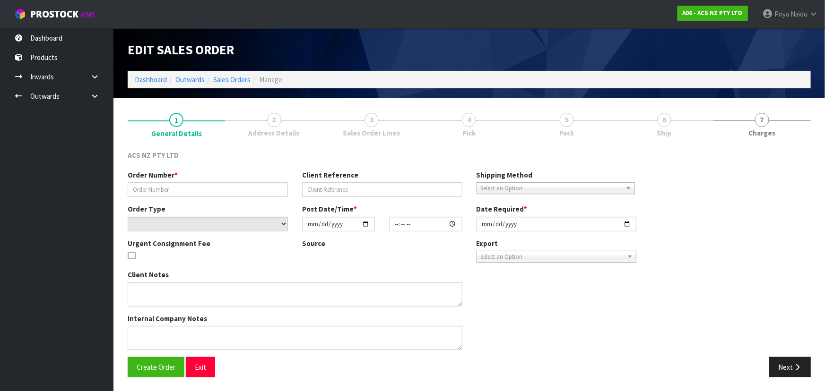
type input "[DATE]"
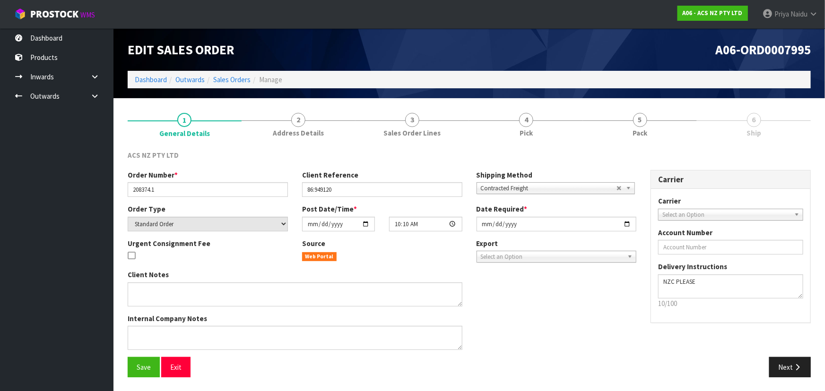
click at [643, 129] on span "Pack" at bounding box center [639, 133] width 15 height 10
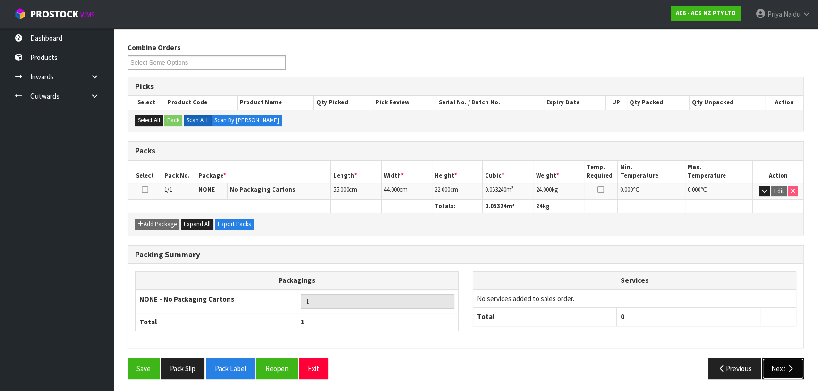
click at [785, 363] on button "Next" at bounding box center [784, 369] width 42 height 20
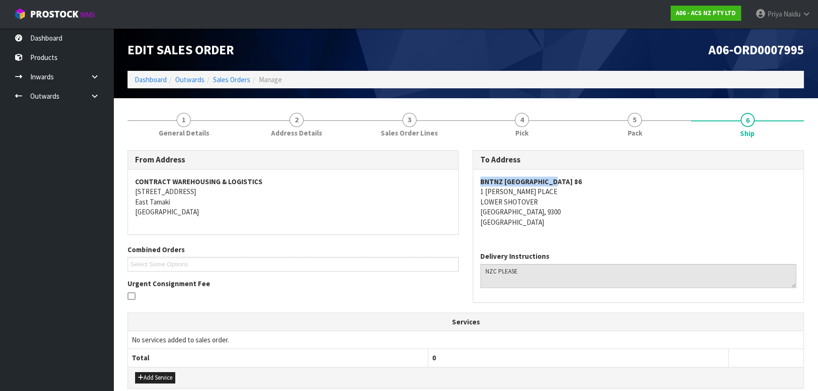
copy strong "BNTNZ [GEOGRAPHIC_DATA] 86"
drag, startPoint x: 481, startPoint y: 182, endPoint x: 587, endPoint y: 182, distance: 106.8
click at [587, 182] on address "BNTNZ [GEOGRAPHIC_DATA] [STREET_ADDRESS][PERSON_NAME]" at bounding box center [639, 202] width 316 height 51
copy address "1 [PERSON_NAME] PLACE"
drag, startPoint x: 475, startPoint y: 189, endPoint x: 564, endPoint y: 194, distance: 89.4
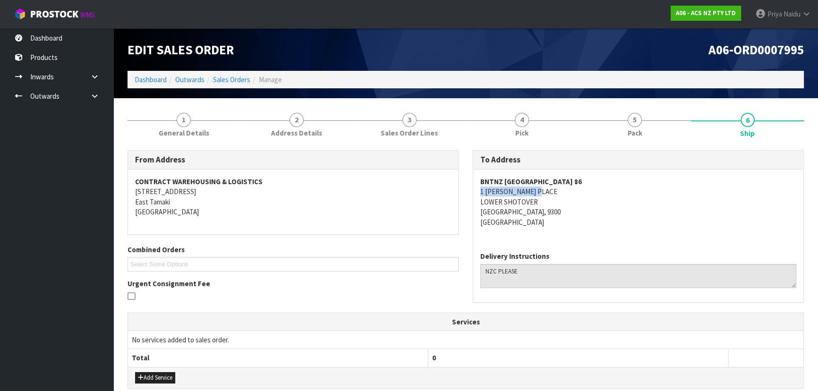
click at [564, 194] on div "BNTNZ [GEOGRAPHIC_DATA] [STREET_ADDRESS][PERSON_NAME]" at bounding box center [638, 207] width 330 height 75
copy address "LOWER SHOTOVER"
drag, startPoint x: 478, startPoint y: 201, endPoint x: 539, endPoint y: 201, distance: 60.5
click at [545, 201] on div "BNTNZ [GEOGRAPHIC_DATA] [STREET_ADDRESS][PERSON_NAME]" at bounding box center [638, 207] width 330 height 75
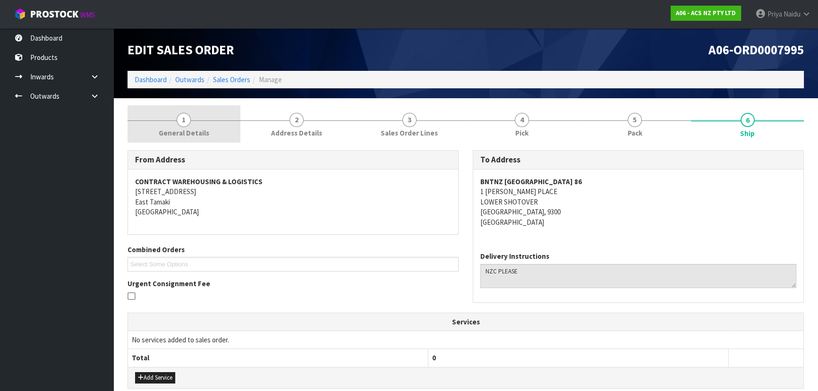
click at [189, 126] on link "1 General Details" at bounding box center [184, 123] width 113 height 37
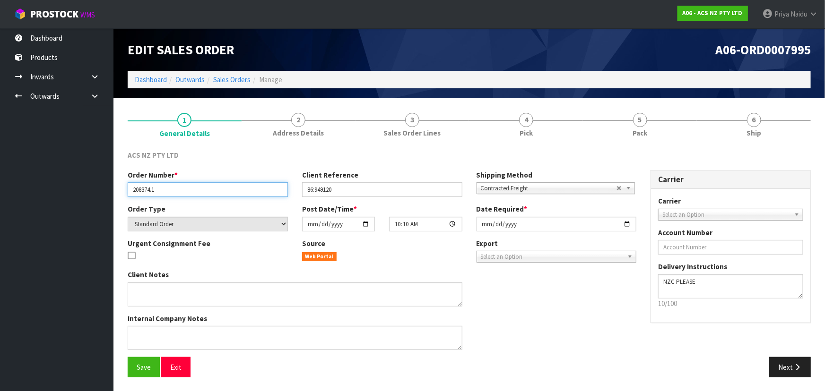
drag, startPoint x: 131, startPoint y: 191, endPoint x: 176, endPoint y: 191, distance: 44.4
click at [176, 191] on input "208374.1" at bounding box center [208, 189] width 160 height 15
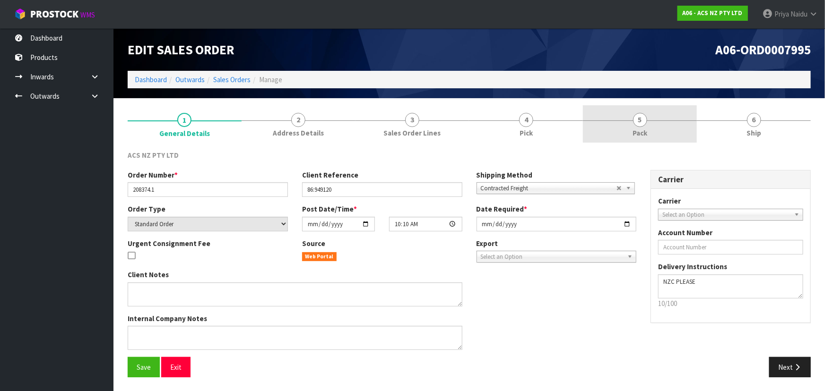
click at [610, 123] on link "5 Pack" at bounding box center [640, 123] width 114 height 37
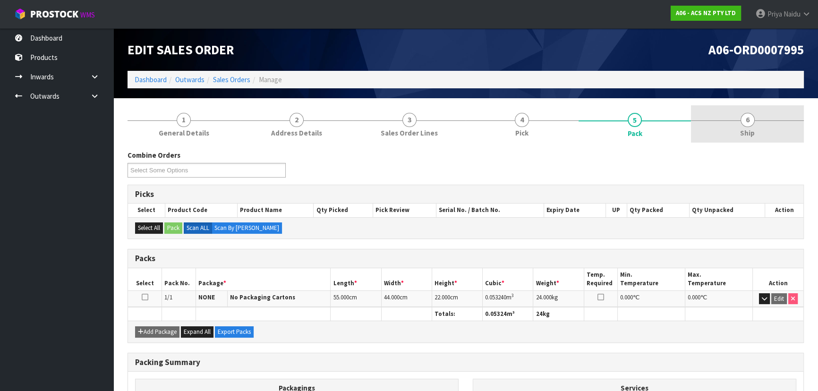
click at [745, 123] on span "6" at bounding box center [748, 120] width 14 height 14
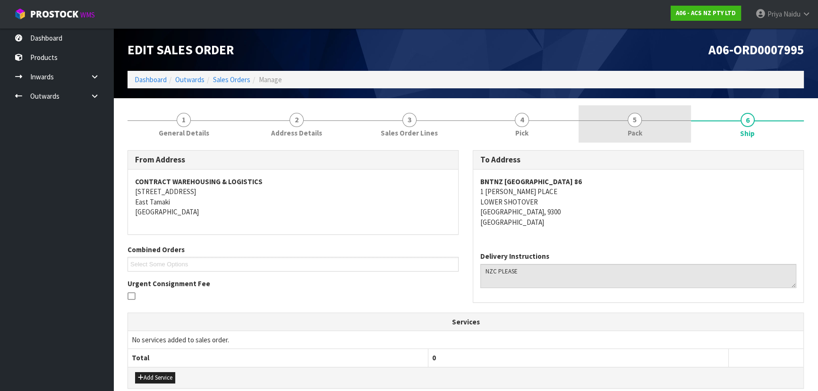
click at [651, 122] on link "5 Pack" at bounding box center [635, 123] width 113 height 37
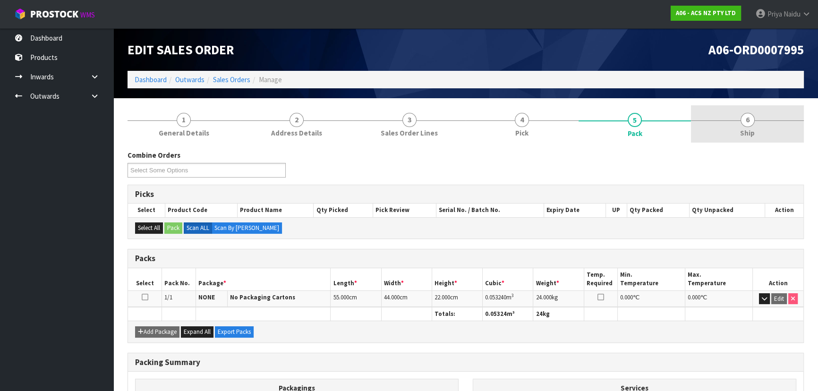
drag, startPoint x: 757, startPoint y: 145, endPoint x: 752, endPoint y: 138, distance: 8.5
click at [756, 144] on div "Combine Orders A06-ORD0007995 A06-ORD0007996 Select Some Options Picks Select P…" at bounding box center [466, 318] width 677 height 351
click at [749, 132] on span "Ship" at bounding box center [747, 133] width 15 height 10
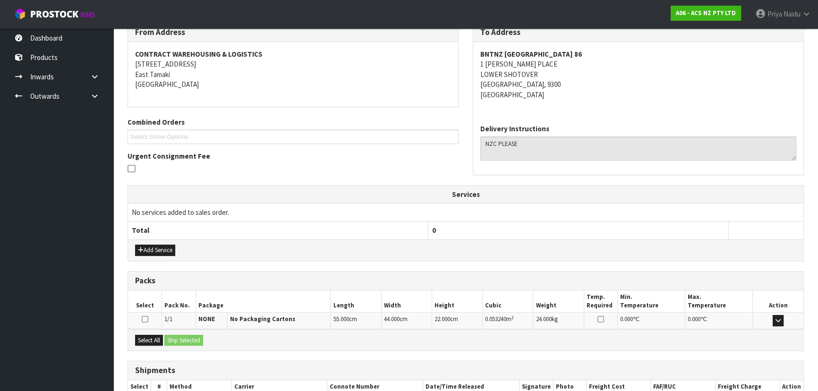
scroll to position [187, 0]
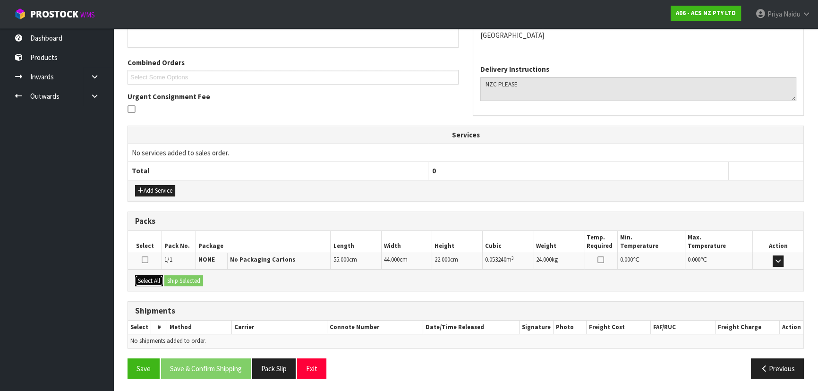
click at [154, 277] on button "Select All" at bounding box center [149, 280] width 28 height 11
click at [208, 274] on div "Select All Ship Selected" at bounding box center [466, 280] width 676 height 21
click at [185, 278] on button "Ship Selected" at bounding box center [183, 280] width 39 height 11
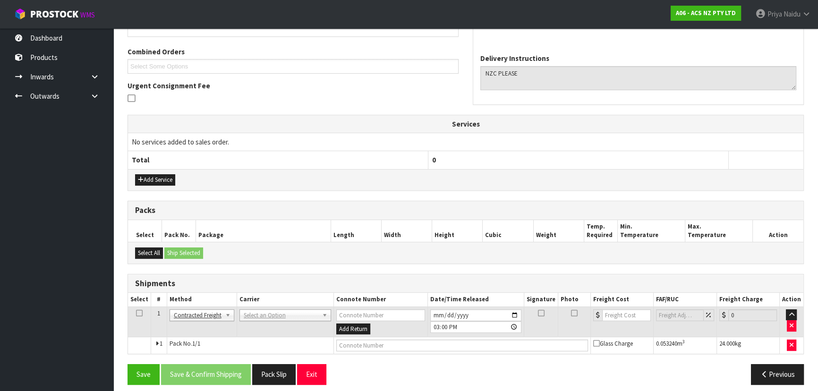
scroll to position [204, 0]
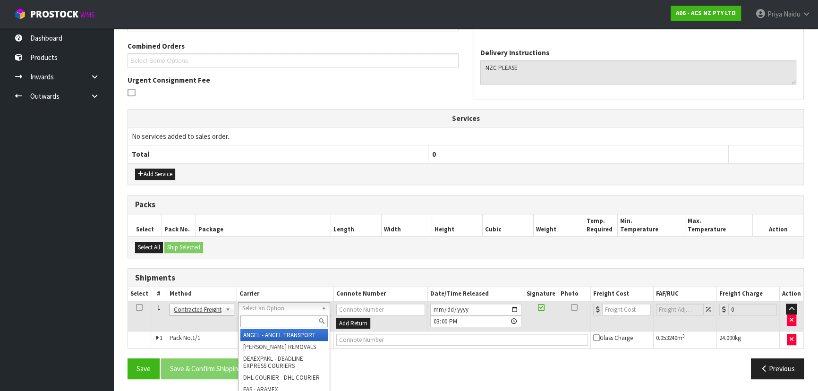
click at [257, 321] on input "text" at bounding box center [284, 322] width 87 height 12
type input "NZC"
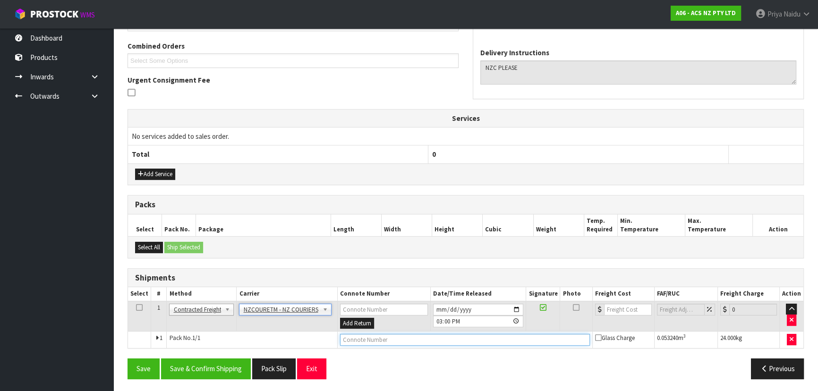
click at [350, 337] on input "text" at bounding box center [465, 340] width 250 height 12
paste input "BZGG004026"
type input "BZGG004026"
click at [616, 309] on input "number" at bounding box center [628, 310] width 48 height 12
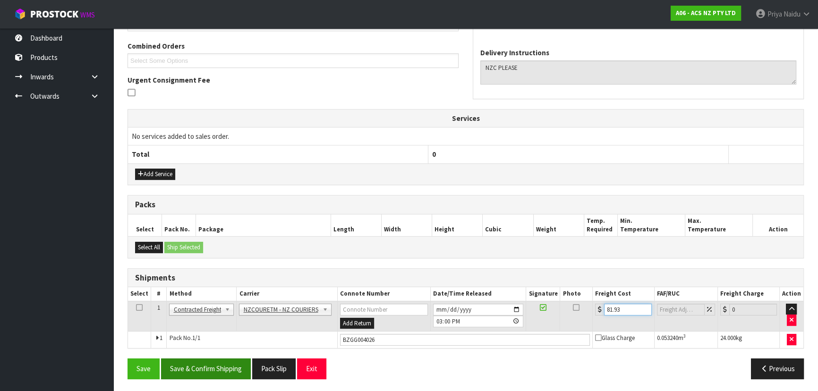
type input "81.93"
click at [213, 373] on button "Save & Confirm Shipping" at bounding box center [206, 369] width 90 height 20
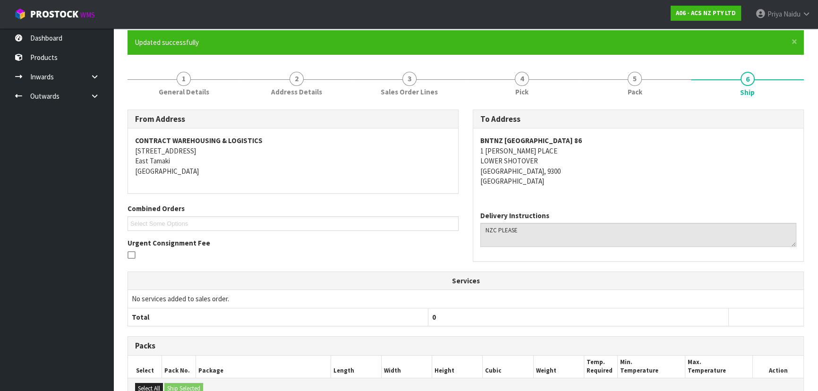
scroll to position [0, 0]
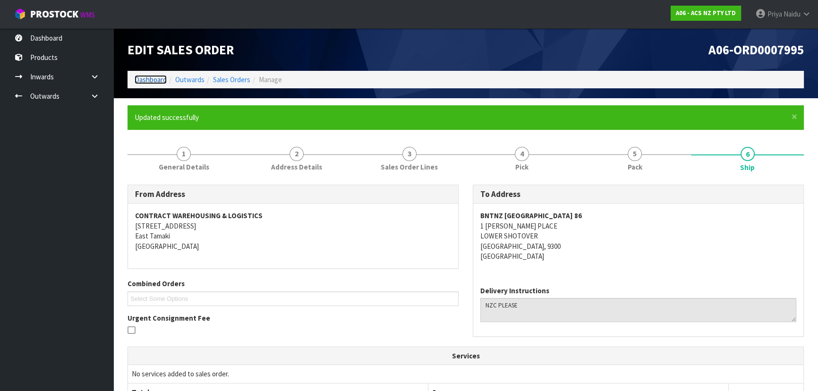
click at [155, 79] on link "Dashboard" at bounding box center [151, 79] width 32 height 9
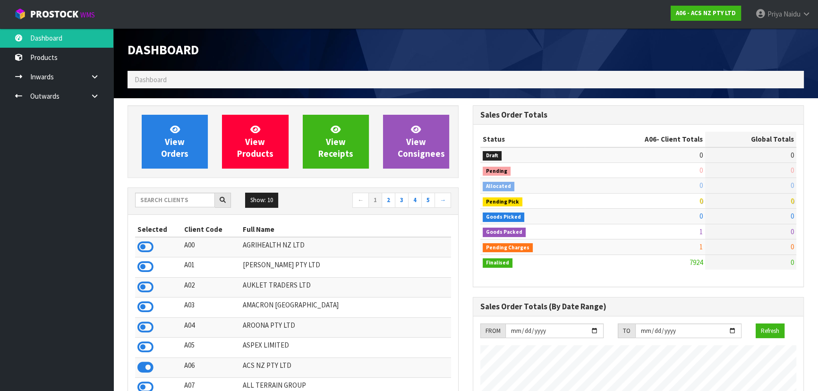
scroll to position [714, 345]
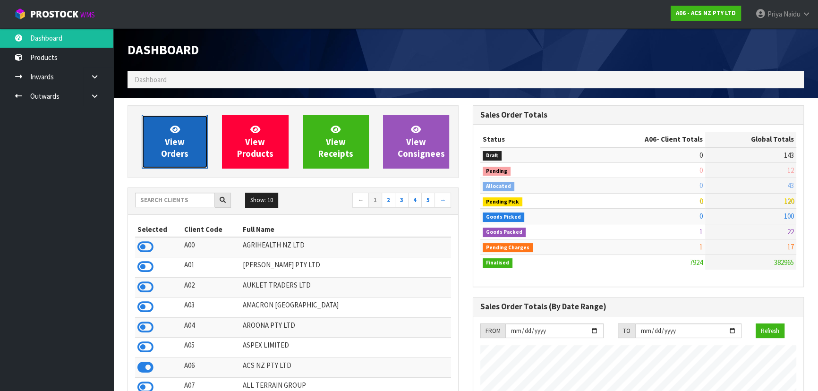
click at [149, 142] on link "View Orders" at bounding box center [175, 142] width 66 height 54
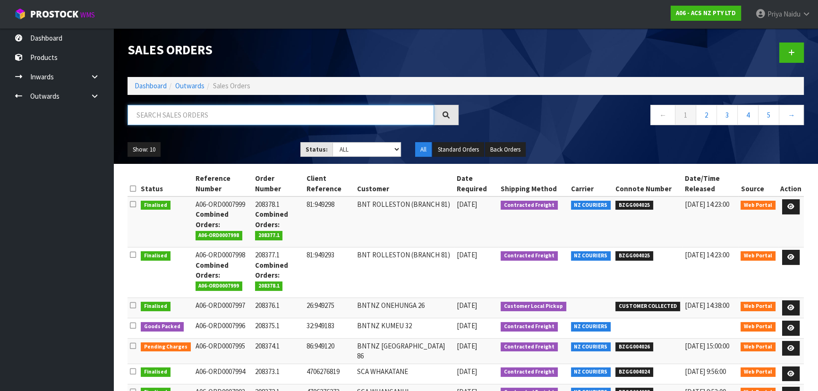
click at [187, 120] on input "text" at bounding box center [281, 115] width 307 height 20
type input "7996"
click at [204, 148] on ul "Show: 10 5 10 25 50" at bounding box center [207, 149] width 159 height 15
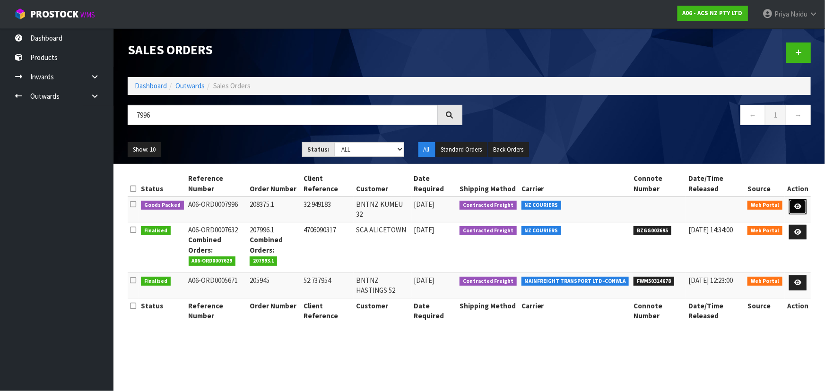
click at [796, 204] on icon at bounding box center [797, 207] width 7 height 6
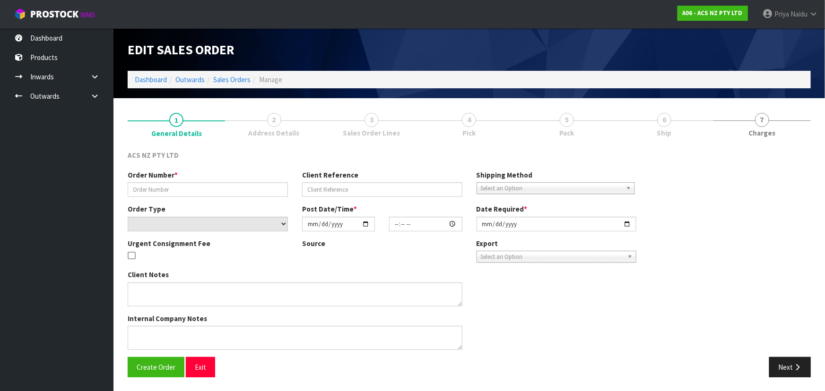
type input "208375.1"
type input "32:949183"
select select "number:0"
type input "[DATE]"
type input "10:53:00.000"
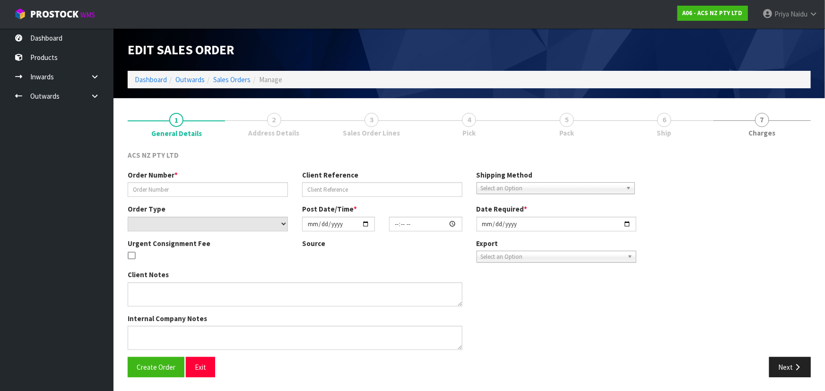
type input "[DATE]"
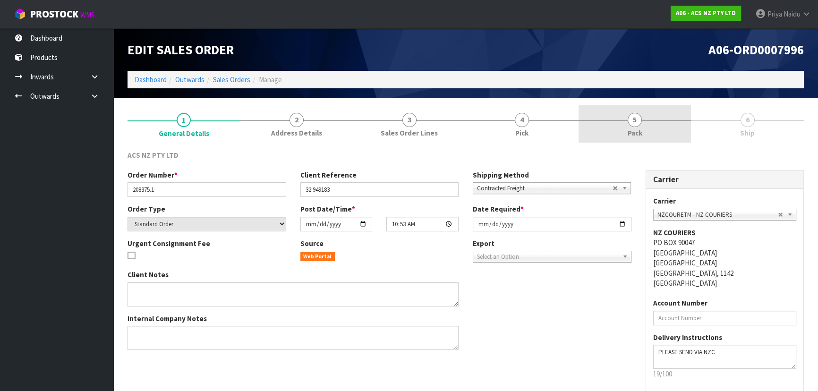
click at [649, 125] on link "5 Pack" at bounding box center [635, 123] width 113 height 37
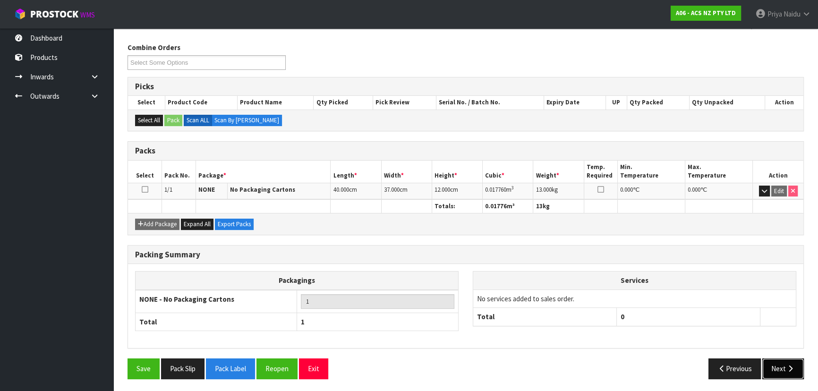
click at [785, 367] on button "Next" at bounding box center [784, 369] width 42 height 20
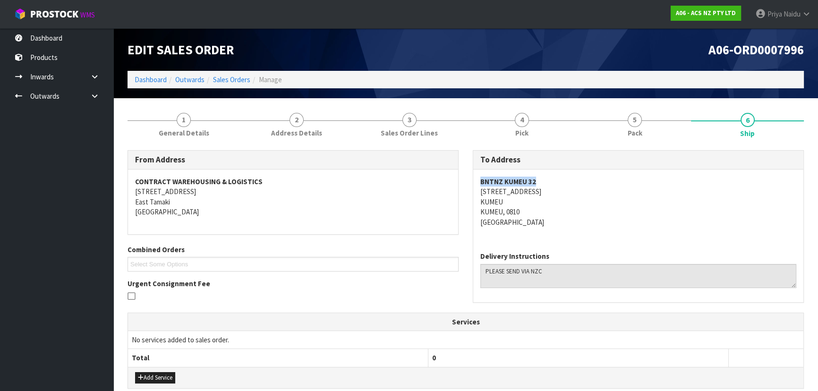
copy strong "BNTNZ KUMEU 32"
drag, startPoint x: 473, startPoint y: 182, endPoint x: 553, endPoint y: 182, distance: 79.4
click at [553, 182] on div "BNTNZ KUMEU [STREET_ADDRESS][PERSON_NAME]" at bounding box center [638, 207] width 330 height 75
copy address "[STREET_ADDRESS]"
drag, startPoint x: 477, startPoint y: 190, endPoint x: 550, endPoint y: 193, distance: 72.8
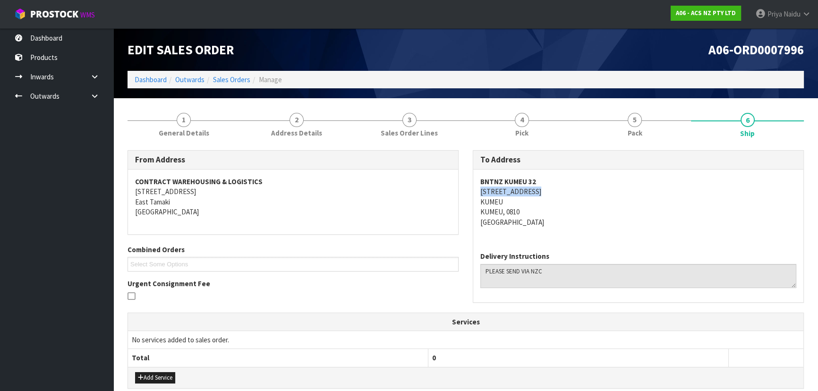
click at [550, 193] on div "BNTNZ KUMEU [STREET_ADDRESS][PERSON_NAME]" at bounding box center [638, 207] width 330 height 75
copy address "KUMEU"
drag, startPoint x: 476, startPoint y: 203, endPoint x: 506, endPoint y: 198, distance: 29.6
click at [506, 198] on div "BNTNZ KUMEU [STREET_ADDRESS][PERSON_NAME]" at bounding box center [638, 207] width 330 height 75
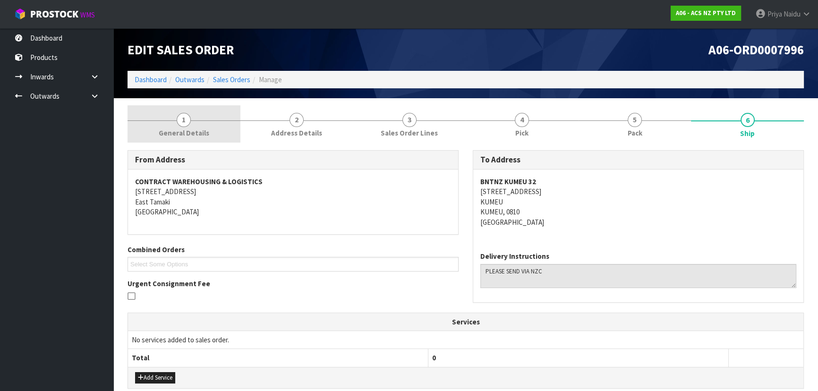
click at [184, 142] on link "1 General Details" at bounding box center [184, 123] width 113 height 37
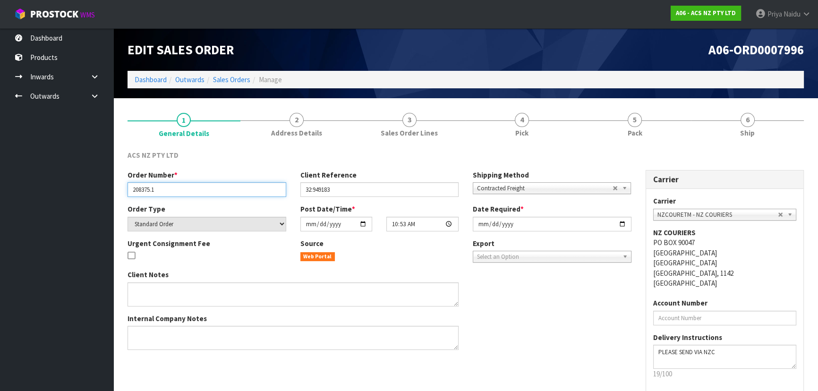
drag, startPoint x: 129, startPoint y: 191, endPoint x: 167, endPoint y: 192, distance: 37.8
click at [167, 192] on input "208375.1" at bounding box center [207, 189] width 159 height 15
click at [640, 146] on div "ACS NZ PTY LTD Order Number * 208375.1 Client Reference 32:949183 Shipping Meth…" at bounding box center [466, 287] width 677 height 288
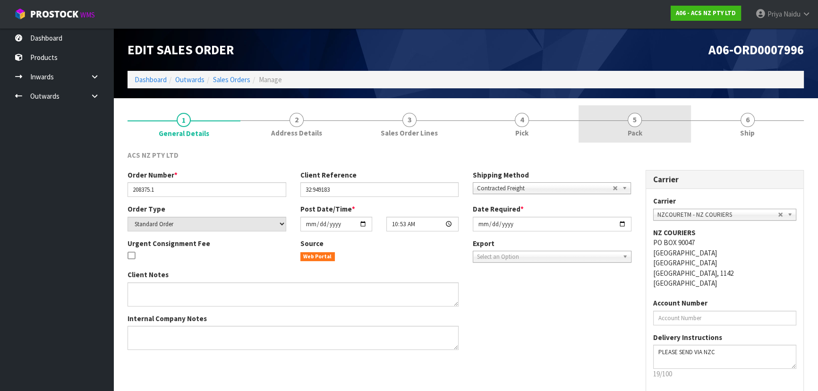
click at [631, 124] on span "5" at bounding box center [635, 120] width 14 height 14
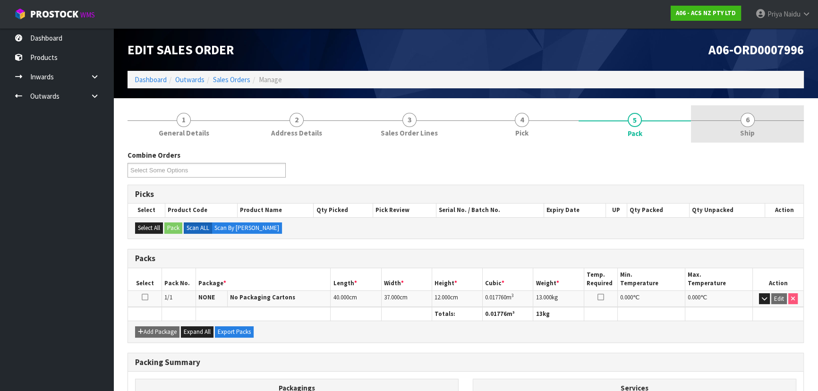
click at [743, 118] on span "6" at bounding box center [748, 120] width 14 height 14
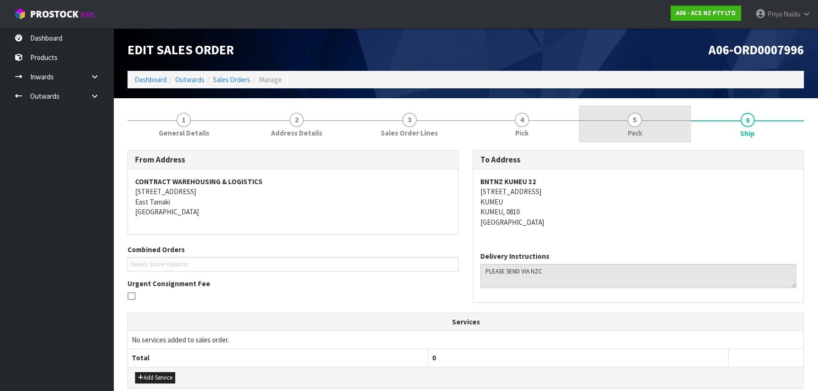
drag, startPoint x: 632, startPoint y: 113, endPoint x: 630, endPoint y: 117, distance: 4.9
click at [630, 117] on span "5" at bounding box center [635, 120] width 14 height 14
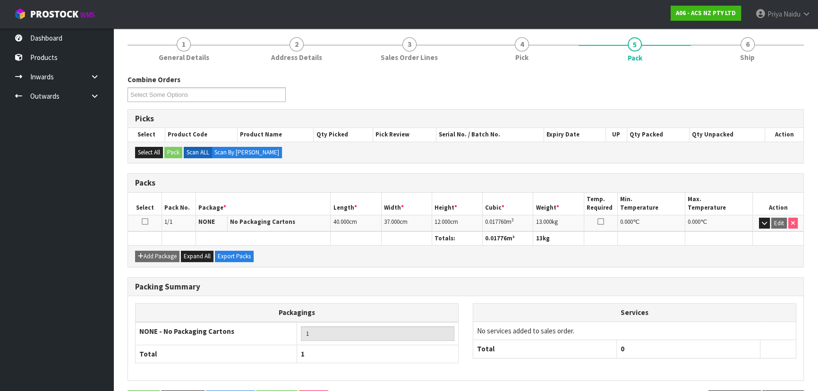
scroll to position [86, 0]
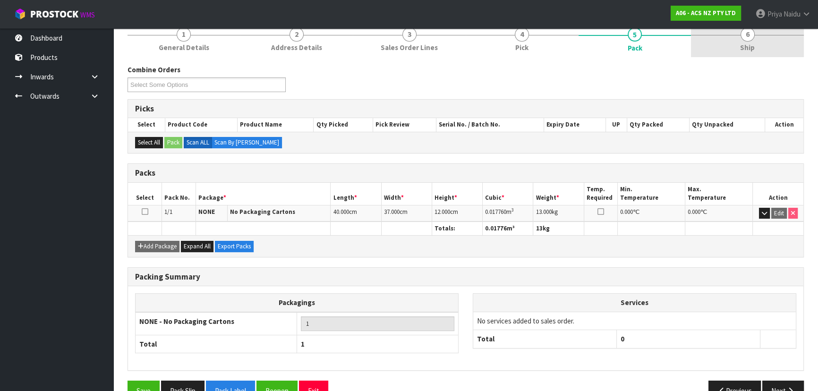
click at [747, 44] on span "Ship" at bounding box center [747, 48] width 15 height 10
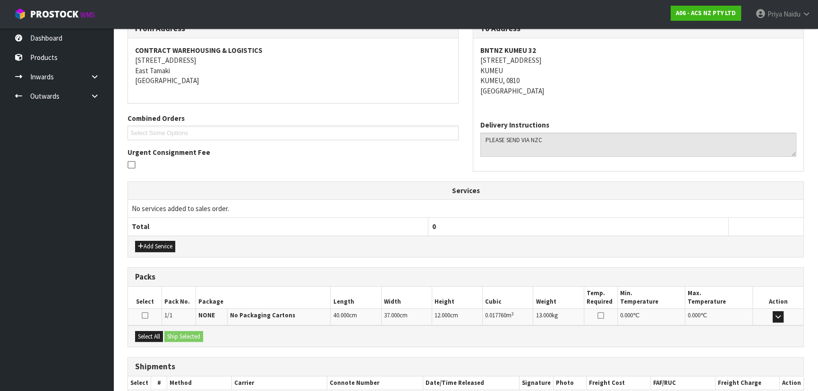
scroll to position [187, 0]
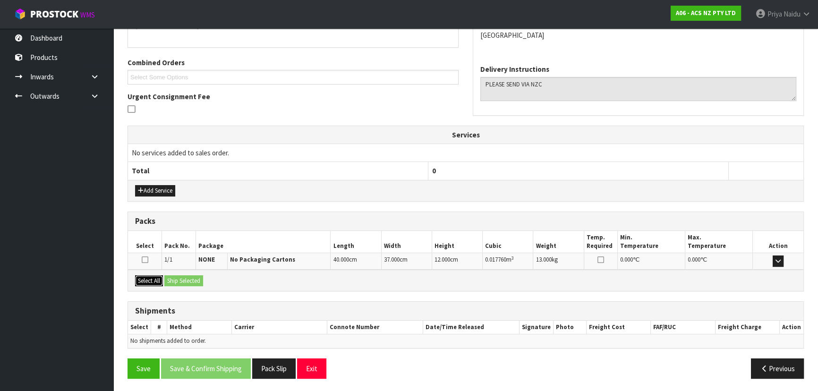
click at [155, 277] on button "Select All" at bounding box center [149, 280] width 28 height 11
click at [174, 275] on button "Ship Selected" at bounding box center [183, 280] width 39 height 11
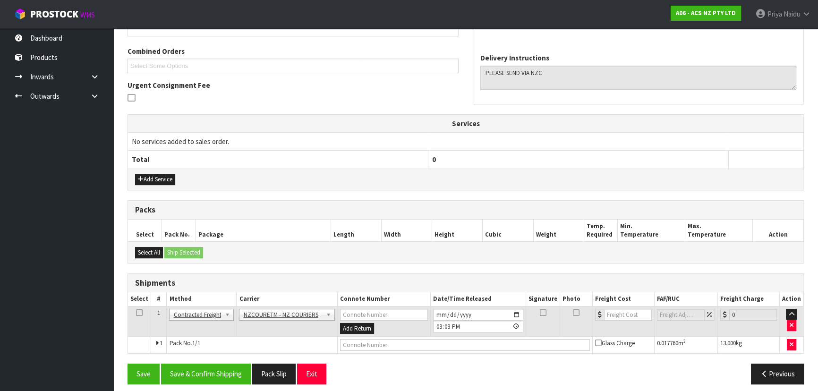
scroll to position [204, 0]
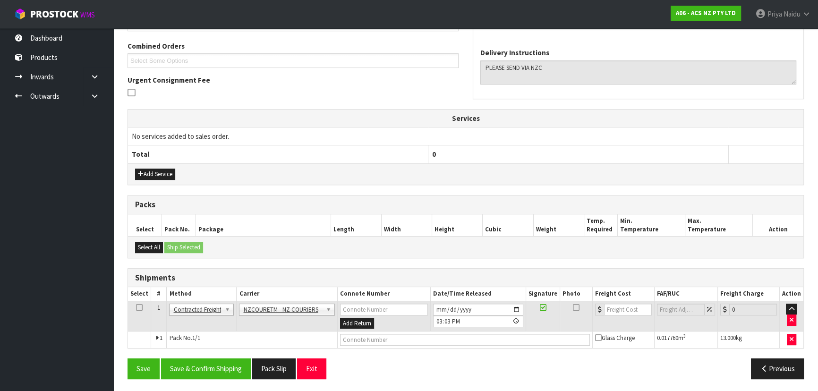
click at [361, 350] on div "From Address CONTRACT WAREHOUSING & LOGISTICS [STREET_ADDRESS] Combined Orders …" at bounding box center [466, 166] width 677 height 439
click at [360, 343] on input "text" at bounding box center [465, 340] width 250 height 12
paste input "BZGG004027"
type input "BZGG004027"
click at [616, 310] on input "number" at bounding box center [628, 310] width 48 height 12
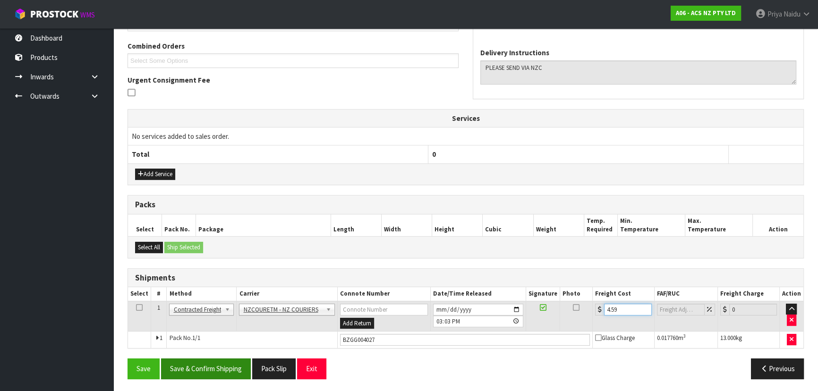
type input "4.59"
click at [203, 369] on button "Save & Confirm Shipping" at bounding box center [206, 369] width 90 height 20
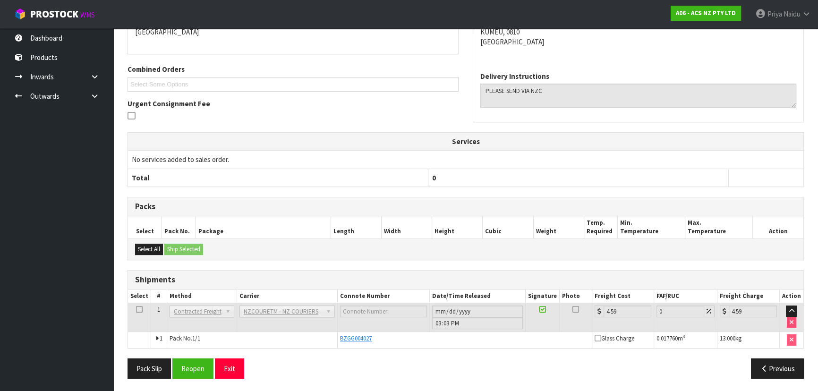
scroll to position [0, 0]
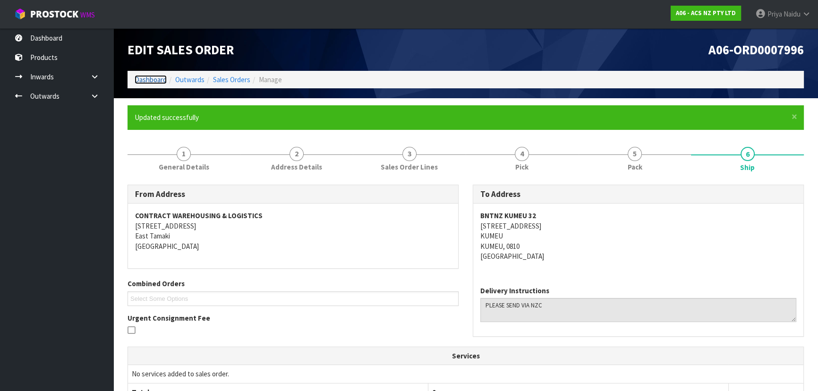
click at [147, 80] on link "Dashboard" at bounding box center [151, 79] width 32 height 9
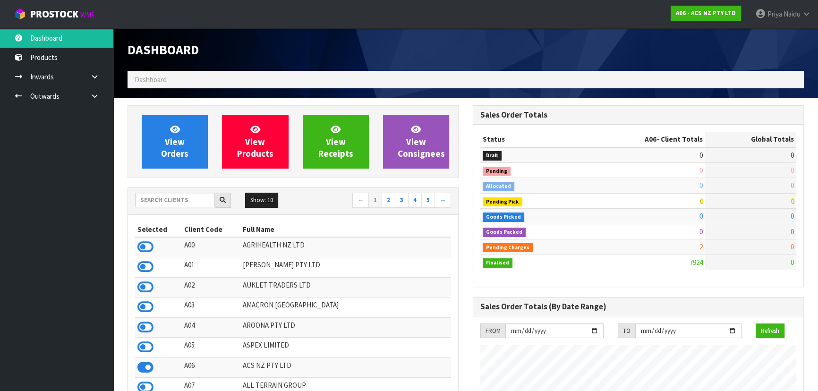
scroll to position [714, 345]
click at [163, 198] on input "text" at bounding box center [175, 200] width 80 height 15
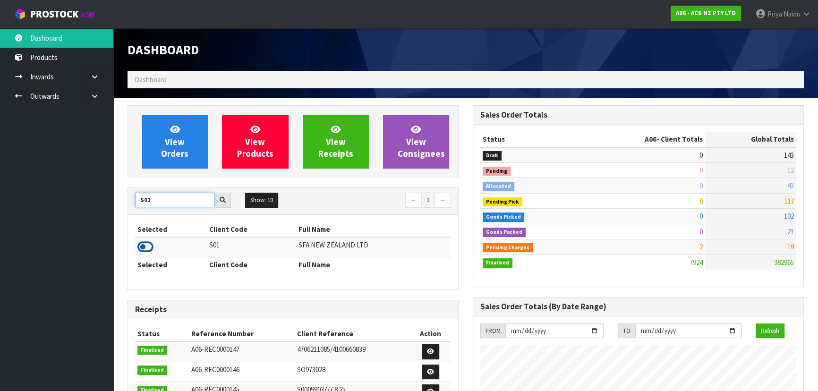
type input "S01"
click at [147, 244] on icon at bounding box center [146, 247] width 16 height 14
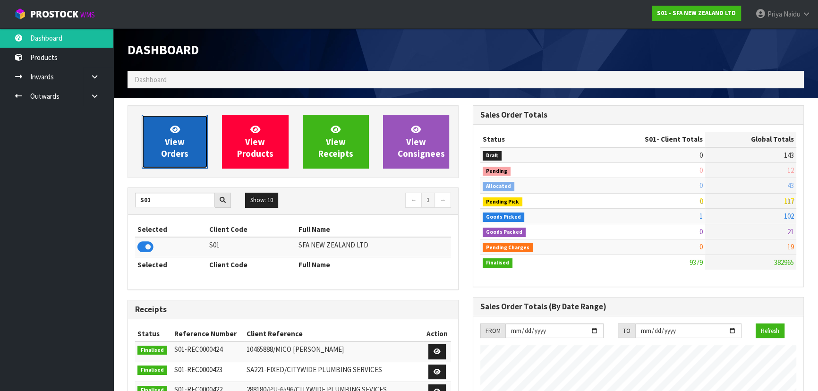
click at [170, 150] on span "View Orders" at bounding box center [174, 141] width 27 height 35
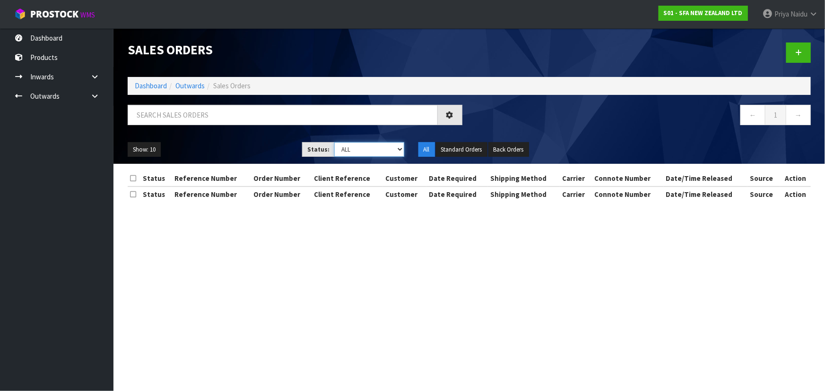
click at [373, 147] on select "Draft Pending Allocated Pending Pick Goods Picked Goods Packed Pending Charges …" at bounding box center [369, 149] width 70 height 15
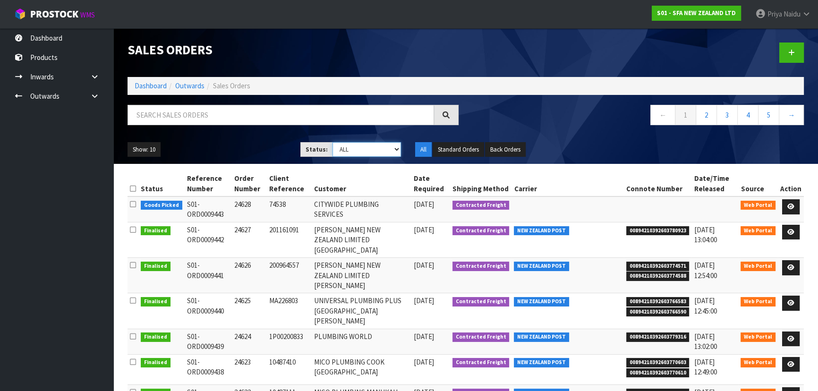
select select "string:4"
click at [333, 142] on select "Draft Pending Allocated Pending Pick Goods Picked Goods Packed Pending Charges …" at bounding box center [367, 149] width 69 height 15
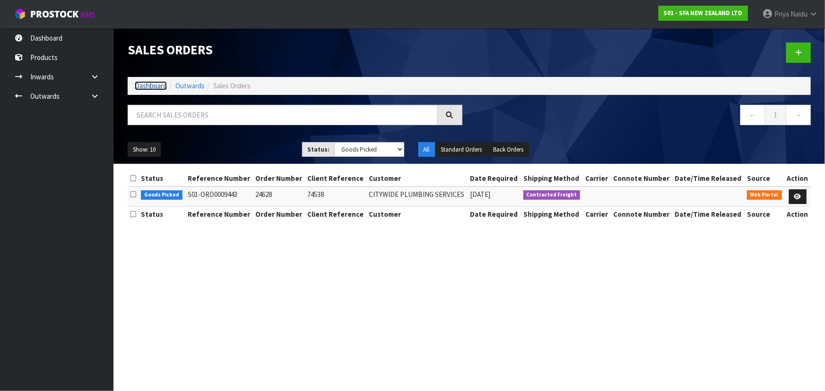
click at [156, 84] on link "Dashboard" at bounding box center [151, 85] width 32 height 9
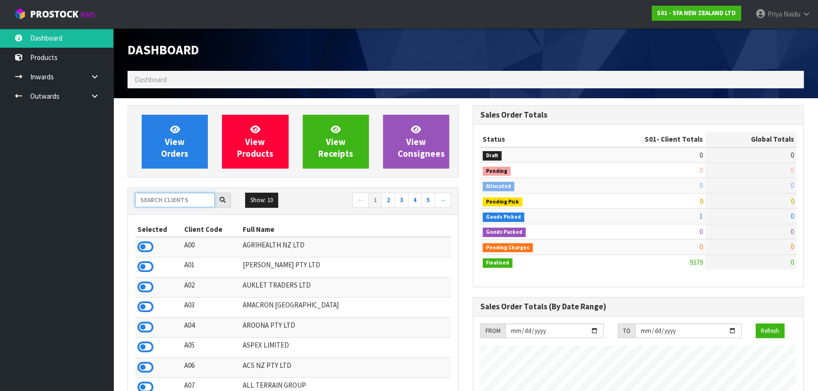
scroll to position [714, 345]
click at [164, 205] on input "text" at bounding box center [175, 200] width 80 height 15
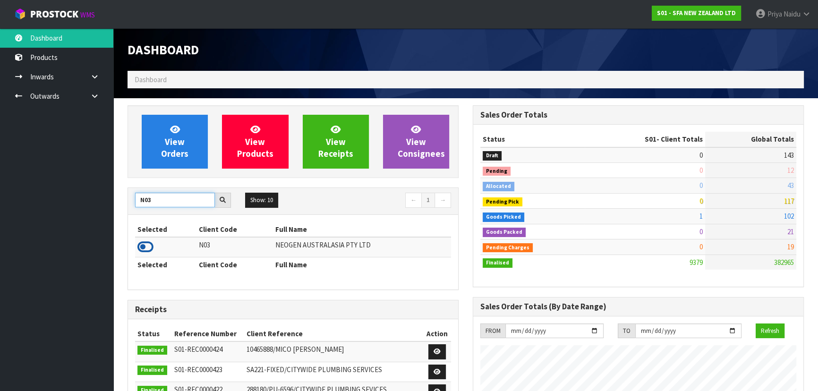
type input "N03"
click at [149, 246] on icon at bounding box center [146, 247] width 16 height 14
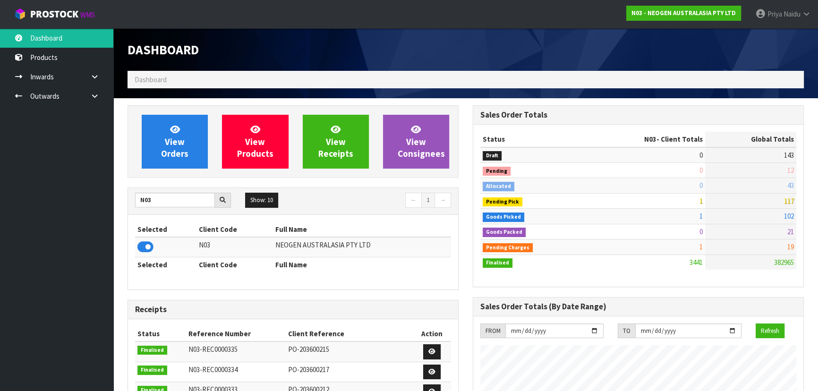
scroll to position [735, 345]
click at [164, 135] on link "View Orders" at bounding box center [175, 142] width 66 height 54
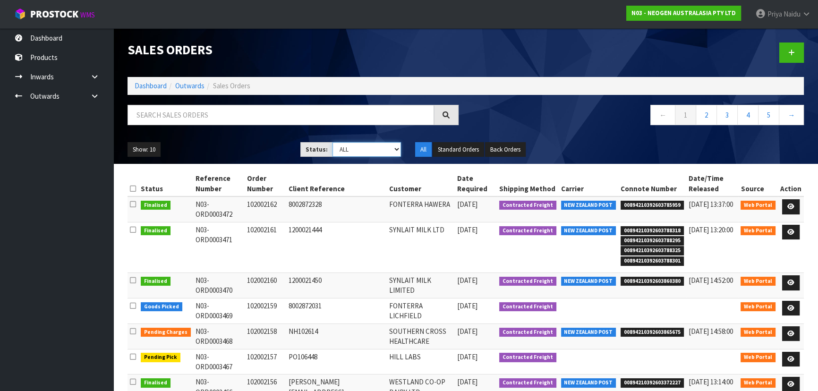
click at [373, 148] on select "Draft Pending Allocated Pending Pick Goods Picked Goods Packed Pending Charges …" at bounding box center [367, 149] width 69 height 15
click at [333, 142] on select "Draft Pending Allocated Pending Pick Goods Picked Goods Packed Pending Charges …" at bounding box center [367, 149] width 69 height 15
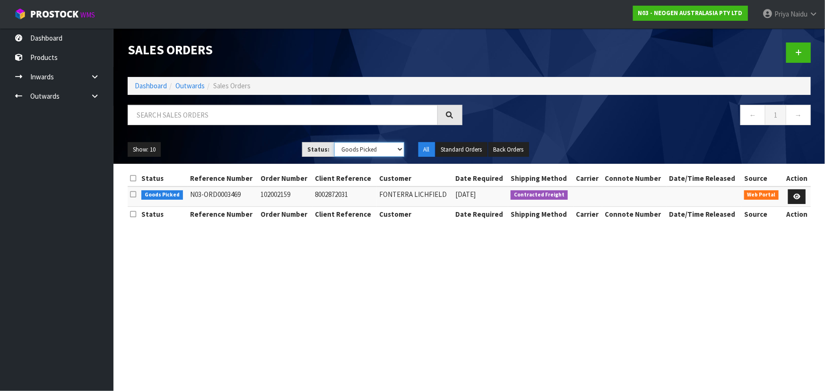
drag, startPoint x: 368, startPoint y: 147, endPoint x: 363, endPoint y: 154, distance: 8.1
click at [368, 147] on select "Draft Pending Allocated Pending Pick Goods Picked Goods Packed Pending Charges …" at bounding box center [369, 149] width 70 height 15
select select "string:3"
click at [334, 142] on select "Draft Pending Allocated Pending Pick Goods Picked Goods Packed Pending Charges …" at bounding box center [369, 149] width 70 height 15
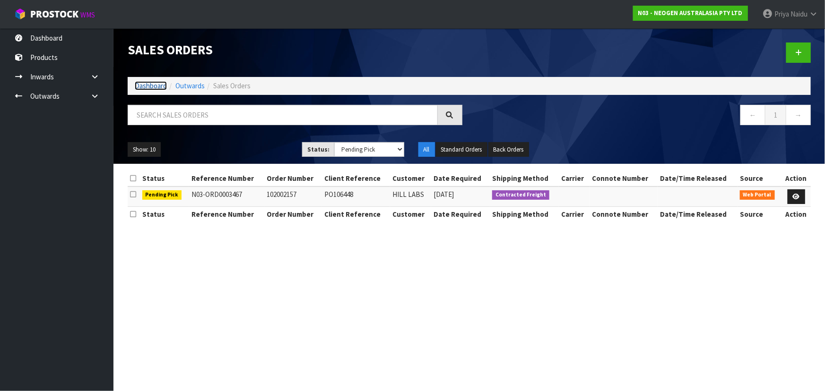
click at [161, 86] on link "Dashboard" at bounding box center [151, 85] width 32 height 9
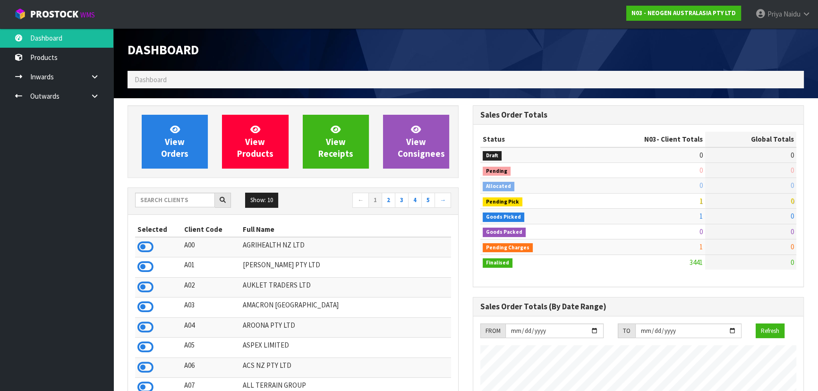
scroll to position [735, 345]
click at [165, 196] on input "text" at bounding box center [175, 200] width 80 height 15
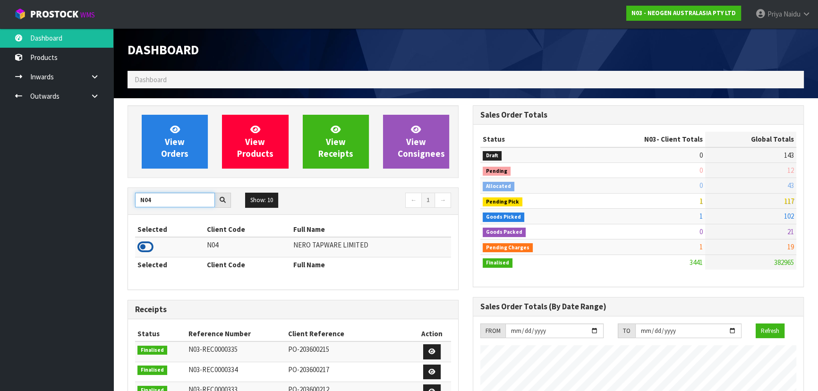
type input "N04"
click at [149, 246] on icon at bounding box center [146, 247] width 16 height 14
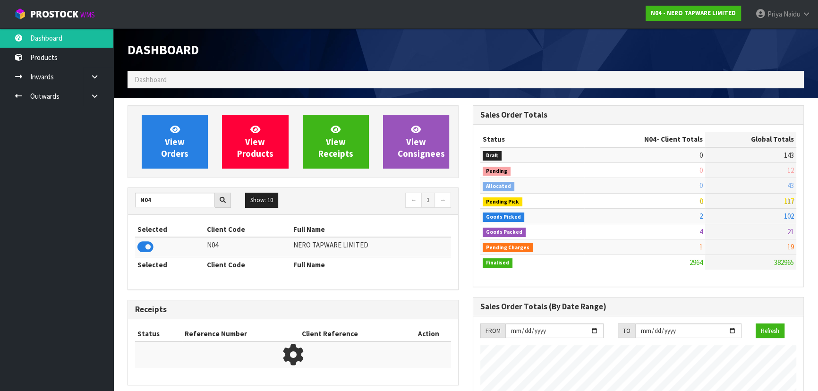
scroll to position [755, 345]
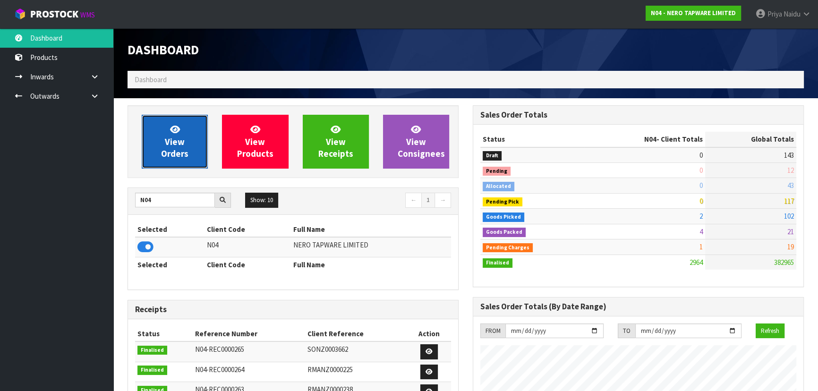
click at [192, 152] on link "View Orders" at bounding box center [175, 142] width 66 height 54
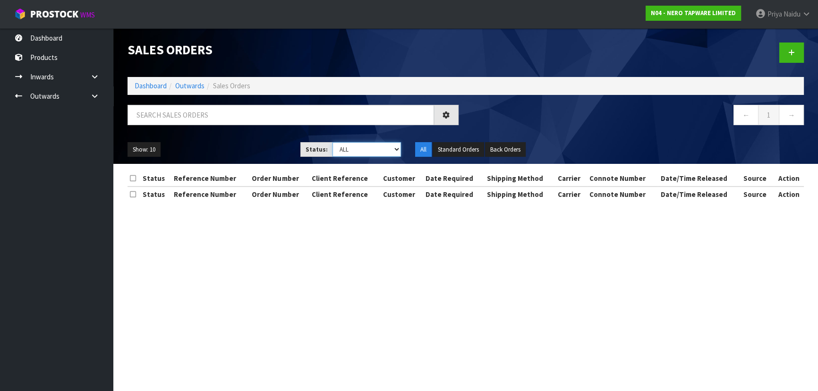
drag, startPoint x: 356, startPoint y: 146, endPoint x: 356, endPoint y: 155, distance: 8.5
click at [356, 146] on select "Draft Pending Allocated Pending Pick Goods Picked Goods Packed Pending Charges …" at bounding box center [367, 149] width 69 height 15
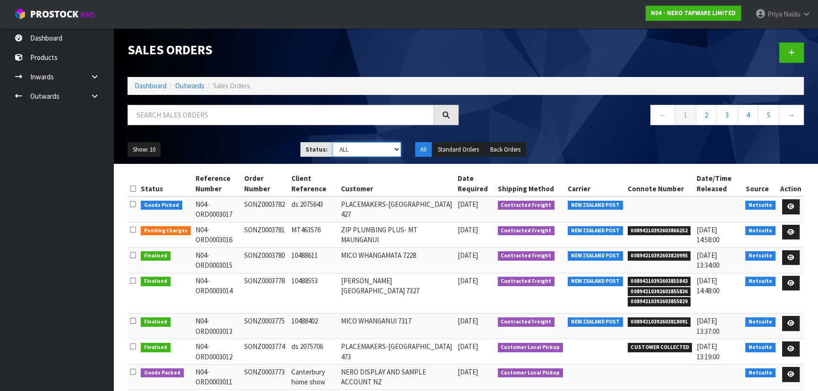
select select "string:5"
click at [333, 142] on select "Draft Pending Allocated Pending Pick Goods Picked Goods Packed Pending Charges …" at bounding box center [367, 149] width 69 height 15
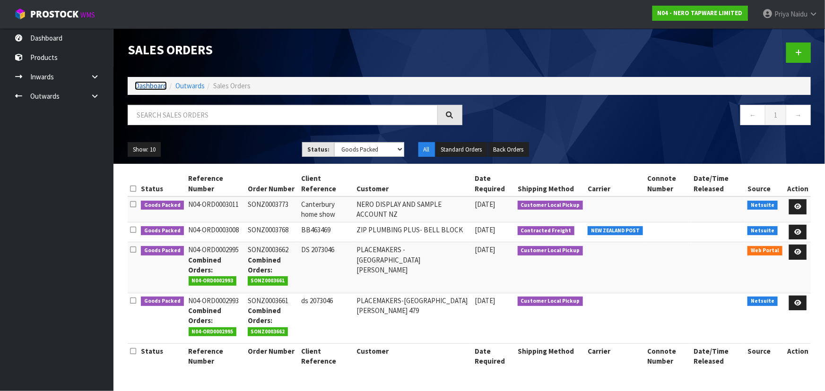
click at [152, 87] on link "Dashboard" at bounding box center [151, 85] width 32 height 9
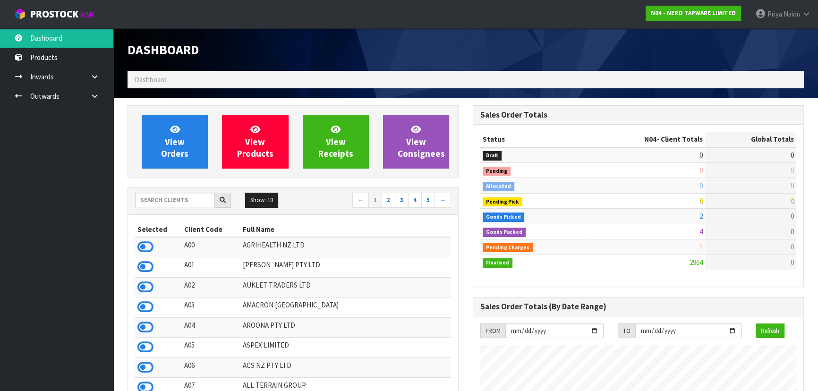
scroll to position [755, 345]
click at [186, 202] on input "text" at bounding box center [175, 200] width 80 height 15
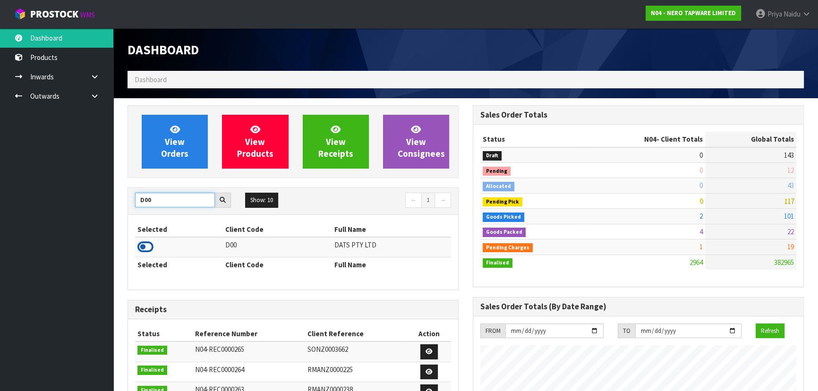
type input "D00"
click at [140, 243] on icon at bounding box center [146, 247] width 16 height 14
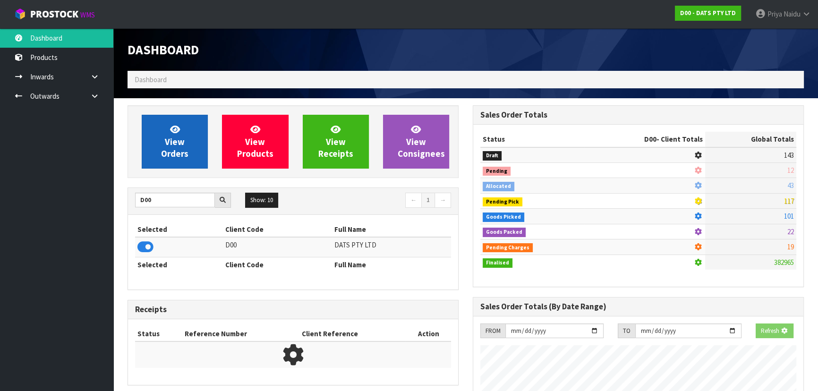
scroll to position [471961, 472204]
click at [170, 141] on span "View Orders" at bounding box center [174, 141] width 27 height 35
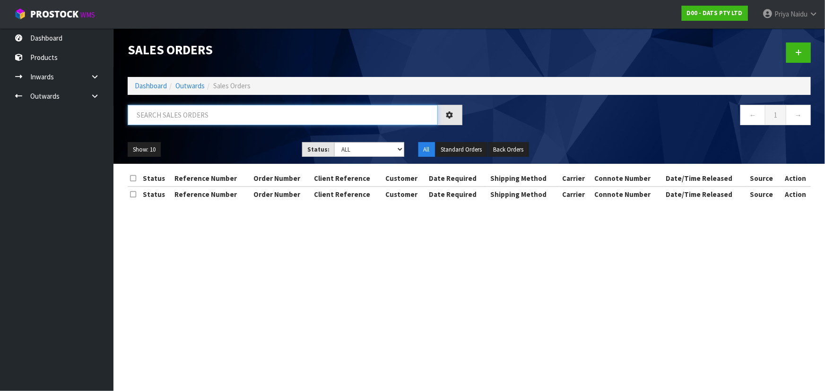
click at [189, 114] on input "text" at bounding box center [283, 115] width 310 height 20
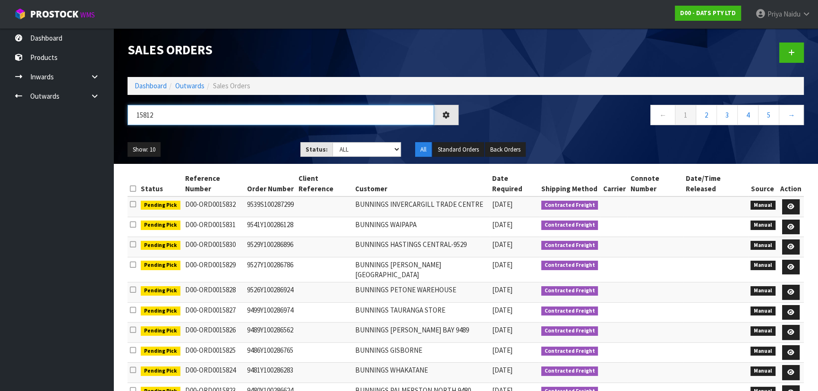
type input "15812"
click at [264, 142] on ul "Show: 10 5 10 25 50" at bounding box center [207, 149] width 159 height 15
click at [245, 138] on div "Show: 10 5 10 25 50 Status: Draft Pending Allocated Pending Pick Goods Picked G…" at bounding box center [466, 149] width 691 height 29
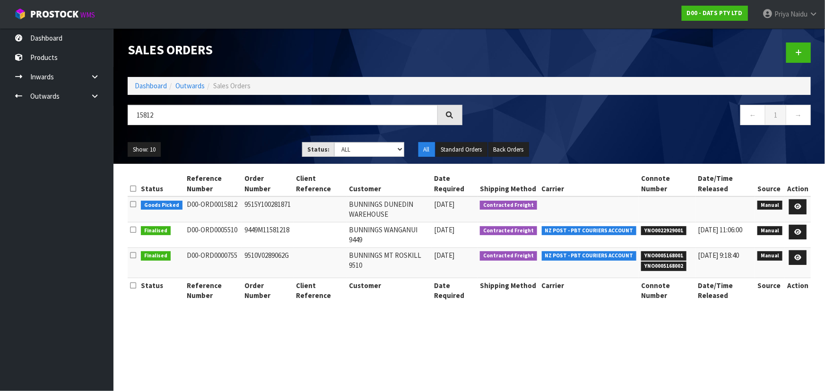
click at [249, 140] on div "Show: 10 5 10 25 50 Status: Draft Pending Allocated Pending Pick Goods Picked G…" at bounding box center [469, 149] width 697 height 29
click at [171, 114] on input "15812" at bounding box center [283, 115] width 310 height 20
click at [159, 86] on link "Dashboard" at bounding box center [151, 85] width 32 height 9
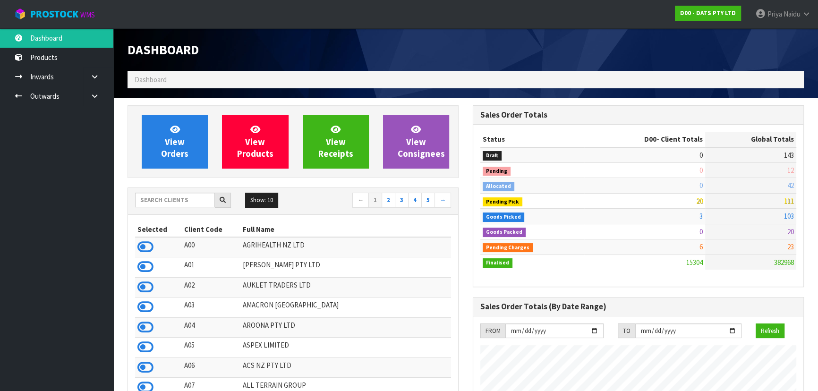
scroll to position [735, 345]
click at [177, 197] on input "text" at bounding box center [175, 200] width 80 height 15
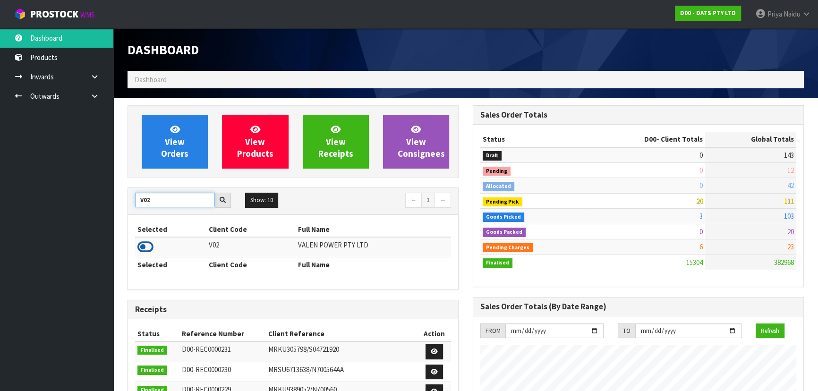
type input "V02"
click at [148, 246] on icon at bounding box center [146, 247] width 16 height 14
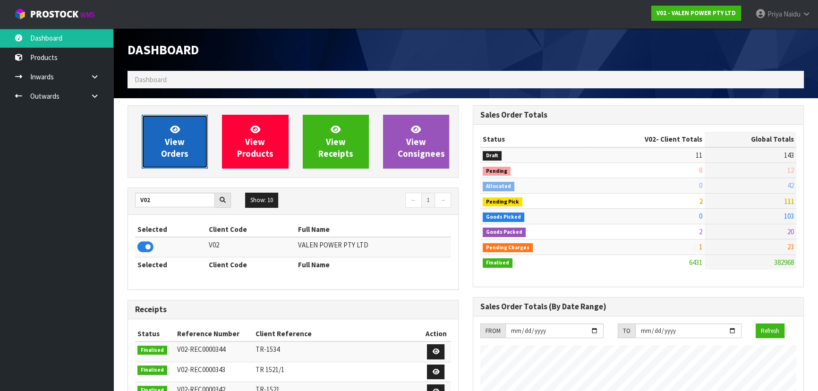
click at [188, 144] on link "View Orders" at bounding box center [175, 142] width 66 height 54
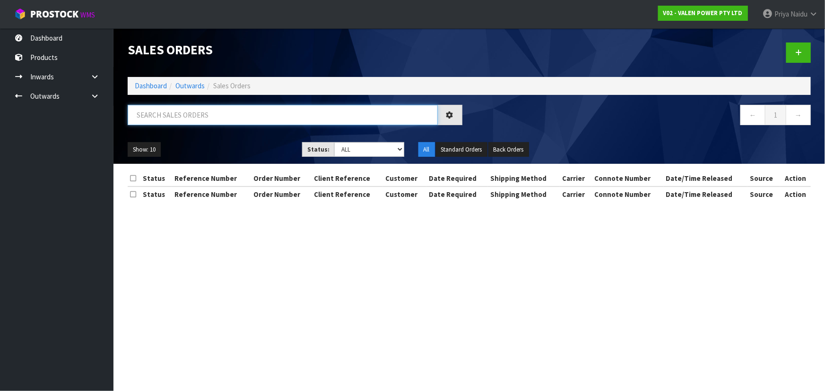
click at [205, 113] on input "text" at bounding box center [283, 115] width 310 height 20
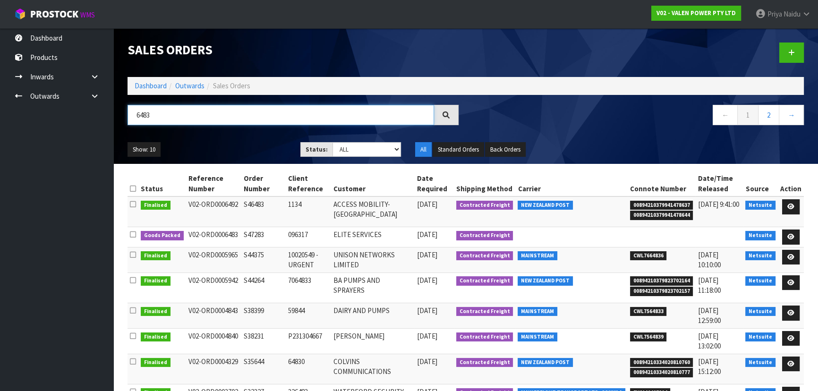
type input "6483"
click at [337, 148] on select "Draft Pending Allocated Pending Pick Goods Picked Goods Packed Pending Charges …" at bounding box center [367, 149] width 69 height 15
select select "string:5"
click at [333, 142] on select "Draft Pending Allocated Pending Pick Goods Picked Goods Packed Pending Charges …" at bounding box center [367, 149] width 69 height 15
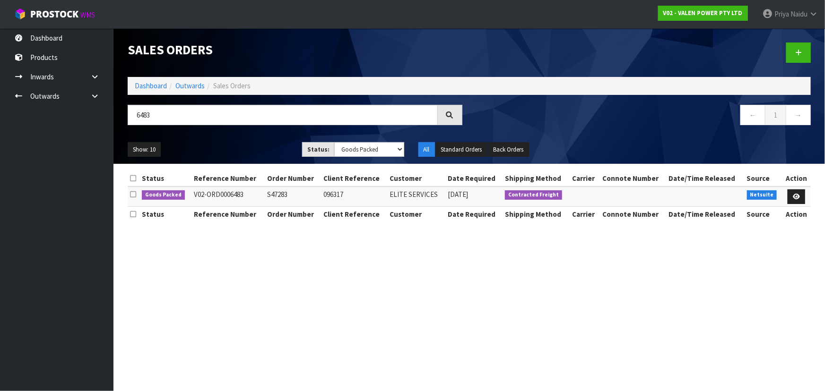
click at [240, 137] on div "Show: 10 5 10 25 50 Status: Draft Pending Allocated Pending Pick Goods Picked G…" at bounding box center [469, 149] width 697 height 29
click at [242, 144] on ul "Show: 10 5 10 25 50" at bounding box center [208, 149] width 160 height 15
drag, startPoint x: 791, startPoint y: 198, endPoint x: 780, endPoint y: 182, distance: 19.7
click at [791, 198] on link at bounding box center [795, 196] width 17 height 15
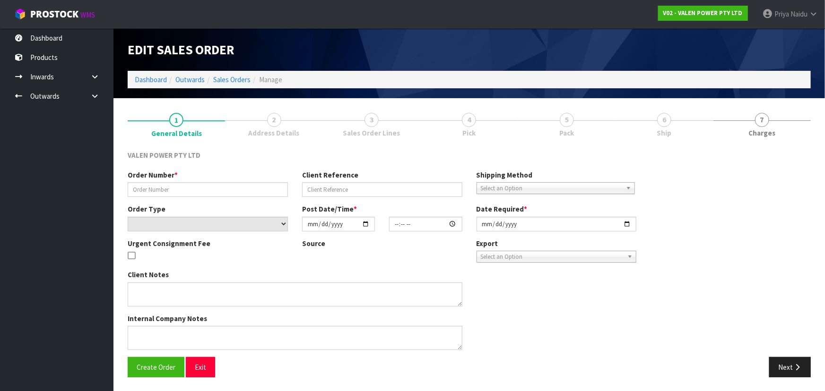
type input "S47283"
type input "096317"
select select "number:0"
type input "2025-08-15"
type input "16:00:08.000"
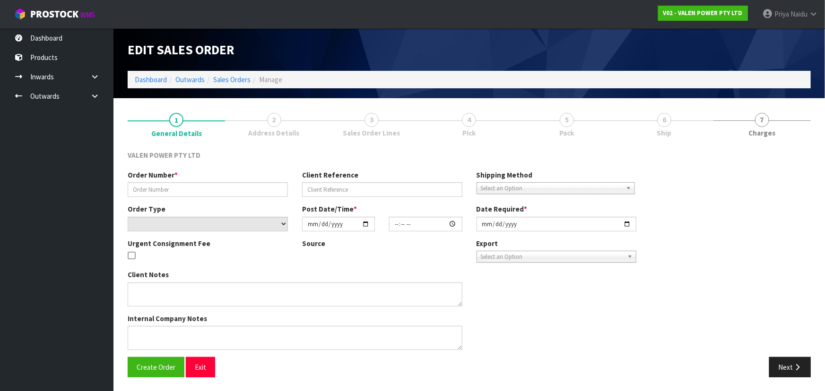
type input "2025-09-24"
type textarea "APOLOGIES NO, THAT IS NOT THE CORRECT ADDRESS THE CORRECT ADDRESS FOR THIS ORDE…"
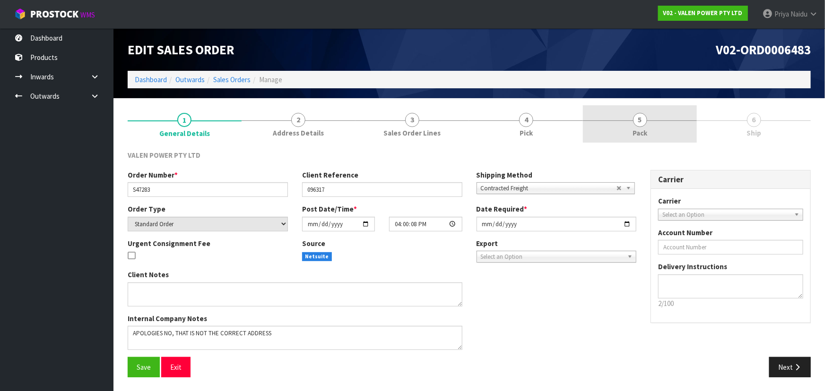
click at [669, 133] on link "5 Pack" at bounding box center [640, 123] width 114 height 37
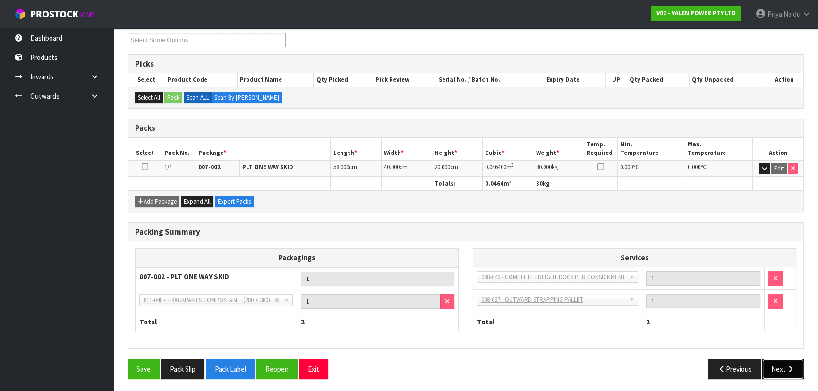
click at [783, 366] on button "Next" at bounding box center [784, 369] width 42 height 20
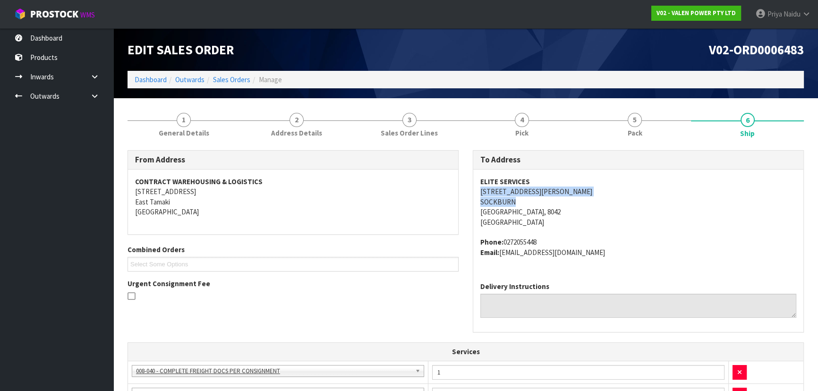
drag, startPoint x: 476, startPoint y: 194, endPoint x: 605, endPoint y: 198, distance: 129.1
click at [605, 198] on div "ELITE SERVICES UNIT 12, 2 WILLIAM LEWIS DRIVE SOCKBURN Christchurch, 8042 New Z…" at bounding box center [638, 222] width 330 height 105
click at [467, 195] on div "To Address ELITE SERVICES UNIT 12, 2 WILLIAM LEWIS DRIVE SOCKBURN Christchurch,…" at bounding box center [638, 246] width 345 height 192
copy address "2 WILLIAM LEWIS DRIVE SOCKBURN Christchurch, 8042"
drag, startPoint x: 507, startPoint y: 191, endPoint x: 597, endPoint y: 211, distance: 92.3
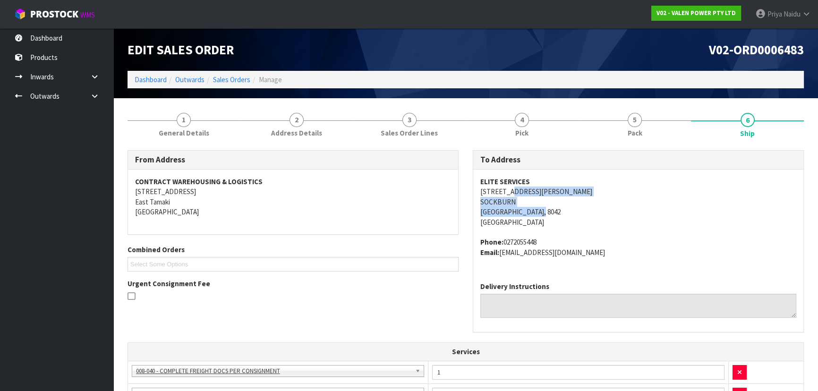
click at [597, 211] on address "ELITE SERVICES UNIT 12, 2 WILLIAM LEWIS DRIVE SOCKBURN Christchurch, 8042 New Z…" at bounding box center [639, 202] width 316 height 51
click at [605, 216] on address "ELITE SERVICES UNIT 12, 2 WILLIAM LEWIS DRIVE SOCKBURN Christchurch, 8042 New Z…" at bounding box center [639, 202] width 316 height 51
copy address "UNIT 12, 2 WILLIAM LEWIS DRIVE"
drag, startPoint x: 477, startPoint y: 190, endPoint x: 581, endPoint y: 193, distance: 104.5
click at [581, 193] on div "ELITE SERVICES UNIT 12, 2 WILLIAM LEWIS DRIVE SOCKBURN Christchurch, 8042 New Z…" at bounding box center [638, 222] width 330 height 105
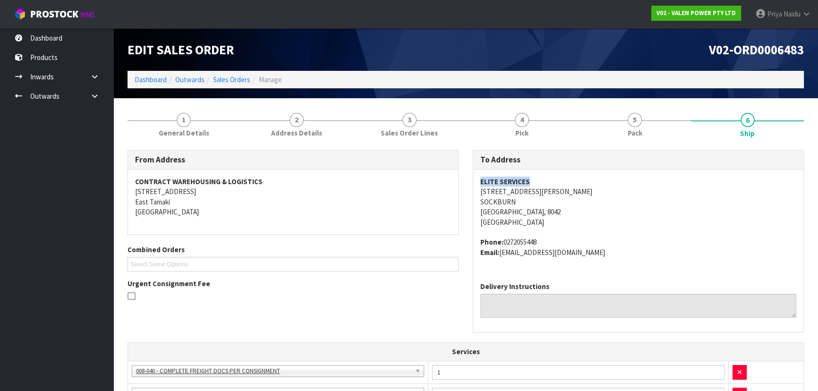
copy strong "ELITE SERVICES"
drag, startPoint x: 473, startPoint y: 177, endPoint x: 524, endPoint y: 174, distance: 51.6
click at [530, 175] on div "To Address ELITE SERVICES UNIT 12, 2 WILLIAM LEWIS DRIVE SOCKBURN Christchurch,…" at bounding box center [638, 241] width 331 height 182
copy address "Phone: 0272055448 Email: payables@e-s.co.nz"
drag, startPoint x: 473, startPoint y: 241, endPoint x: 588, endPoint y: 263, distance: 117.0
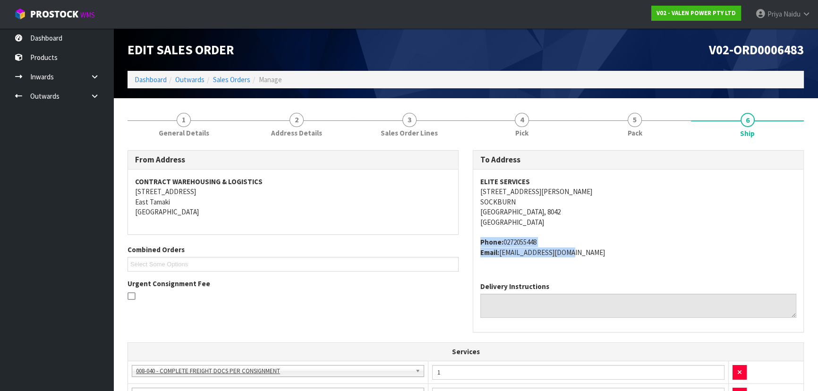
click at [588, 263] on div "ELITE SERVICES UNIT 12, 2 WILLIAM LEWIS DRIVE SOCKBURN Christchurch, 8042 New Z…" at bounding box center [638, 222] width 330 height 105
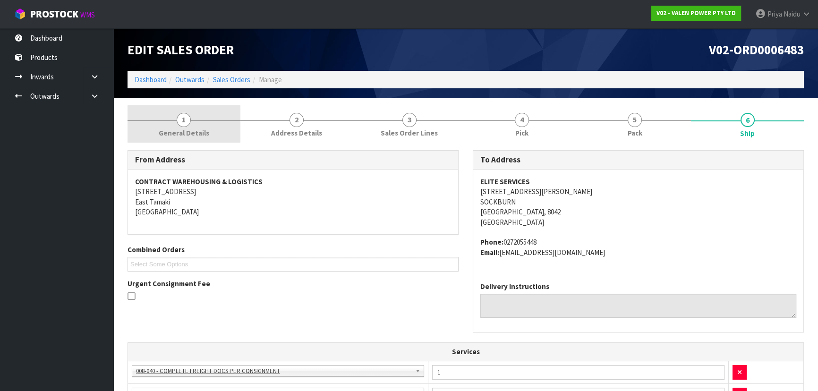
click at [187, 124] on span "1" at bounding box center [184, 120] width 14 height 14
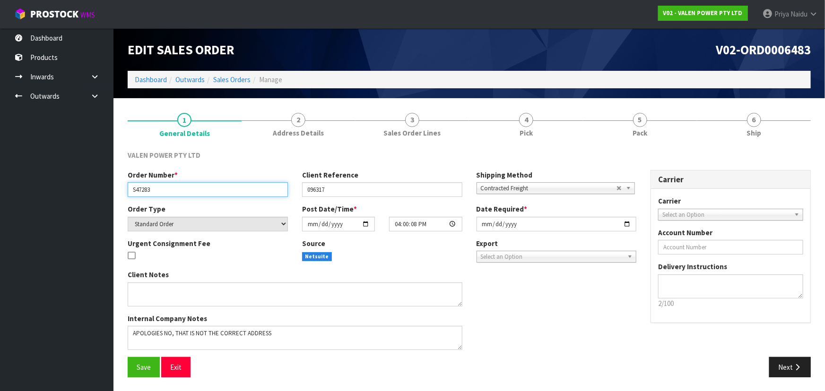
drag, startPoint x: 128, startPoint y: 189, endPoint x: 175, endPoint y: 192, distance: 46.9
click at [175, 192] on input "S47283" at bounding box center [208, 189] width 160 height 15
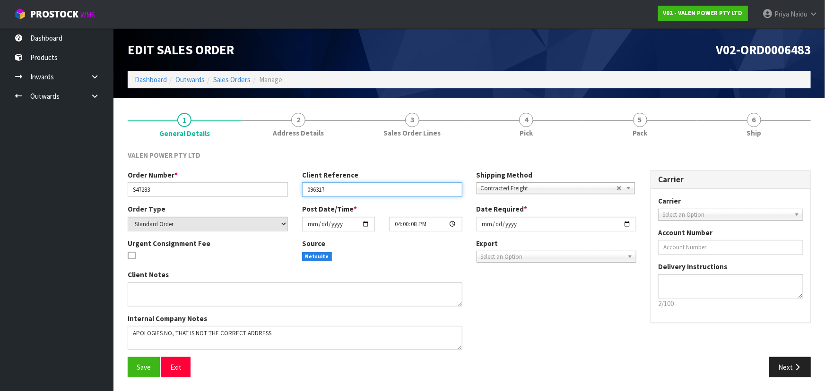
drag, startPoint x: 306, startPoint y: 189, endPoint x: 335, endPoint y: 191, distance: 28.9
click at [335, 191] on input "096317" at bounding box center [382, 189] width 160 height 15
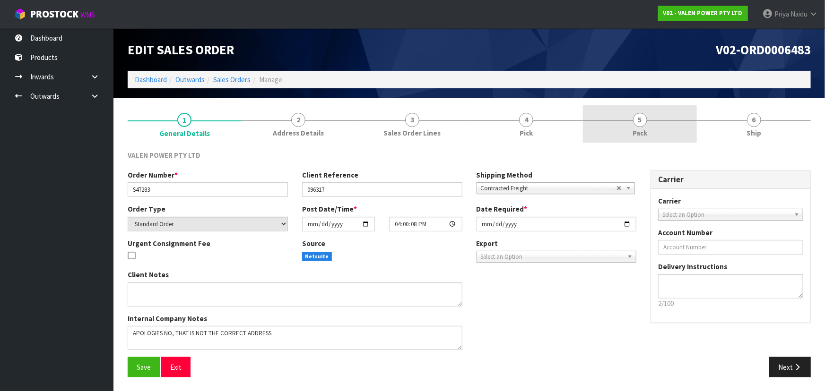
drag, startPoint x: 636, startPoint y: 119, endPoint x: 622, endPoint y: 135, distance: 21.1
click at [636, 119] on span "5" at bounding box center [640, 120] width 14 height 14
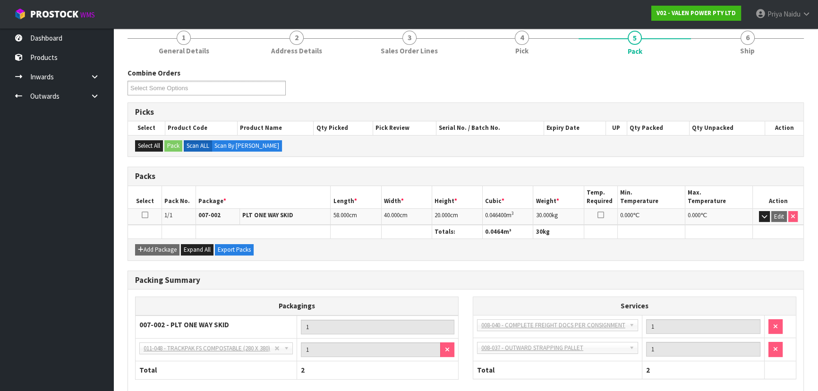
scroll to position [86, 0]
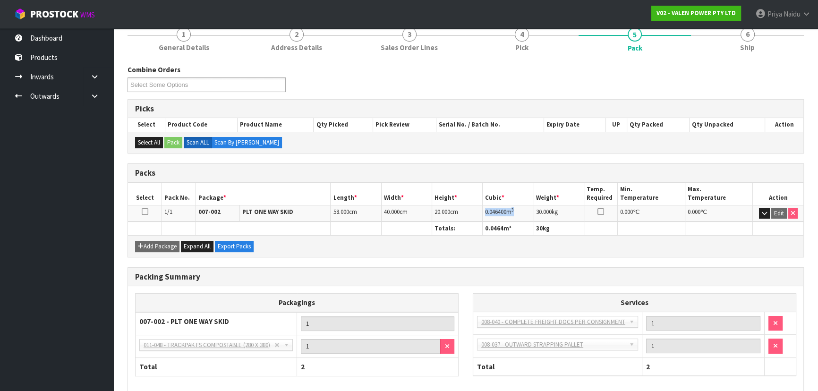
drag, startPoint x: 482, startPoint y: 212, endPoint x: 525, endPoint y: 209, distance: 42.6
click at [525, 209] on td "0.046400 m 3" at bounding box center [508, 213] width 51 height 17
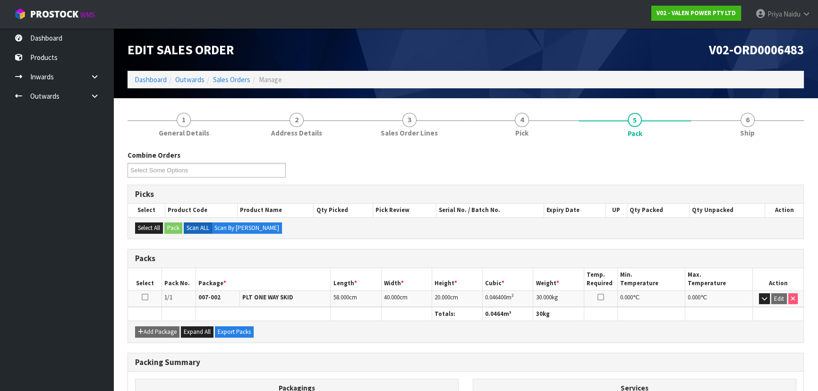
click at [781, 98] on div "Edit Sales Order V02-ORD0006483 Dashboard Outwards Sales Orders Manage" at bounding box center [466, 63] width 691 height 70
click at [759, 123] on link "6 Ship" at bounding box center [747, 123] width 113 height 37
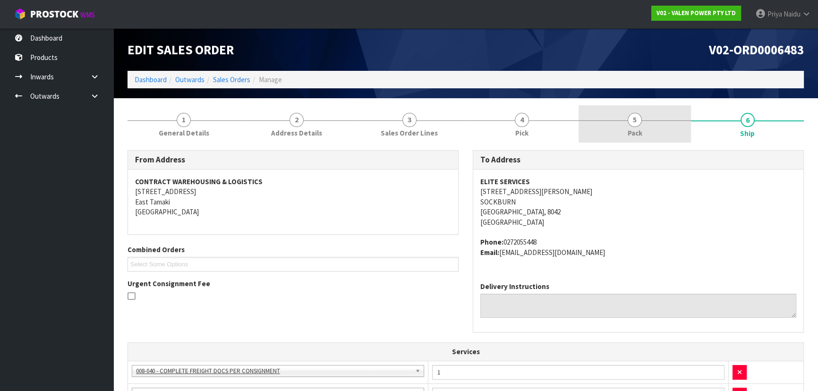
click at [600, 106] on link "5 Pack" at bounding box center [635, 123] width 113 height 37
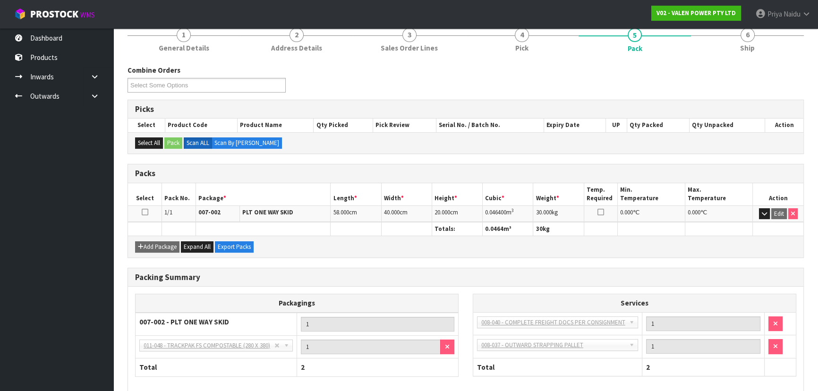
scroll to position [86, 0]
click at [744, 50] on span "Ship" at bounding box center [747, 48] width 15 height 10
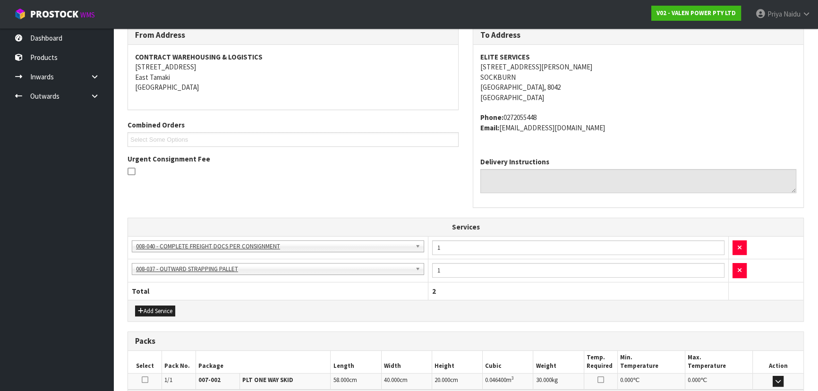
scroll to position [245, 0]
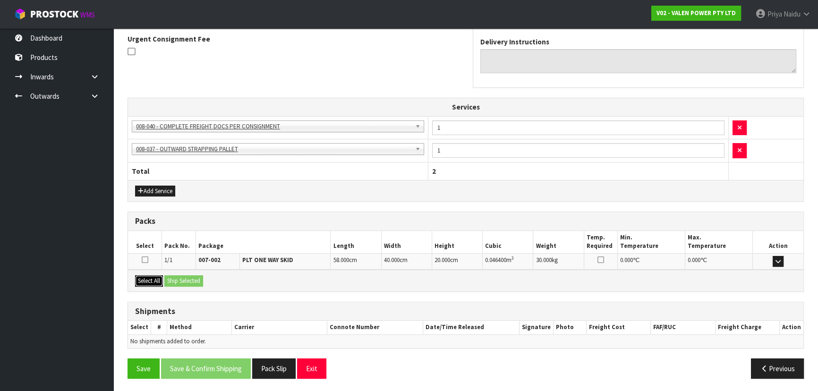
click at [154, 279] on button "Select All" at bounding box center [149, 280] width 28 height 11
click at [178, 281] on button "Ship Selected" at bounding box center [183, 280] width 39 height 11
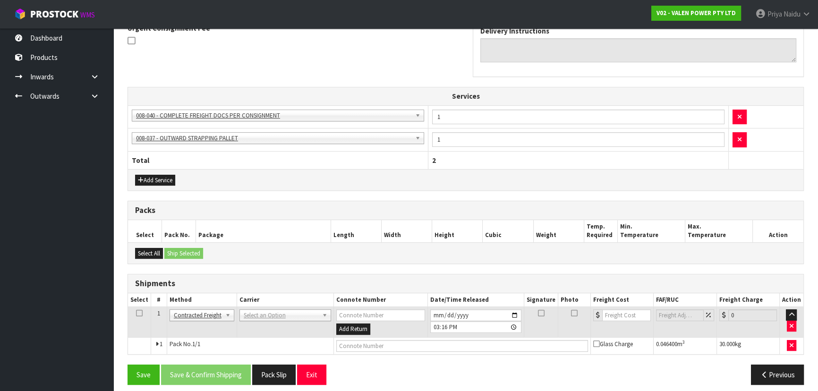
scroll to position [261, 0]
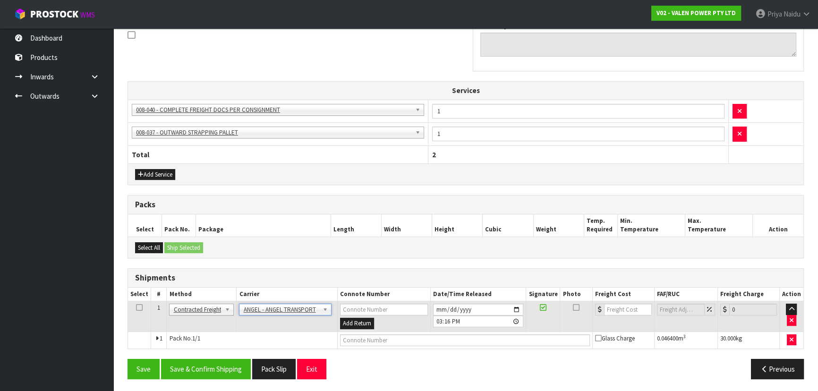
click at [266, 322] on td "ANGEL - ANGEL TRANSPORT CONROY - CONROY REMOVALS DEAEXPAKL - DEADLINE EXPRESS C…" at bounding box center [287, 316] width 101 height 31
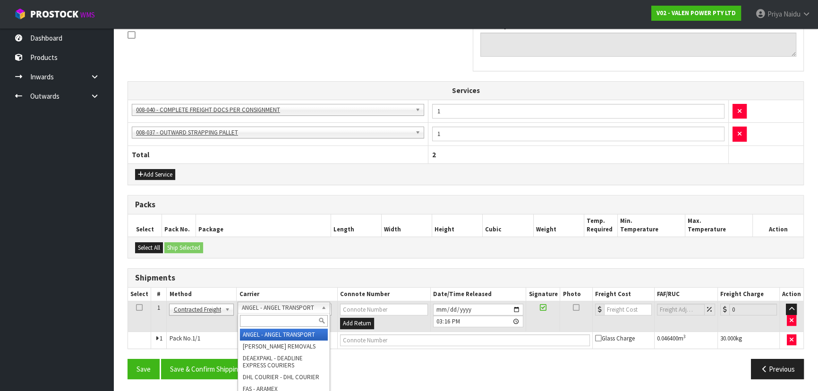
click at [260, 318] on input "text" at bounding box center [283, 321] width 87 height 12
type input "N"
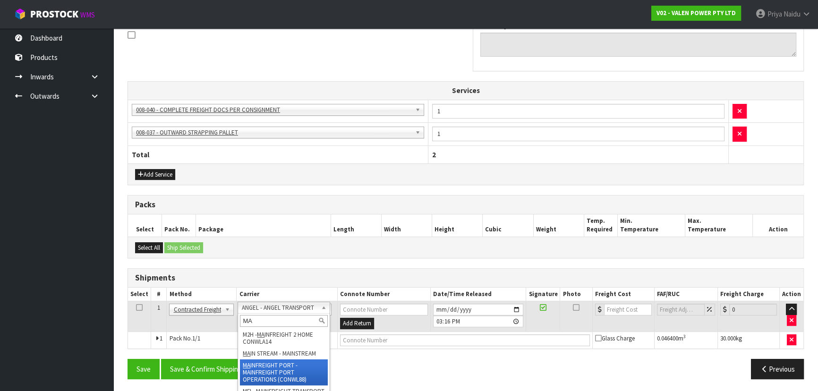
type input "MA"
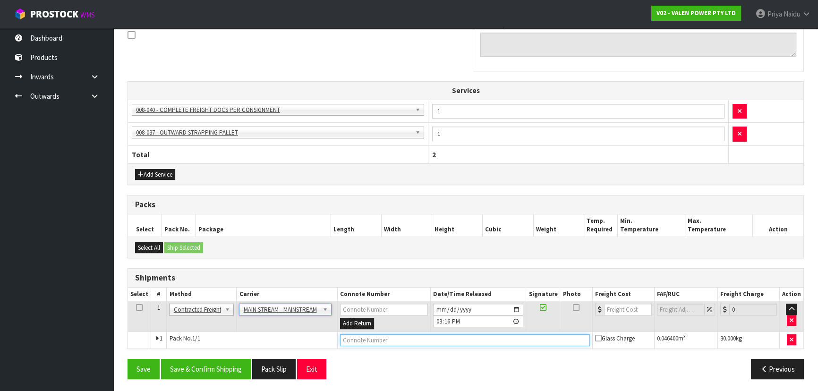
click at [418, 338] on input "text" at bounding box center [465, 341] width 250 height 12
paste input "CWL7727661"
type input "CWL7727661"
click at [635, 304] on input "number" at bounding box center [628, 310] width 48 height 12
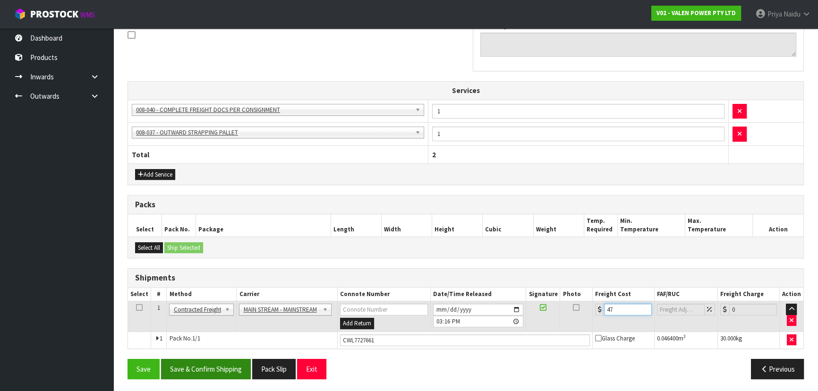
type input "47"
click at [216, 368] on button "Save & Confirm Shipping" at bounding box center [206, 369] width 90 height 20
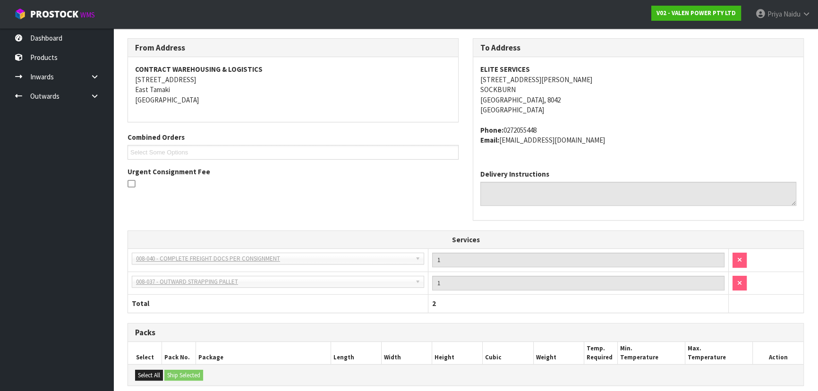
scroll to position [0, 0]
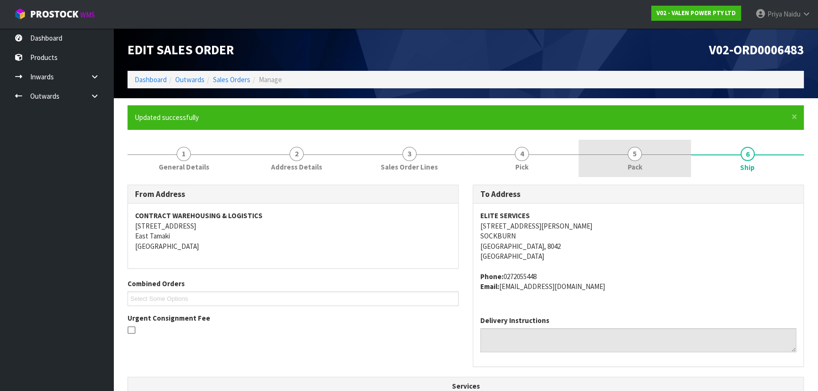
click at [659, 165] on link "5 Pack" at bounding box center [635, 158] width 113 height 37
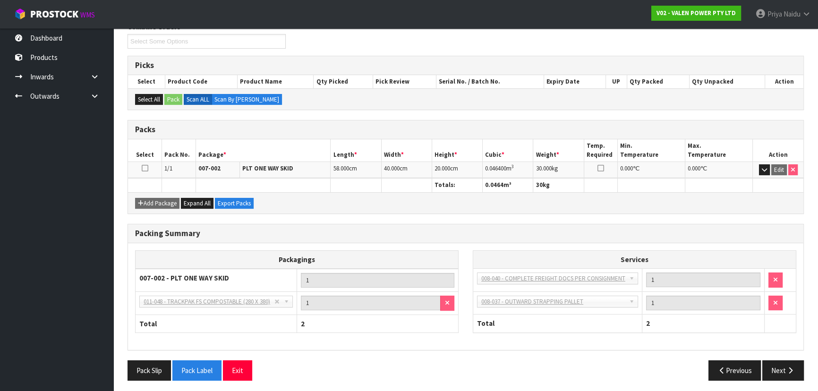
scroll to position [165, 0]
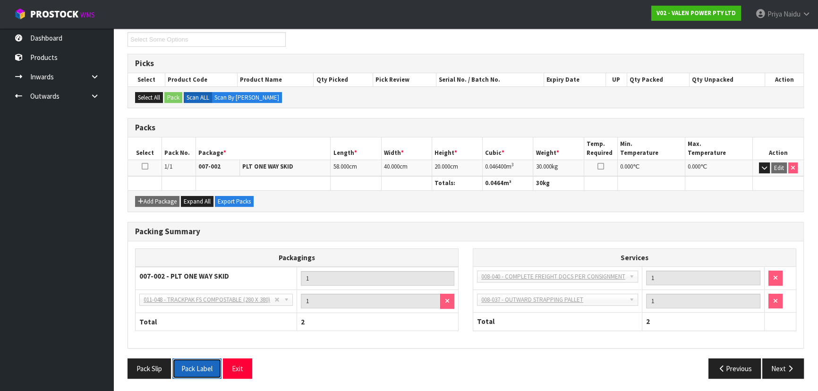
click at [191, 370] on button "Pack Label" at bounding box center [196, 369] width 49 height 20
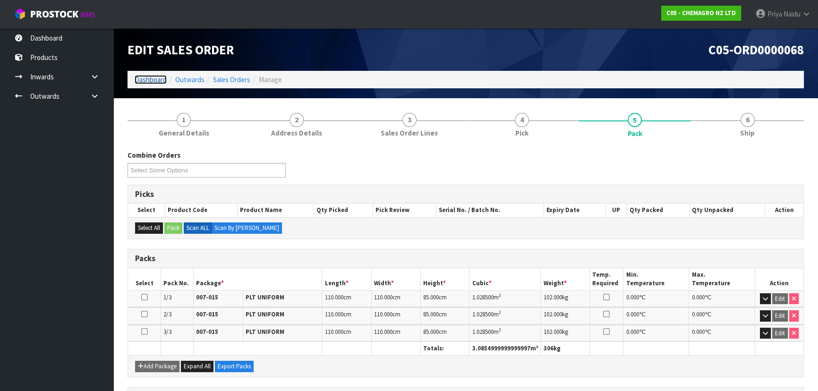
click at [152, 82] on link "Dashboard" at bounding box center [151, 79] width 32 height 9
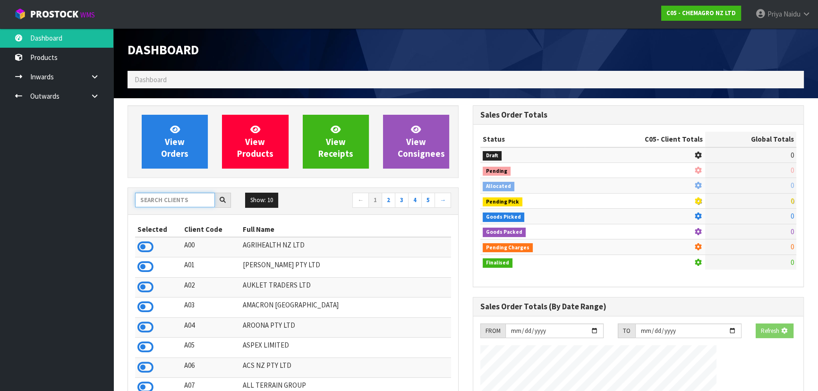
click at [176, 193] on input "text" at bounding box center [175, 200] width 80 height 15
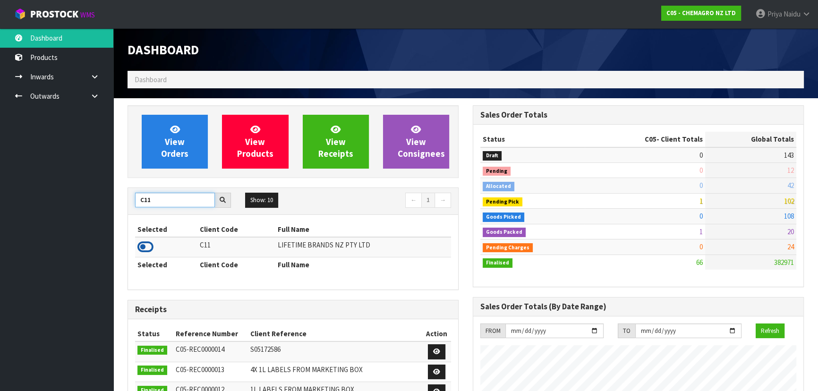
type input "C11"
click at [147, 248] on icon at bounding box center [146, 247] width 16 height 14
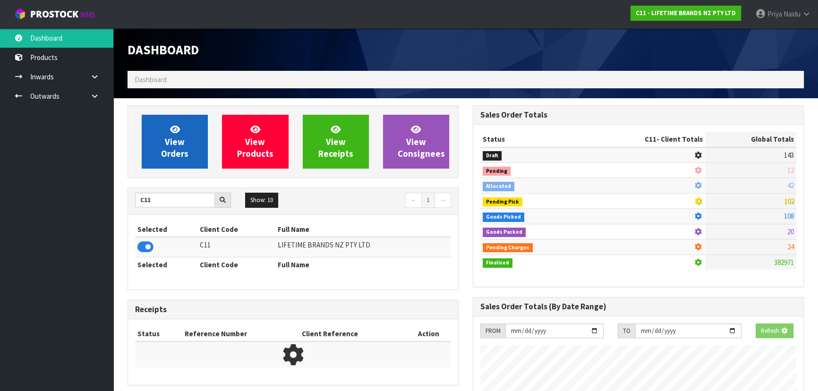
scroll to position [471961, 472204]
click at [175, 161] on link "View Orders" at bounding box center [175, 142] width 66 height 54
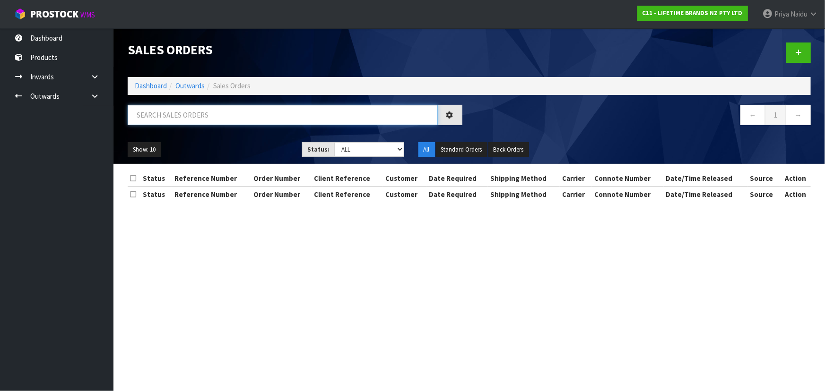
click at [212, 122] on input "text" at bounding box center [283, 115] width 310 height 20
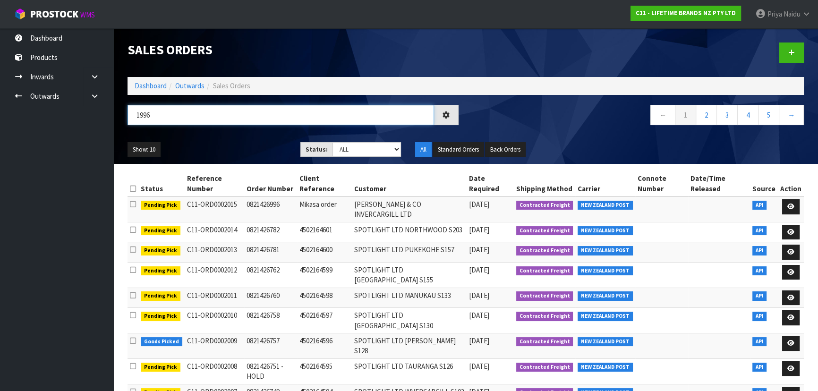
type input "1996"
click at [261, 139] on div "Show: 10 5 10 25 50 Status: Draft Pending Allocated Pending Pick Goods Picked G…" at bounding box center [466, 149] width 691 height 29
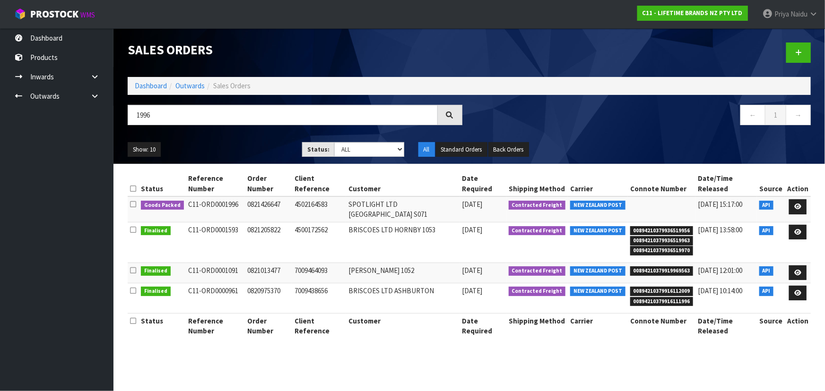
click at [260, 139] on div "Show: 10 5 10 25 50 Status: Draft Pending Allocated Pending Pick Goods Picked G…" at bounding box center [469, 149] width 697 height 29
drag, startPoint x: 250, startPoint y: 132, endPoint x: 338, endPoint y: 85, distance: 99.8
click at [334, 86] on div "Sales Orders Dashboard Outwards Sales Orders 1996 ← 1 → Show: 10 5 10 25 50 Sta…" at bounding box center [469, 96] width 697 height 136
click at [265, 141] on div "Show: 10 5 10 25 50 Status: Draft Pending Allocated Pending Pick Goods Picked G…" at bounding box center [469, 149] width 697 height 29
click at [264, 142] on ul "Show: 10 5 10 25 50" at bounding box center [208, 149] width 160 height 15
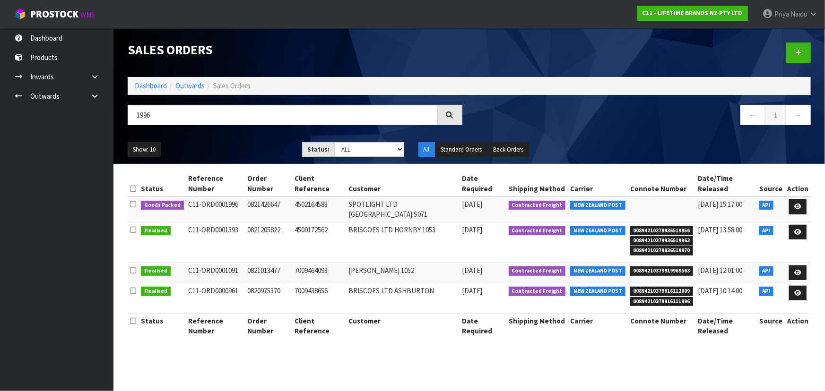
click at [265, 142] on ul "Show: 10 5 10 25 50" at bounding box center [208, 149] width 160 height 15
click at [261, 142] on ul "Show: 10 5 10 25 50" at bounding box center [208, 149] width 160 height 15
click at [800, 207] on icon at bounding box center [797, 207] width 7 height 6
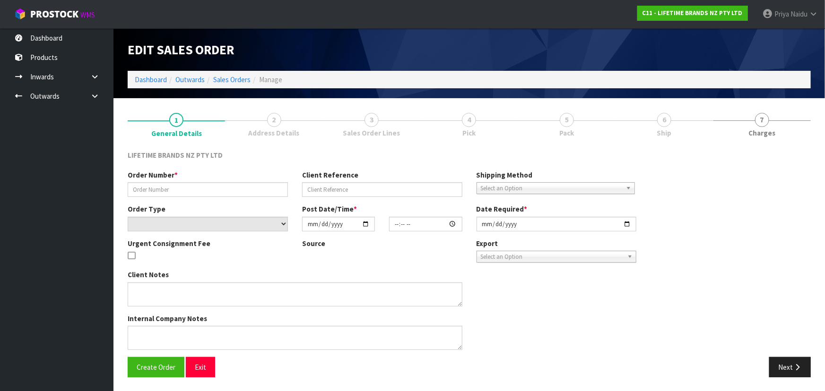
type input "0821426647"
type input "4502164583"
select select "number:0"
type input "[DATE]"
type input "09:24:17.000"
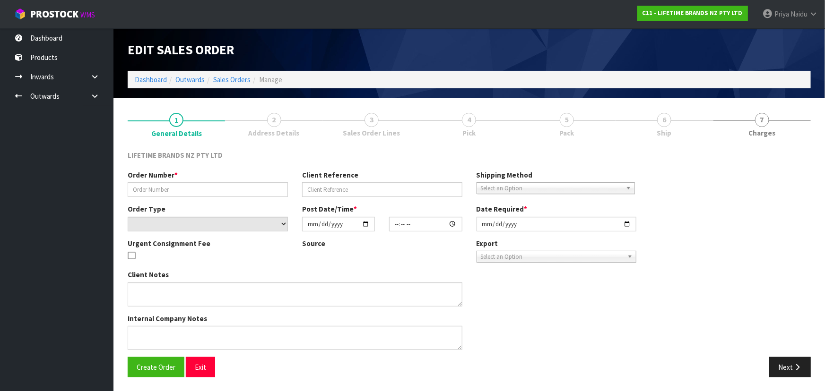
type input "[DATE]"
type textarea "PLEASE DESPATCH [DATE] URGENT"
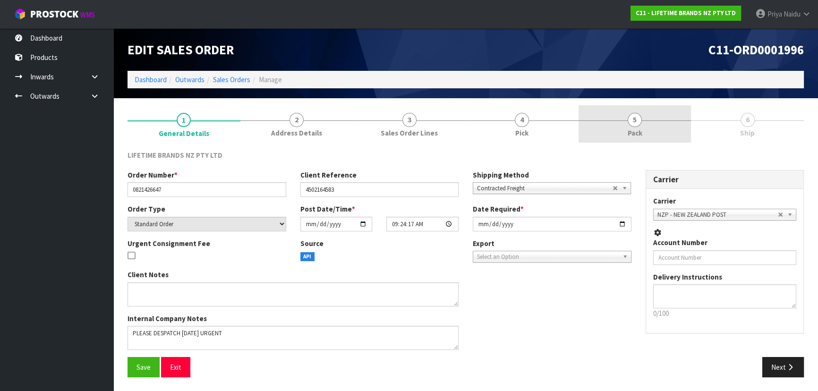
click at [659, 130] on link "5 Pack" at bounding box center [635, 123] width 113 height 37
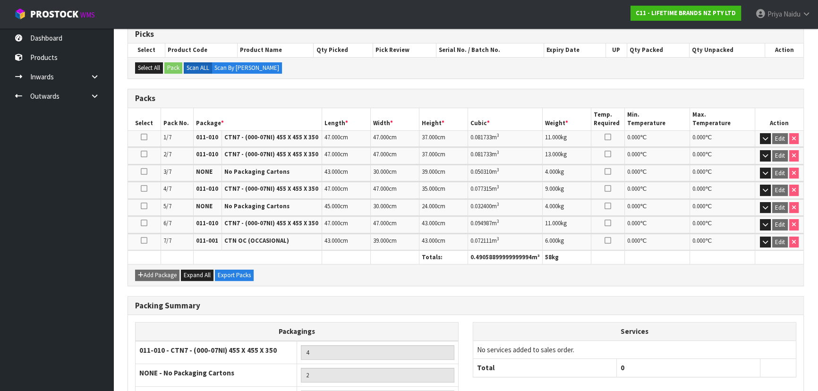
scroll to position [255, 0]
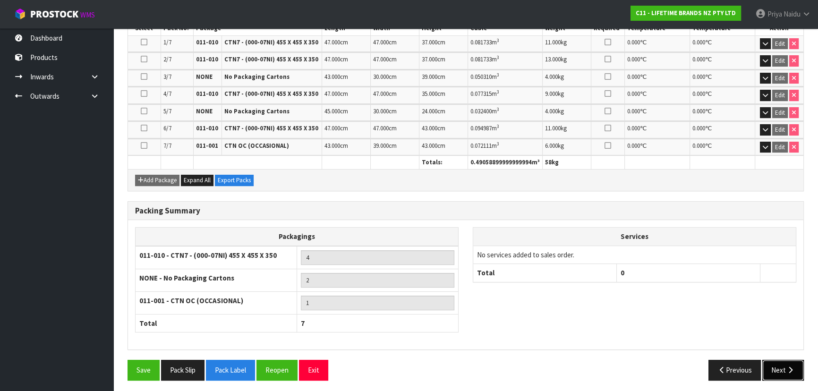
click at [781, 369] on button "Next" at bounding box center [784, 370] width 42 height 20
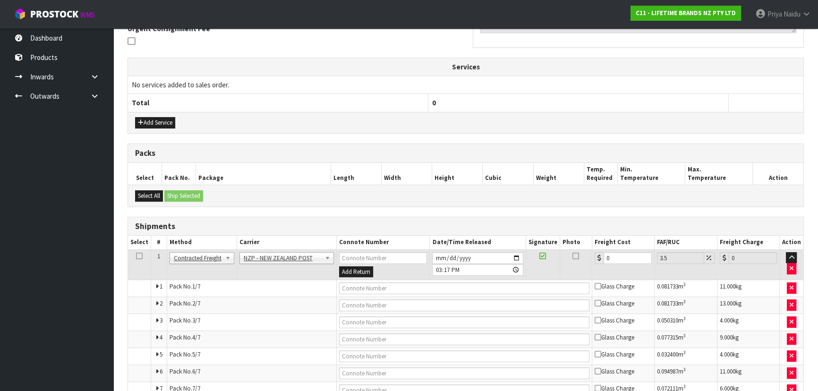
scroll to position [0, 0]
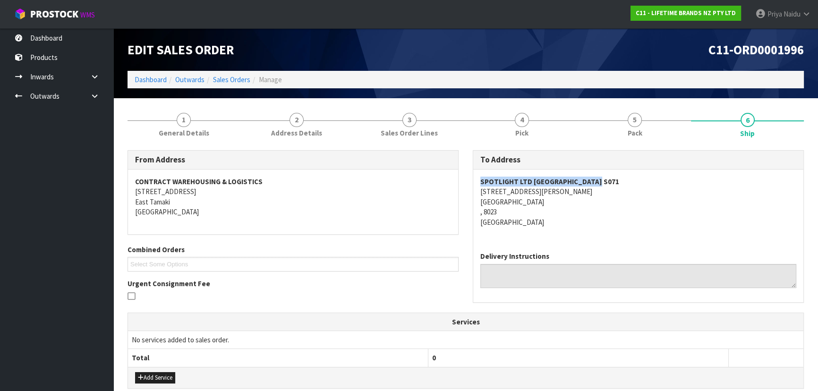
copy strong "SPOTLIGHT LTD [GEOGRAPHIC_DATA] S071"
drag, startPoint x: 506, startPoint y: 181, endPoint x: 406, endPoint y: 187, distance: 99.4
click at [633, 181] on div "SPOTLIGHT LTD [GEOGRAPHIC_DATA] S071 [STREET_ADDRESS][PERSON_NAME]" at bounding box center [638, 207] width 330 height 75
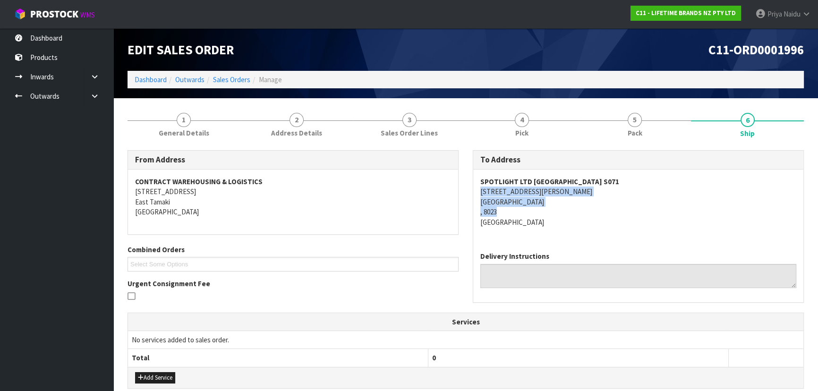
copy address "[STREET_ADDRESS][PERSON_NAME]"
drag, startPoint x: 474, startPoint y: 195, endPoint x: 420, endPoint y: 217, distance: 59.3
click at [570, 208] on div "SPOTLIGHT LTD [GEOGRAPHIC_DATA] S071 [STREET_ADDRESS][PERSON_NAME]" at bounding box center [638, 207] width 330 height 75
click at [575, 220] on address "SPOTLIGHT LTD [GEOGRAPHIC_DATA] S071 [STREET_ADDRESS][PERSON_NAME]" at bounding box center [639, 202] width 316 height 51
copy address "[STREET_ADDRESS][PERSON_NAME]"
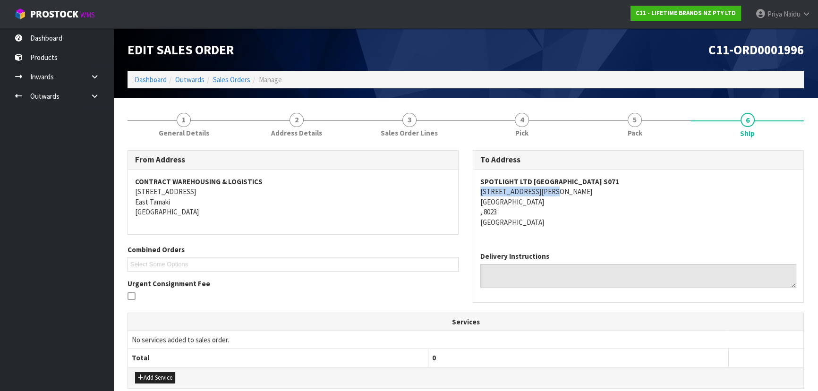
drag, startPoint x: 477, startPoint y: 193, endPoint x: 571, endPoint y: 194, distance: 93.6
click at [571, 194] on div "SPOTLIGHT LTD [GEOGRAPHIC_DATA] S071 [STREET_ADDRESS][PERSON_NAME]" at bounding box center [638, 207] width 330 height 75
copy strong "SPOTLIGHT LTD [GEOGRAPHIC_DATA] S071"
drag, startPoint x: 482, startPoint y: 180, endPoint x: 622, endPoint y: 178, distance: 140.8
click at [622, 178] on address "SPOTLIGHT LTD [GEOGRAPHIC_DATA] S071 [STREET_ADDRESS][PERSON_NAME]" at bounding box center [639, 202] width 316 height 51
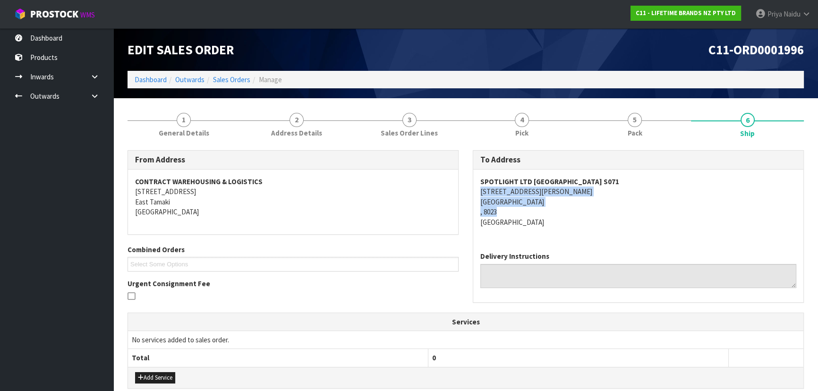
copy address "[STREET_ADDRESS][PERSON_NAME]"
drag, startPoint x: 477, startPoint y: 193, endPoint x: 572, endPoint y: 211, distance: 96.7
click at [572, 211] on div "SPOTLIGHT LTD [GEOGRAPHIC_DATA] S071 [STREET_ADDRESS][PERSON_NAME]" at bounding box center [638, 207] width 330 height 75
click at [595, 220] on address "SPOTLIGHT LTD [GEOGRAPHIC_DATA] S071 [STREET_ADDRESS][PERSON_NAME]" at bounding box center [639, 202] width 316 height 51
click at [603, 207] on address "SPOTLIGHT LTD [GEOGRAPHIC_DATA] S071 [STREET_ADDRESS][PERSON_NAME]" at bounding box center [639, 202] width 316 height 51
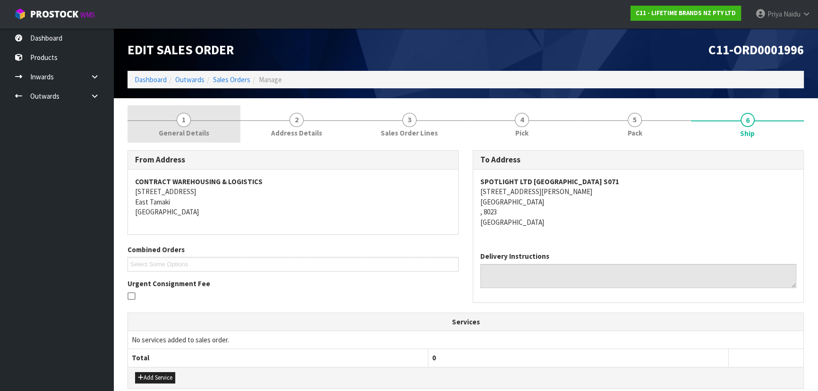
click at [171, 125] on link "1 General Details" at bounding box center [184, 123] width 113 height 37
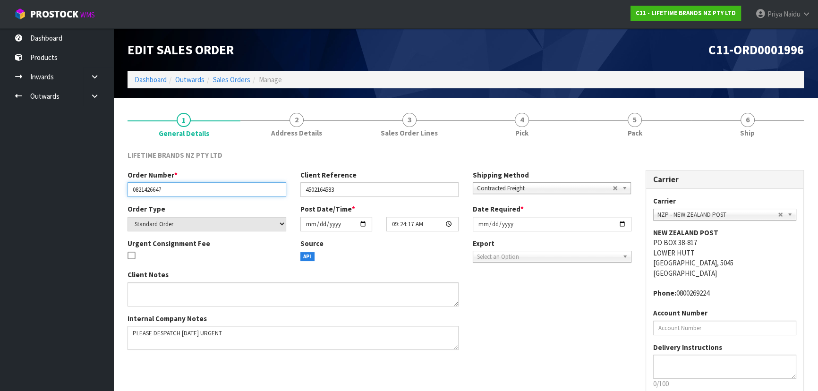
drag, startPoint x: 133, startPoint y: 190, endPoint x: 206, endPoint y: 193, distance: 73.3
click at [206, 193] on input "0821426647" at bounding box center [207, 189] width 159 height 15
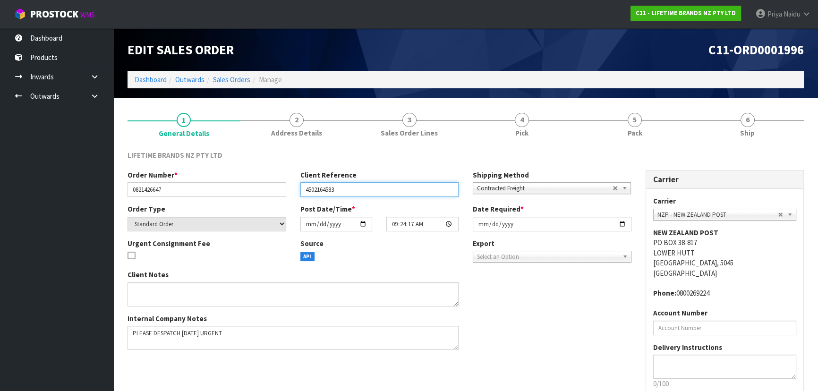
drag, startPoint x: 303, startPoint y: 189, endPoint x: 362, endPoint y: 187, distance: 59.1
click at [362, 187] on input "4502164583" at bounding box center [380, 189] width 159 height 15
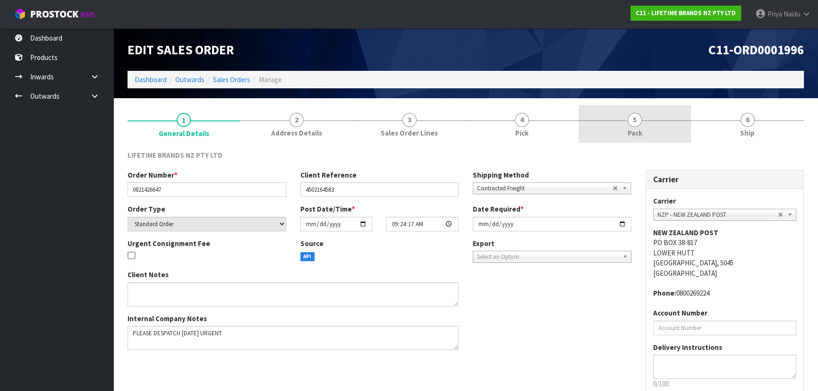
click at [668, 111] on link "5 Pack" at bounding box center [635, 123] width 113 height 37
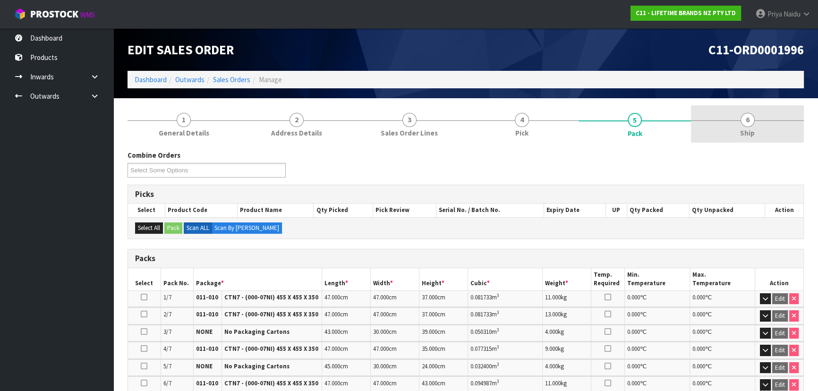
drag, startPoint x: 766, startPoint y: 121, endPoint x: 751, endPoint y: 125, distance: 15.3
click at [766, 121] on link "6 Ship" at bounding box center [747, 123] width 113 height 37
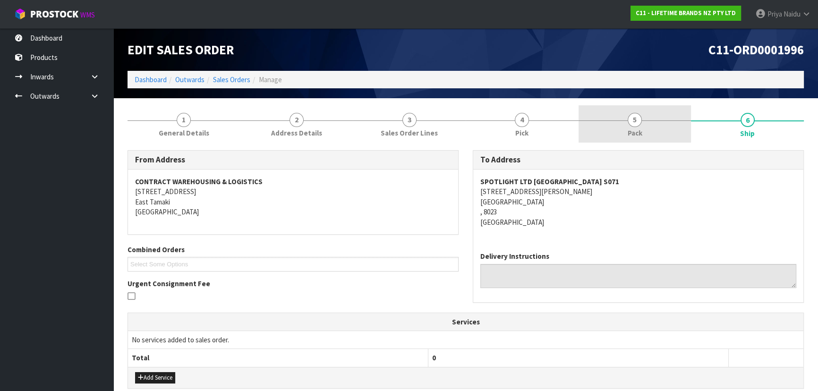
click at [636, 136] on span "Pack" at bounding box center [635, 133] width 15 height 10
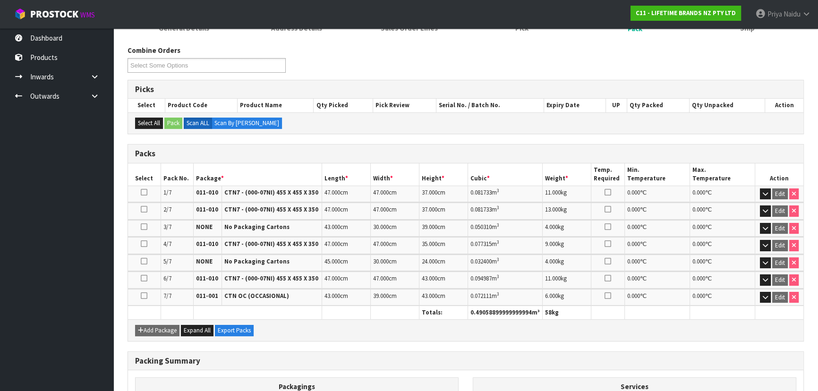
scroll to position [129, 0]
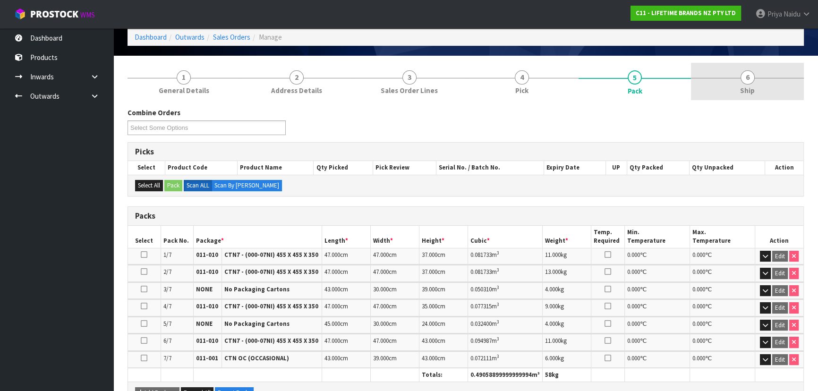
drag, startPoint x: 754, startPoint y: 93, endPoint x: 735, endPoint y: 89, distance: 19.3
click at [754, 93] on span "Ship" at bounding box center [747, 91] width 15 height 10
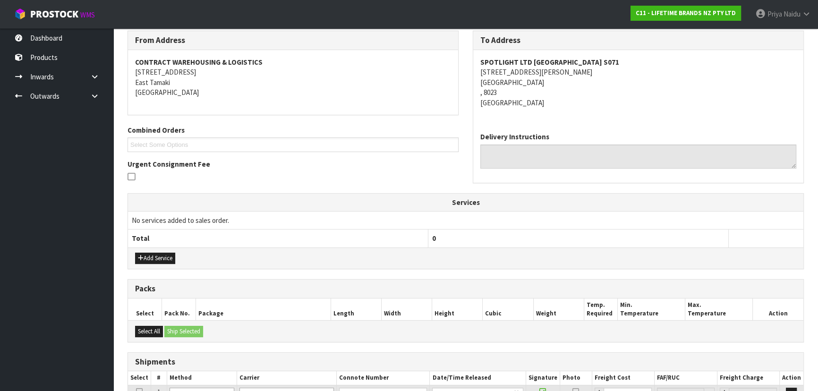
scroll to position [301, 0]
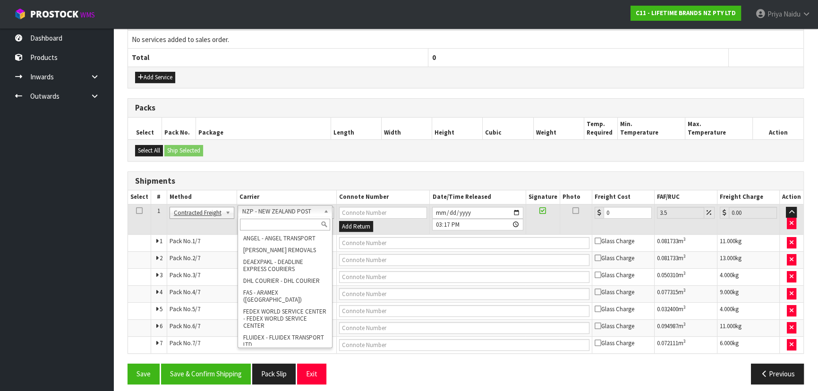
click at [254, 224] on input "text" at bounding box center [285, 225] width 90 height 12
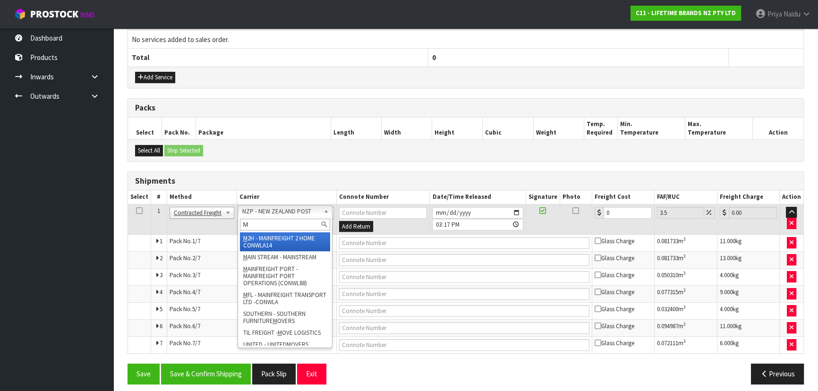
type input "MF"
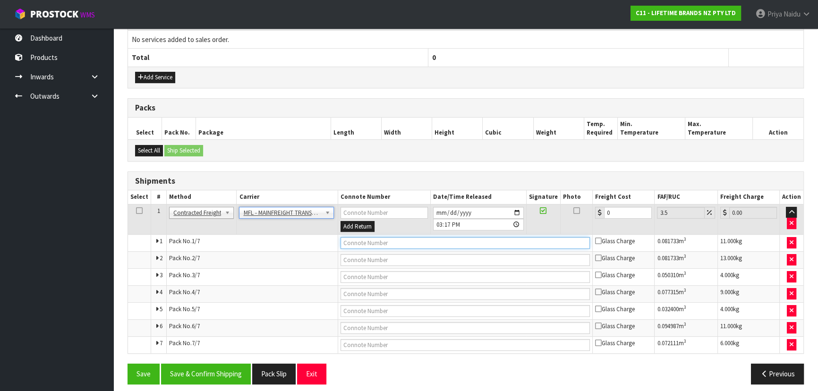
click at [362, 239] on input "text" at bounding box center [466, 243] width 250 height 12
paste input "FWM58842965"
type input "FWM58842965"
click at [623, 215] on input "0" at bounding box center [628, 213] width 48 height 12
type input "0"
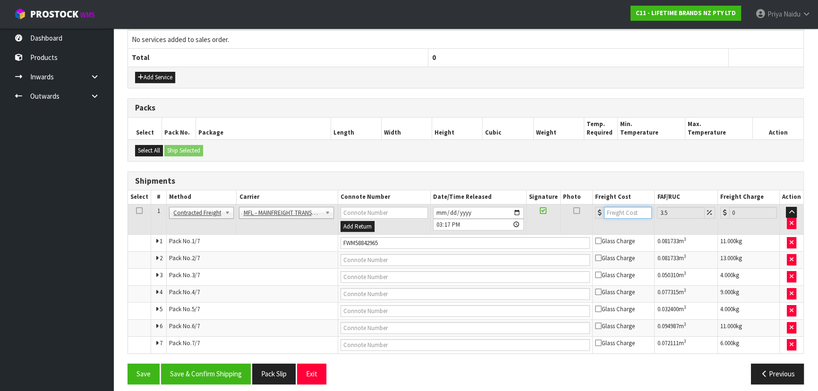
type input "8"
type input "8.28"
type input "81"
type input "83.83"
type input "81.6"
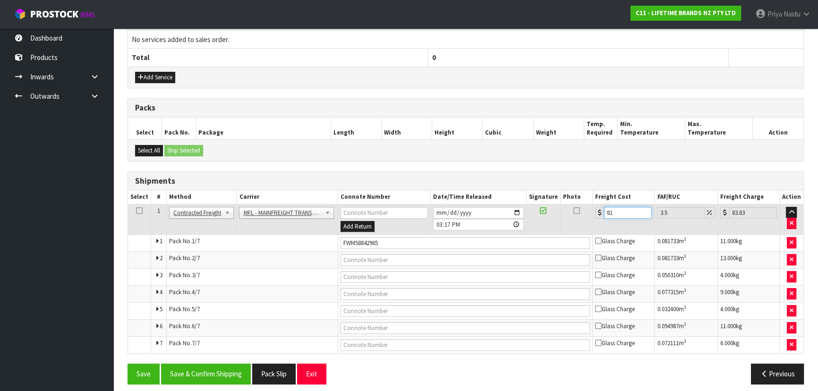
type input "84.46"
type input "81.63"
type input "84.49"
type input "81.63"
click at [205, 364] on button "Save & Confirm Shipping" at bounding box center [206, 374] width 90 height 20
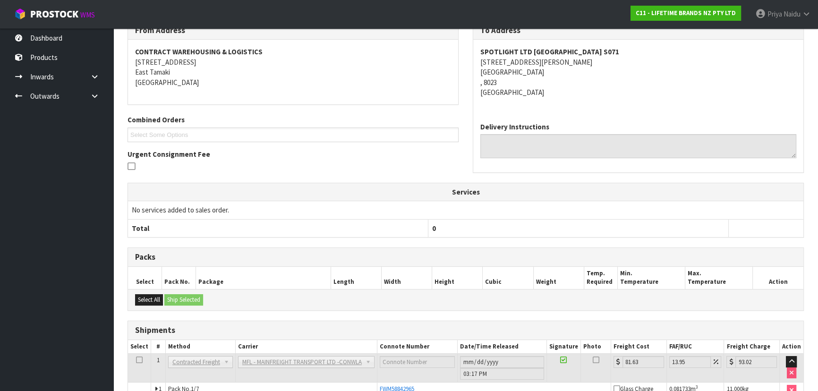
scroll to position [312, 0]
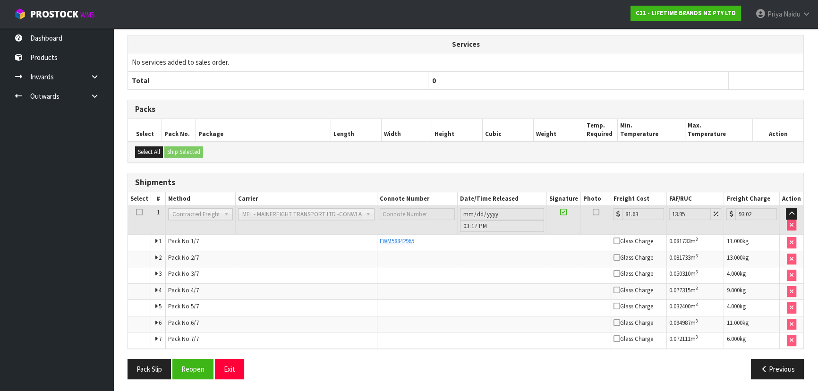
click at [414, 198] on th "Connote Number" at bounding box center [417, 199] width 80 height 14
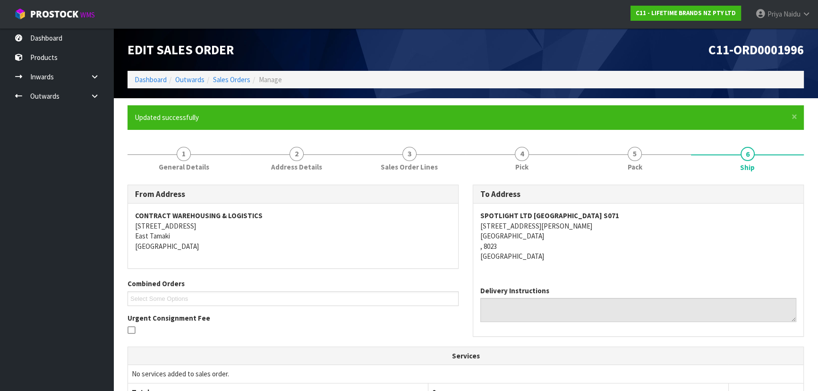
scroll to position [0, 0]
click at [151, 79] on link "Dashboard" at bounding box center [151, 79] width 32 height 9
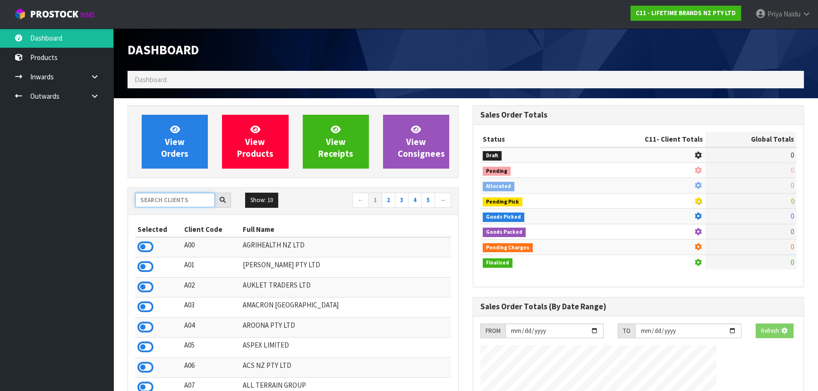
click at [196, 195] on input "text" at bounding box center [175, 200] width 80 height 15
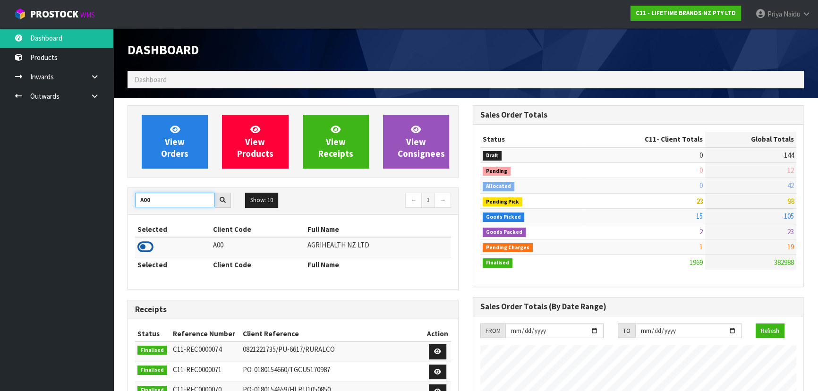
type input "A00"
click at [143, 251] on icon at bounding box center [146, 247] width 16 height 14
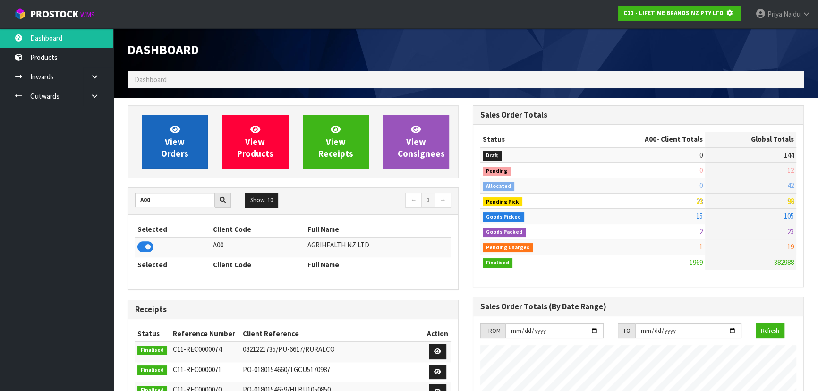
scroll to position [471961, 472204]
click at [182, 167] on link "View Orders" at bounding box center [175, 142] width 66 height 54
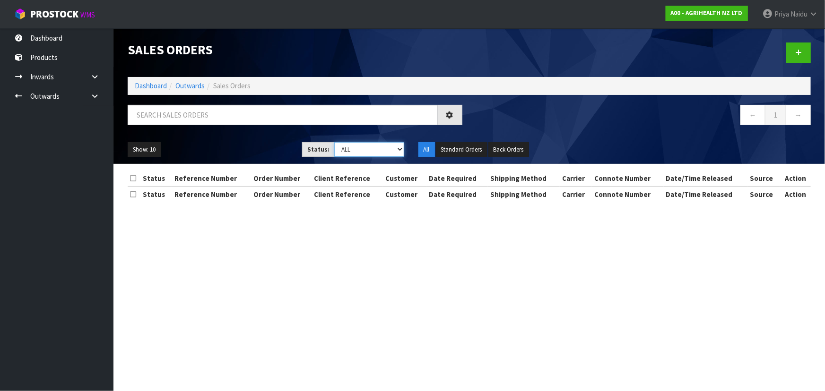
click at [354, 151] on select "Draft Pending Allocated Pending Pick Goods Picked Goods Packed Pending Charges …" at bounding box center [369, 149] width 70 height 15
click at [334, 142] on select "Draft Pending Allocated Pending Pick Goods Picked Goods Packed Pending Charges …" at bounding box center [369, 149] width 70 height 15
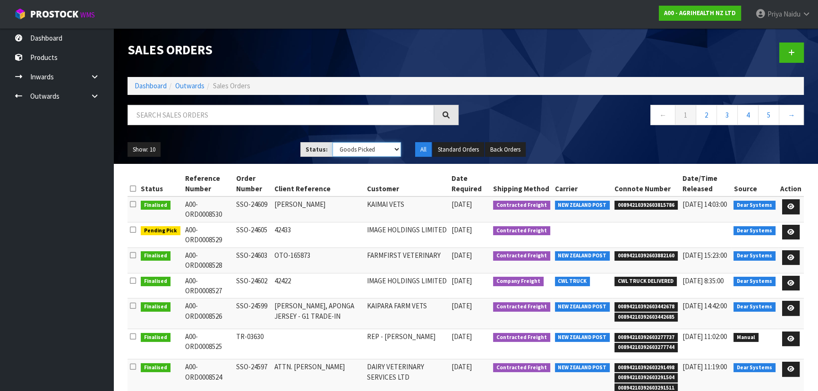
click at [346, 156] on select "Draft Pending Allocated Pending Pick Goods Picked Goods Packed Pending Charges …" at bounding box center [367, 149] width 69 height 15
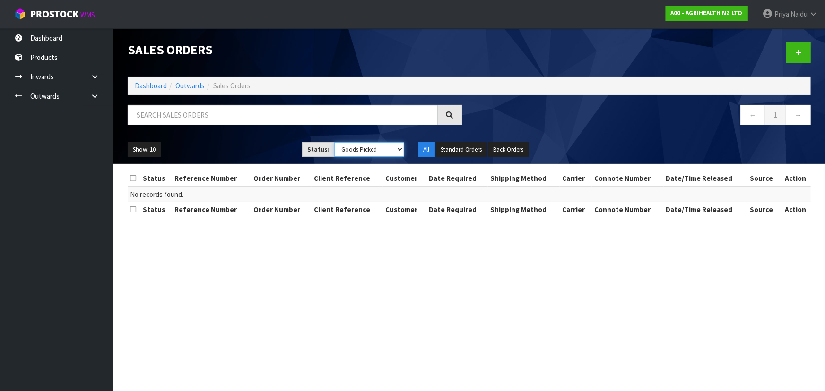
select select "string:3"
click at [334, 142] on select "Draft Pending Allocated Pending Pick Goods Picked Goods Packed Pending Charges …" at bounding box center [369, 149] width 70 height 15
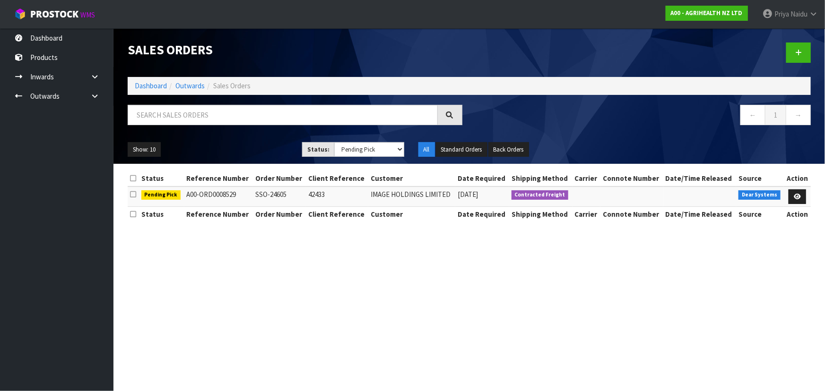
click at [270, 137] on div "Show: 10 5 10 25 50 Status: Draft Pending Allocated Pending Pick Goods Picked G…" at bounding box center [469, 149] width 697 height 29
click at [803, 194] on link at bounding box center [796, 196] width 17 height 15
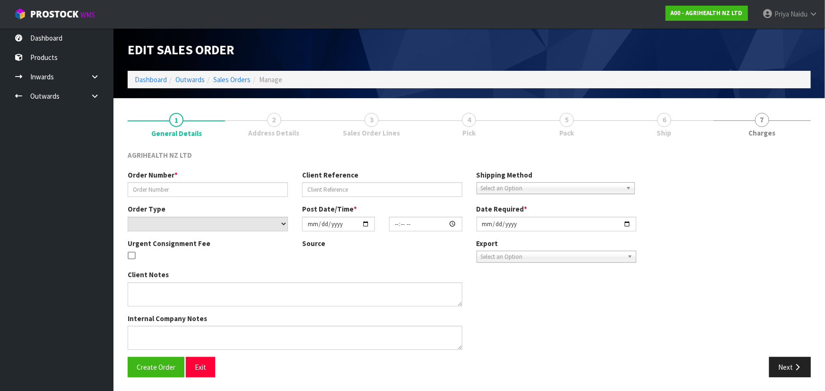
type input "SSO-24605"
type input "42433"
select select "number:0"
type input "[DATE]"
type input "09:04:40.000"
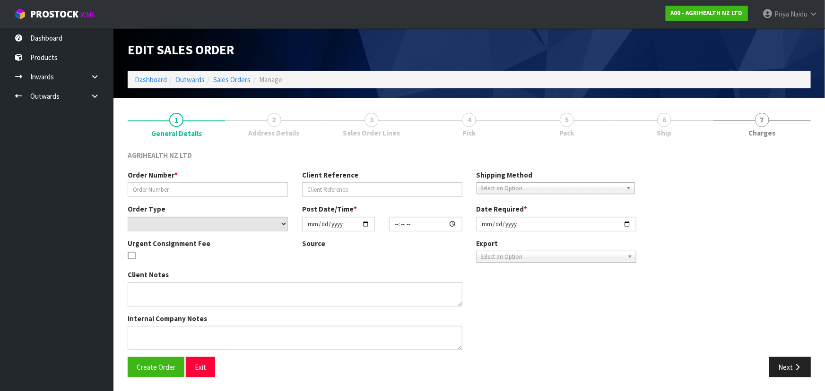
type input "[DATE]"
type textarea "ENSURE THE BATCHES ARE SEPARATED E.G. WITH CARDBOARD SHIP BY: Freight"
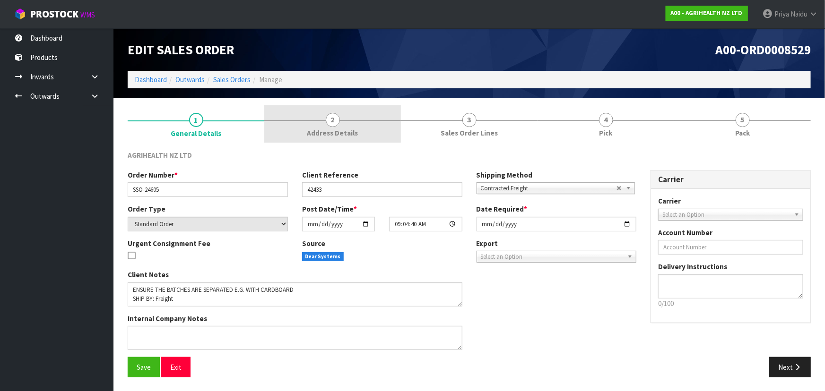
click at [369, 128] on link "2 Address Details" at bounding box center [332, 123] width 137 height 37
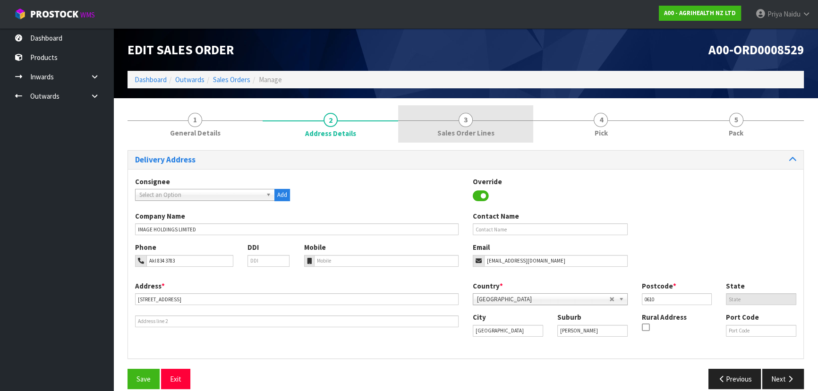
click at [473, 121] on link "3 Sales Order Lines" at bounding box center [465, 123] width 135 height 37
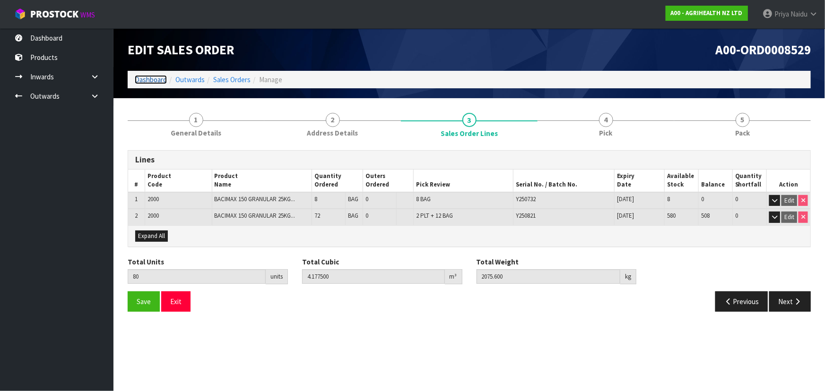
click at [154, 80] on link "Dashboard" at bounding box center [151, 79] width 32 height 9
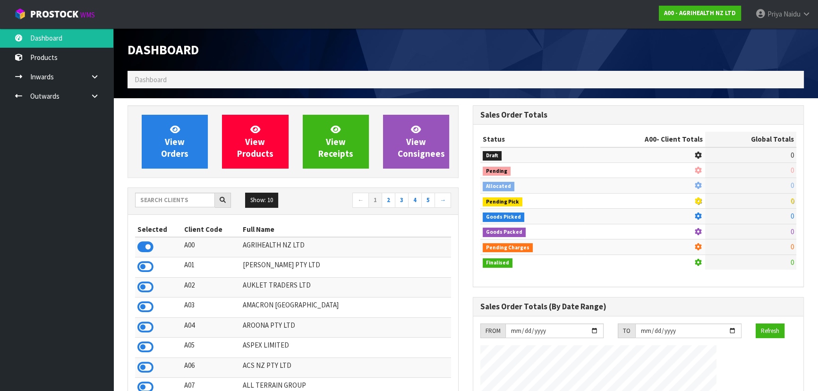
scroll to position [714, 345]
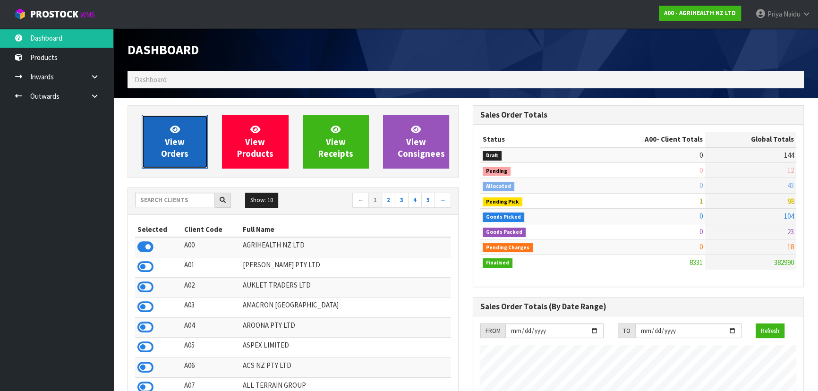
click at [172, 139] on span "View Orders" at bounding box center [174, 141] width 27 height 35
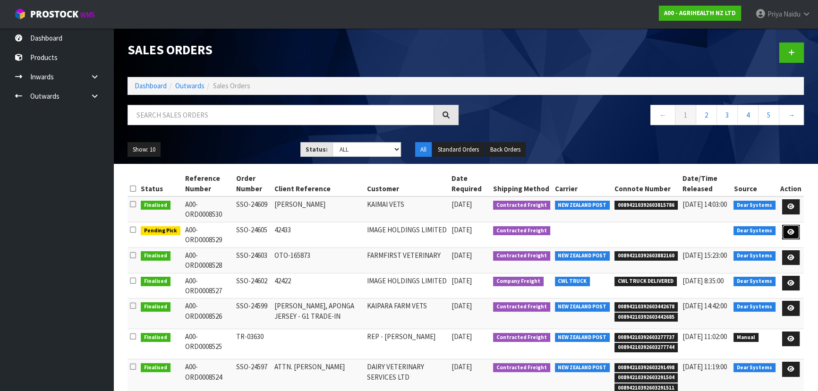
click at [789, 229] on icon at bounding box center [791, 232] width 7 height 6
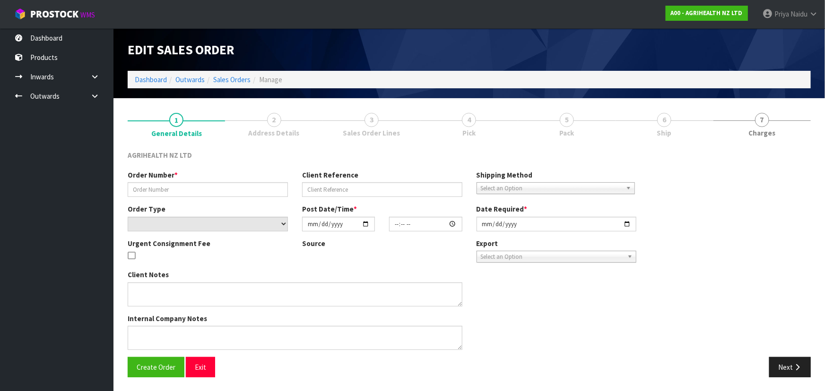
type input "SSO-24605"
type input "42433"
select select "number:0"
type input "[DATE]"
type input "09:04:40.000"
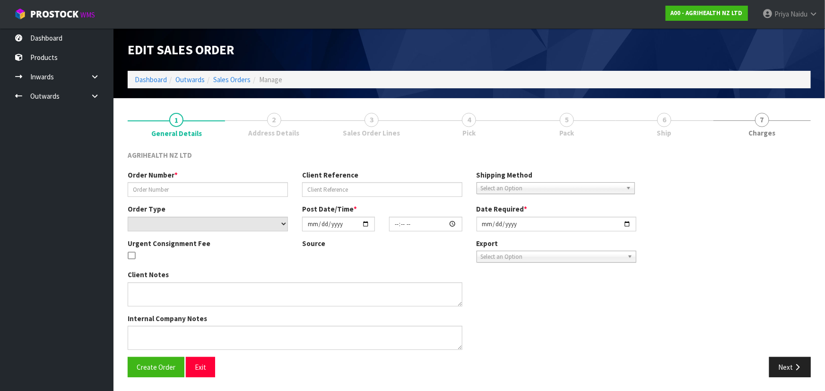
type input "[DATE]"
type textarea "ENSURE THE BATCHES ARE SEPARATED E.G. WITH CARDBOARD SHIP BY: Freight"
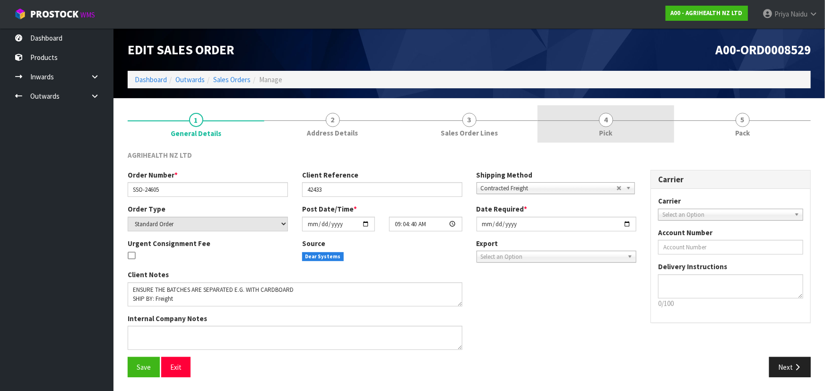
click at [610, 132] on span "Pick" at bounding box center [605, 133] width 13 height 10
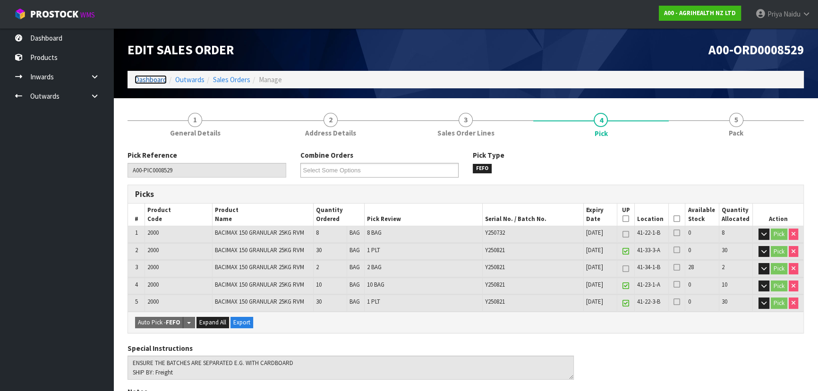
click at [156, 79] on link "Dashboard" at bounding box center [151, 79] width 32 height 9
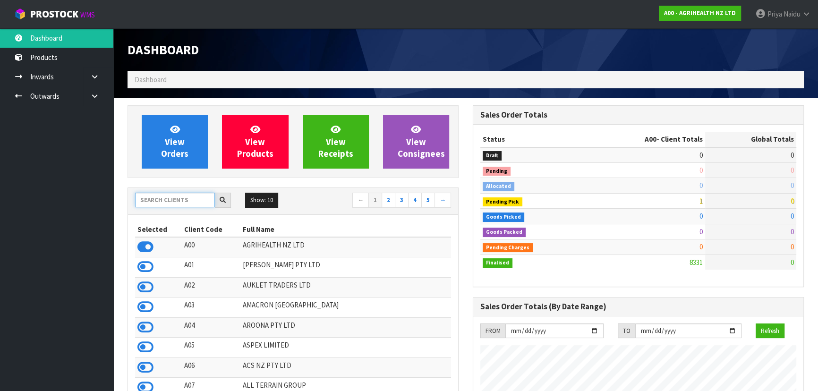
click at [182, 201] on input "text" at bounding box center [175, 200] width 80 height 15
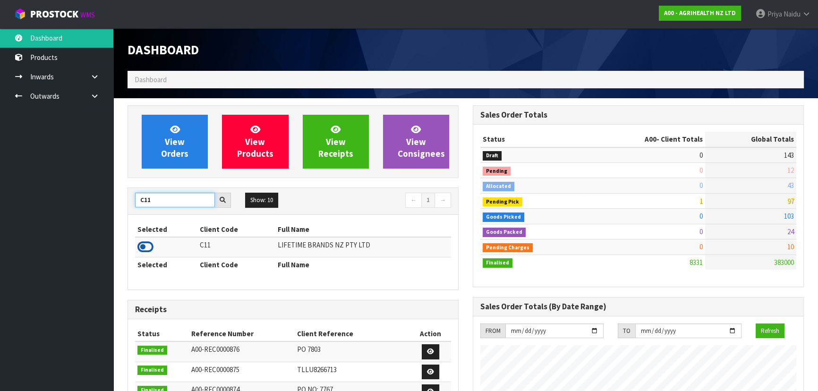
type input "C11"
click at [148, 245] on icon at bounding box center [146, 247] width 16 height 14
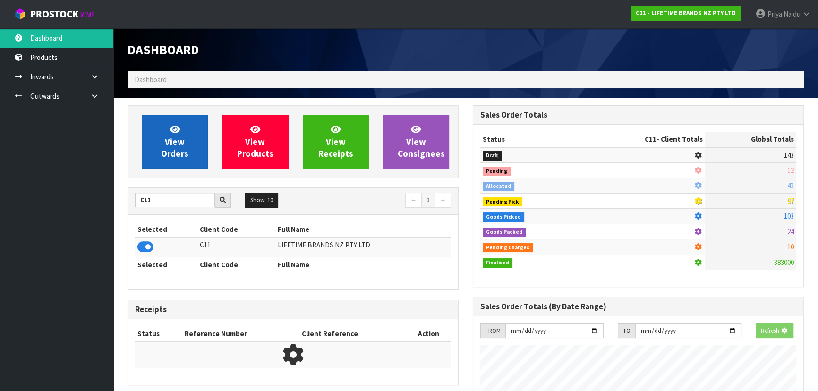
scroll to position [588, 345]
click at [175, 148] on span "View Orders" at bounding box center [174, 141] width 27 height 35
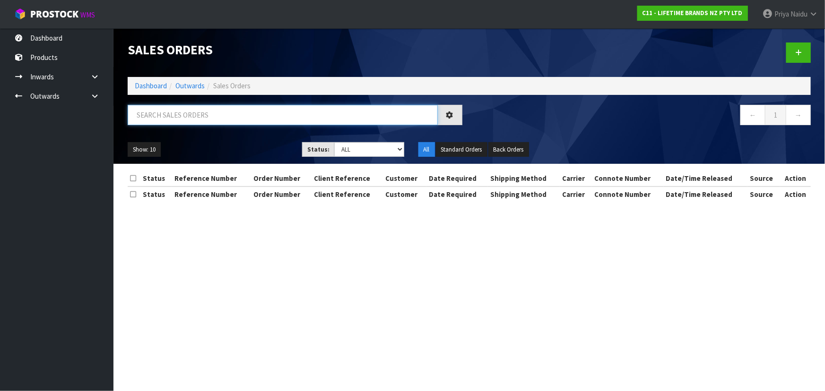
click at [191, 115] on input "text" at bounding box center [283, 115] width 310 height 20
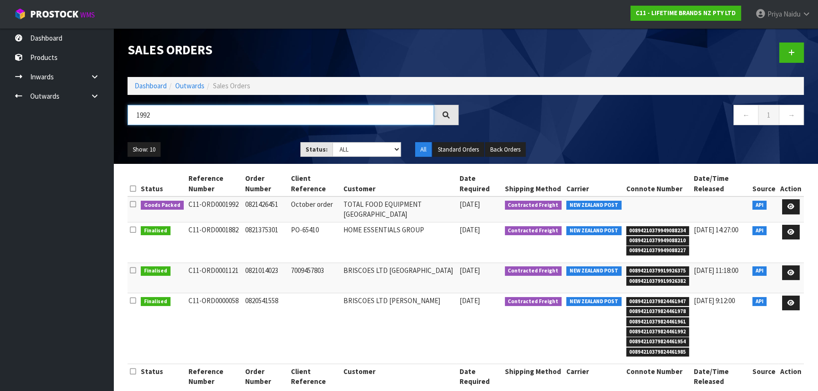
type input "1992"
click at [258, 131] on div "1992" at bounding box center [293, 118] width 345 height 27
click at [253, 143] on ul "Show: 10 5 10 25 50" at bounding box center [207, 149] width 159 height 15
click at [260, 141] on div "Show: 10 5 10 25 50 Status: Draft Pending Allocated Pending Pick Goods Picked G…" at bounding box center [466, 149] width 691 height 29
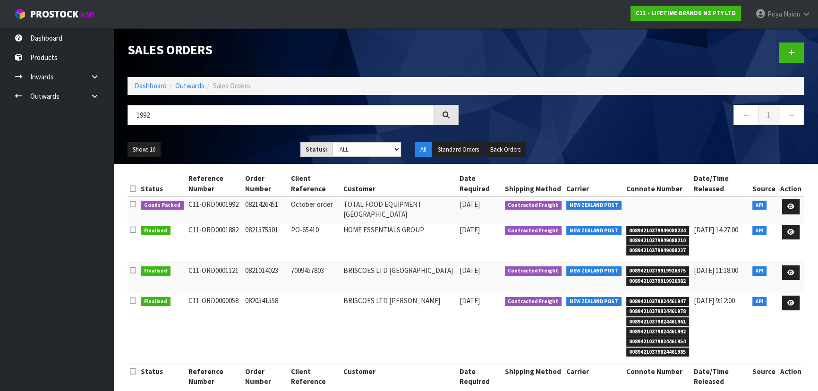
click at [262, 141] on div "Show: 10 5 10 25 50 Status: Draft Pending Allocated Pending Pick Goods Picked G…" at bounding box center [466, 149] width 691 height 29
click at [261, 141] on div "Show: 10 5 10 25 50 Status: Draft Pending Allocated Pending Pick Goods Picked G…" at bounding box center [466, 149] width 691 height 29
click at [261, 142] on ul "Show: 10 5 10 25 50" at bounding box center [207, 149] width 159 height 15
click at [794, 206] on icon at bounding box center [791, 207] width 7 height 6
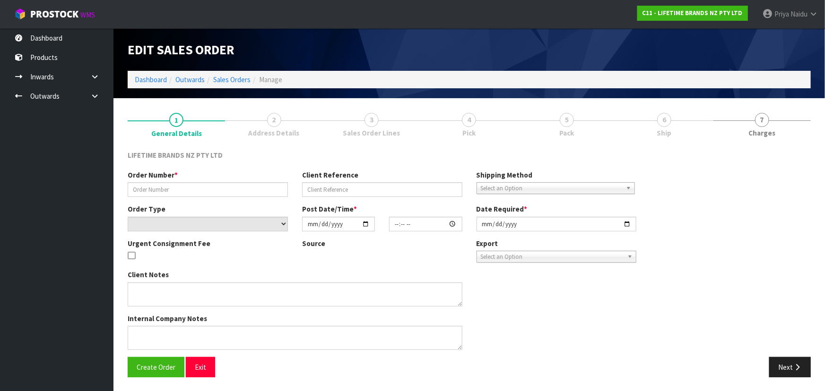
type input "0821426451"
type input "October order"
select select "number:0"
type input "[DATE]"
type input "07:54:26.000"
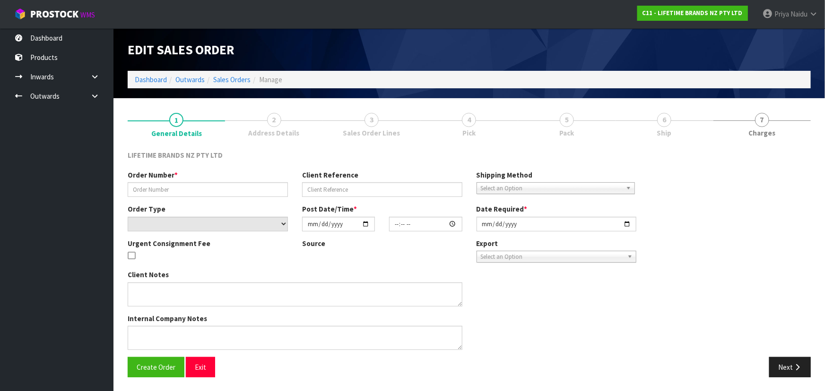
type input "[DATE]"
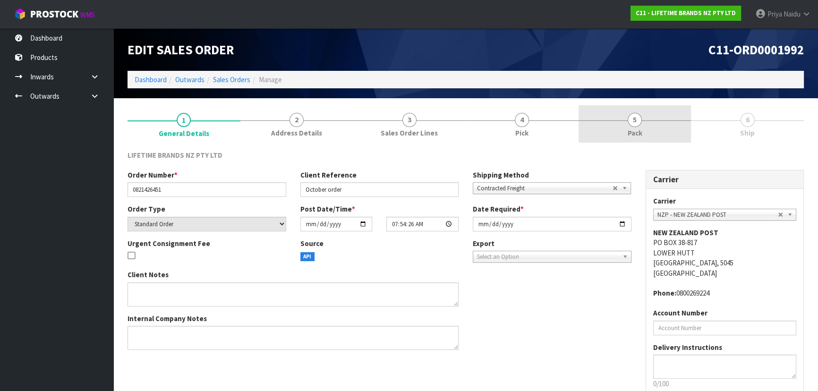
click at [622, 129] on link "5 Pack" at bounding box center [635, 123] width 113 height 37
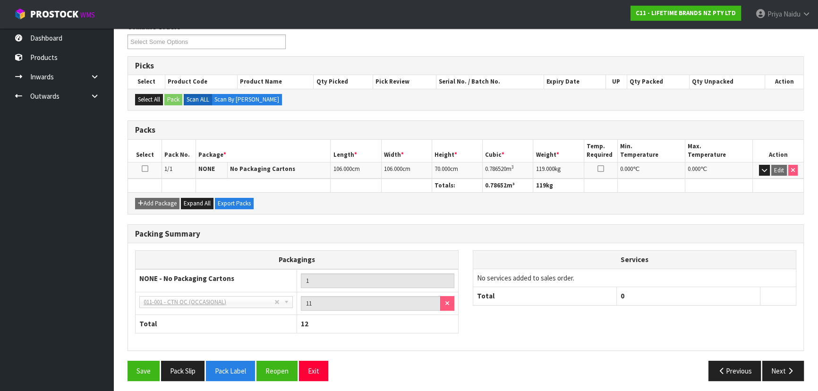
scroll to position [130, 0]
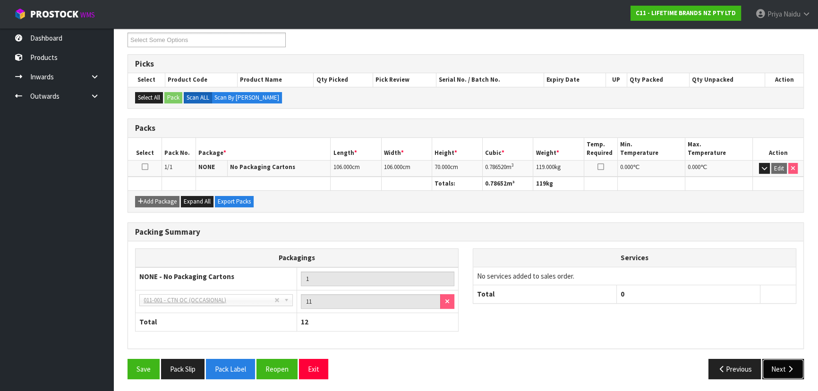
click at [776, 370] on button "Next" at bounding box center [784, 369] width 42 height 20
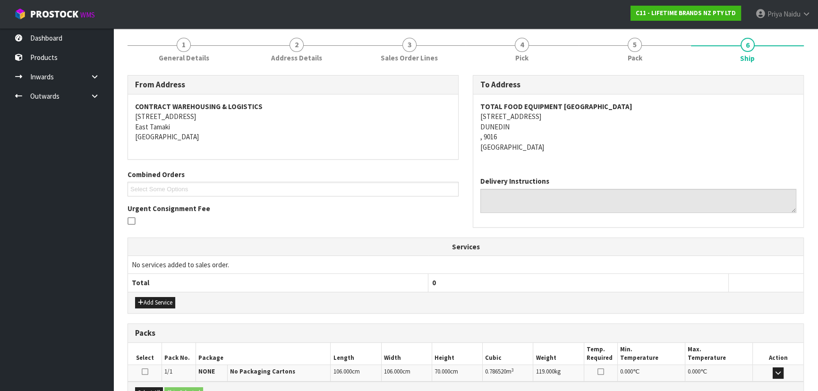
scroll to position [0, 0]
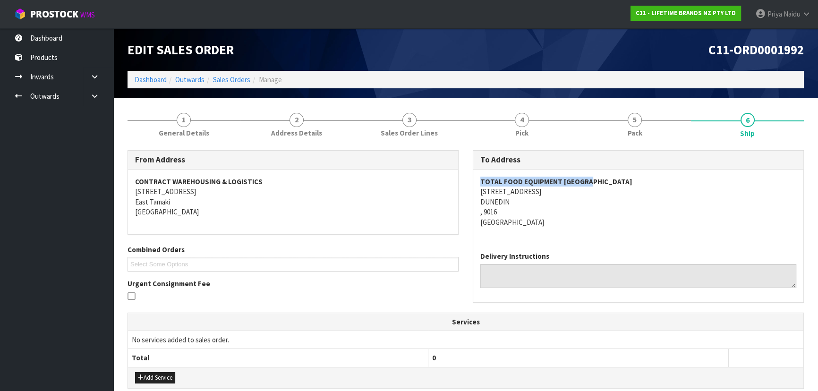
copy strong "TOTAL FOOD EQUIPMENT [GEOGRAPHIC_DATA]"
drag, startPoint x: 482, startPoint y: 181, endPoint x: 609, endPoint y: 184, distance: 127.1
click at [609, 184] on address "TOTAL FOOD EQUIPMENT DUNEDIN [STREET_ADDRESS]" at bounding box center [639, 202] width 316 height 51
copy address "[STREET_ADDRESS]"
drag, startPoint x: 475, startPoint y: 193, endPoint x: 566, endPoint y: 212, distance: 92.3
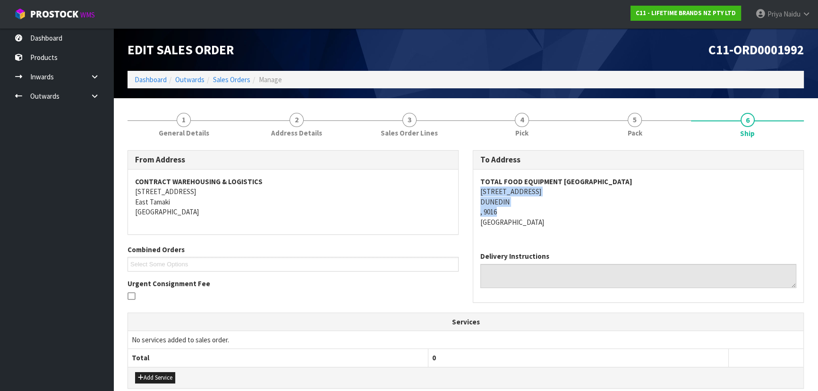
click at [566, 212] on div "TOTAL FOOD EQUIPMENT DUNEDIN [STREET_ADDRESS]" at bounding box center [638, 207] width 330 height 75
click at [475, 190] on div "TOTAL FOOD EQUIPMENT DUNEDIN [STREET_ADDRESS]" at bounding box center [638, 207] width 330 height 75
drag, startPoint x: 475, startPoint y: 190, endPoint x: 591, endPoint y: 192, distance: 115.3
click at [591, 192] on div "TOTAL FOOD EQUIPMENT DUNEDIN [STREET_ADDRESS]" at bounding box center [638, 207] width 330 height 75
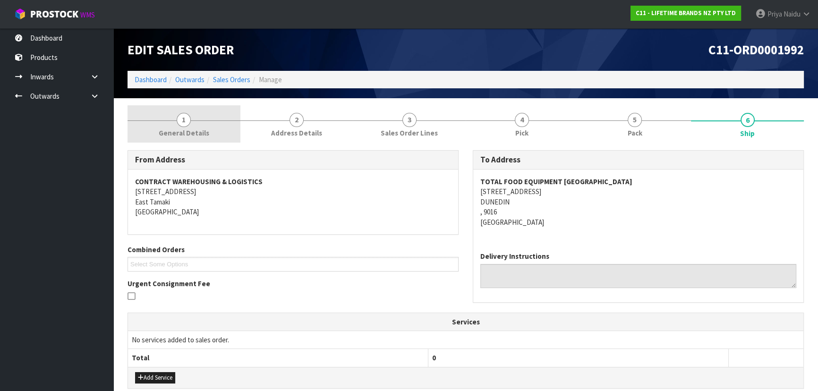
click at [189, 116] on span "1" at bounding box center [184, 120] width 14 height 14
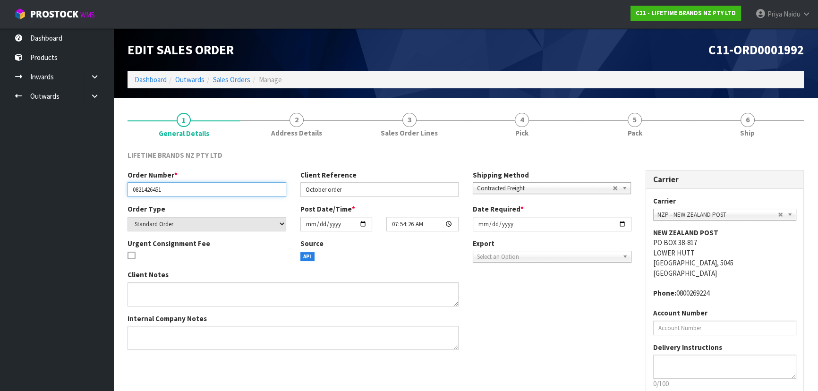
drag, startPoint x: 141, startPoint y: 187, endPoint x: 186, endPoint y: 187, distance: 44.9
click at [186, 187] on input "0821426451" at bounding box center [207, 189] width 159 height 15
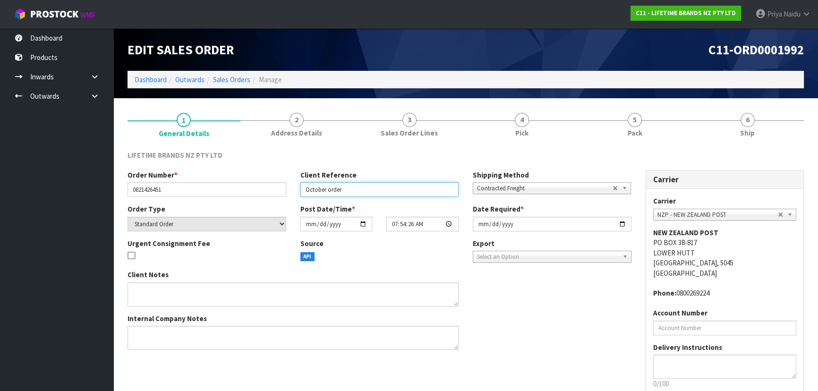
drag, startPoint x: 305, startPoint y: 189, endPoint x: 250, endPoint y: 206, distance: 58.2
click at [349, 190] on input "October order" at bounding box center [380, 189] width 159 height 15
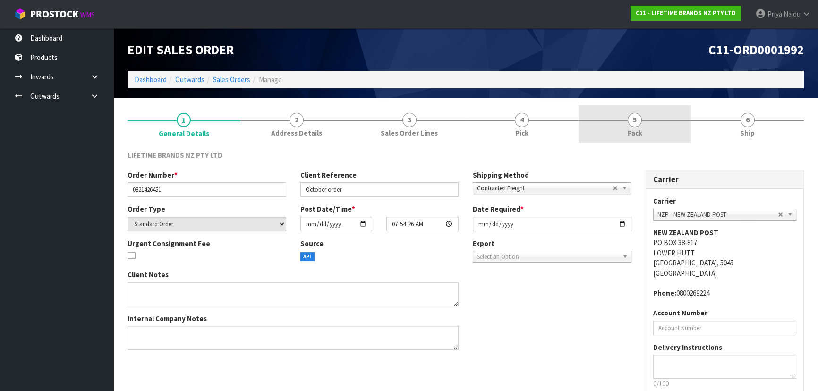
click at [624, 129] on link "5 Pack" at bounding box center [635, 123] width 113 height 37
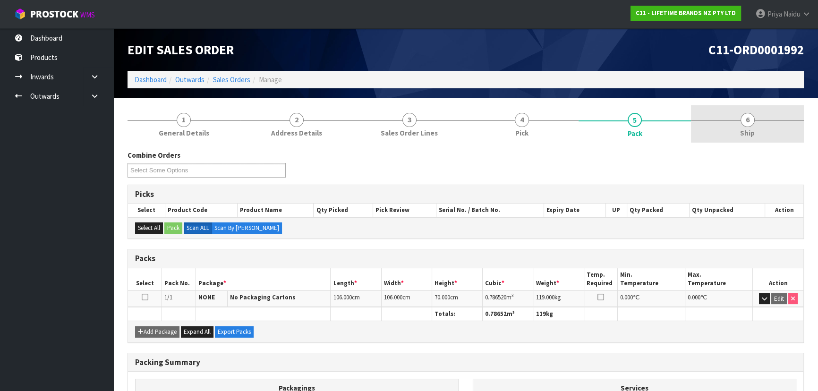
click at [764, 129] on link "6 Ship" at bounding box center [747, 123] width 113 height 37
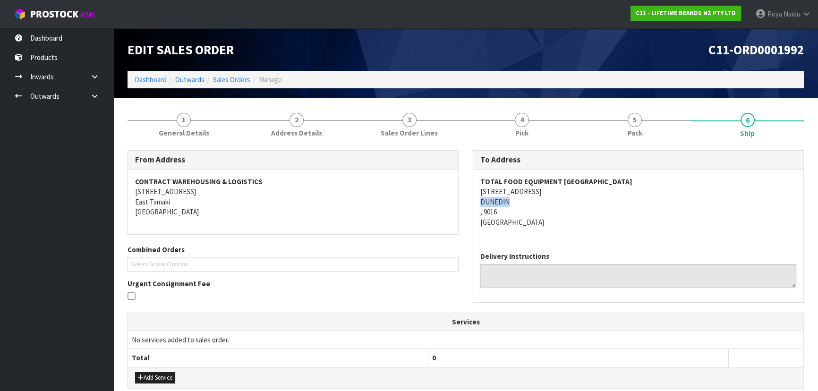
copy address "DUNEDIN"
drag, startPoint x: 479, startPoint y: 204, endPoint x: 528, endPoint y: 201, distance: 48.7
click at [528, 201] on div "TOTAL FOOD EQUIPMENT DUNEDIN [STREET_ADDRESS]" at bounding box center [638, 207] width 330 height 75
click at [636, 135] on span "Pack" at bounding box center [635, 133] width 15 height 10
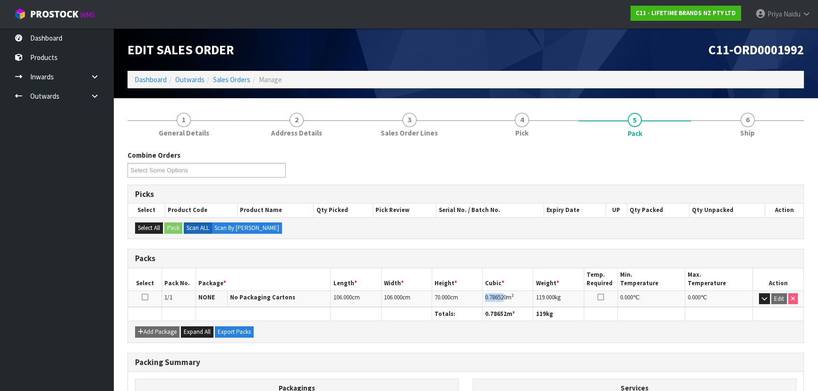
copy span "0.78652"
drag, startPoint x: 482, startPoint y: 299, endPoint x: 465, endPoint y: 297, distance: 18.1
click at [503, 301] on td "0.786520 m 3" at bounding box center [508, 299] width 51 height 17
click at [728, 123] on link "6 Ship" at bounding box center [747, 123] width 113 height 37
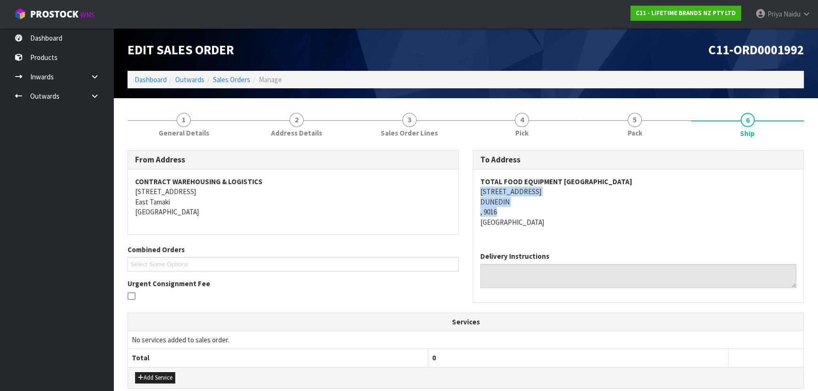
copy address "[STREET_ADDRESS]"
drag, startPoint x: 474, startPoint y: 193, endPoint x: 489, endPoint y: 236, distance: 45.0
click at [588, 213] on div "TOTAL FOOD EQUIPMENT DUNEDIN [STREET_ADDRESS]" at bounding box center [638, 207] width 330 height 75
click at [581, 231] on div "TOTAL FOOD EQUIPMENT DUNEDIN [STREET_ADDRESS]" at bounding box center [638, 207] width 330 height 75
drag, startPoint x: 475, startPoint y: 181, endPoint x: 599, endPoint y: 181, distance: 124.3
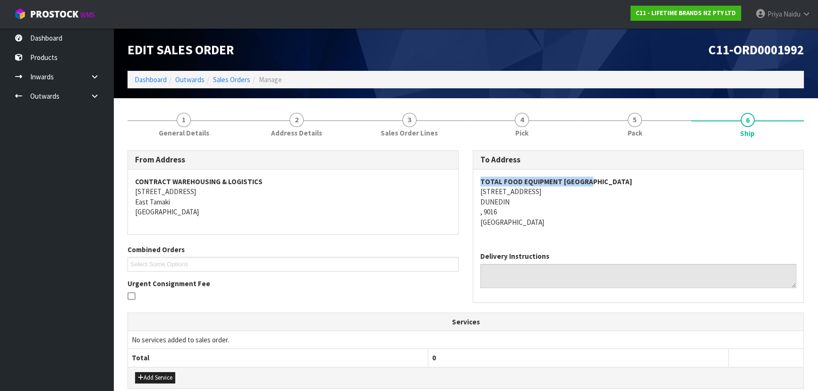
click at [599, 181] on div "TOTAL FOOD EQUIPMENT DUNEDIN [STREET_ADDRESS]" at bounding box center [638, 207] width 330 height 75
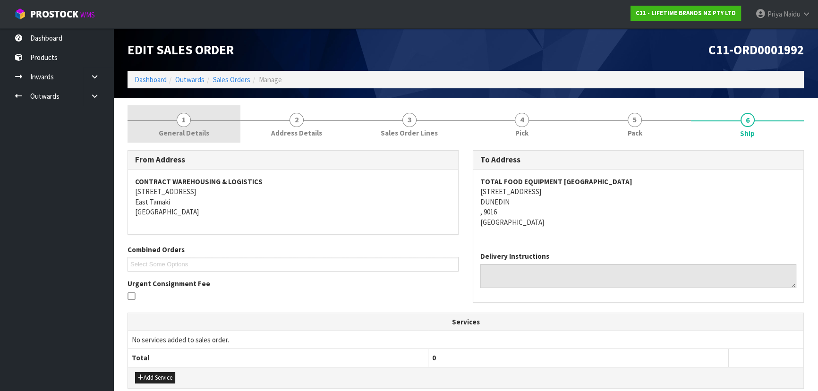
drag, startPoint x: 197, startPoint y: 129, endPoint x: 177, endPoint y: 142, distance: 24.2
click at [197, 129] on span "General Details" at bounding box center [184, 133] width 51 height 10
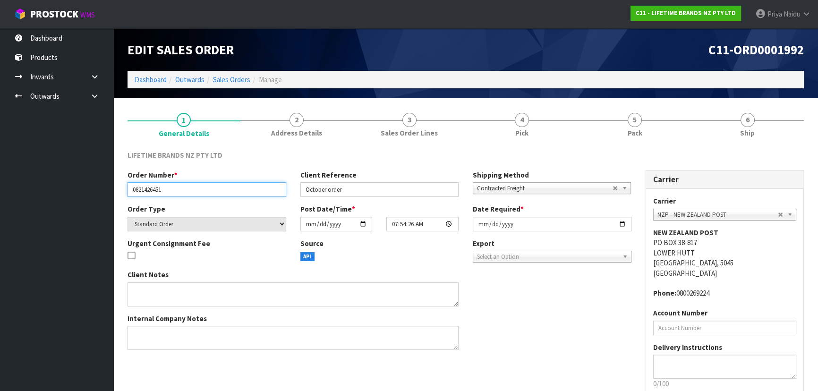
drag, startPoint x: 129, startPoint y: 190, endPoint x: 29, endPoint y: 173, distance: 101.6
click at [197, 196] on input "0821426451" at bounding box center [207, 189] width 159 height 15
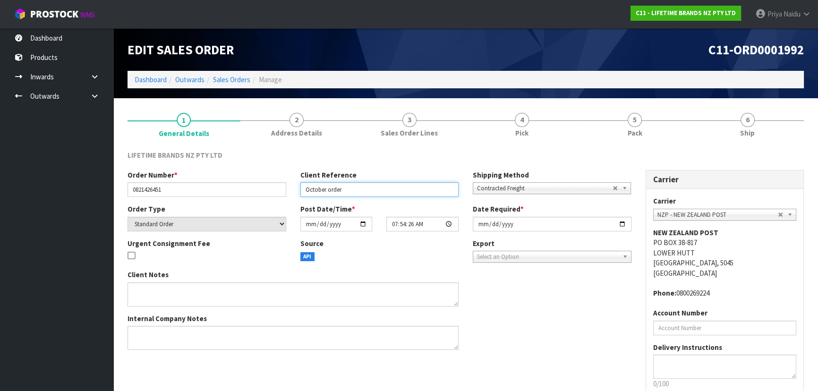
drag, startPoint x: 302, startPoint y: 191, endPoint x: 353, endPoint y: 190, distance: 51.0
click at [353, 190] on input "October order" at bounding box center [380, 189] width 159 height 15
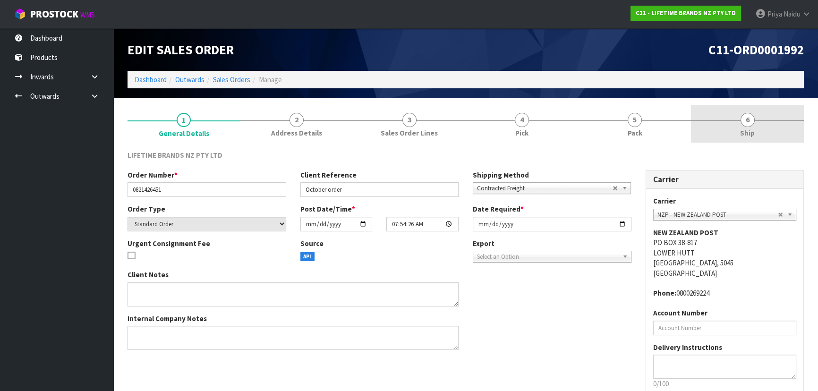
click at [725, 121] on link "6 Ship" at bounding box center [747, 123] width 113 height 37
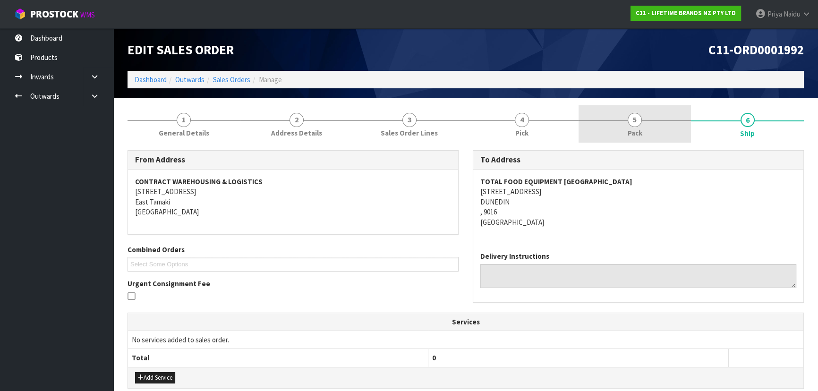
click at [647, 134] on link "5 Pack" at bounding box center [635, 123] width 113 height 37
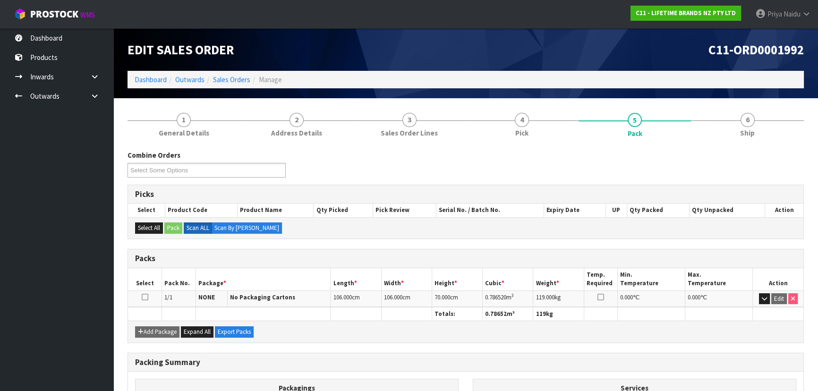
scroll to position [43, 0]
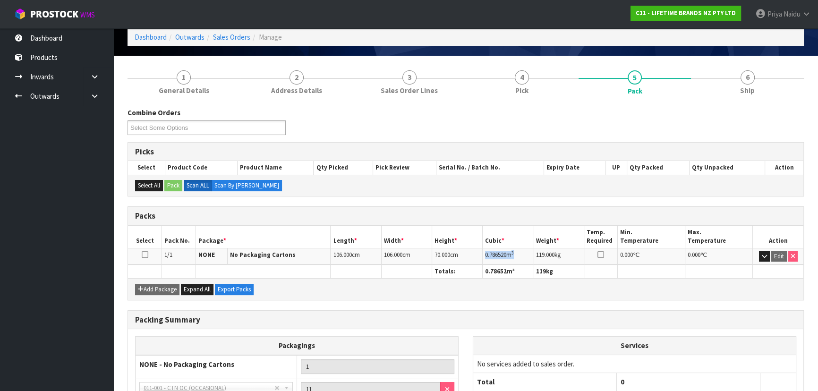
drag, startPoint x: 487, startPoint y: 253, endPoint x: 493, endPoint y: 254, distance: 6.2
click at [523, 251] on td "0.786520 m 3" at bounding box center [508, 256] width 51 height 17
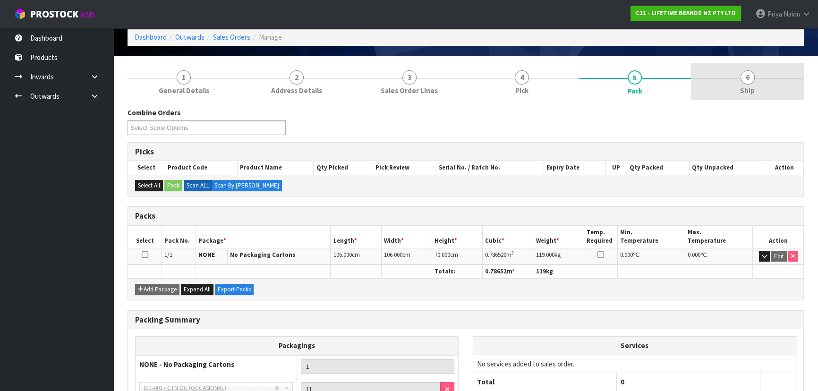
click at [786, 79] on link "6 Ship" at bounding box center [747, 81] width 113 height 37
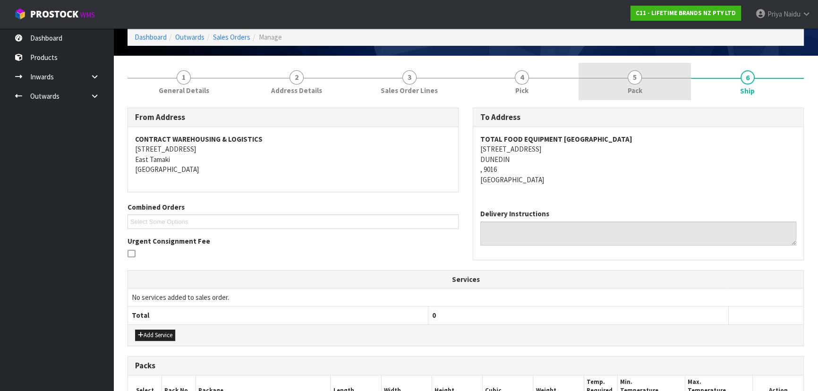
click at [646, 90] on link "5 Pack" at bounding box center [635, 81] width 113 height 37
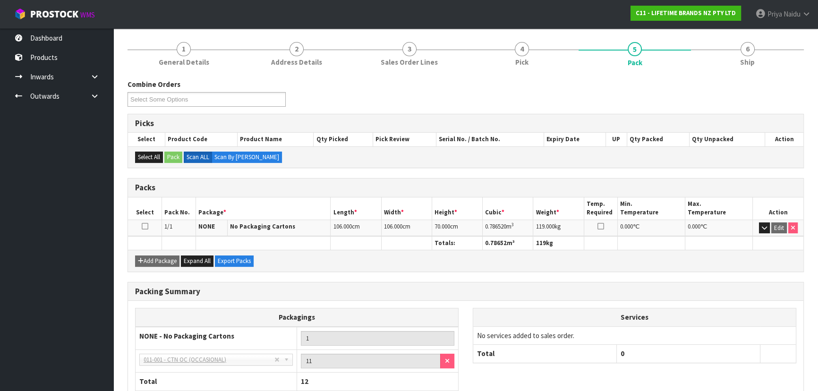
scroll to position [86, 0]
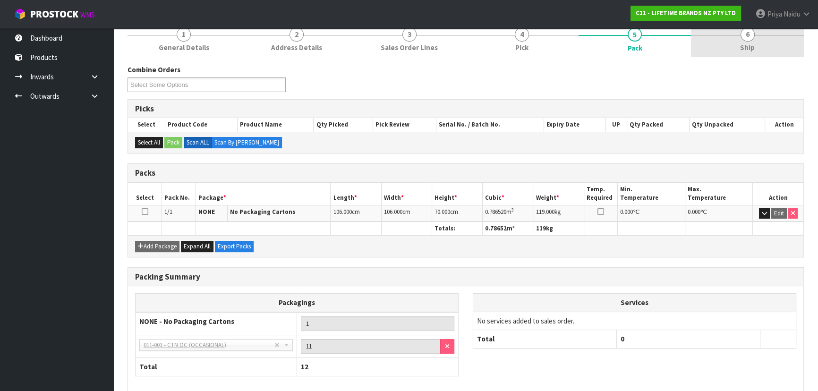
click at [734, 48] on link "6 Ship" at bounding box center [747, 38] width 113 height 37
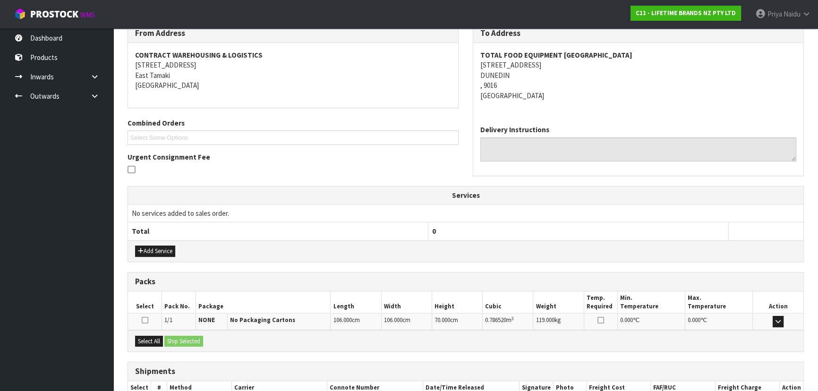
scroll to position [187, 0]
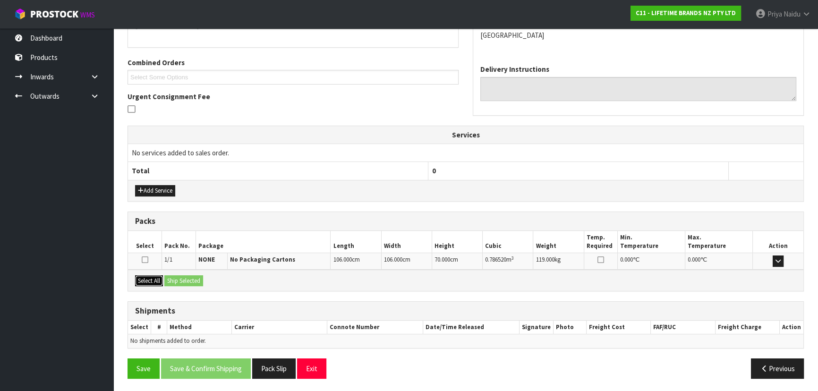
click at [143, 283] on button "Select All" at bounding box center [149, 280] width 28 height 11
drag, startPoint x: 177, startPoint y: 280, endPoint x: 216, endPoint y: 288, distance: 40.6
click at [180, 281] on button "Ship Selected" at bounding box center [183, 280] width 39 height 11
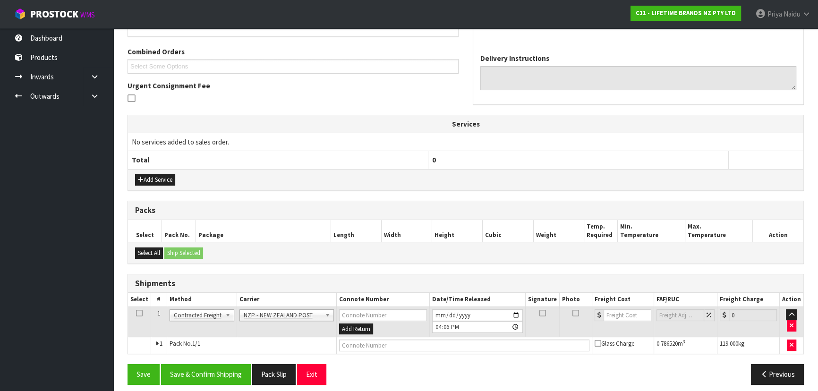
scroll to position [204, 0]
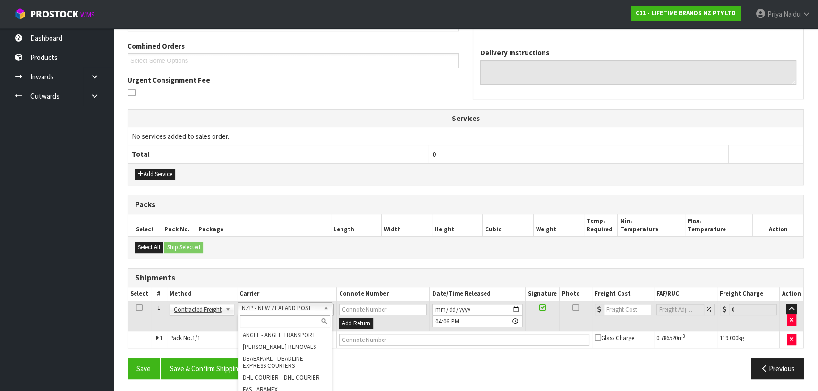
click at [270, 320] on input "text" at bounding box center [285, 322] width 90 height 12
type input "MA"
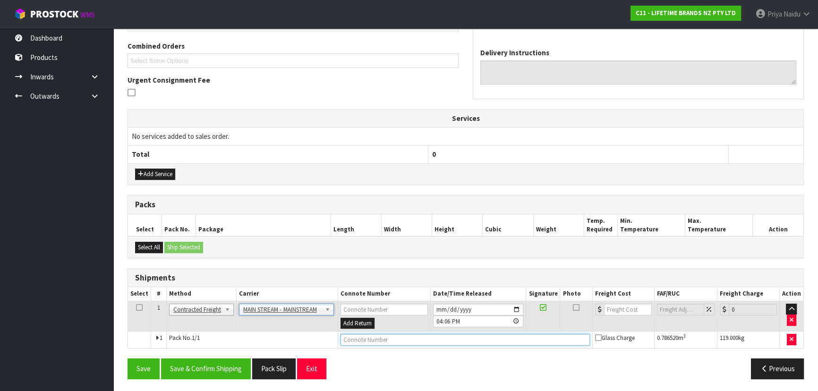
click at [375, 341] on input "text" at bounding box center [466, 340] width 250 height 12
paste input "CWL7727739"
type input "CWL7727739"
click at [514, 307] on input "[DATE]" at bounding box center [478, 310] width 91 height 12
type input "[DATE]"
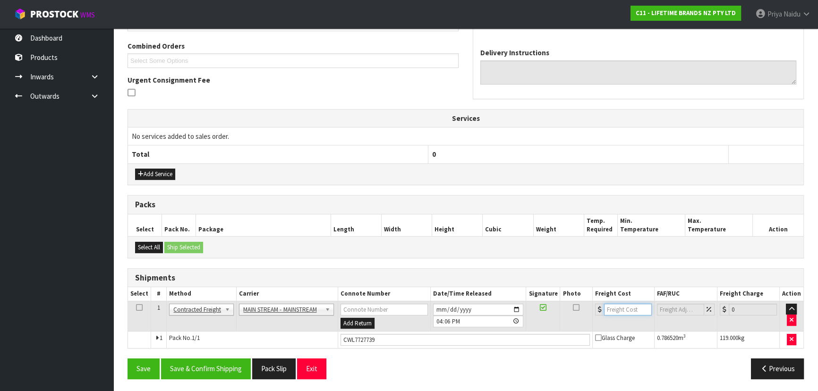
click at [628, 309] on input "number" at bounding box center [628, 310] width 48 height 12
type input "118.50"
click at [203, 363] on button "Save & Confirm Shipping" at bounding box center [206, 369] width 90 height 20
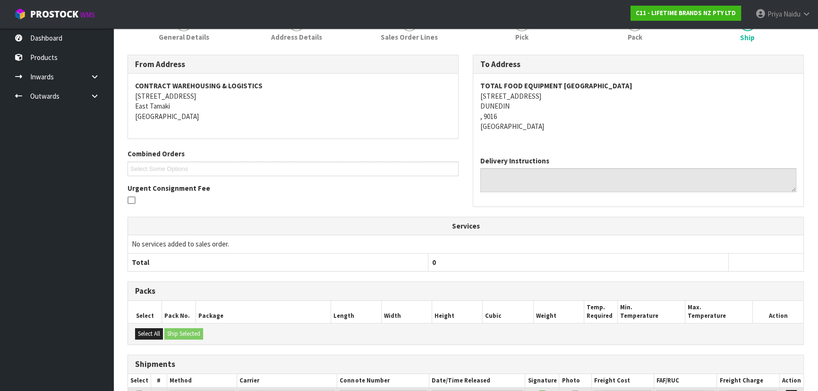
scroll to position [0, 0]
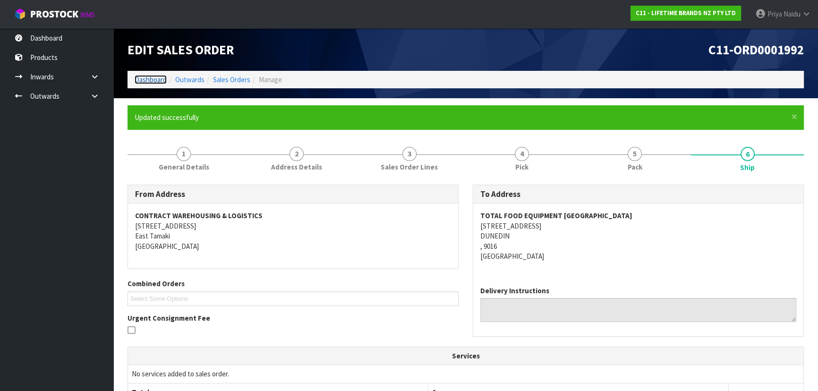
click at [151, 82] on link "Dashboard" at bounding box center [151, 79] width 32 height 9
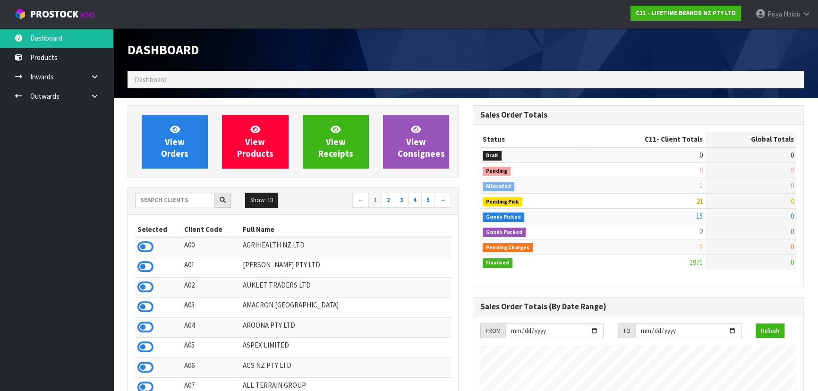
scroll to position [714, 345]
click at [42, 376] on ul "Dashboard Products Categories Serial Numbers Kitsets Packagings Inwards Purchas…" at bounding box center [56, 209] width 113 height 363
